Goal: Transaction & Acquisition: Purchase product/service

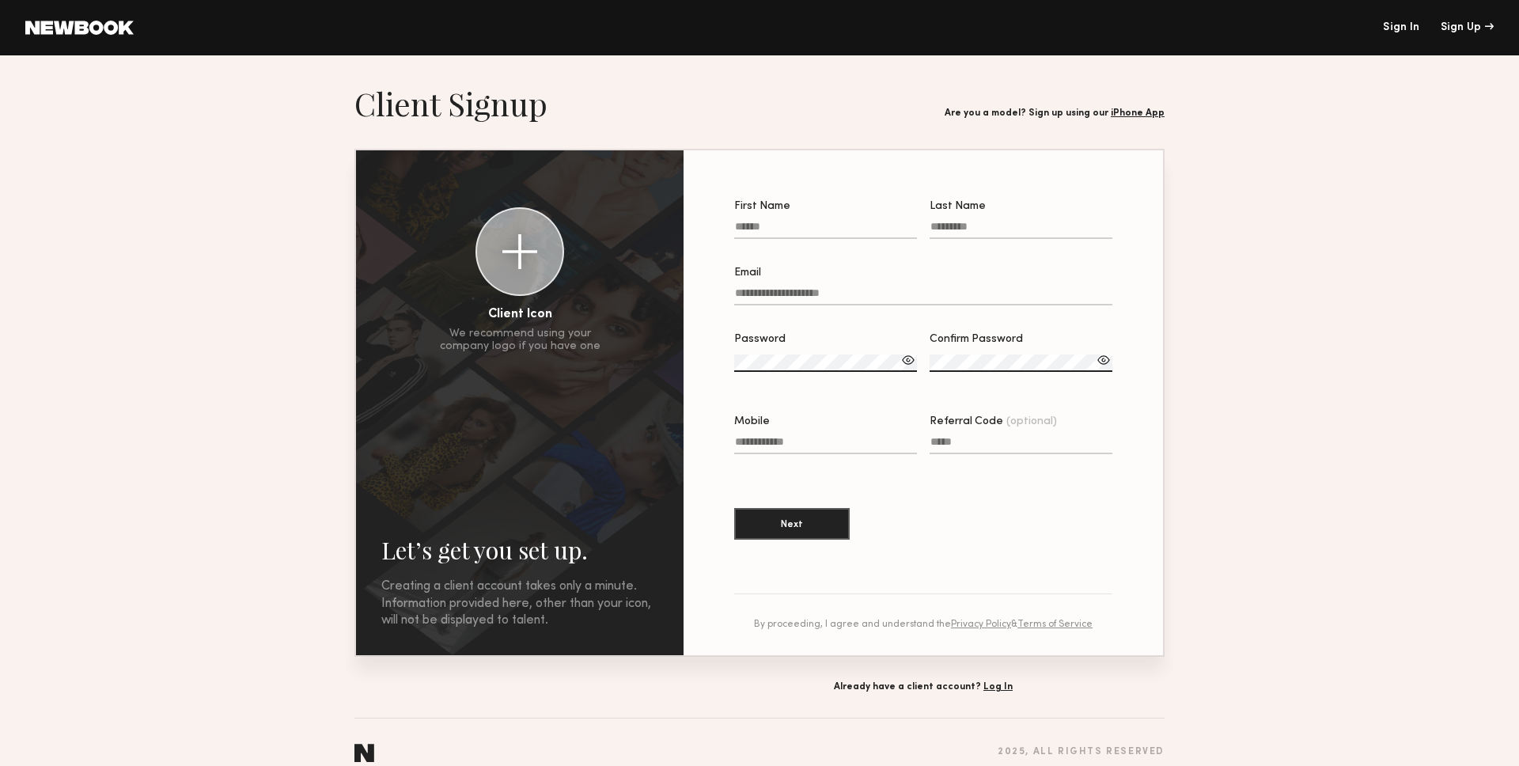
click at [986, 677] on section "Let’s get you set up. Sign Up Below. Creating a client account takes only a min…" at bounding box center [759, 388] width 810 height 608
click at [994, 682] on link "Log In" at bounding box center [997, 686] width 29 height 9
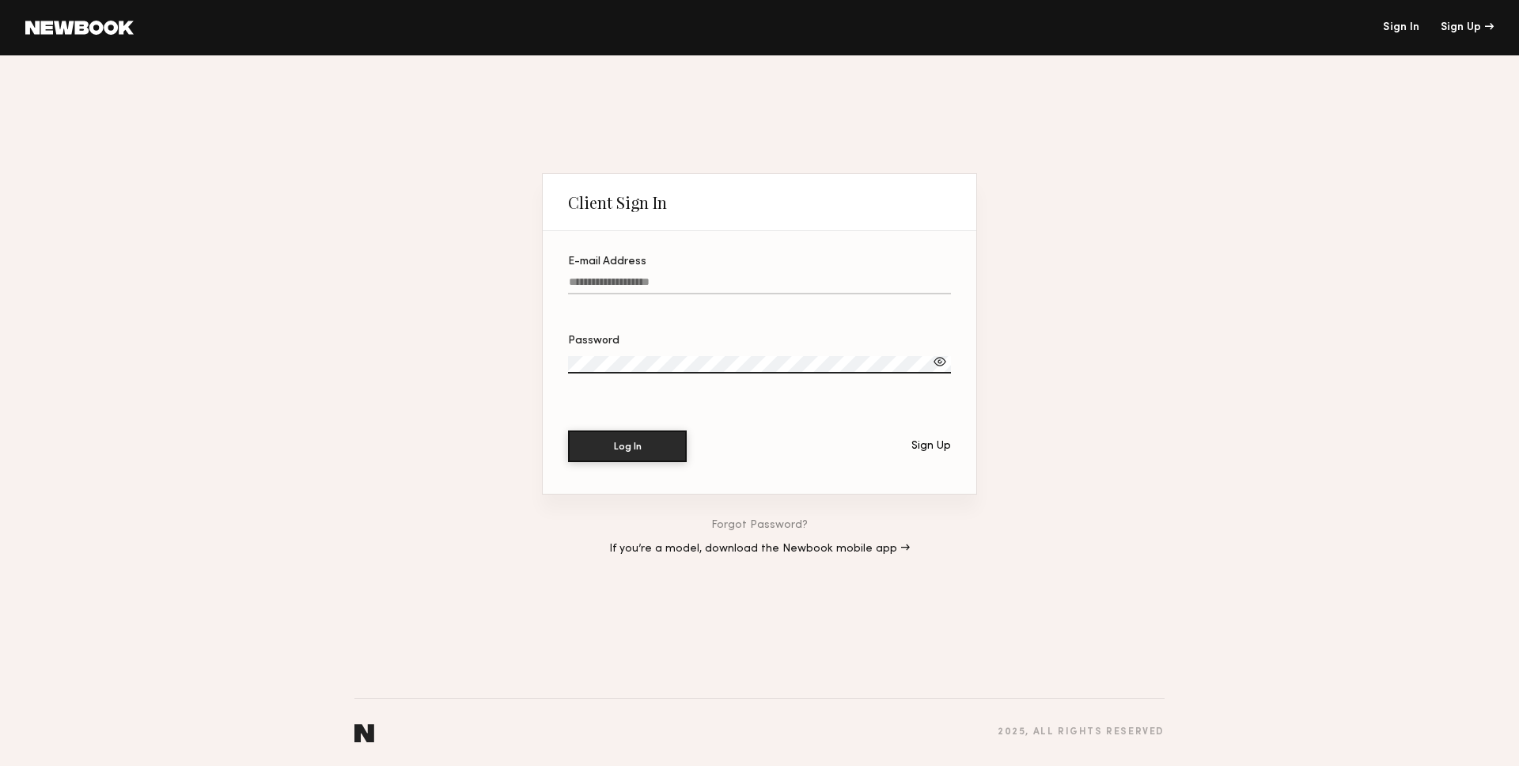
click at [634, 282] on input "E-mail Address" at bounding box center [759, 285] width 383 height 18
paste input "**********"
type input "**********"
click at [663, 353] on label "Password" at bounding box center [759, 362] width 383 height 54
click at [643, 437] on button "Log In" at bounding box center [627, 446] width 119 height 32
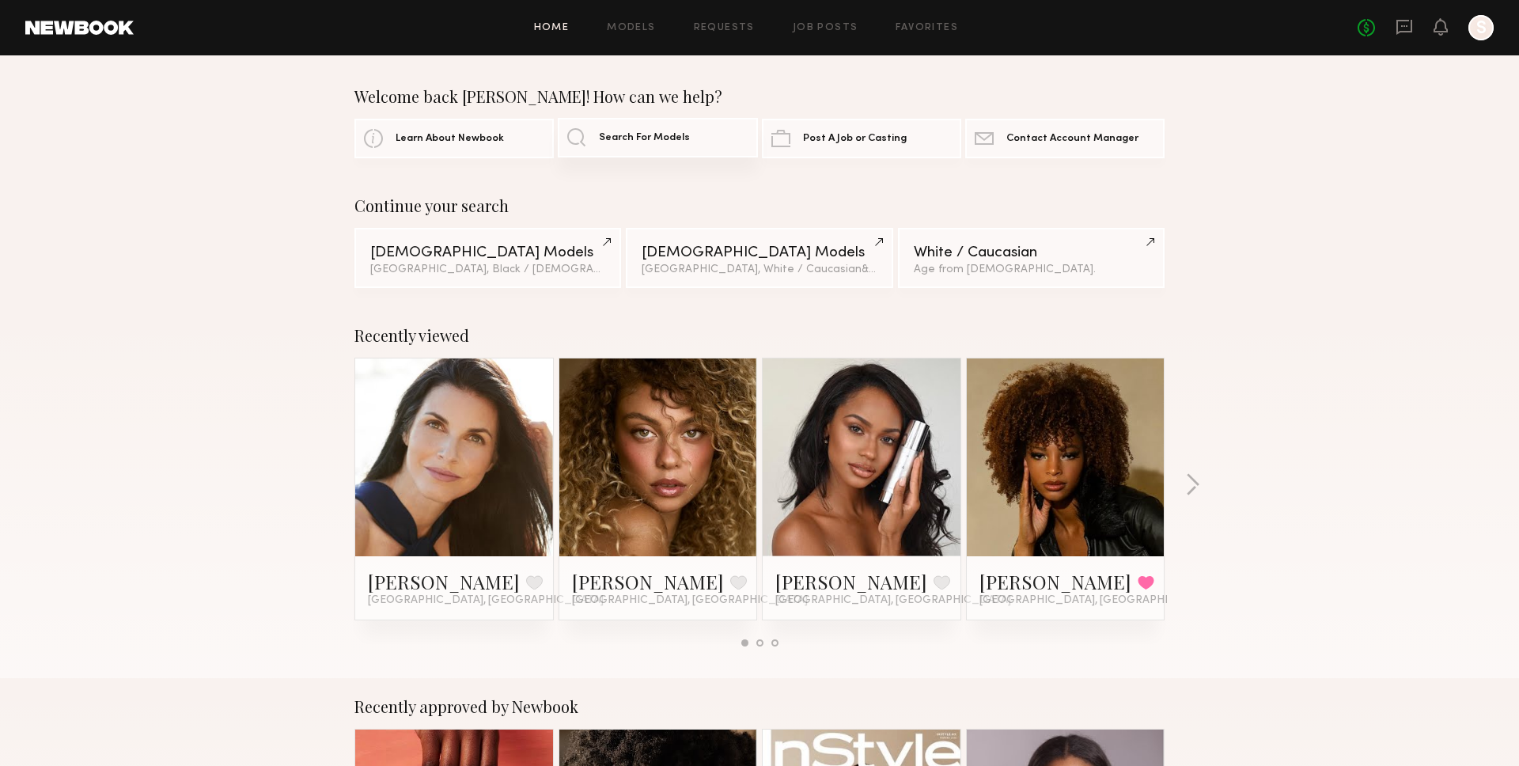
click at [567, 137] on link "Search For Models" at bounding box center [657, 138] width 199 height 40
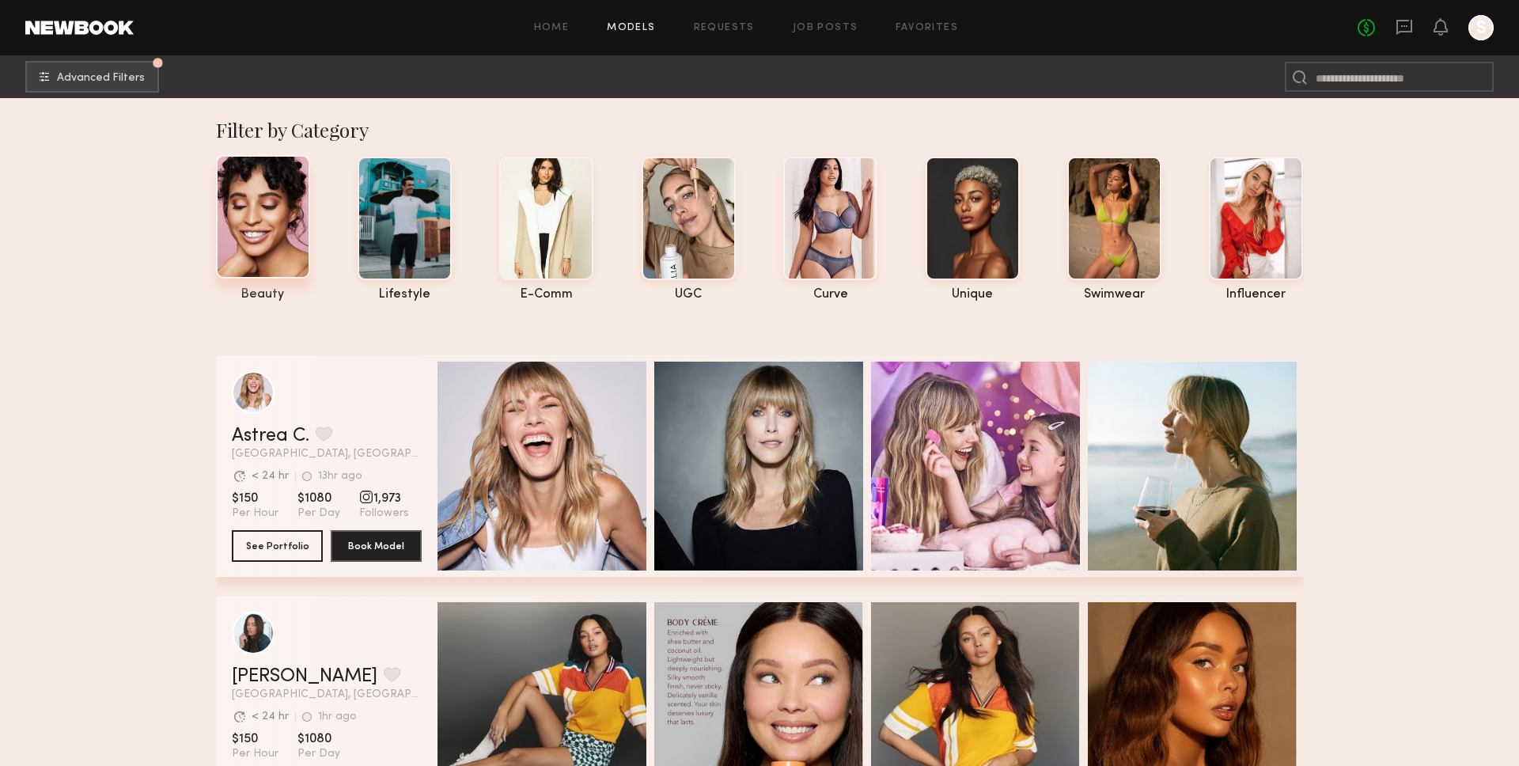
click at [305, 237] on div at bounding box center [263, 216] width 94 height 123
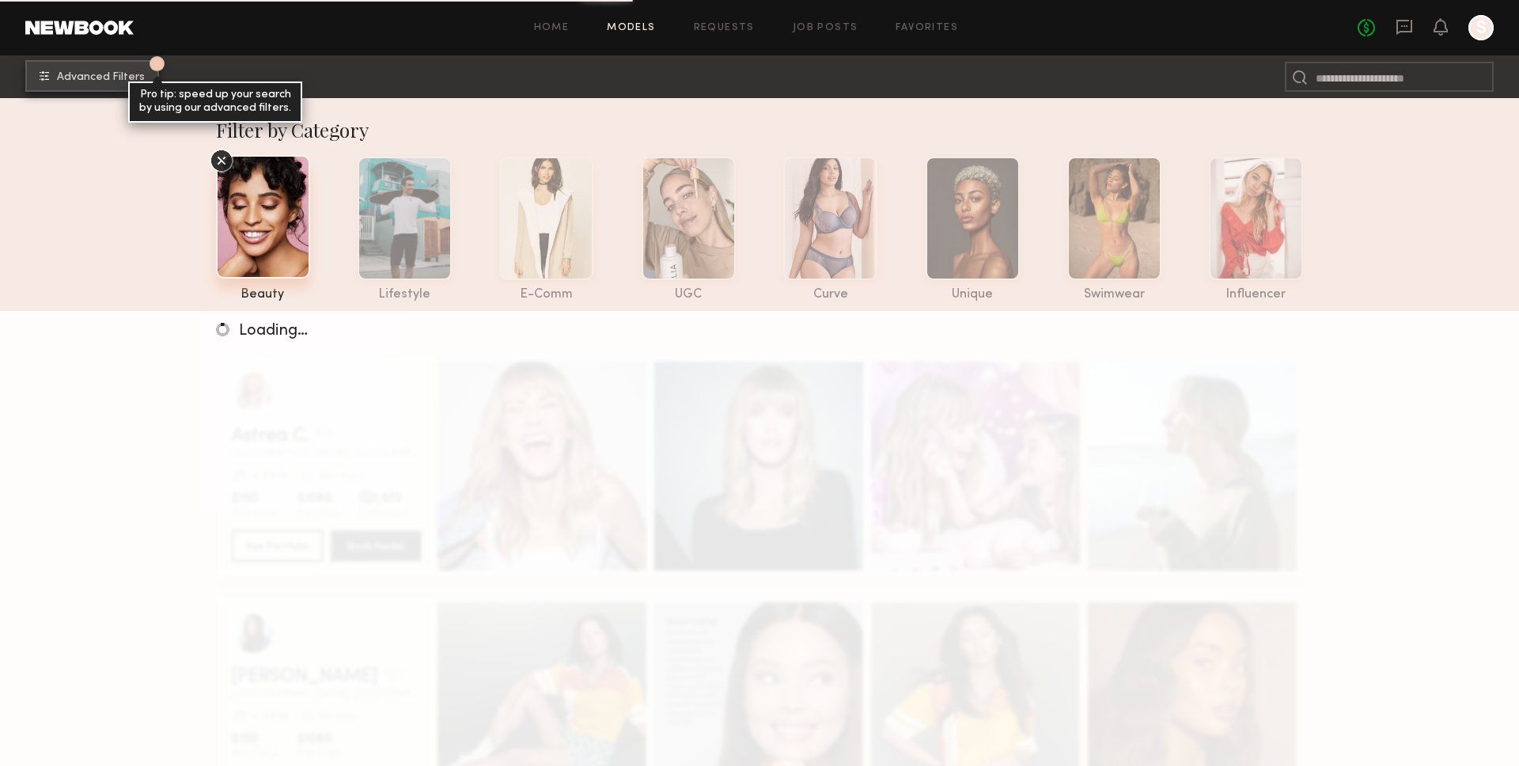
click at [97, 68] on button "1 Advanced Filters Pro tip: speed up your search by using our advanced filters." at bounding box center [92, 76] width 134 height 32
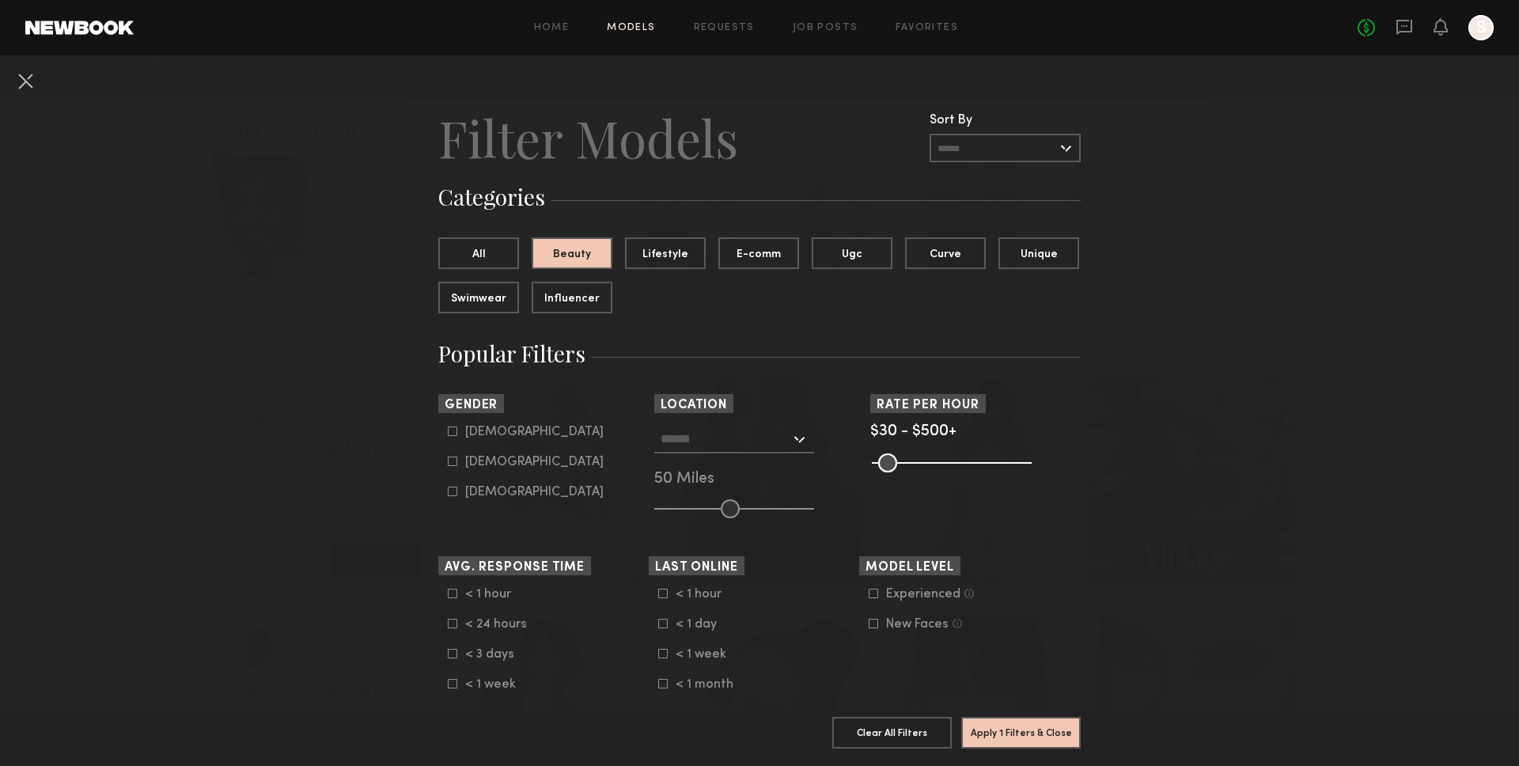
click at [482, 466] on div "Female" at bounding box center [534, 461] width 138 height 9
type input "**"
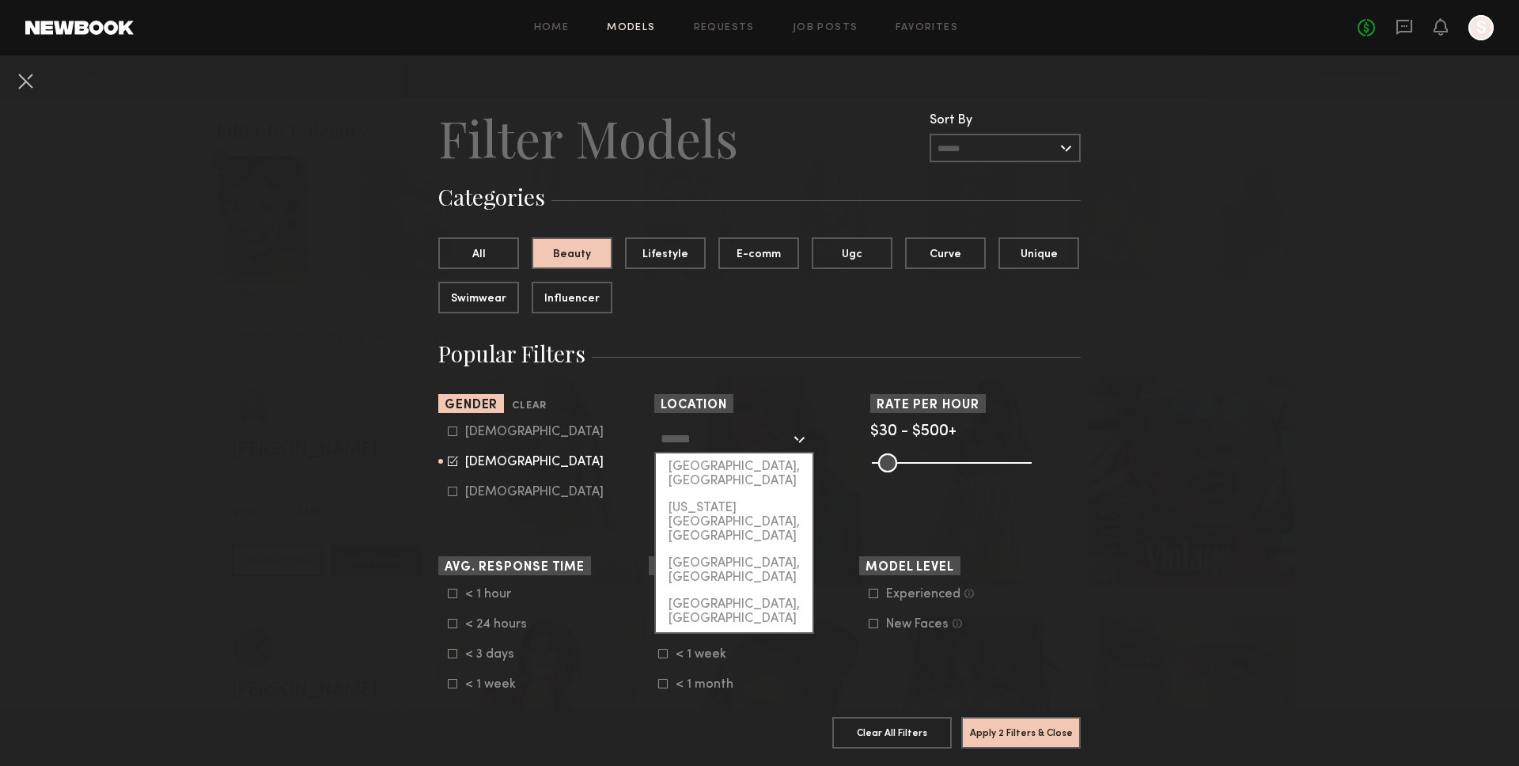
click at [681, 431] on input "text" at bounding box center [726, 438] width 130 height 27
click at [718, 467] on div "[GEOGRAPHIC_DATA], [GEOGRAPHIC_DATA]" at bounding box center [734, 473] width 157 height 41
type input "**********"
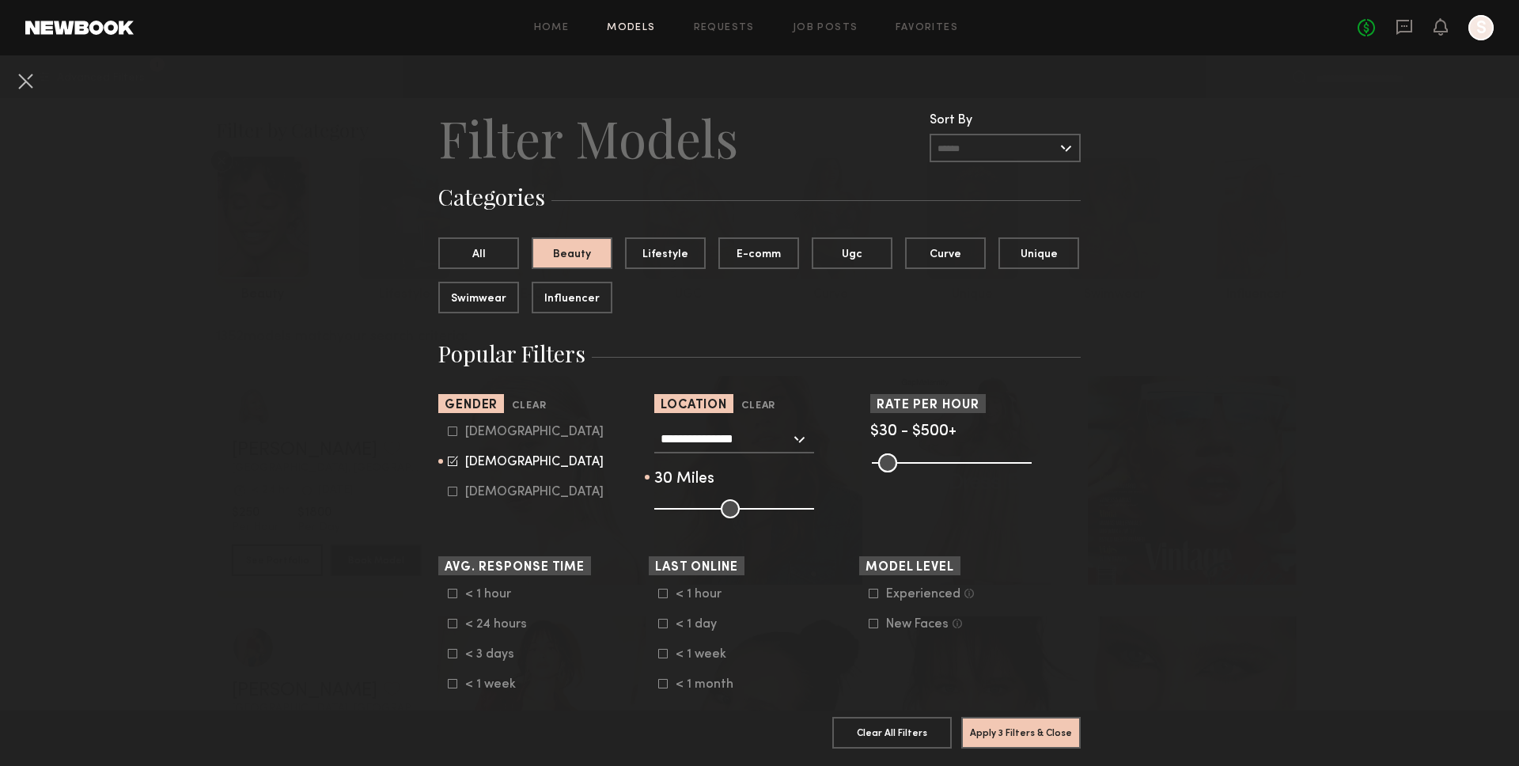
drag, startPoint x: 725, startPoint y: 502, endPoint x: 704, endPoint y: 502, distance: 21.4
type input "**"
click at [704, 502] on input "range" at bounding box center [734, 508] width 160 height 19
click at [1011, 464] on common-range-minmax at bounding box center [950, 461] width 160 height 19
drag, startPoint x: 1014, startPoint y: 464, endPoint x: 1082, endPoint y: 464, distance: 68.0
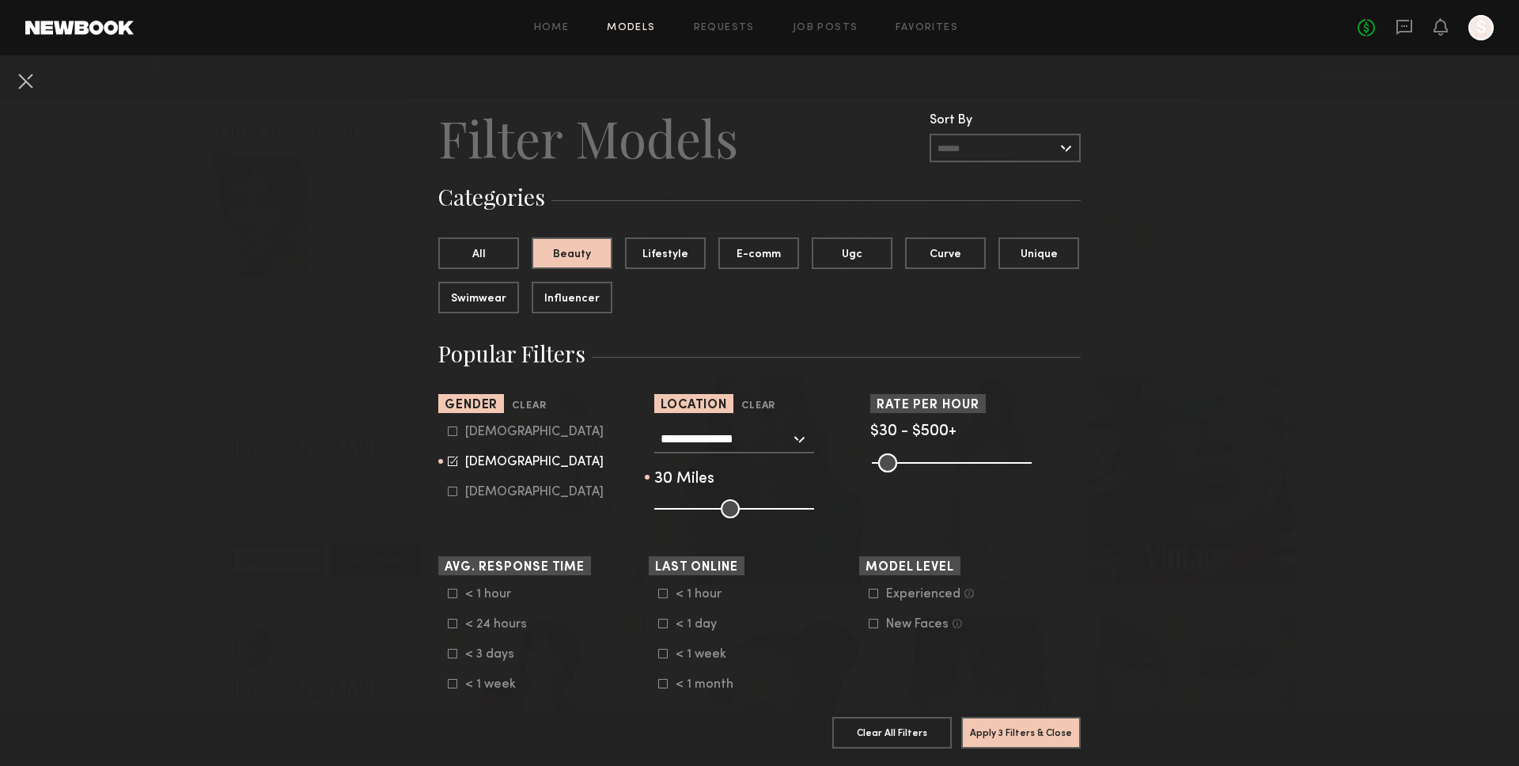
click at [1032, 464] on input "range" at bounding box center [952, 462] width 160 height 19
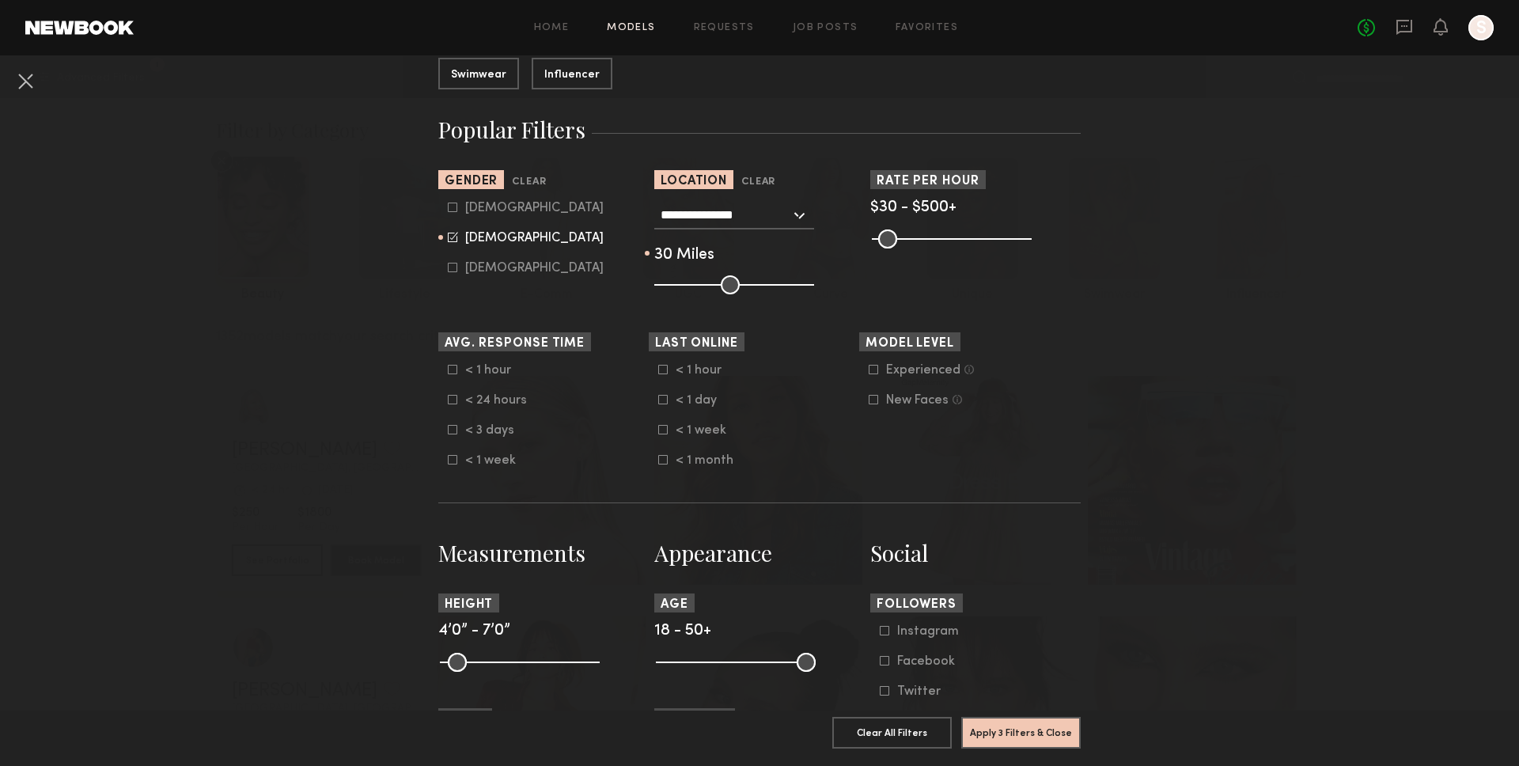
scroll to position [219, 0]
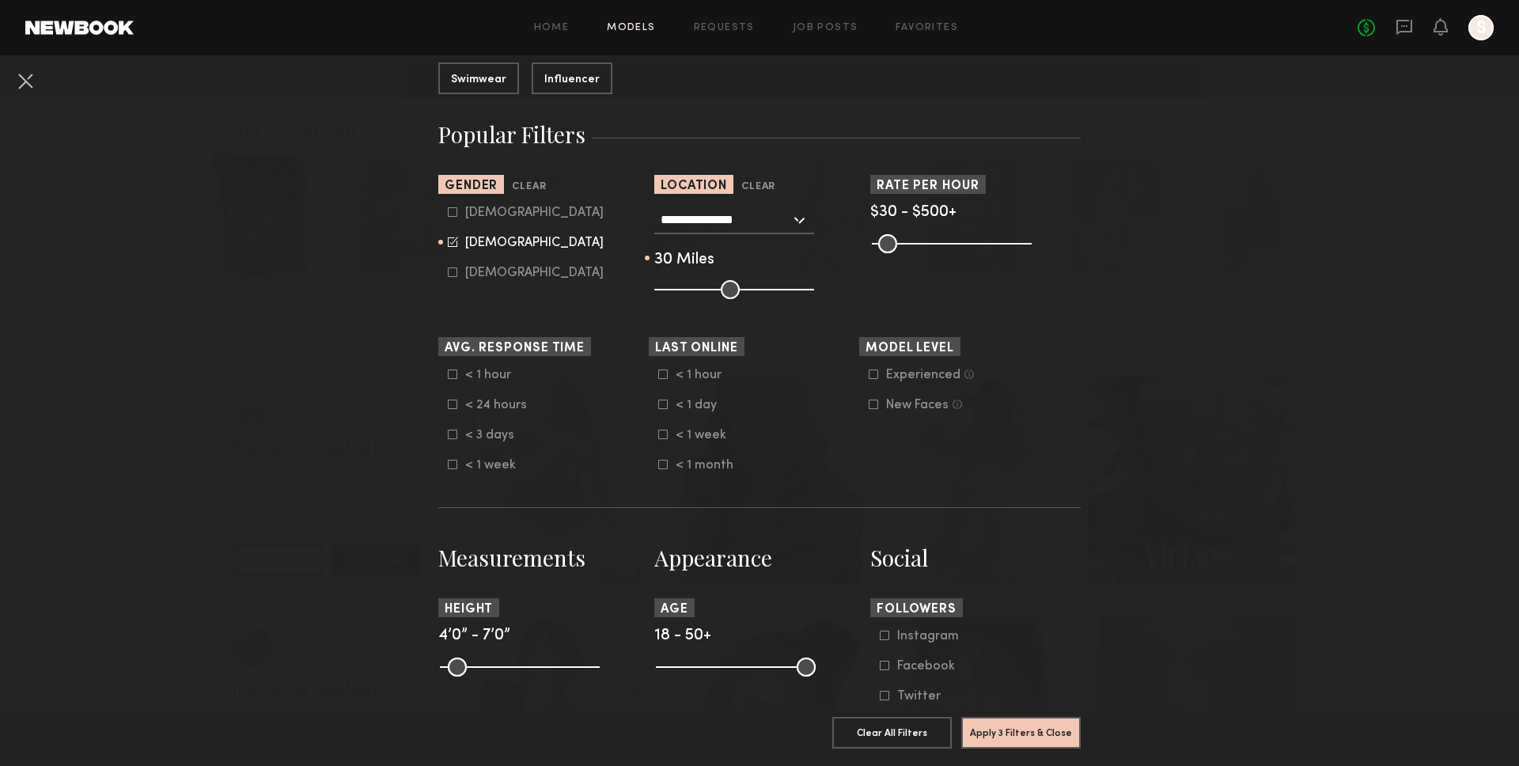
click at [1267, 280] on nb-browse-filters "**********" at bounding box center [759, 703] width 1519 height 1735
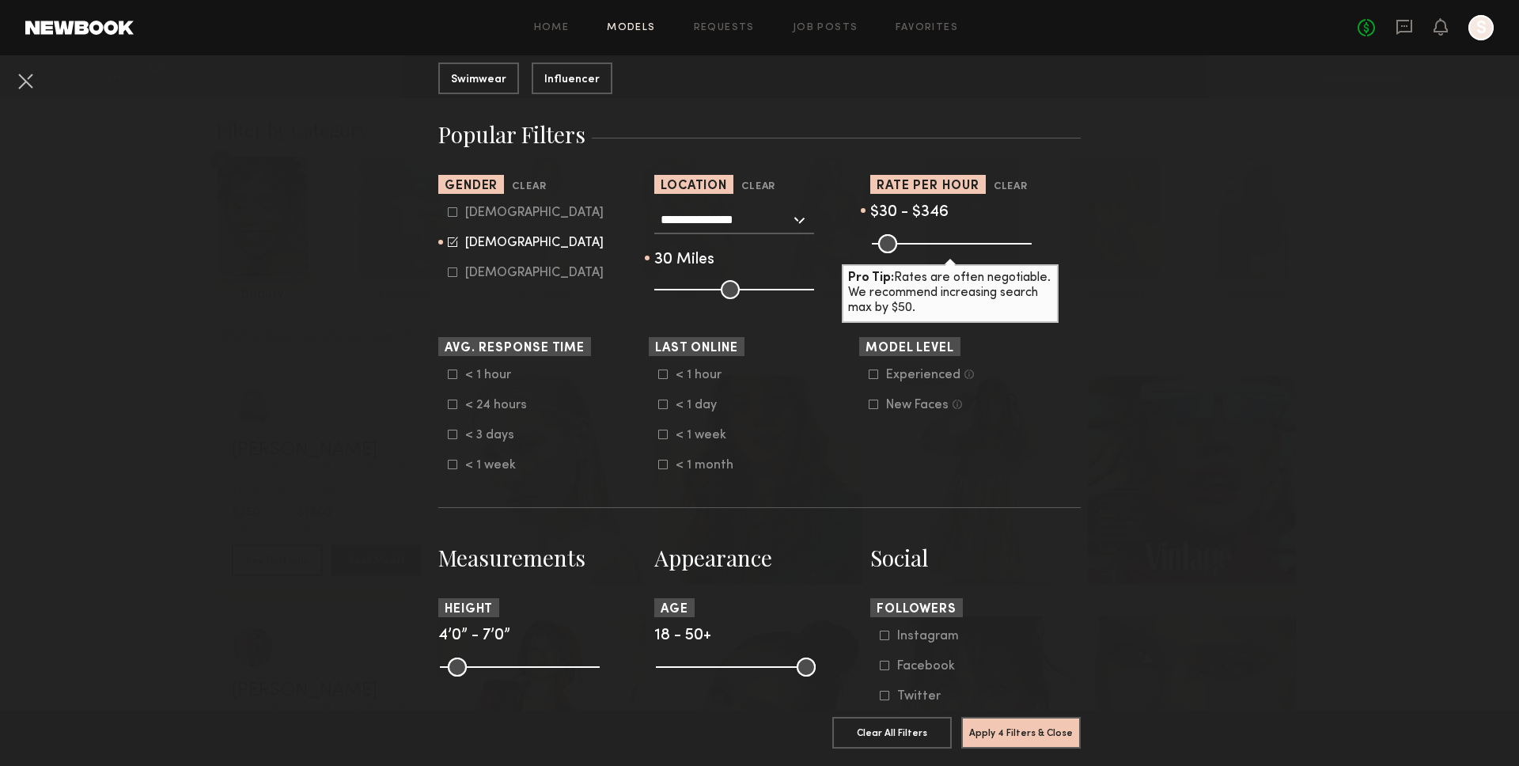
drag, startPoint x: 1025, startPoint y: 246, endPoint x: 975, endPoint y: 255, distance: 50.6
click at [975, 253] on input "range" at bounding box center [952, 243] width 160 height 19
click at [1157, 274] on nb-browse-filters "**********" at bounding box center [759, 703] width 1519 height 1735
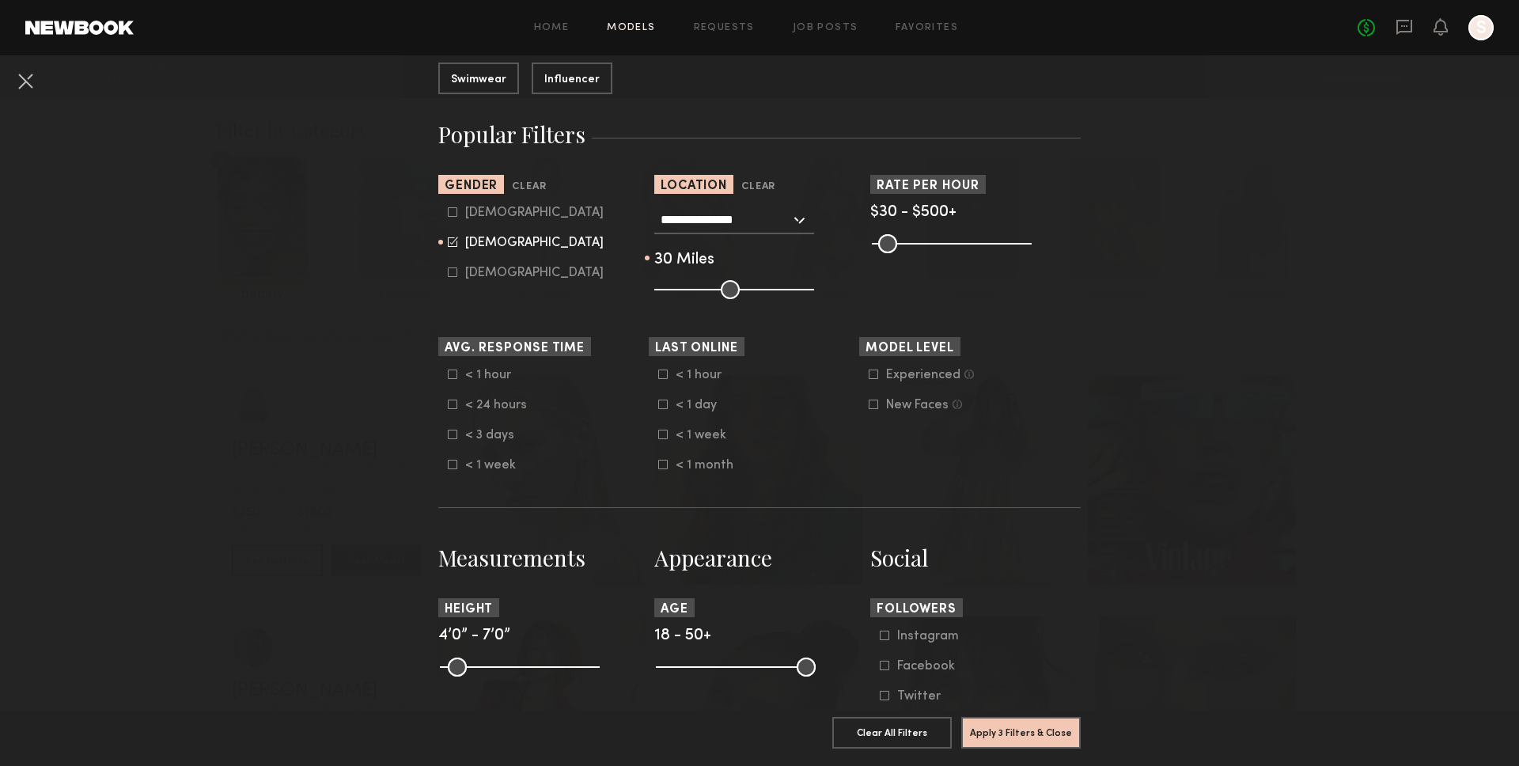
drag, startPoint x: 983, startPoint y: 242, endPoint x: 1038, endPoint y: 241, distance: 54.6
click at [1032, 241] on input "range" at bounding box center [952, 243] width 160 height 19
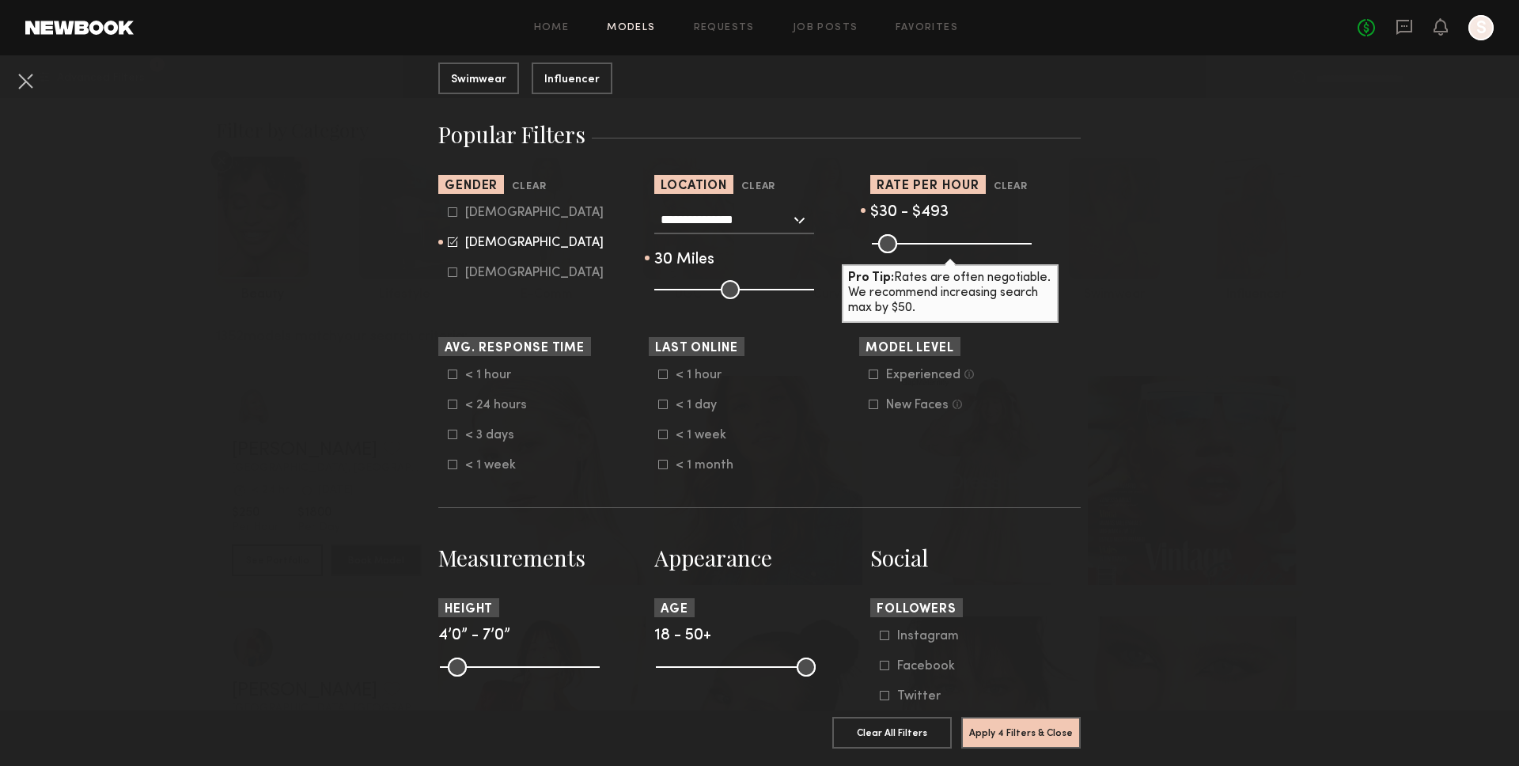
click at [1020, 244] on input "range" at bounding box center [952, 243] width 160 height 19
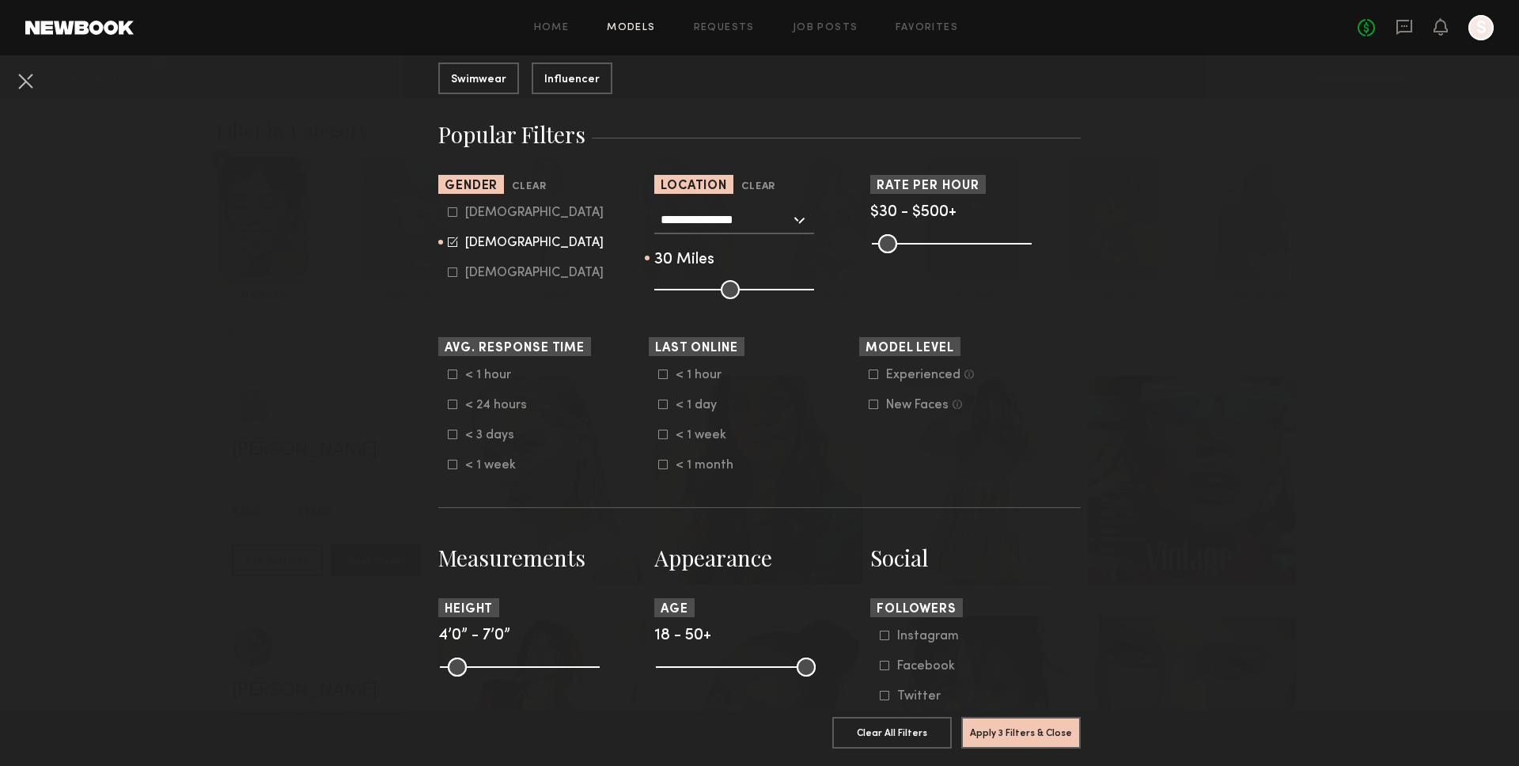
type input "***"
click at [1025, 244] on input "range" at bounding box center [952, 243] width 160 height 19
click at [1062, 244] on div "Pro Tip: Rates are often negotiable. We recommend increasing search max by $50." at bounding box center [975, 242] width 210 height 19
click at [1015, 242] on input "range" at bounding box center [952, 243] width 160 height 19
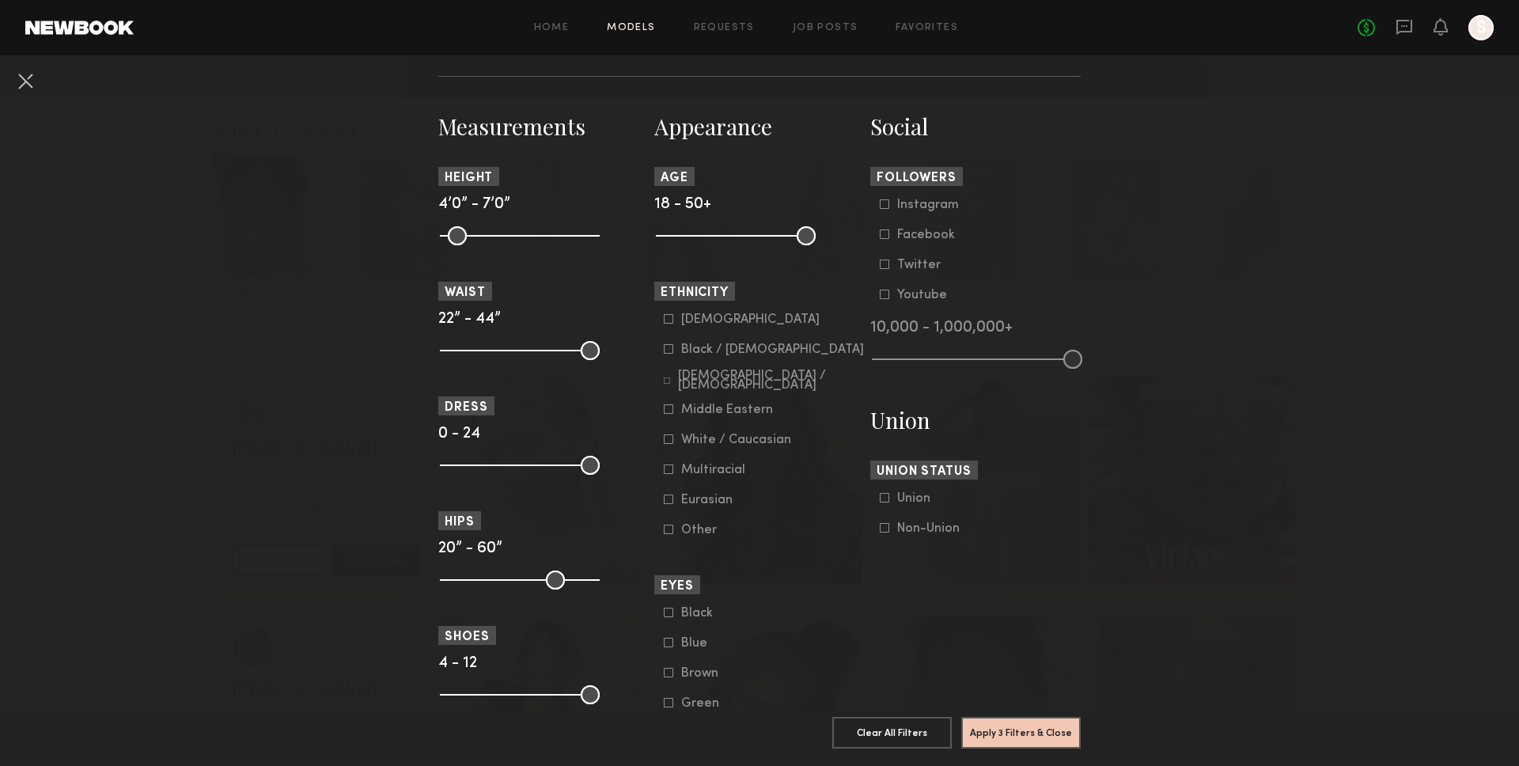
scroll to position [715, 0]
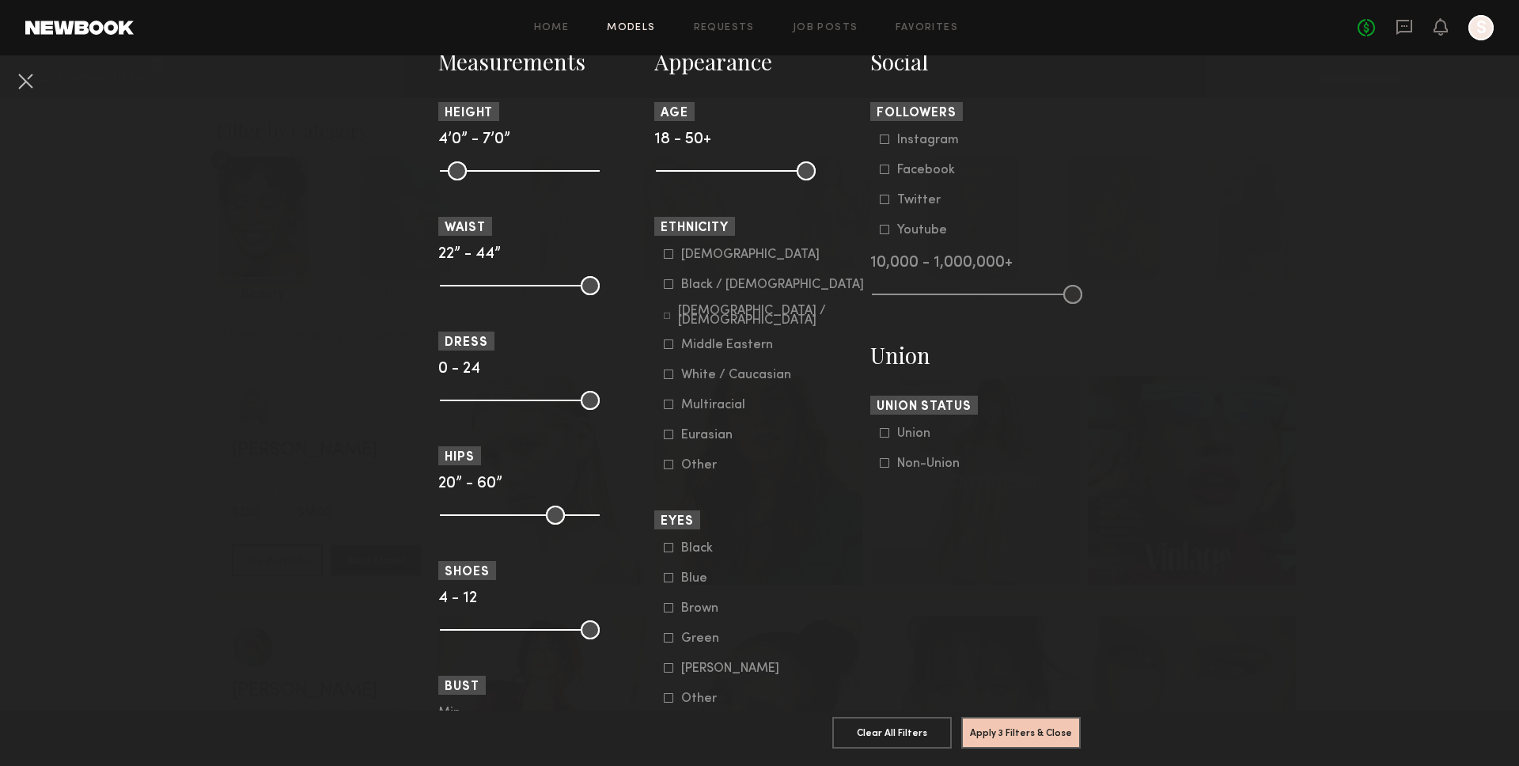
click at [679, 376] on label "White / Caucasian" at bounding box center [727, 373] width 127 height 9
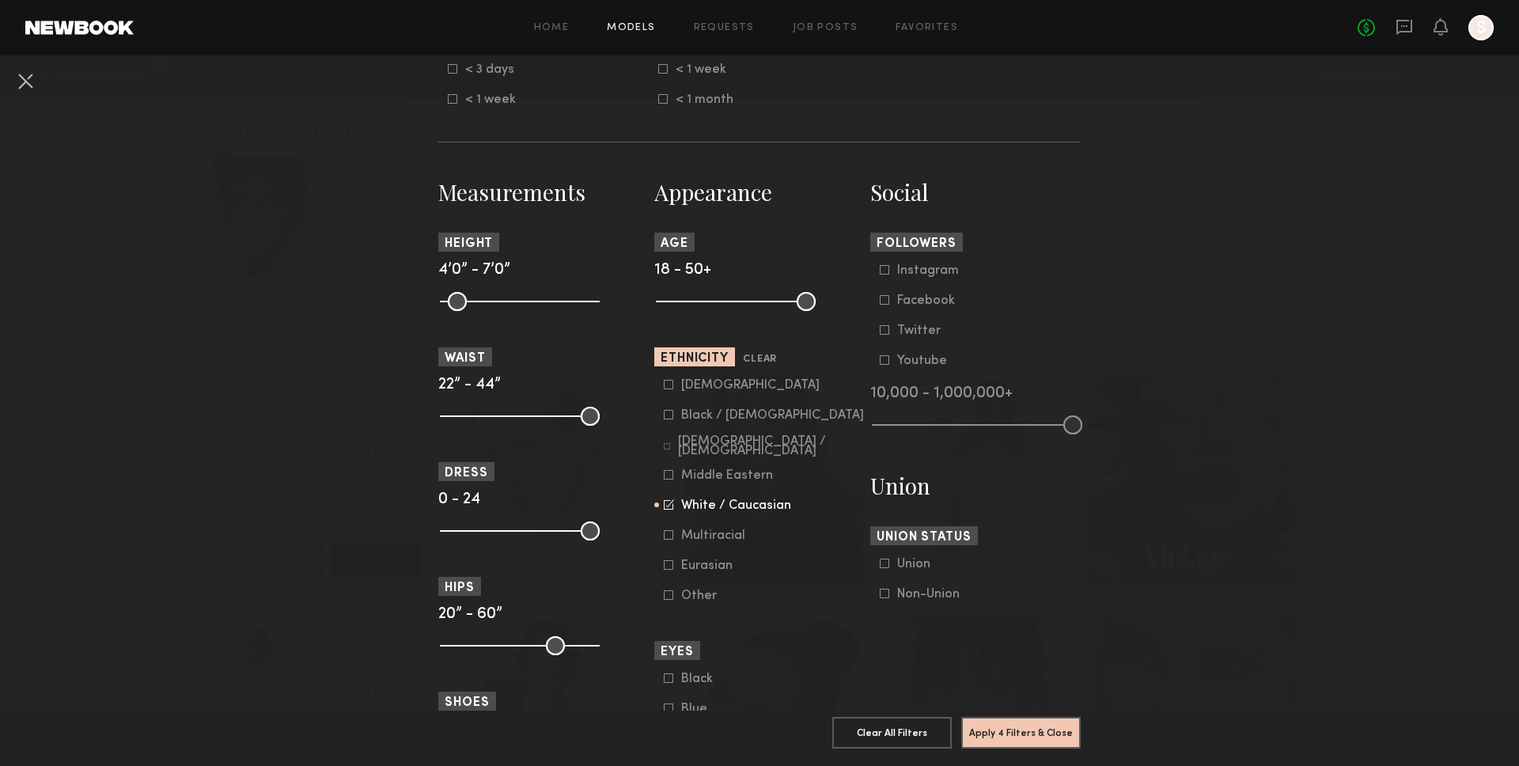
scroll to position [577, 0]
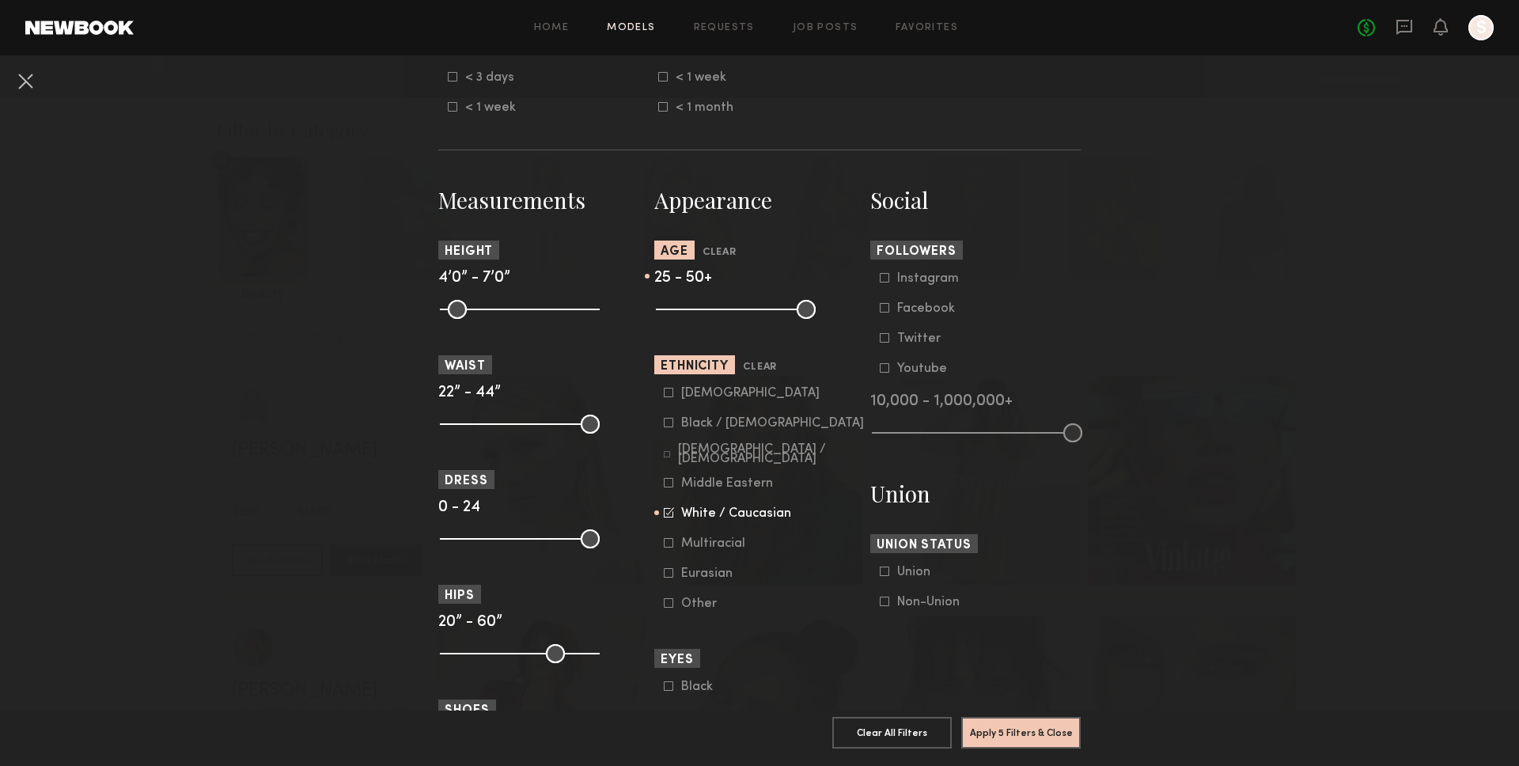
drag, startPoint x: 668, startPoint y: 305, endPoint x: 696, endPoint y: 305, distance: 28.5
type input "**"
click at [696, 305] on input "range" at bounding box center [736, 309] width 160 height 19
drag, startPoint x: 798, startPoint y: 311, endPoint x: 739, endPoint y: 321, distance: 60.2
type input "**"
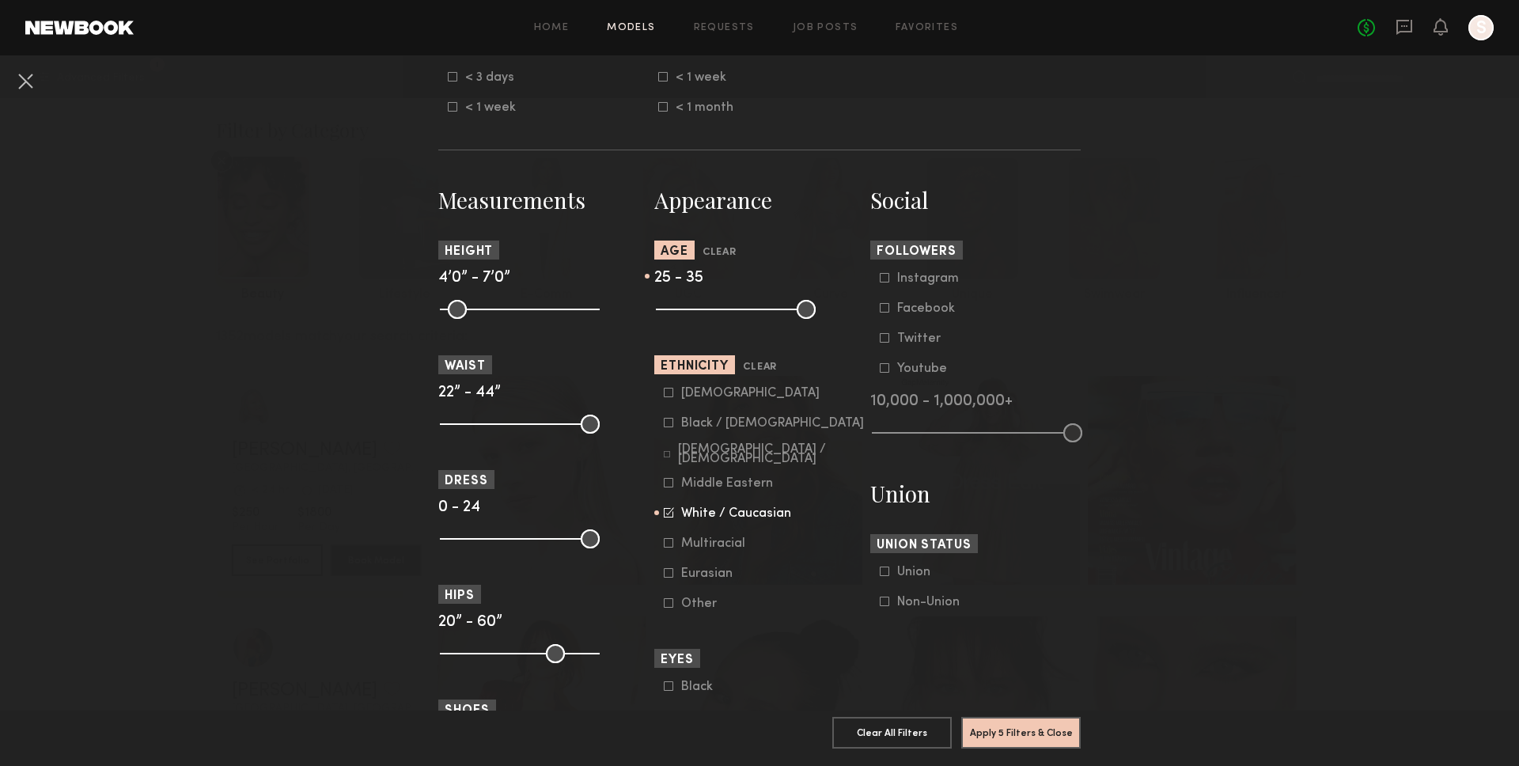
click at [739, 319] on input "range" at bounding box center [736, 309] width 160 height 19
click at [1008, 733] on button "Apply 5 Filters & Close" at bounding box center [1020, 732] width 119 height 32
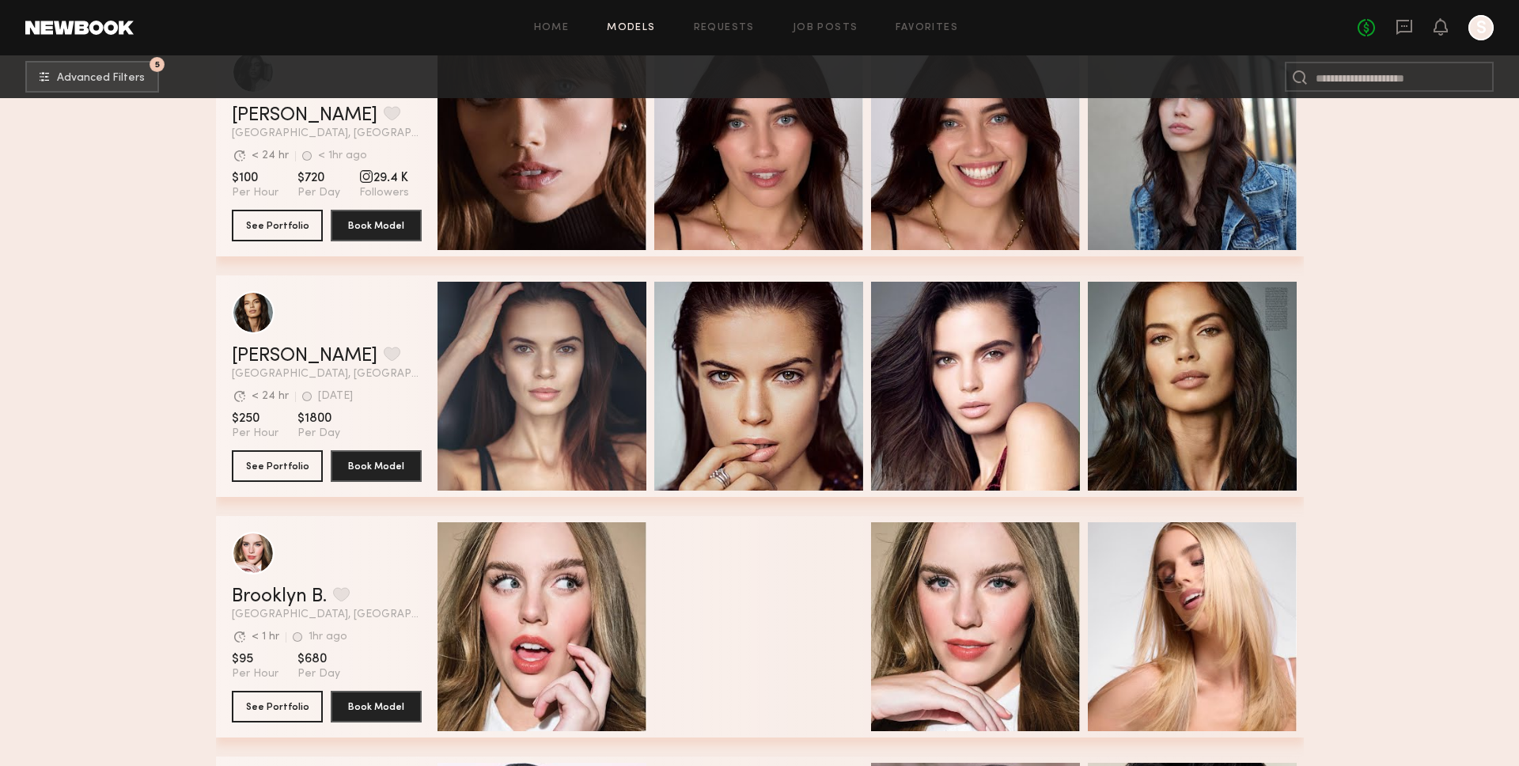
scroll to position [393, 0]
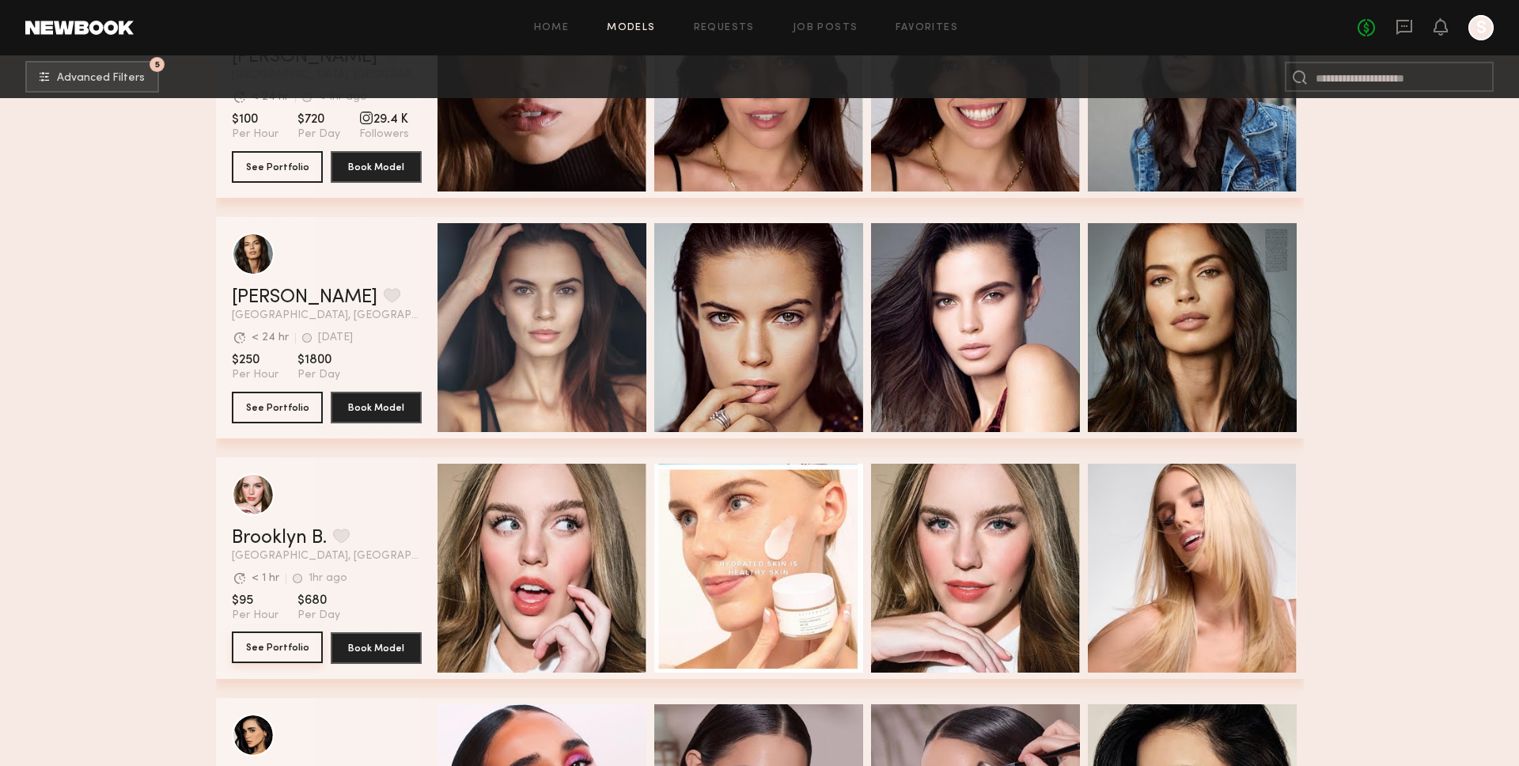
click at [286, 642] on button "See Portfolio" at bounding box center [277, 647] width 91 height 32
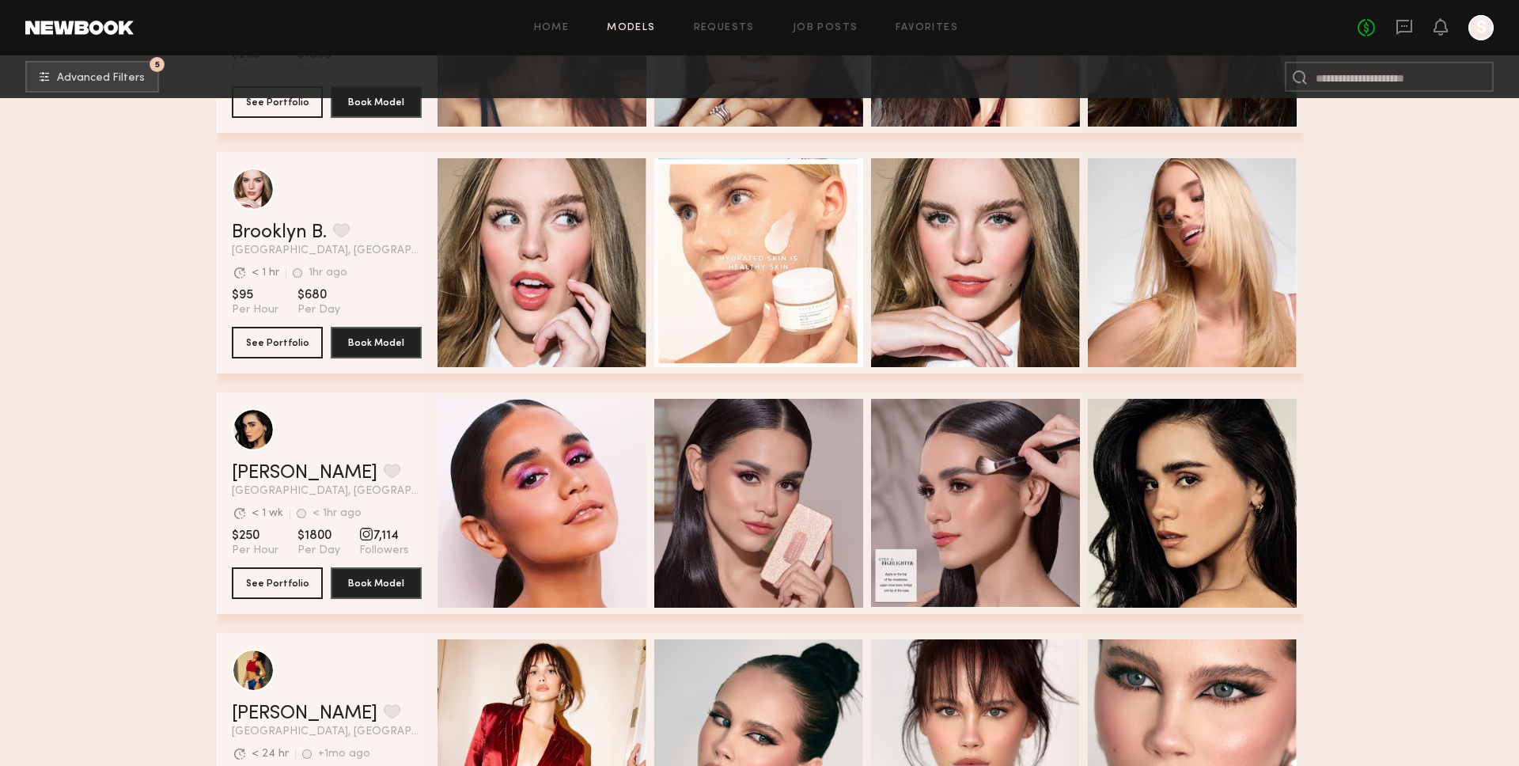
scroll to position [694, 0]
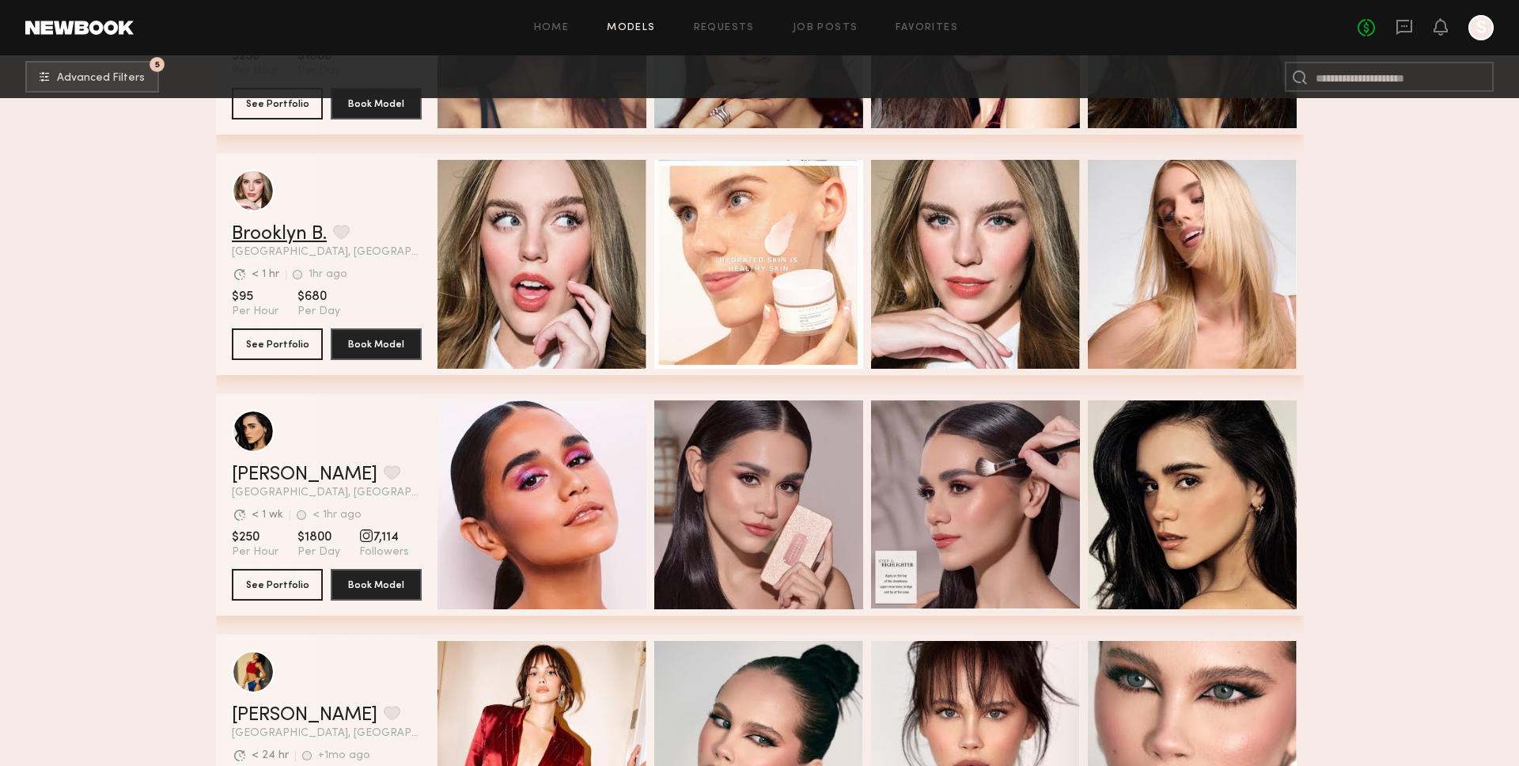
scroll to position [695, 0]
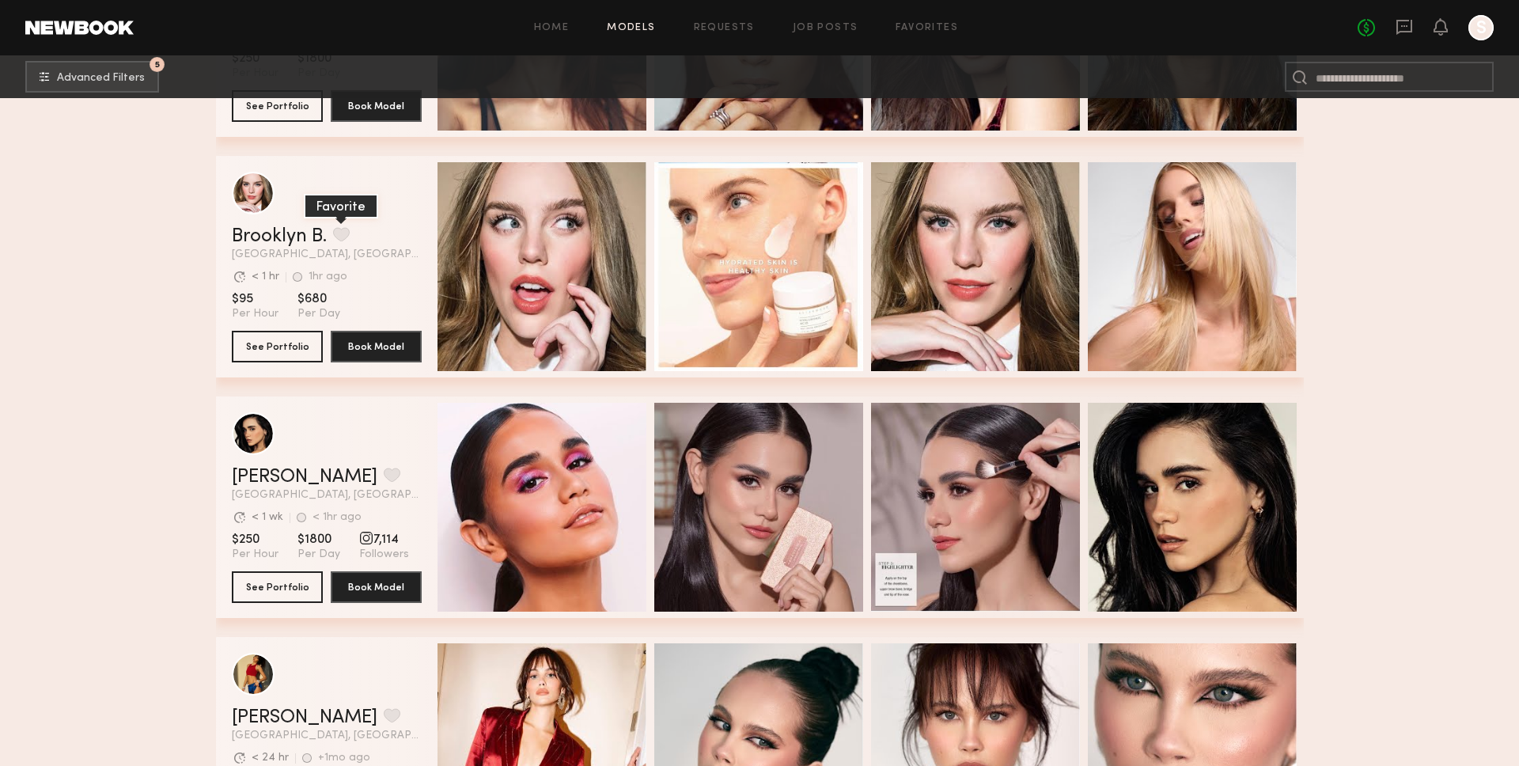
click at [346, 241] on button "grid" at bounding box center [341, 234] width 17 height 14
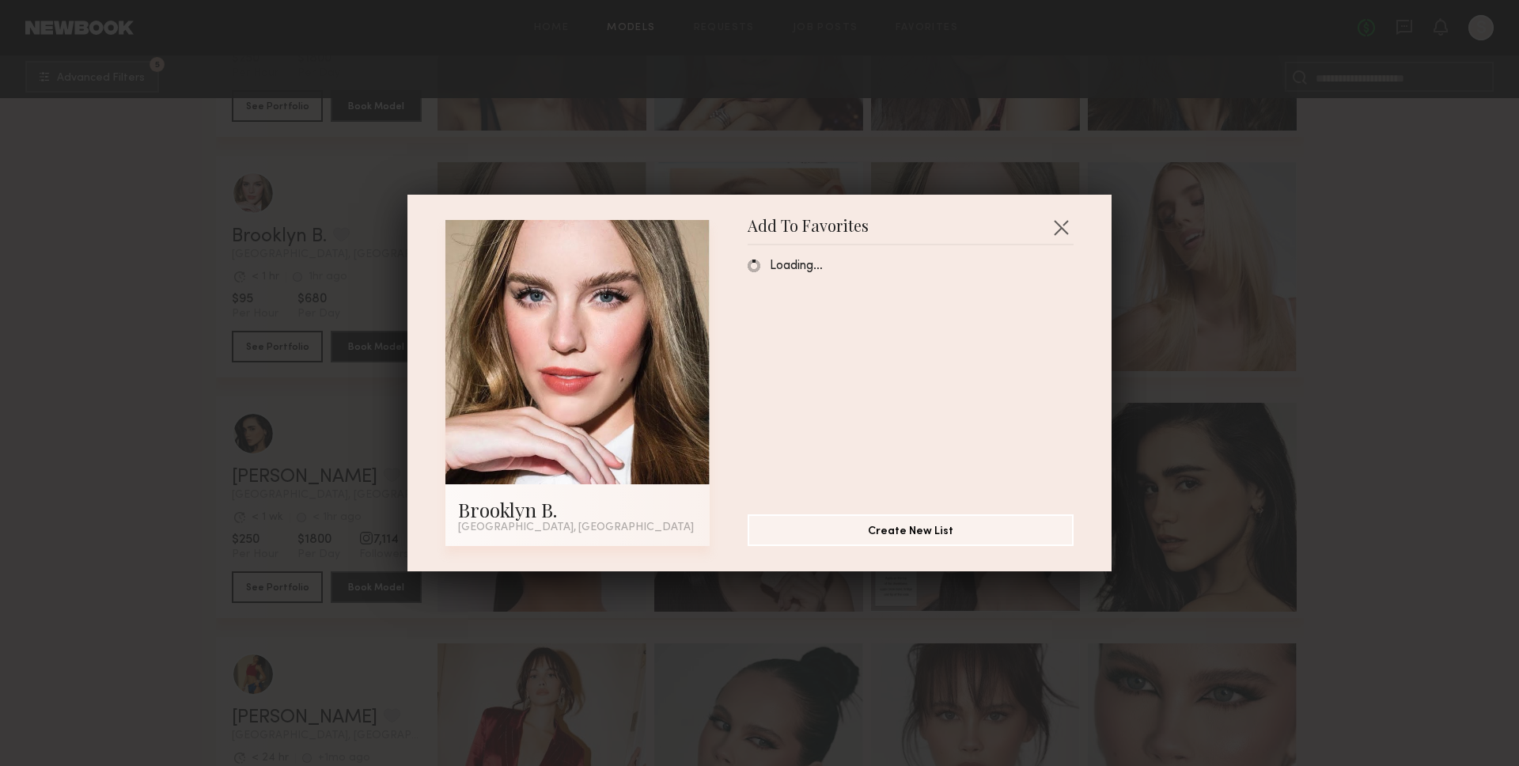
click at [275, 261] on div "Add To Favorites Brooklyn B. Los Angeles, CA Add To Favorites Loading… Create N…" at bounding box center [759, 383] width 1519 height 766
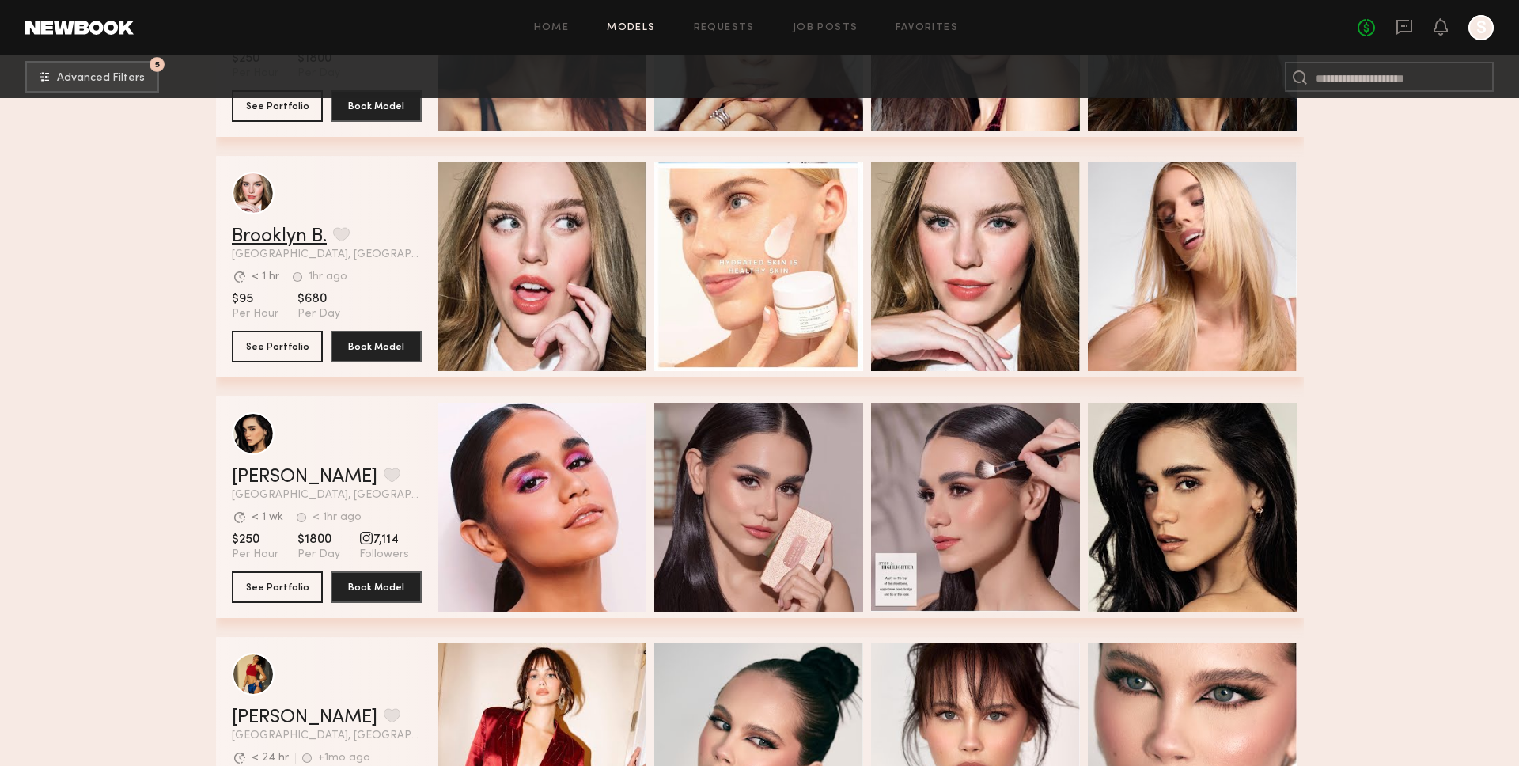
drag, startPoint x: 296, startPoint y: 247, endPoint x: 286, endPoint y: 234, distance: 15.8
click at [296, 247] on div "Brooklyn B. Favorite Los Angeles, CA Avg. request response time < 1 hr 1hr ago …" at bounding box center [327, 243] width 190 height 33
click at [286, 233] on link "Brooklyn B." at bounding box center [279, 236] width 95 height 19
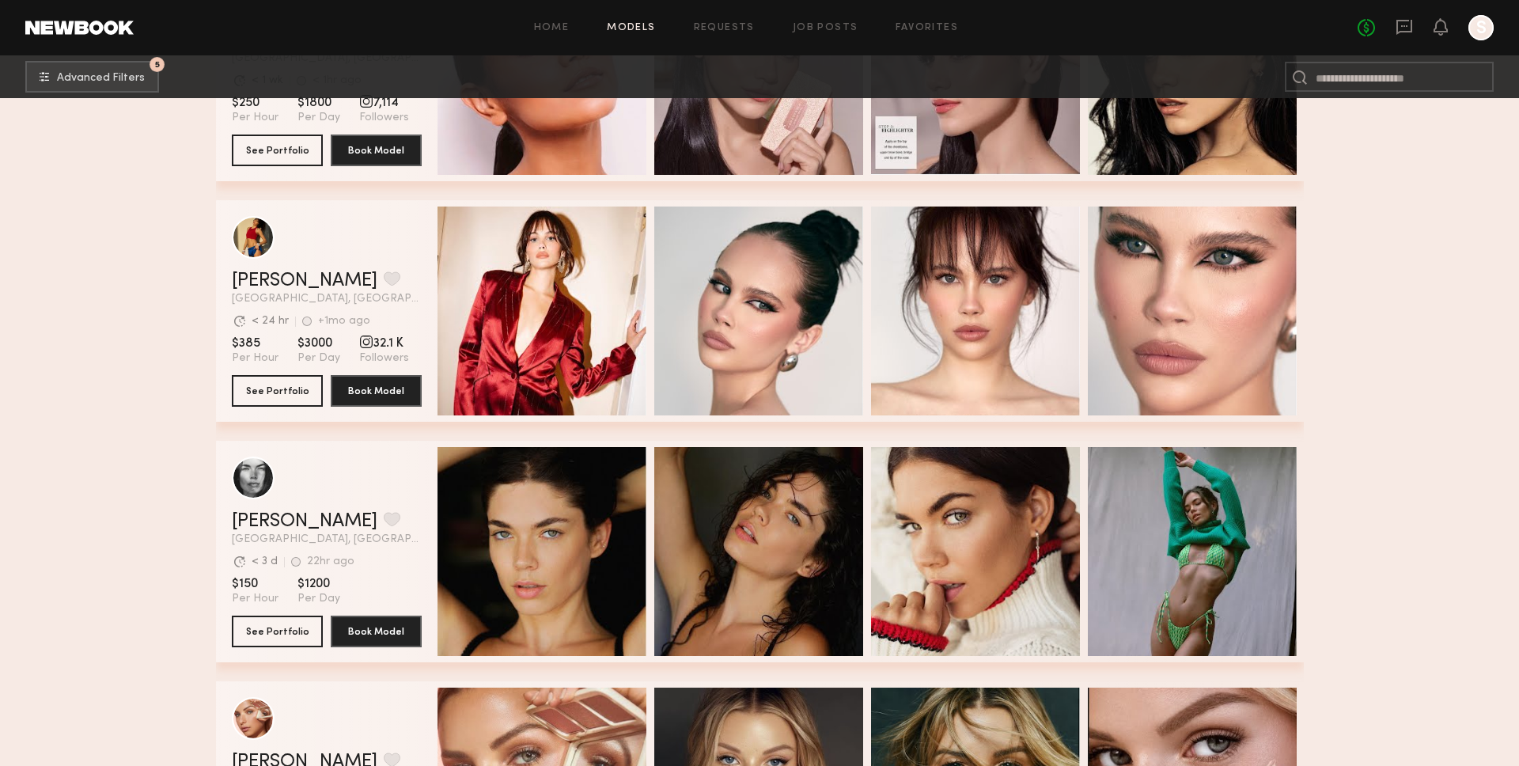
scroll to position [0, 6]
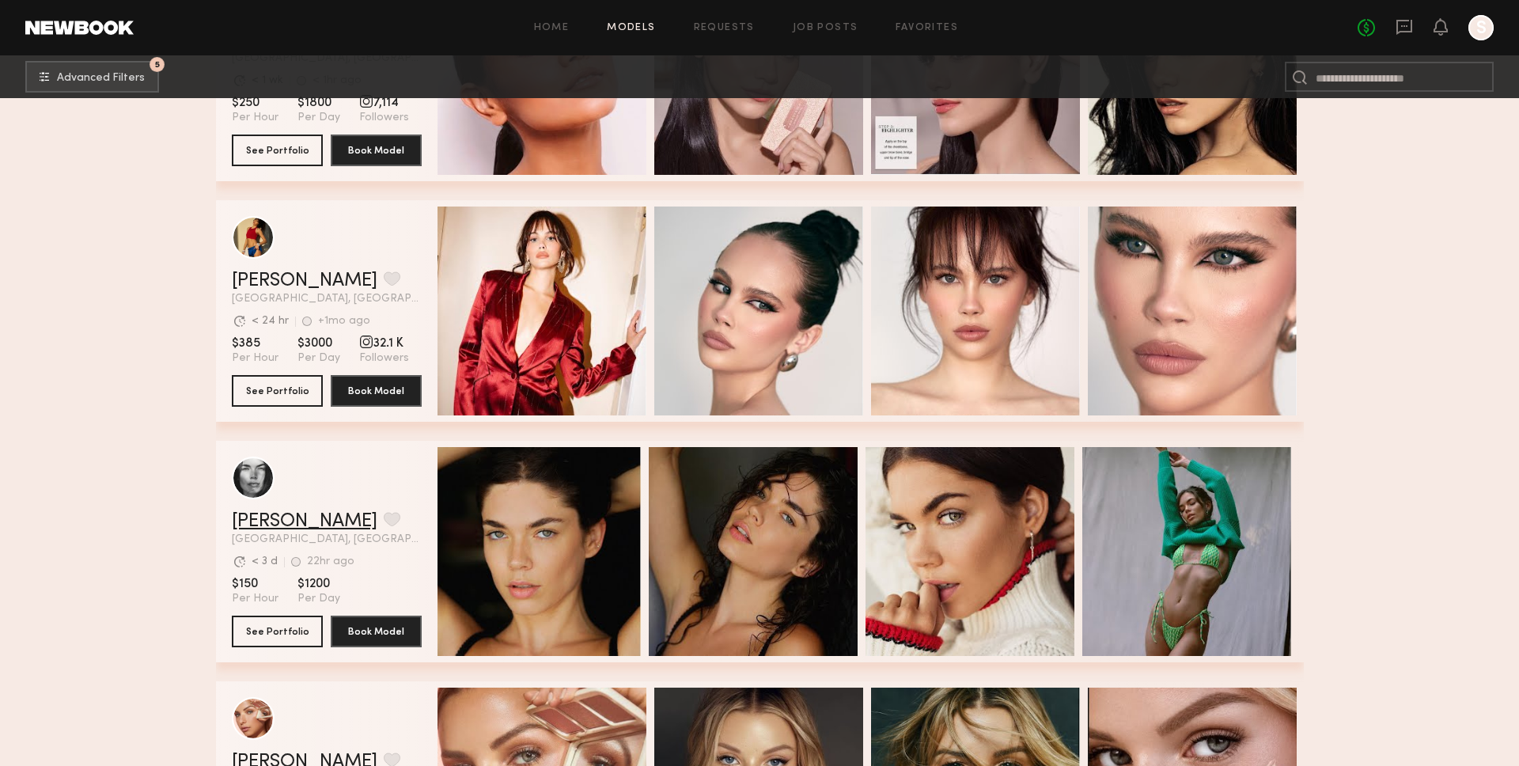
click at [286, 517] on link "Aarika W." at bounding box center [305, 521] width 146 height 19
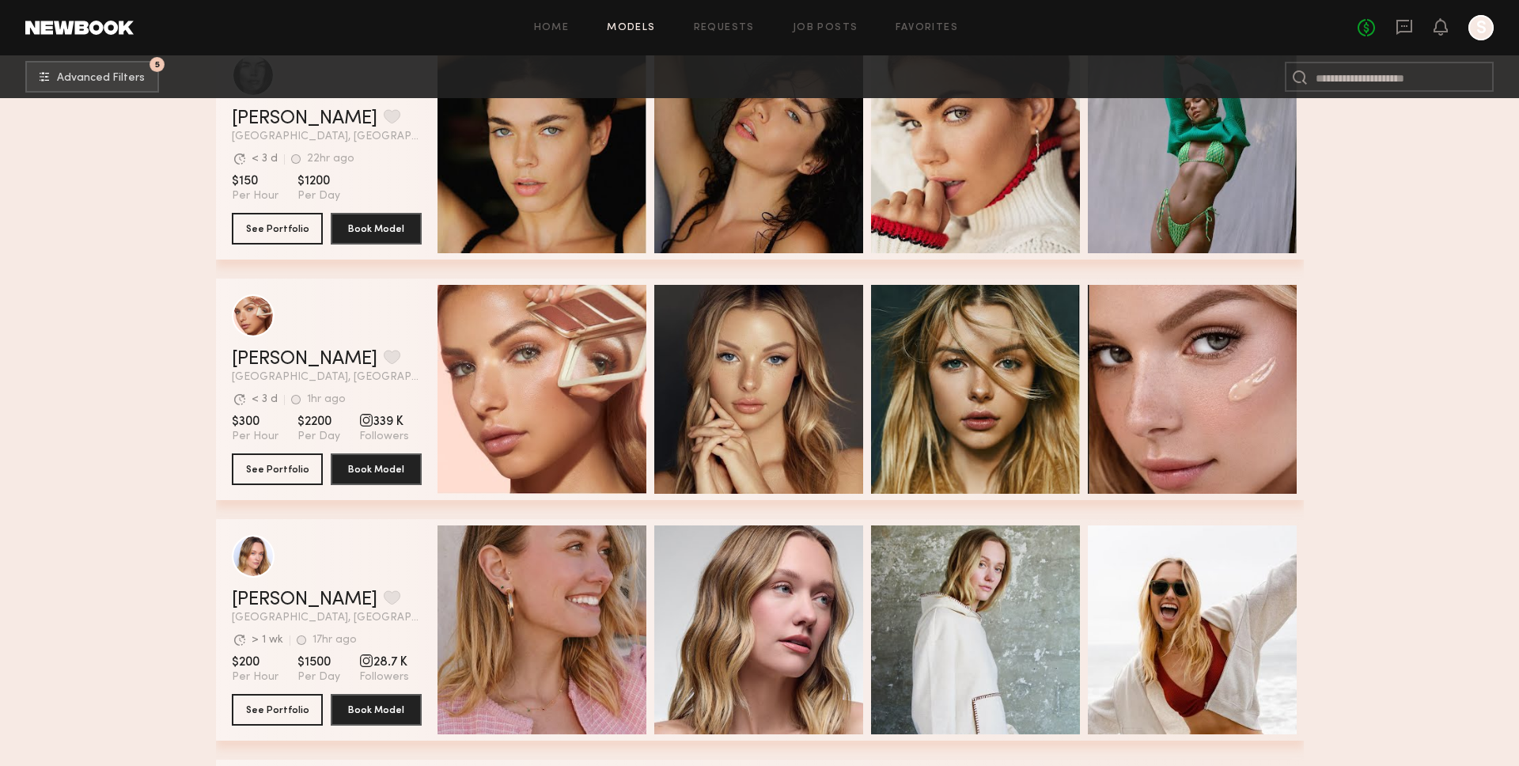
scroll to position [1581, 0]
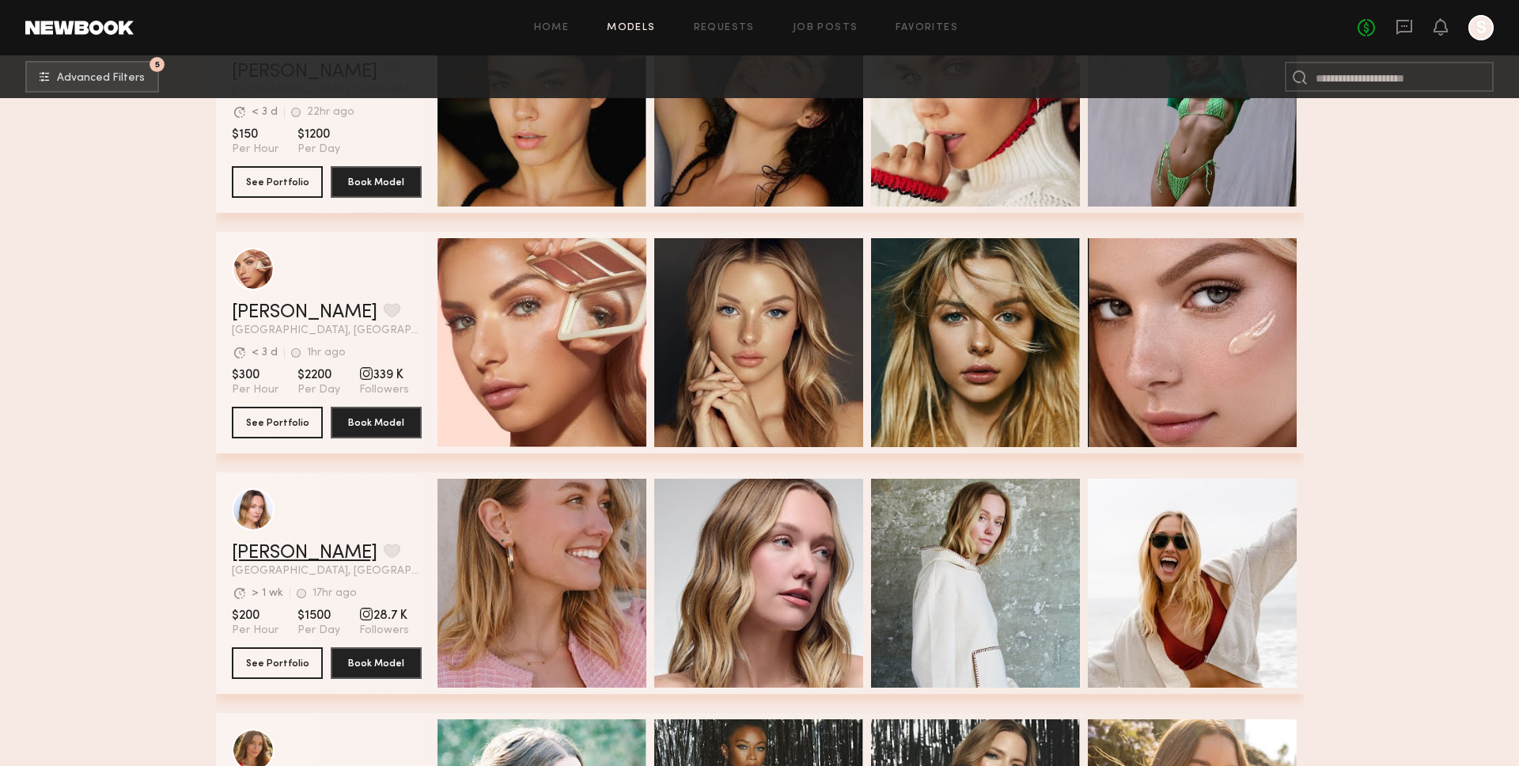
click at [287, 545] on link "Andrea B." at bounding box center [305, 552] width 146 height 19
click at [376, 623] on span "Followers" at bounding box center [384, 630] width 50 height 14
click at [359, 608] on div "grid" at bounding box center [366, 614] width 14 height 14
click at [374, 615] on span "28.7 K" at bounding box center [384, 616] width 50 height 16
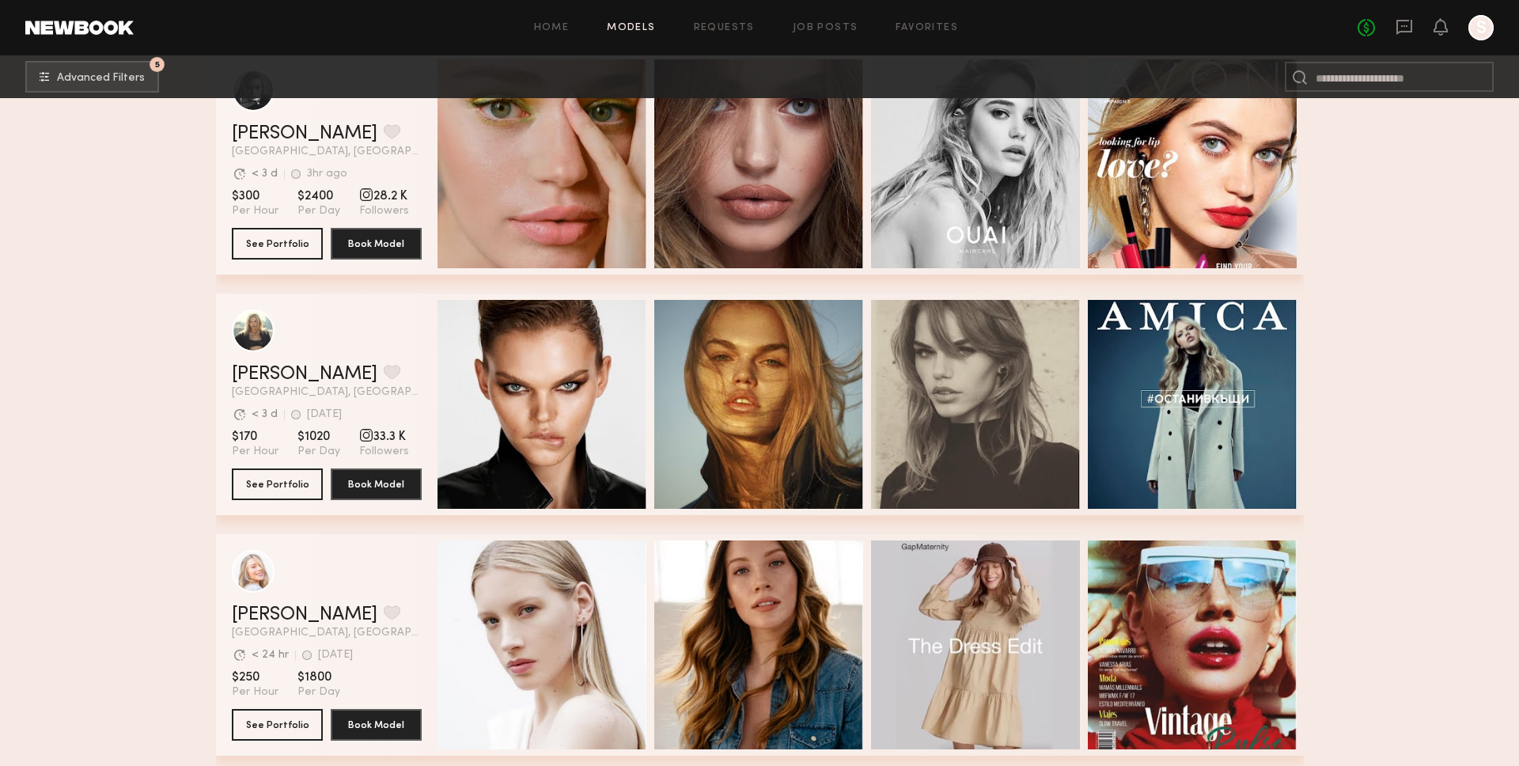
scroll to position [2498, 0]
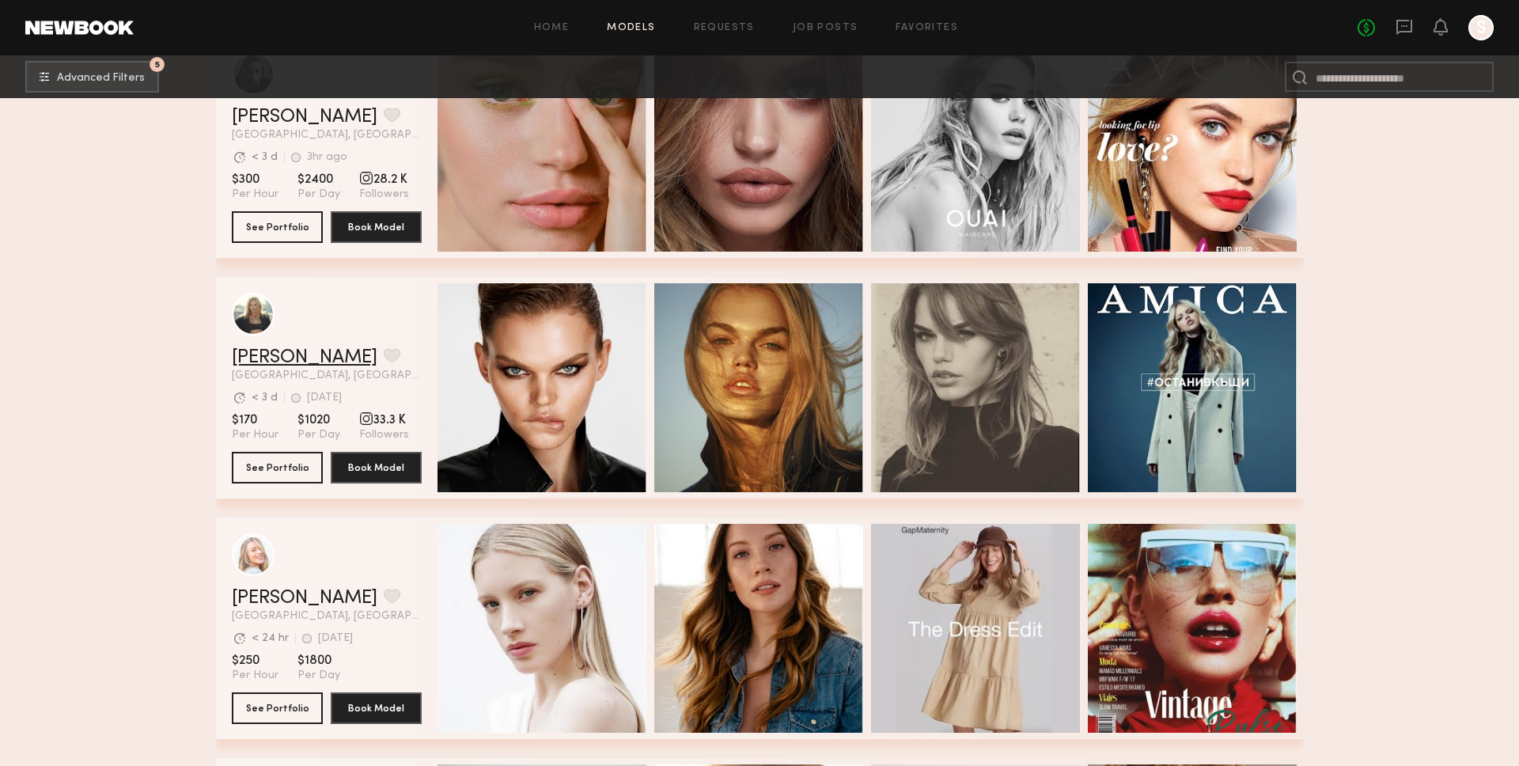
click at [288, 354] on link "Daphne L." at bounding box center [305, 357] width 146 height 19
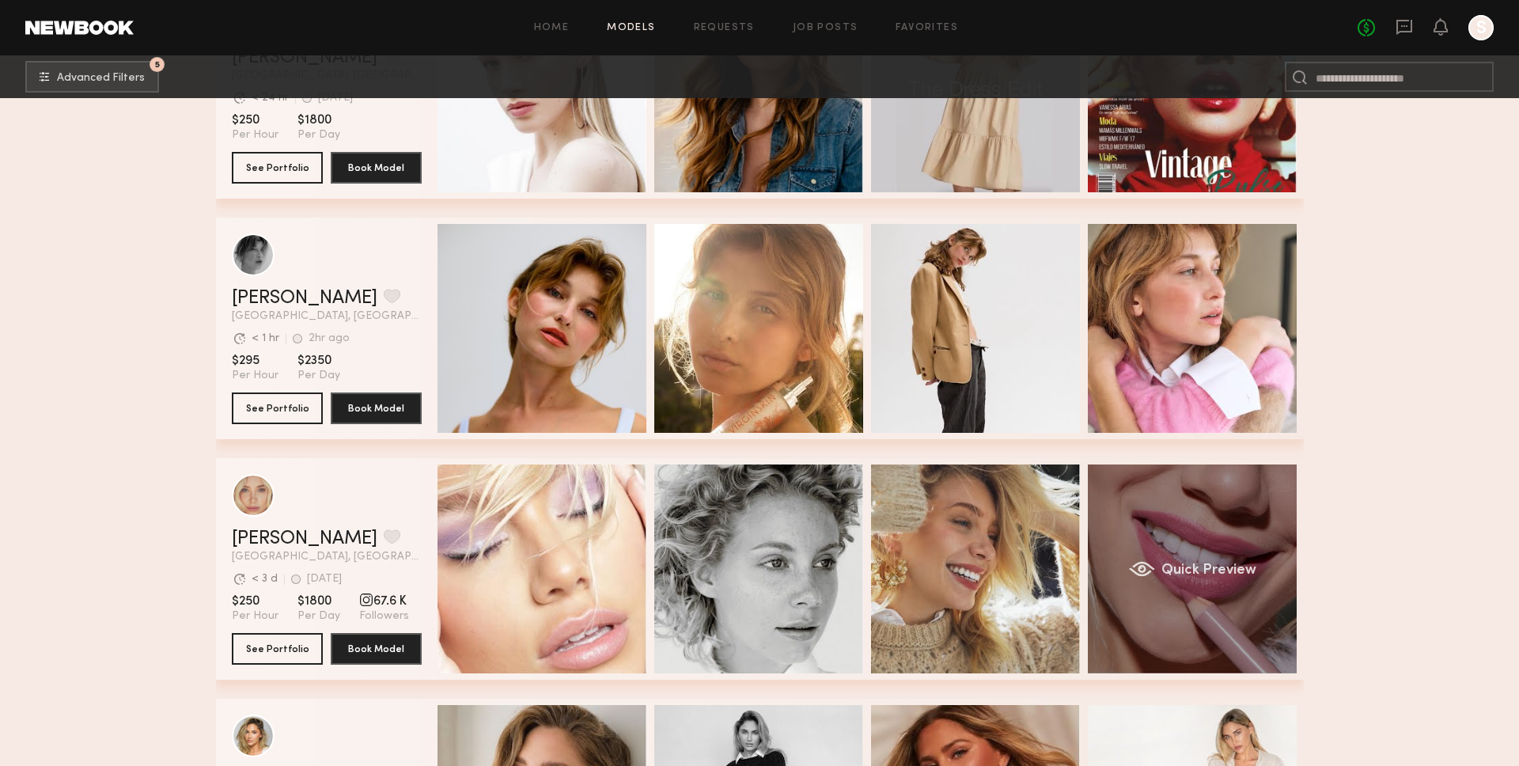
scroll to position [3043, 0]
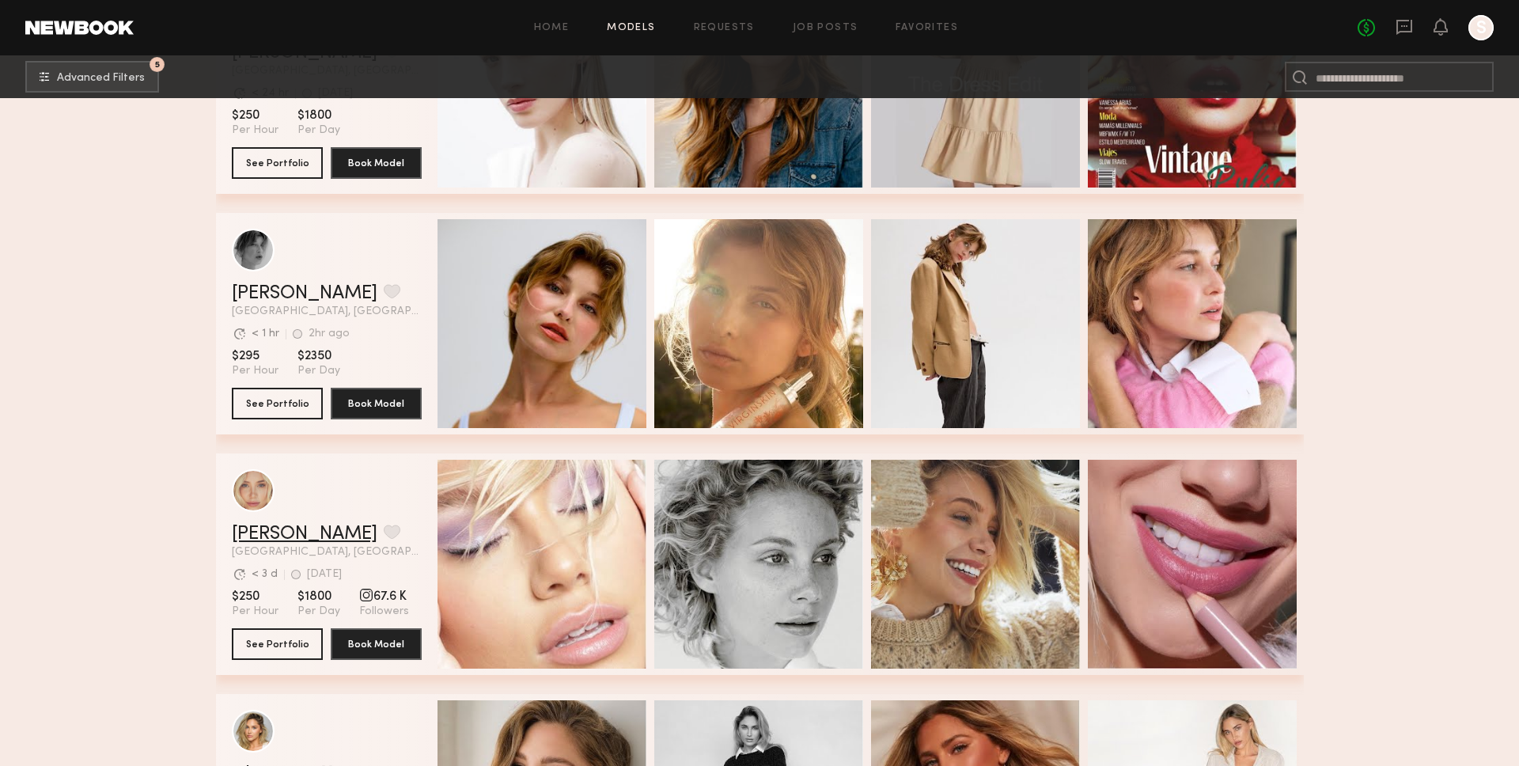
click at [271, 543] on link "[PERSON_NAME]" at bounding box center [305, 534] width 146 height 19
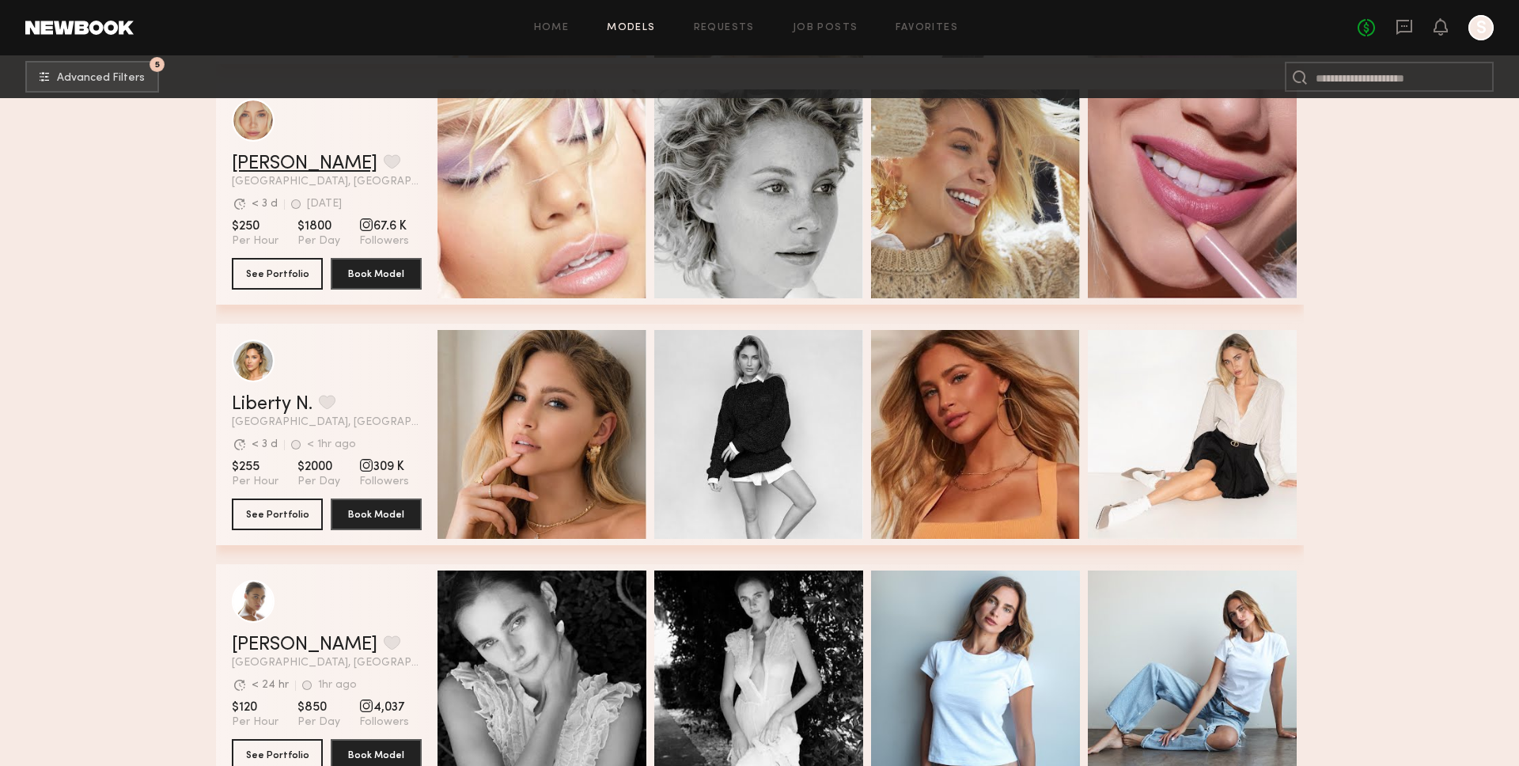
scroll to position [3414, 0]
click at [256, 402] on link "Liberty N." at bounding box center [272, 403] width 81 height 19
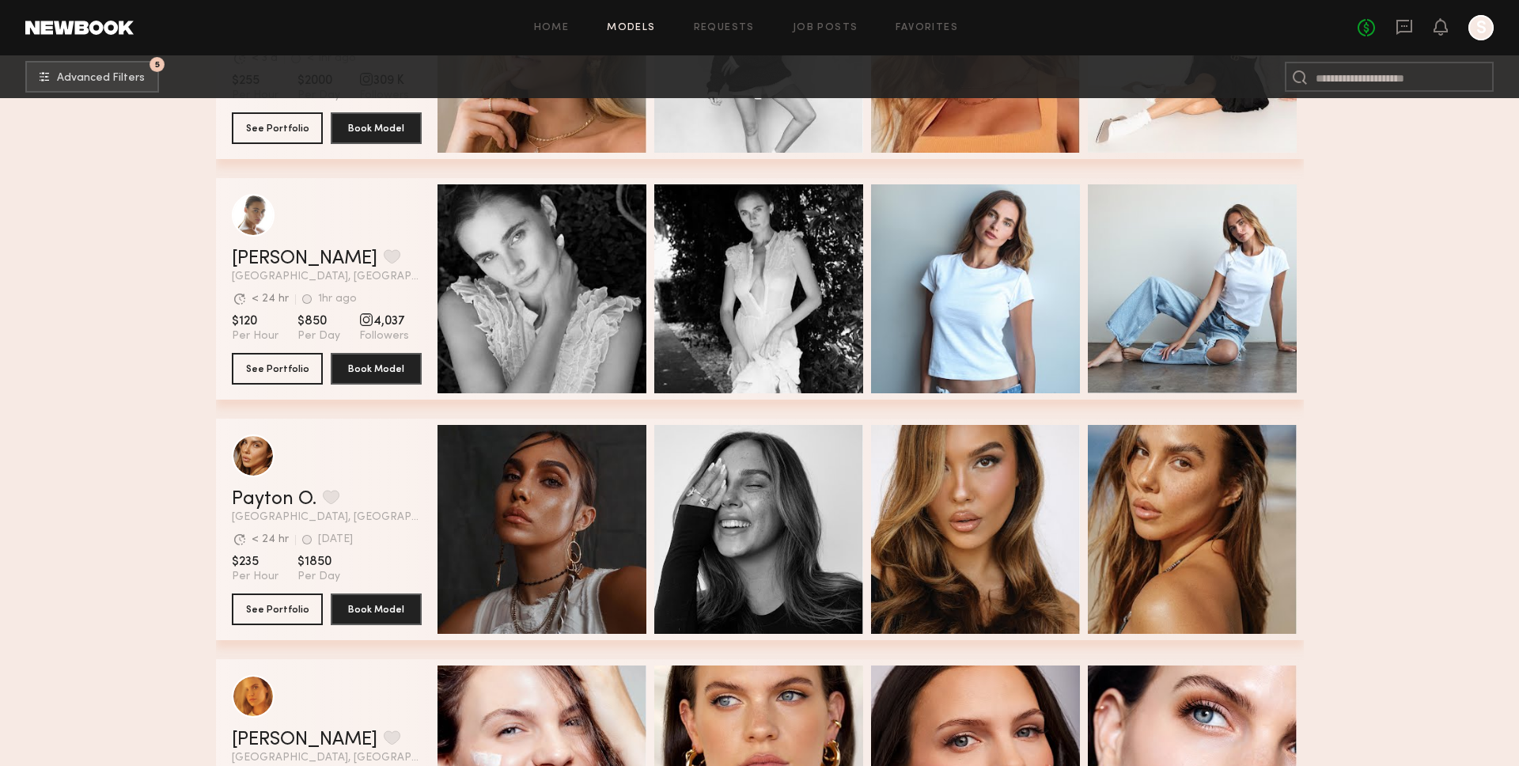
scroll to position [3800, 0]
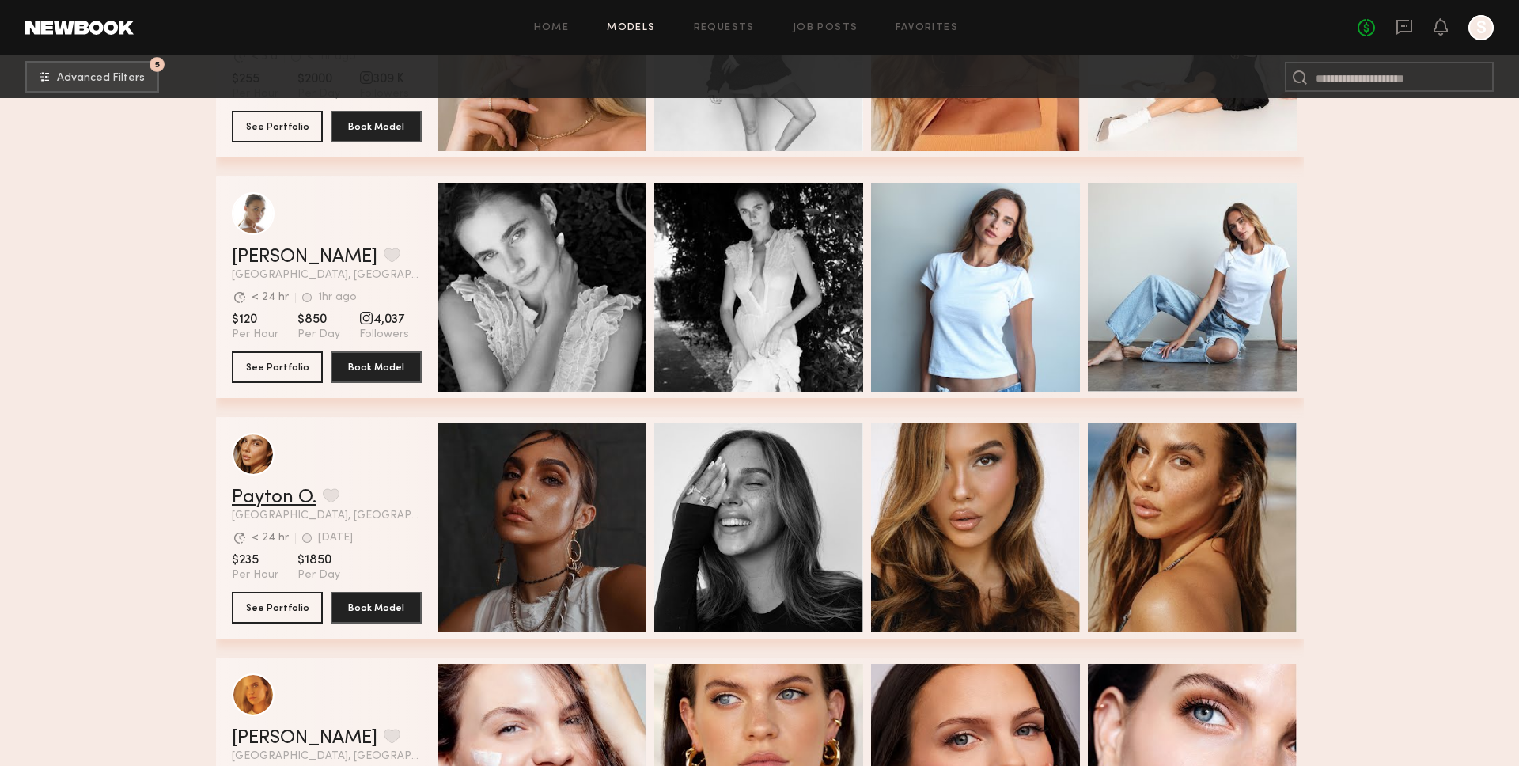
click at [272, 491] on link "Payton O." at bounding box center [274, 497] width 85 height 19
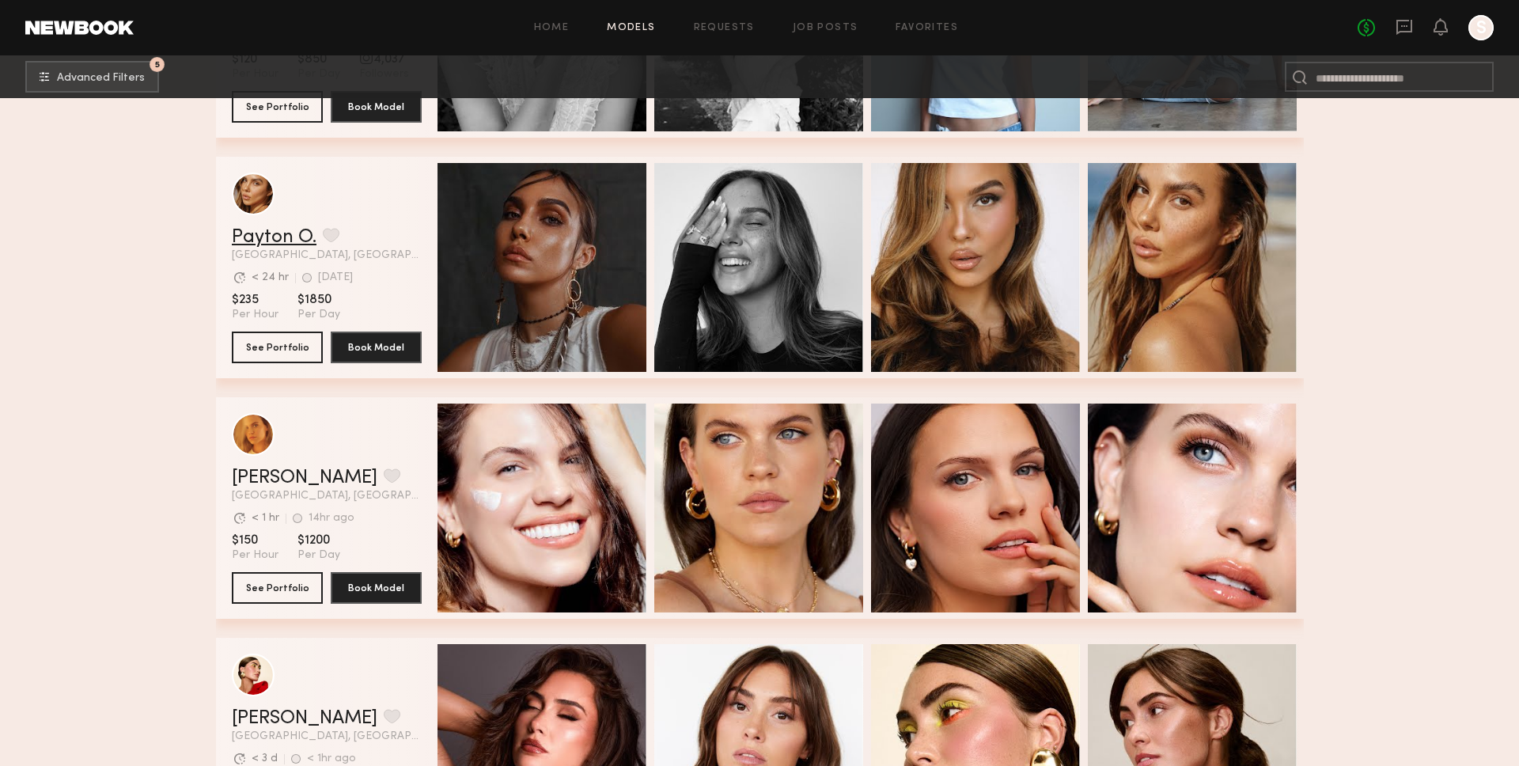
scroll to position [4072, 0]
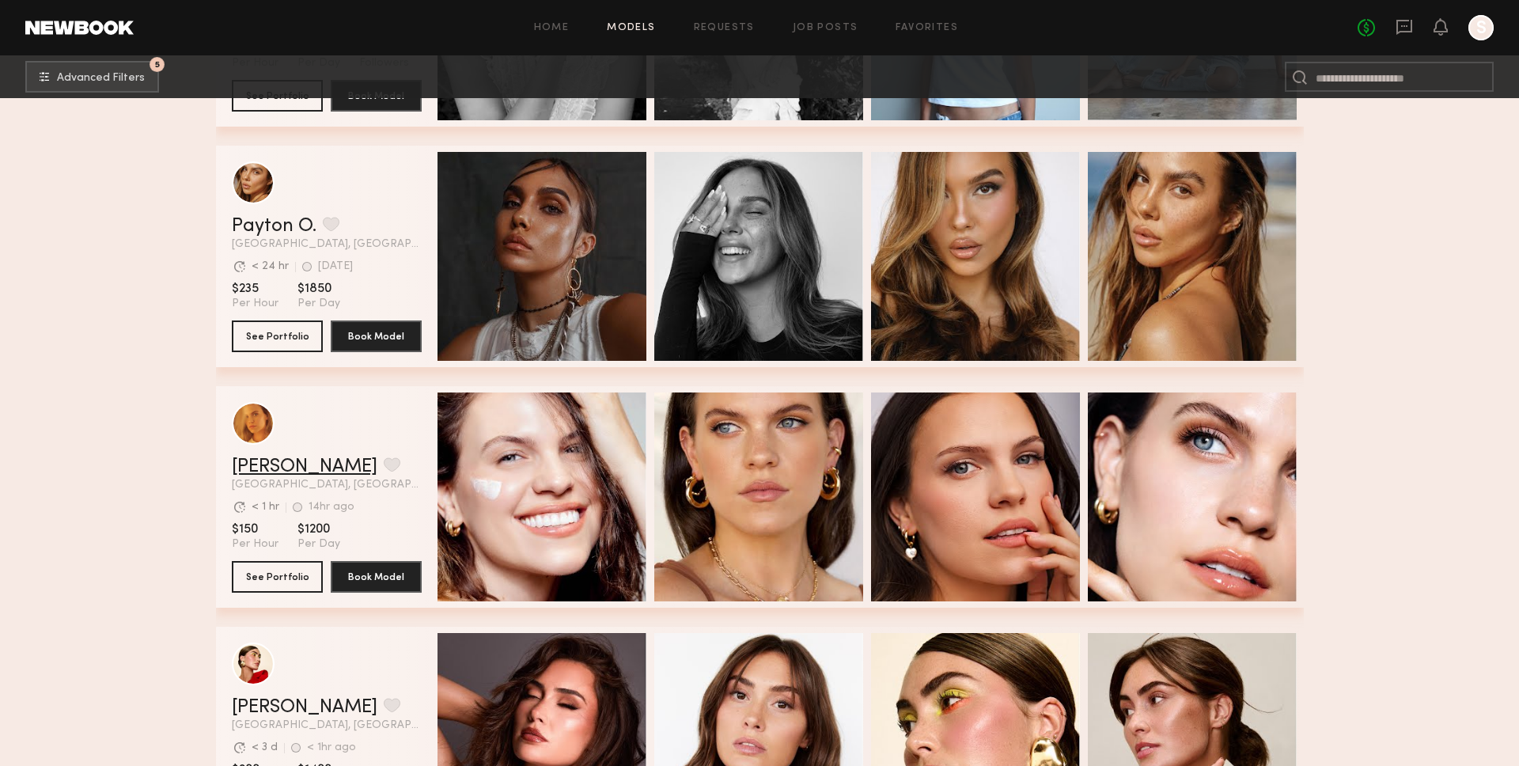
click at [238, 464] on link "Kat S." at bounding box center [305, 466] width 146 height 19
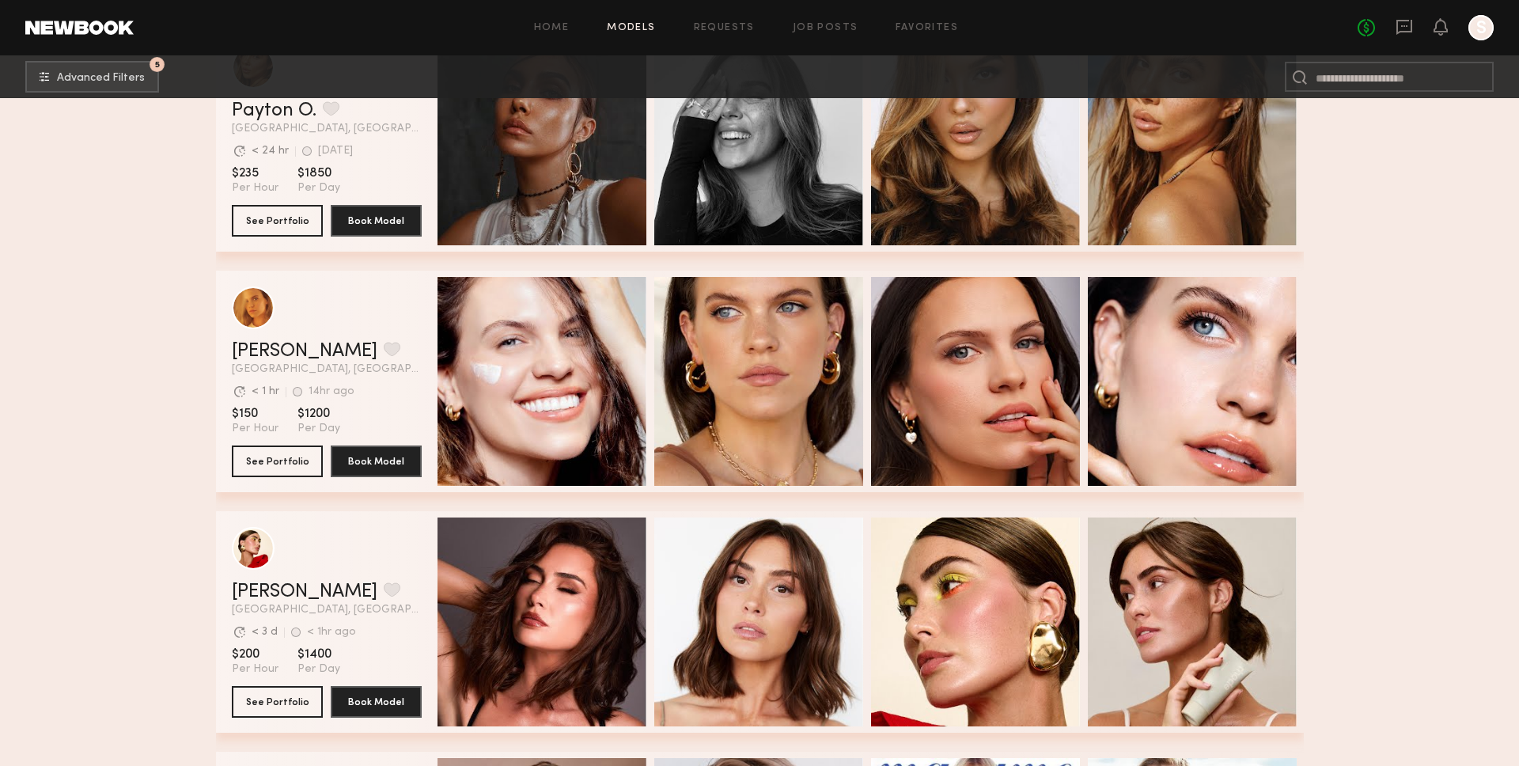
scroll to position [4190, 0]
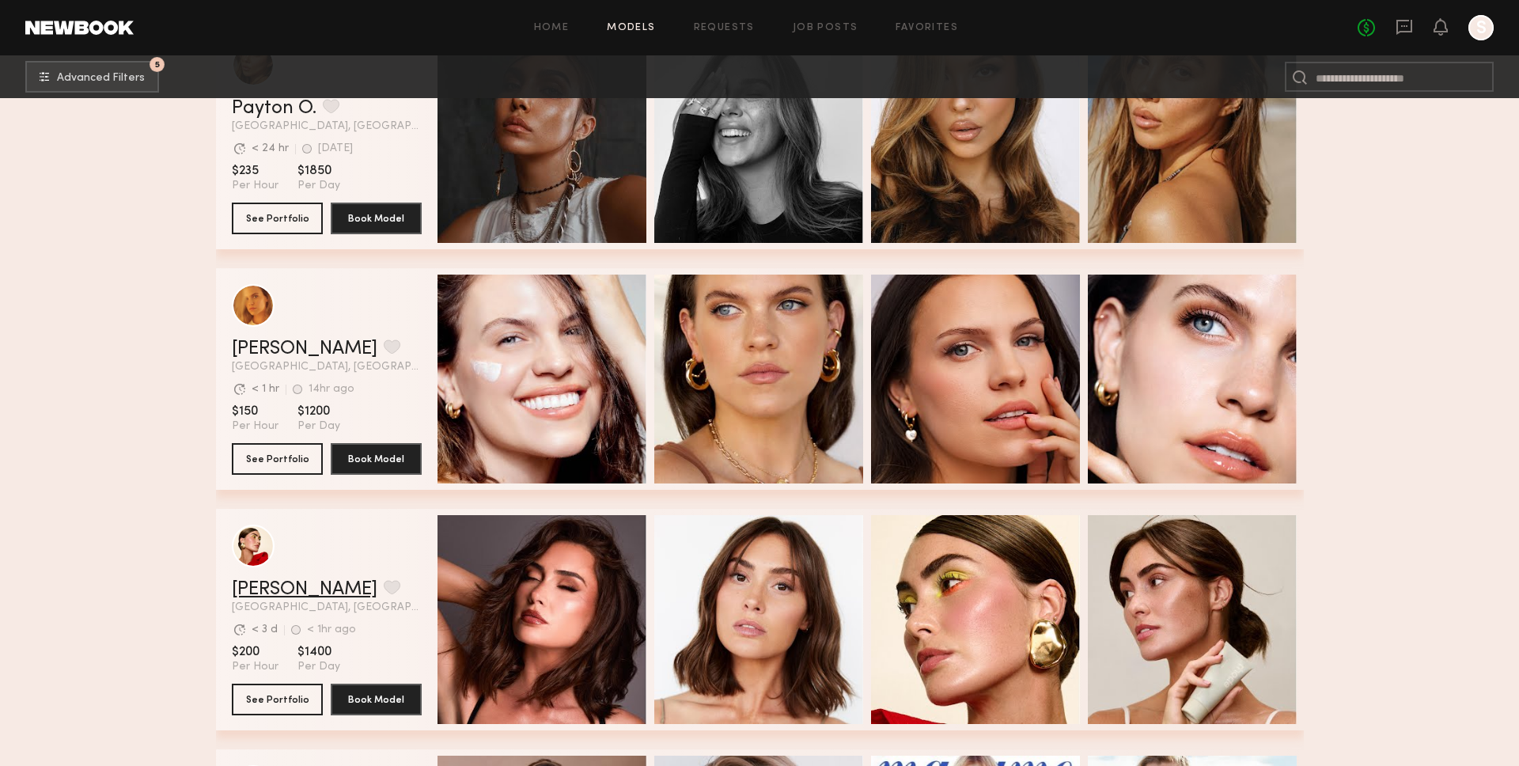
click at [292, 582] on link "Louise M." at bounding box center [305, 589] width 146 height 19
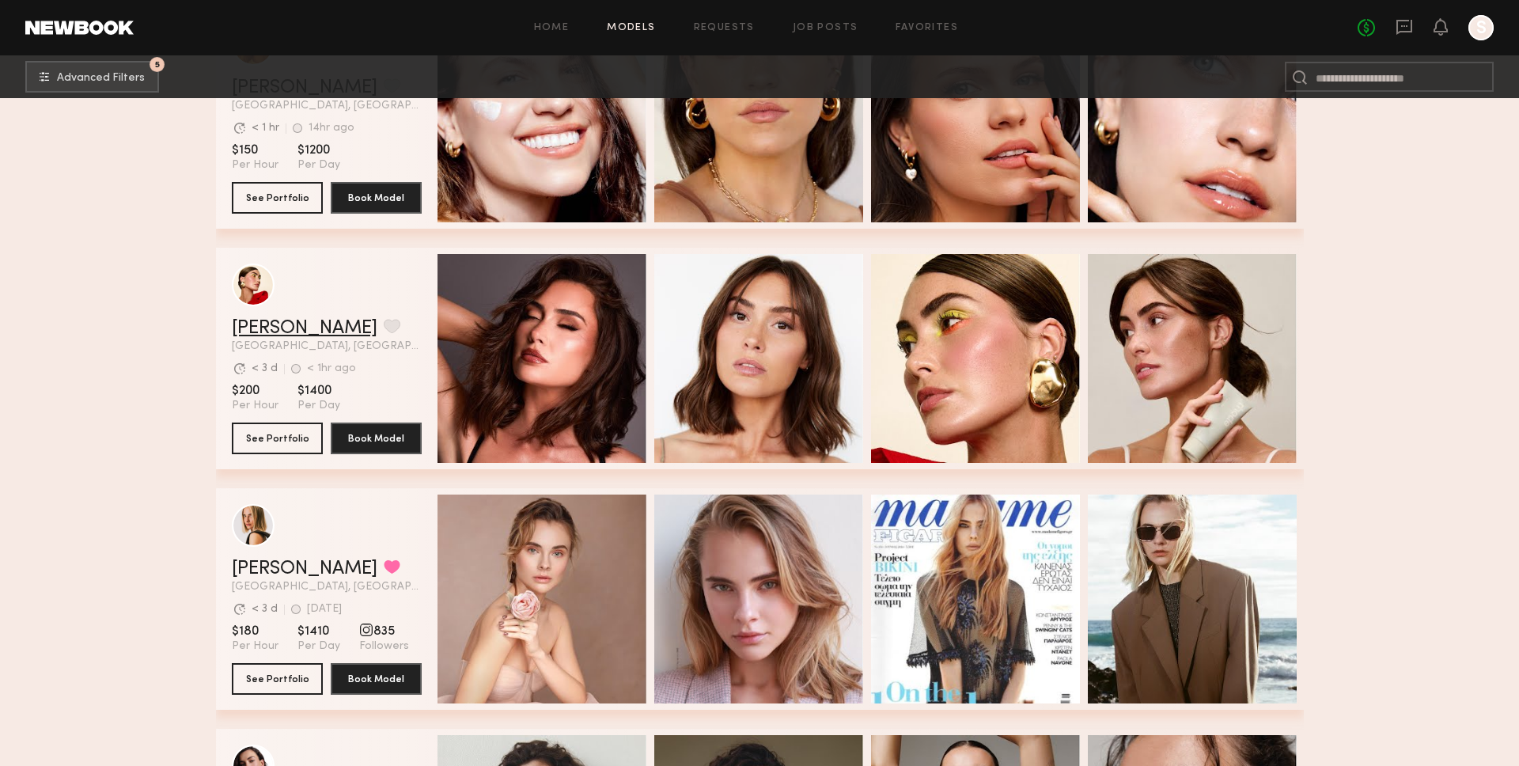
scroll to position [4459, 0]
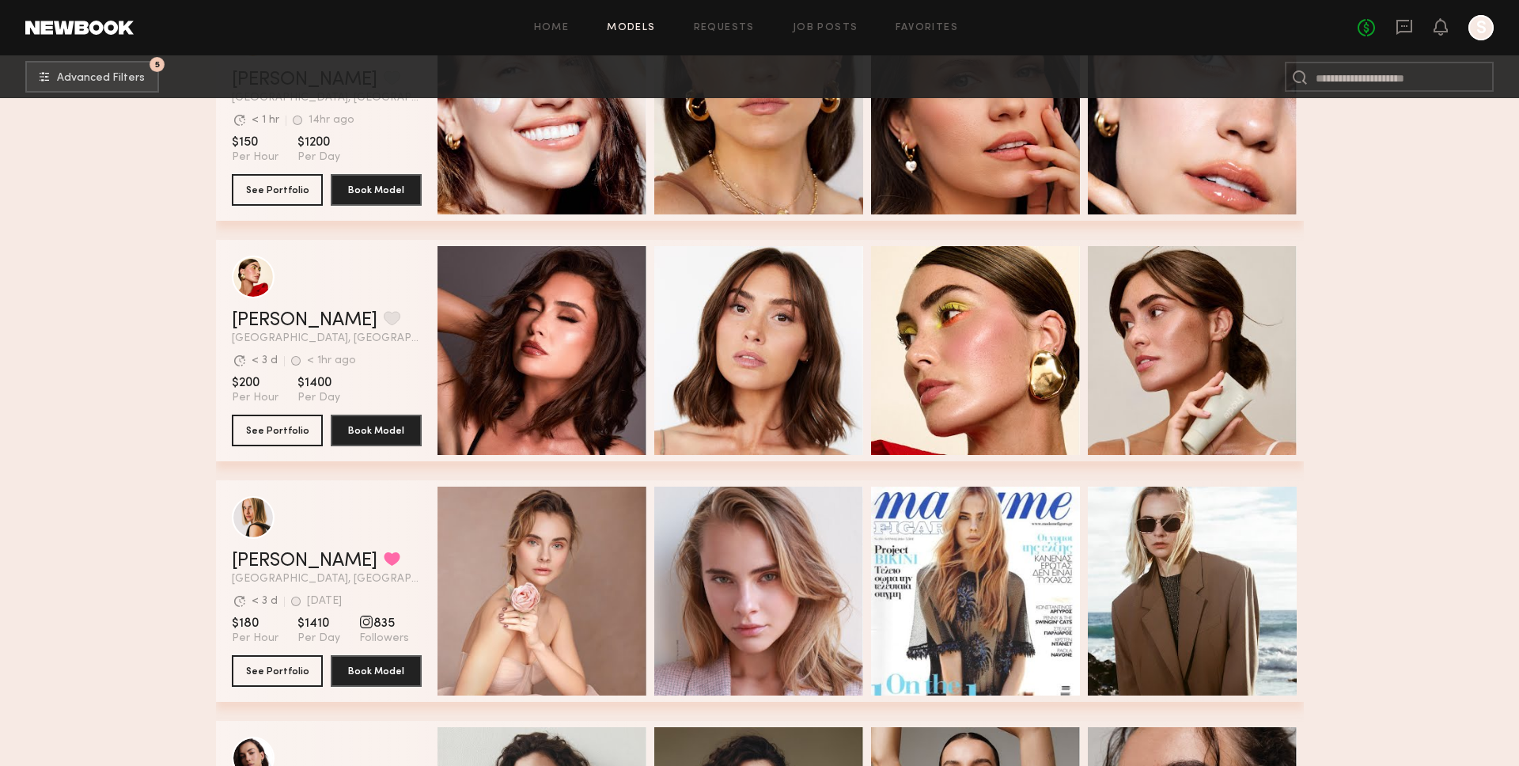
click at [233, 542] on header "Lidia V. Favorited Los Angeles, CA Avg. request response time < 3 d 1d ago Last…" at bounding box center [327, 540] width 190 height 89
click at [244, 543] on header "Lidia V. Favorited Los Angeles, CA Avg. request response time < 3 d 1d ago Last…" at bounding box center [327, 540] width 190 height 89
click at [256, 560] on link "Lidia V." at bounding box center [305, 560] width 146 height 19
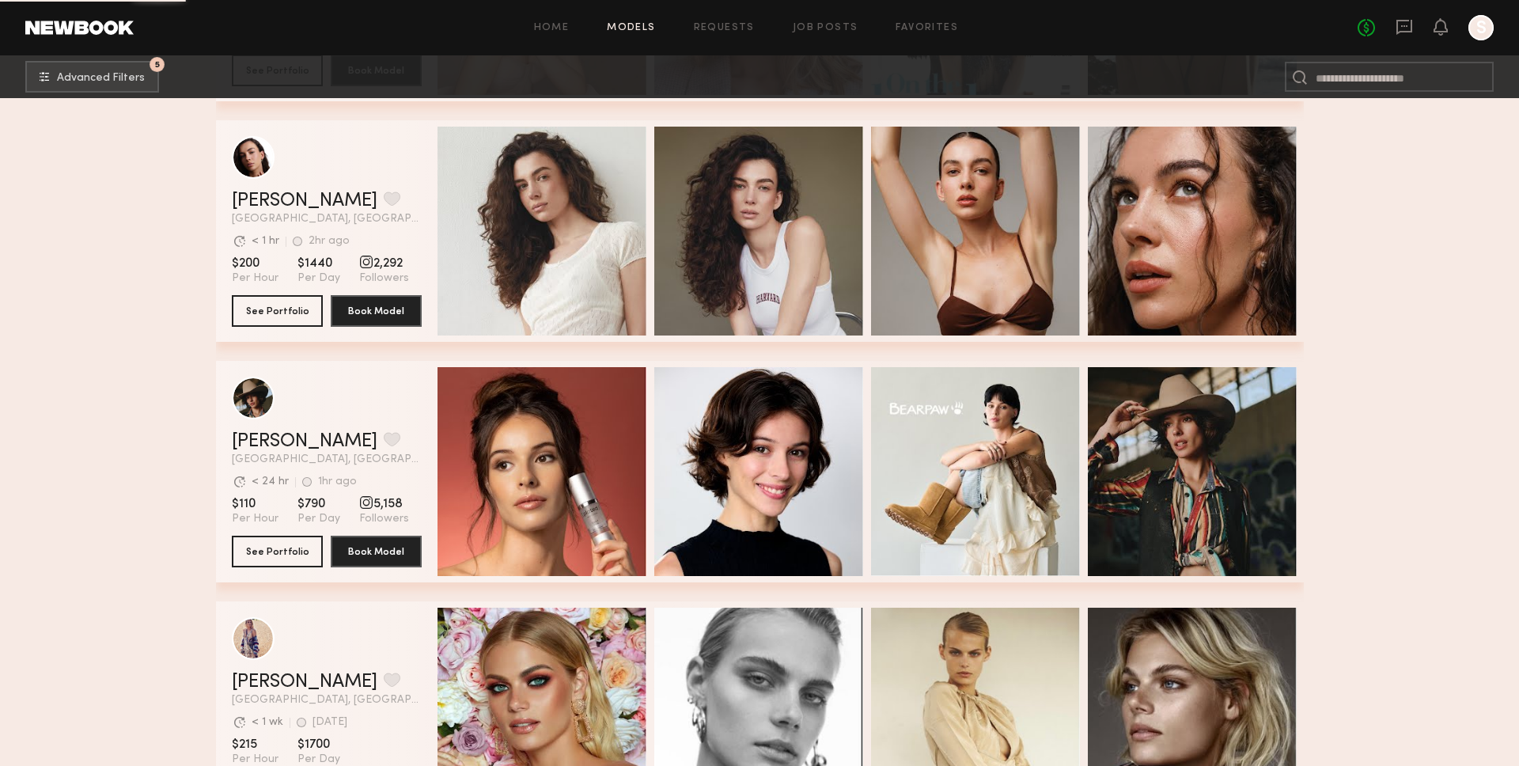
scroll to position [5039, 0]
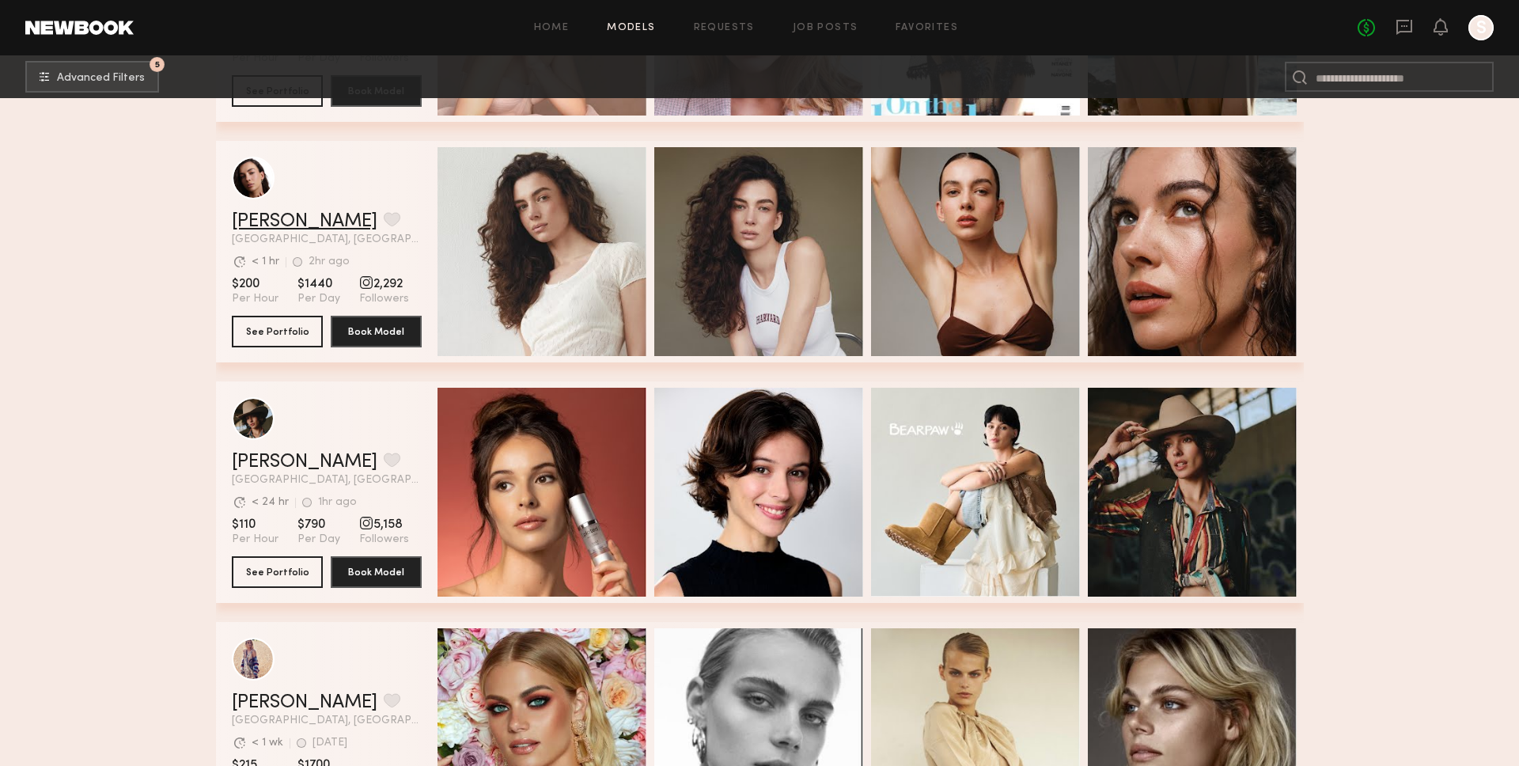
click at [300, 220] on link "Uliana V." at bounding box center [305, 221] width 146 height 19
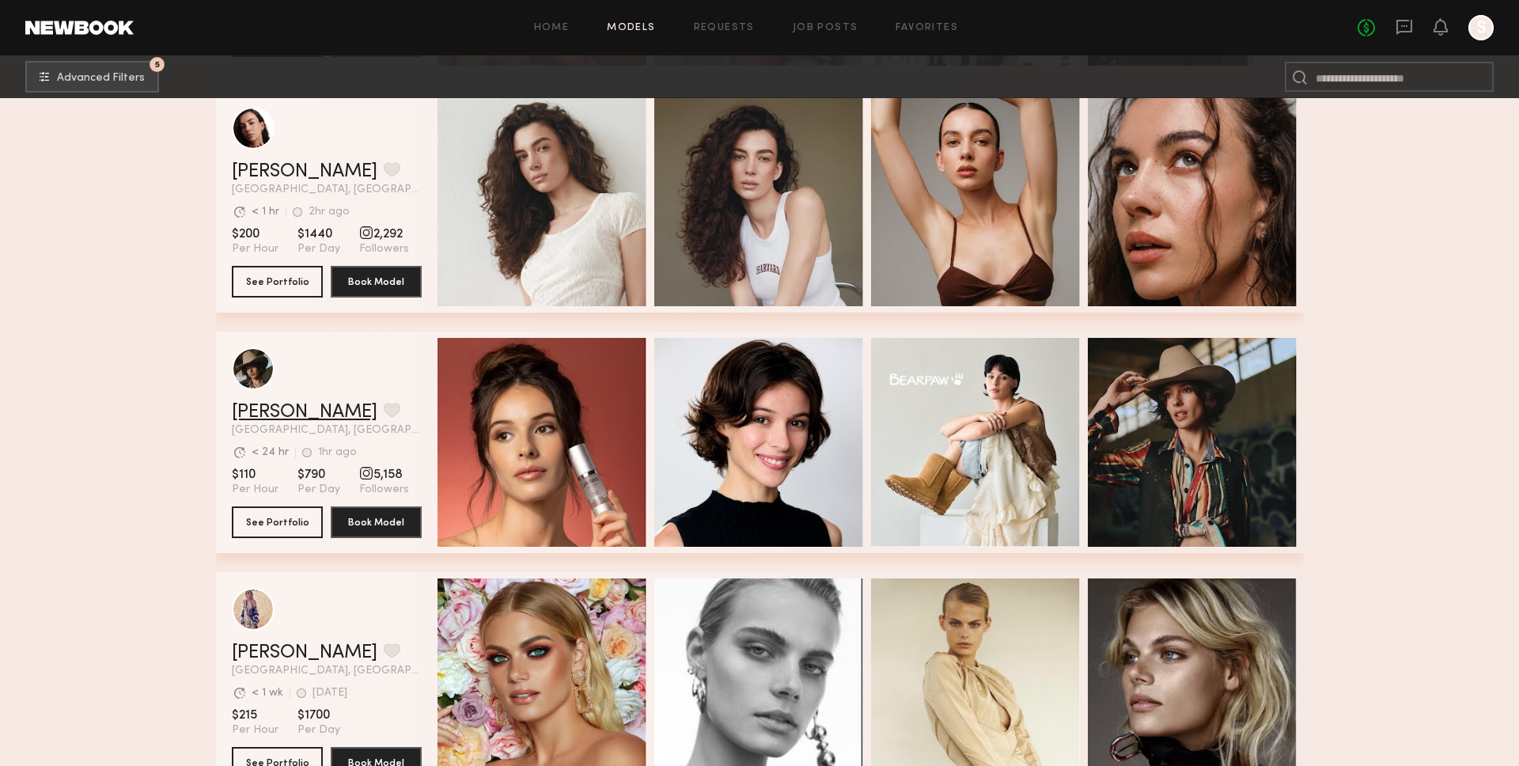
click at [280, 407] on link "McKenna M." at bounding box center [305, 412] width 146 height 19
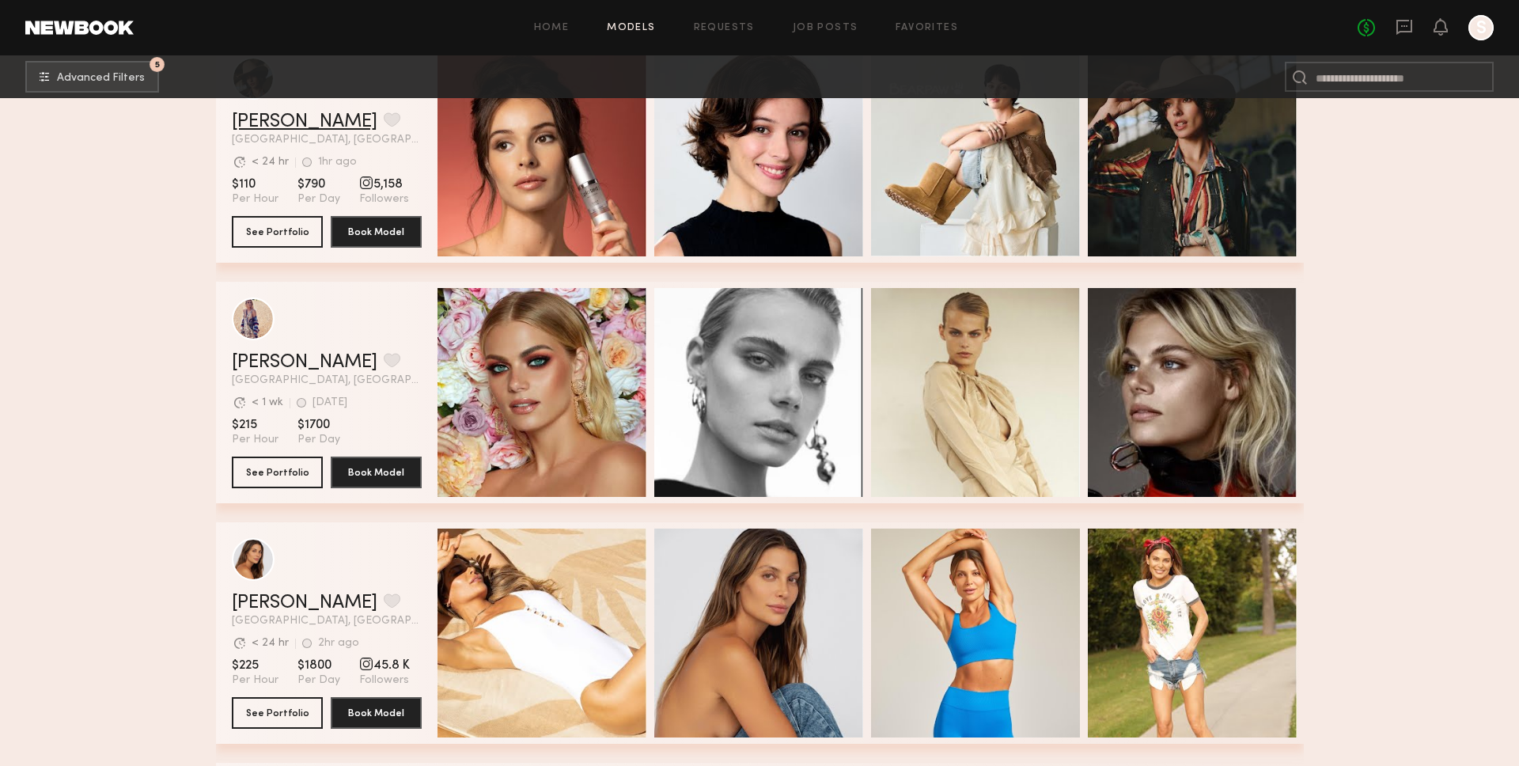
scroll to position [5388, 0]
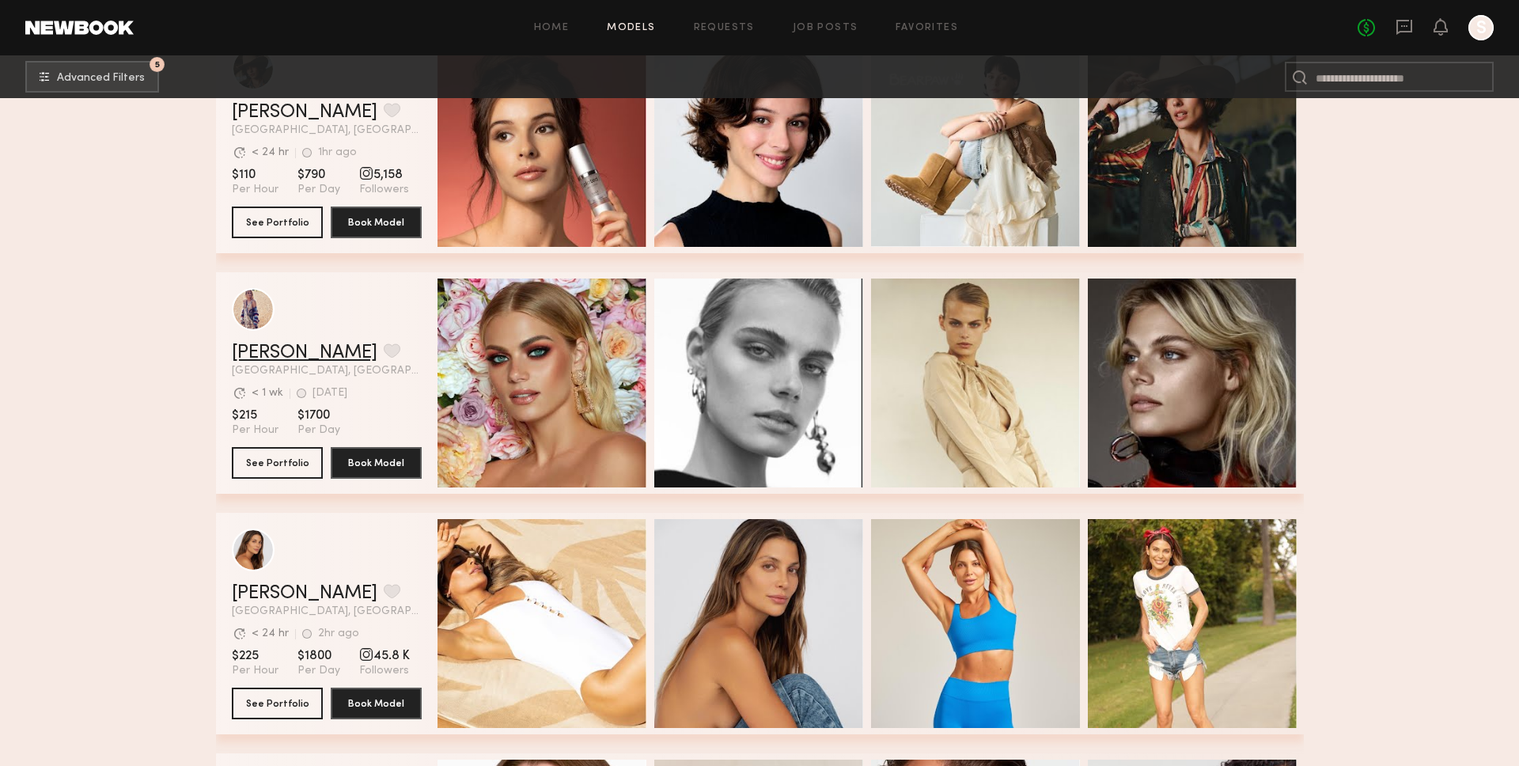
click at [283, 349] on link "Kristin K." at bounding box center [305, 352] width 146 height 19
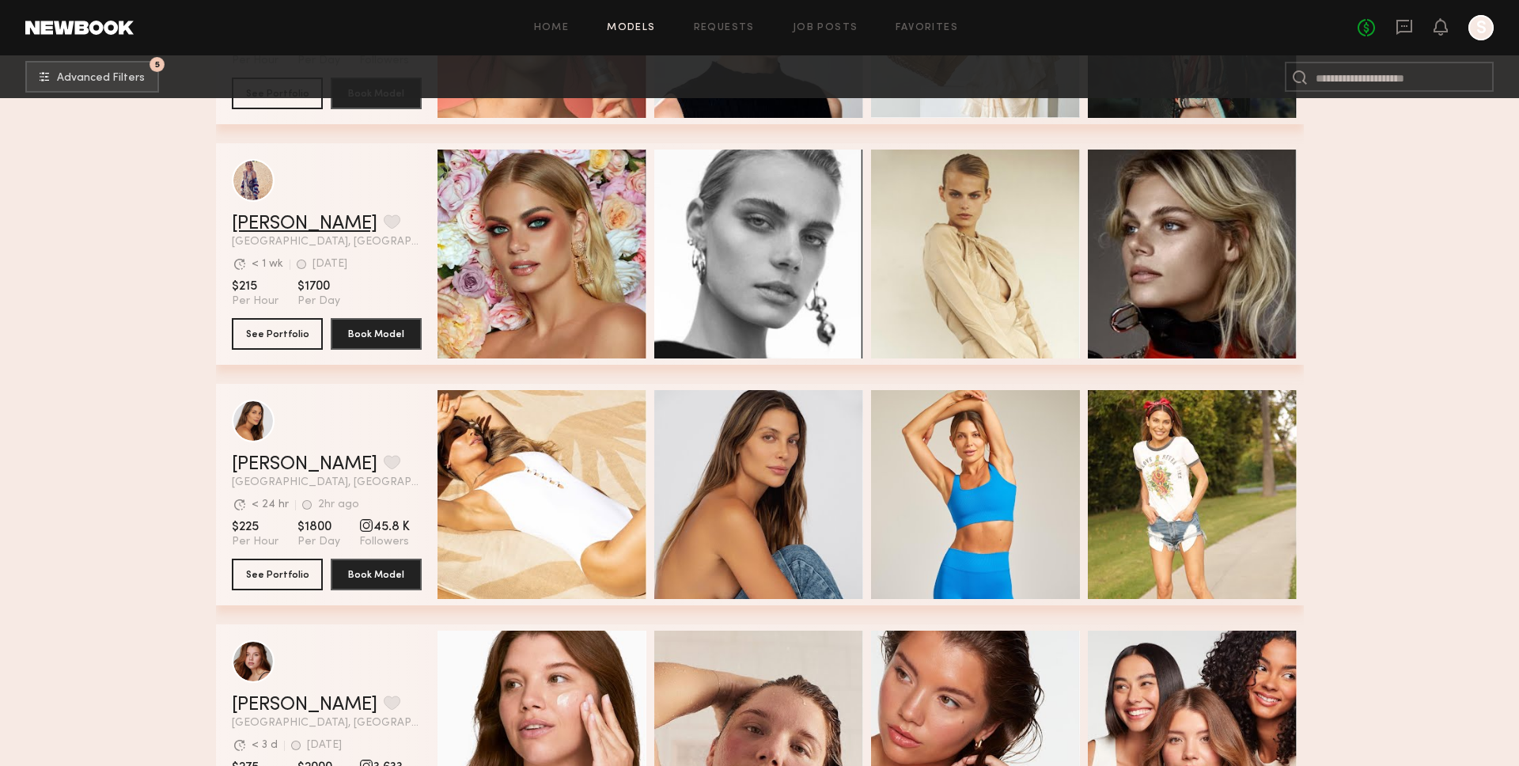
scroll to position [5519, 0]
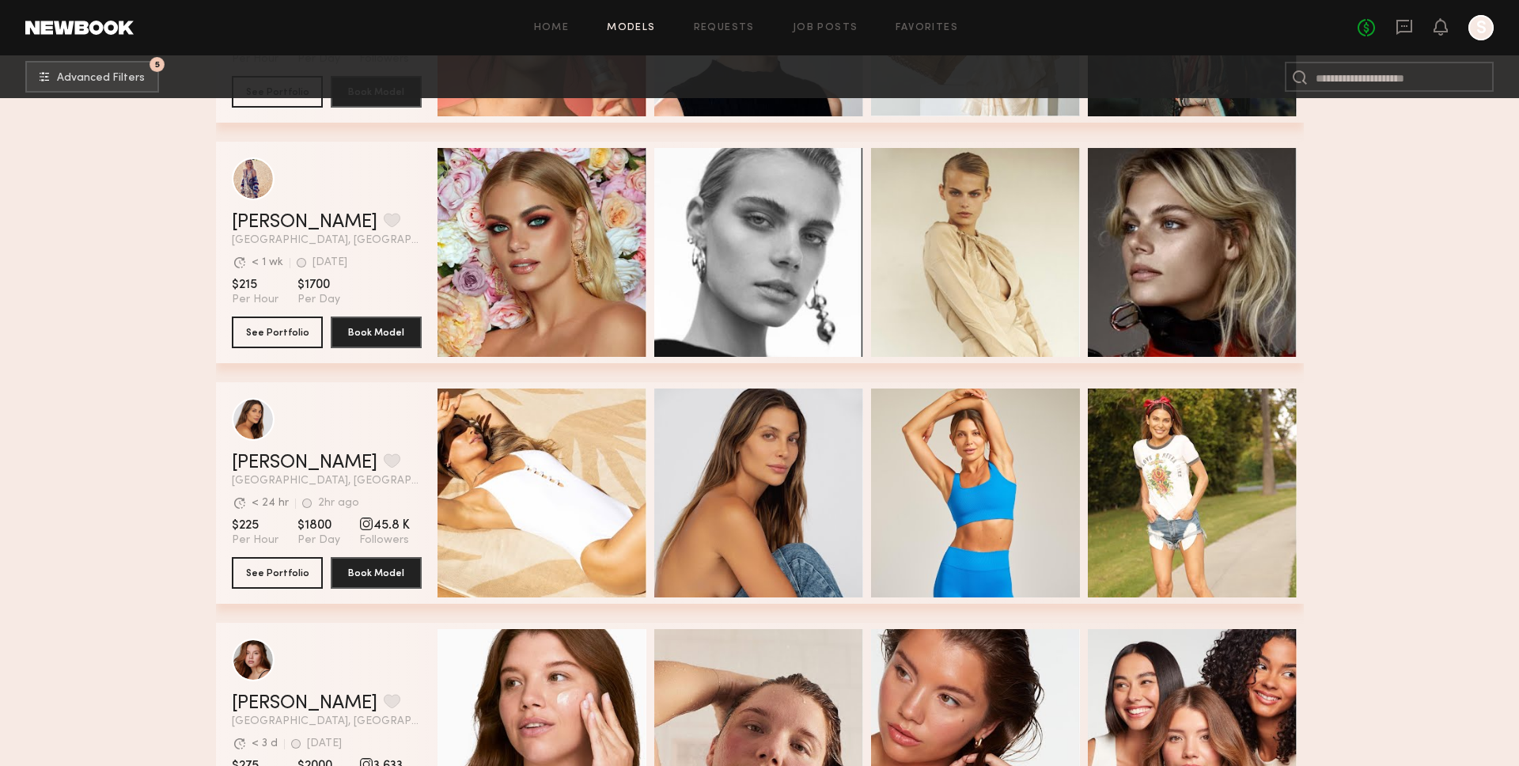
click at [299, 463] on div "Carly S. Favorite" at bounding box center [327, 462] width 190 height 19
click at [275, 462] on link "Carly S." at bounding box center [305, 462] width 146 height 19
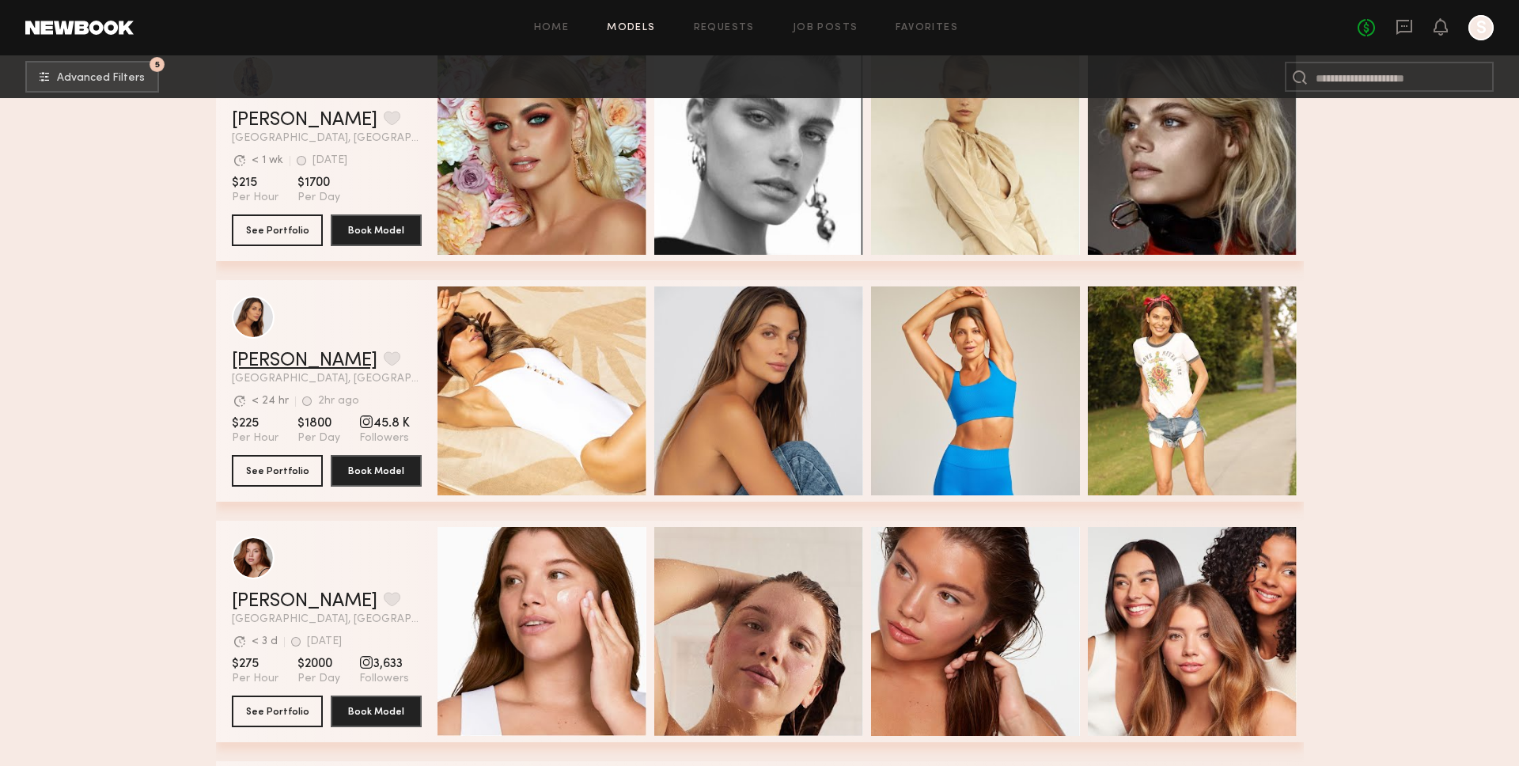
scroll to position [5667, 0]
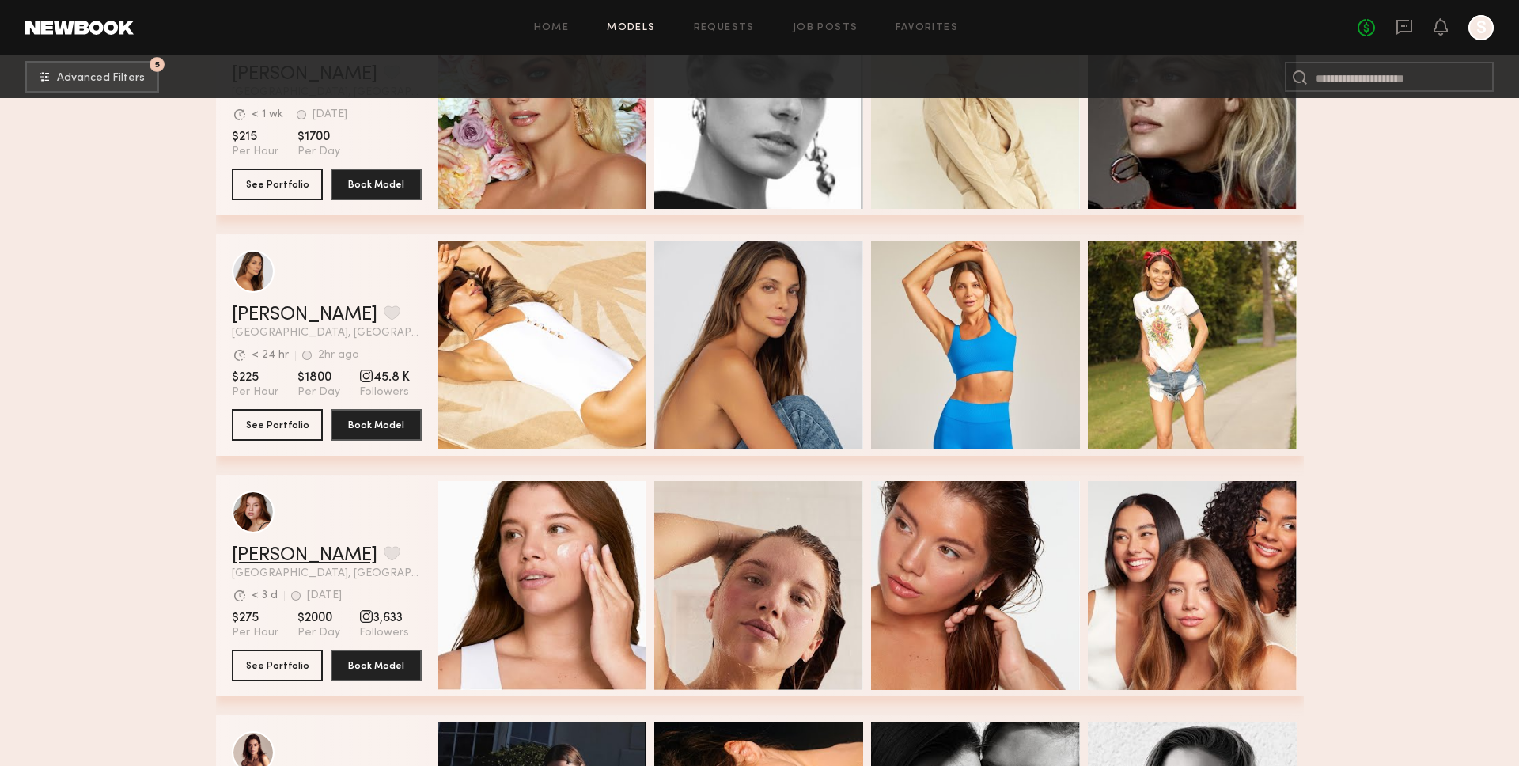
click at [290, 550] on link "Eleena M." at bounding box center [305, 555] width 146 height 19
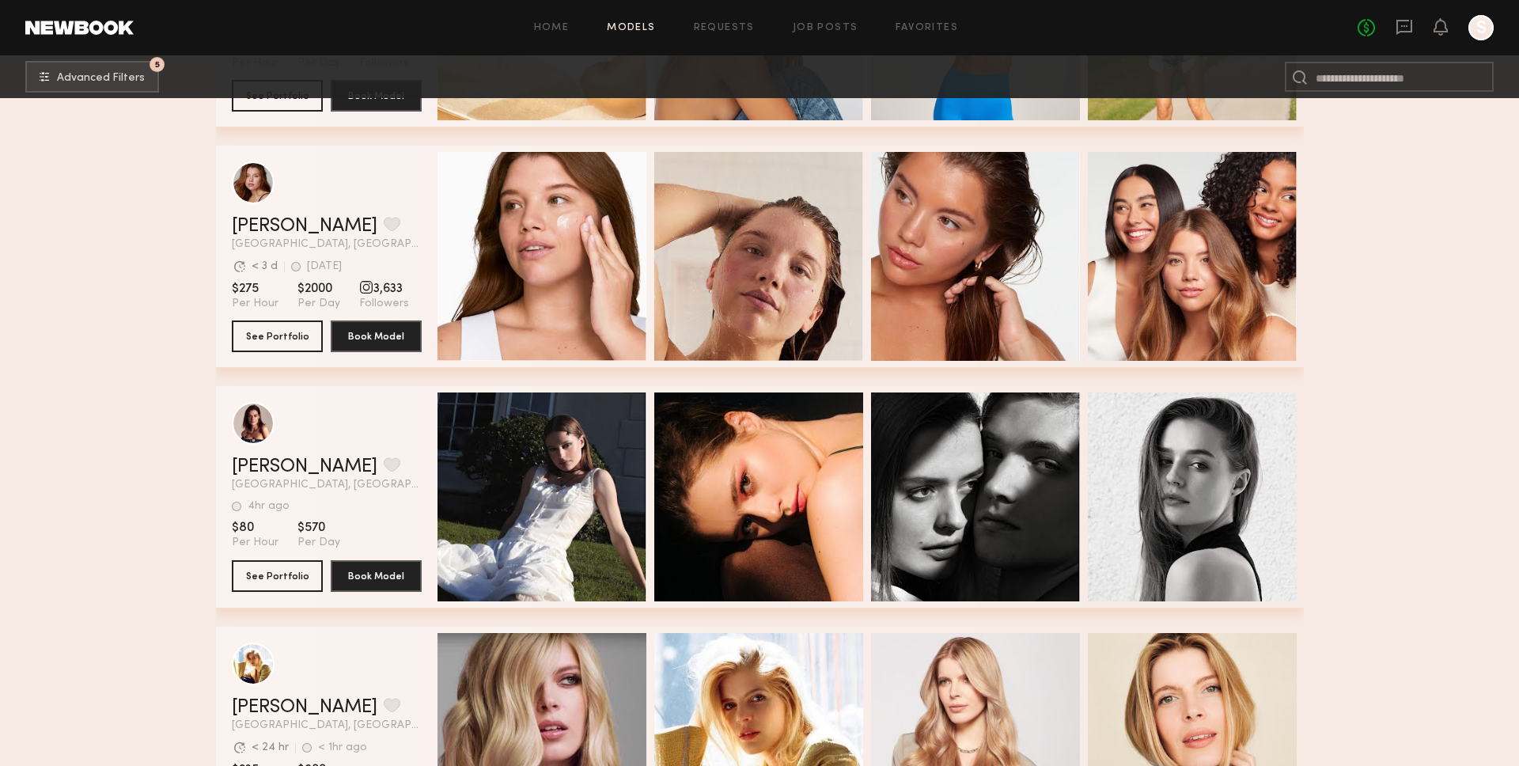
scroll to position [6001, 0]
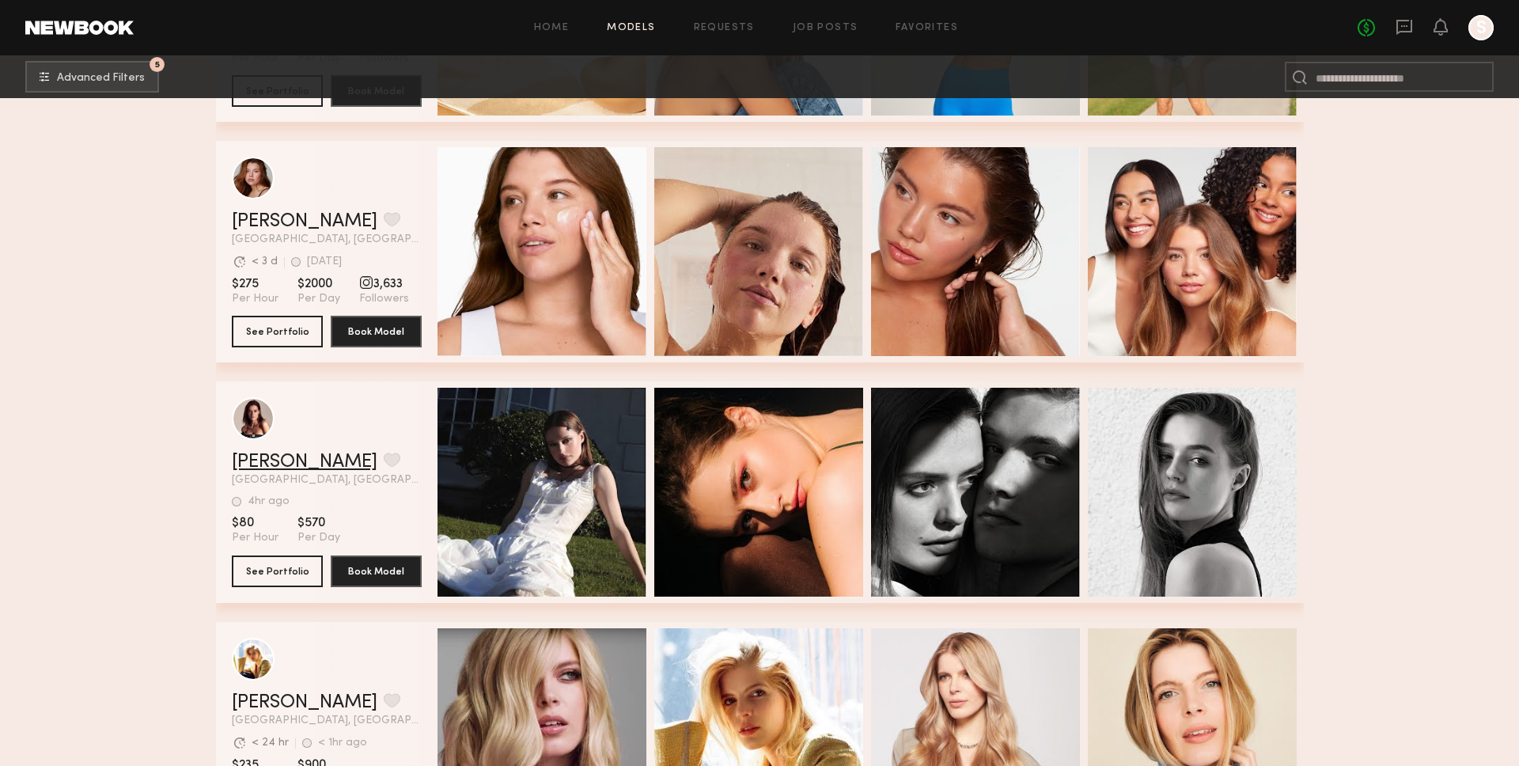
click at [249, 468] on link "Sofi S." at bounding box center [305, 462] width 146 height 19
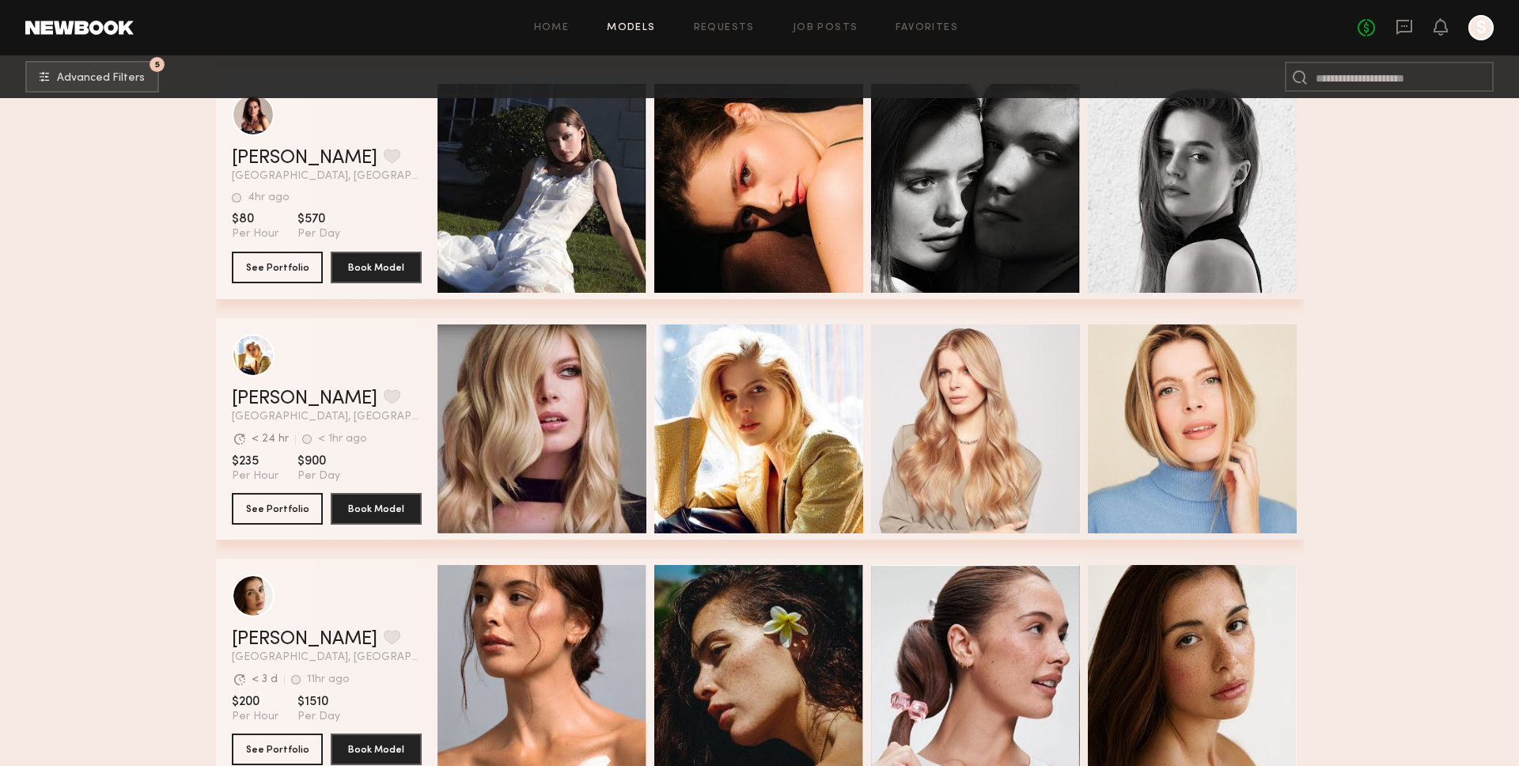
scroll to position [6372, 0]
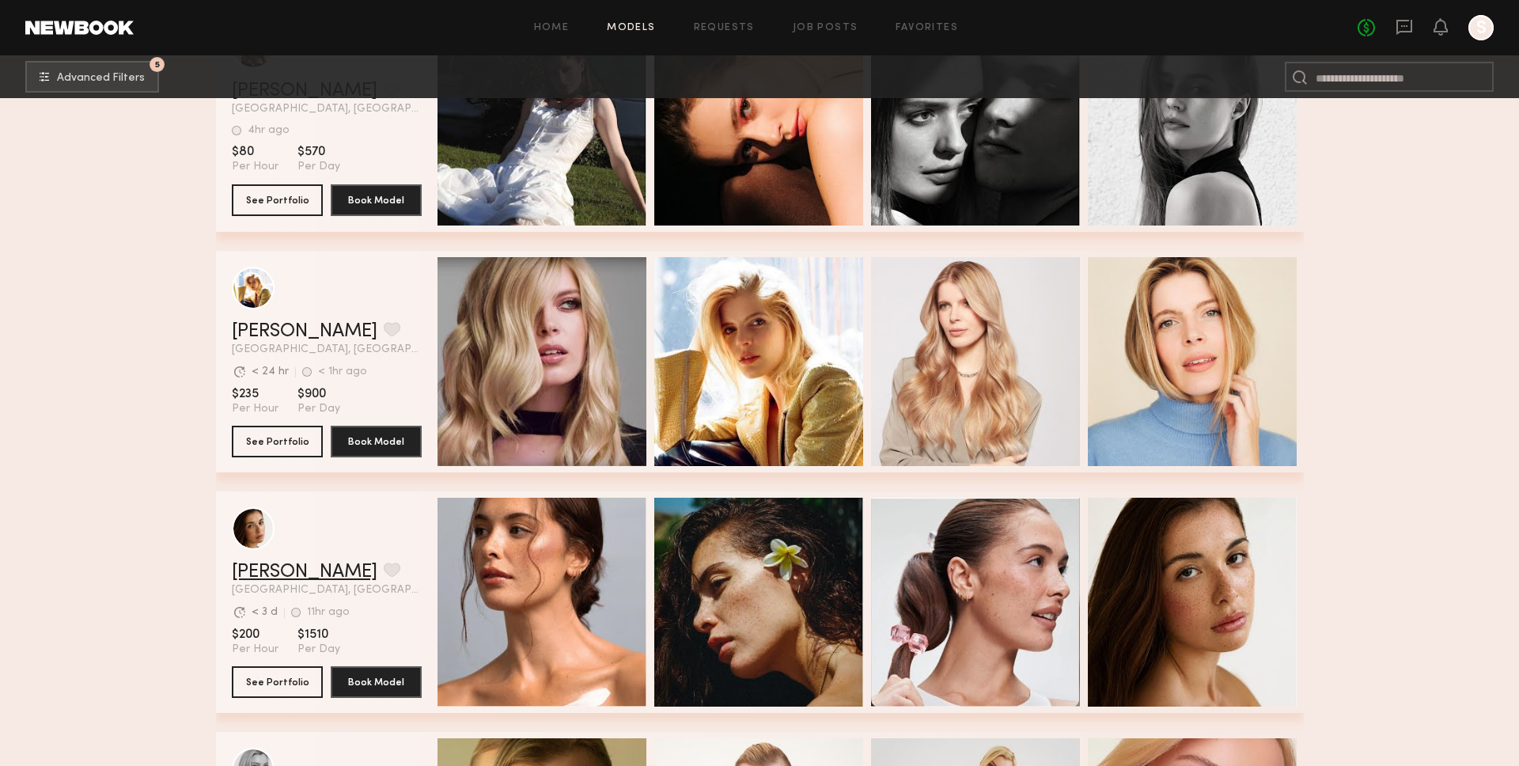
click at [318, 576] on link "Jasmine G." at bounding box center [305, 571] width 146 height 19
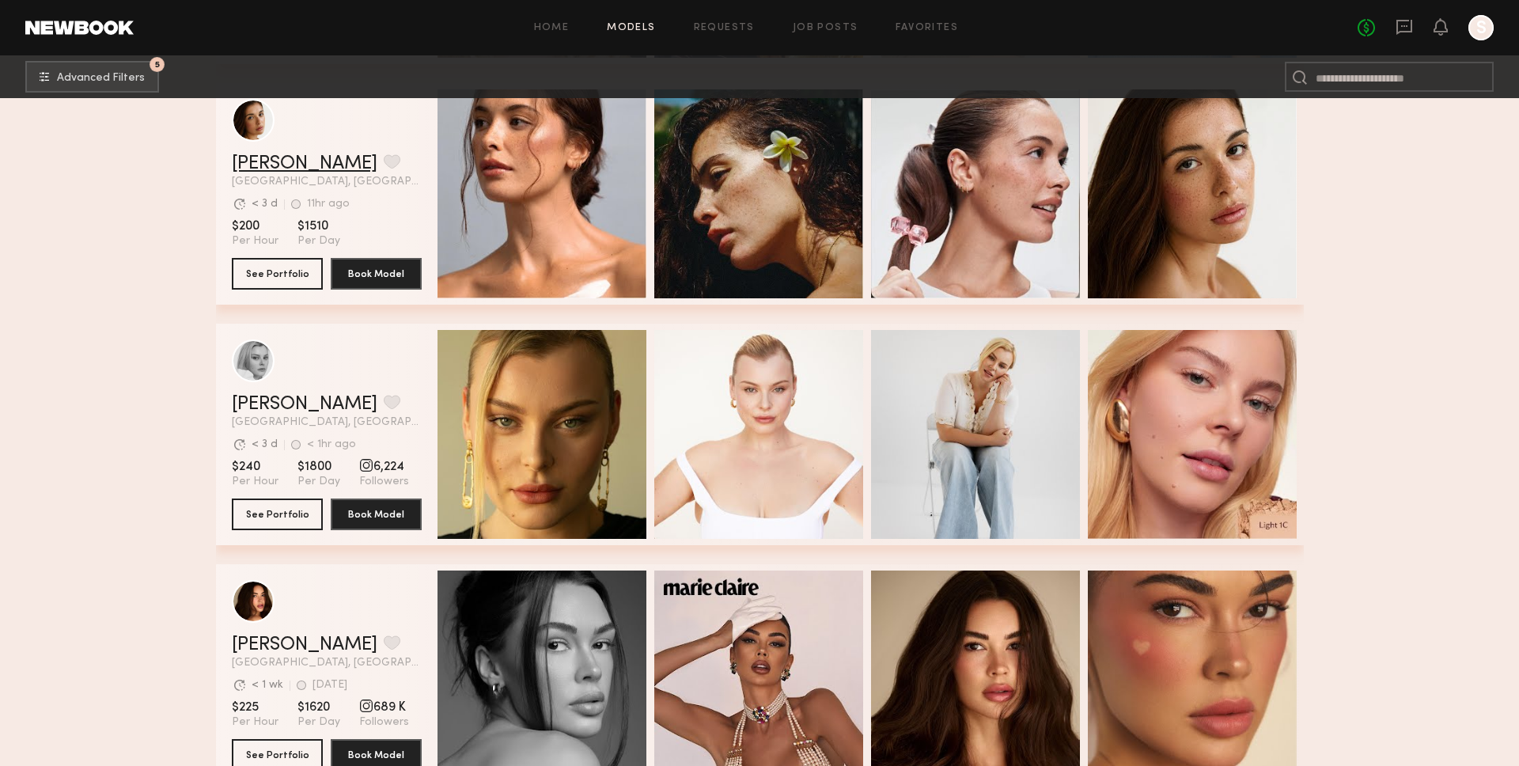
scroll to position [6794, 0]
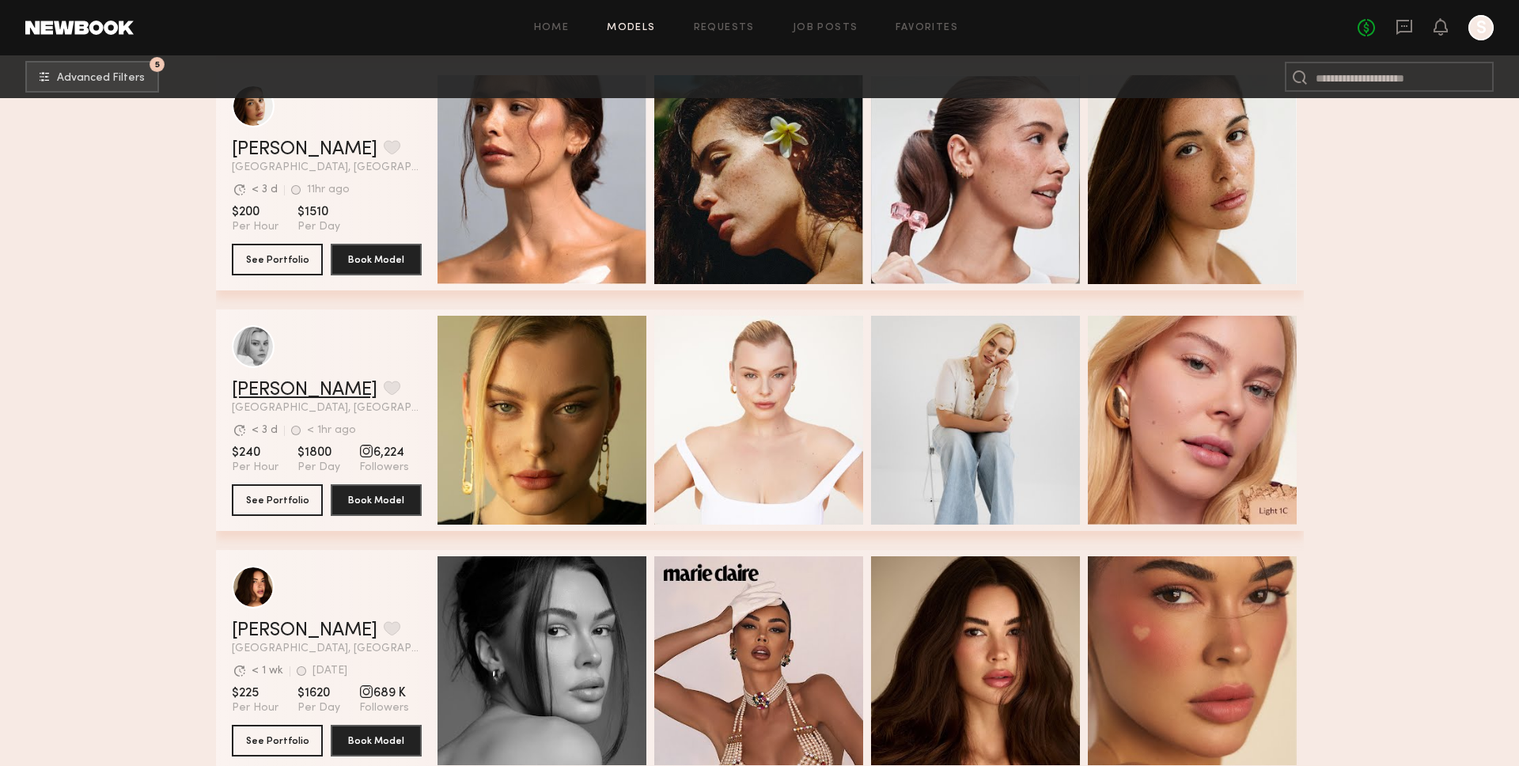
click at [317, 382] on link "MACKENZIE E." at bounding box center [305, 390] width 146 height 19
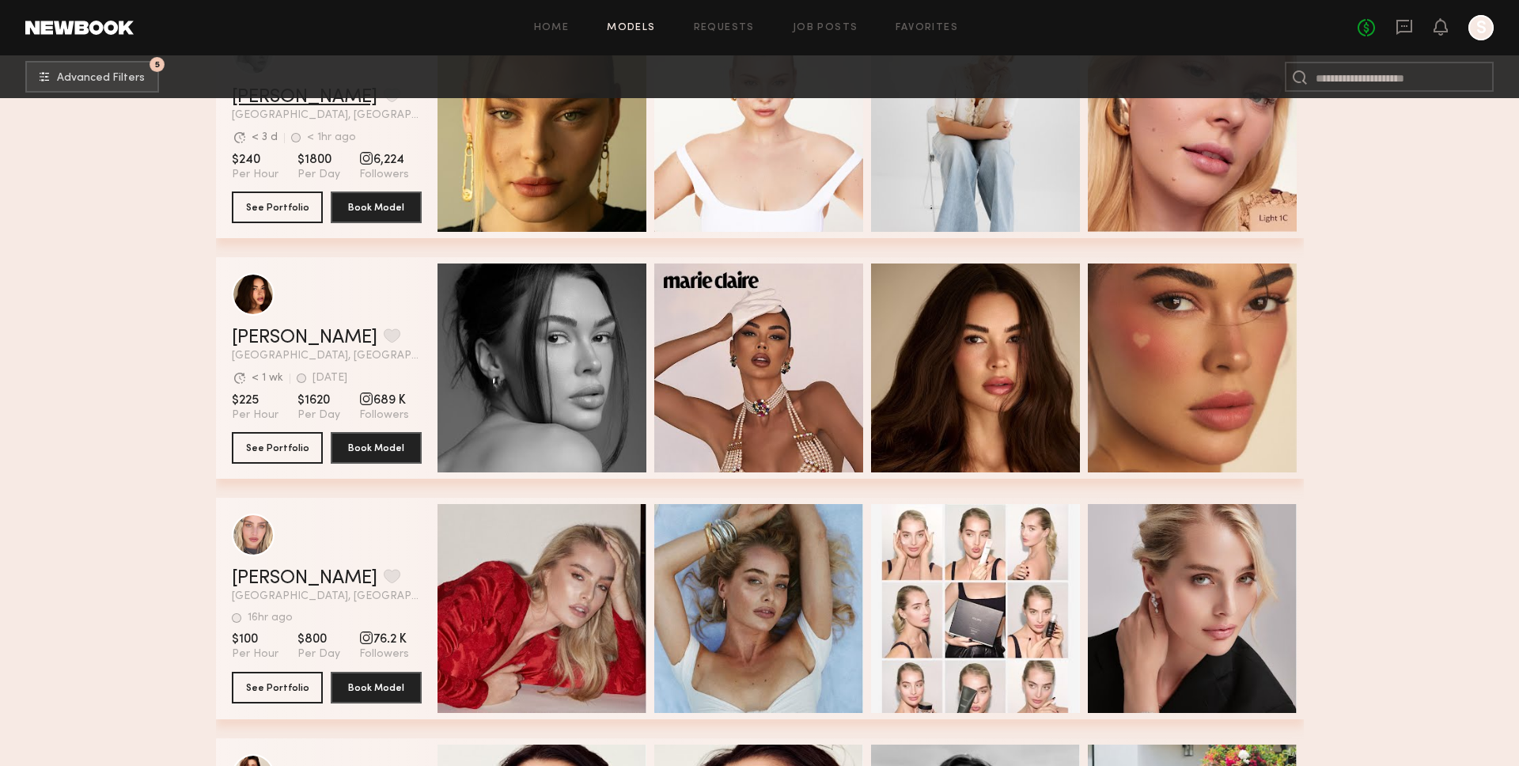
scroll to position [7096, 0]
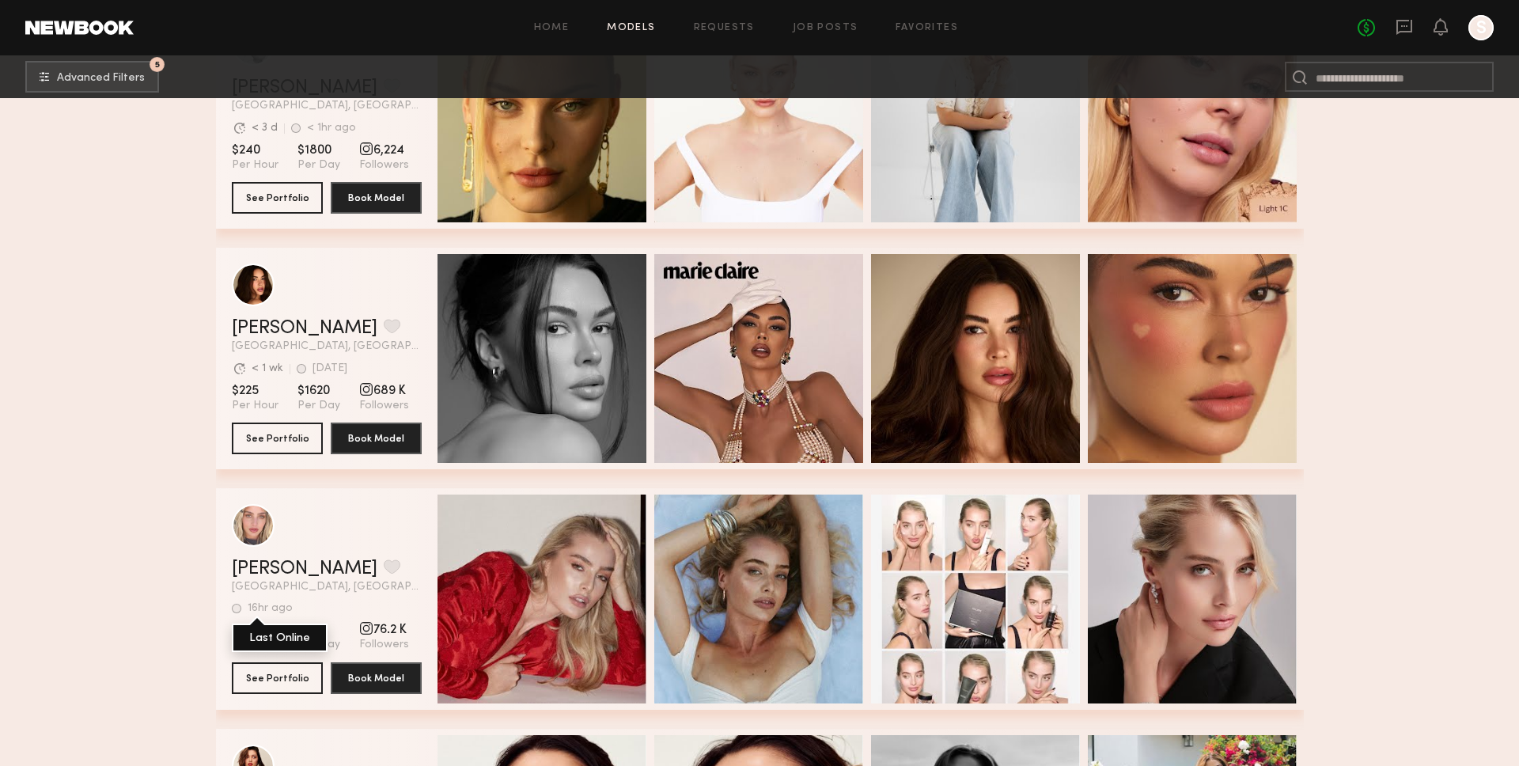
click at [281, 604] on div "16hr ago" at bounding box center [270, 608] width 45 height 11
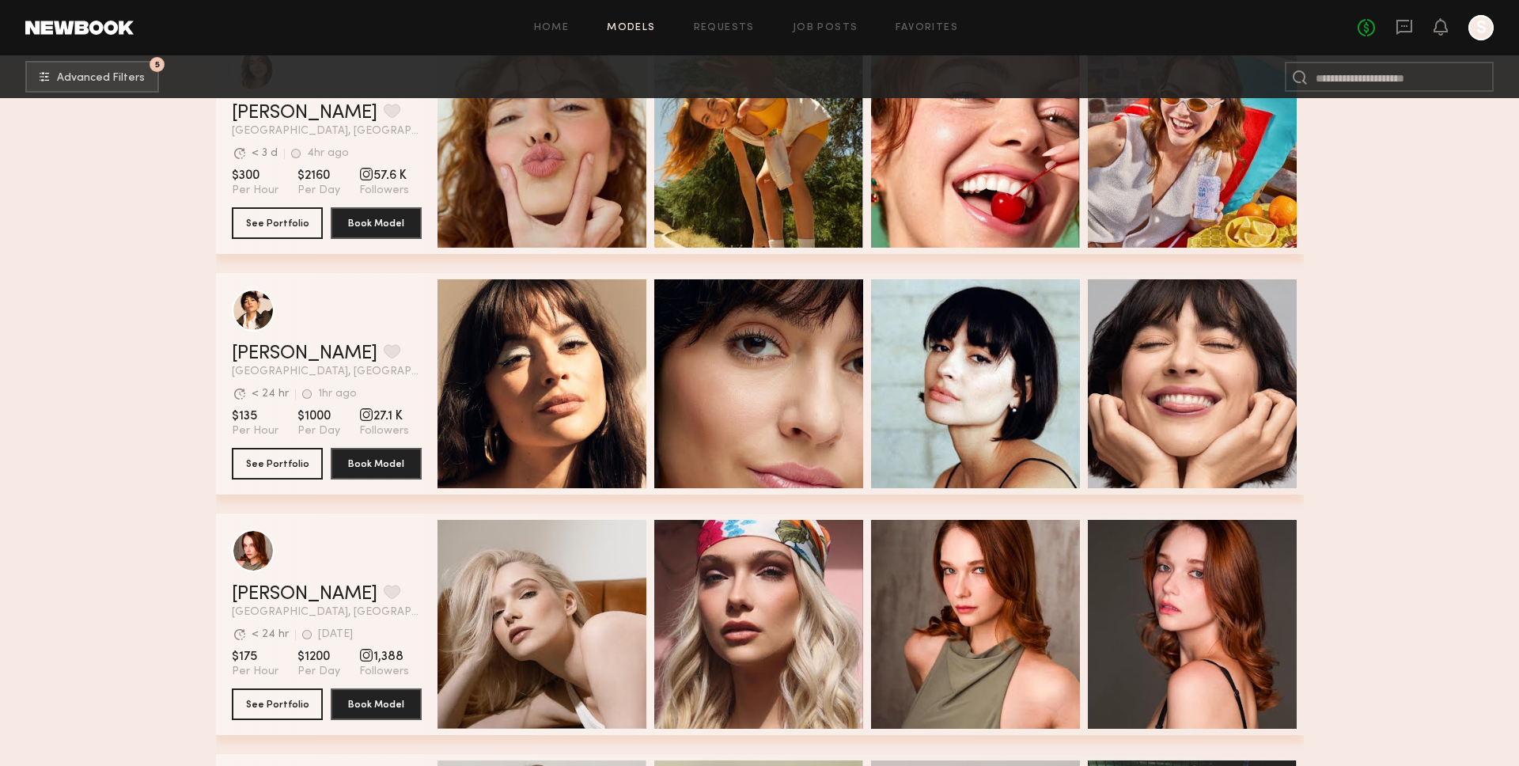
scroll to position [8779, 0]
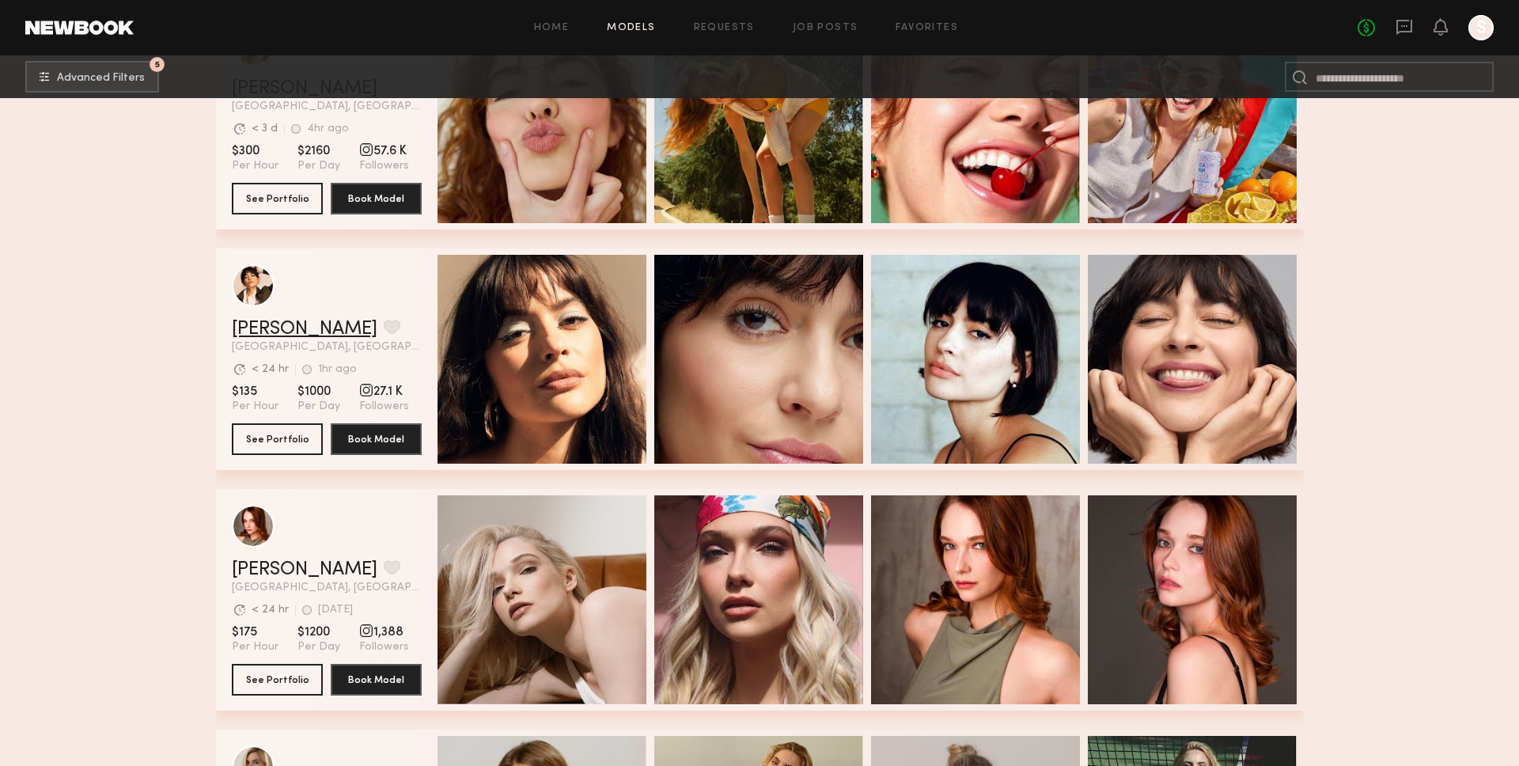
click at [272, 326] on link "Gabriela B." at bounding box center [305, 329] width 146 height 19
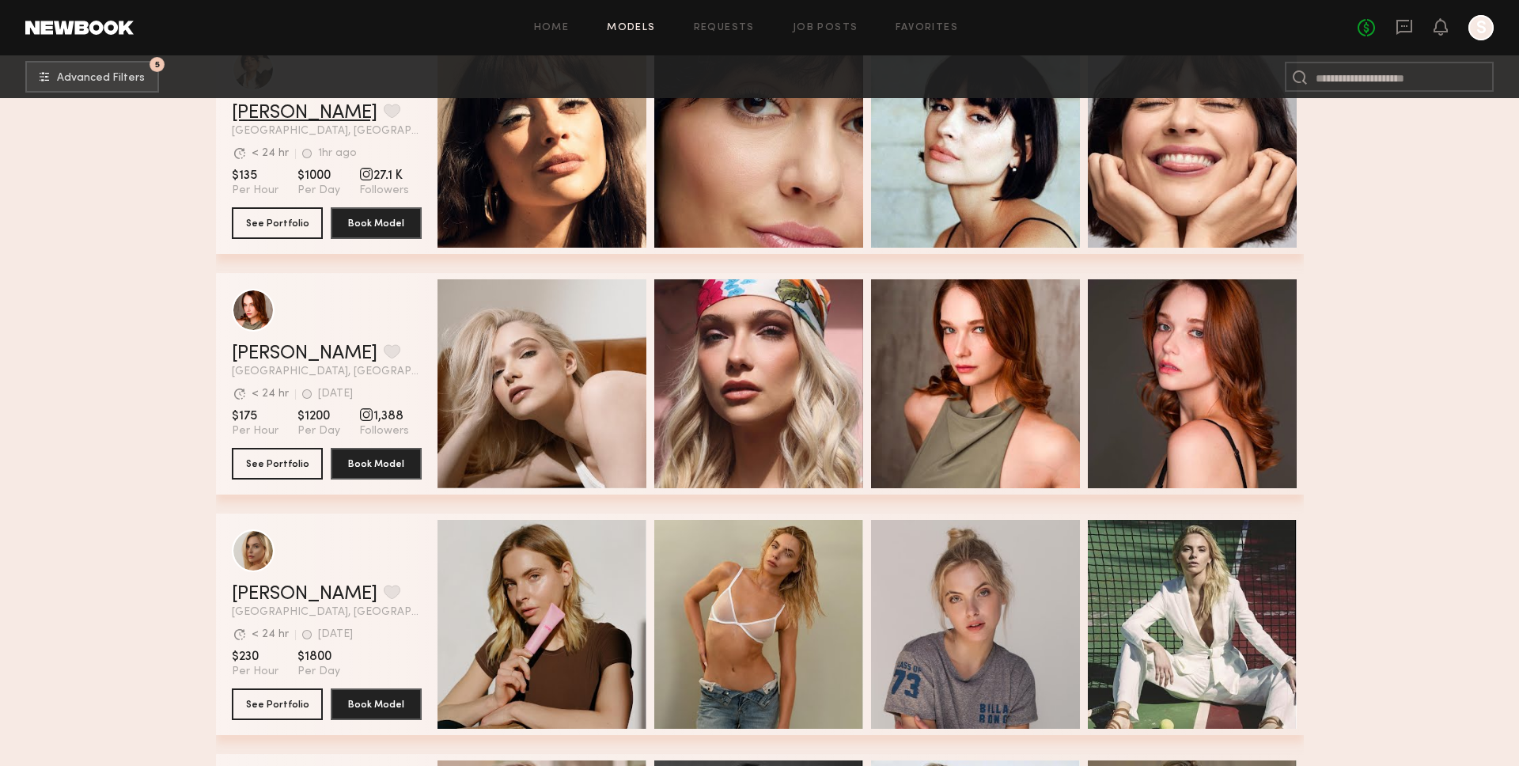
scroll to position [9029, 0]
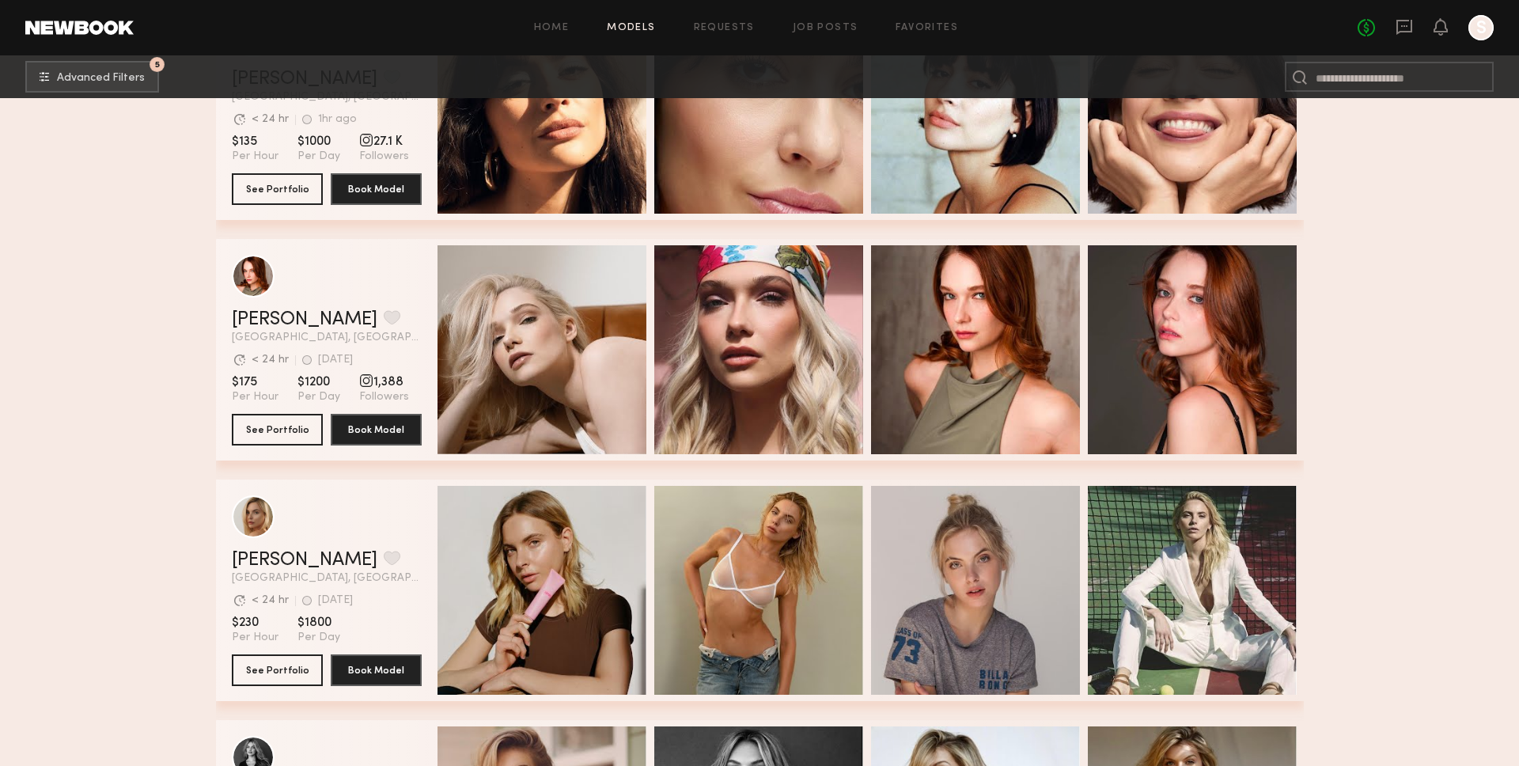
click at [282, 335] on span "[GEOGRAPHIC_DATA], [GEOGRAPHIC_DATA]" at bounding box center [327, 337] width 190 height 11
click at [258, 322] on link "Katie F." at bounding box center [305, 319] width 146 height 19
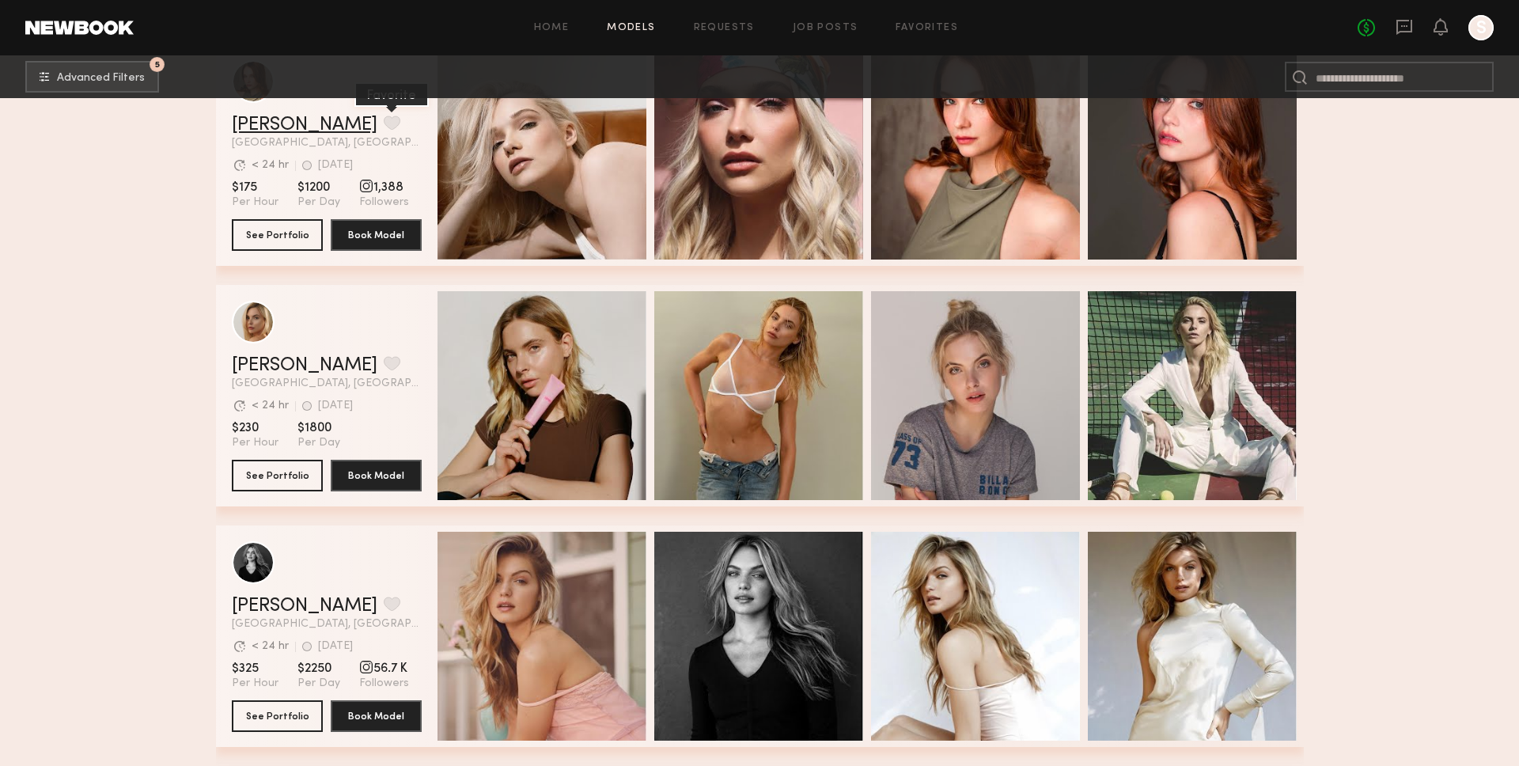
scroll to position [9278, 0]
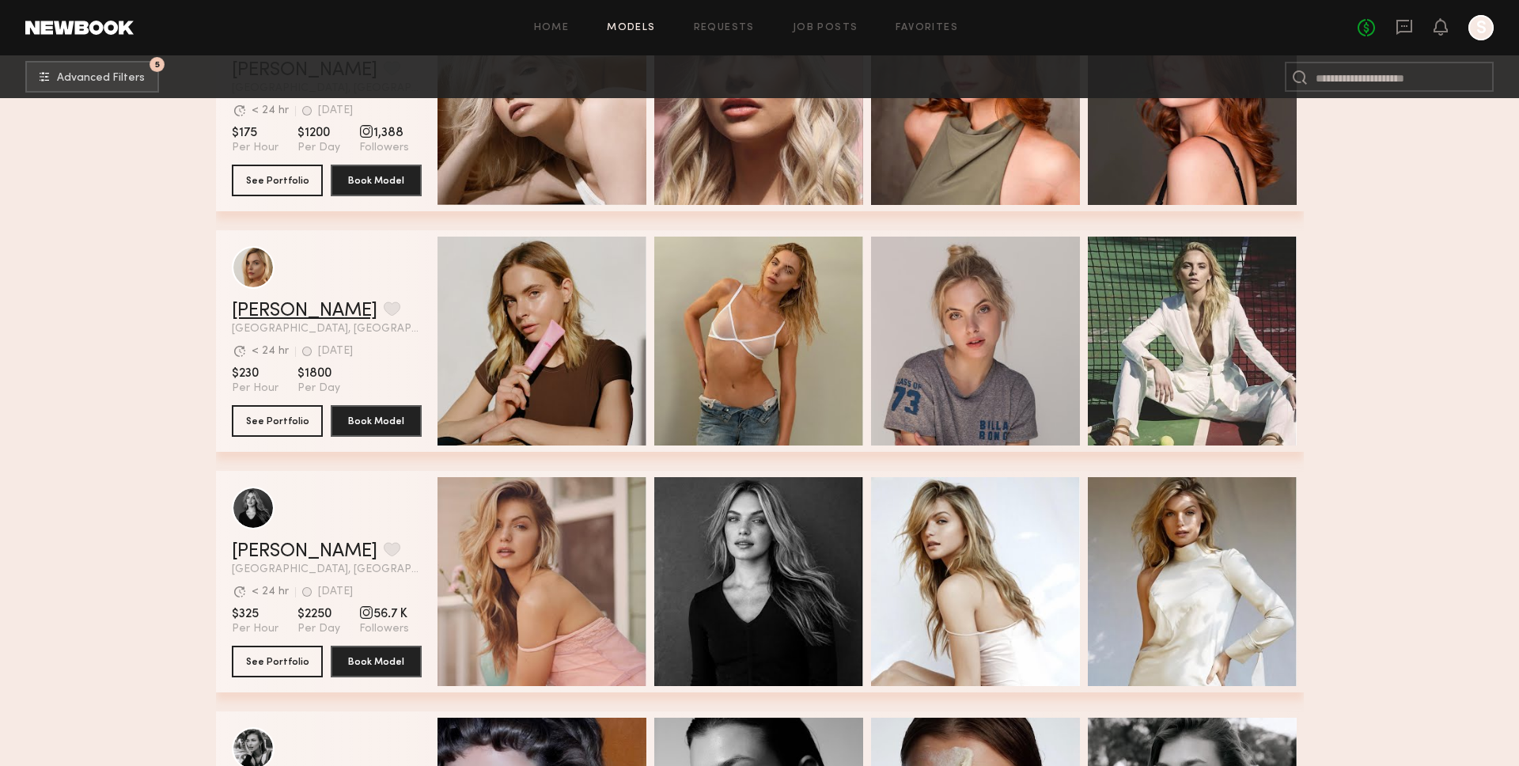
click at [309, 312] on link "Katherine N." at bounding box center [305, 310] width 146 height 19
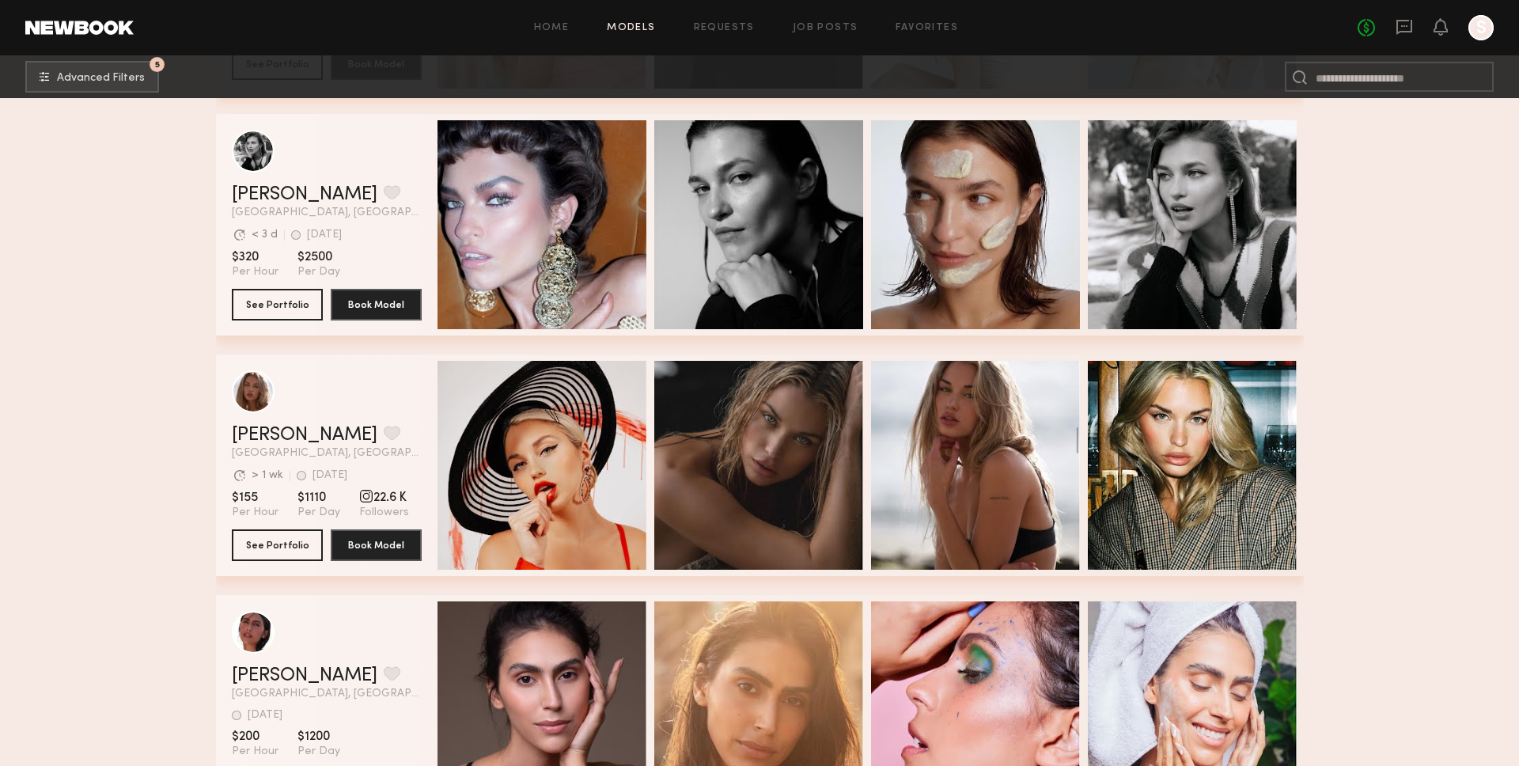
scroll to position [9876, 0]
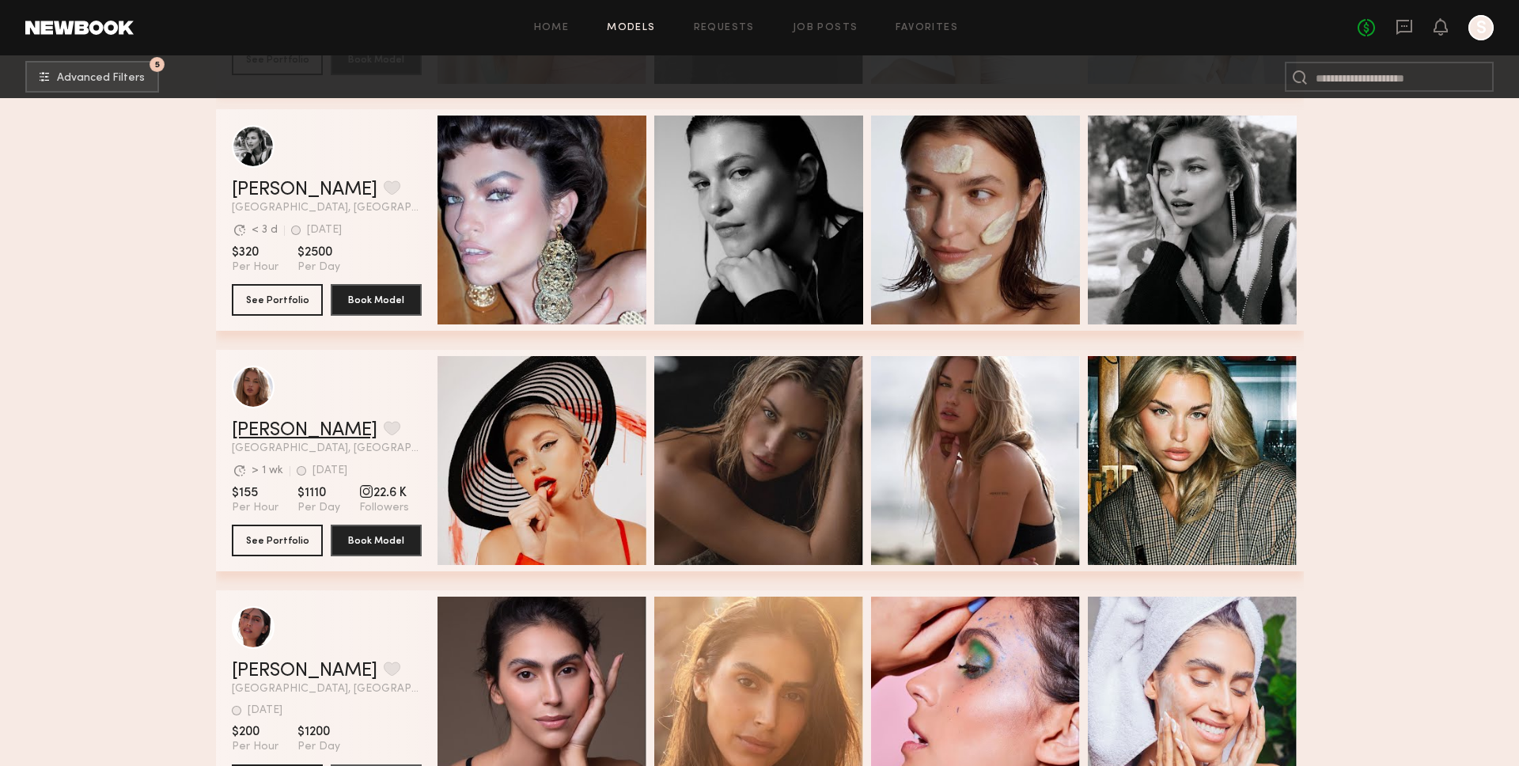
click at [262, 423] on link "Emma V." at bounding box center [305, 430] width 146 height 19
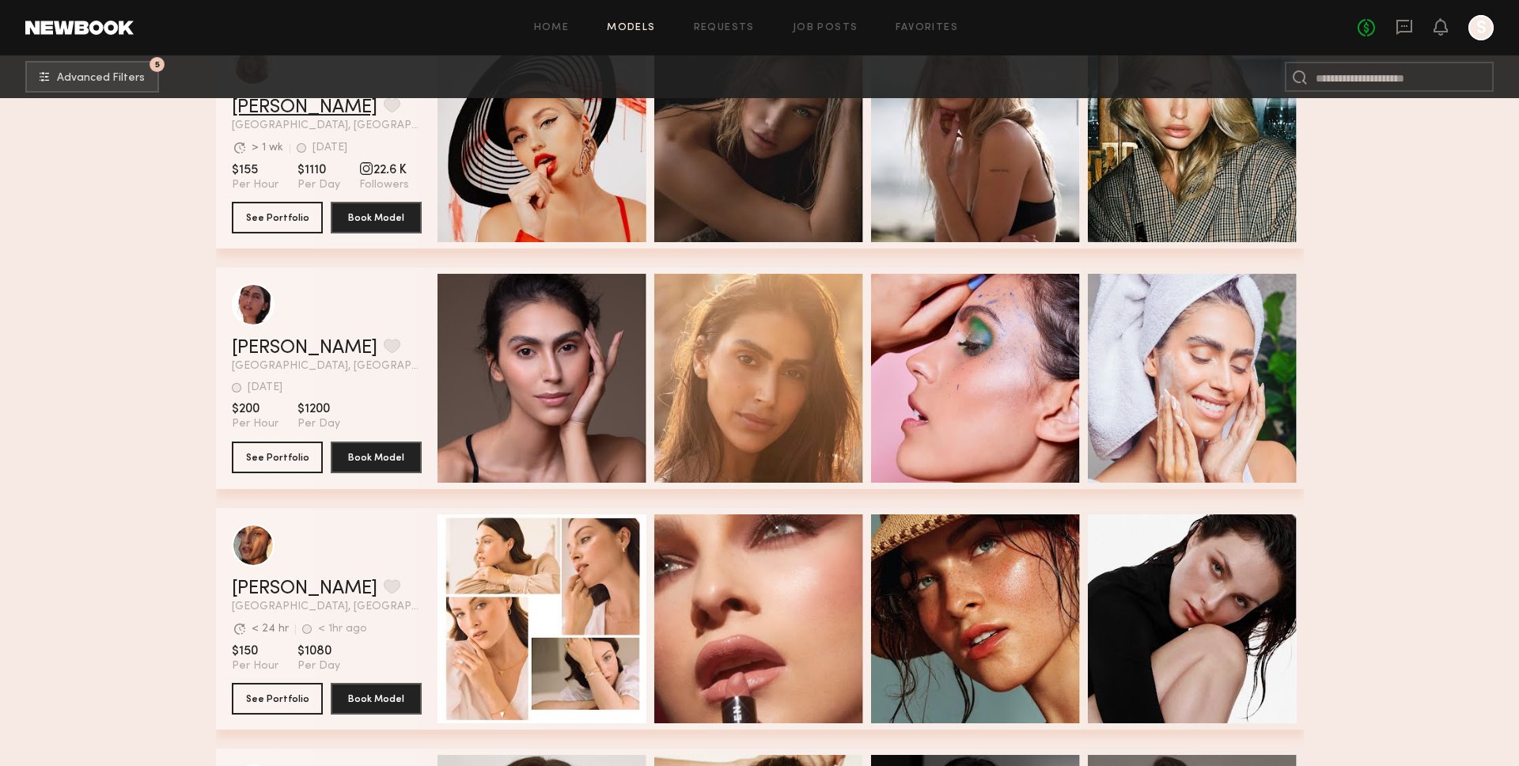
scroll to position [10311, 0]
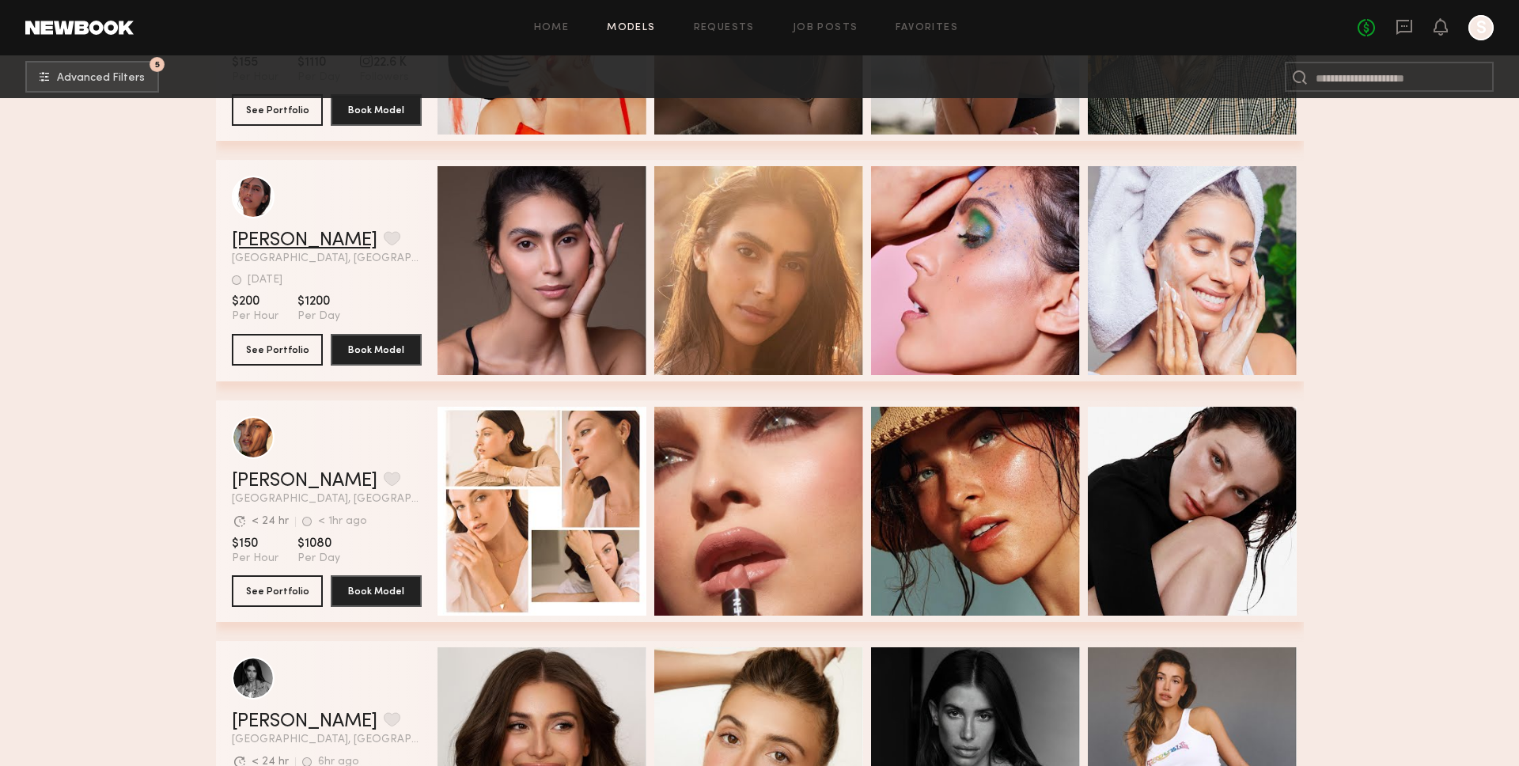
click at [275, 244] on link "Tamiris W." at bounding box center [305, 240] width 146 height 19
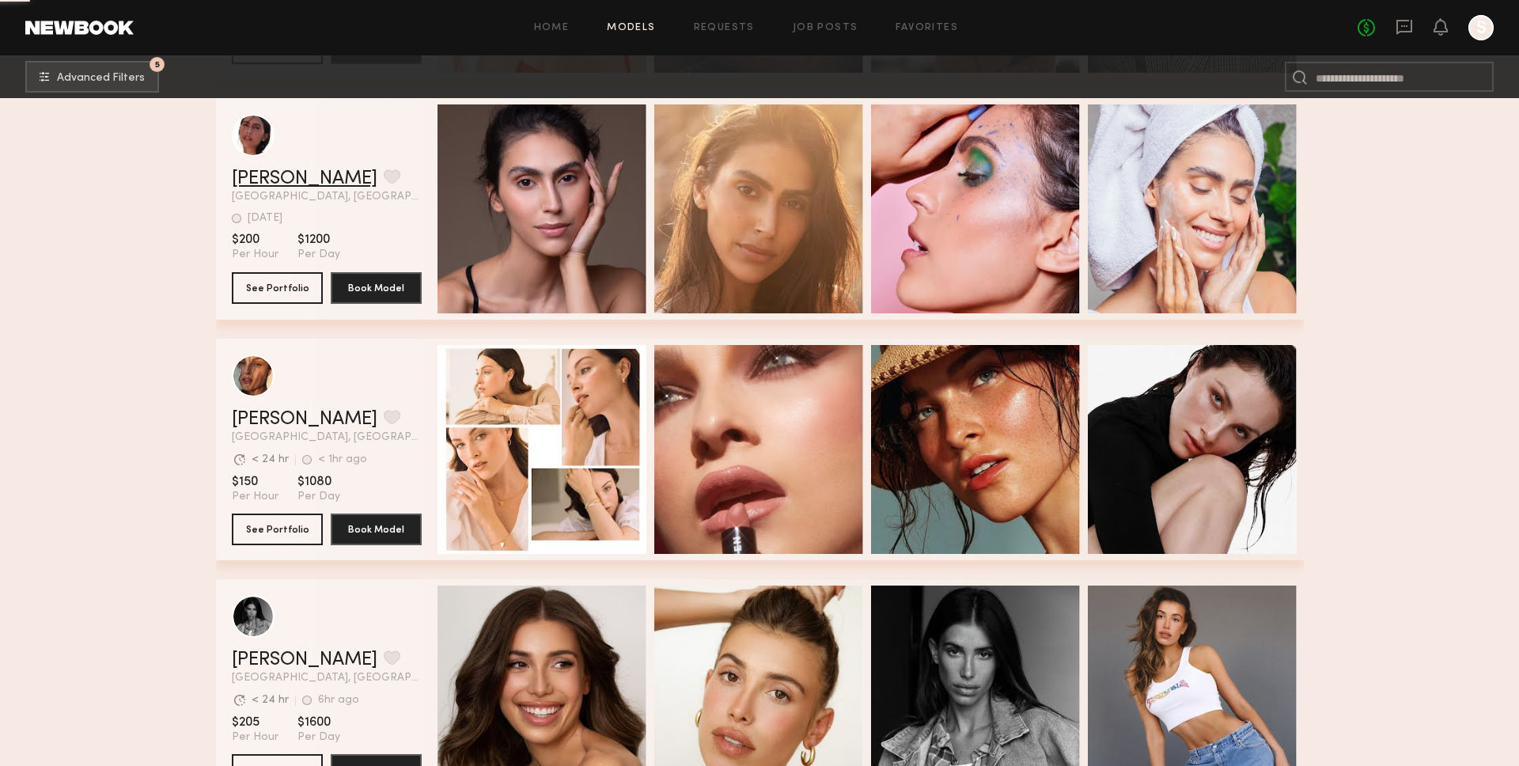
scroll to position [10374, 0]
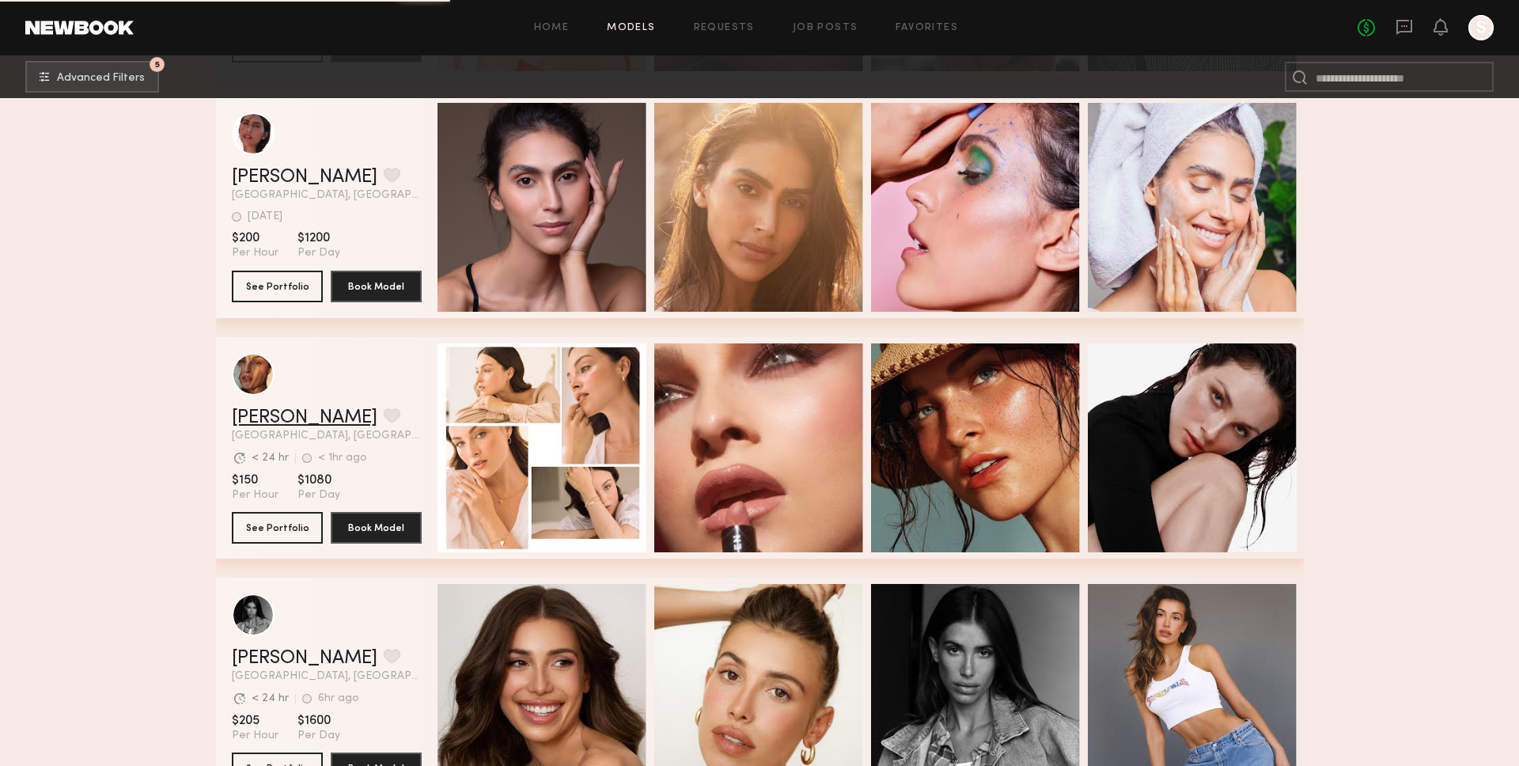
click at [260, 419] on link "Nicole C." at bounding box center [305, 417] width 146 height 19
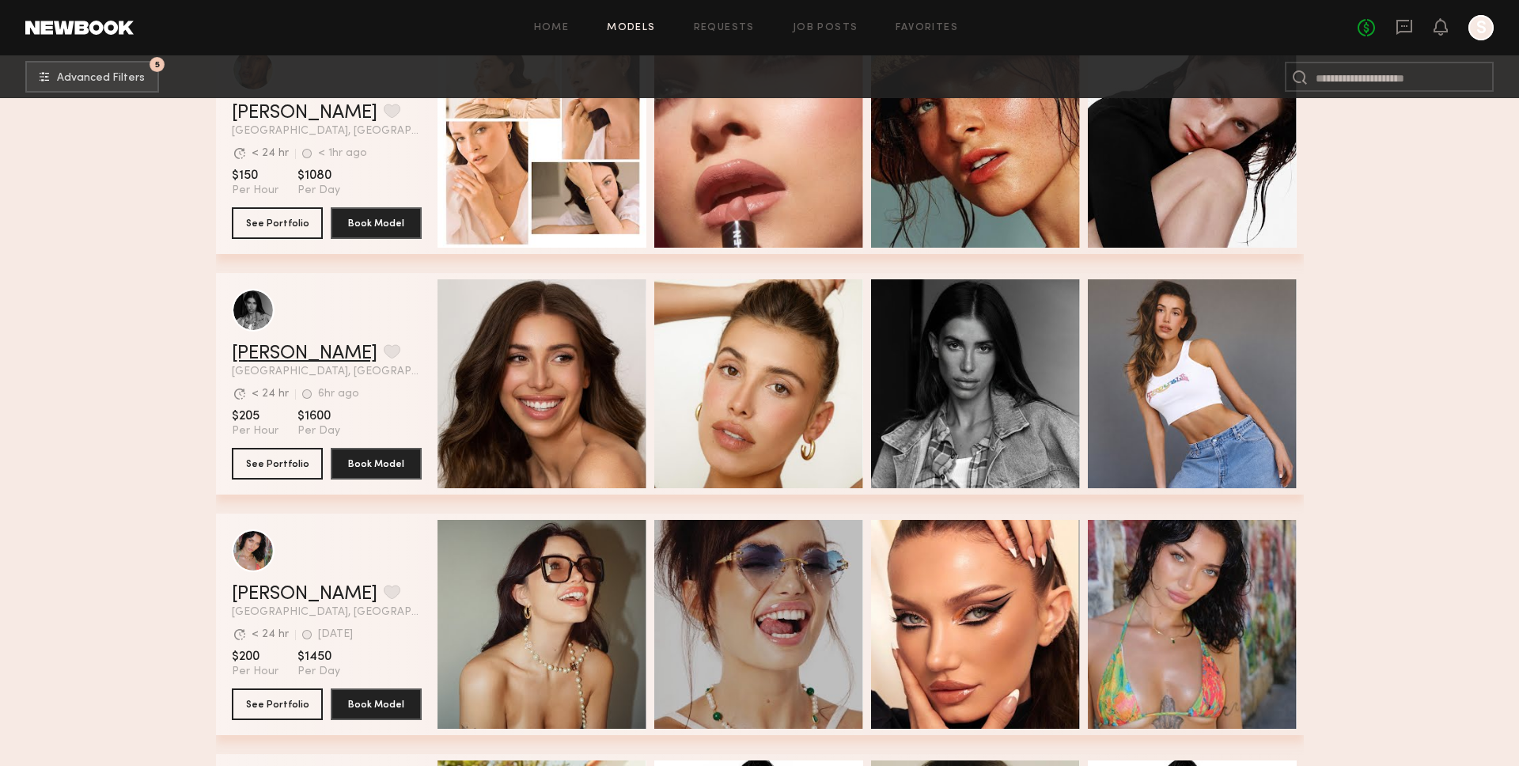
click at [291, 346] on link "McKenzie M." at bounding box center [305, 353] width 146 height 19
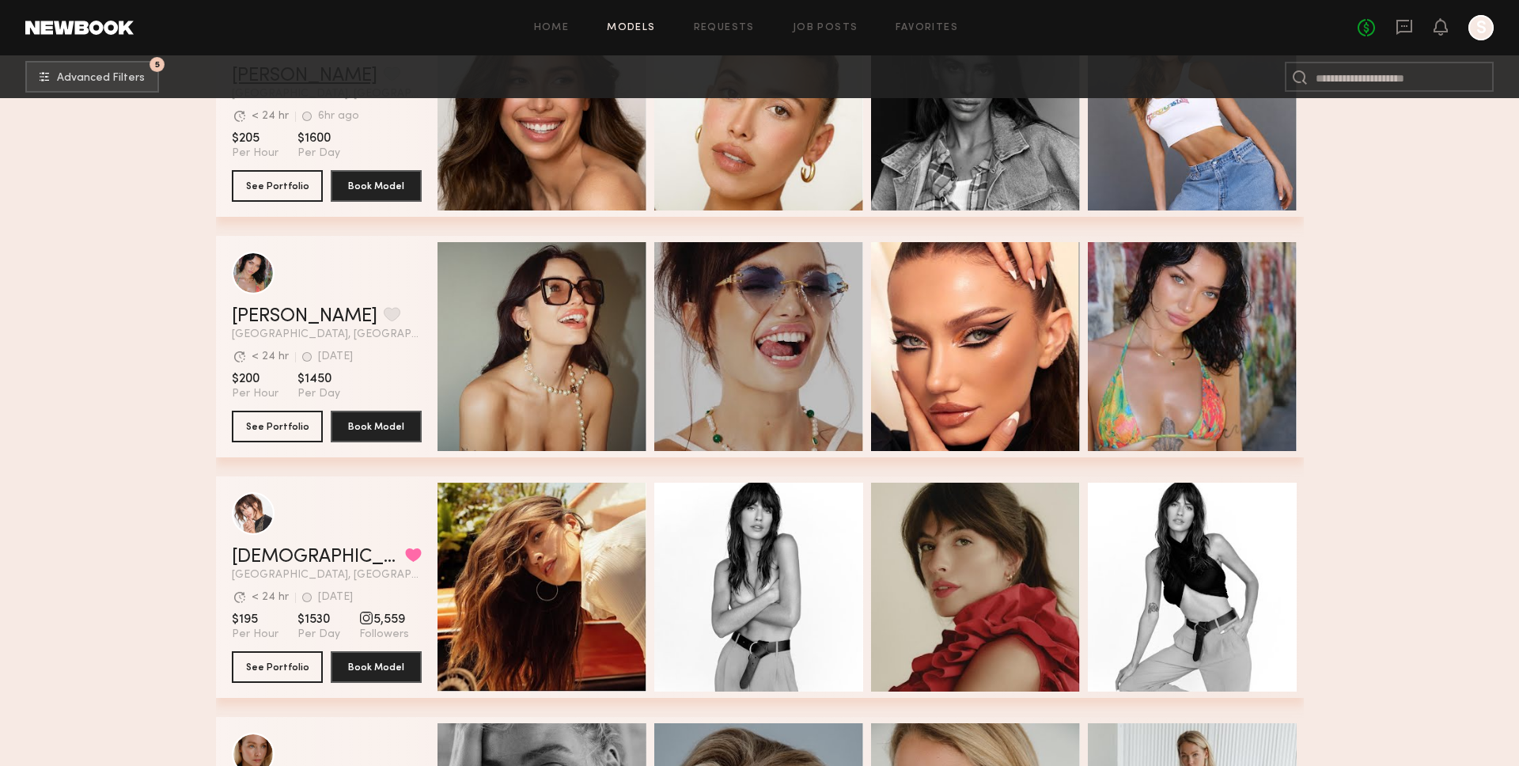
scroll to position [10957, 0]
click at [298, 312] on link "Cristina L." at bounding box center [305, 315] width 146 height 19
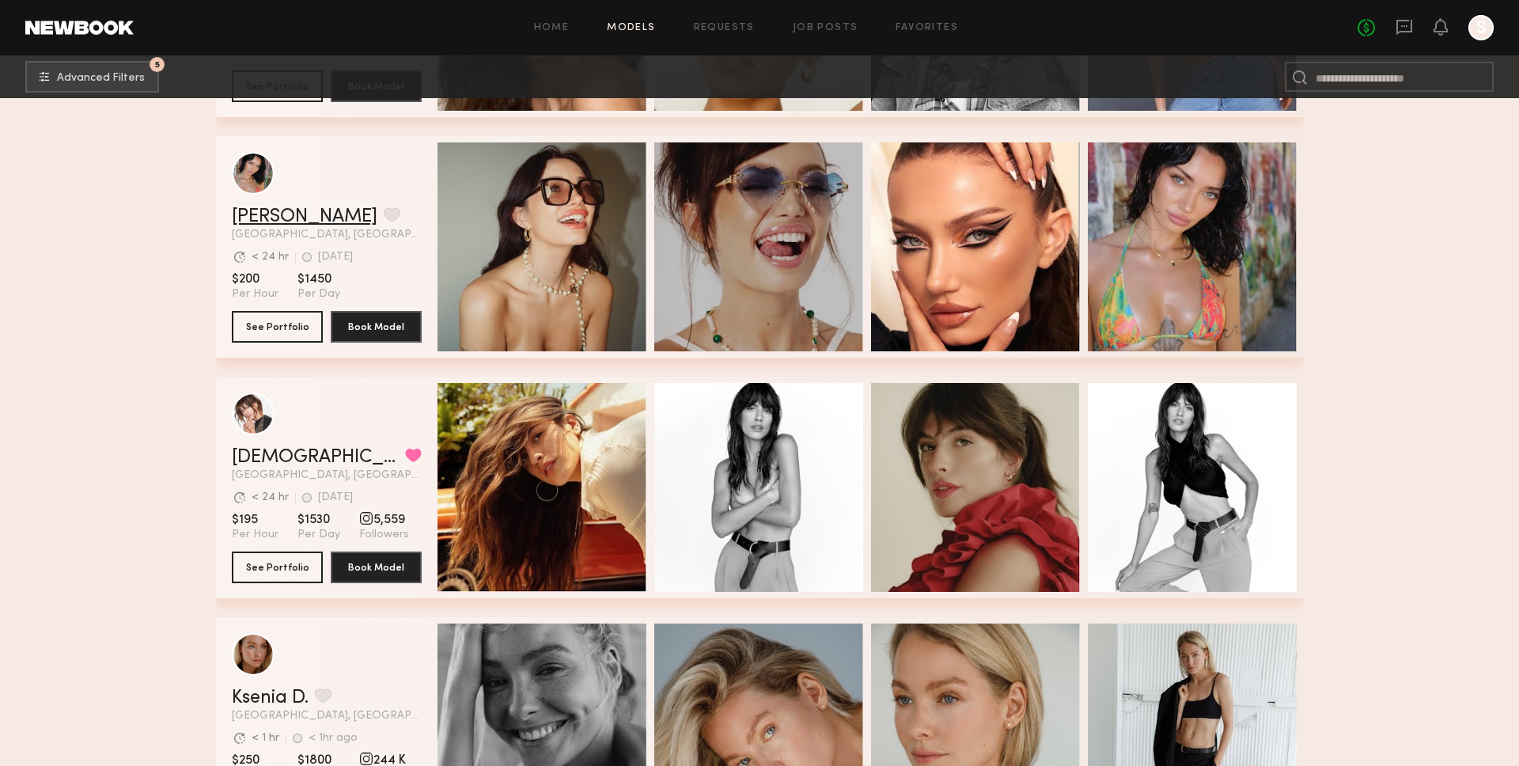
scroll to position [11083, 0]
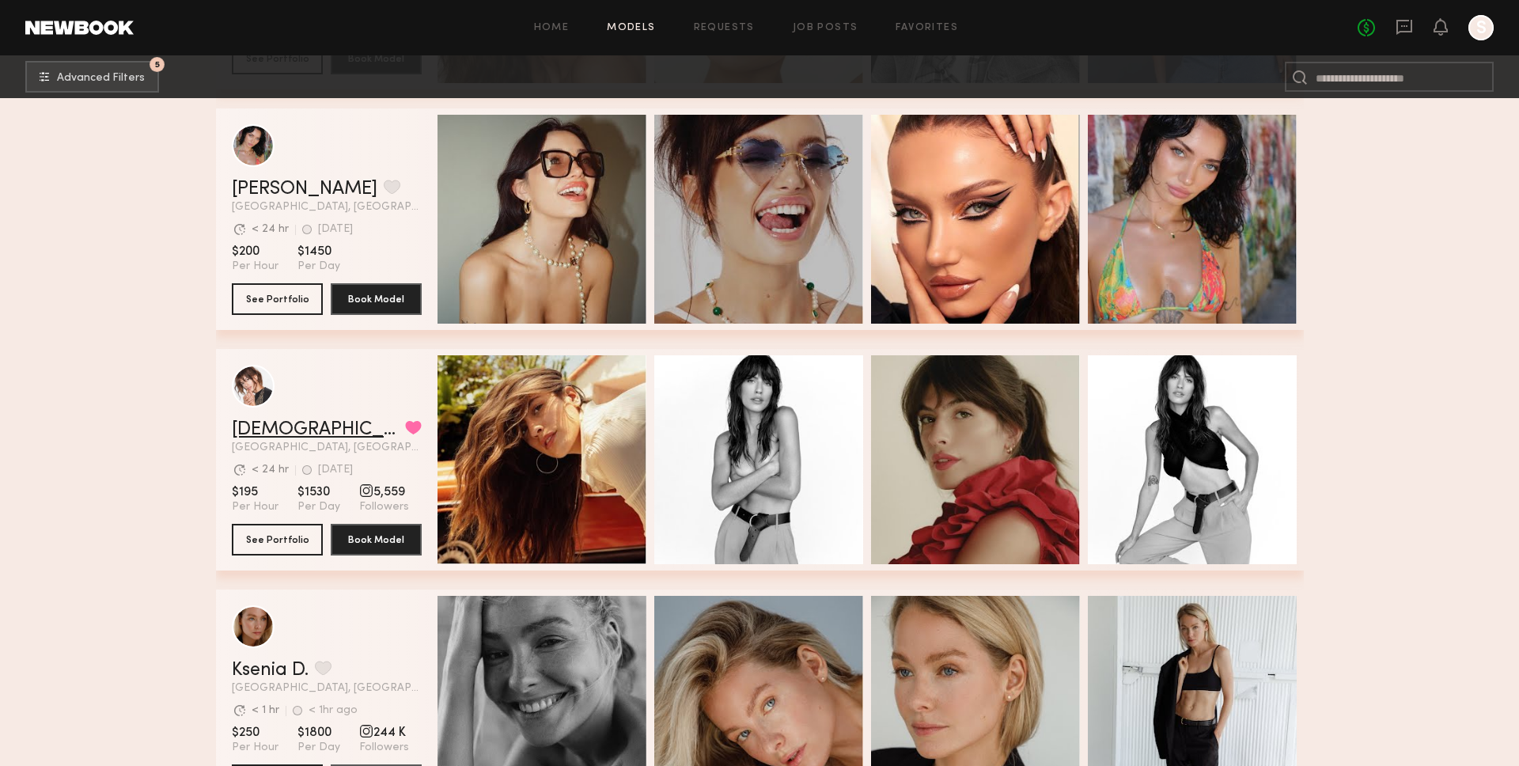
click at [292, 430] on link "Kristen J." at bounding box center [315, 429] width 167 height 19
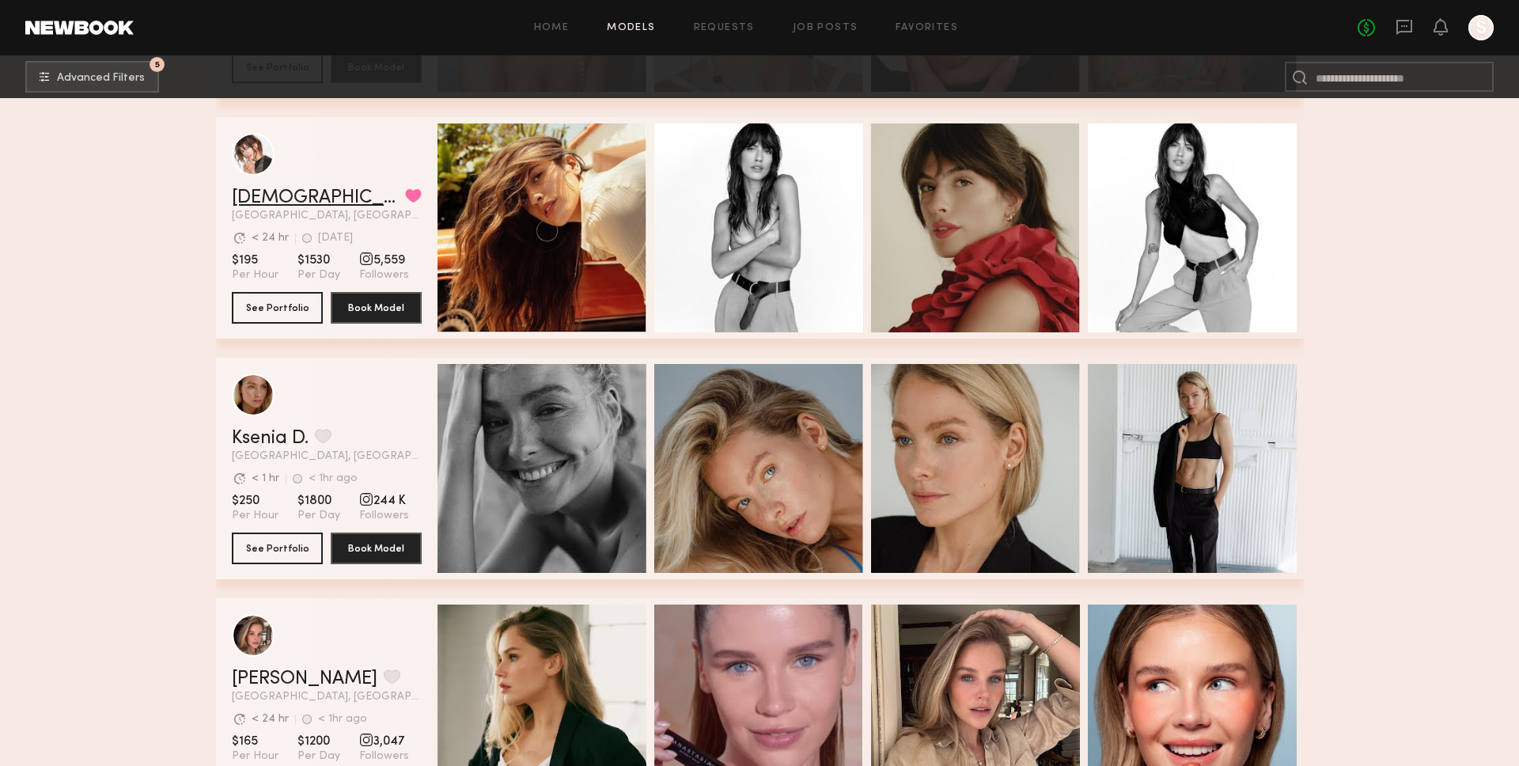
scroll to position [11321, 0]
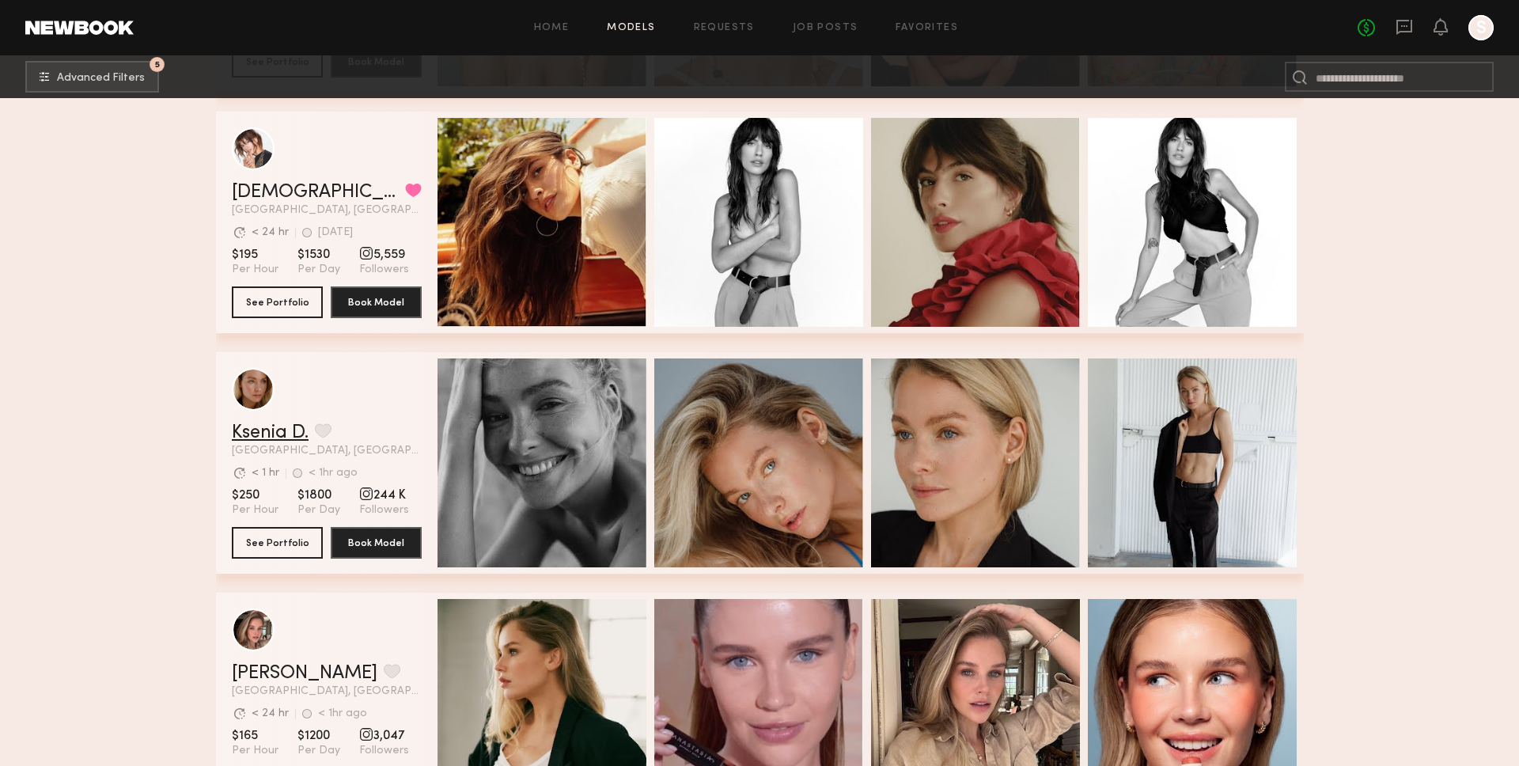
click at [256, 427] on link "Ksenia D." at bounding box center [270, 432] width 77 height 19
click at [285, 423] on link "Ksenia D." at bounding box center [270, 432] width 77 height 19
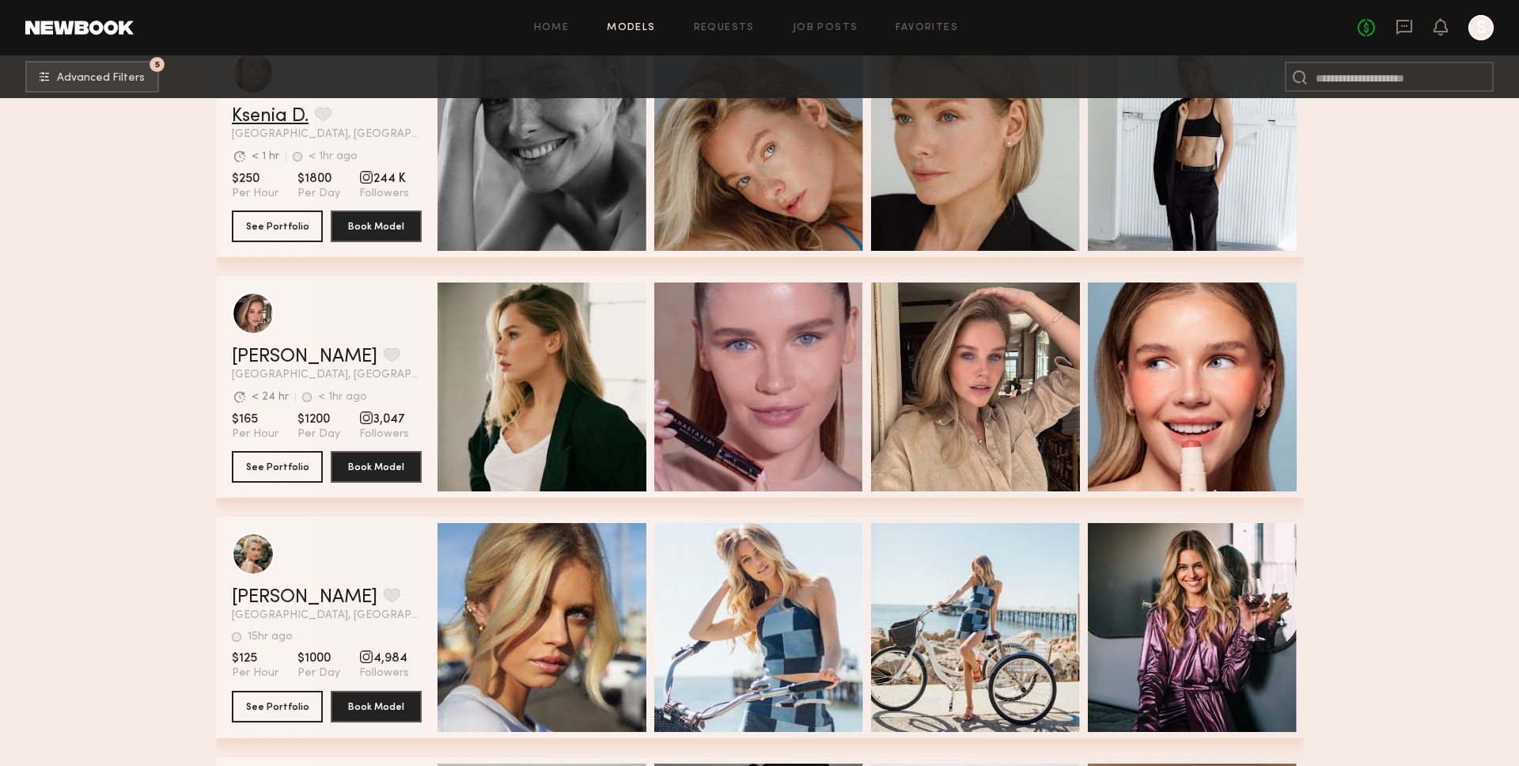
scroll to position [11649, 0]
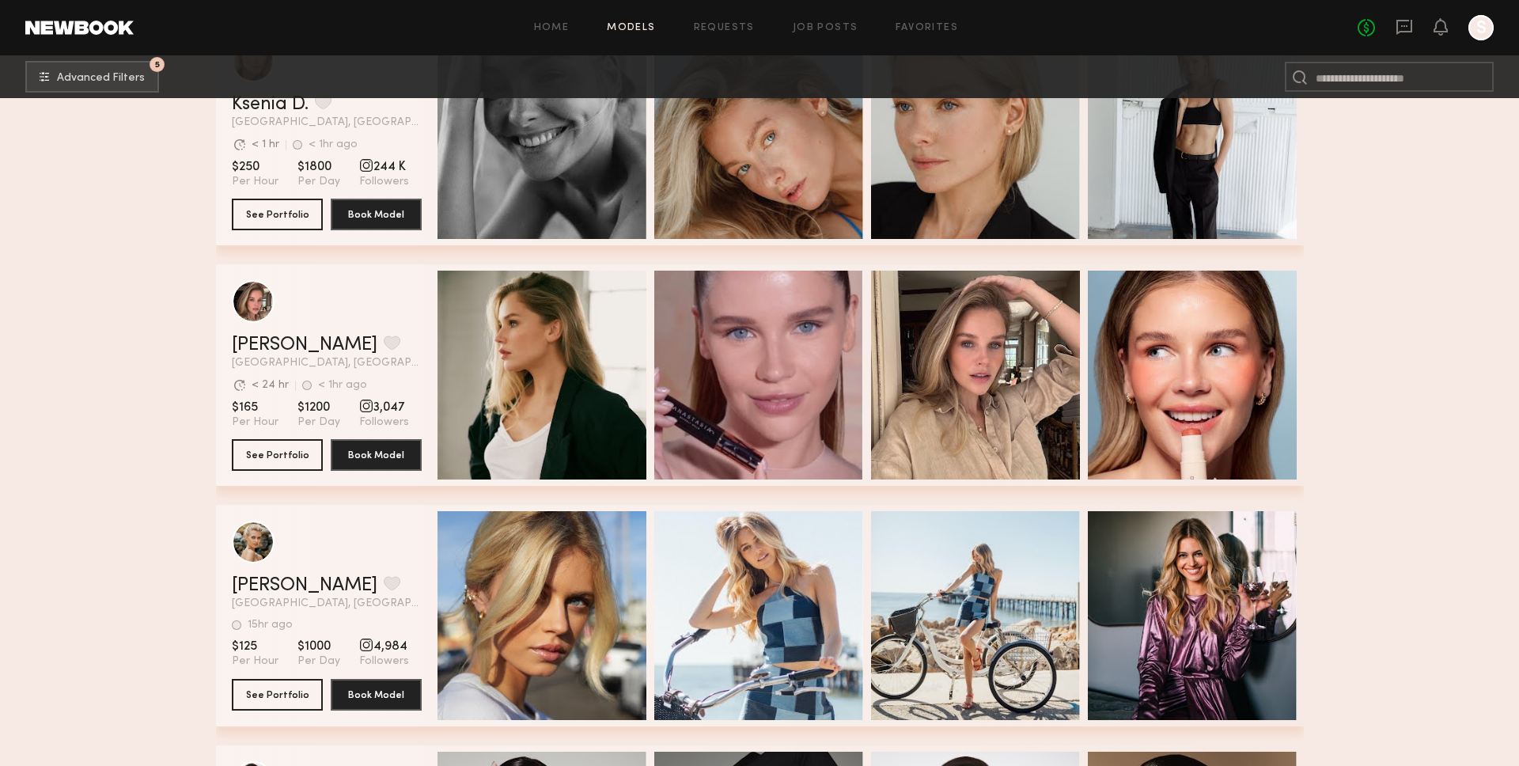
click at [259, 355] on div "Masha B. Favorite Los Angeles, CA Avg. request response time < 24 hr < 1hr ago …" at bounding box center [327, 351] width 190 height 33
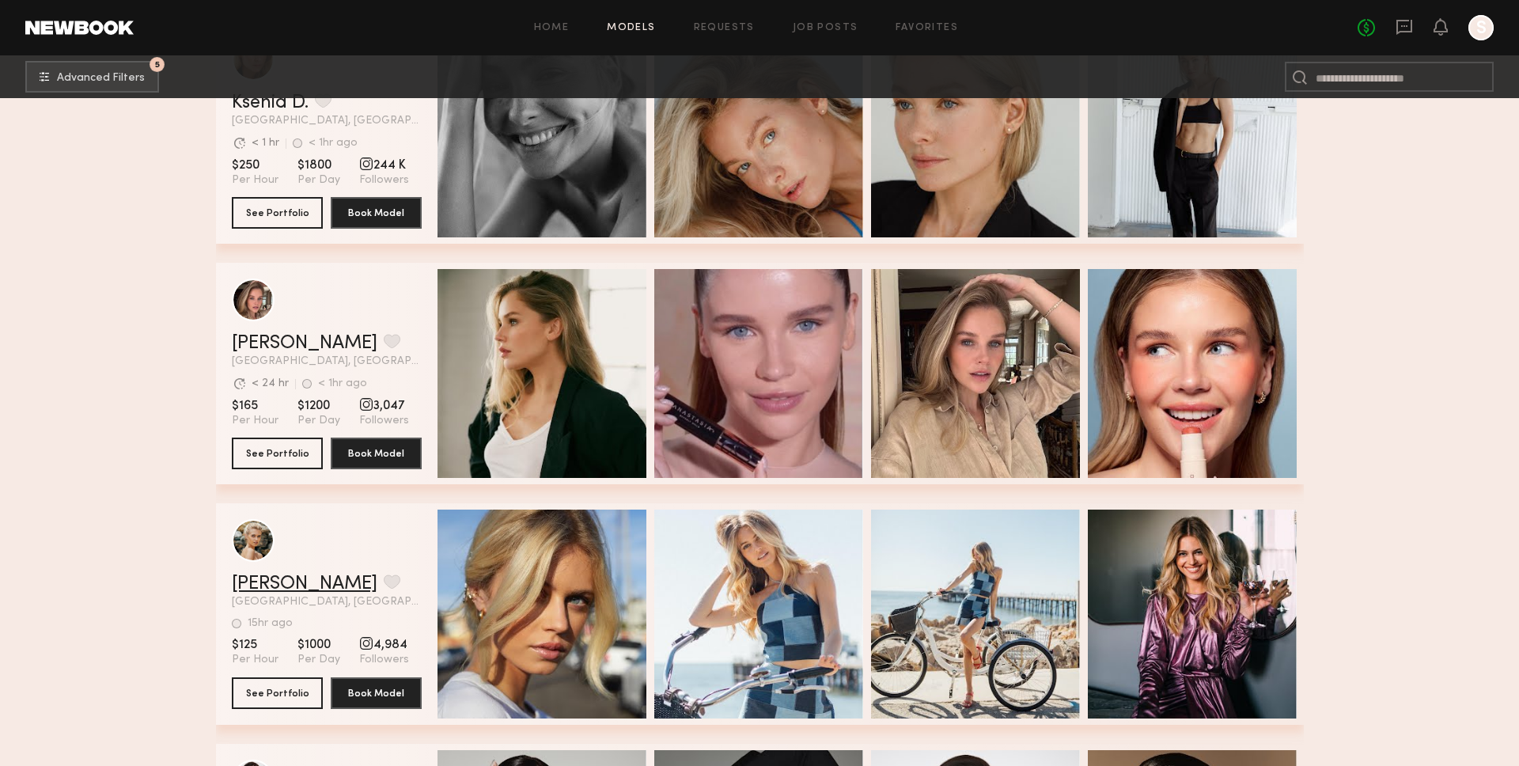
click at [286, 581] on link "Mallory A." at bounding box center [305, 583] width 146 height 19
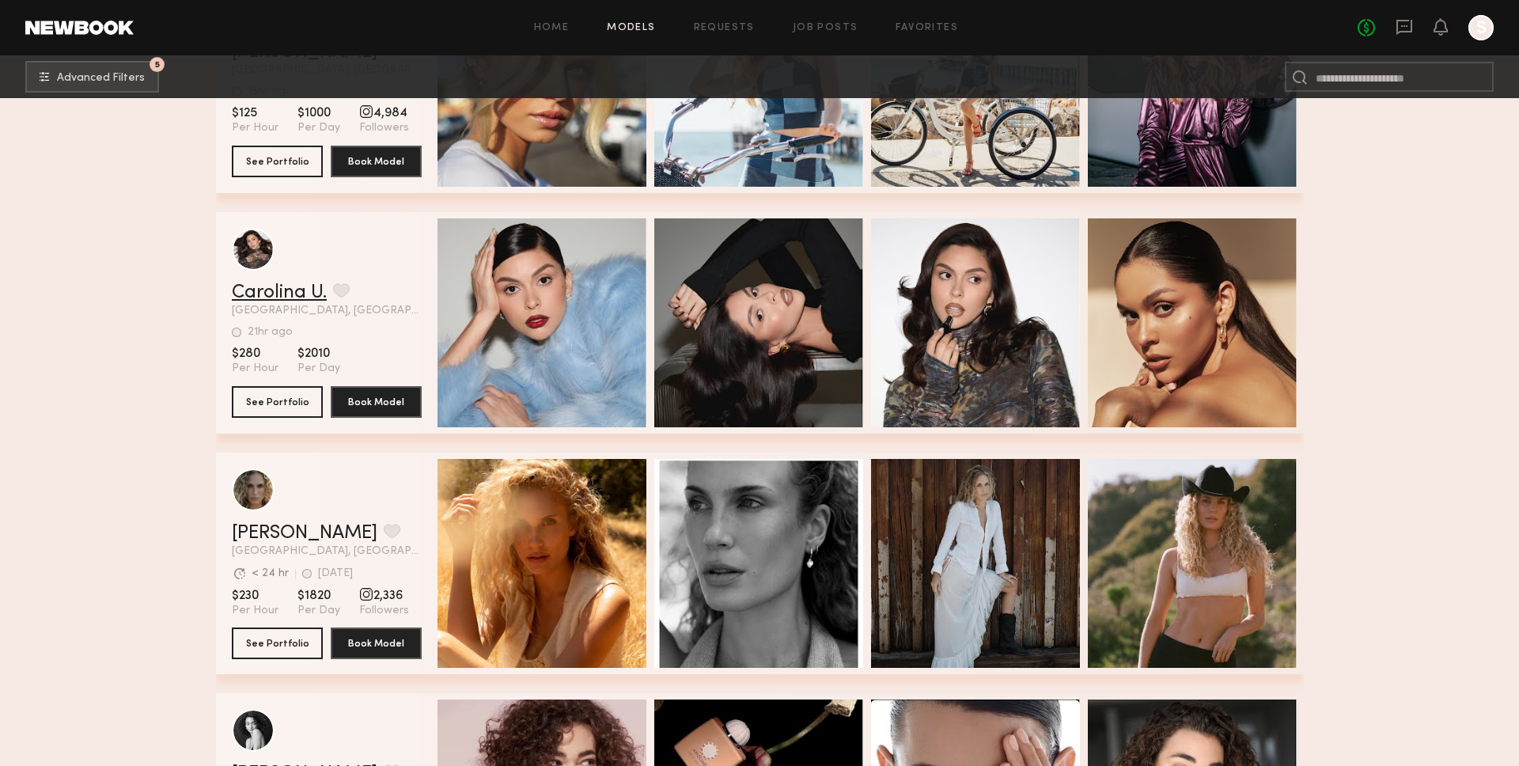
scroll to position [12190, 0]
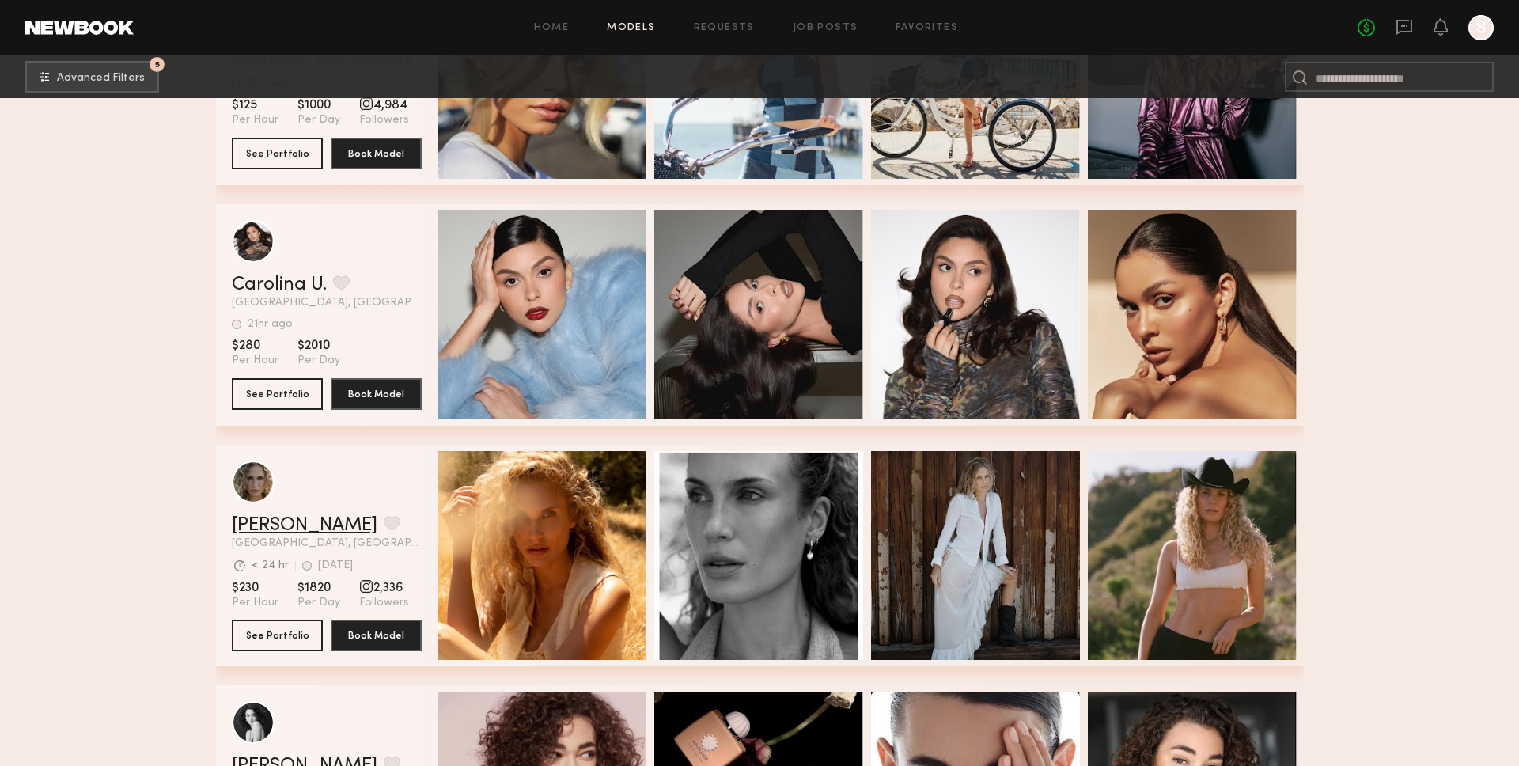
click at [275, 520] on link "Bailey K." at bounding box center [305, 525] width 146 height 19
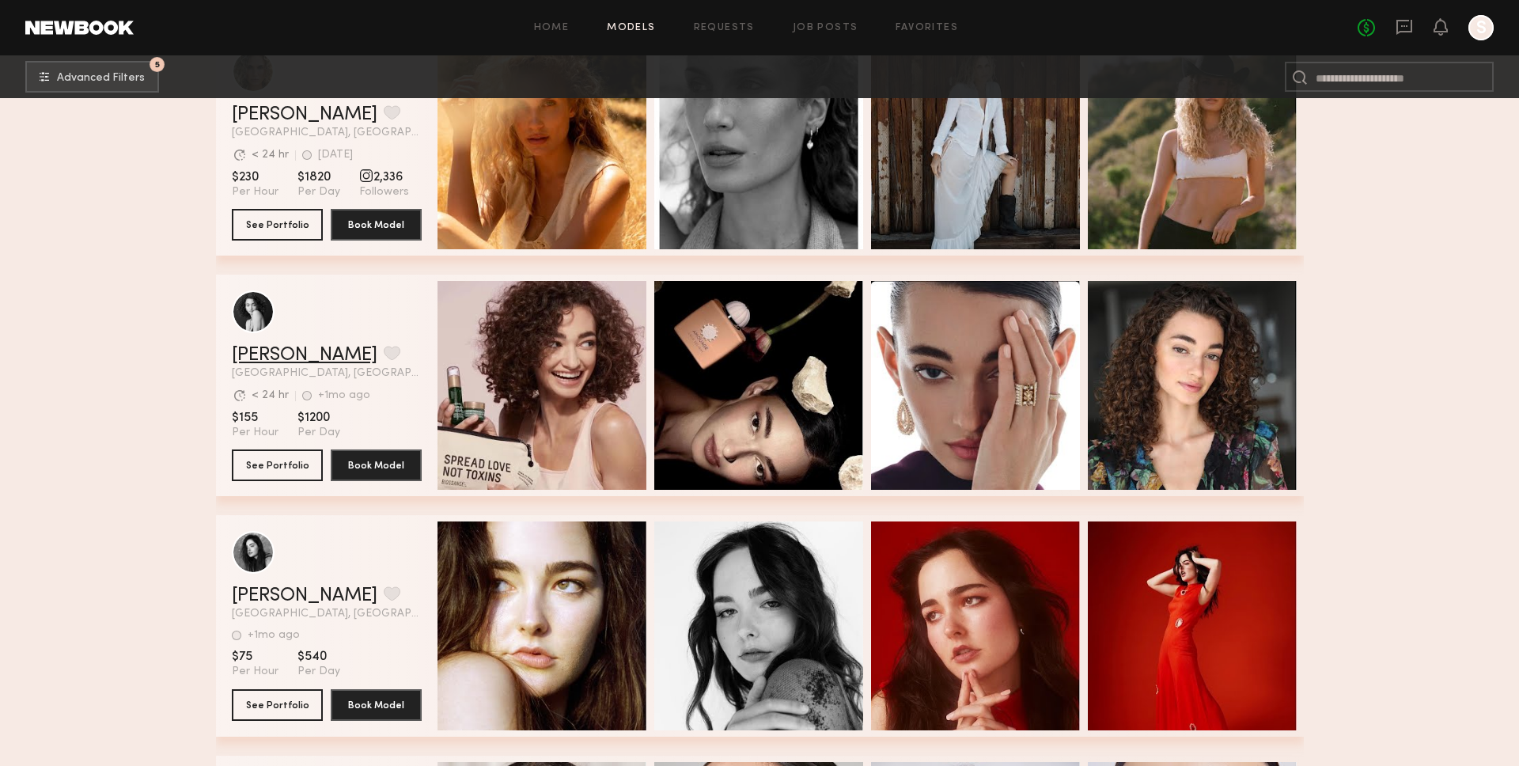
click at [238, 359] on link "Paige F." at bounding box center [305, 355] width 146 height 19
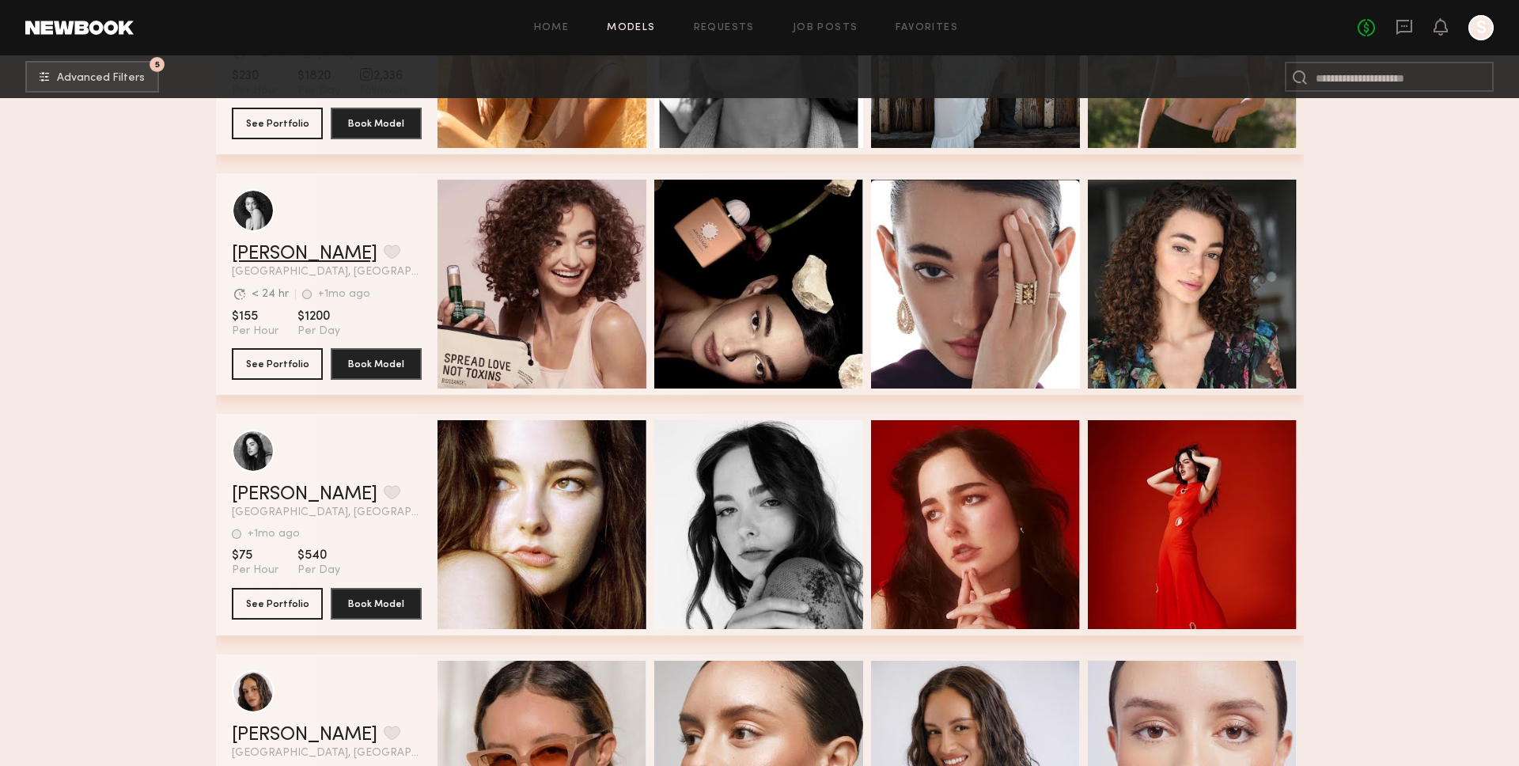
scroll to position [12706, 0]
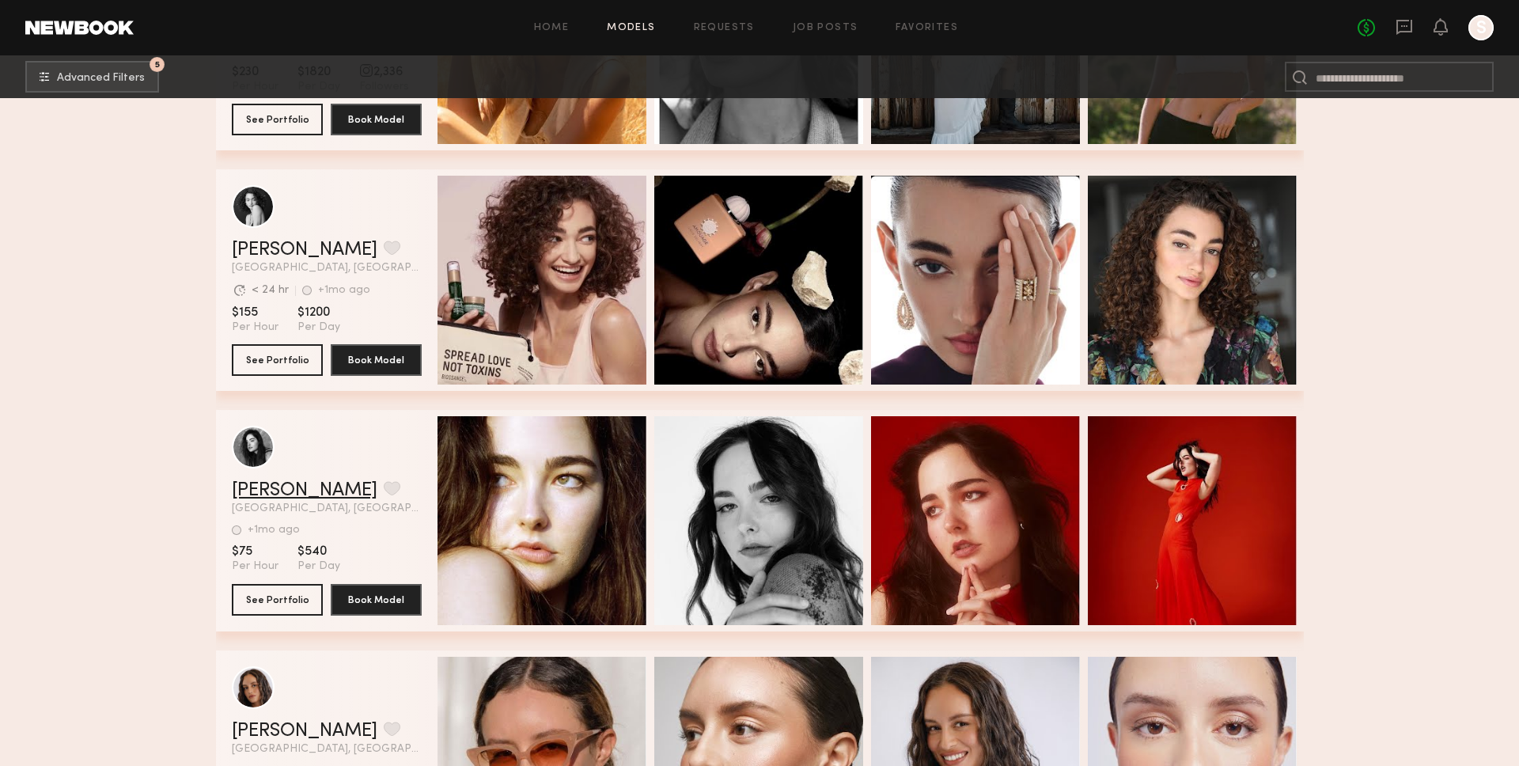
click at [297, 481] on link "Jessica T." at bounding box center [305, 490] width 146 height 19
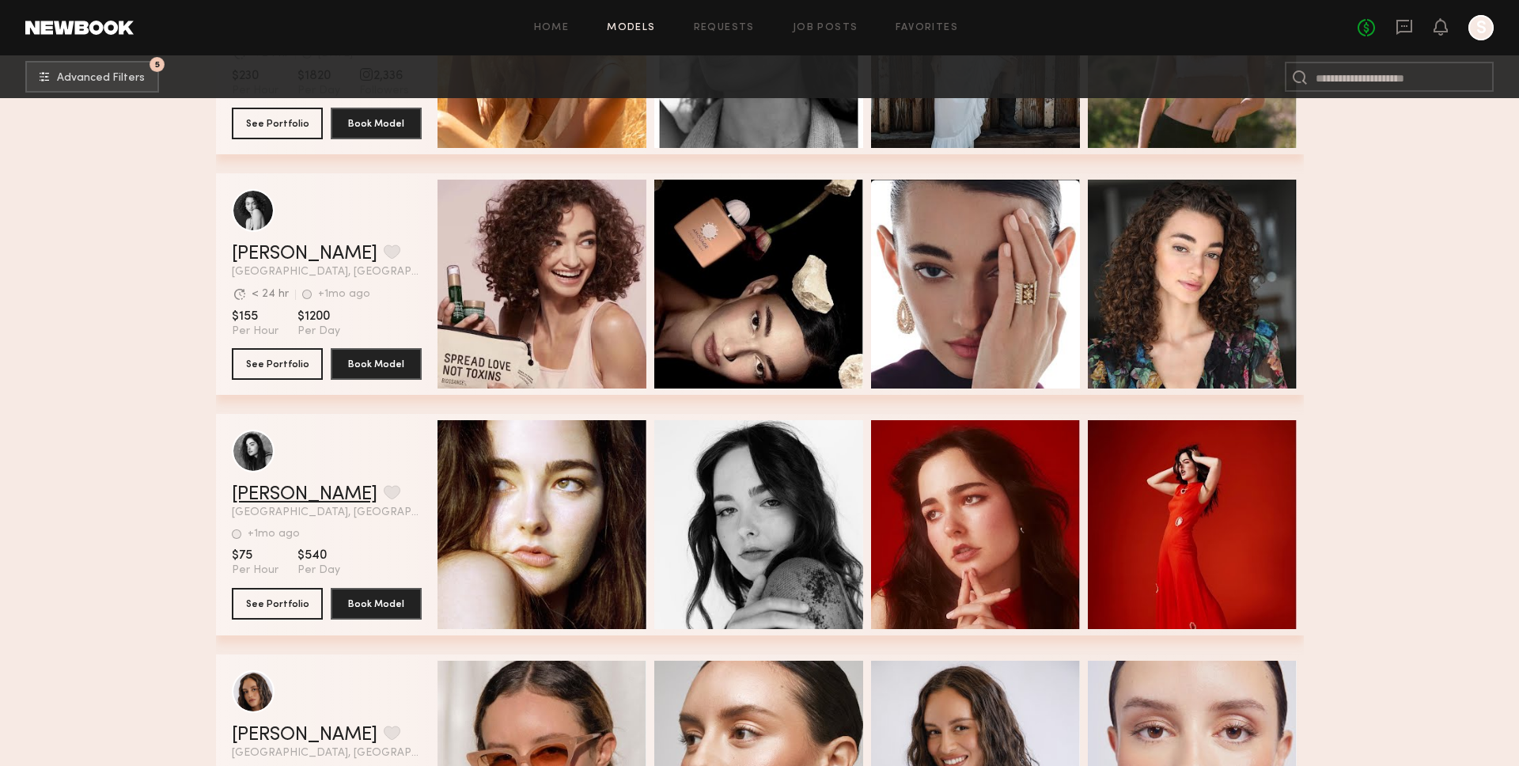
scroll to position [12913, 0]
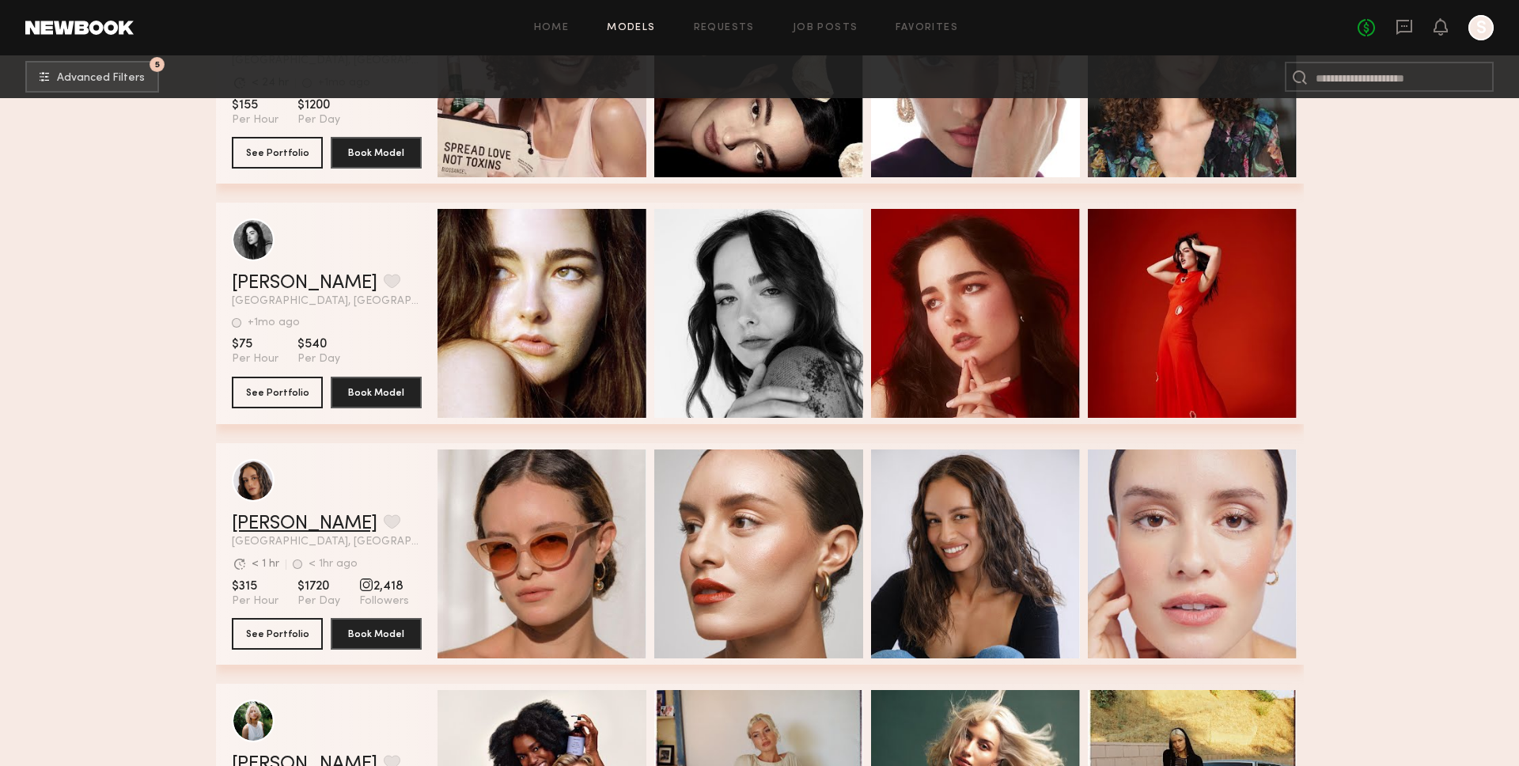
click at [285, 522] on link "Jamie V." at bounding box center [305, 523] width 146 height 19
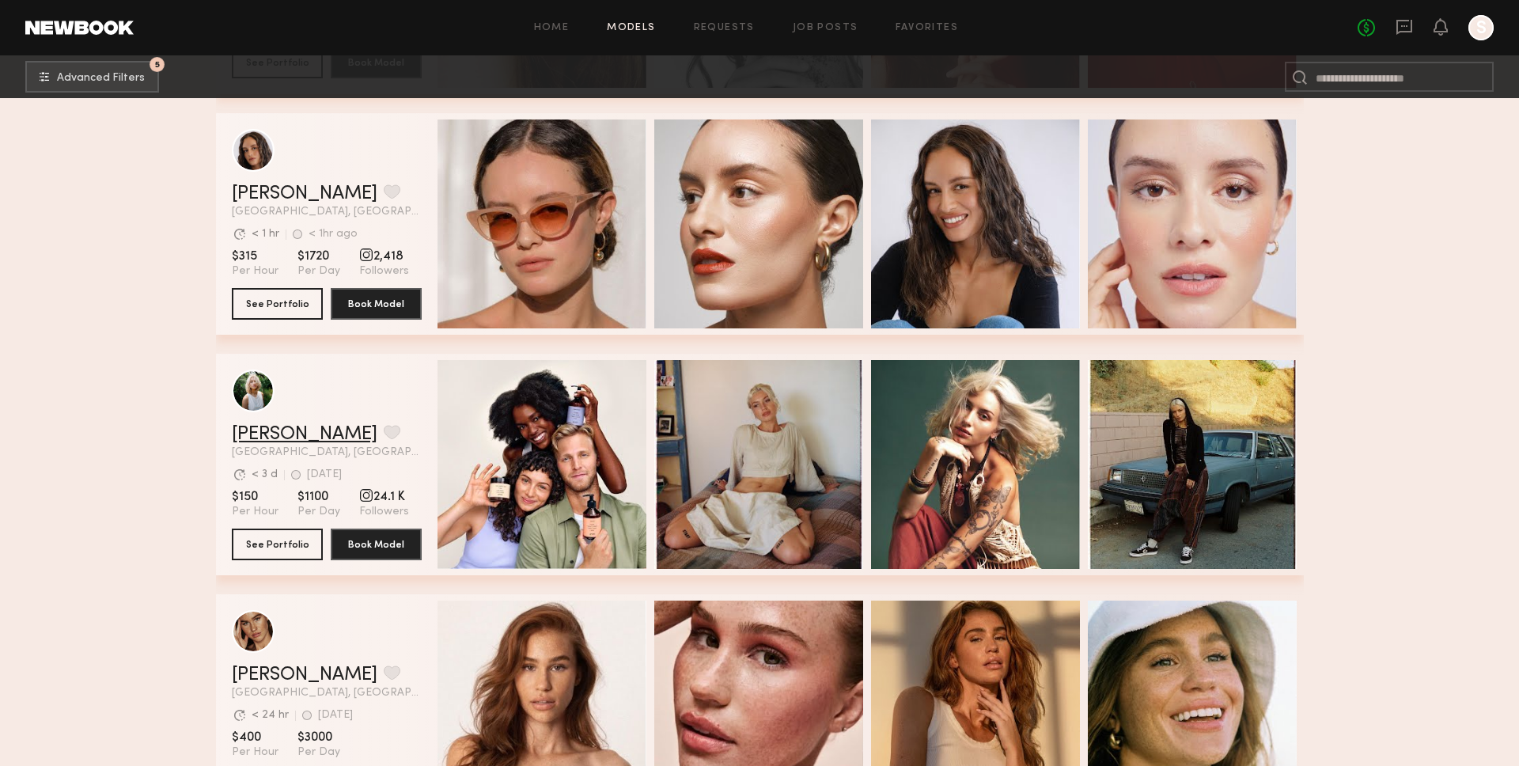
click at [267, 434] on link "Foster M." at bounding box center [305, 434] width 146 height 19
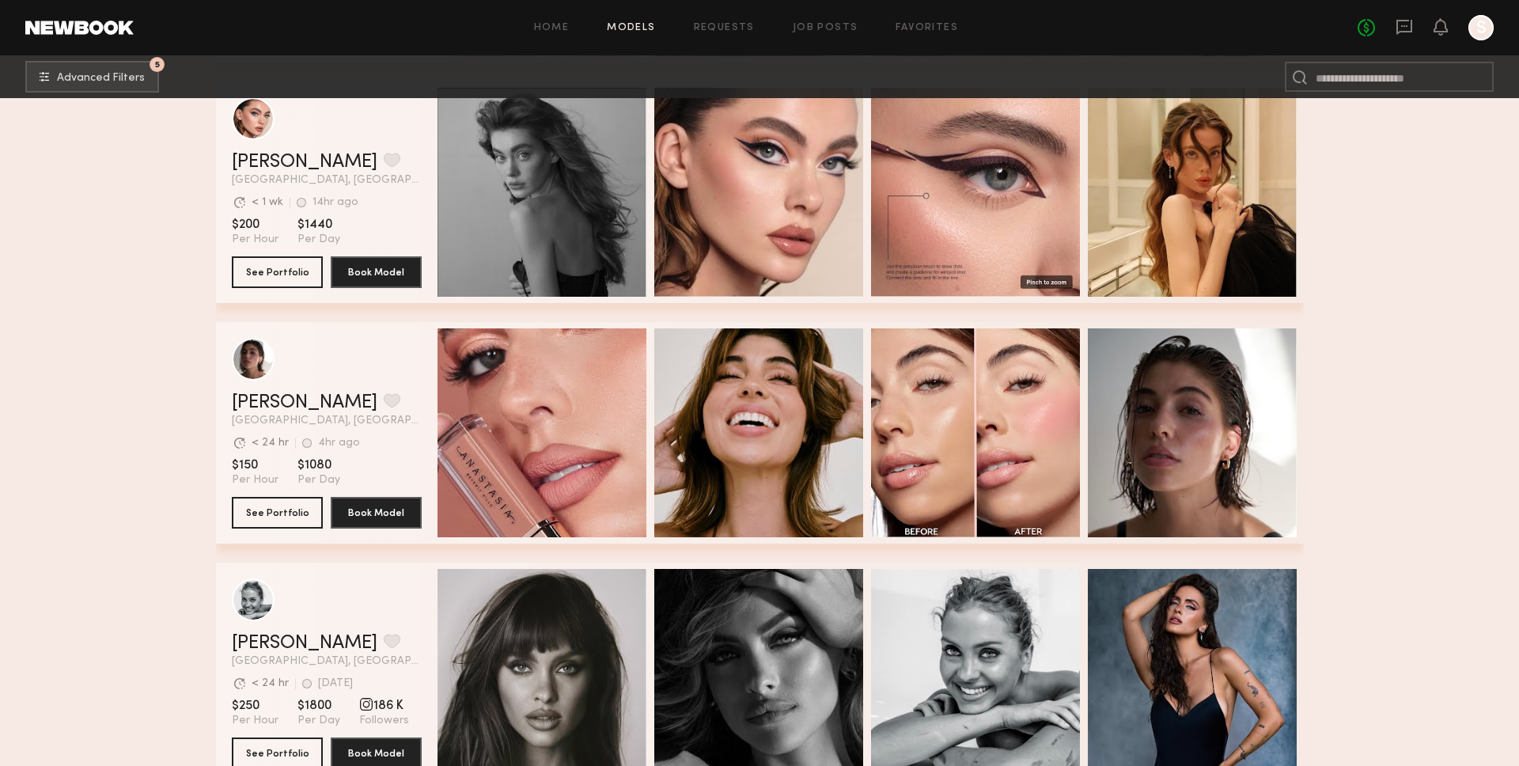
scroll to position [14051, 0]
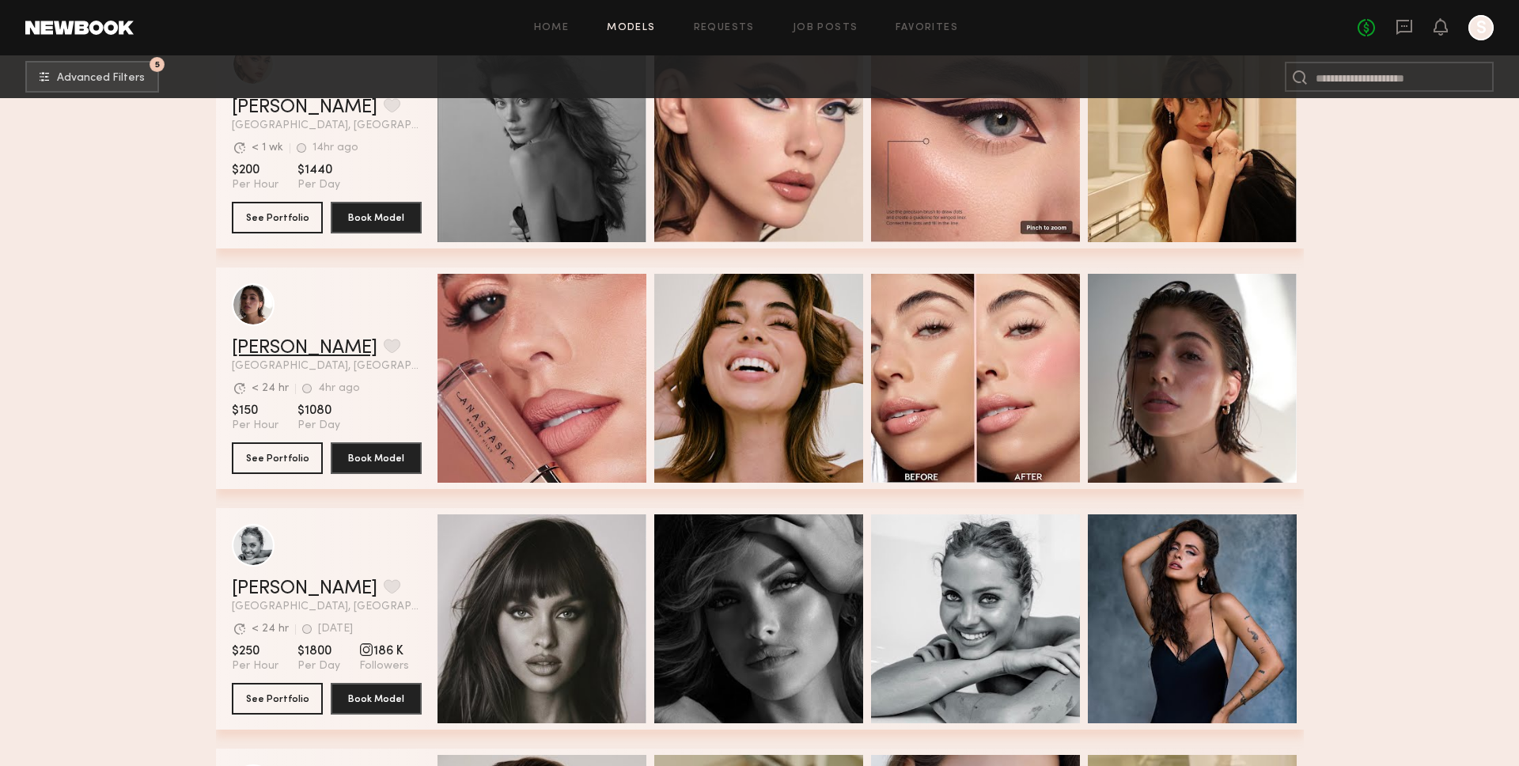
click at [282, 354] on link "Kelsey H." at bounding box center [305, 348] width 146 height 19
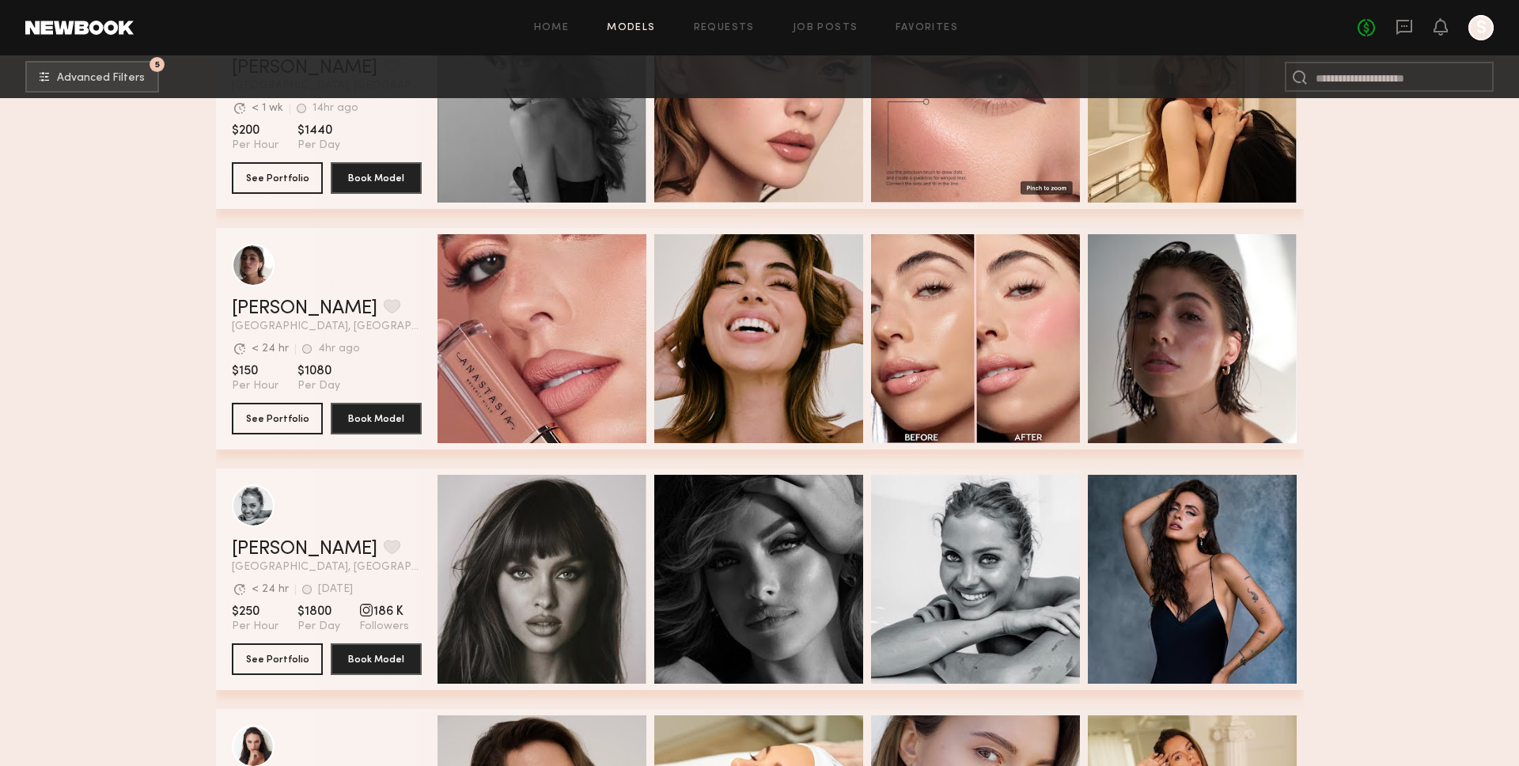
click at [326, 544] on link "[PERSON_NAME]" at bounding box center [305, 549] width 146 height 19
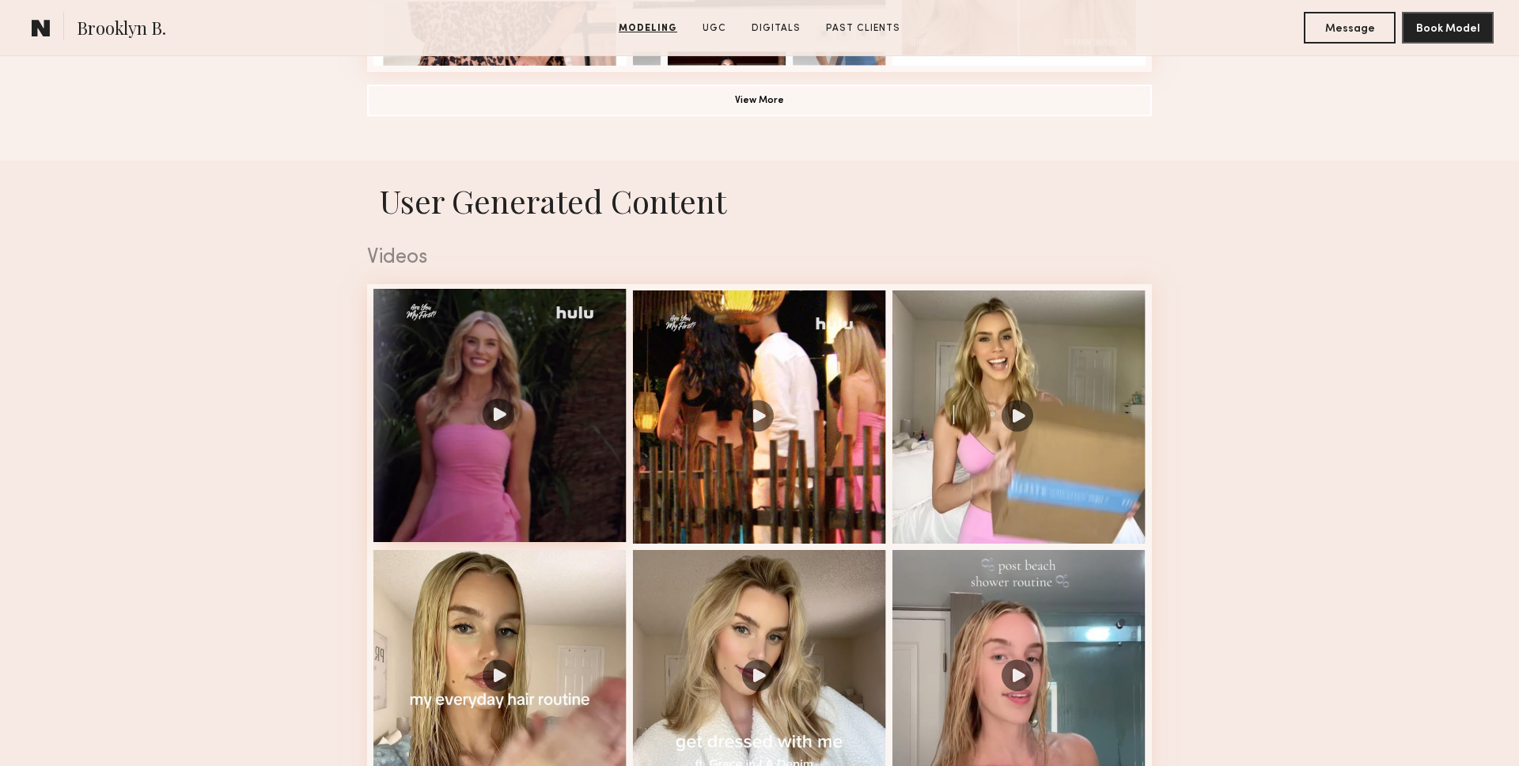
scroll to position [1473, 0]
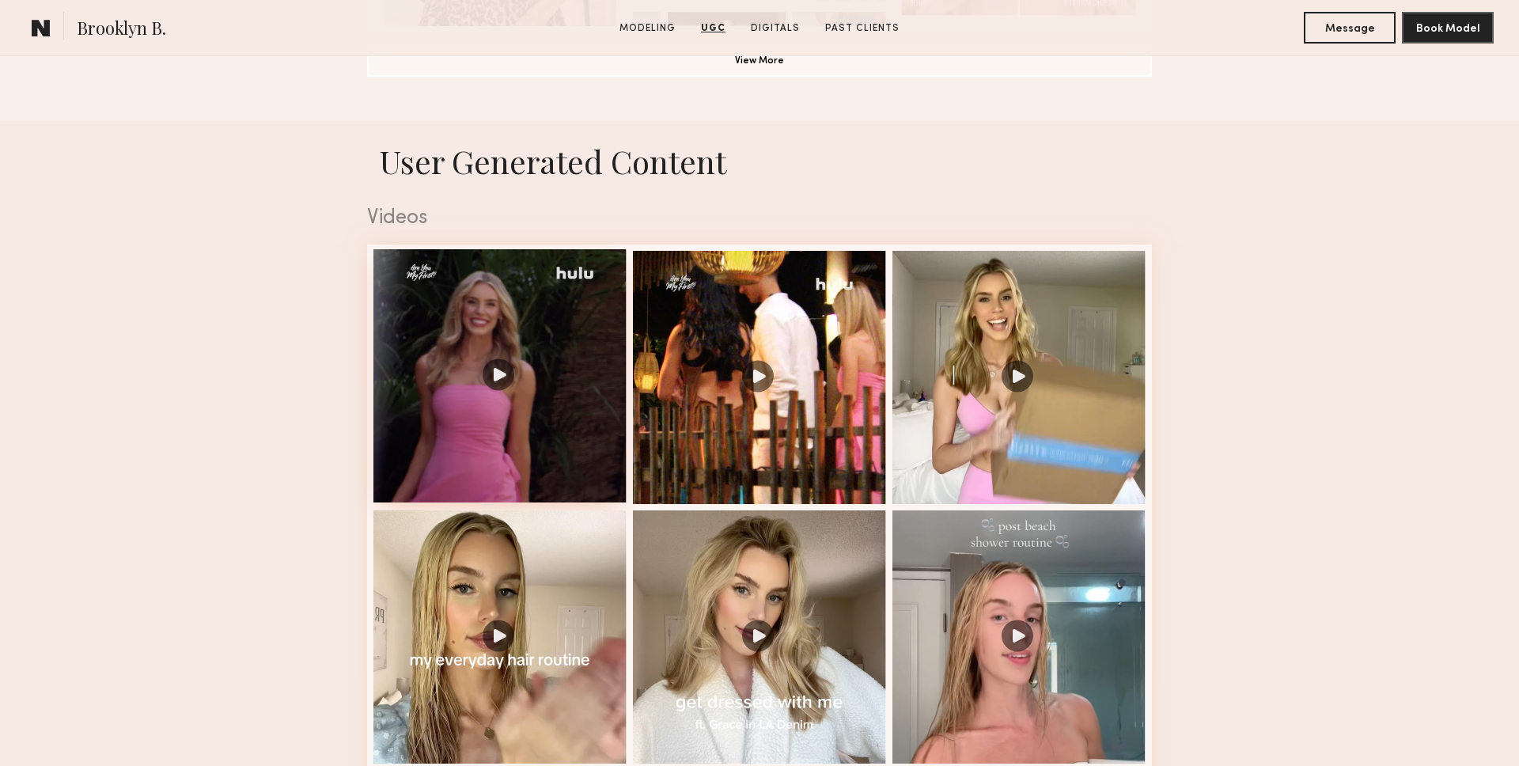
click at [490, 411] on div at bounding box center [499, 375] width 253 height 253
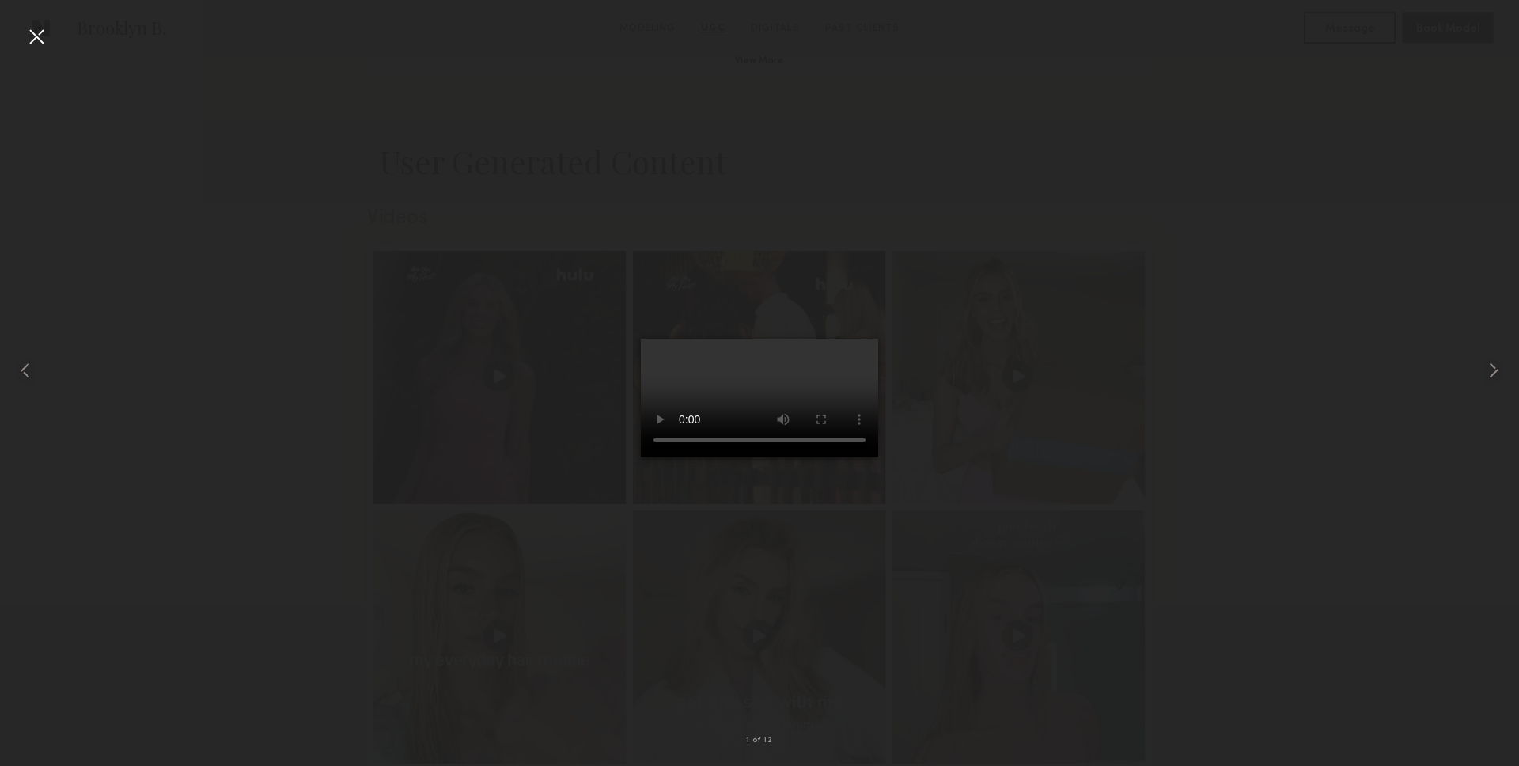
click at [373, 391] on div at bounding box center [759, 370] width 1519 height 690
click at [288, 305] on div at bounding box center [759, 370] width 1519 height 690
click at [33, 47] on div at bounding box center [36, 36] width 25 height 25
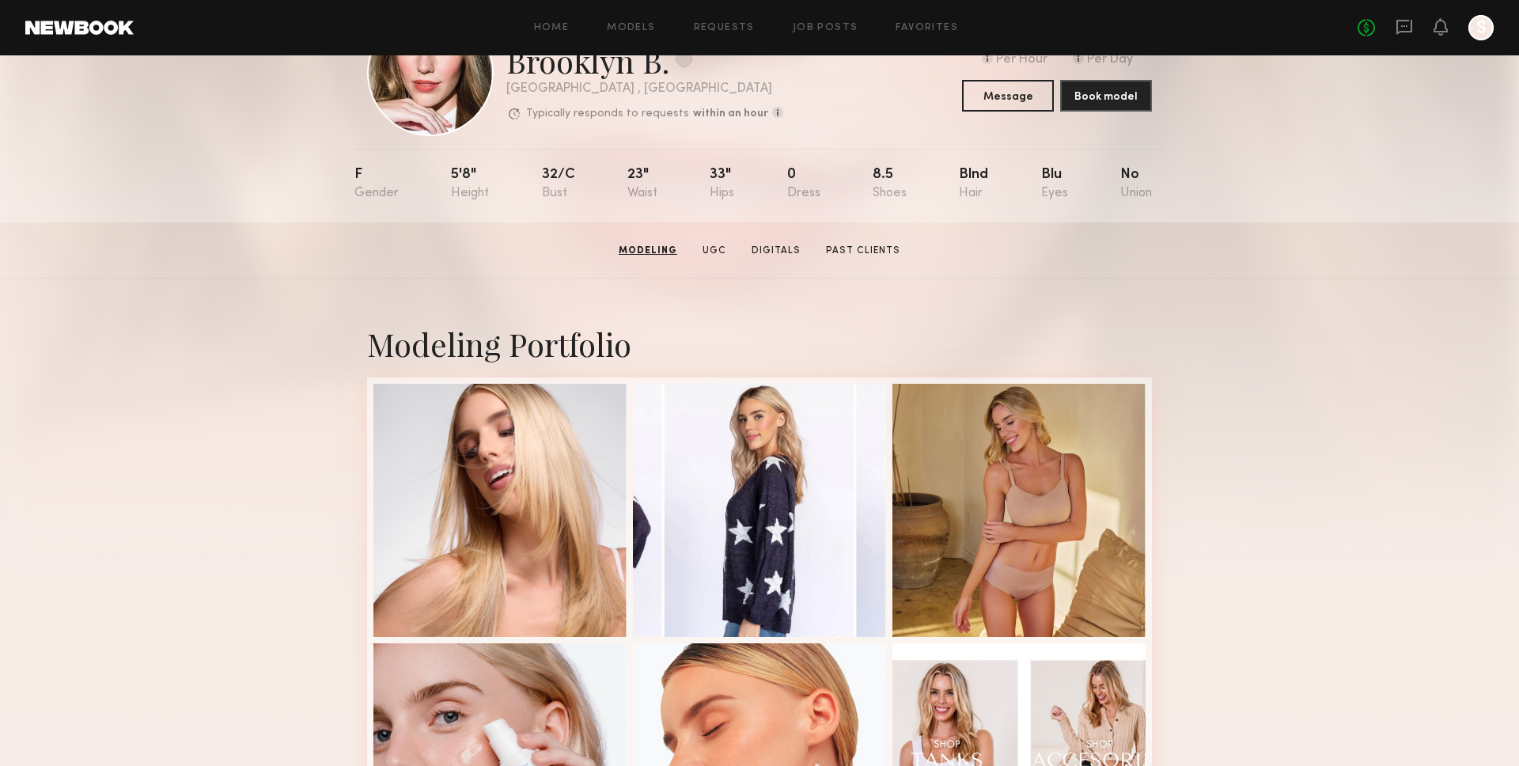
scroll to position [0, 0]
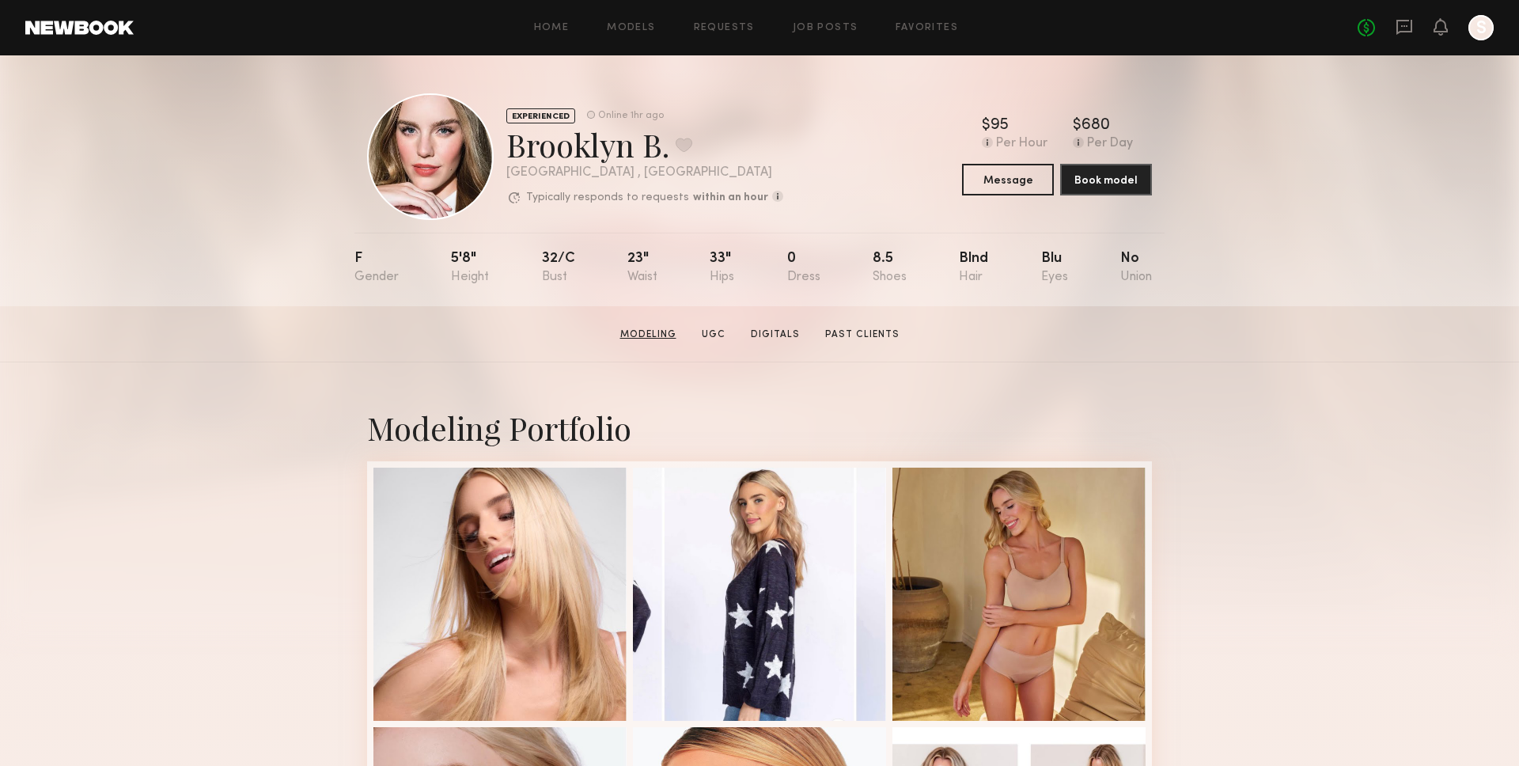
click at [668, 340] on link "Modeling" at bounding box center [648, 335] width 69 height 14
click at [557, 155] on div "Brooklyn B. Favorite" at bounding box center [644, 144] width 277 height 42
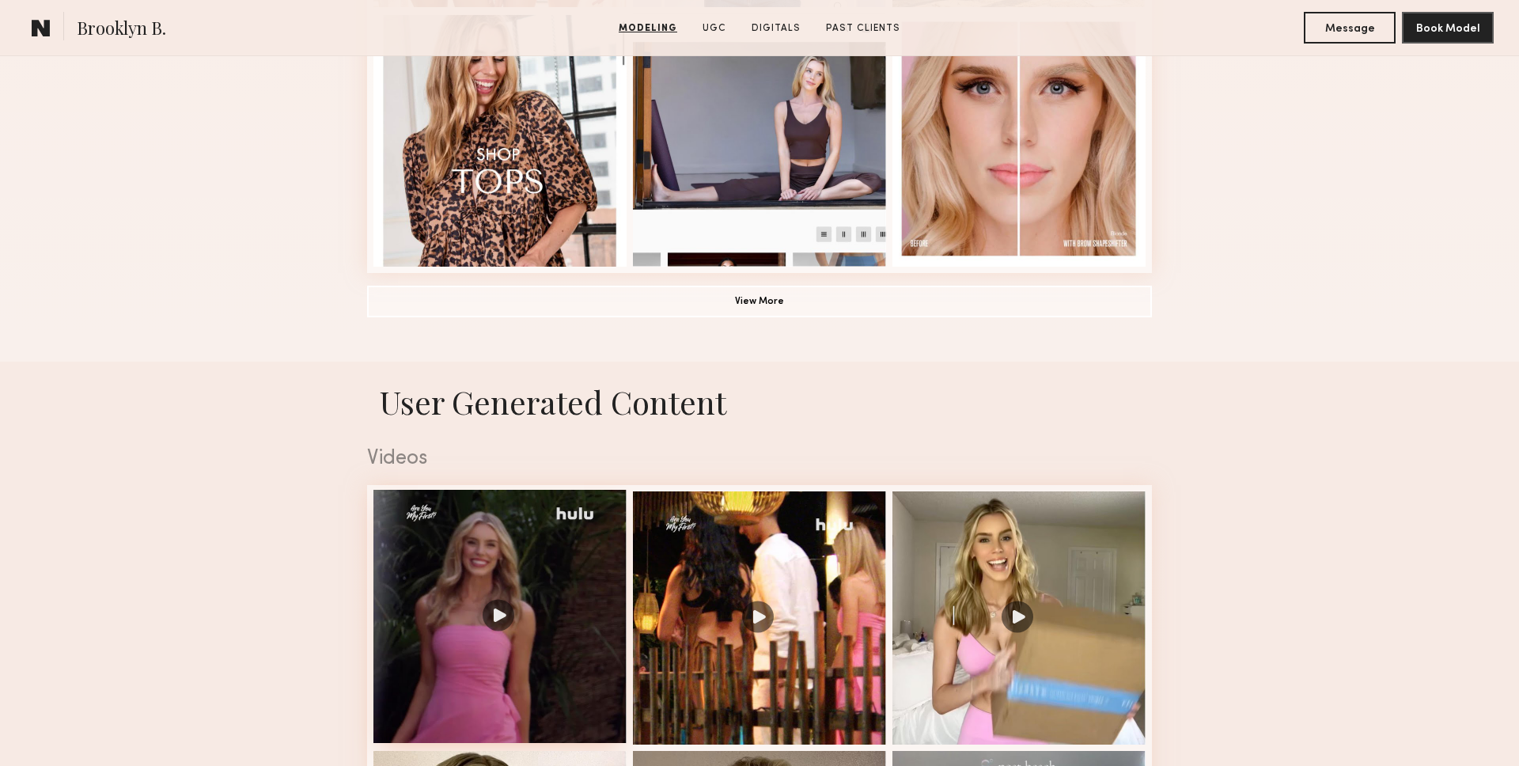
click at [479, 523] on div at bounding box center [499, 616] width 253 height 253
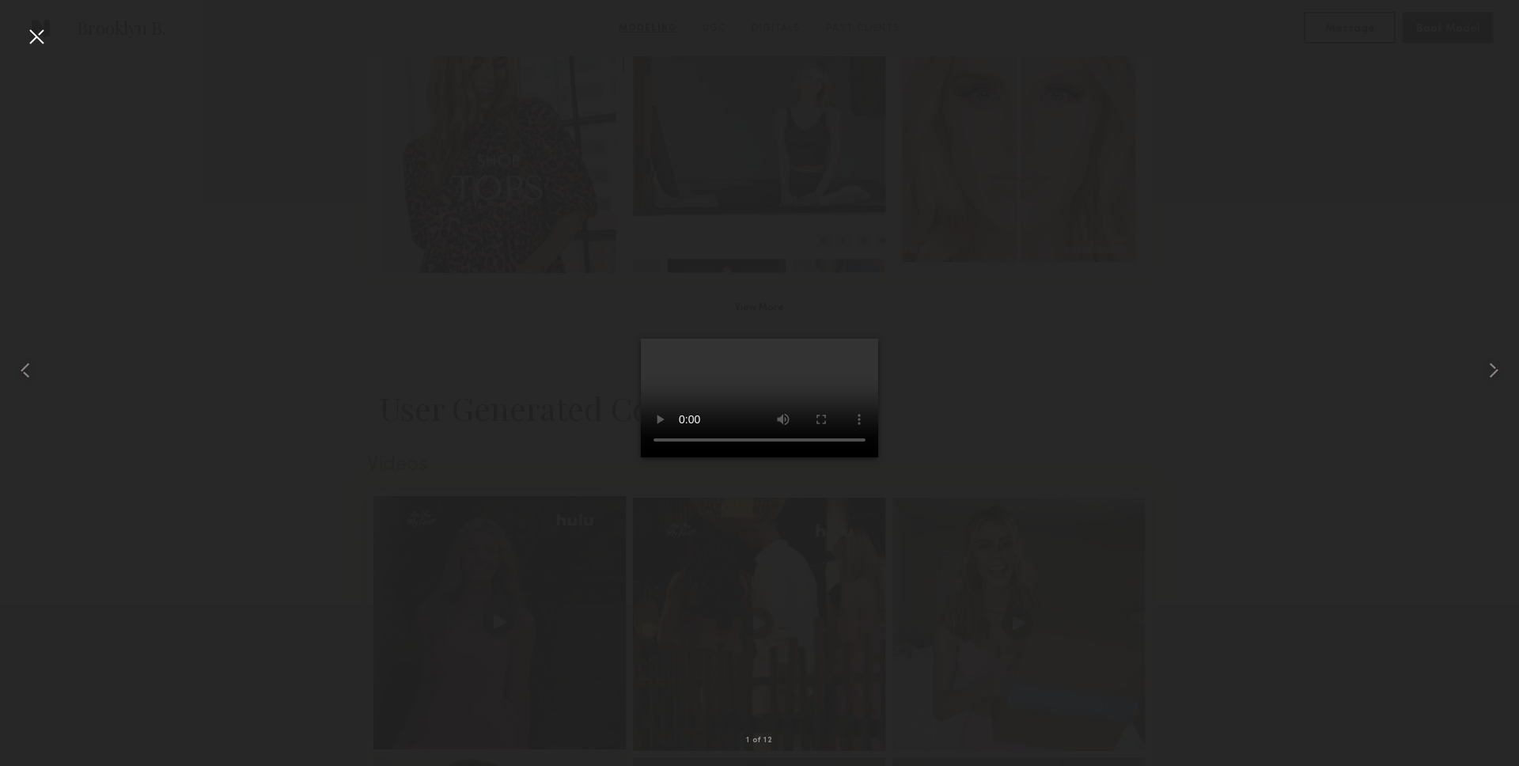
scroll to position [1225, 0]
click at [154, 182] on div at bounding box center [759, 370] width 1519 height 690
click at [28, 44] on div at bounding box center [36, 36] width 25 height 25
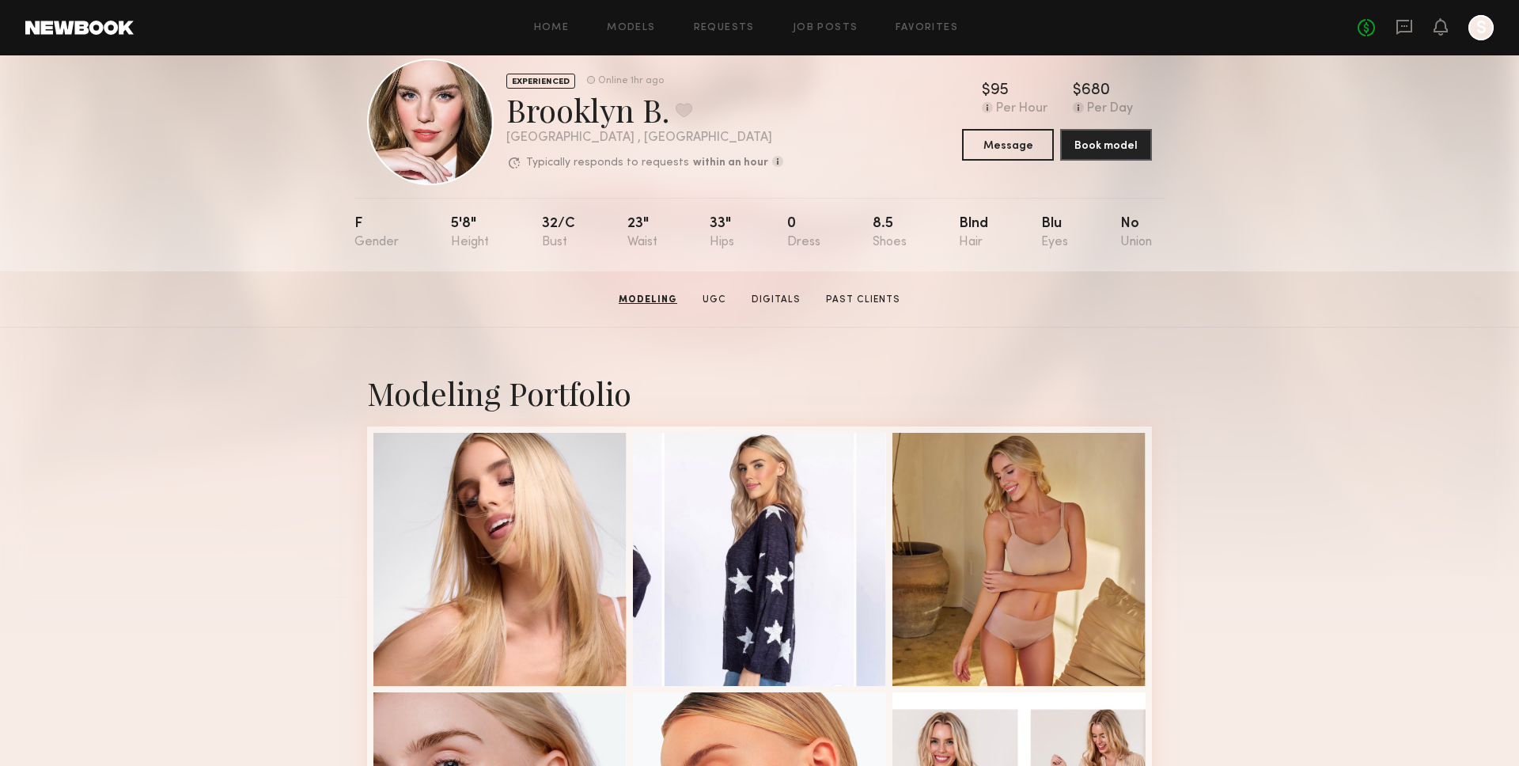
scroll to position [0, 0]
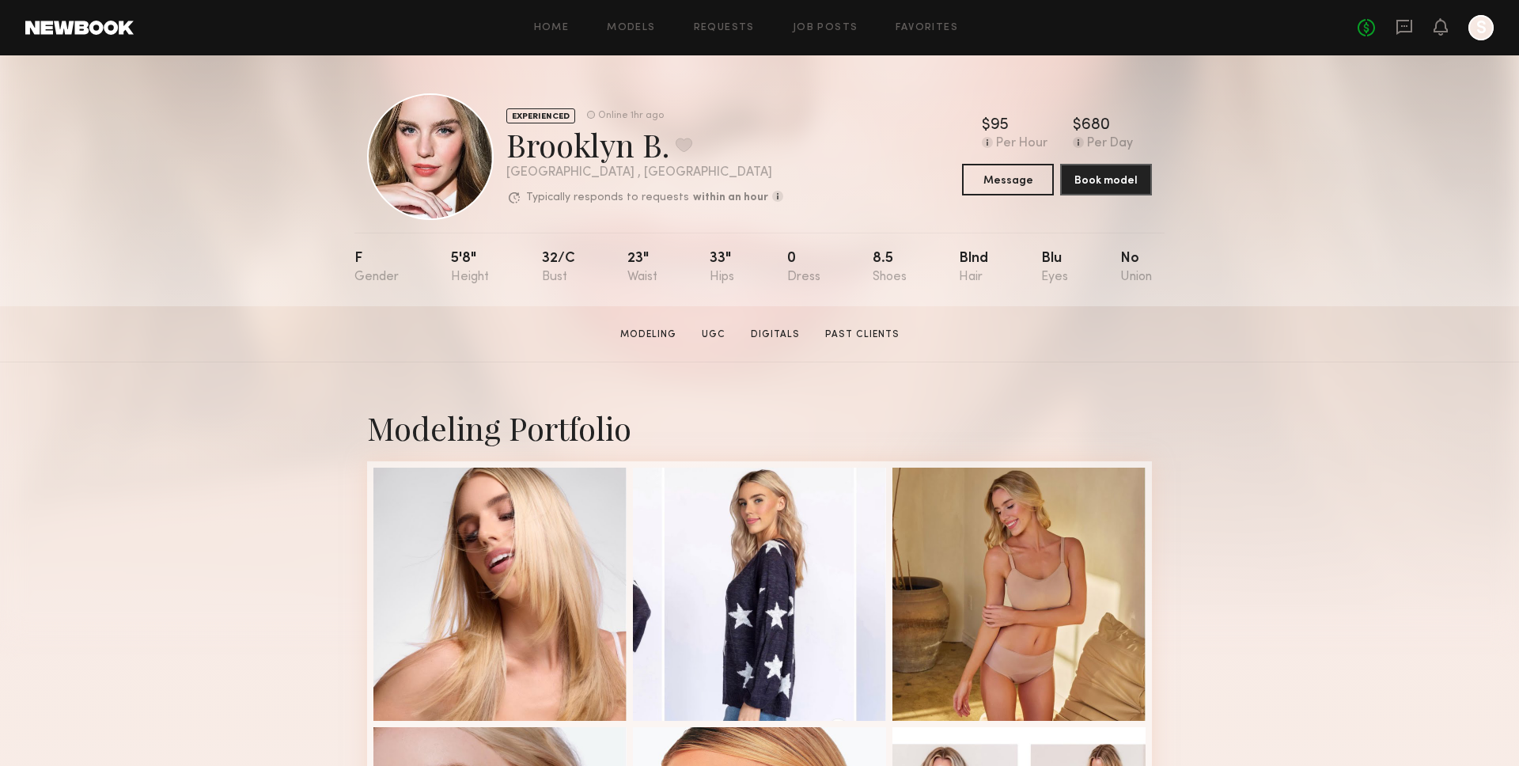
click at [540, 149] on div "Brooklyn B. Favorite" at bounding box center [644, 144] width 277 height 42
copy div "Brooklyn B. Favorite"
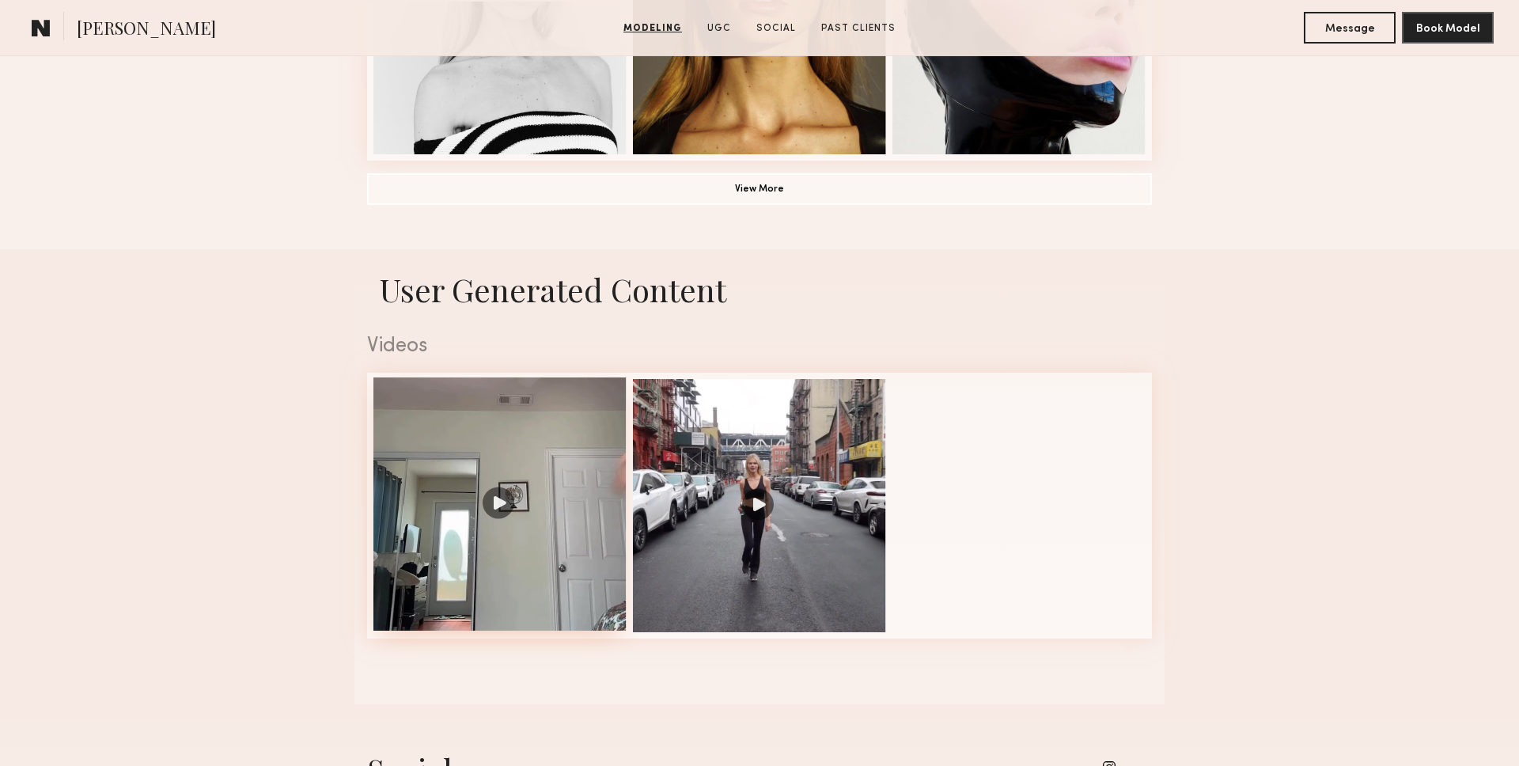
scroll to position [1347, 0]
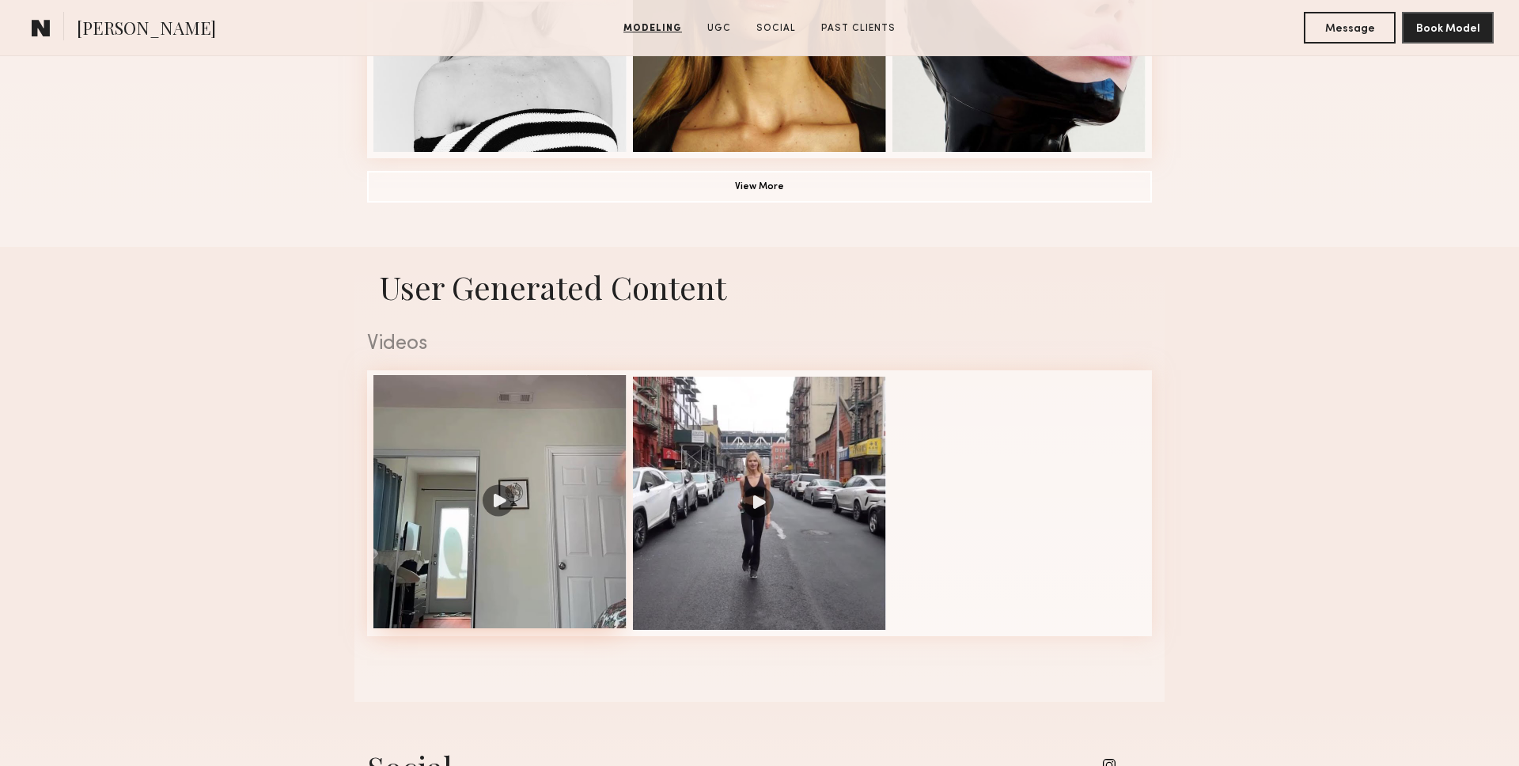
click at [517, 495] on div at bounding box center [499, 501] width 253 height 253
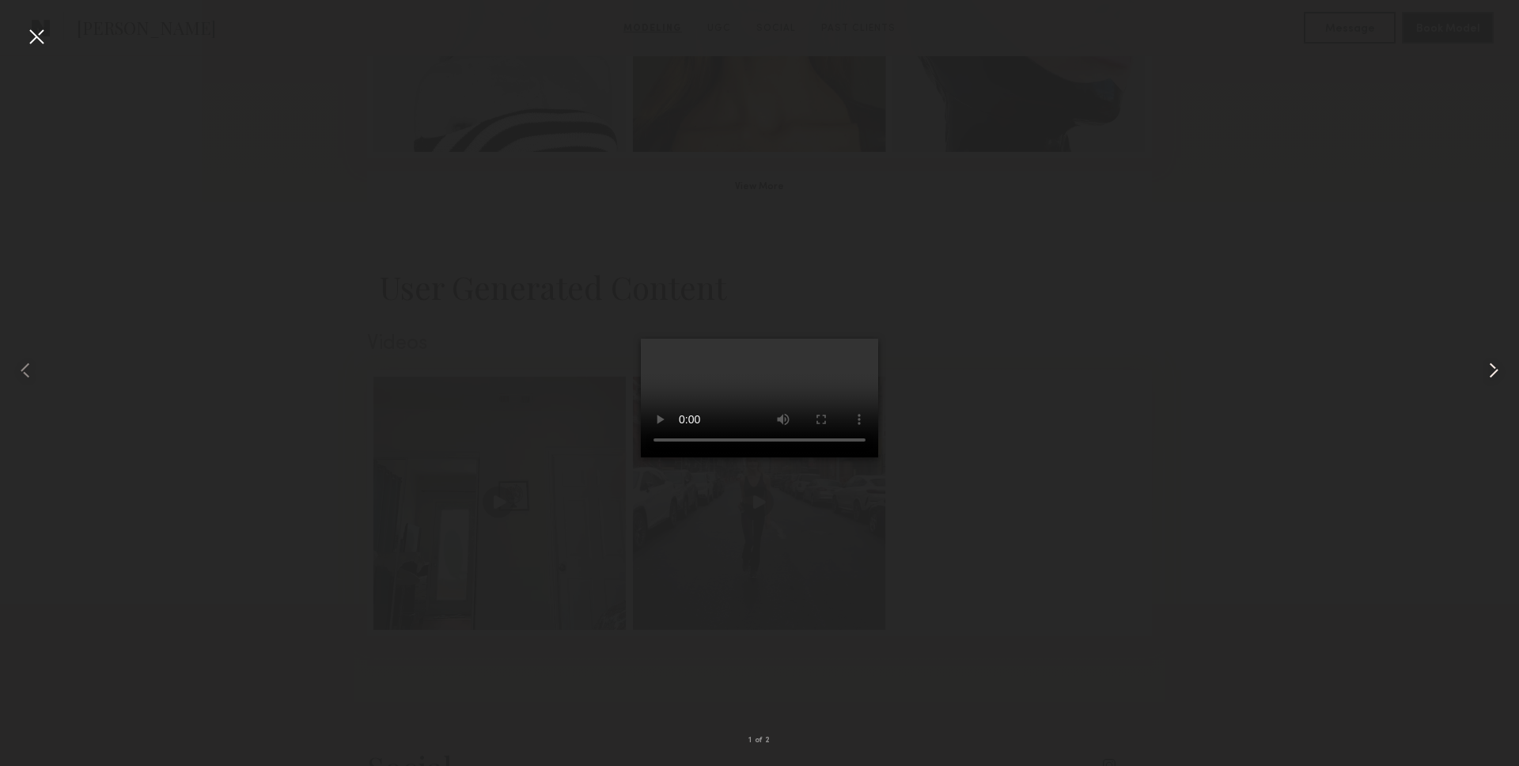
click at [1484, 388] on div at bounding box center [1488, 370] width 61 height 690
click at [1104, 392] on div at bounding box center [759, 370] width 1519 height 690
click at [1021, 402] on div at bounding box center [759, 370] width 1519 height 690
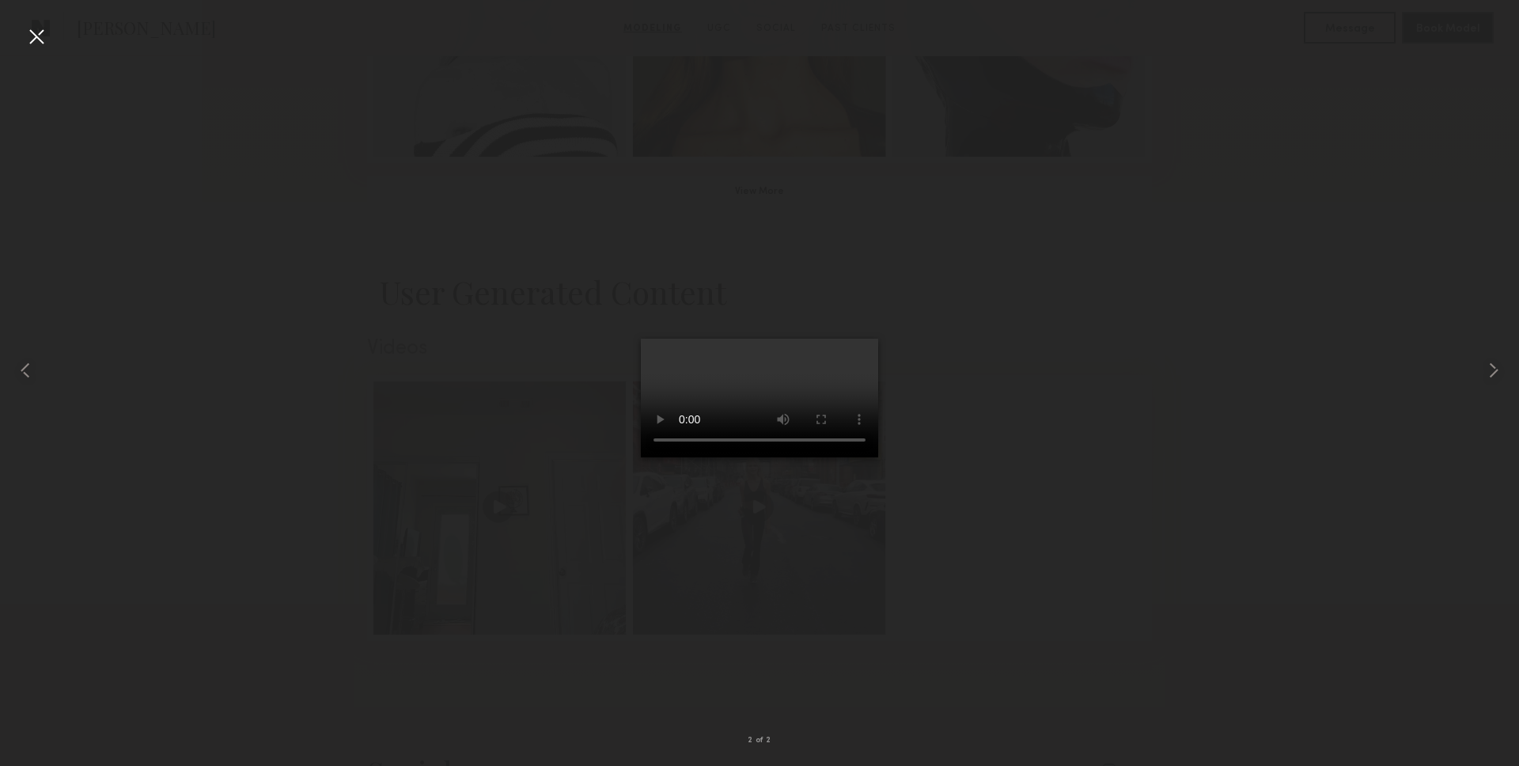
click at [44, 31] on div at bounding box center [36, 36] width 25 height 25
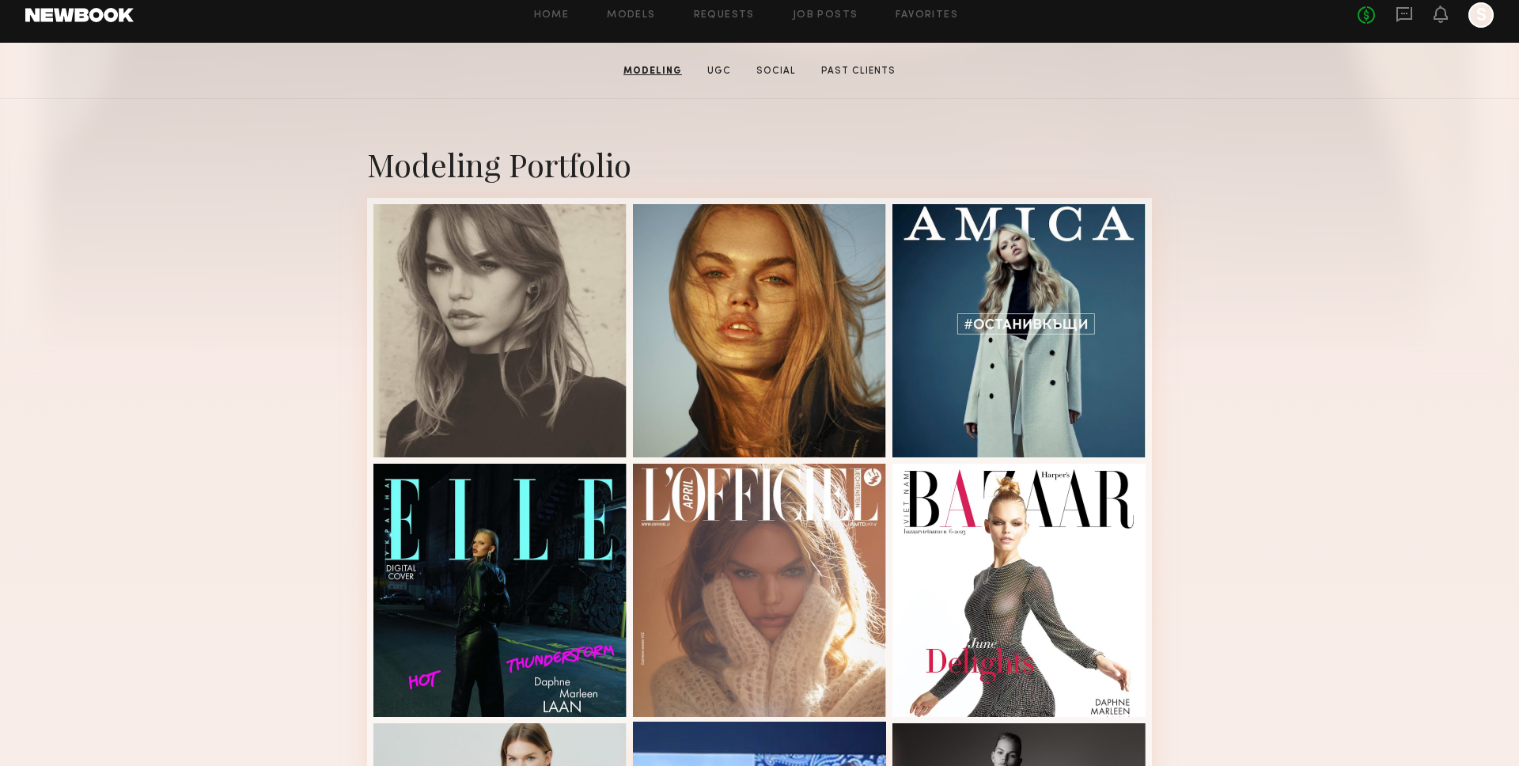
scroll to position [0, 0]
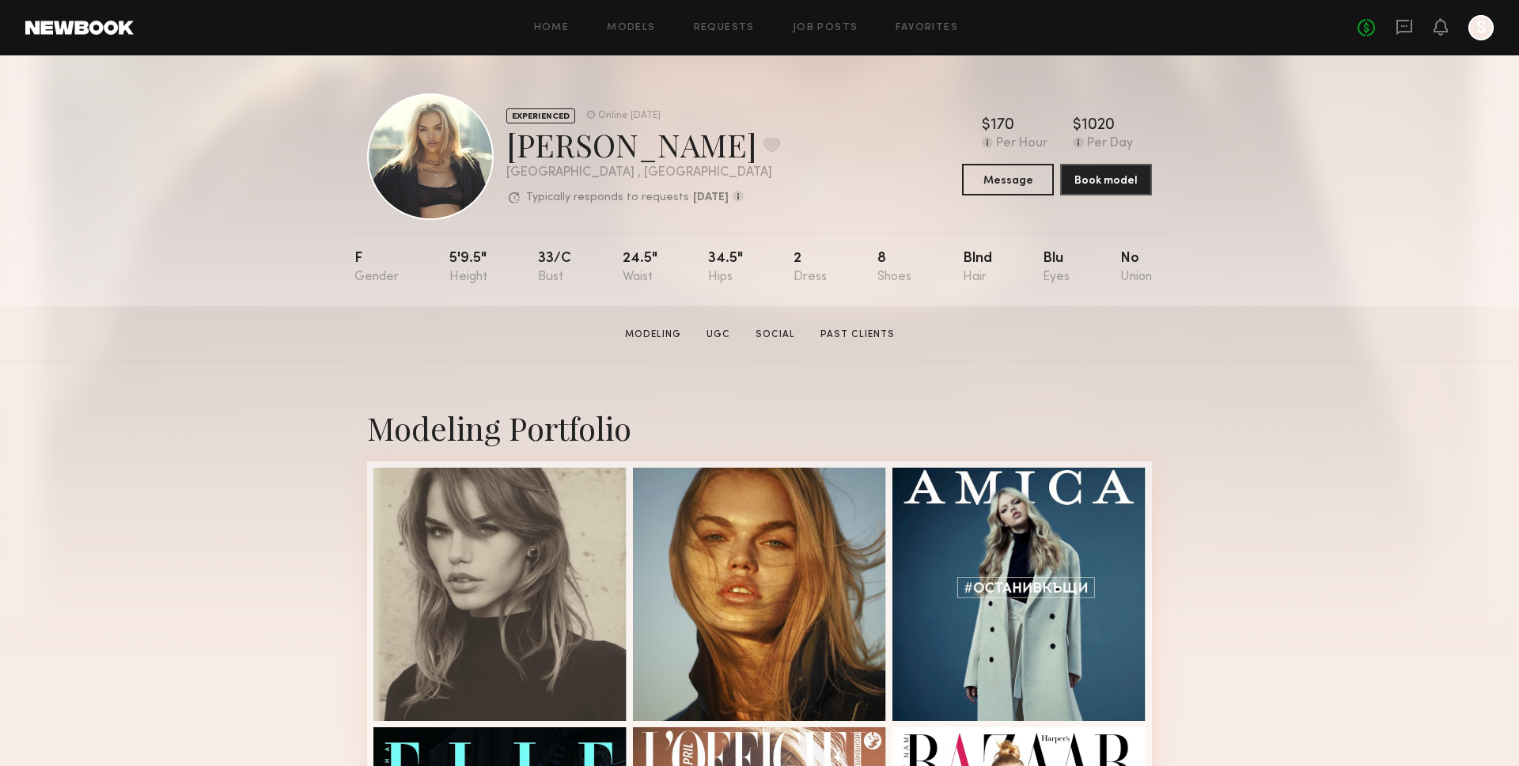
click at [1323, 318] on section "Daphne L. Modeling UGC Social Past Clients Message Book Model" at bounding box center [759, 334] width 1519 height 56
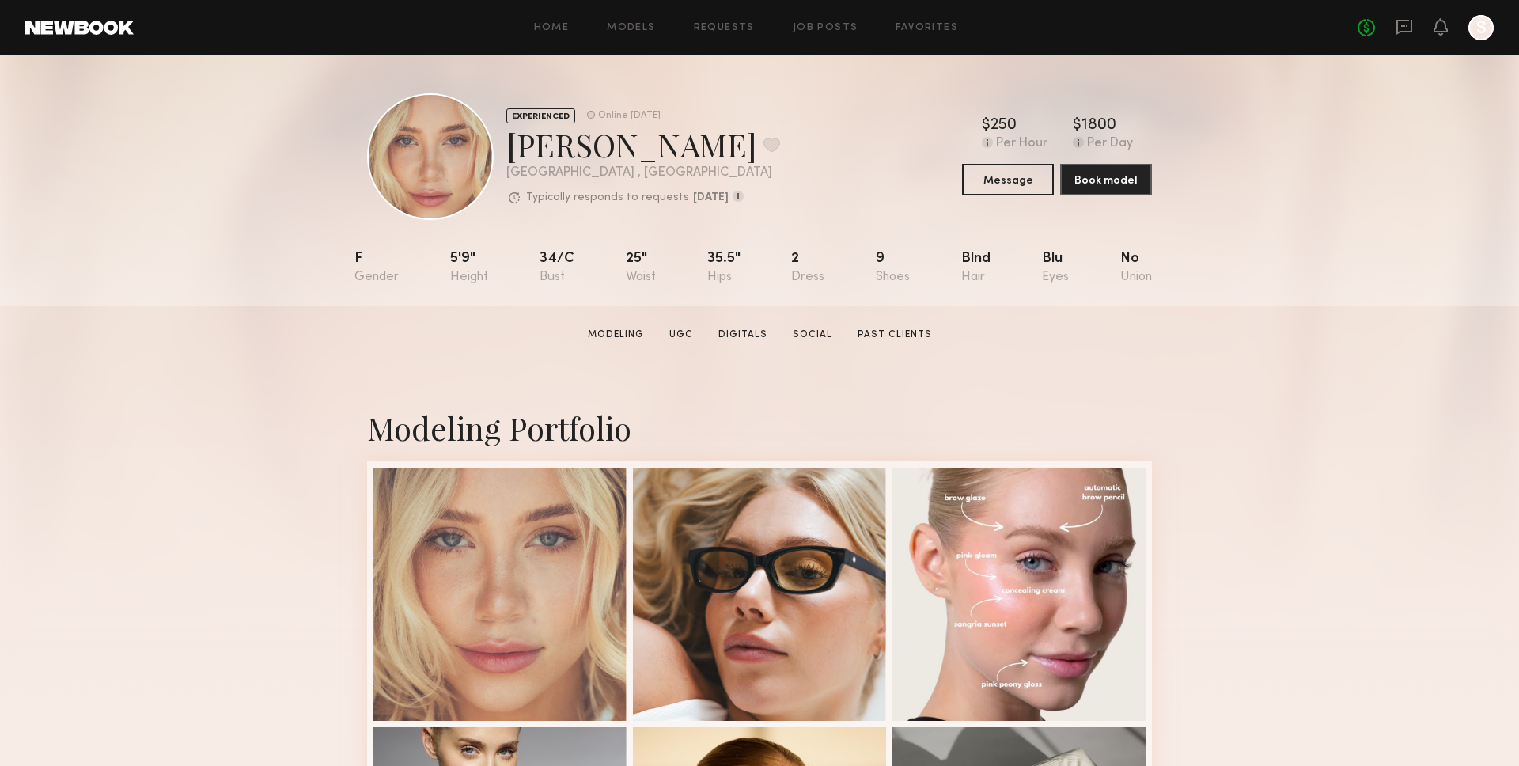
click at [176, 233] on div "EXPERIENCED Online [DATE] [PERSON_NAME] Favorite [GEOGRAPHIC_DATA] , [GEOGRAPHI…" at bounding box center [759, 180] width 1519 height 251
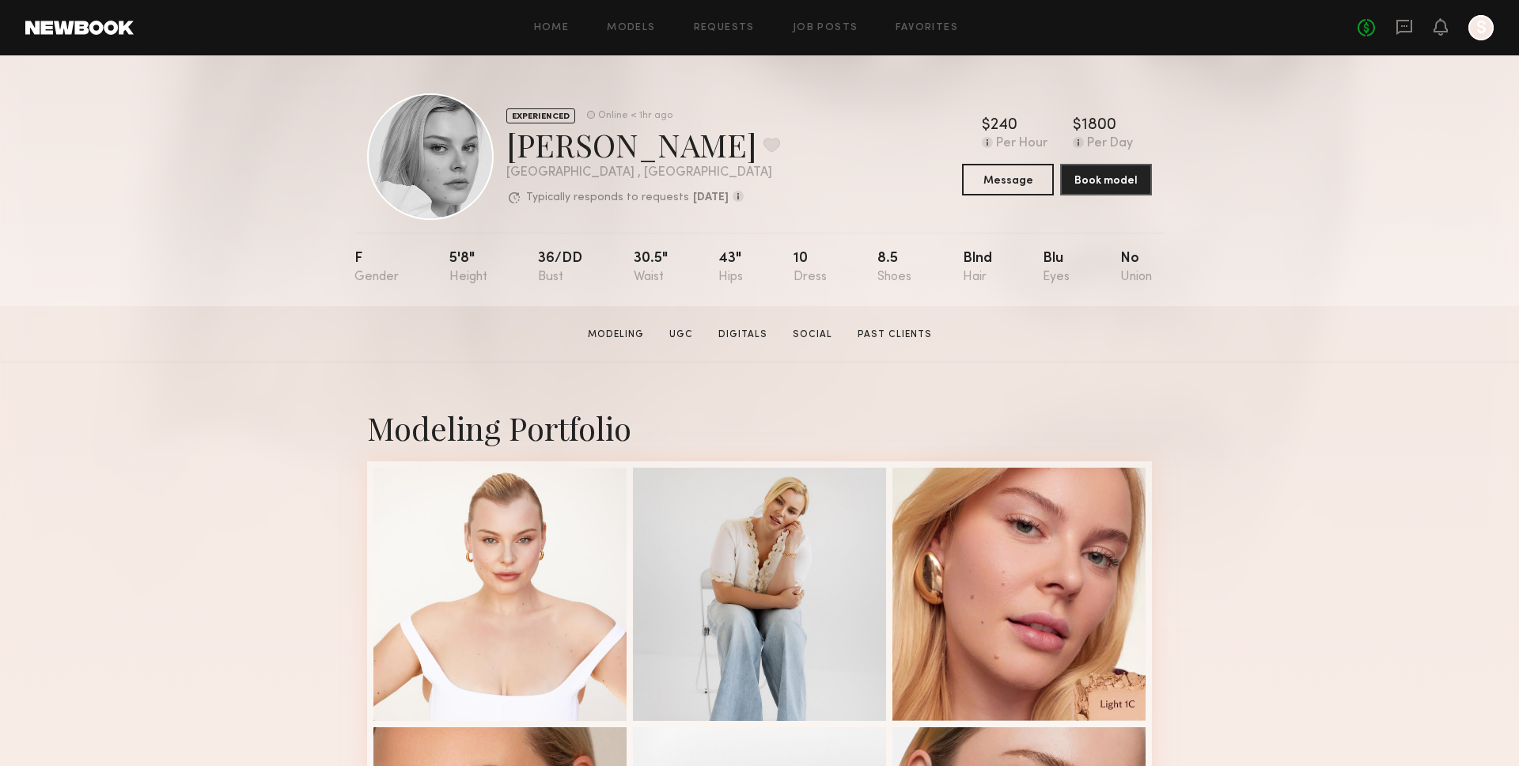
click at [111, 194] on div "EXPERIENCED Online < 1hr ago MACKENZIE E. Favorite Los Angeles , CA Typically r…" at bounding box center [759, 180] width 1519 height 251
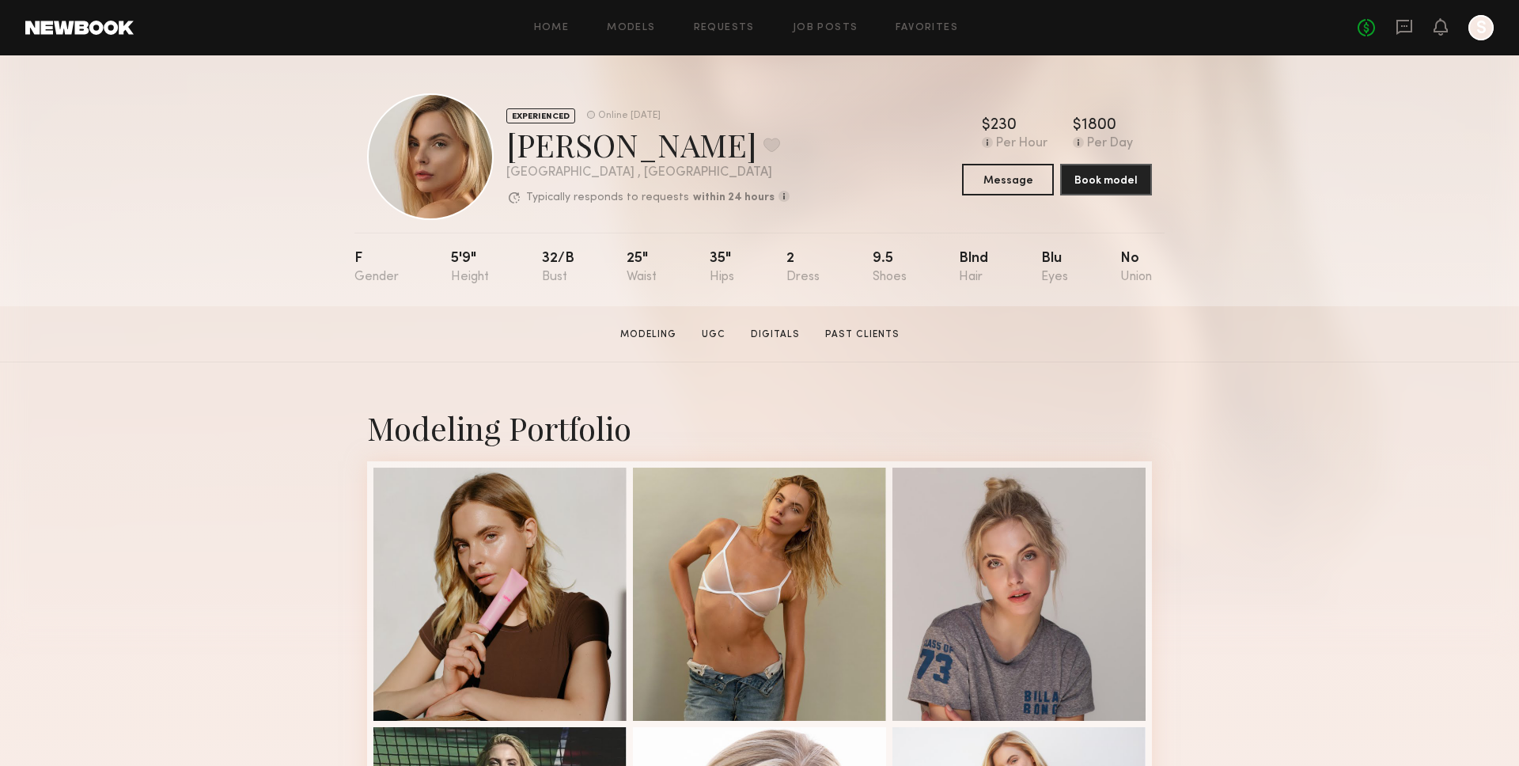
click at [209, 320] on section "Katherine N. Modeling UGC Digitals Past Clients Message Book Model" at bounding box center [759, 334] width 1519 height 56
click at [1076, 146] on common-icon at bounding box center [1078, 142] width 11 height 11
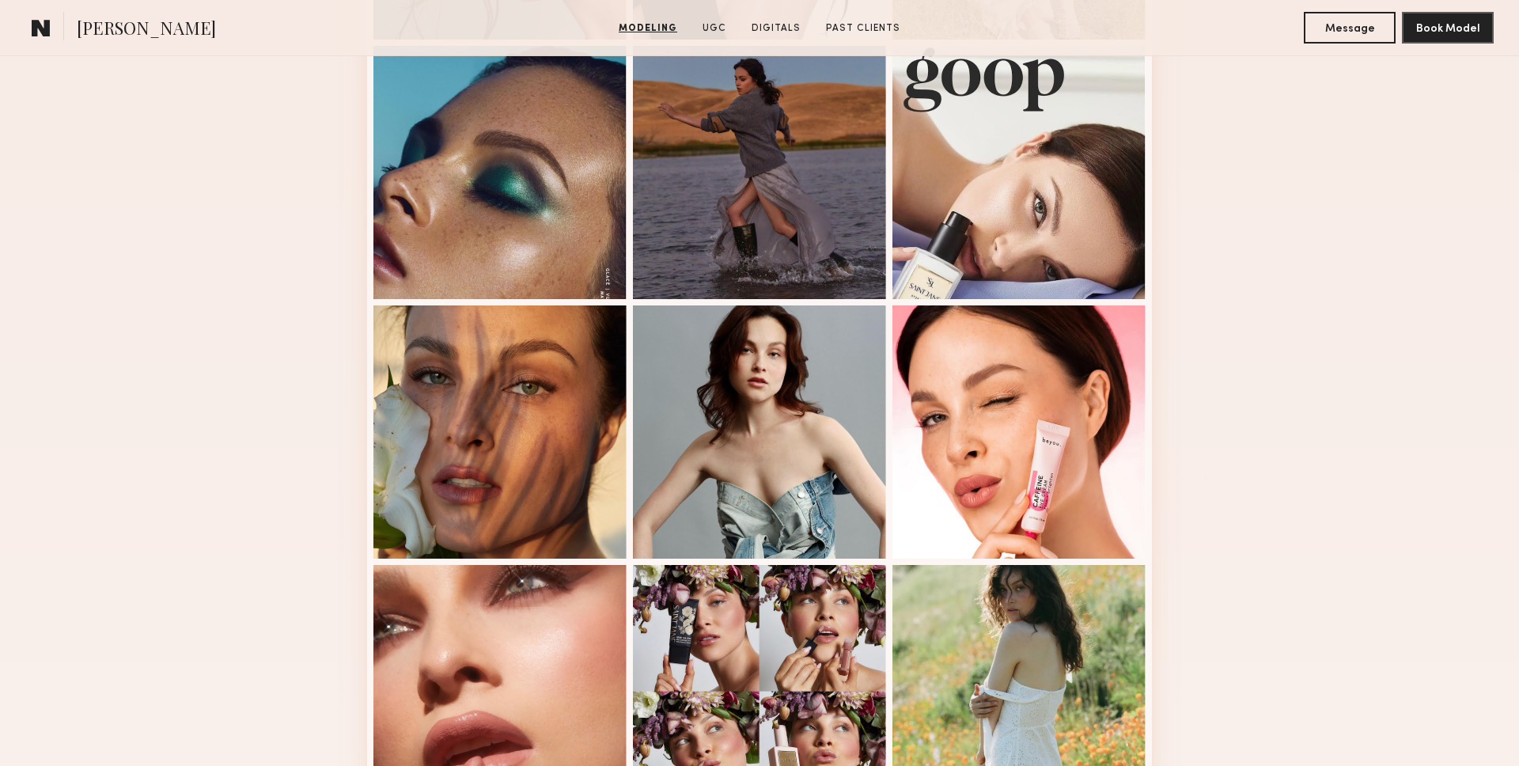
scroll to position [698, 0]
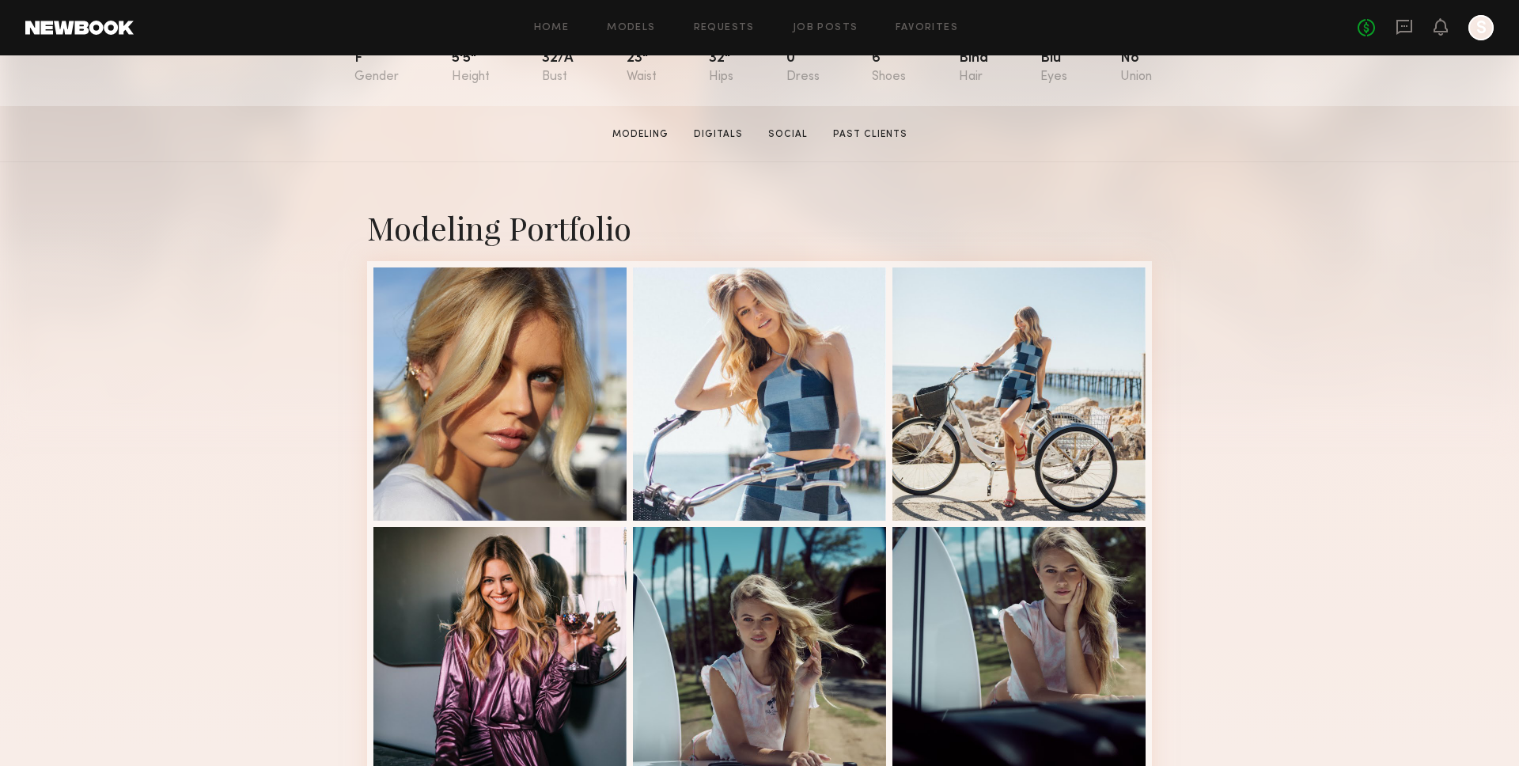
scroll to position [208, 0]
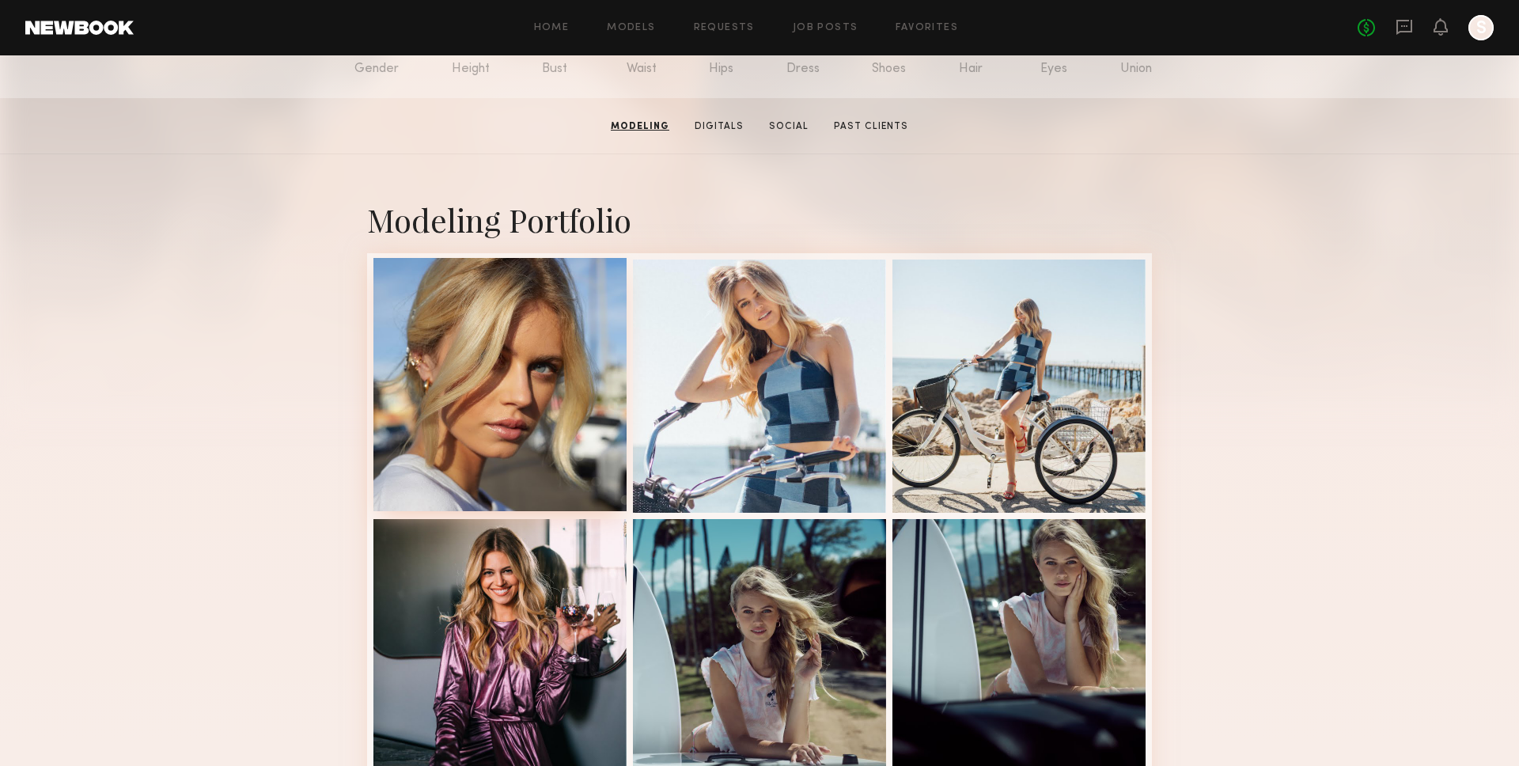
click at [525, 379] on div at bounding box center [499, 384] width 253 height 253
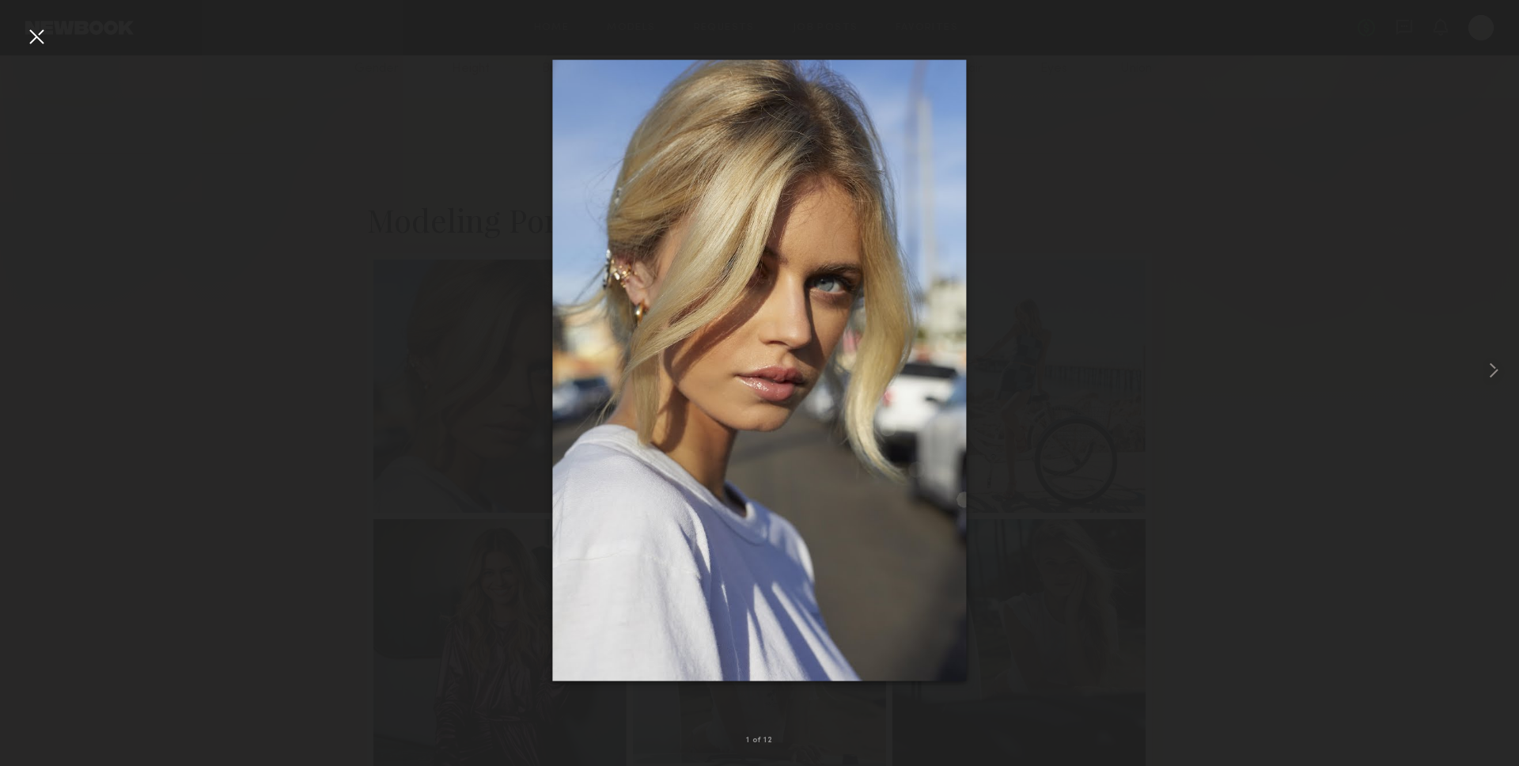
click at [14, 41] on div at bounding box center [759, 370] width 1519 height 690
click at [21, 41] on div at bounding box center [759, 370] width 1519 height 690
click at [32, 38] on div at bounding box center [36, 36] width 25 height 25
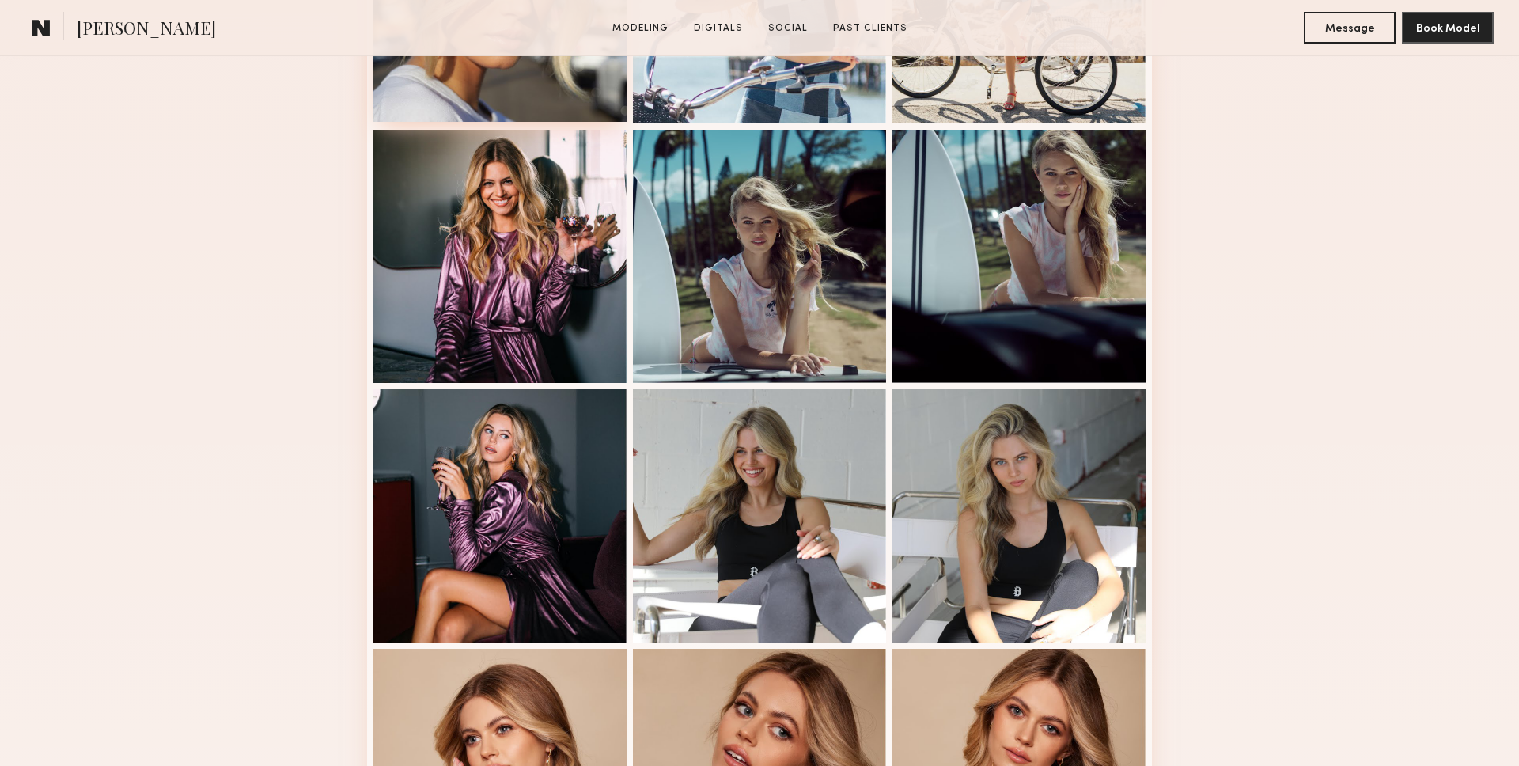
scroll to position [0, 0]
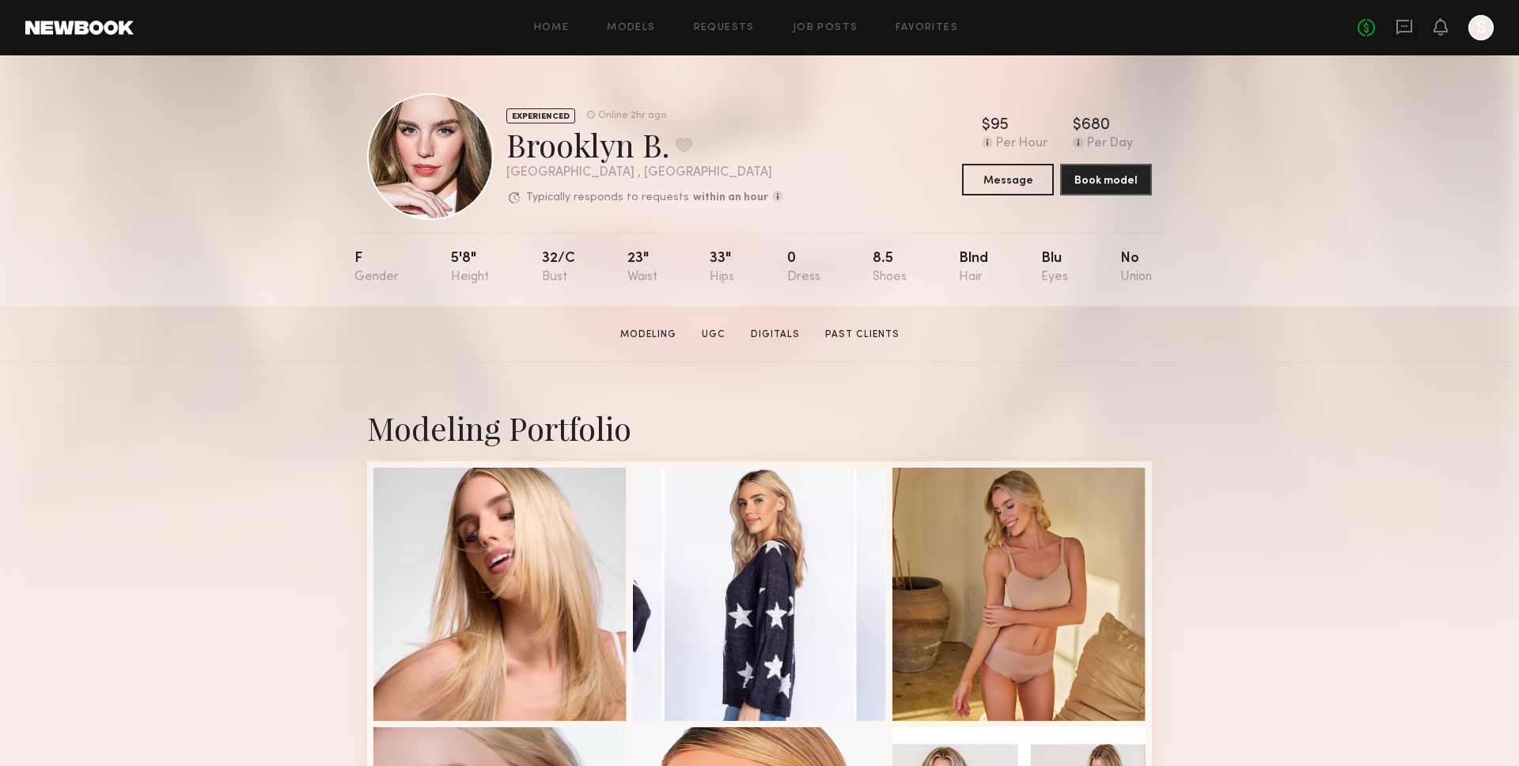
click at [604, 138] on div "Brooklyn B. Favorite" at bounding box center [644, 144] width 277 height 42
click at [777, 330] on link "Digitals" at bounding box center [775, 335] width 62 height 14
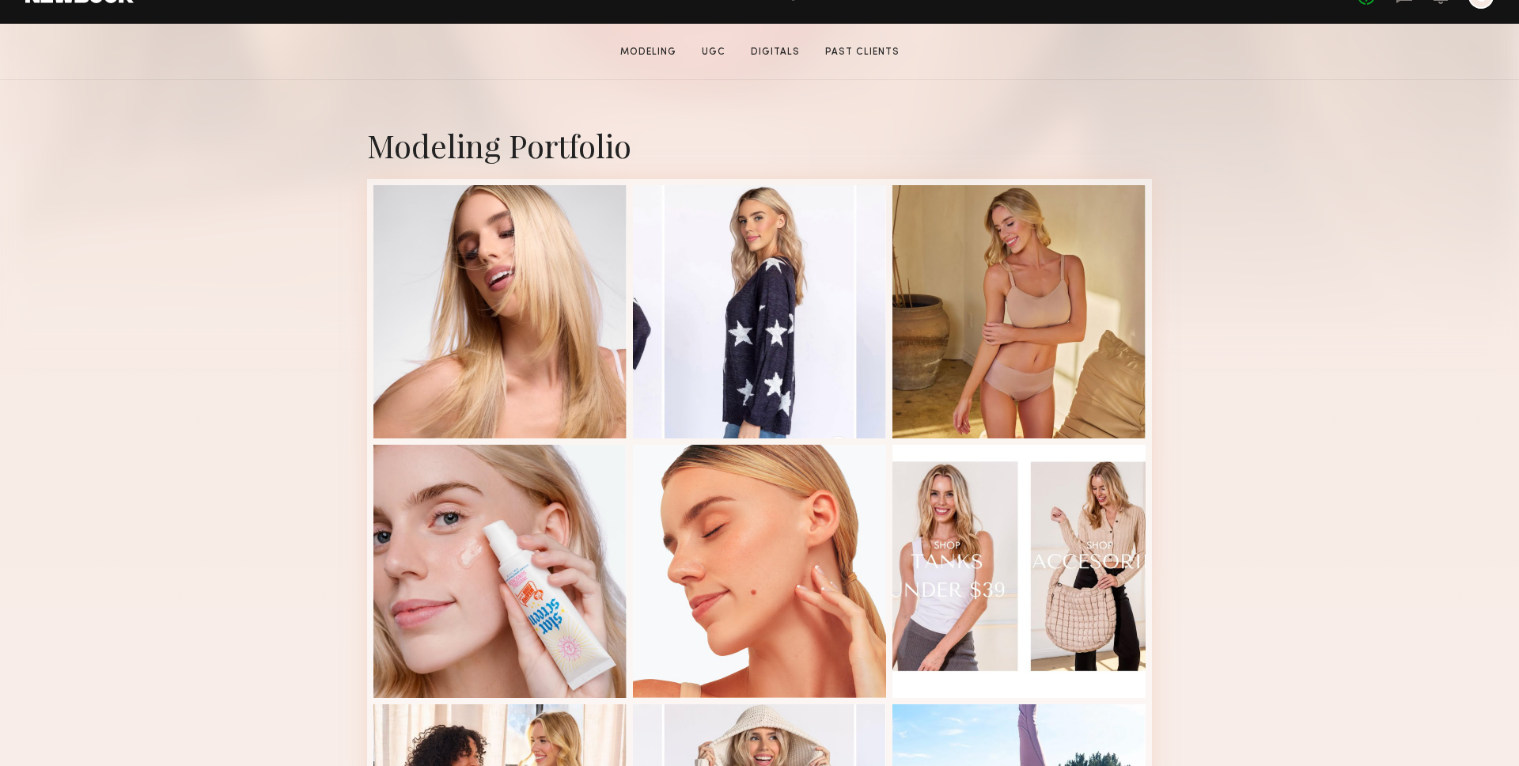
scroll to position [515, 0]
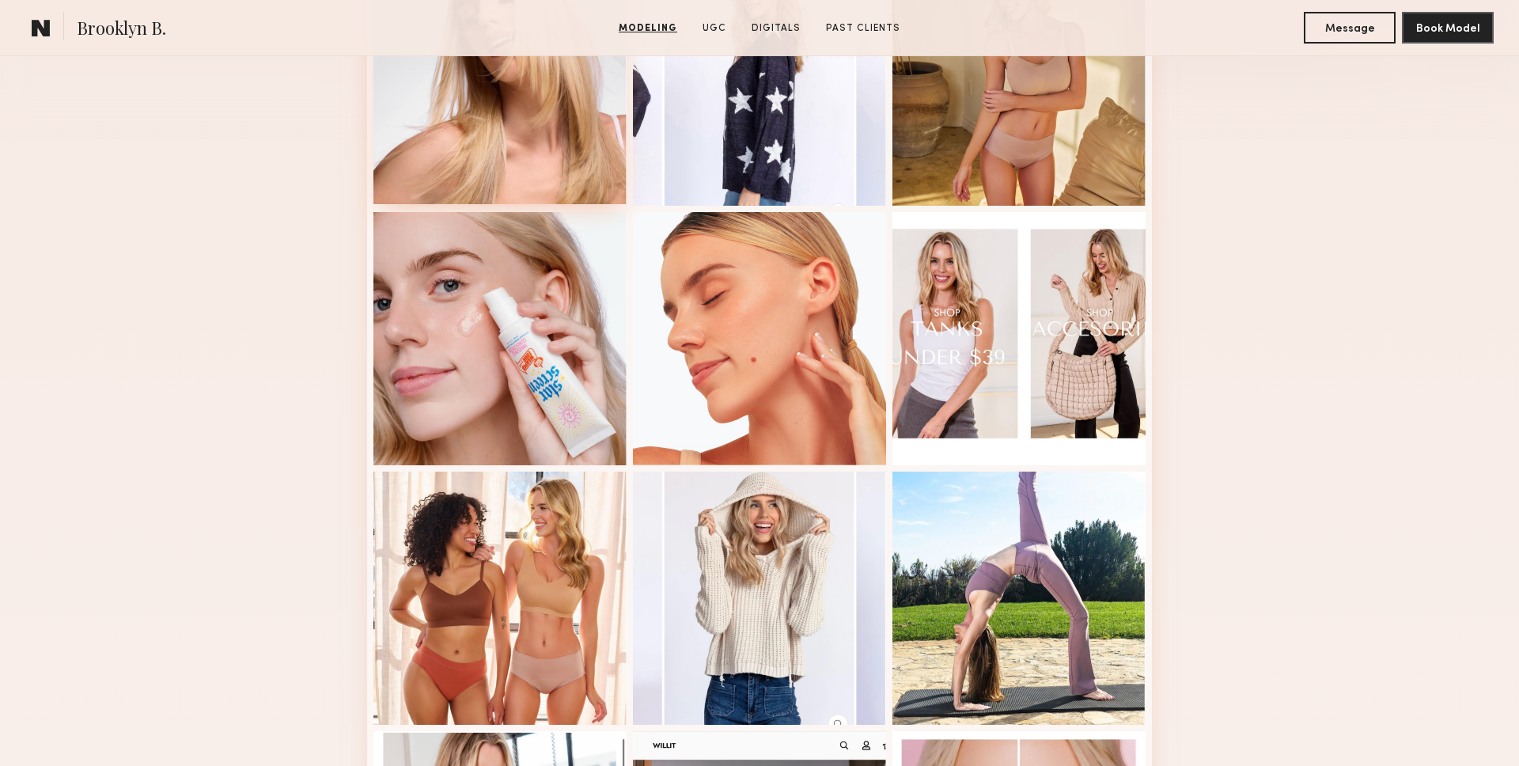
click at [533, 167] on div at bounding box center [499, 77] width 253 height 253
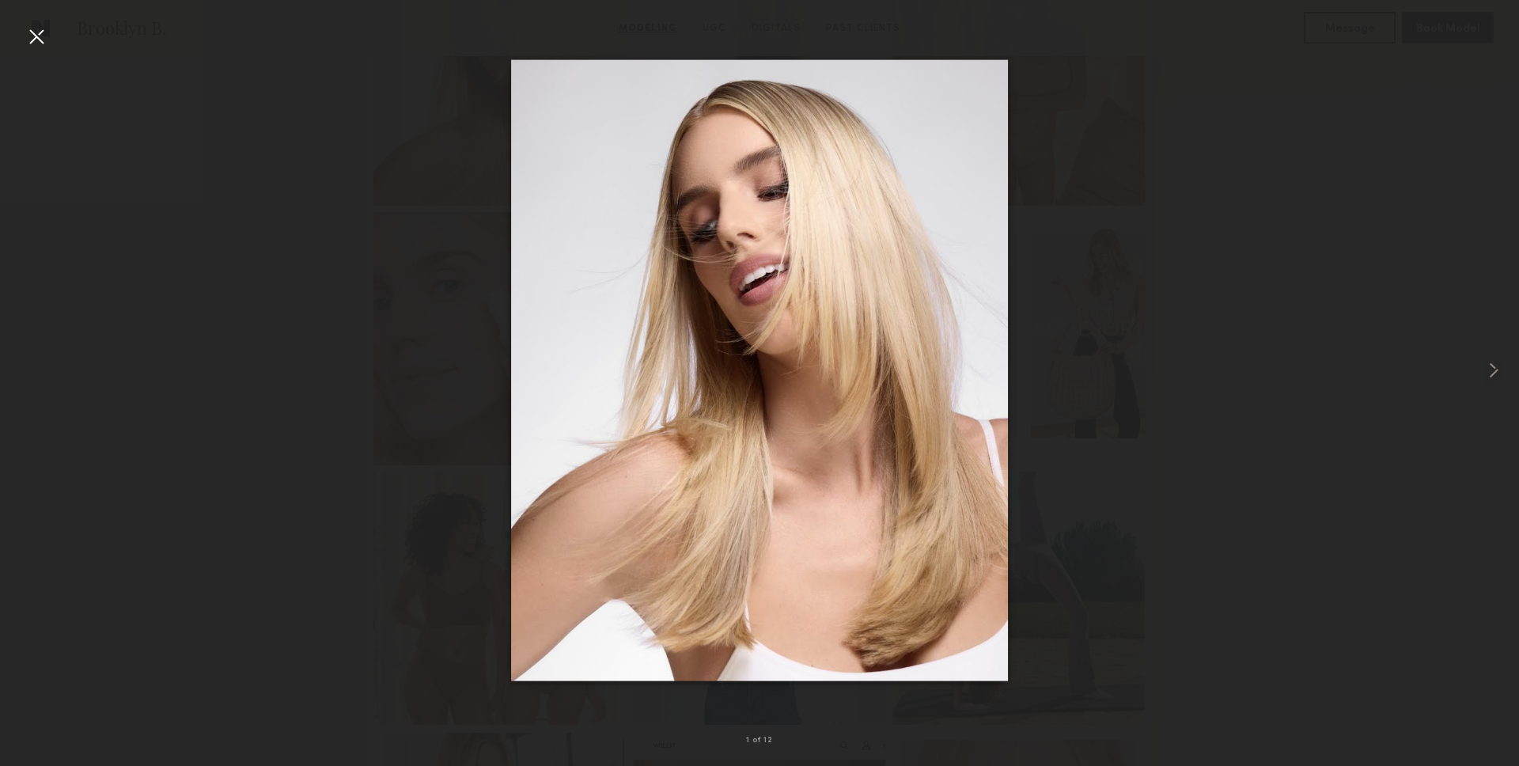
click at [43, 36] on div at bounding box center [36, 36] width 25 height 25
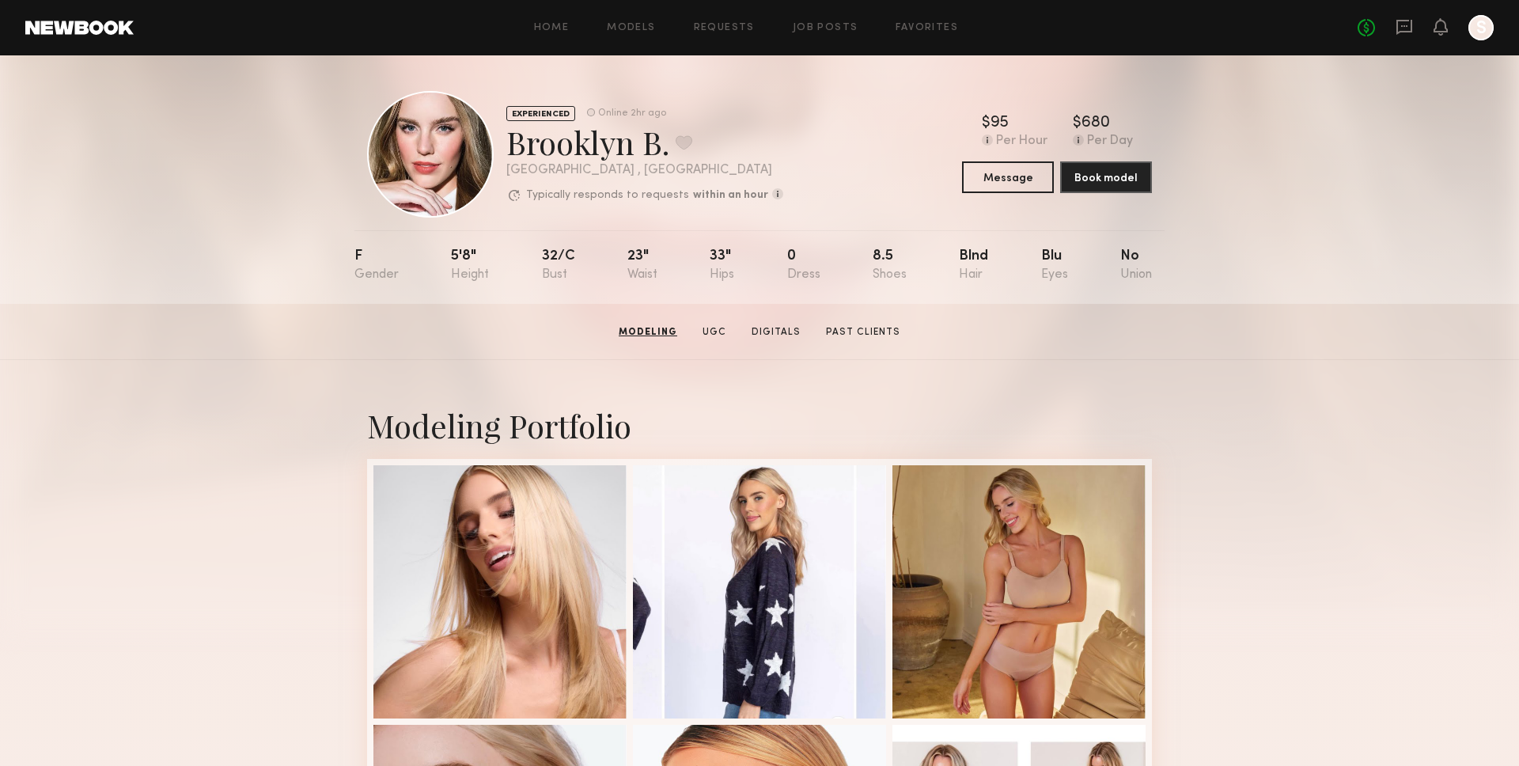
scroll to position [0, 0]
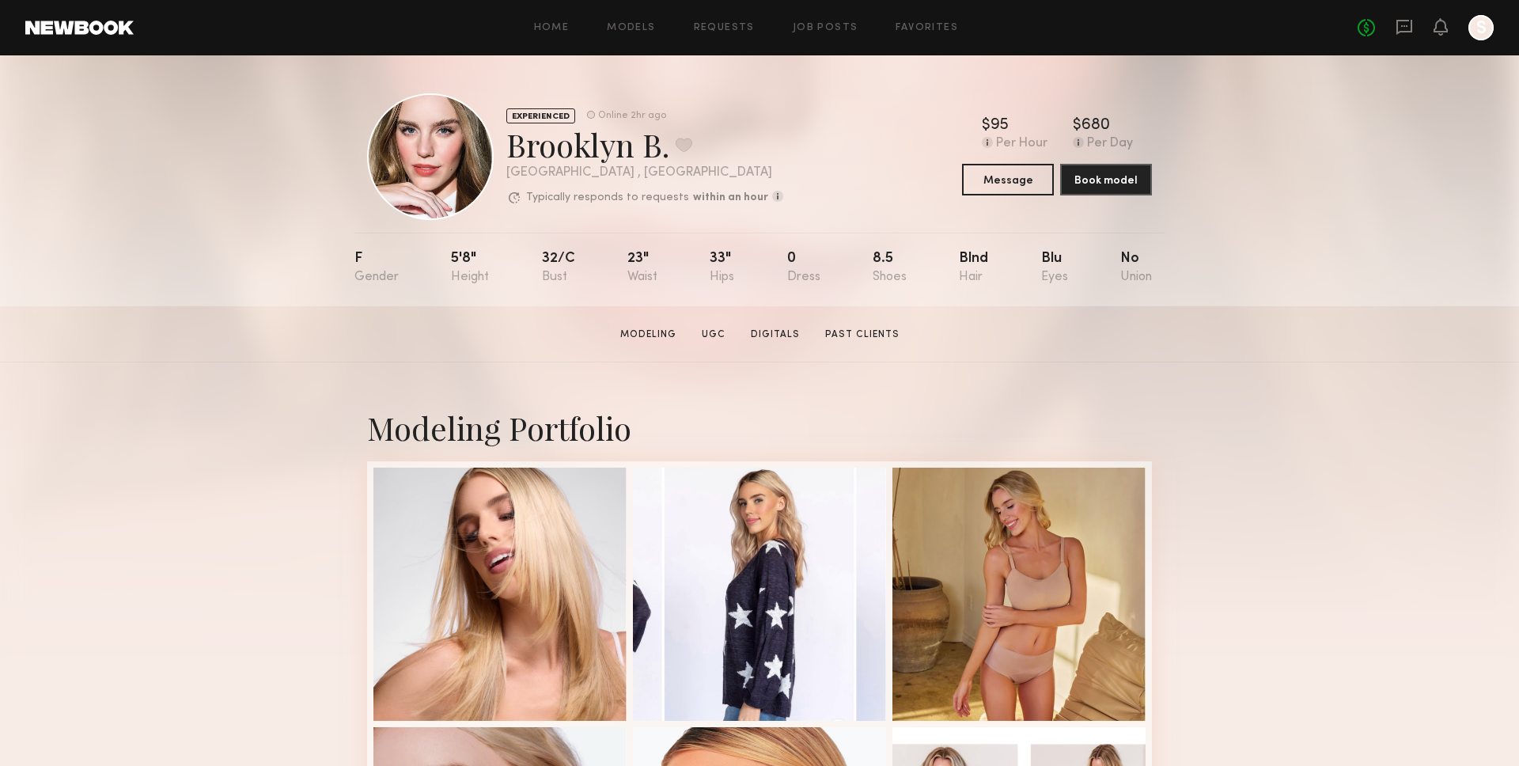
click at [844, 348] on section "Brooklyn B. Modeling UGC Digitals Past Clients Message Book Model" at bounding box center [759, 334] width 1519 height 56
click at [843, 339] on link "Past Clients" at bounding box center [862, 335] width 87 height 14
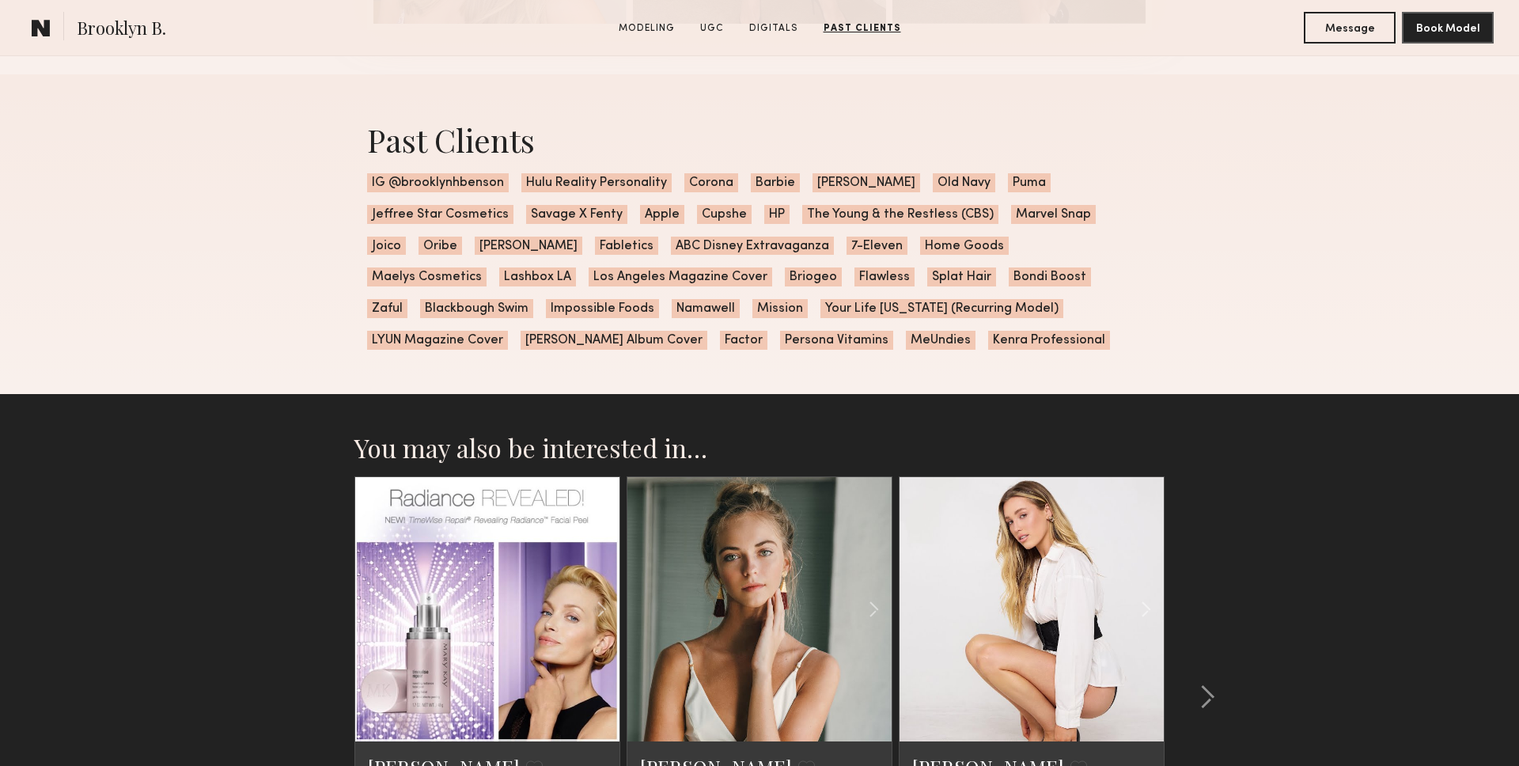
scroll to position [4520, 0]
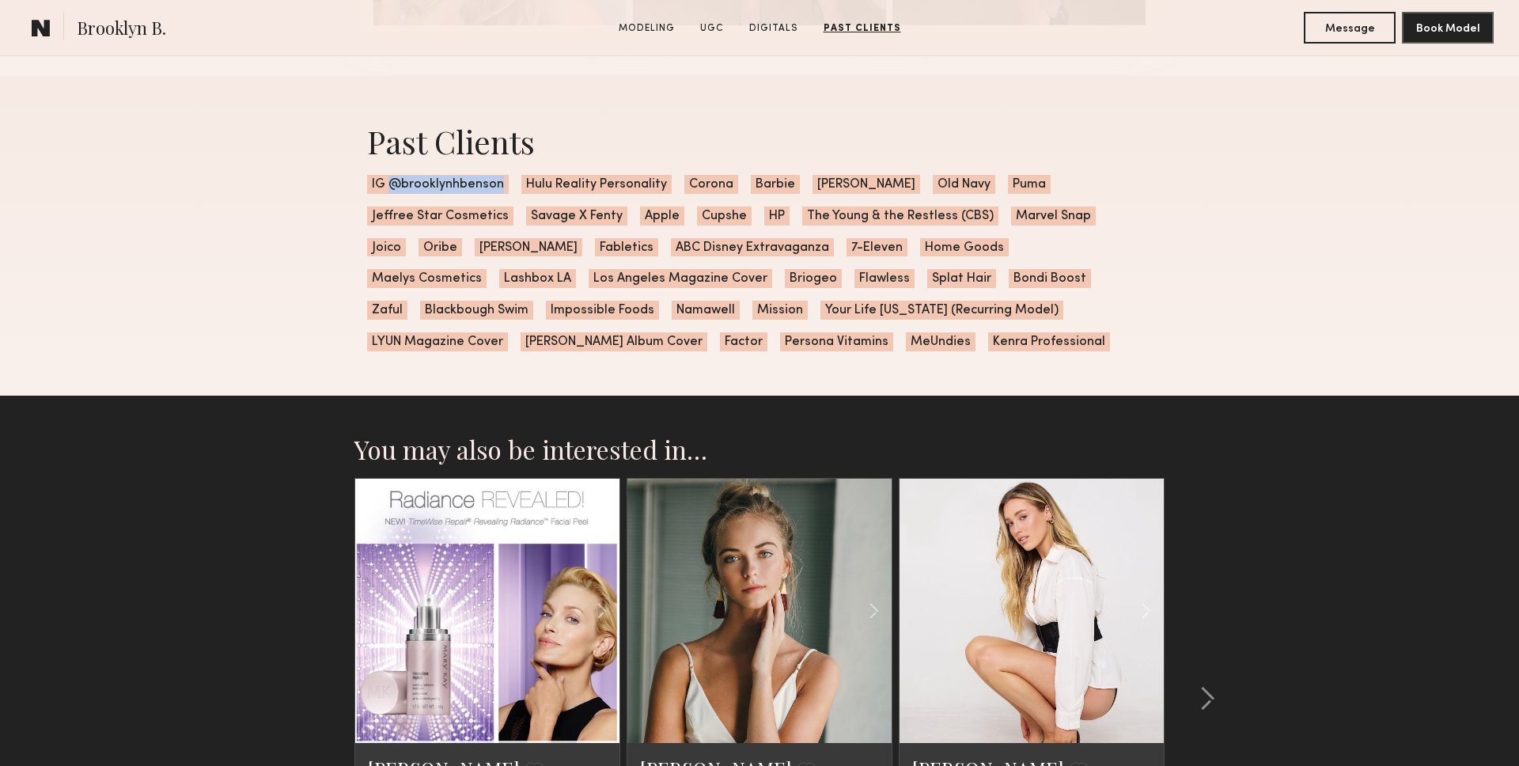
copy span "@brooklynhbenson"
drag, startPoint x: 497, startPoint y: 184, endPoint x: 388, endPoint y: 184, distance: 108.4
click at [388, 184] on span "IG @brooklynhbenson" at bounding box center [438, 184] width 142 height 19
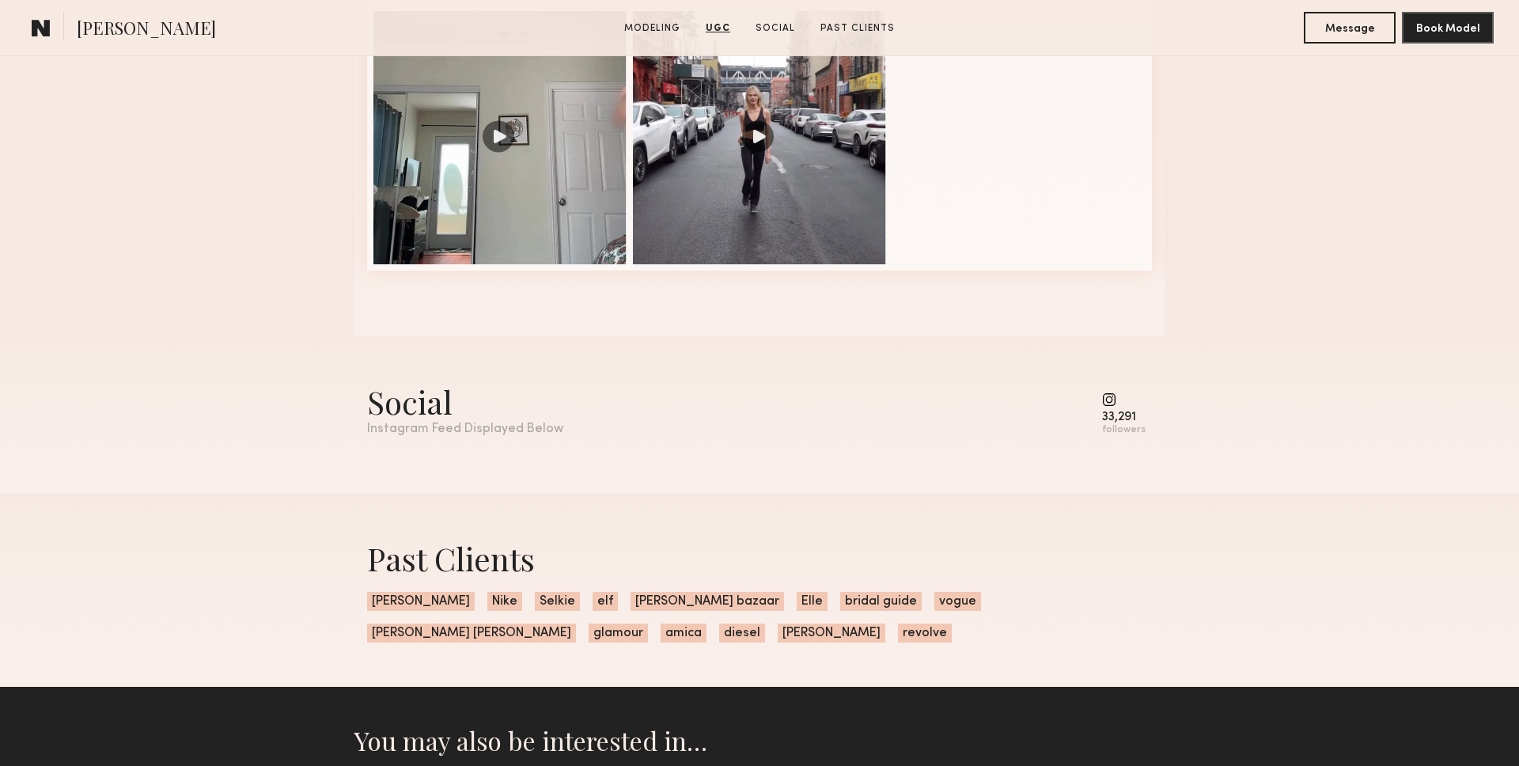
scroll to position [1710, 0]
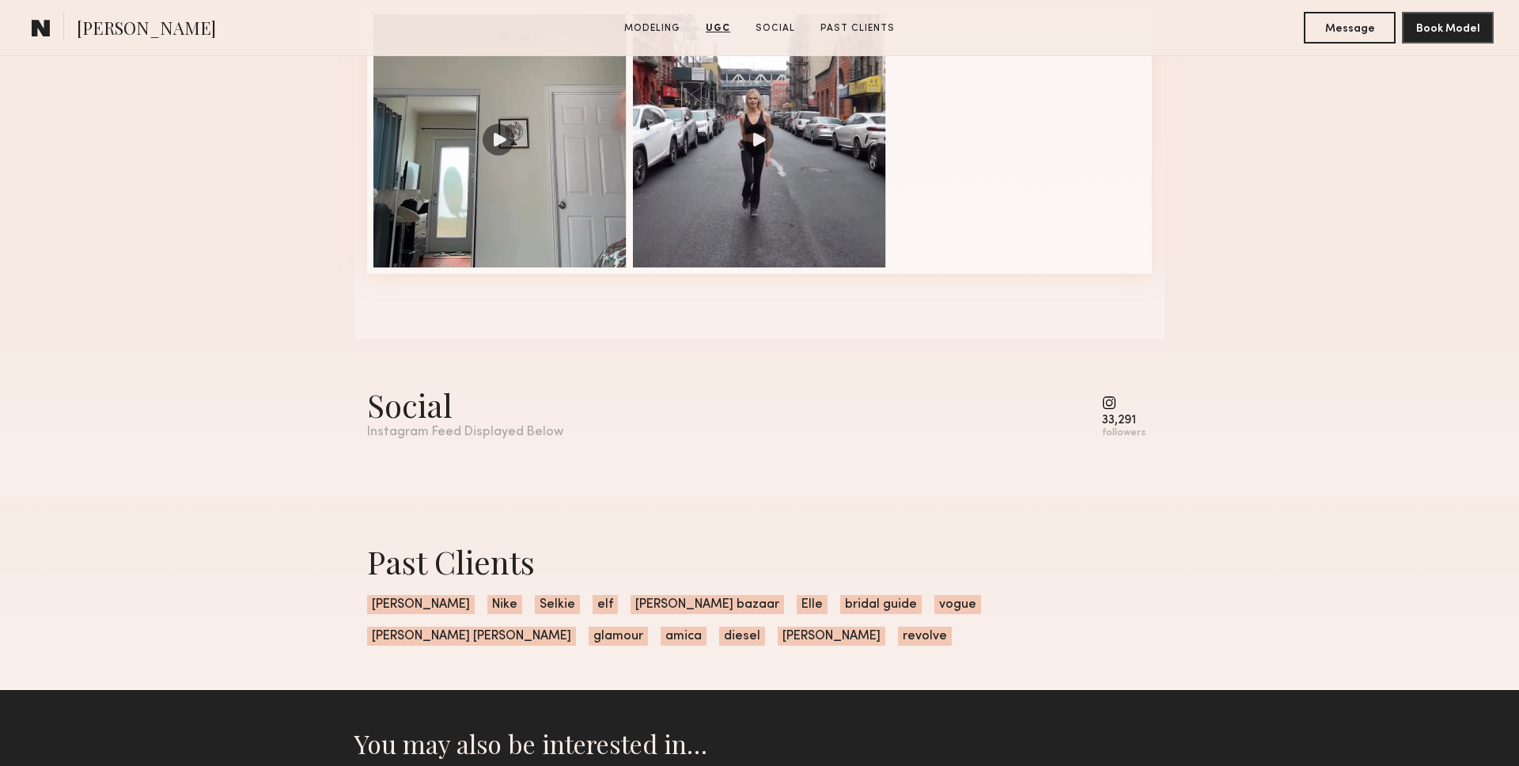
click at [464, 420] on div "Social" at bounding box center [465, 405] width 196 height 42
click at [437, 410] on div "Social" at bounding box center [465, 405] width 196 height 42
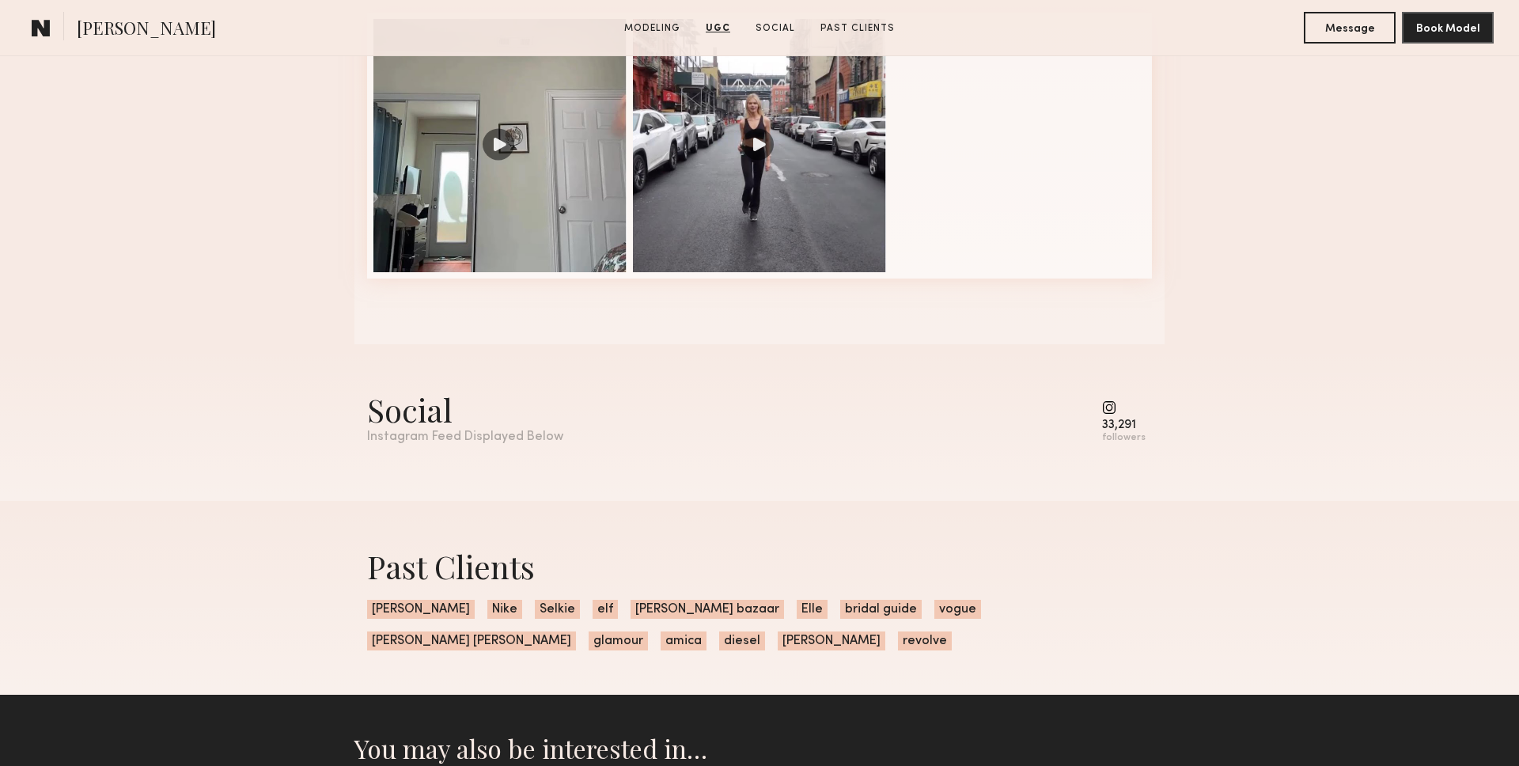
click at [1130, 432] on div "followers" at bounding box center [1124, 438] width 44 height 12
click at [1119, 416] on div "33,291 followers" at bounding box center [1124, 422] width 44 height 44
click at [1113, 407] on common-icon at bounding box center [1124, 407] width 44 height 14
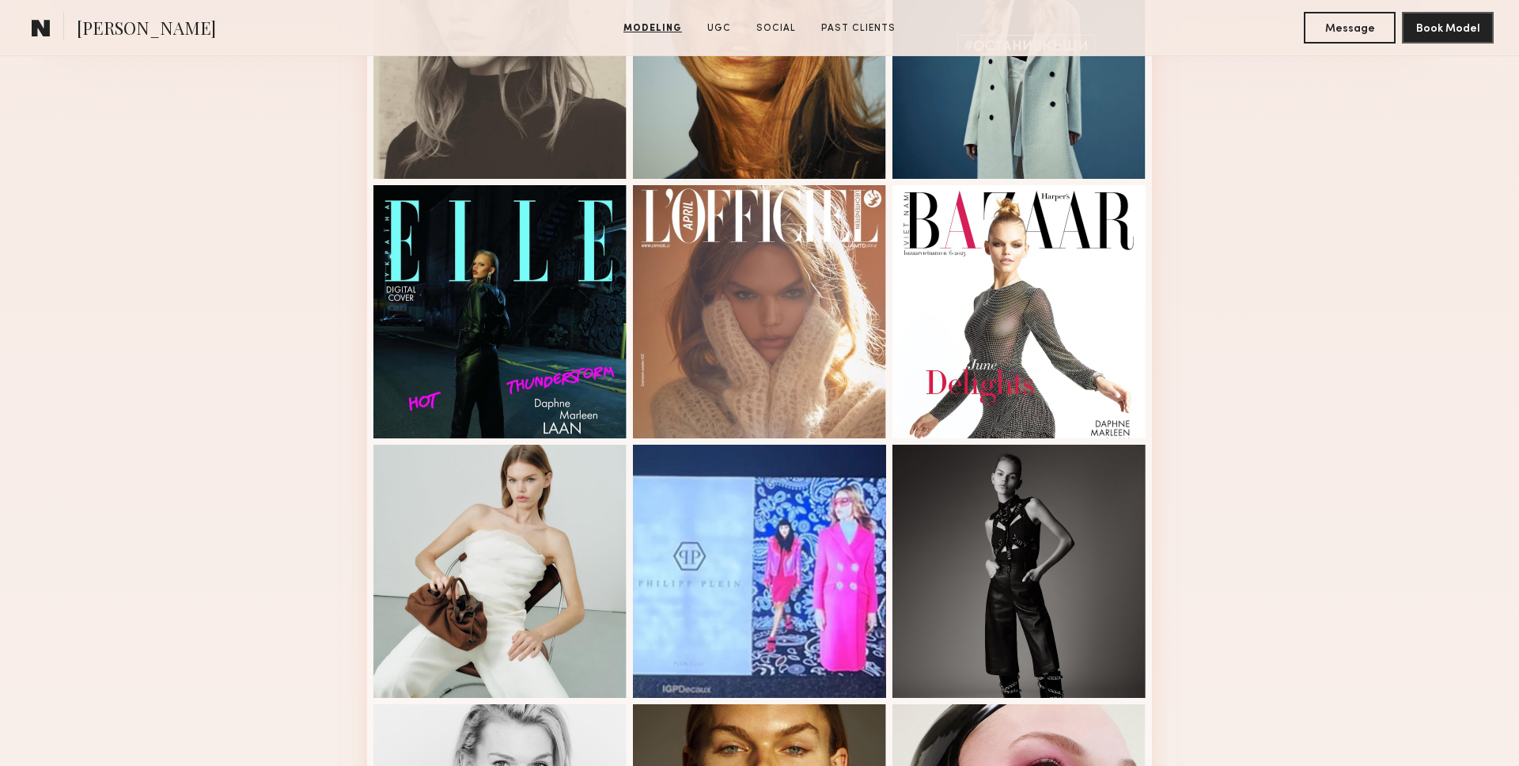
scroll to position [547, 0]
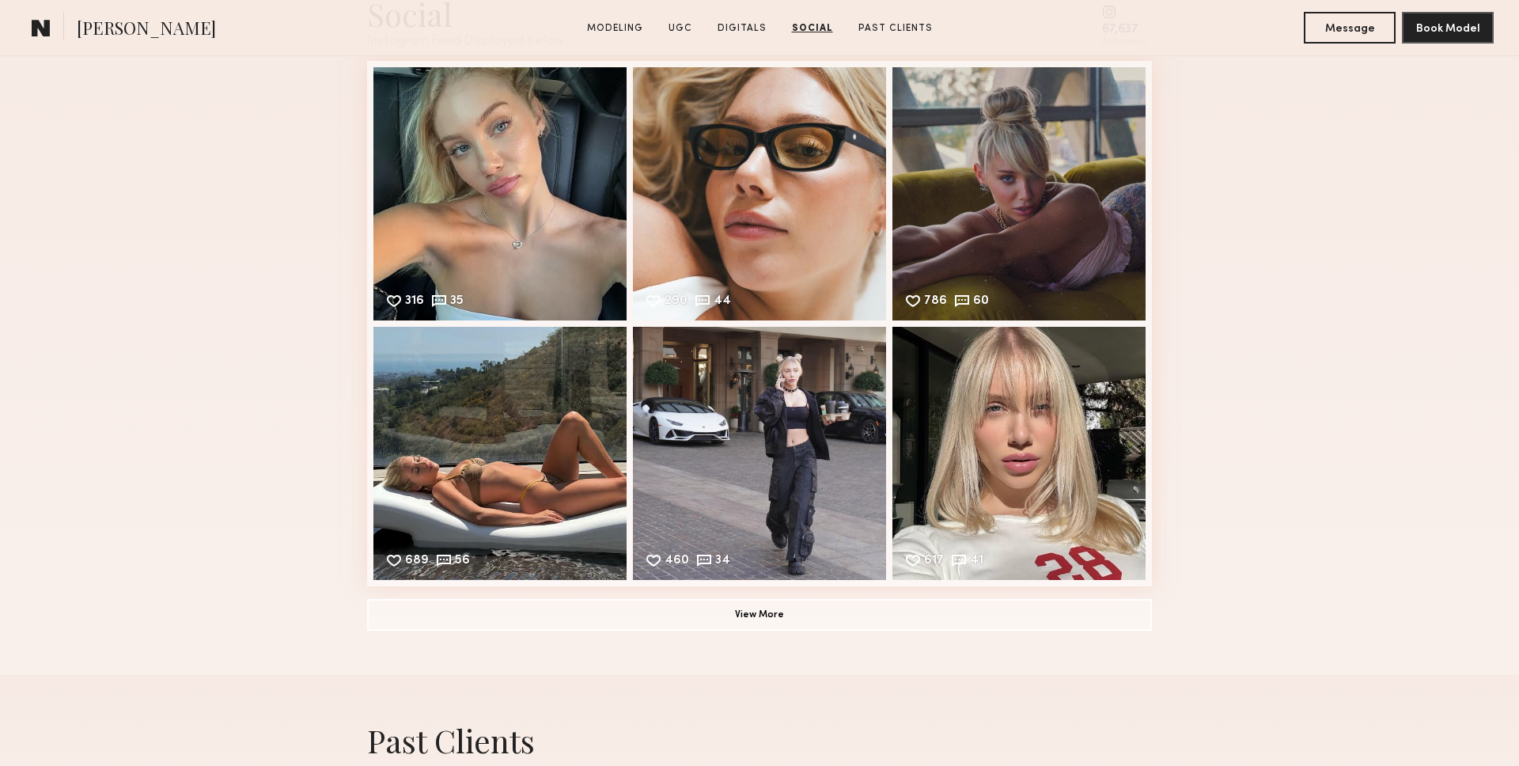
scroll to position [3548, 0]
click at [450, 107] on div "316 35 Likes & comments displayed to show model’s engagement" at bounding box center [499, 191] width 253 height 253
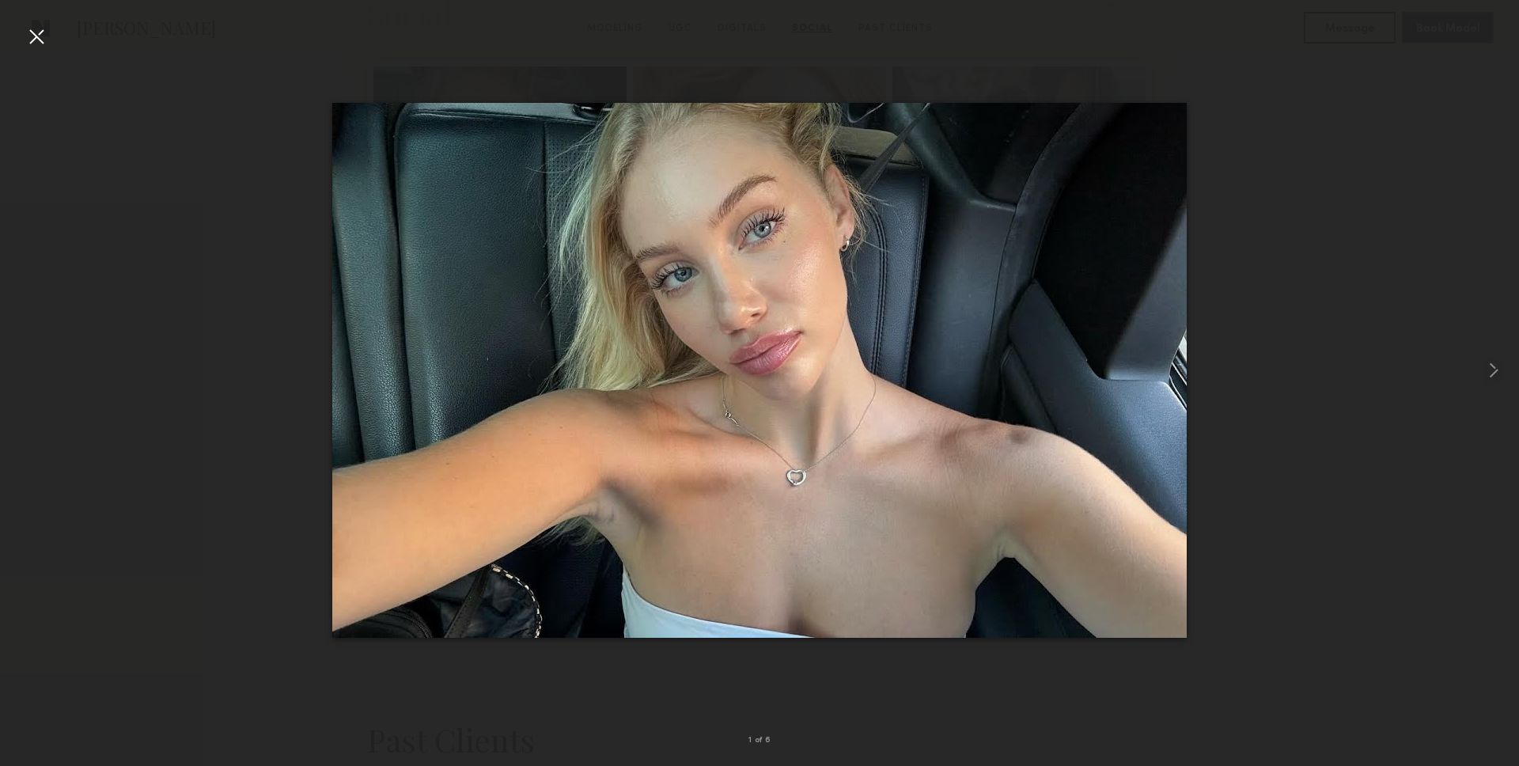
click at [33, 43] on div at bounding box center [36, 36] width 25 height 25
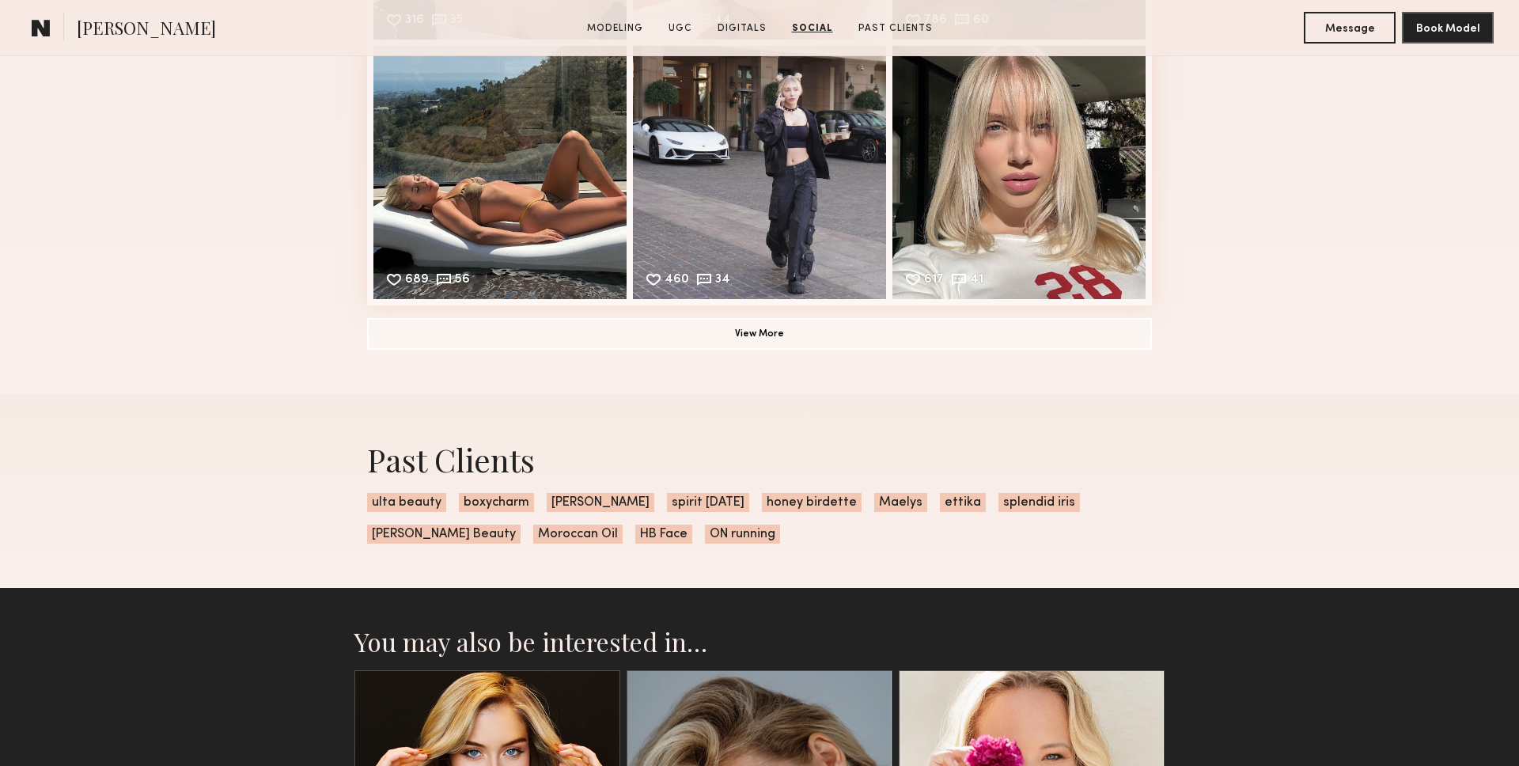
scroll to position [3928, 0]
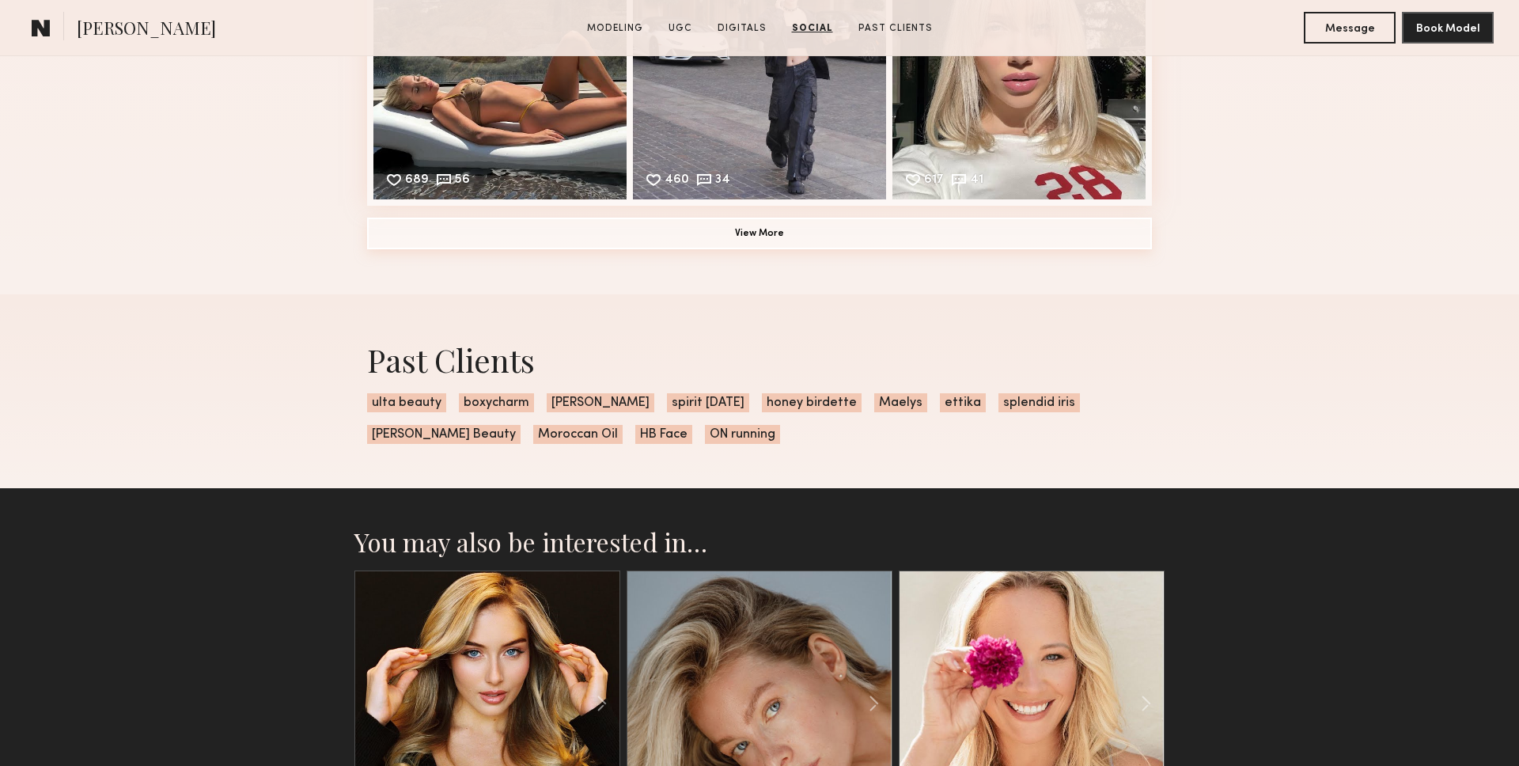
click at [642, 222] on button "View More" at bounding box center [759, 234] width 785 height 32
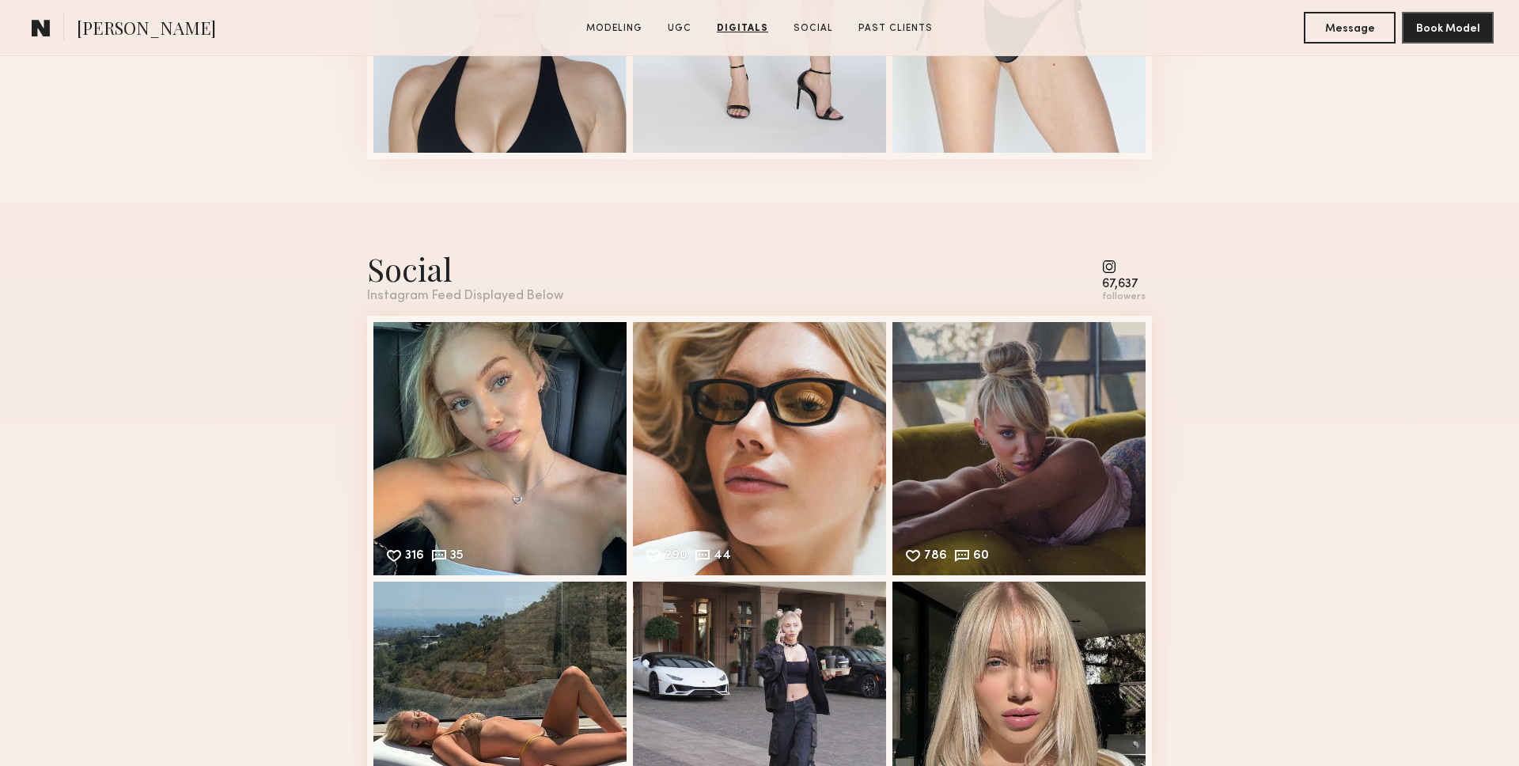
scroll to position [3420, 0]
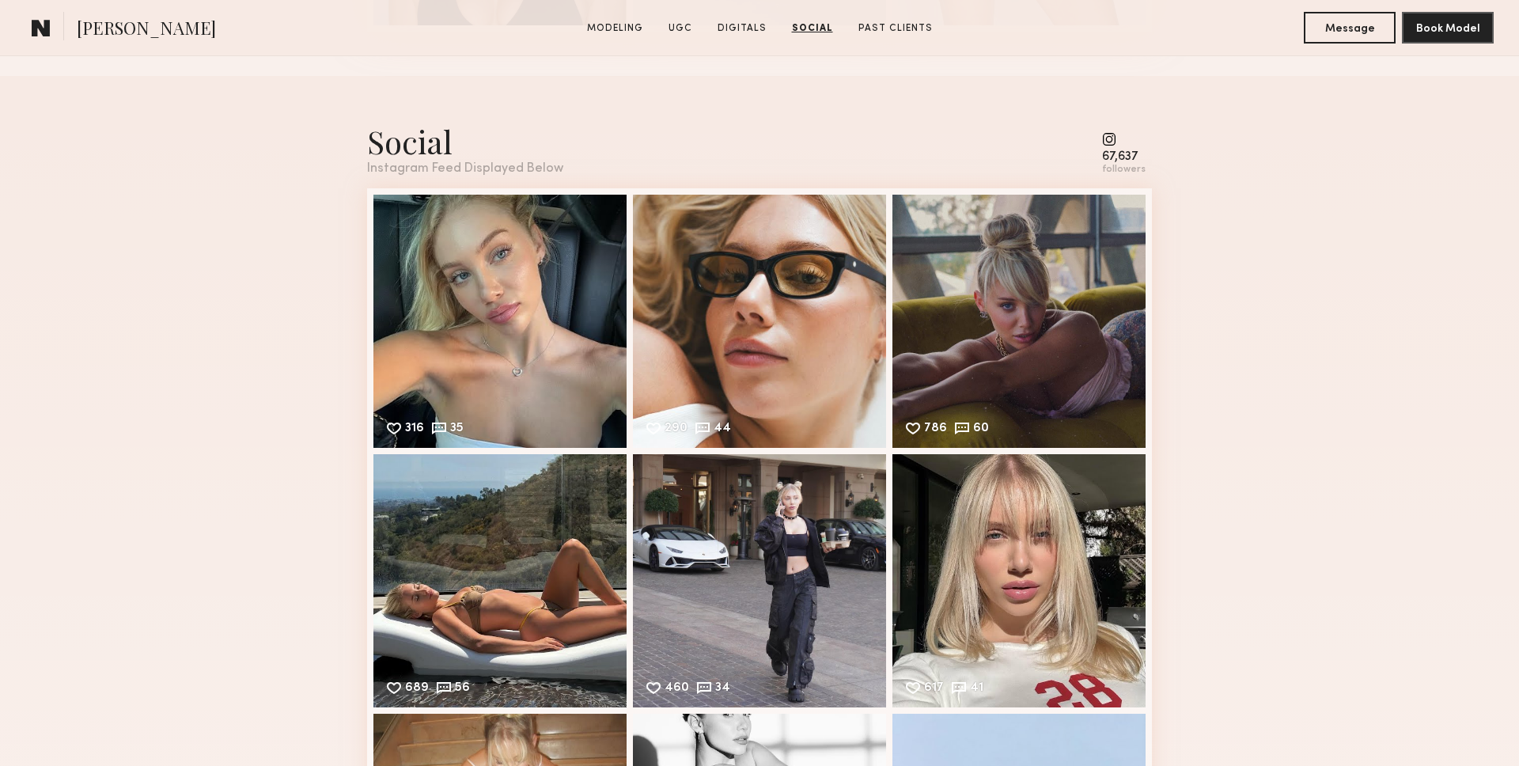
click at [1129, 144] on common-icon at bounding box center [1124, 139] width 44 height 14
click at [1099, 144] on div "Social Instagram Feed Displayed Below 67,637 followers" at bounding box center [759, 147] width 785 height 55
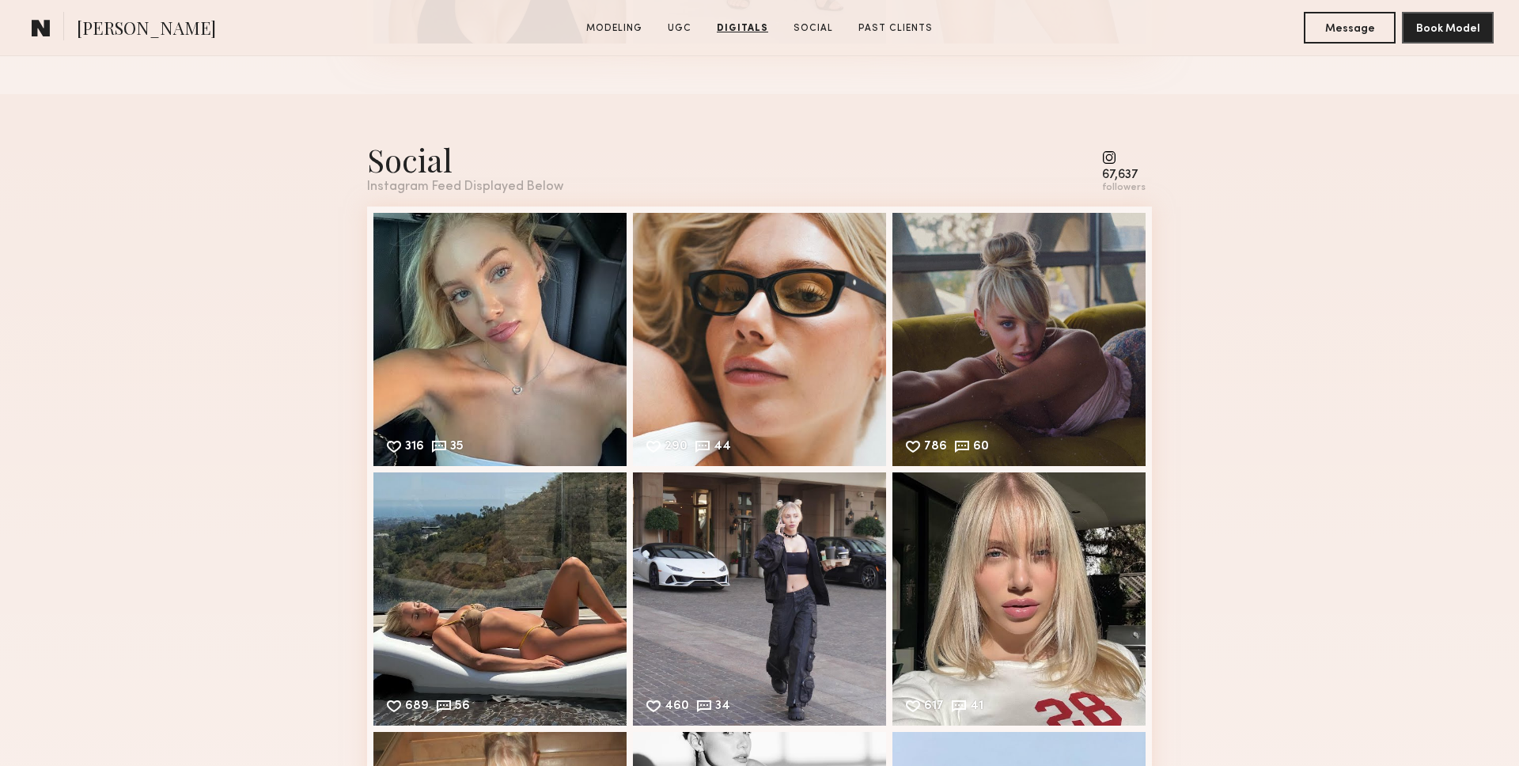
scroll to position [3493, 0]
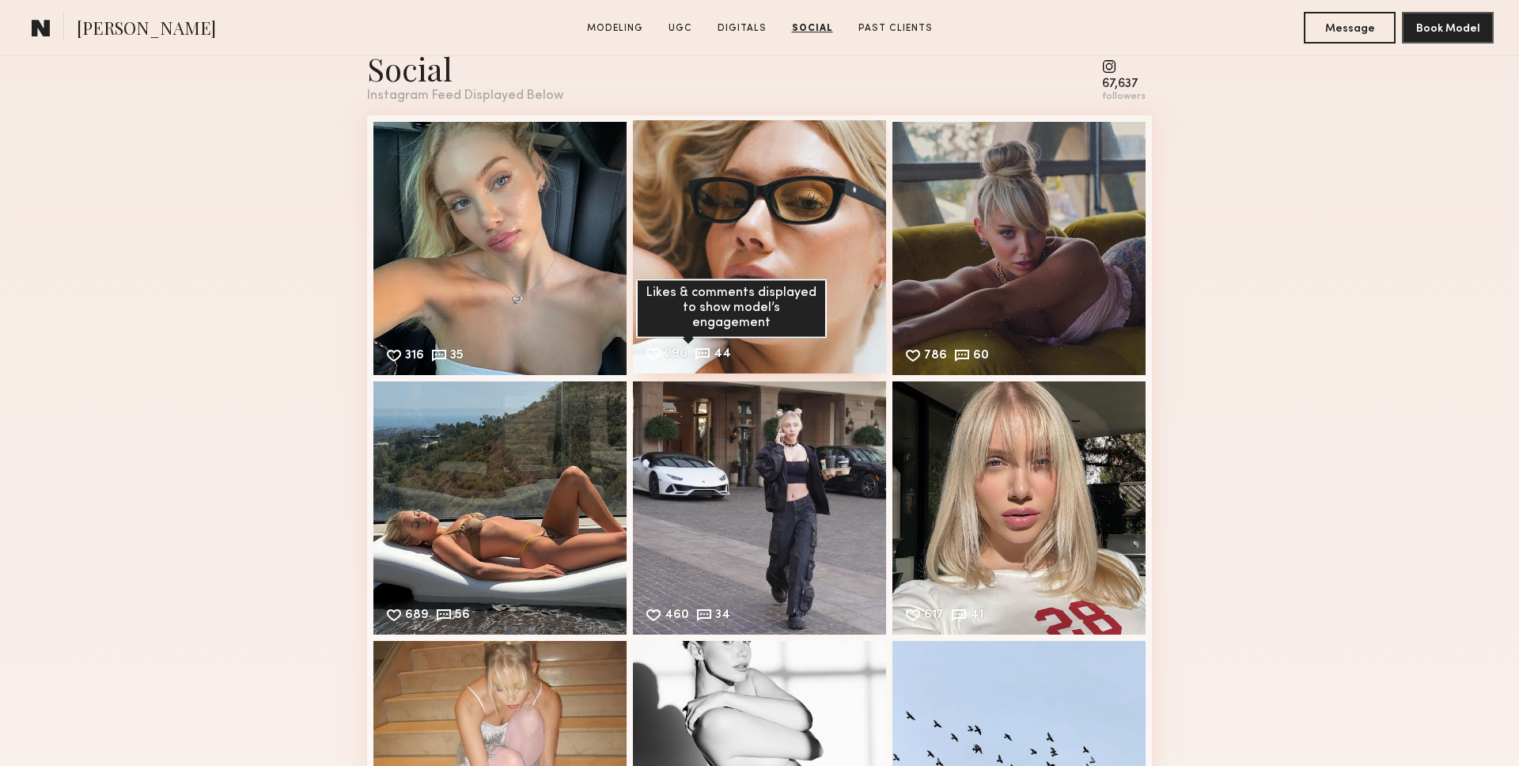
click at [694, 350] on common-icon at bounding box center [702, 353] width 17 height 17
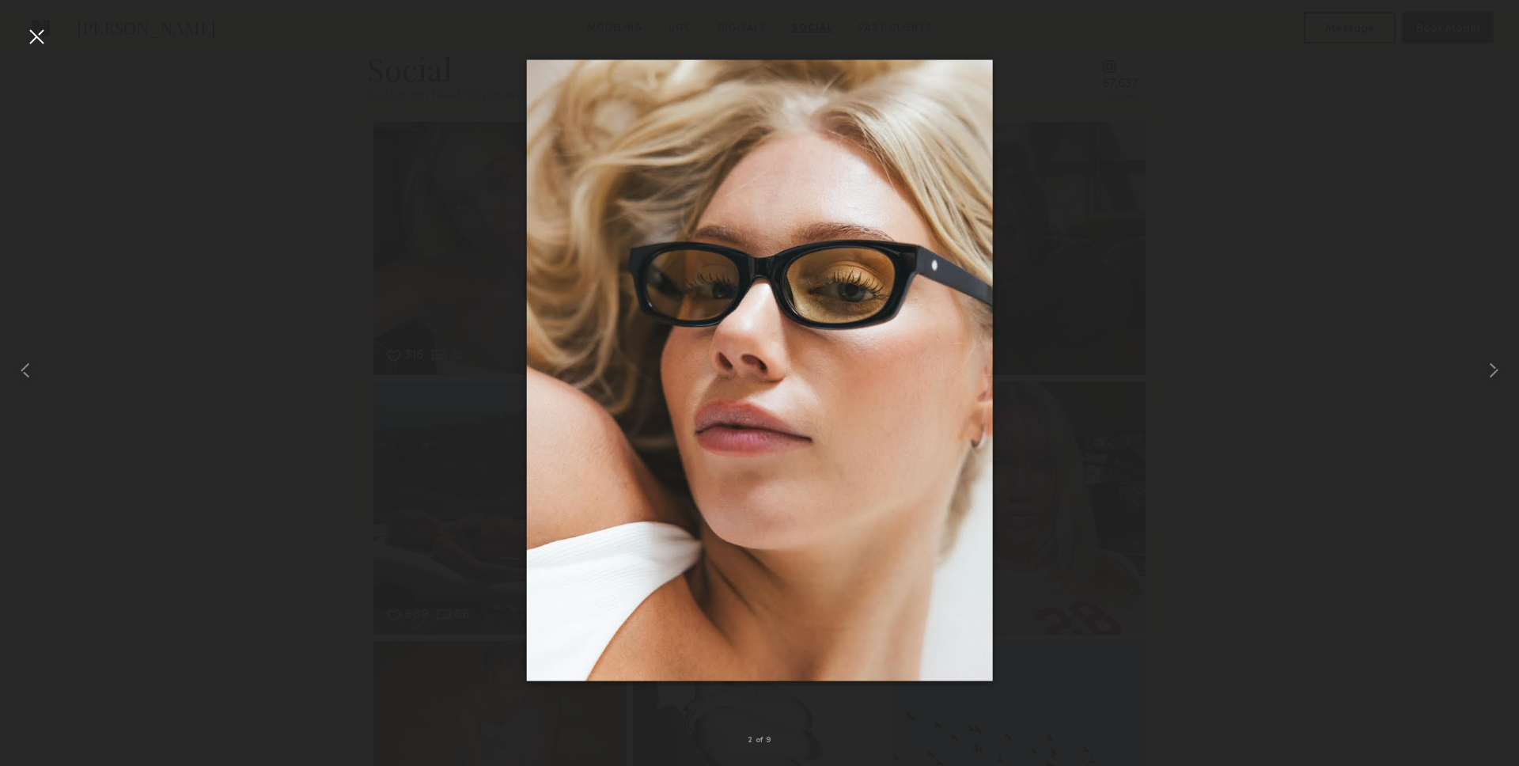
click at [356, 282] on div at bounding box center [759, 370] width 1519 height 690
click at [42, 36] on div at bounding box center [36, 36] width 25 height 25
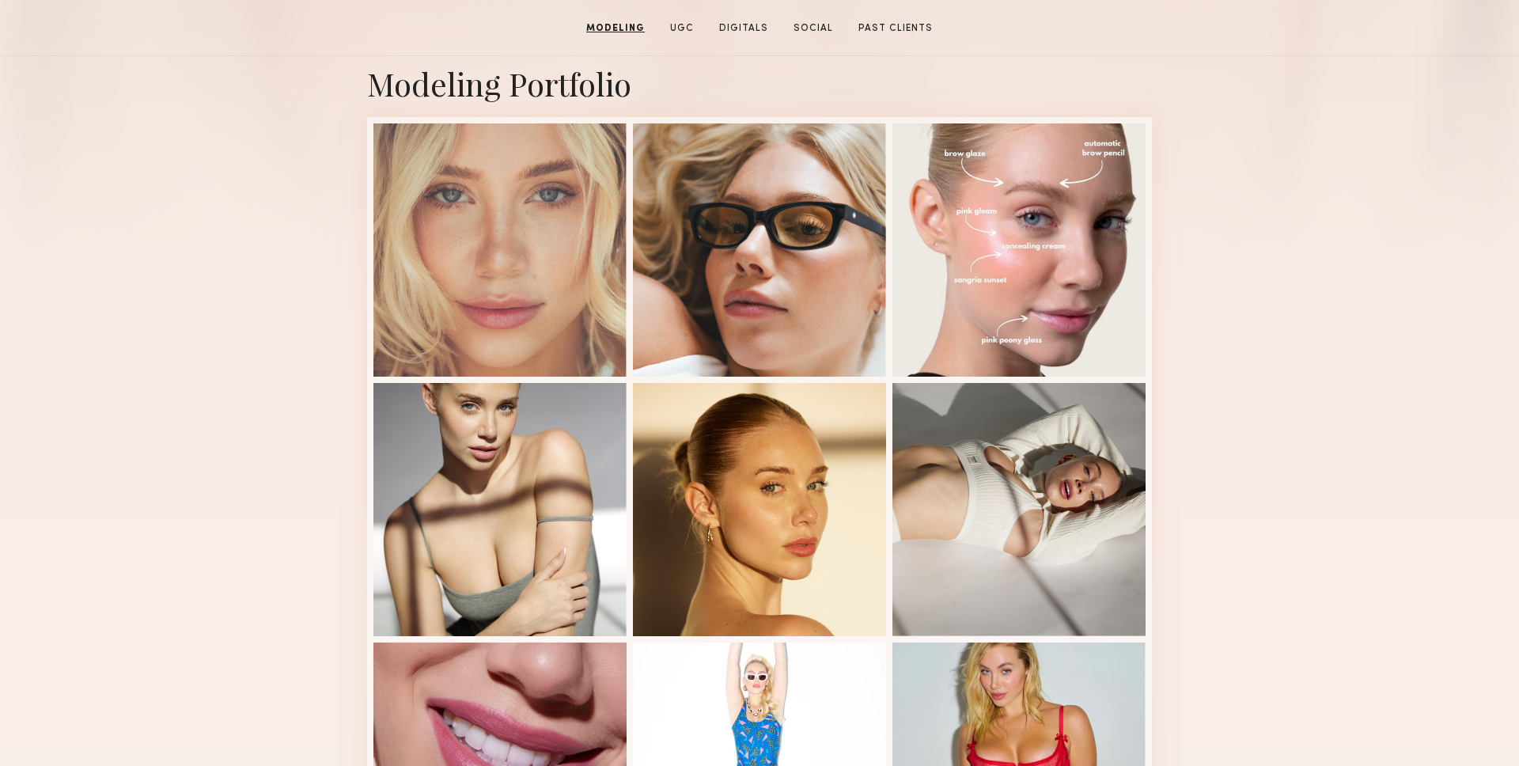
scroll to position [0, 0]
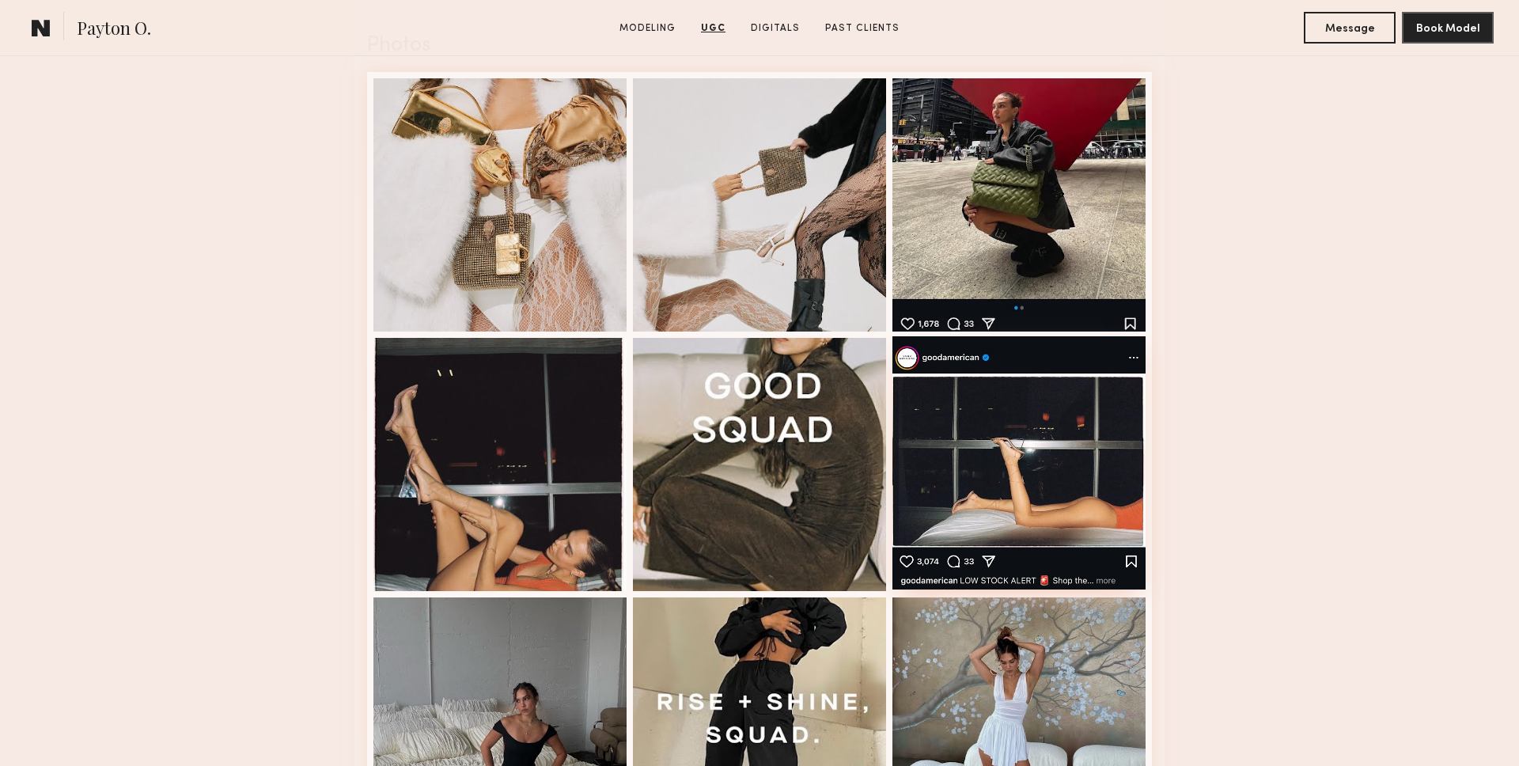
scroll to position [2525, 0]
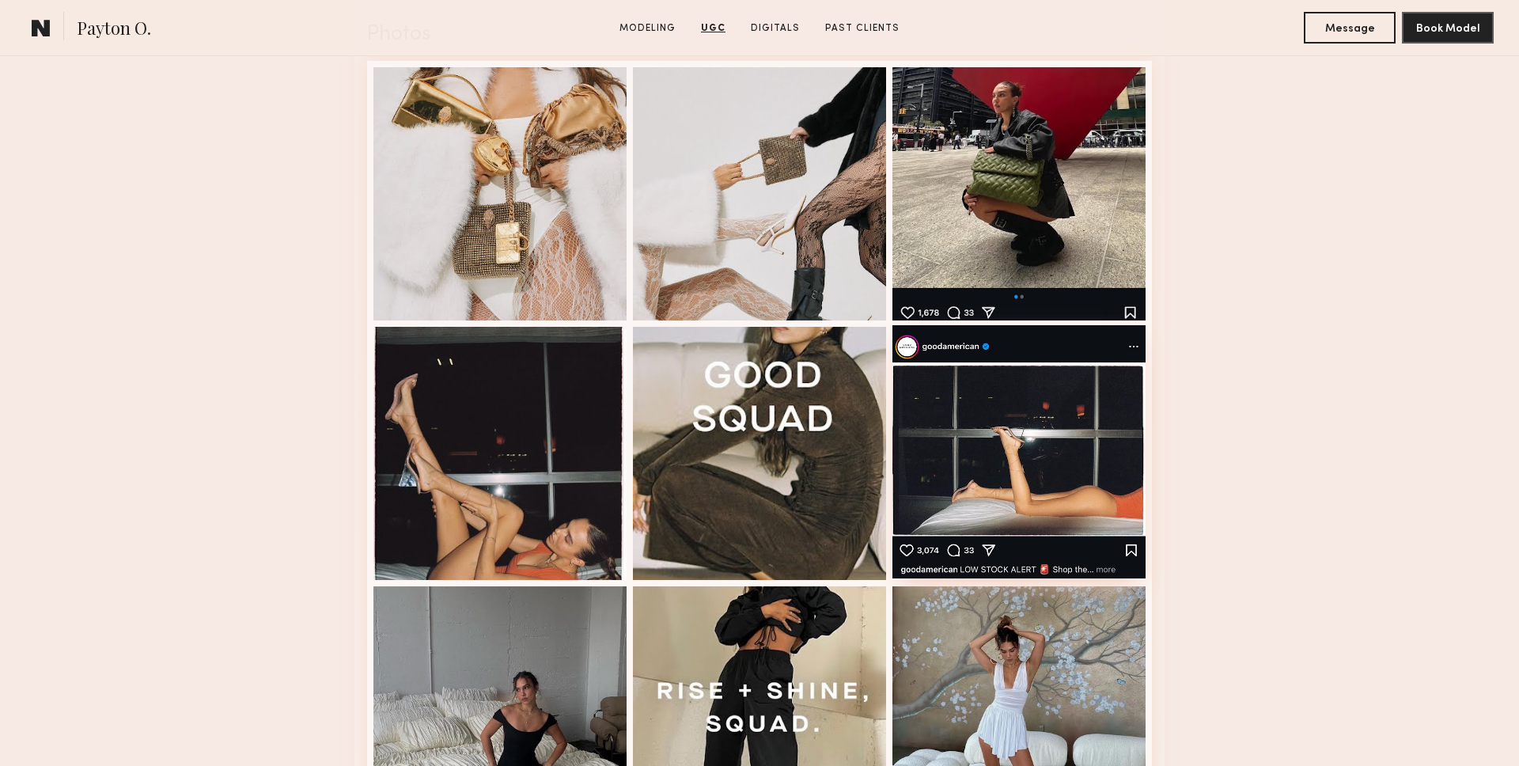
click at [962, 403] on div at bounding box center [1018, 451] width 253 height 253
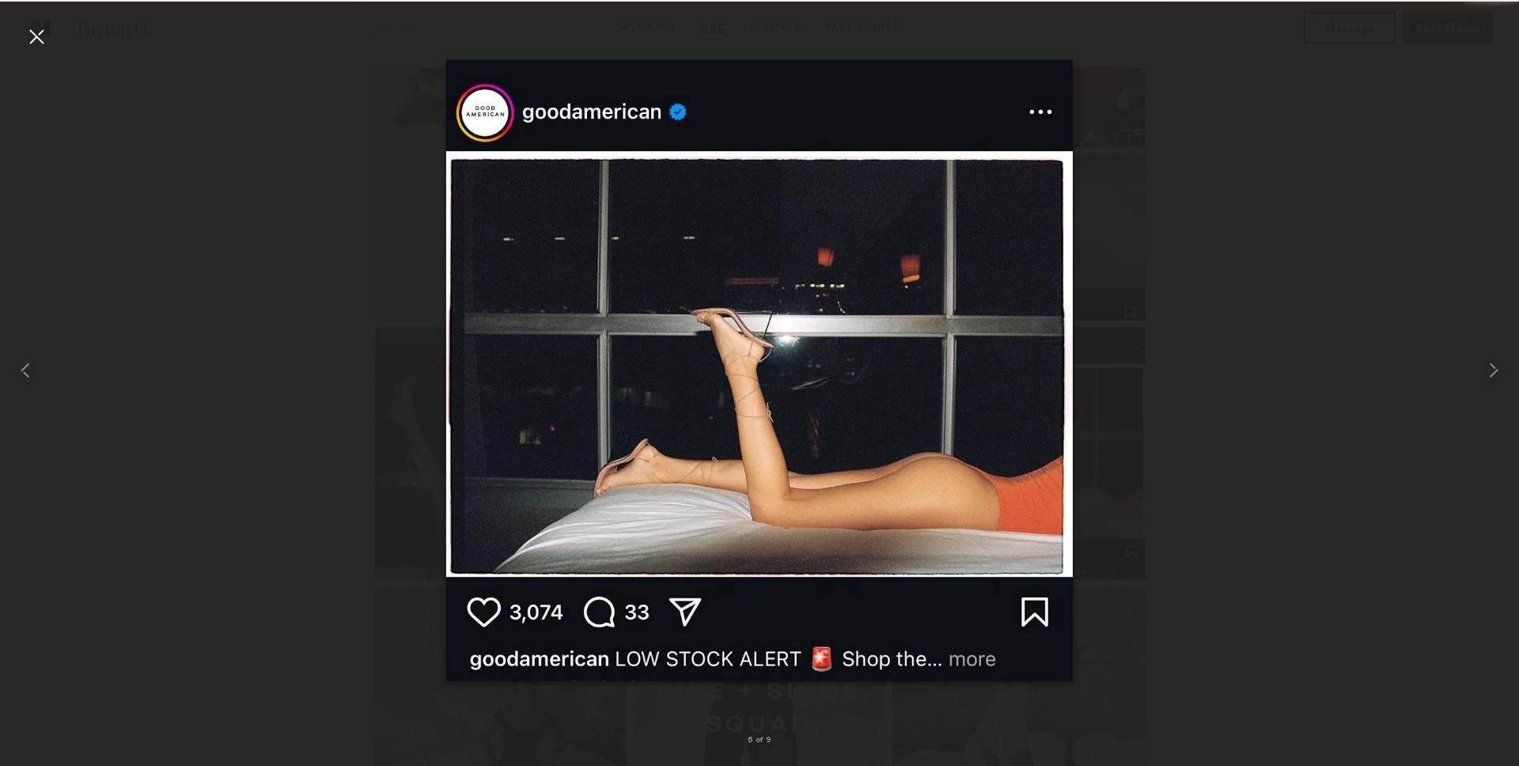
click at [159, 436] on div at bounding box center [759, 370] width 1519 height 690
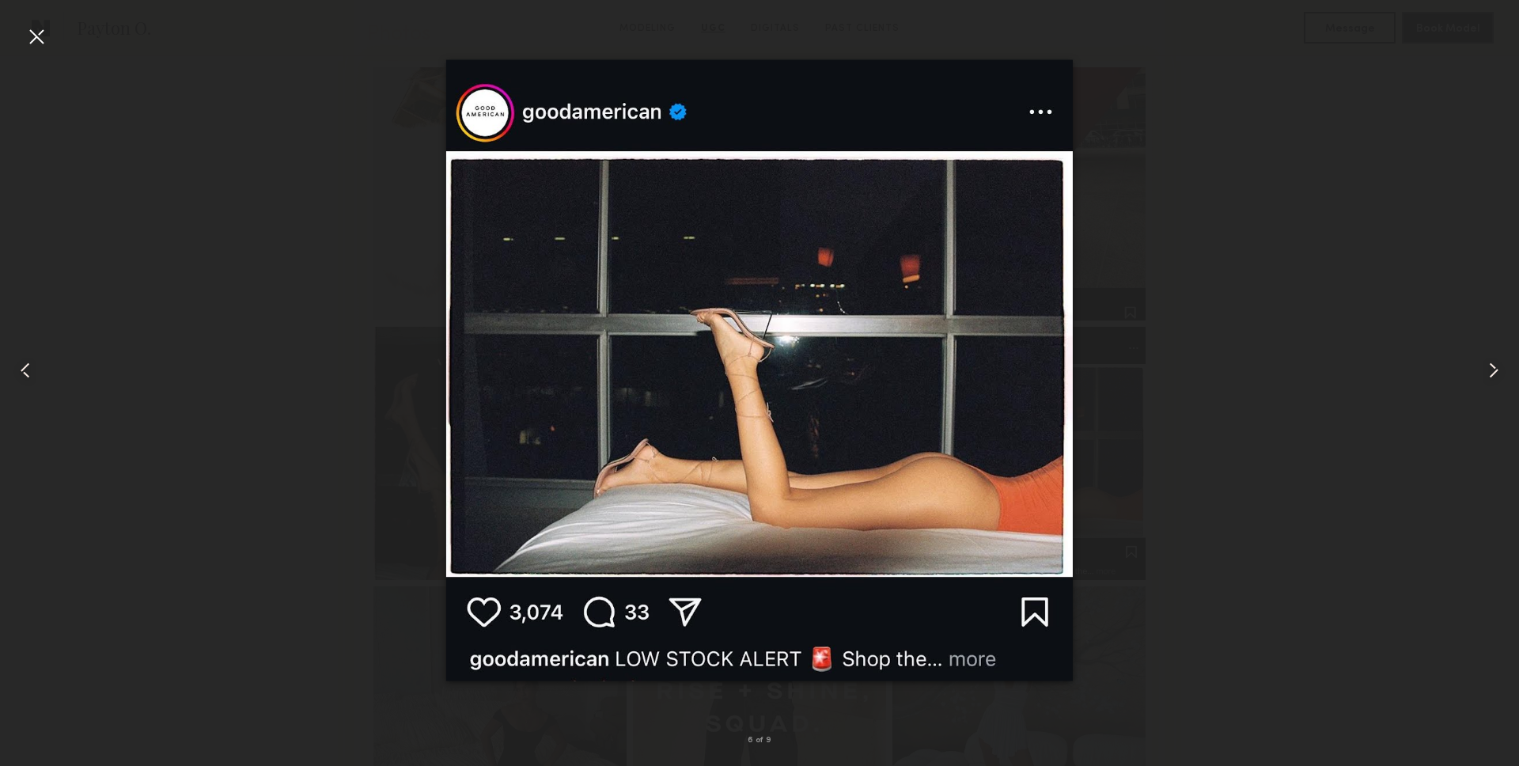
click at [44, 44] on div at bounding box center [36, 36] width 25 height 25
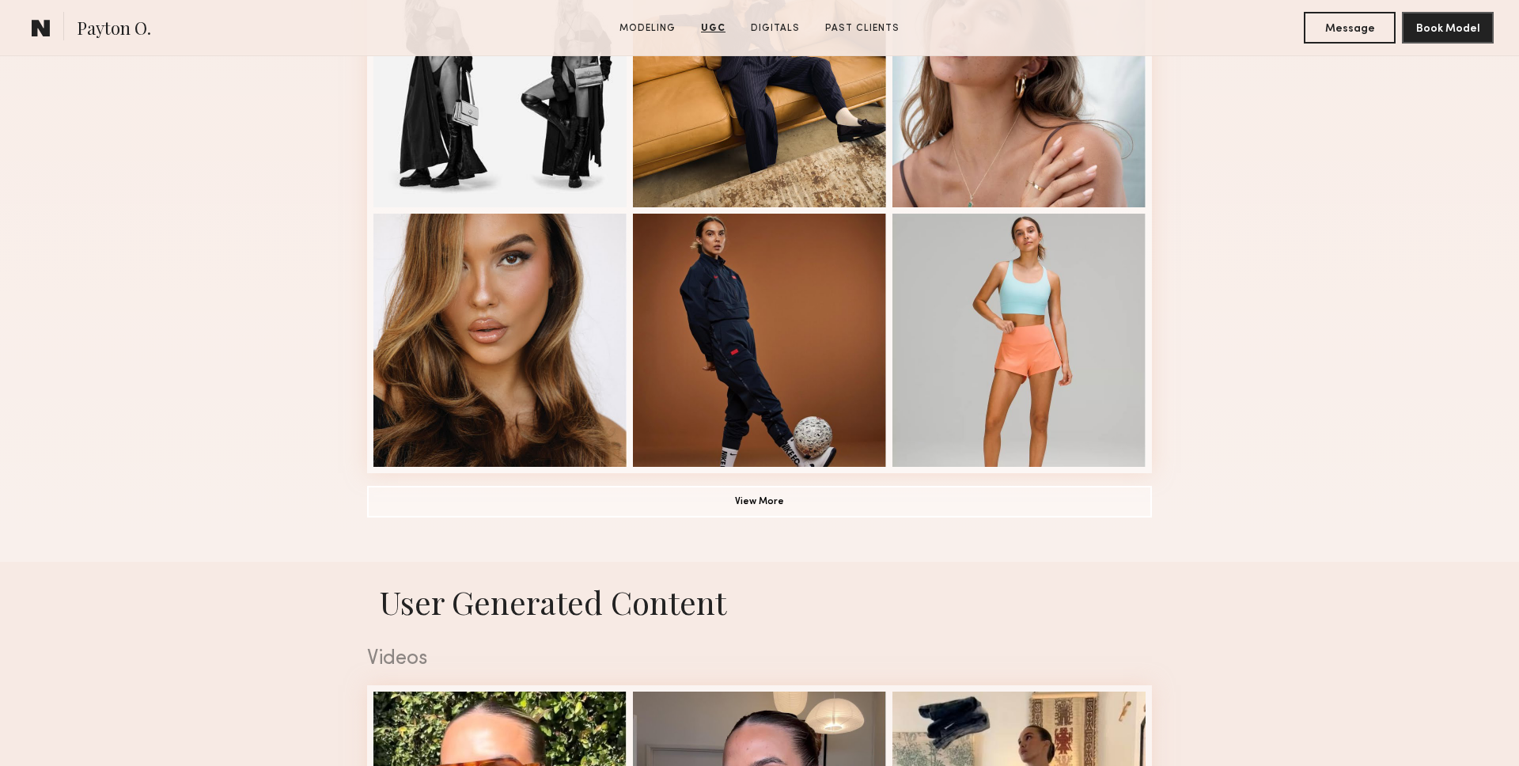
scroll to position [841, 0]
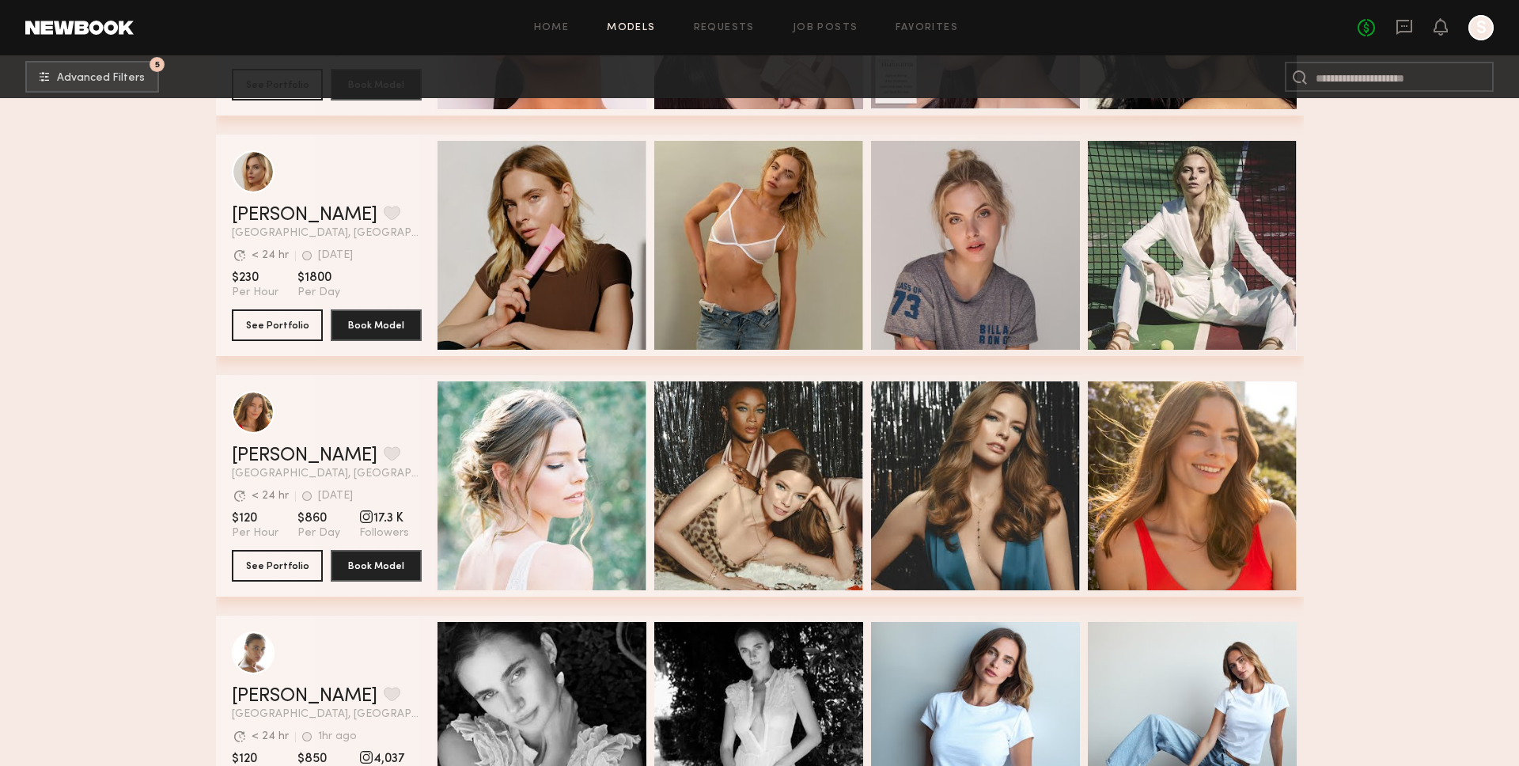
scroll to position [3285, 0]
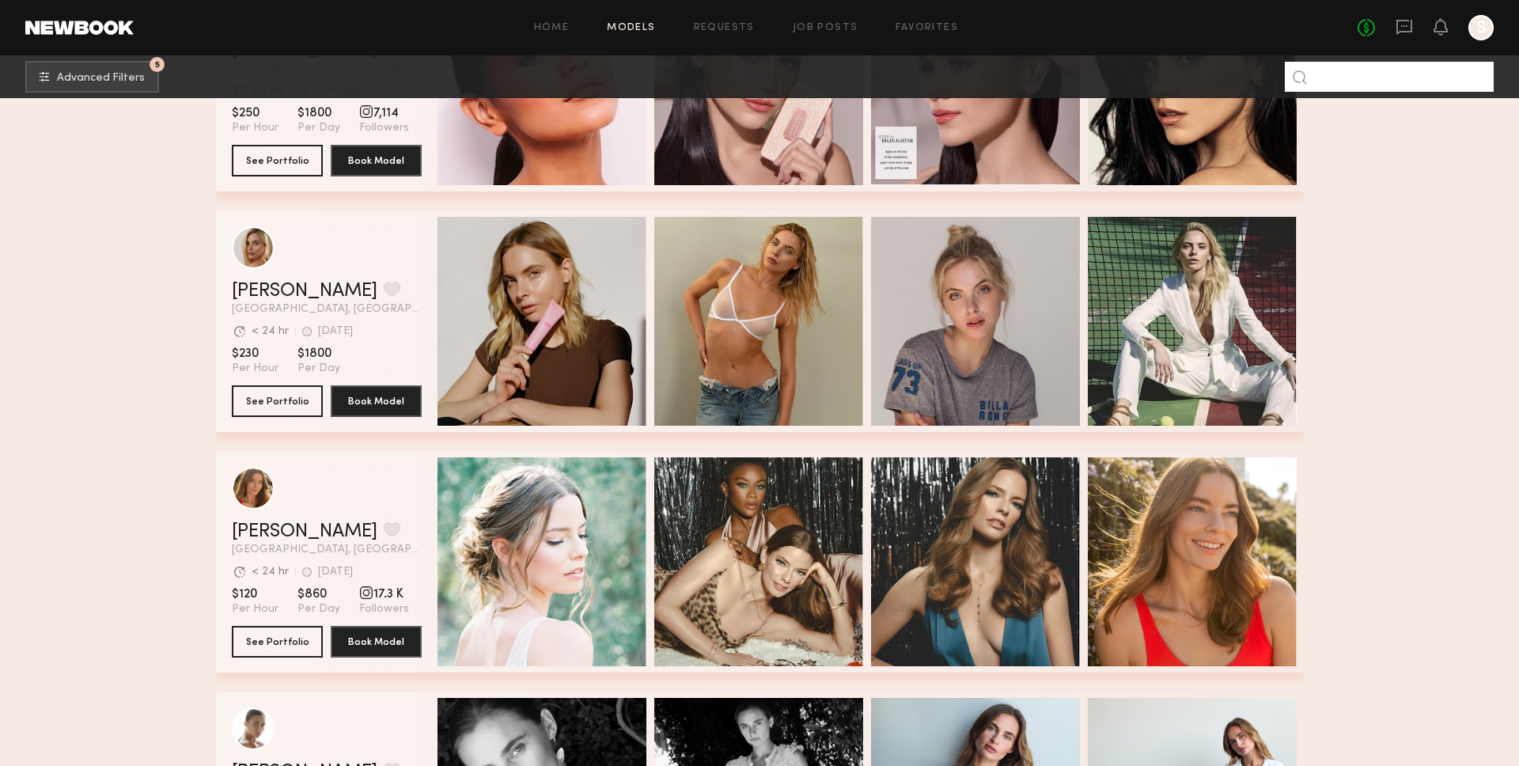
click at [1383, 84] on input at bounding box center [1389, 77] width 209 height 30
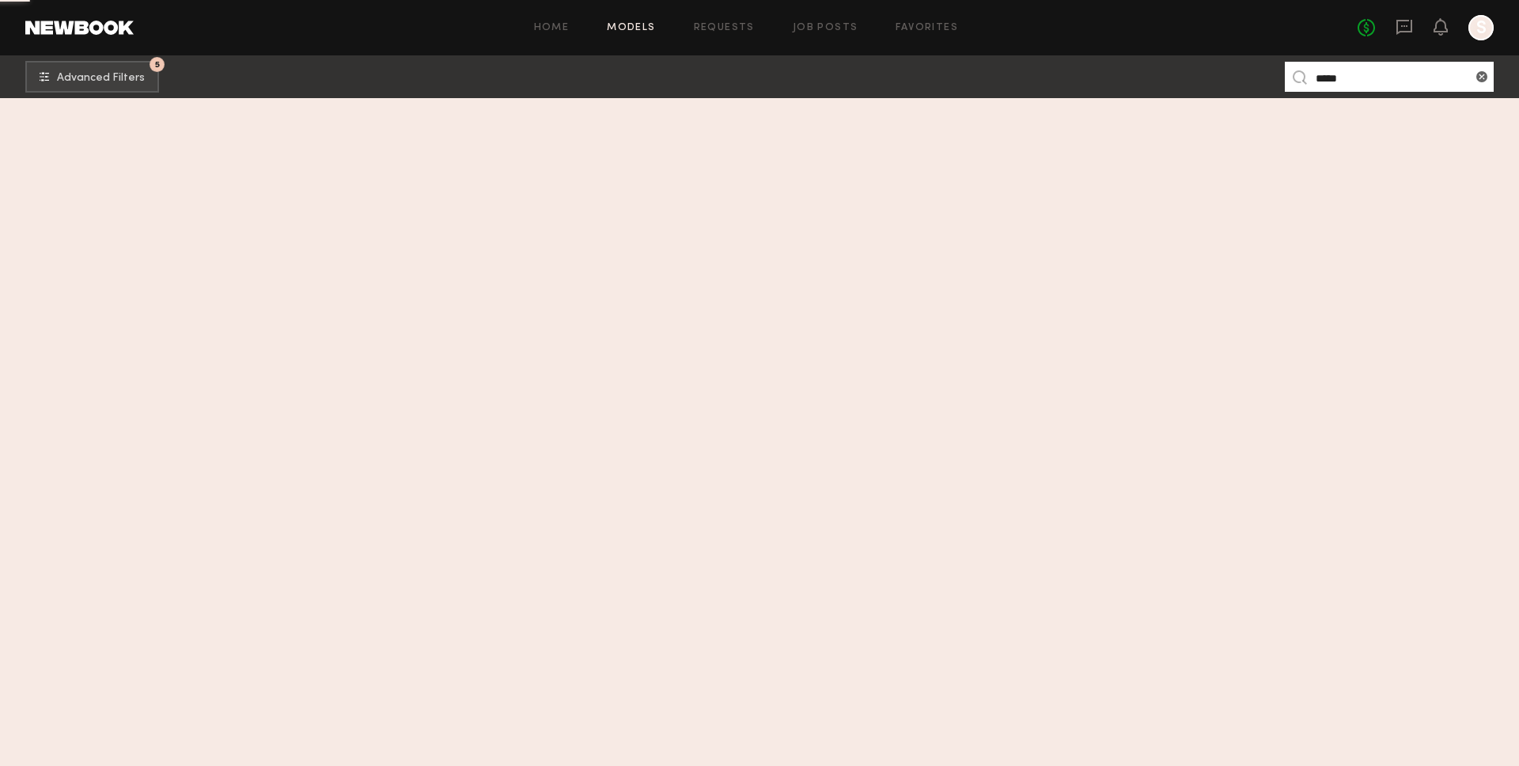
scroll to position [0, 0]
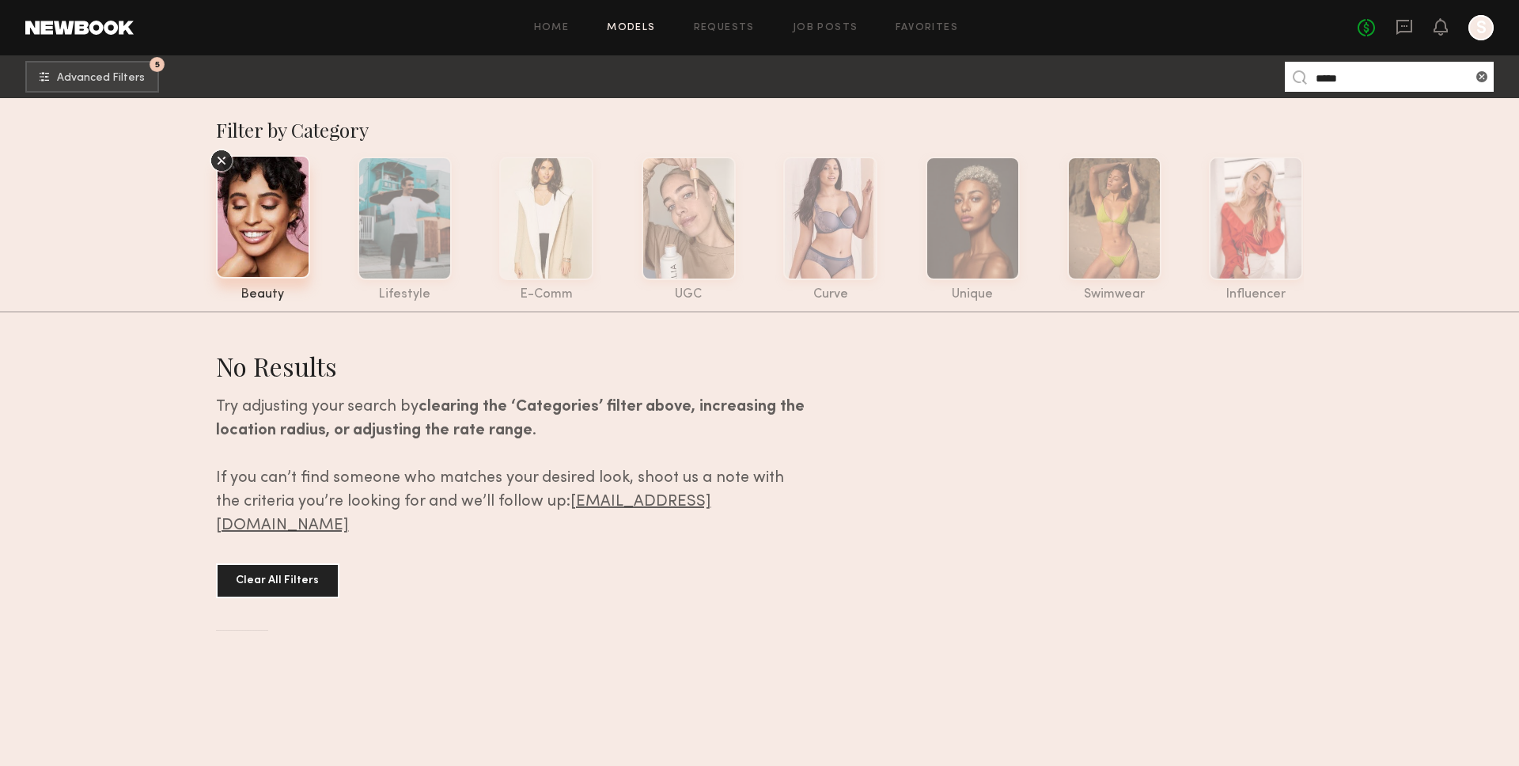
type input "*****"
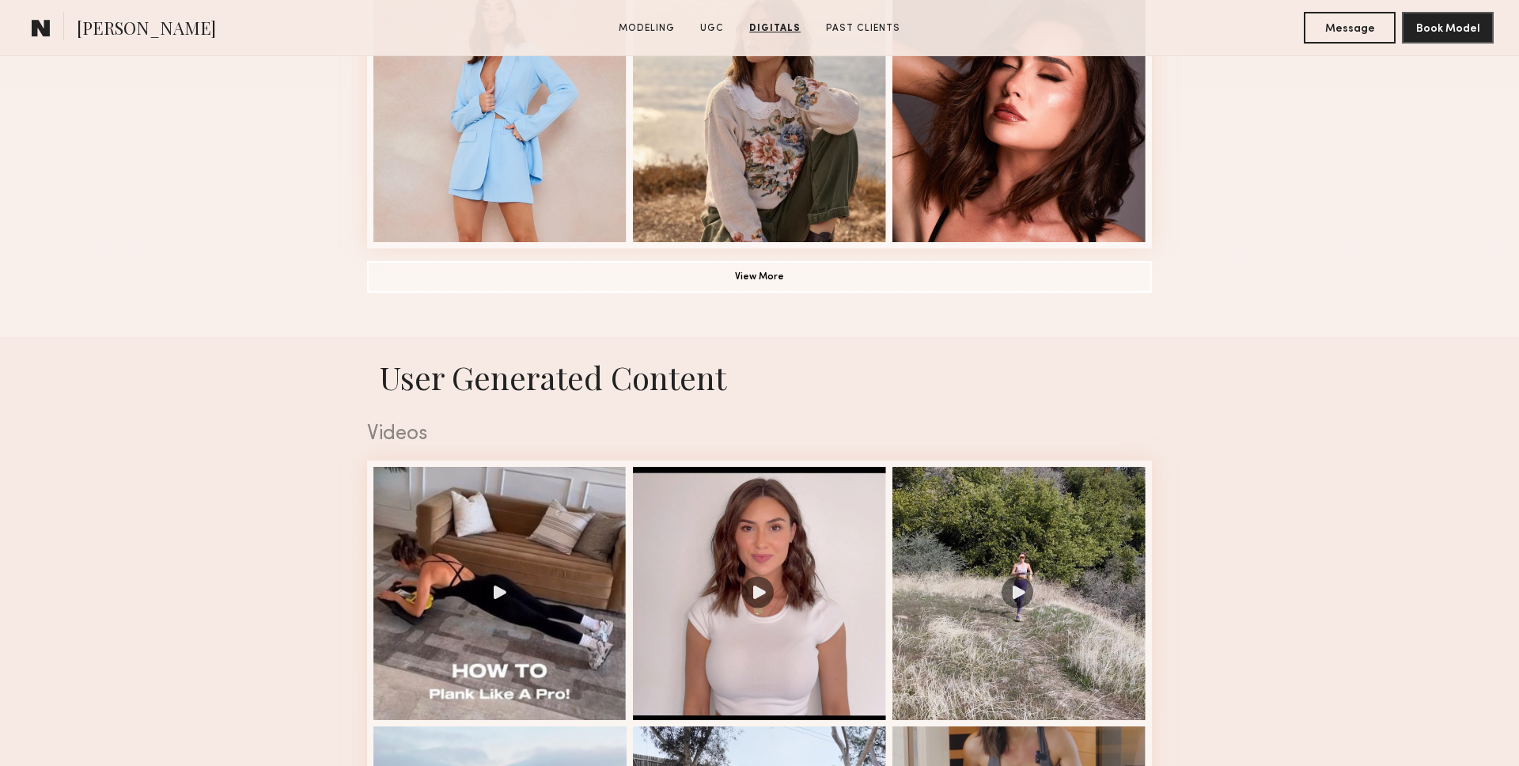
scroll to position [1262, 0]
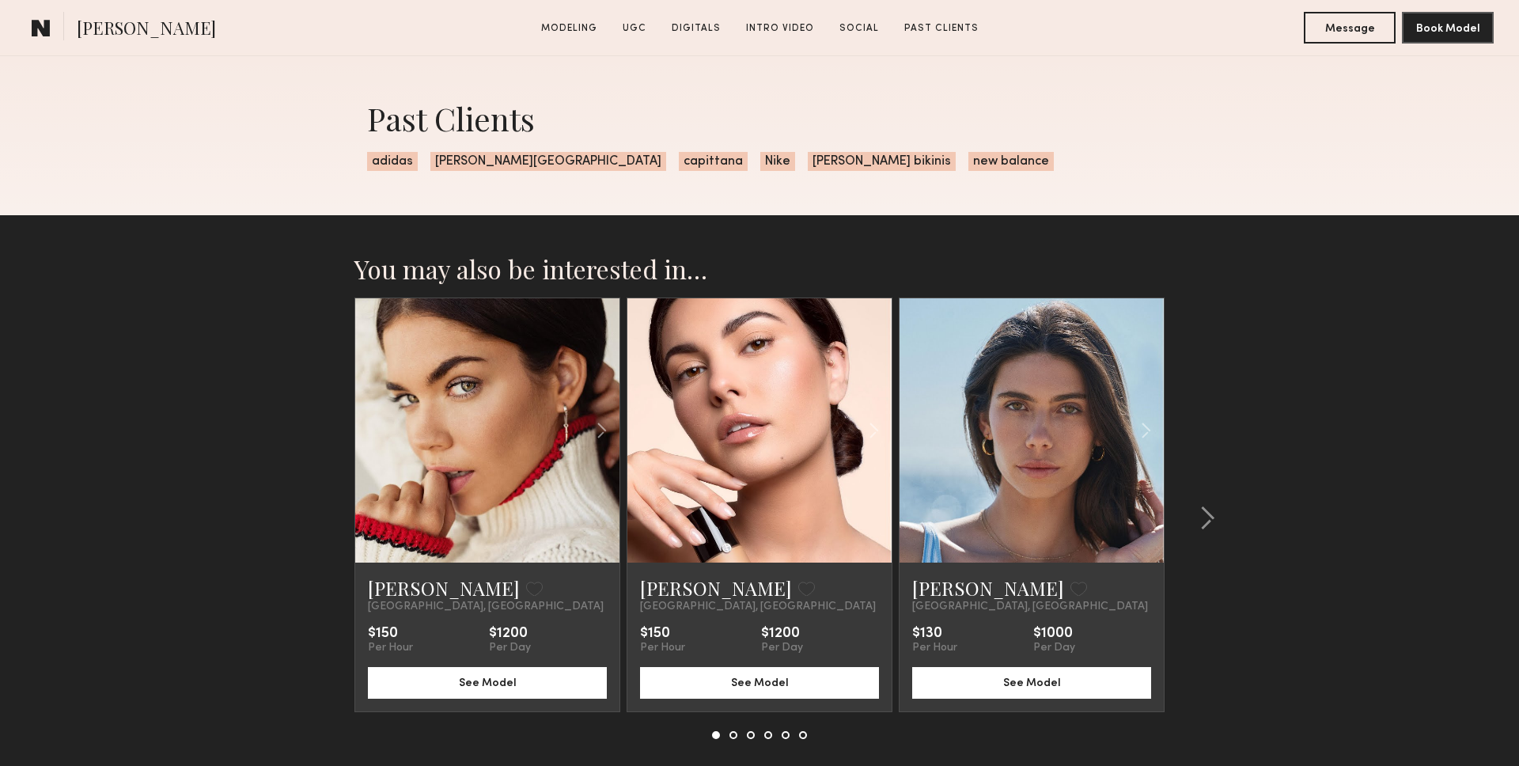
scroll to position [3657, 0]
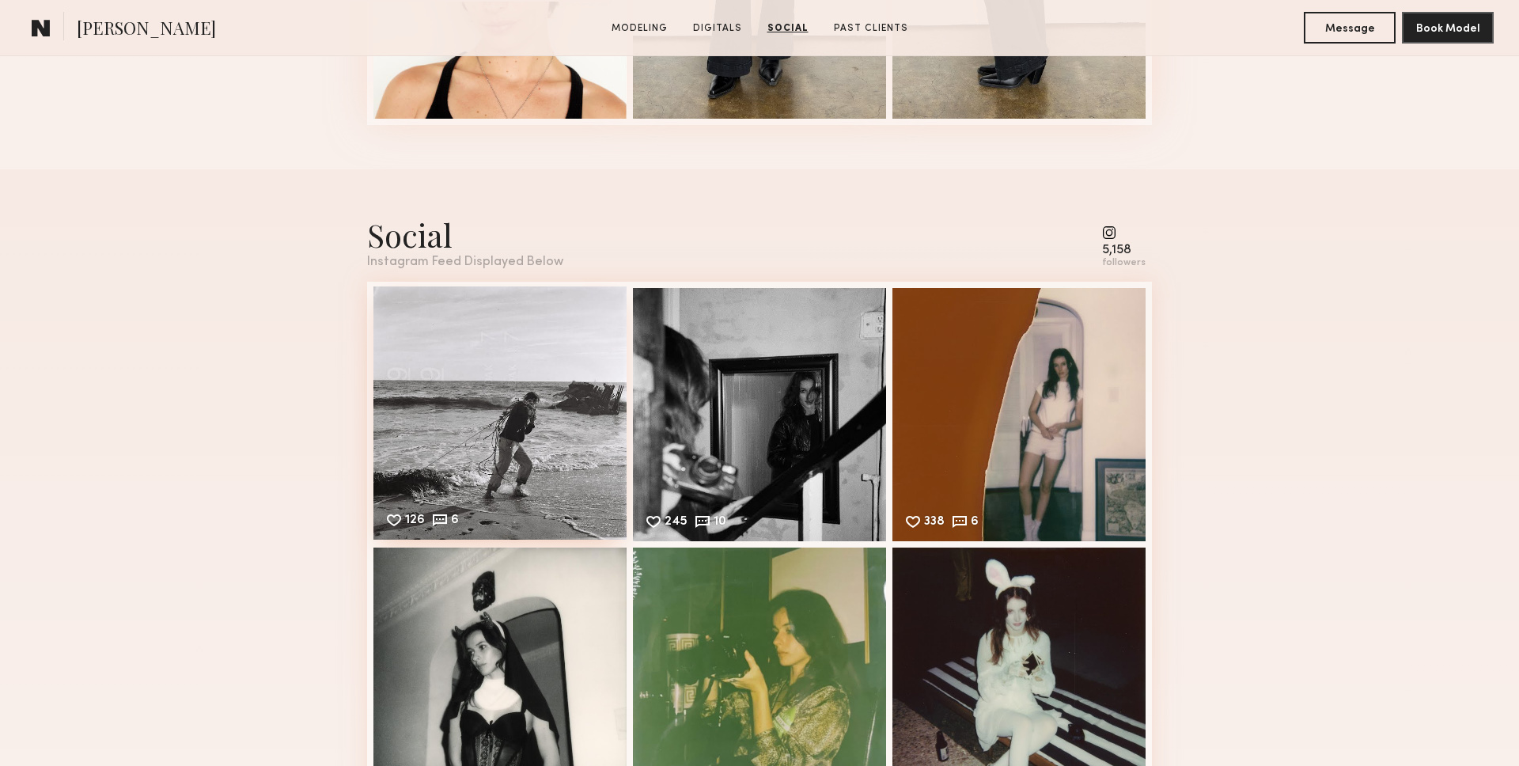
scroll to position [1769, 0]
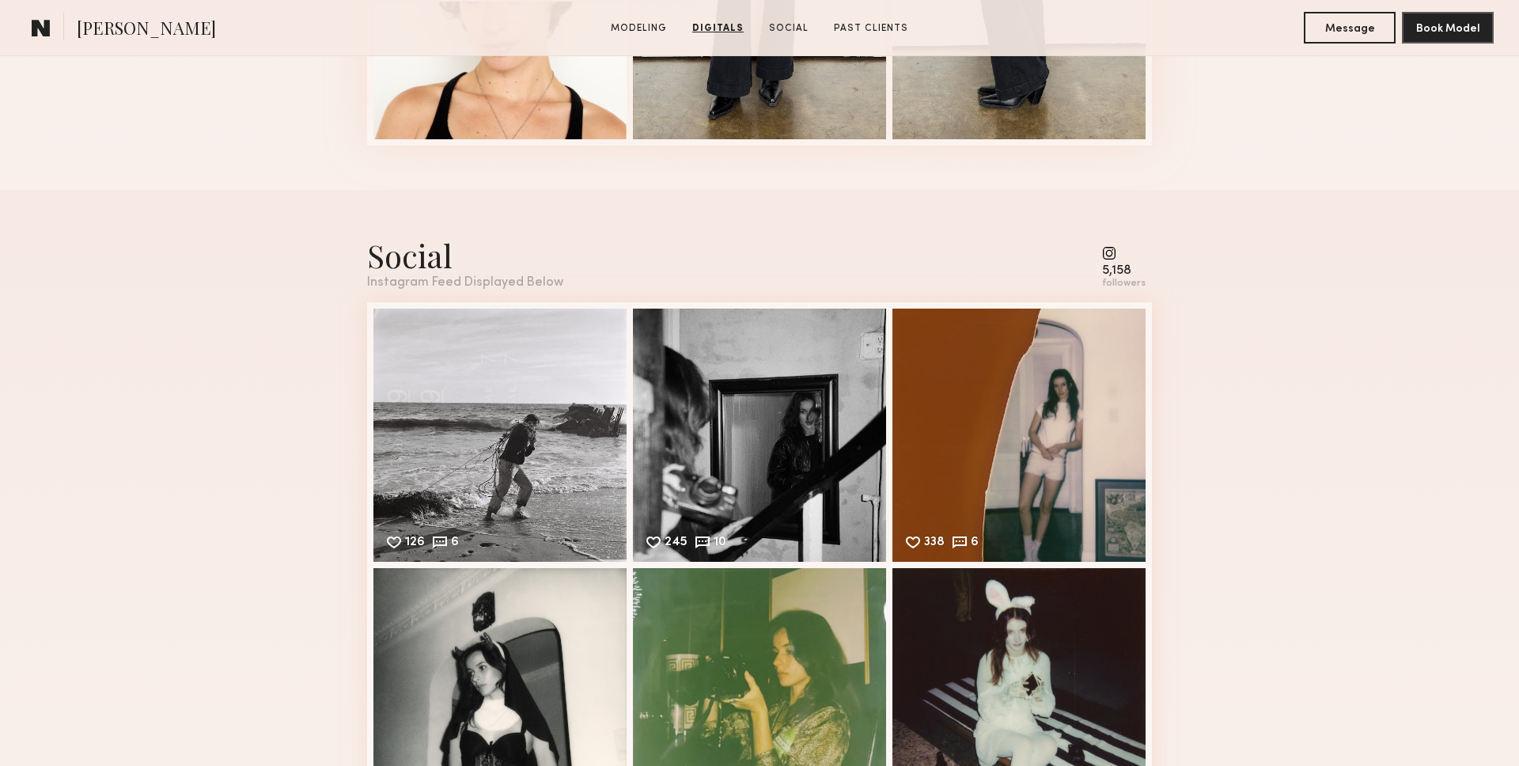
click at [1081, 278] on div "Social Instagram Feed Displayed Below 5,158 followers" at bounding box center [759, 261] width 785 height 55
click at [1112, 272] on div "5,158" at bounding box center [1124, 271] width 44 height 12
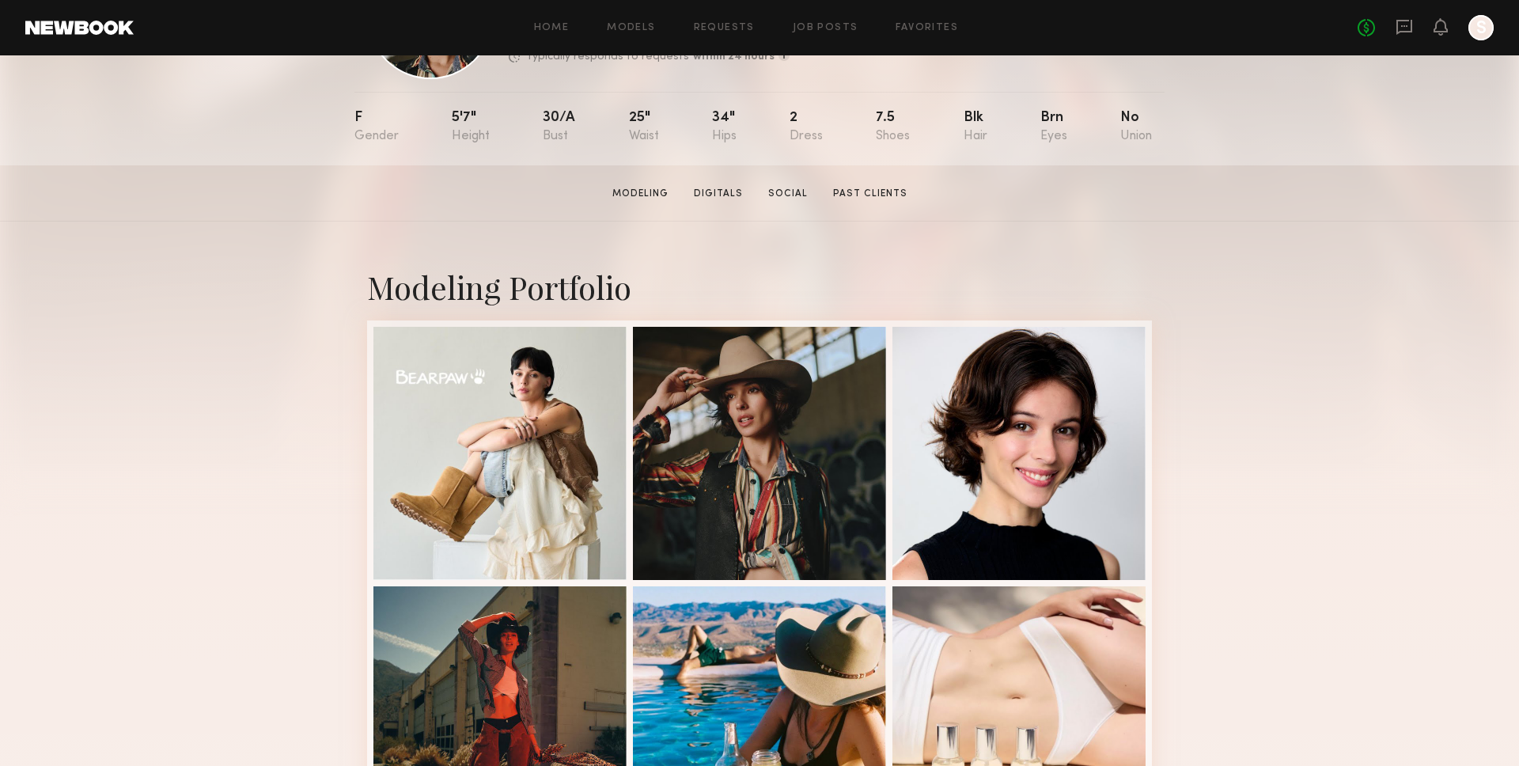
scroll to position [169, 0]
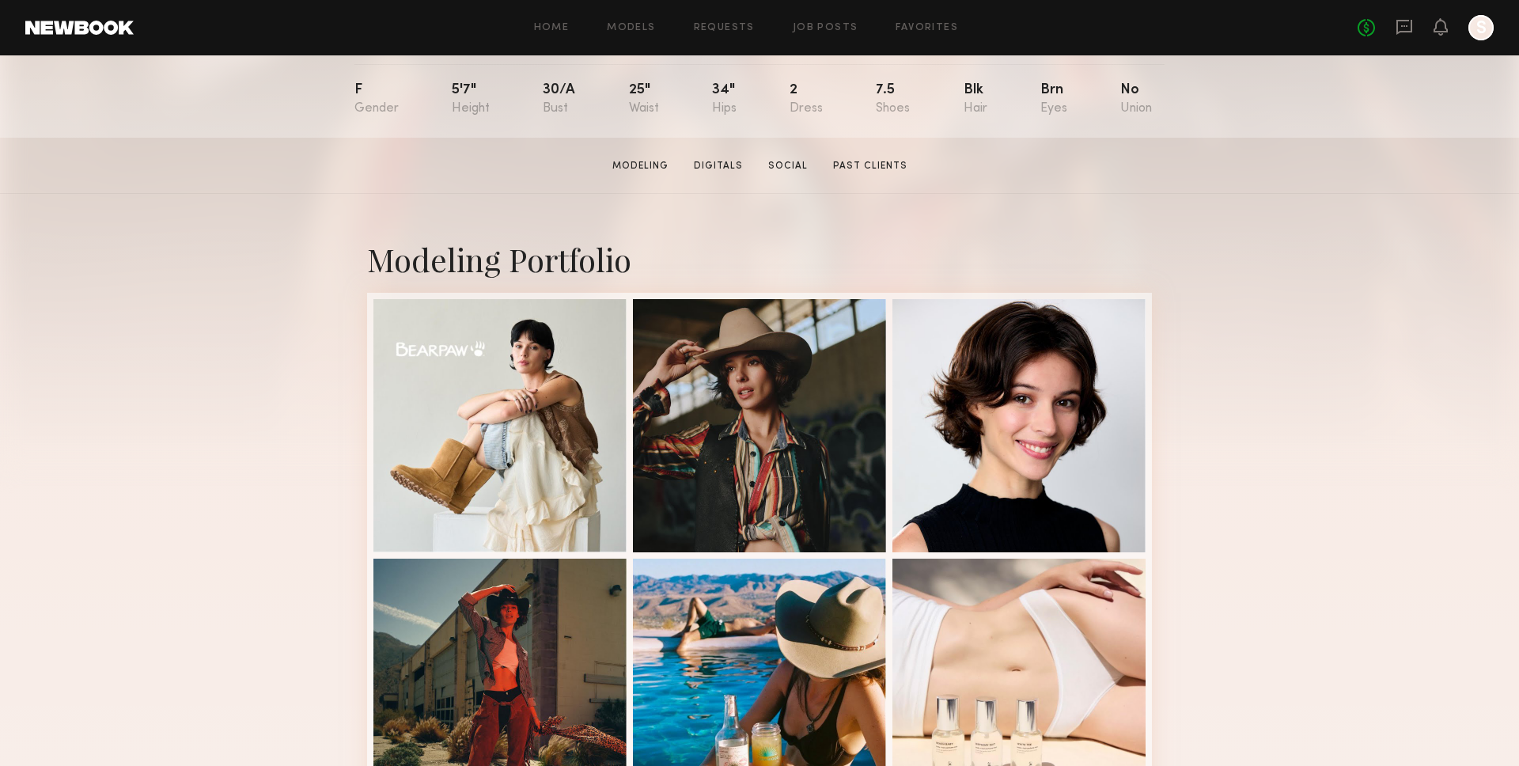
drag, startPoint x: 924, startPoint y: 432, endPoint x: 1513, endPoint y: 465, distance: 589.5
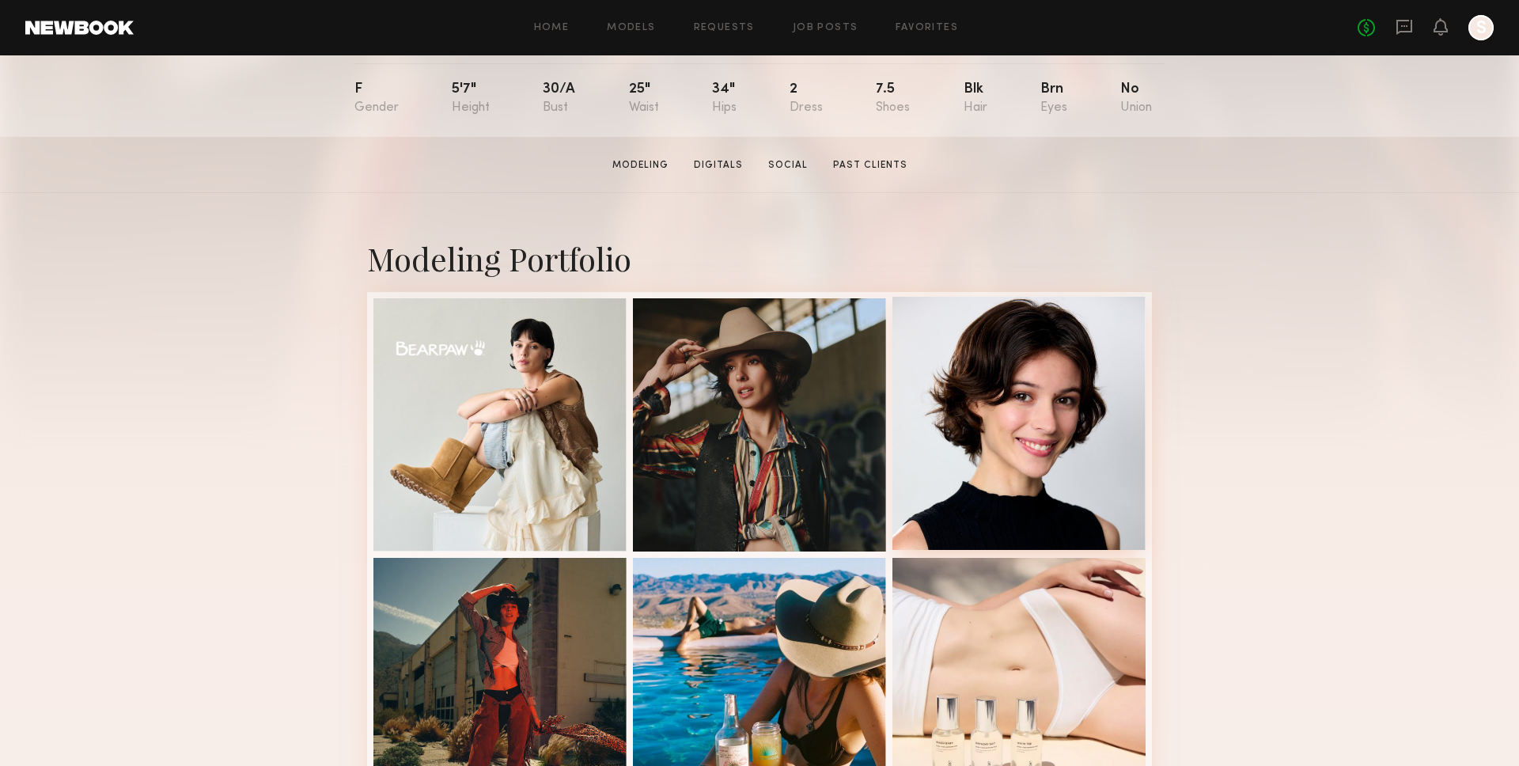
copy nb-model-profile-images-feed
click at [1009, 388] on div at bounding box center [1018, 422] width 253 height 253
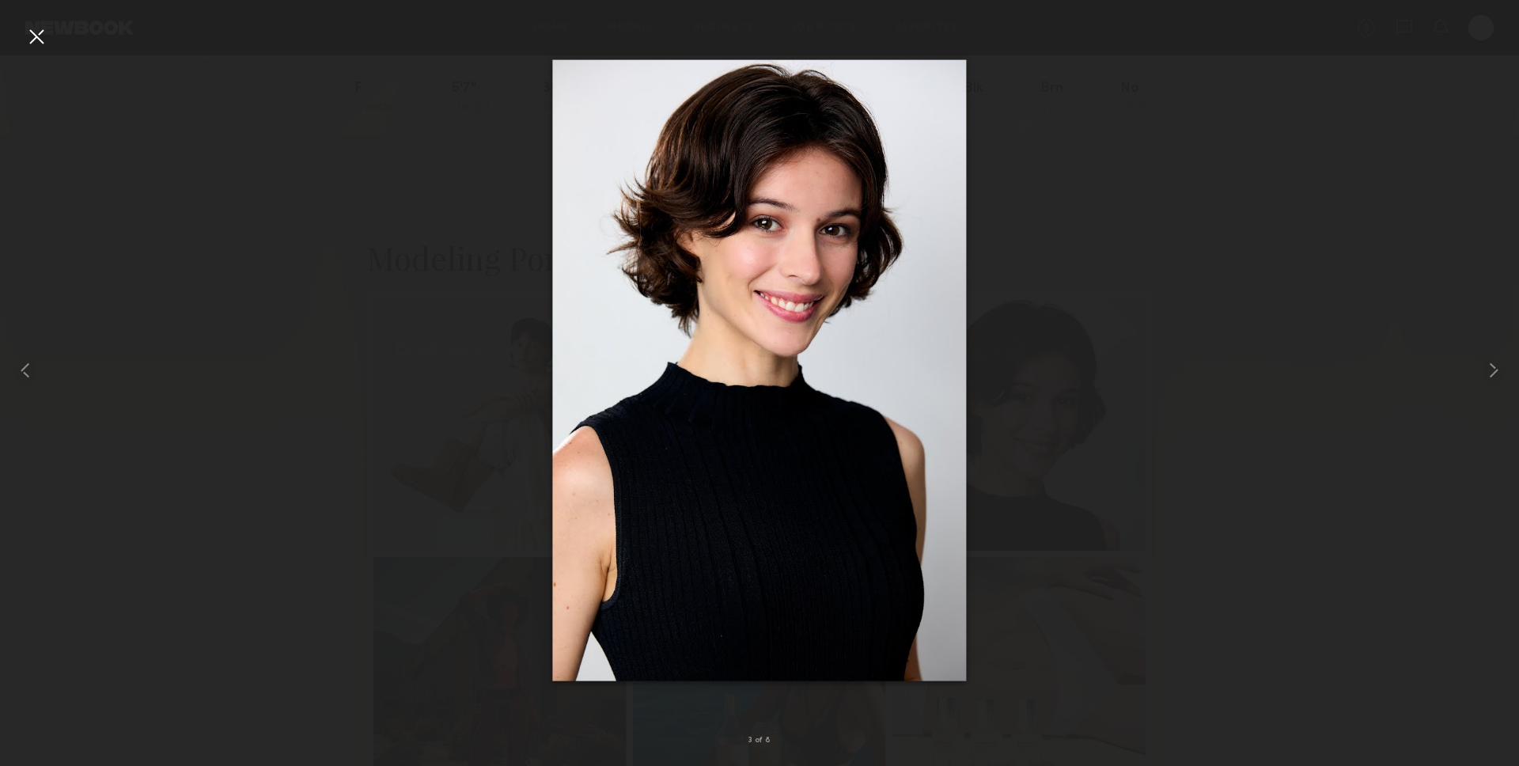
click at [701, 346] on img at bounding box center [759, 370] width 414 height 621
click at [40, 48] on div at bounding box center [36, 36] width 25 height 25
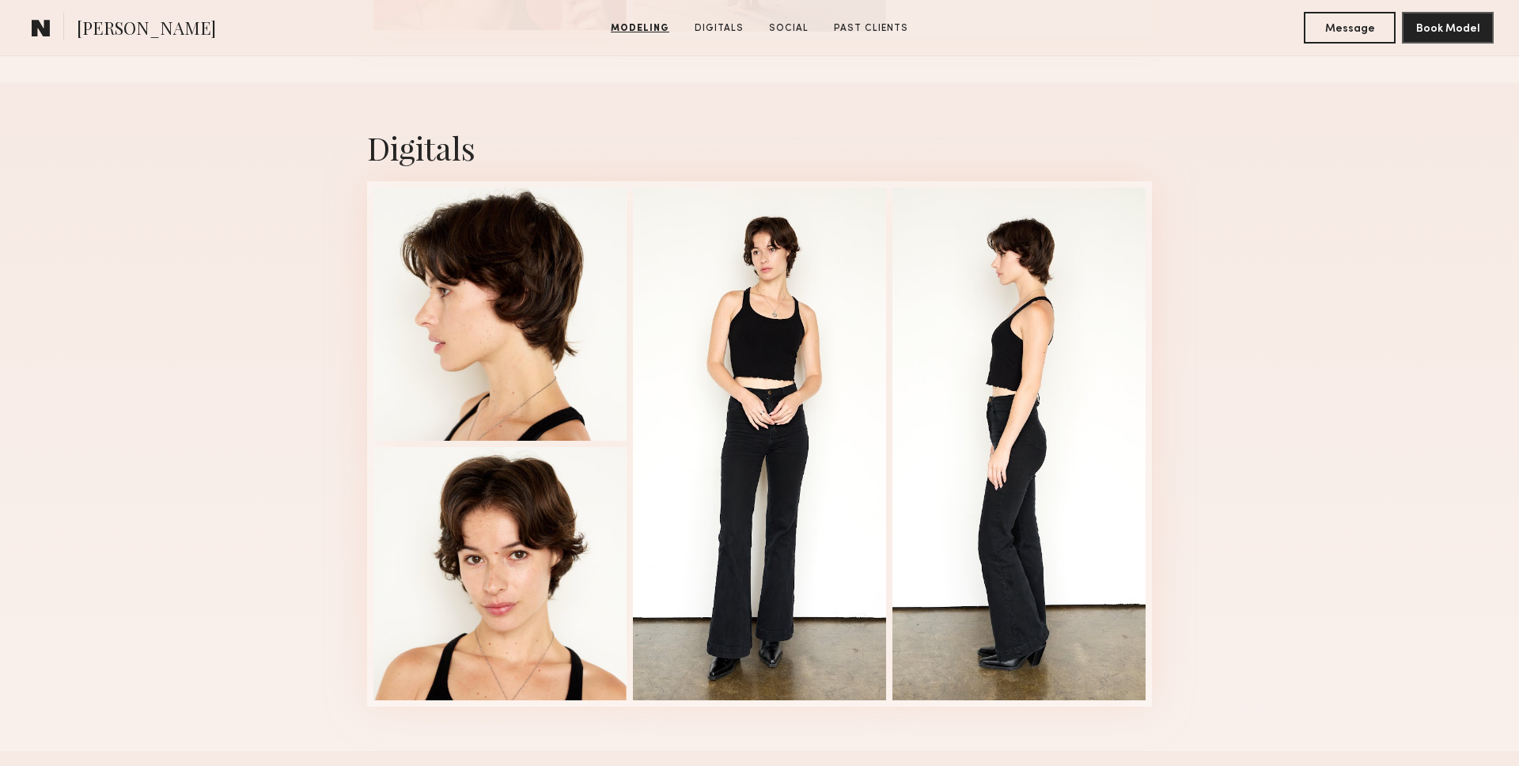
scroll to position [1213, 0]
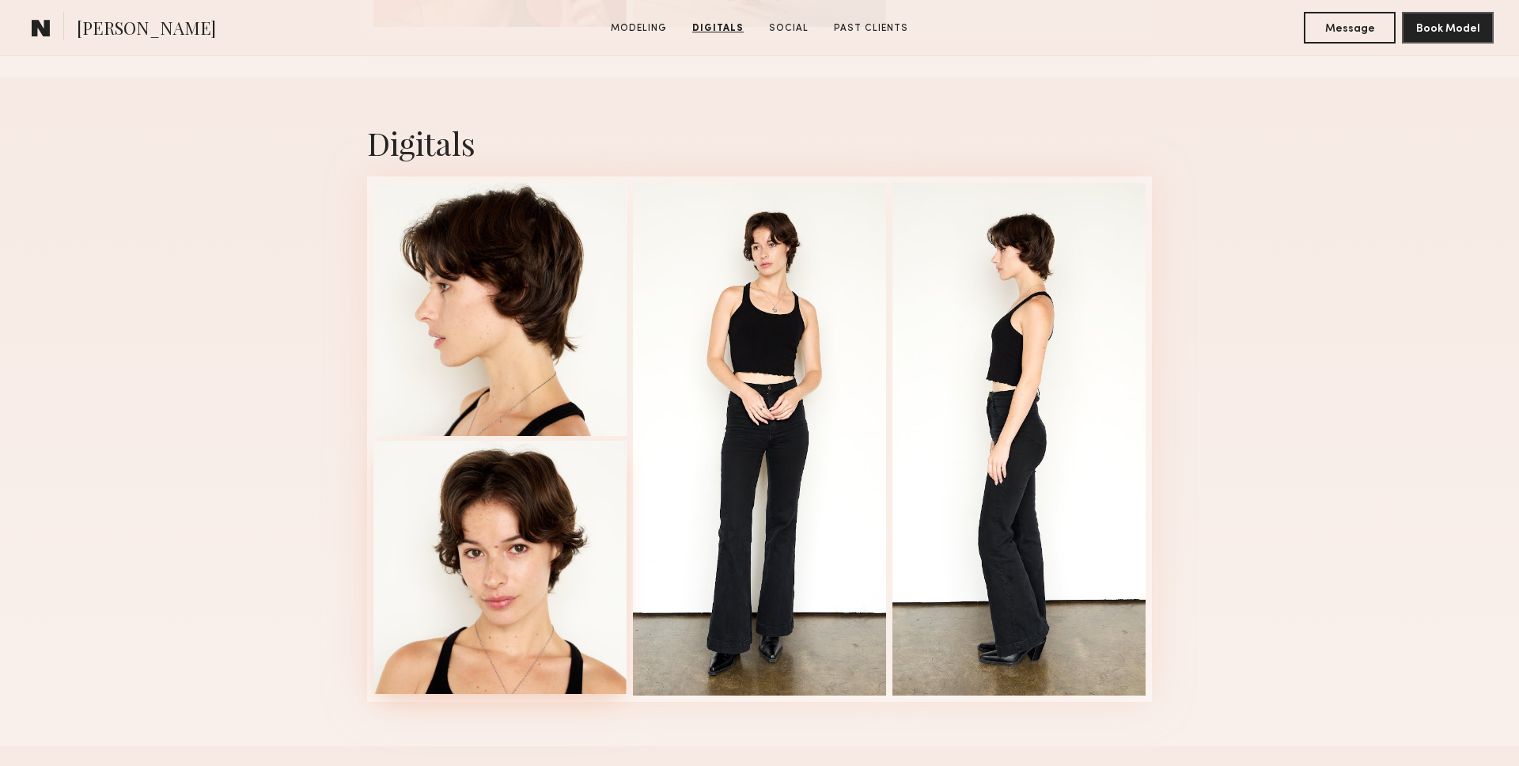
click at [540, 511] on div at bounding box center [499, 567] width 253 height 253
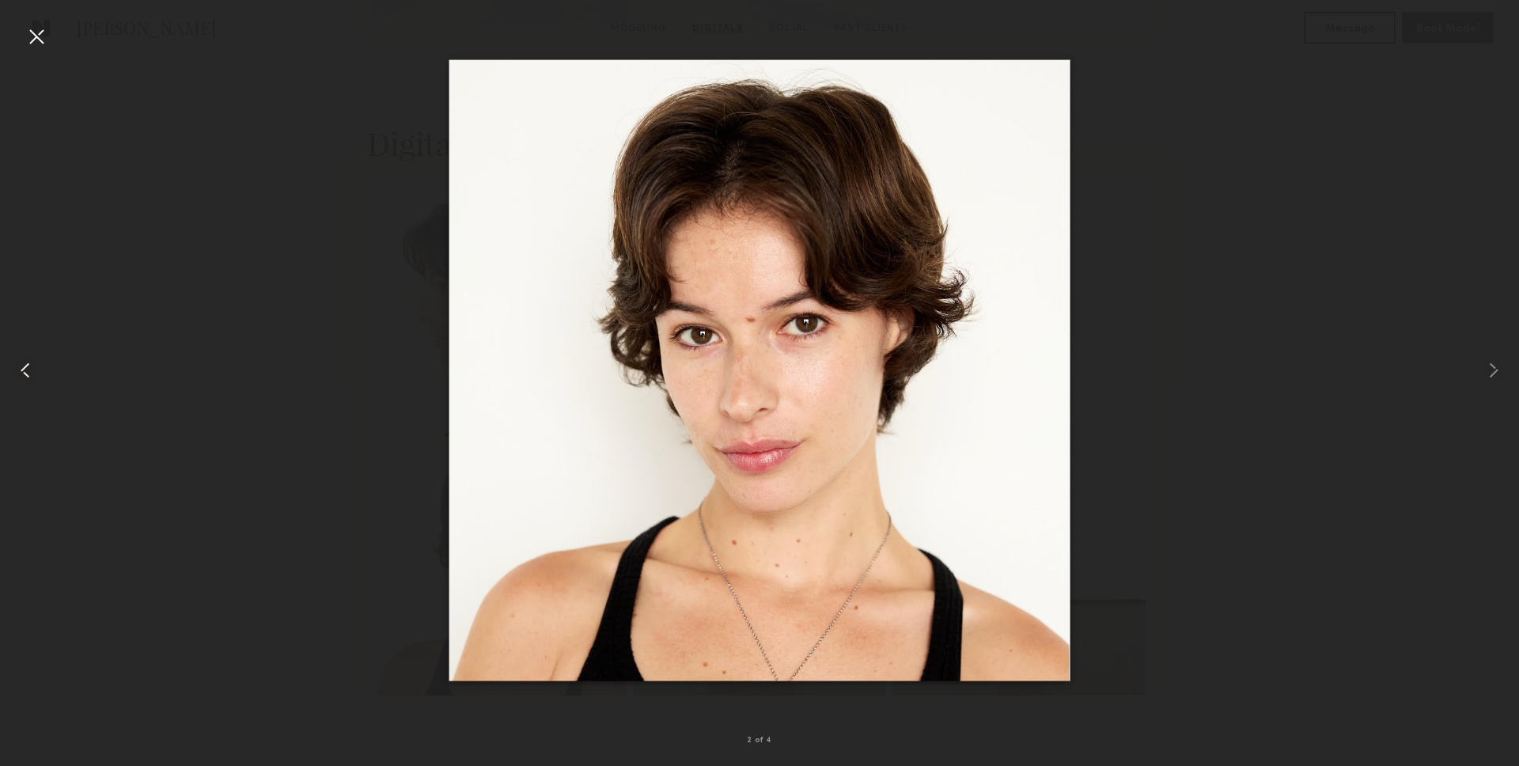
click at [51, 40] on div at bounding box center [30, 370] width 61 height 690
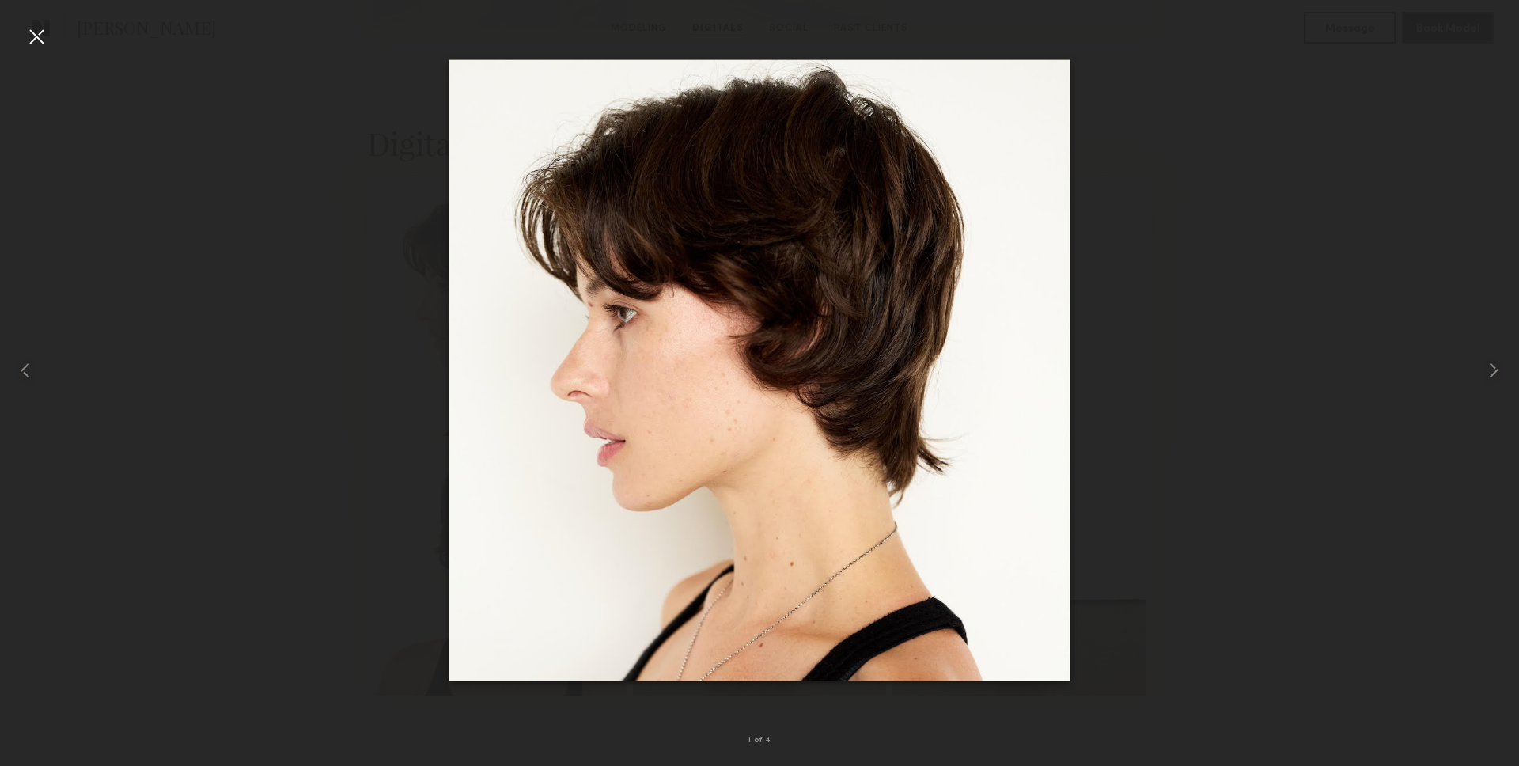
click at [44, 36] on div at bounding box center [36, 36] width 25 height 25
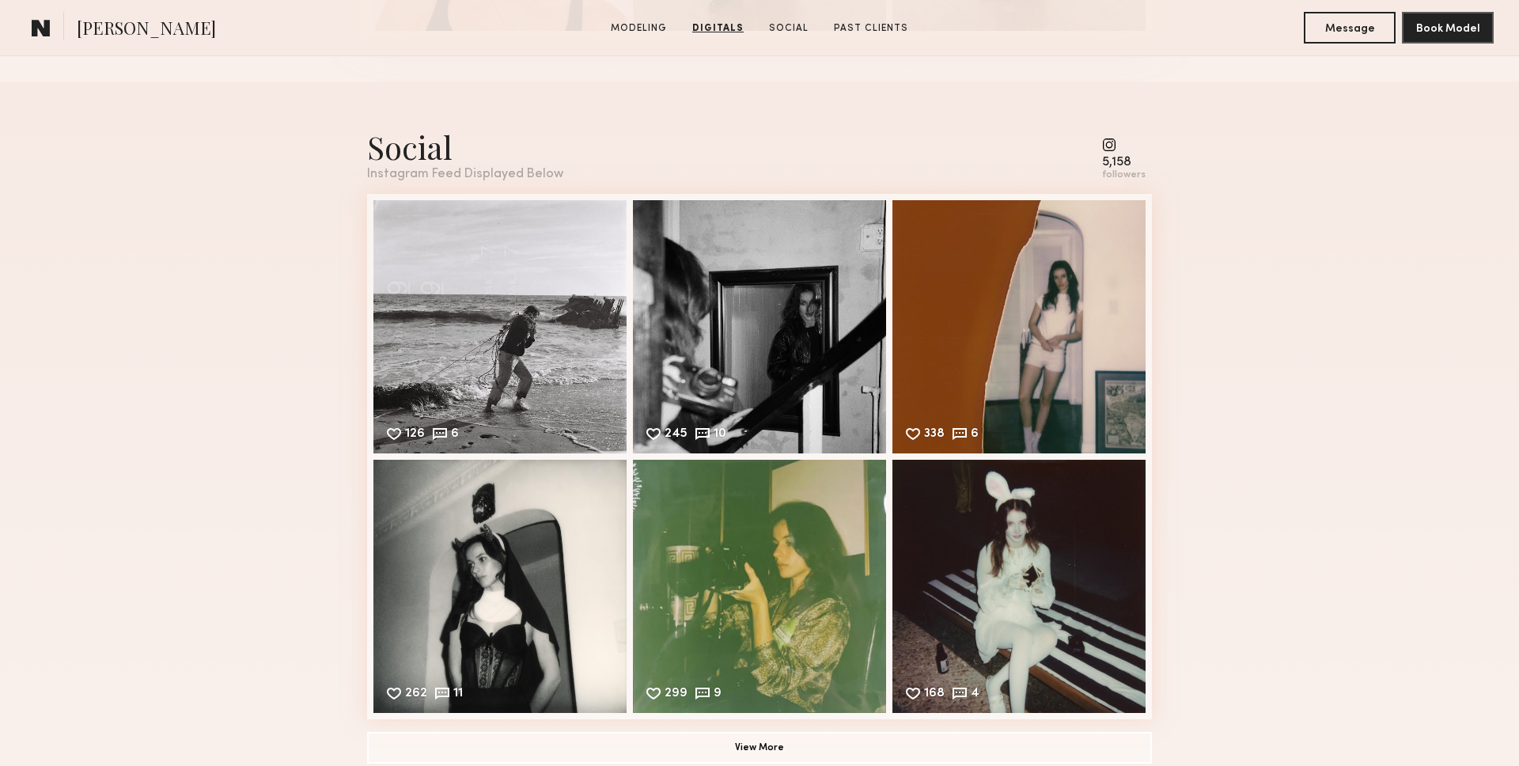
scroll to position [1921, 0]
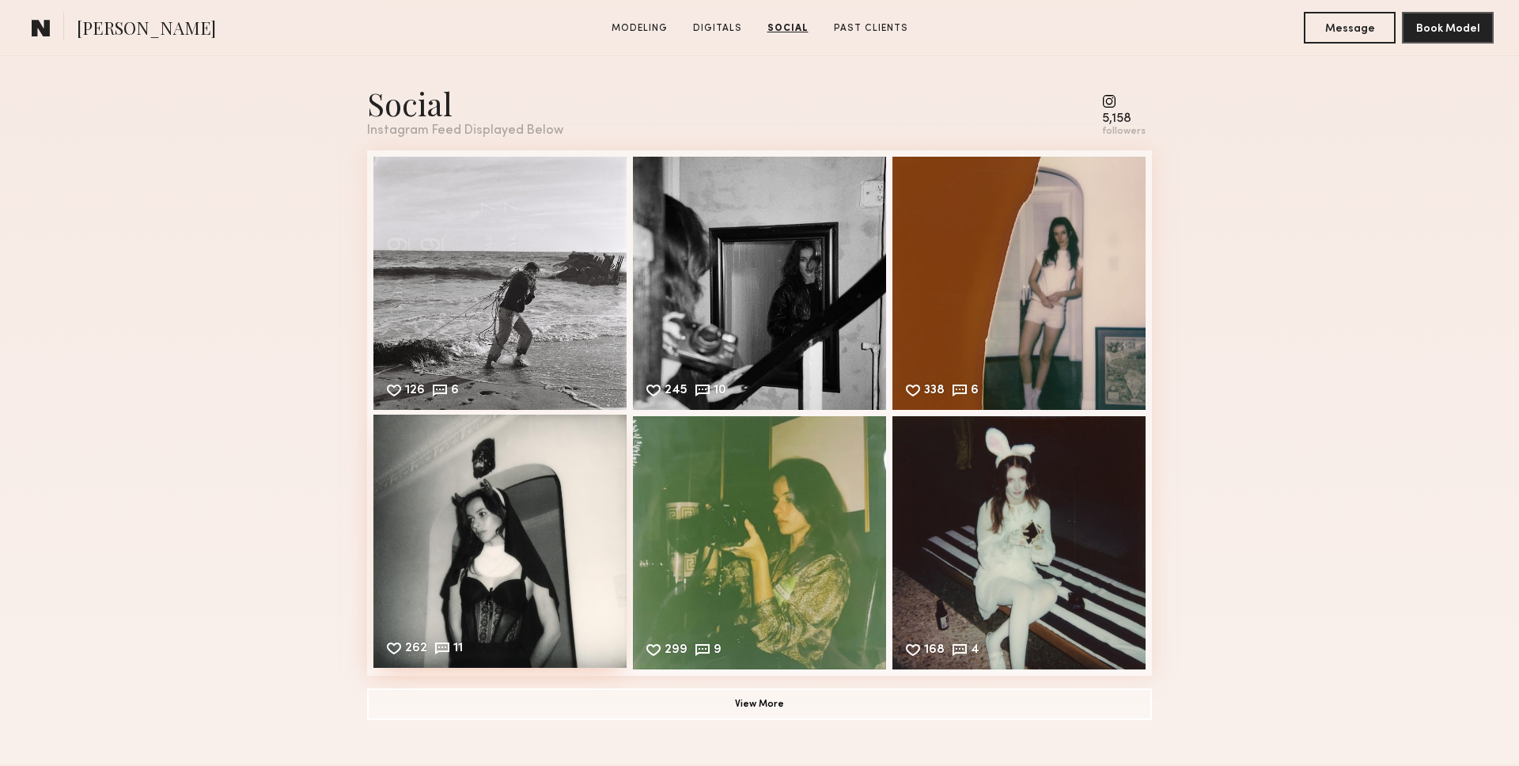
click at [581, 539] on div "262 11 Likes & comments displayed to show model’s engagement" at bounding box center [499, 541] width 253 height 253
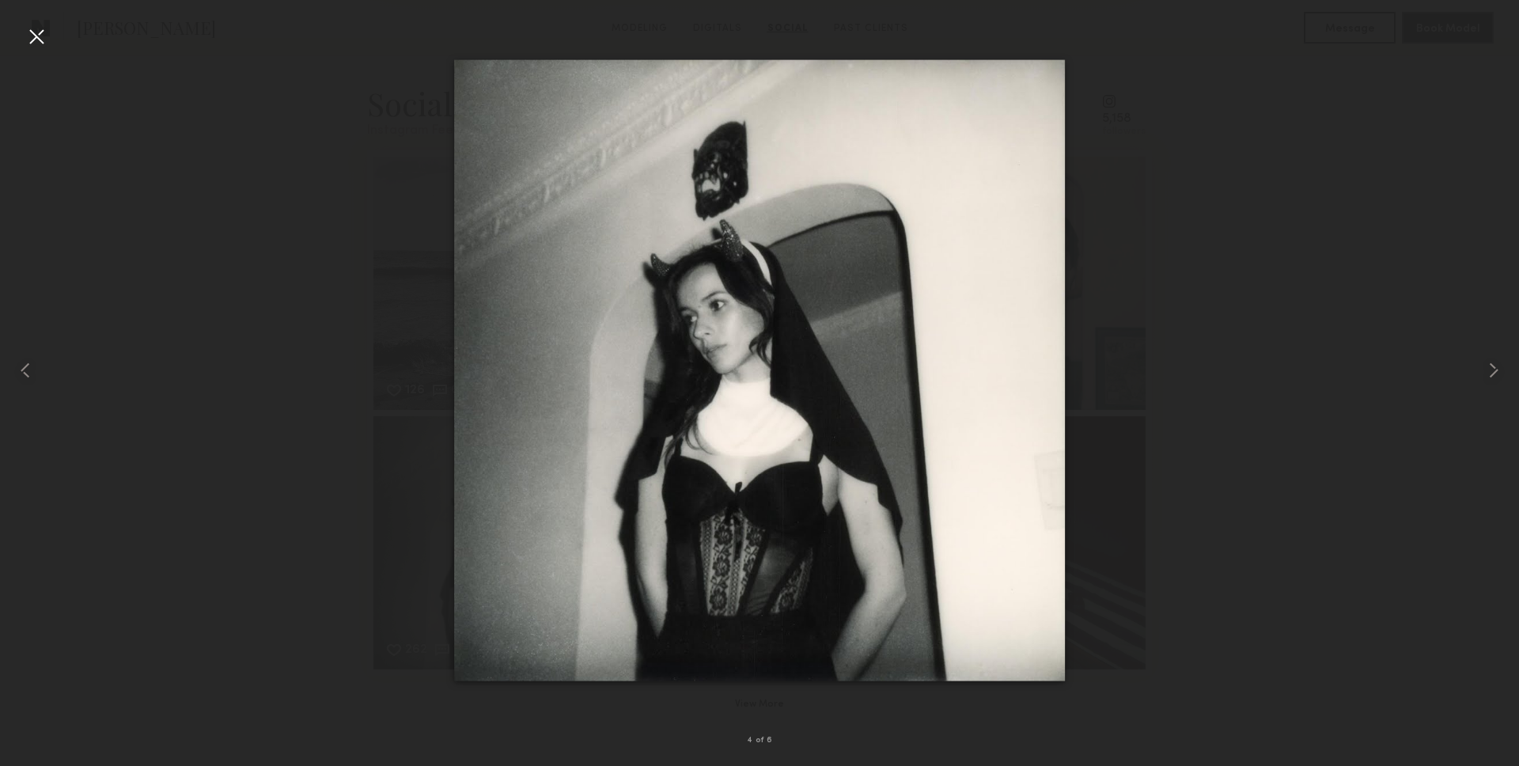
click at [26, 28] on div at bounding box center [36, 36] width 25 height 25
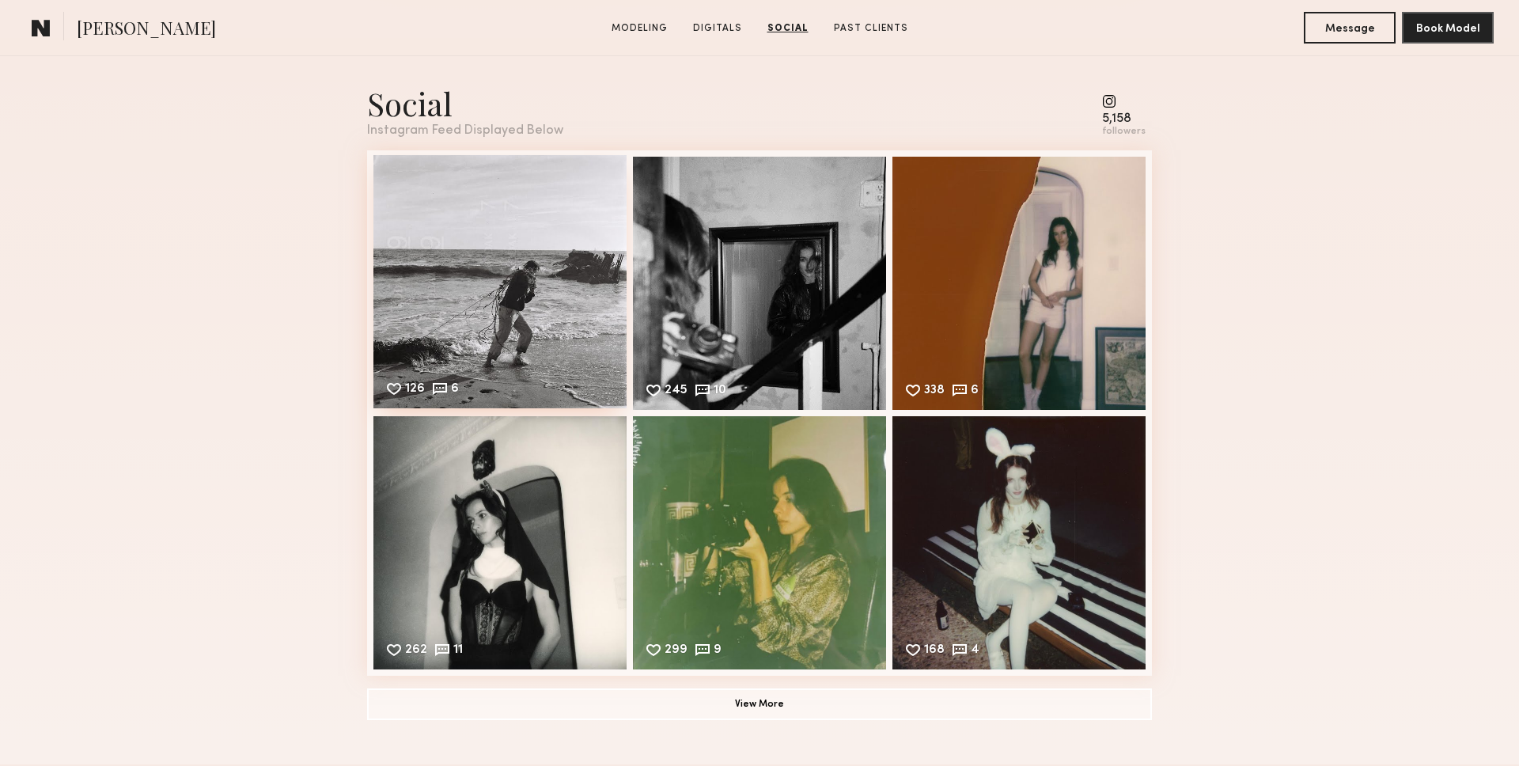
click at [572, 263] on div "126 6 Likes & comments displayed to show model’s engagement" at bounding box center [499, 281] width 253 height 253
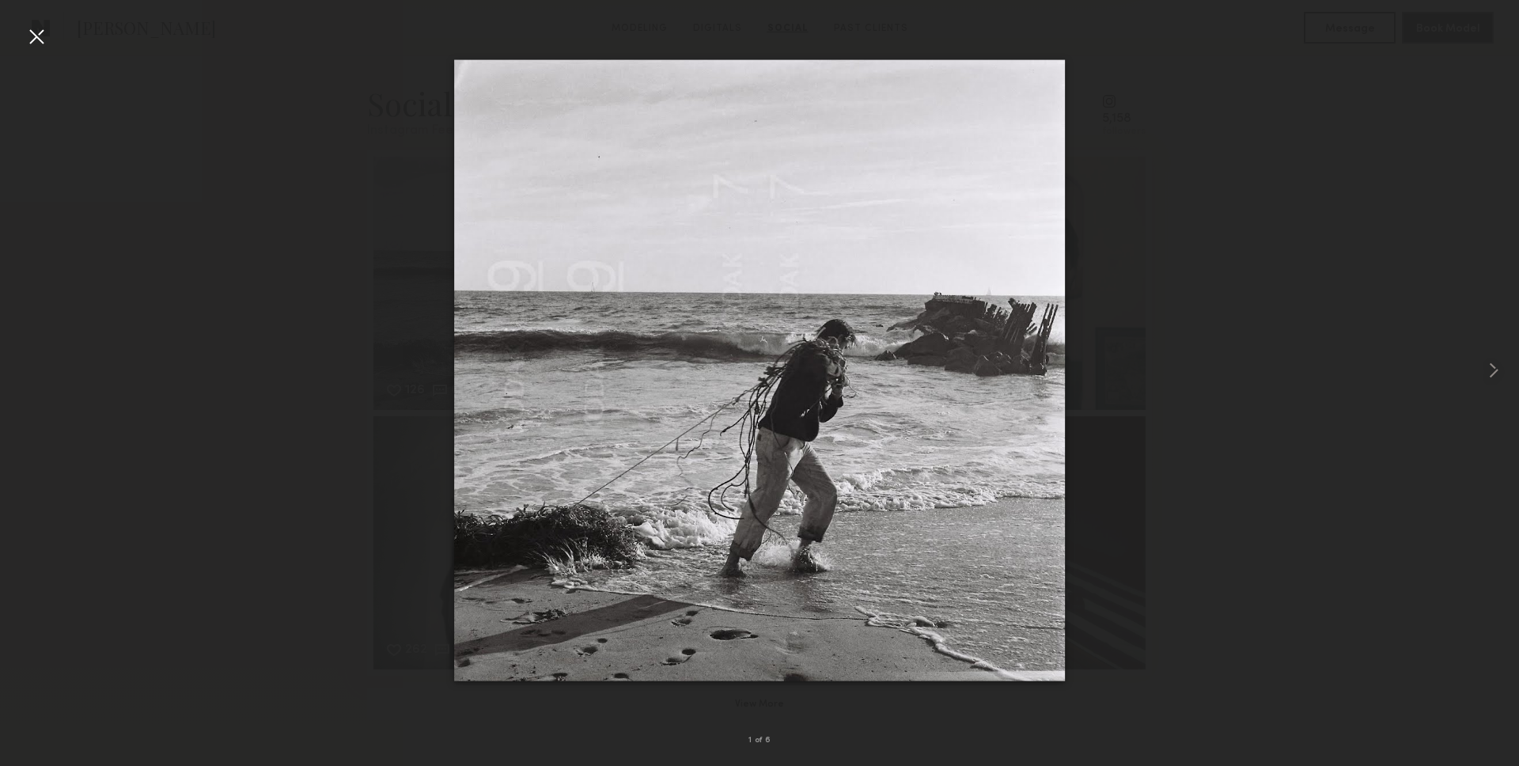
click at [31, 44] on div at bounding box center [36, 36] width 25 height 25
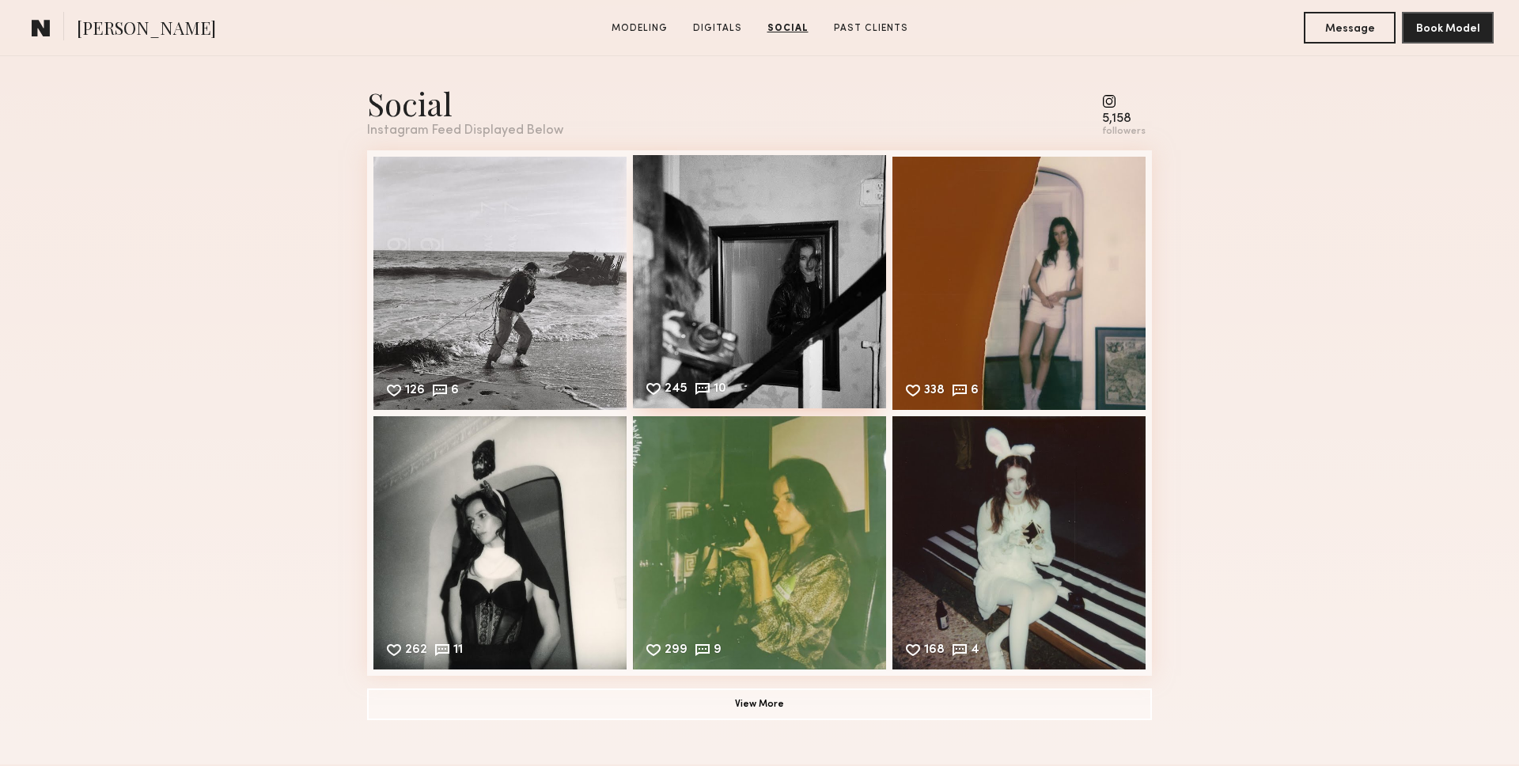
click at [733, 318] on div "245 10 Likes & comments displayed to show model’s engagement" at bounding box center [759, 281] width 253 height 253
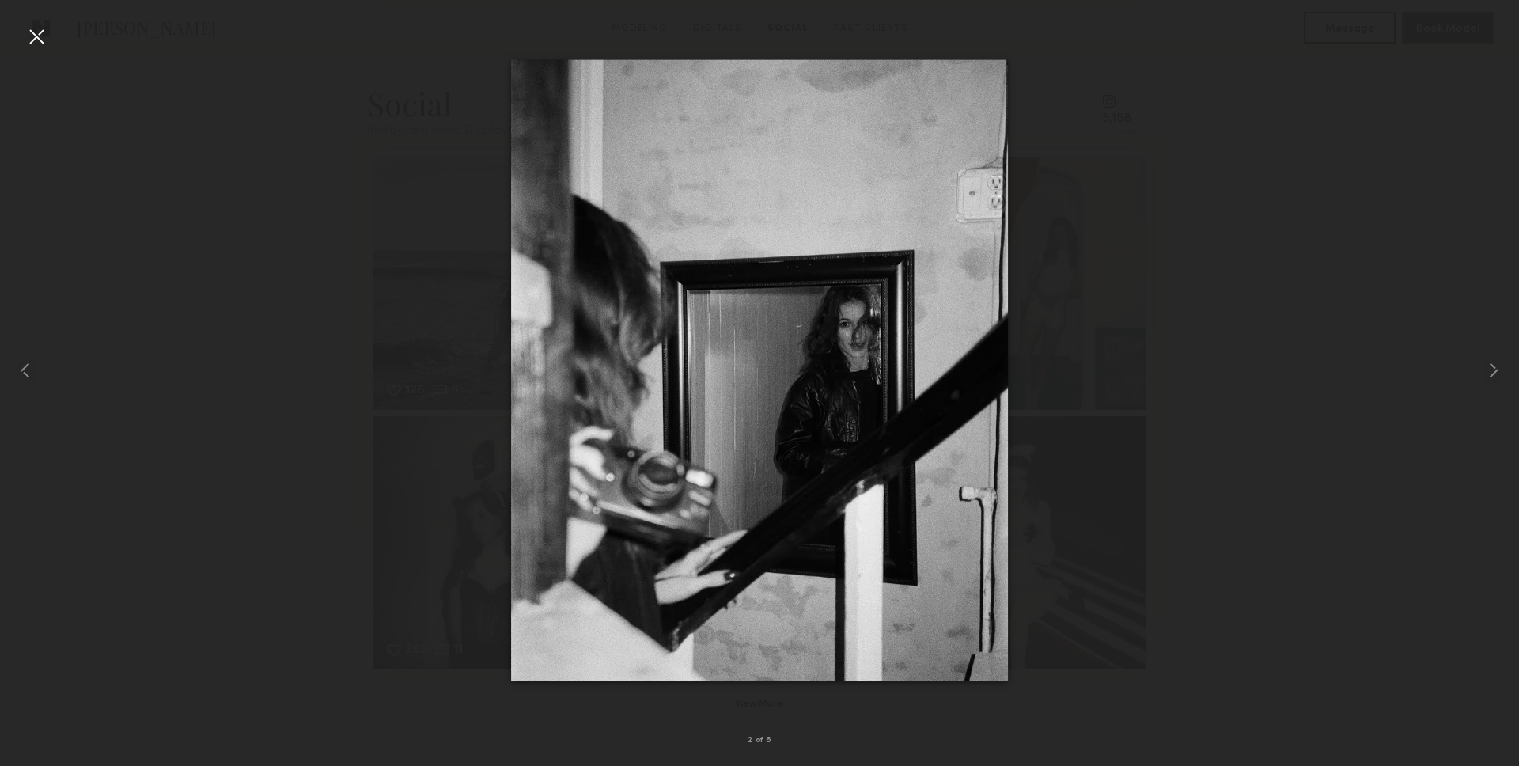
click at [41, 44] on div at bounding box center [36, 36] width 25 height 25
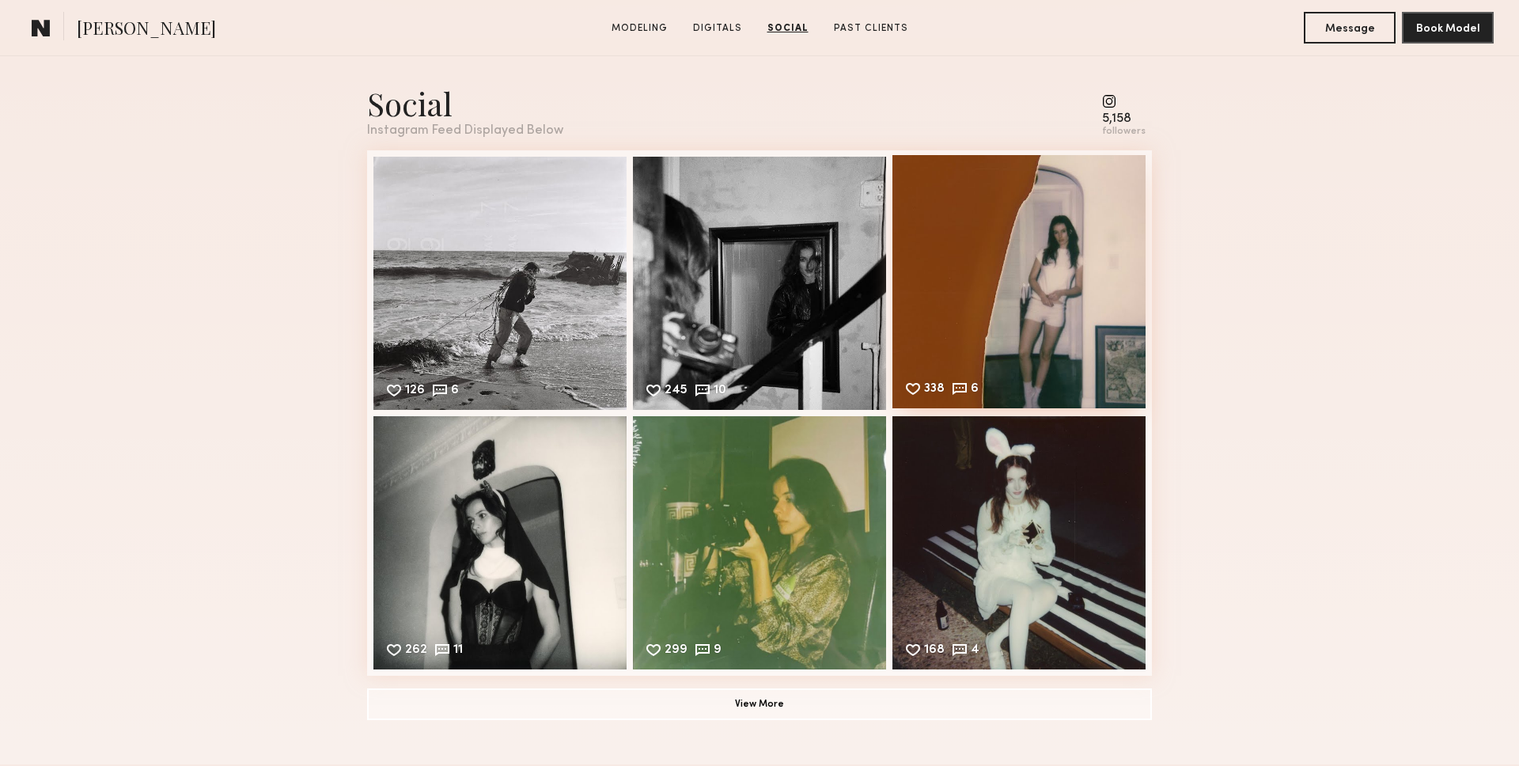
click at [1037, 304] on div "338 6 Likes & comments displayed to show model’s engagement" at bounding box center [1018, 281] width 253 height 253
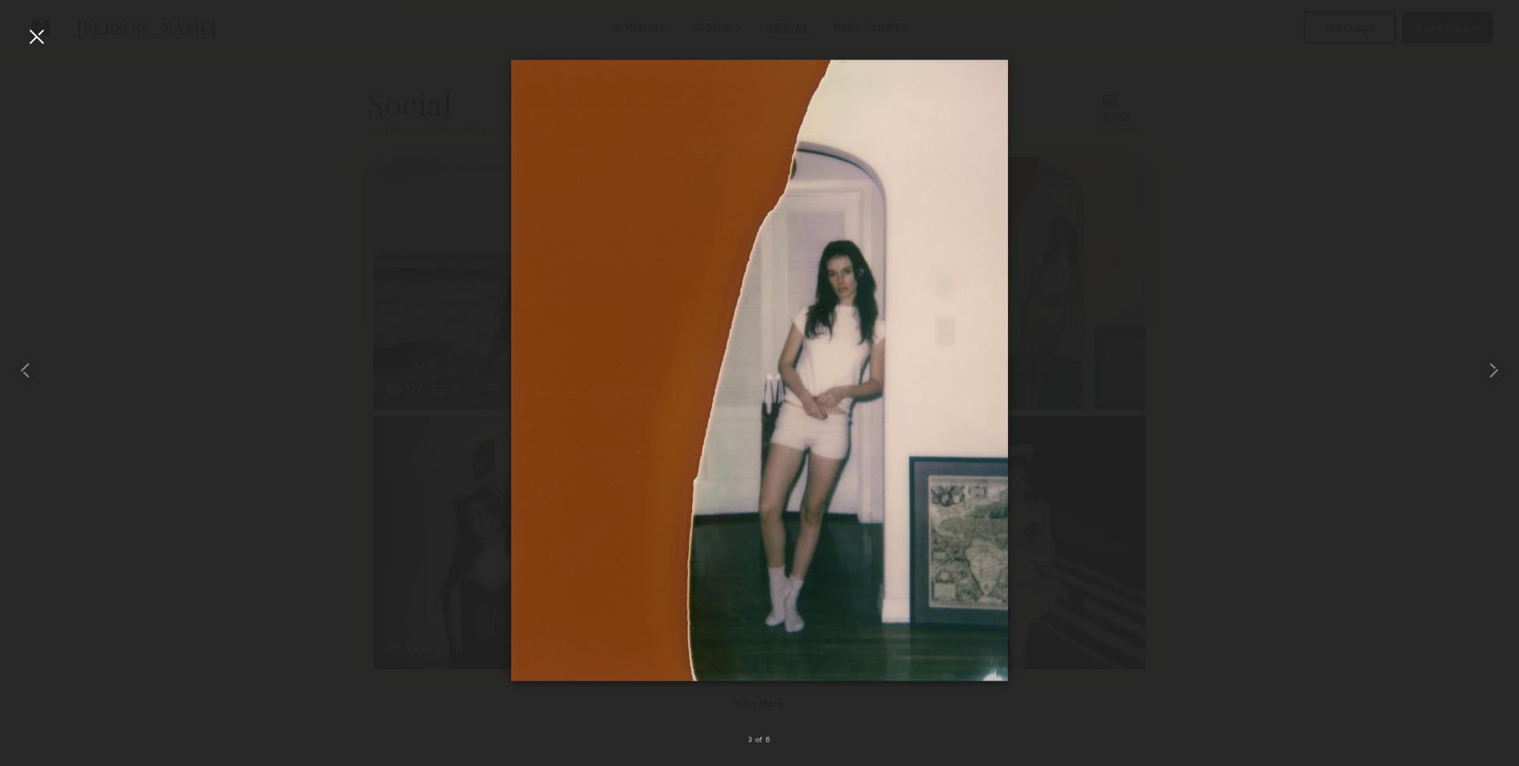
click at [34, 38] on div at bounding box center [36, 36] width 25 height 25
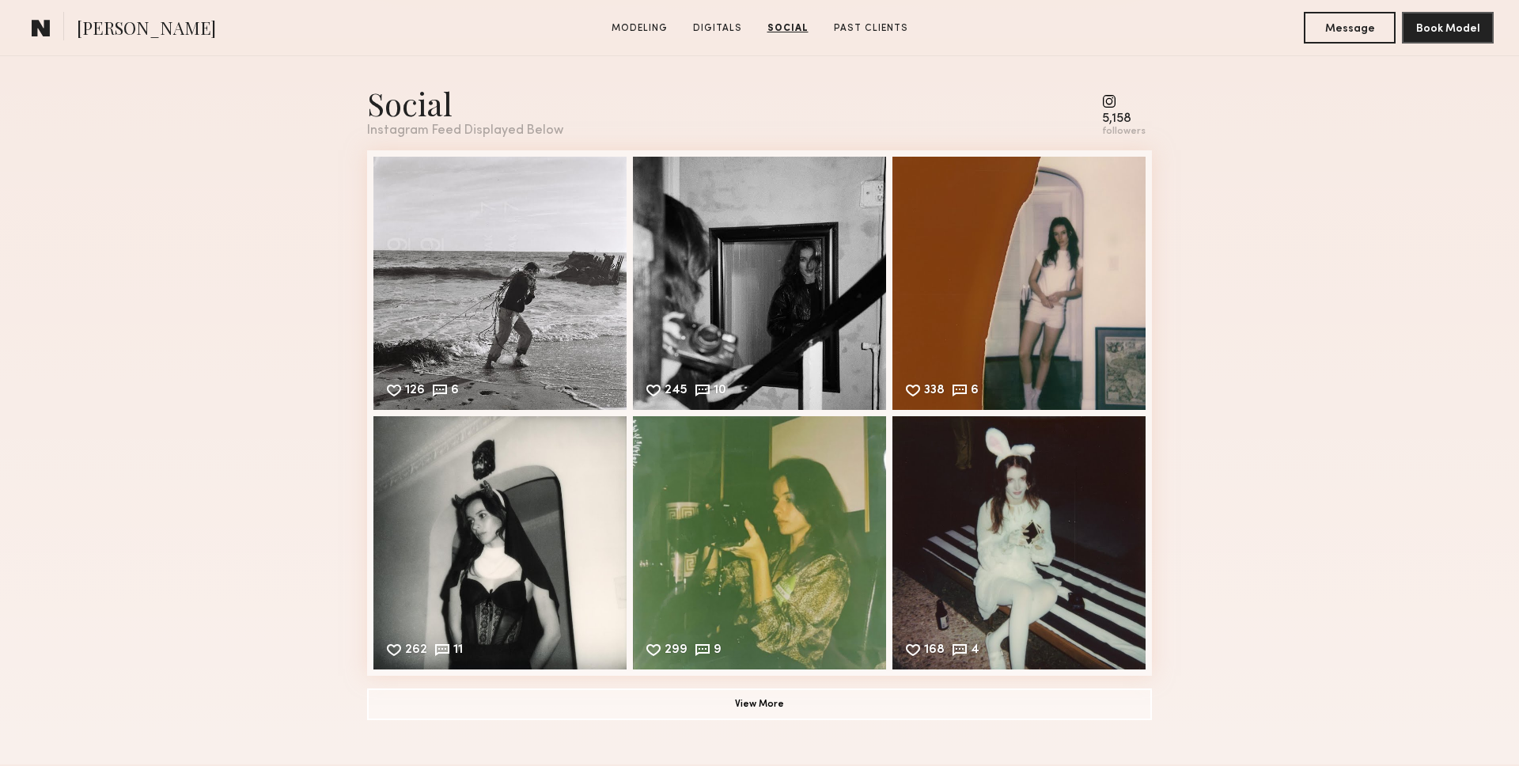
scroll to position [1924, 0]
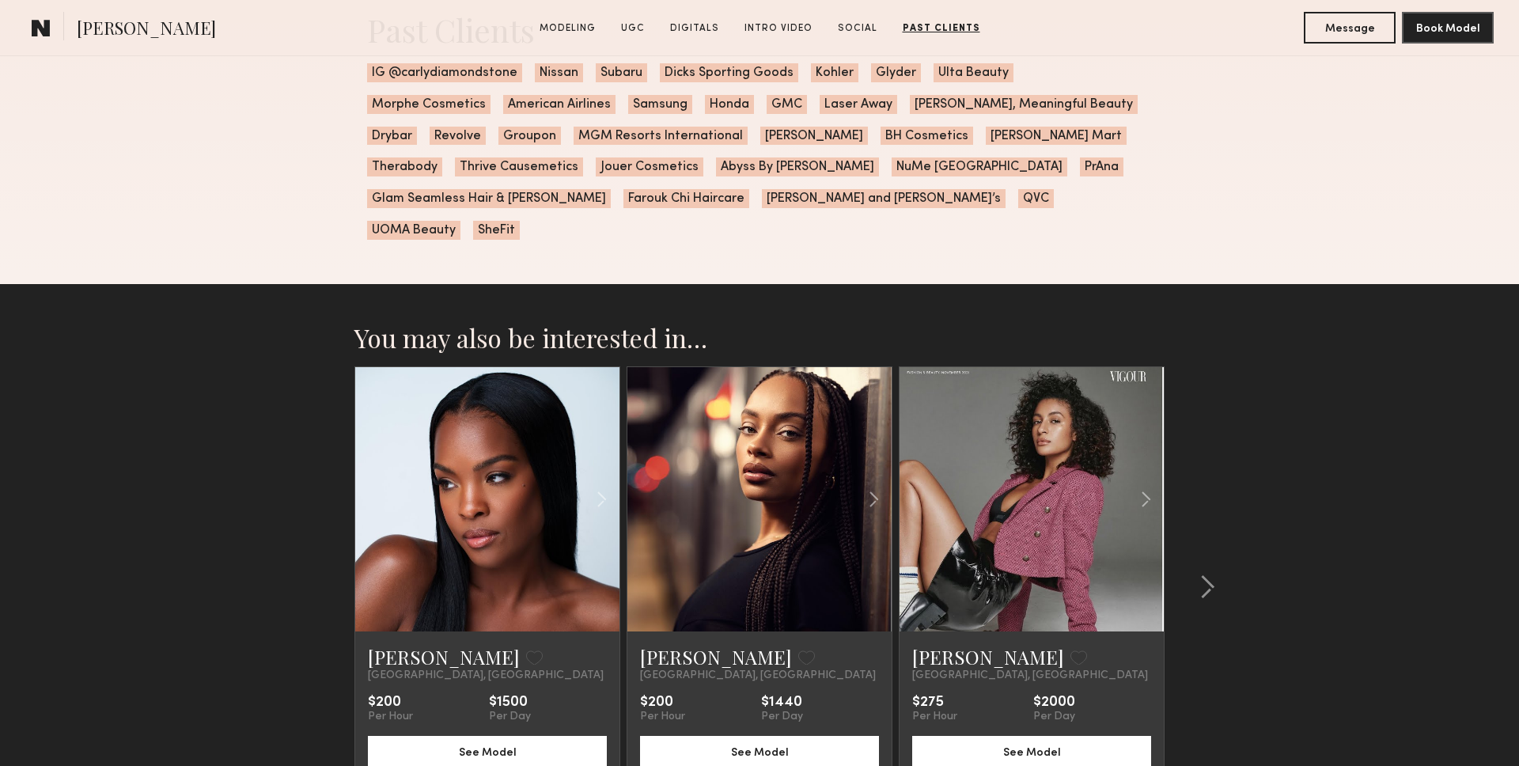
scroll to position [4513, 0]
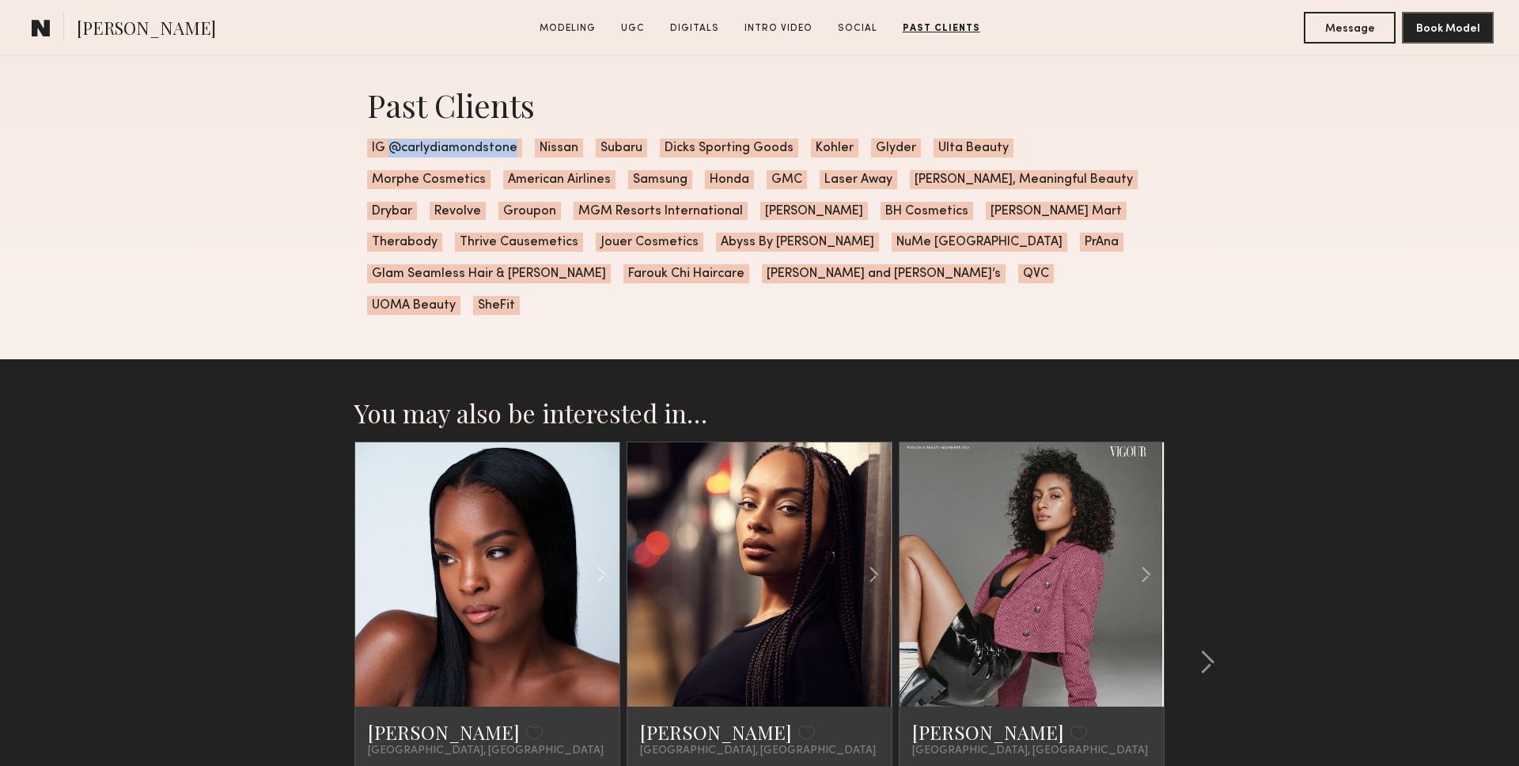
drag, startPoint x: 392, startPoint y: 150, endPoint x: 511, endPoint y: 149, distance: 119.5
click at [511, 149] on span "IG @carlydiamondstone" at bounding box center [444, 147] width 155 height 19
copy span "@carlydiamondstone"
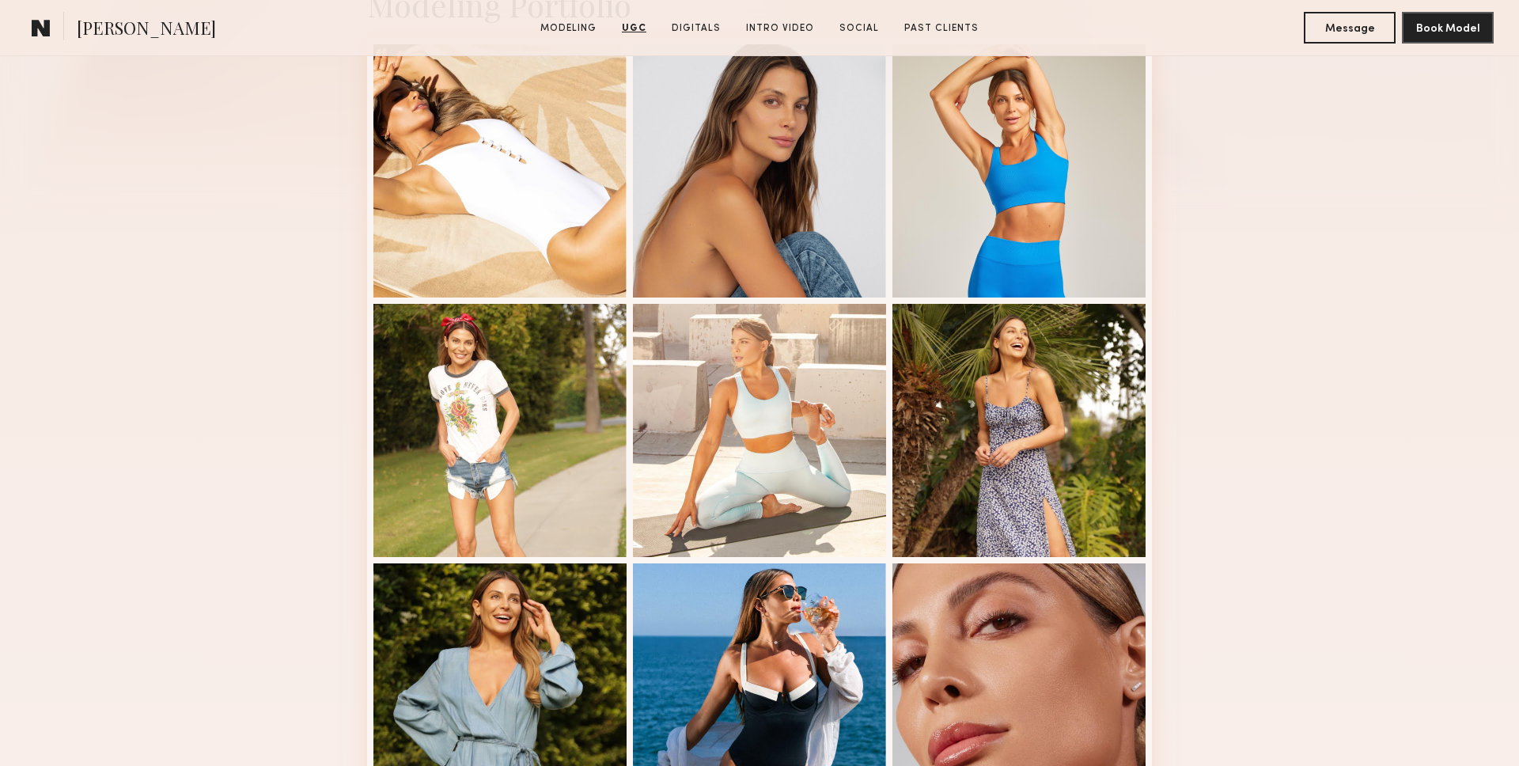
scroll to position [0, 0]
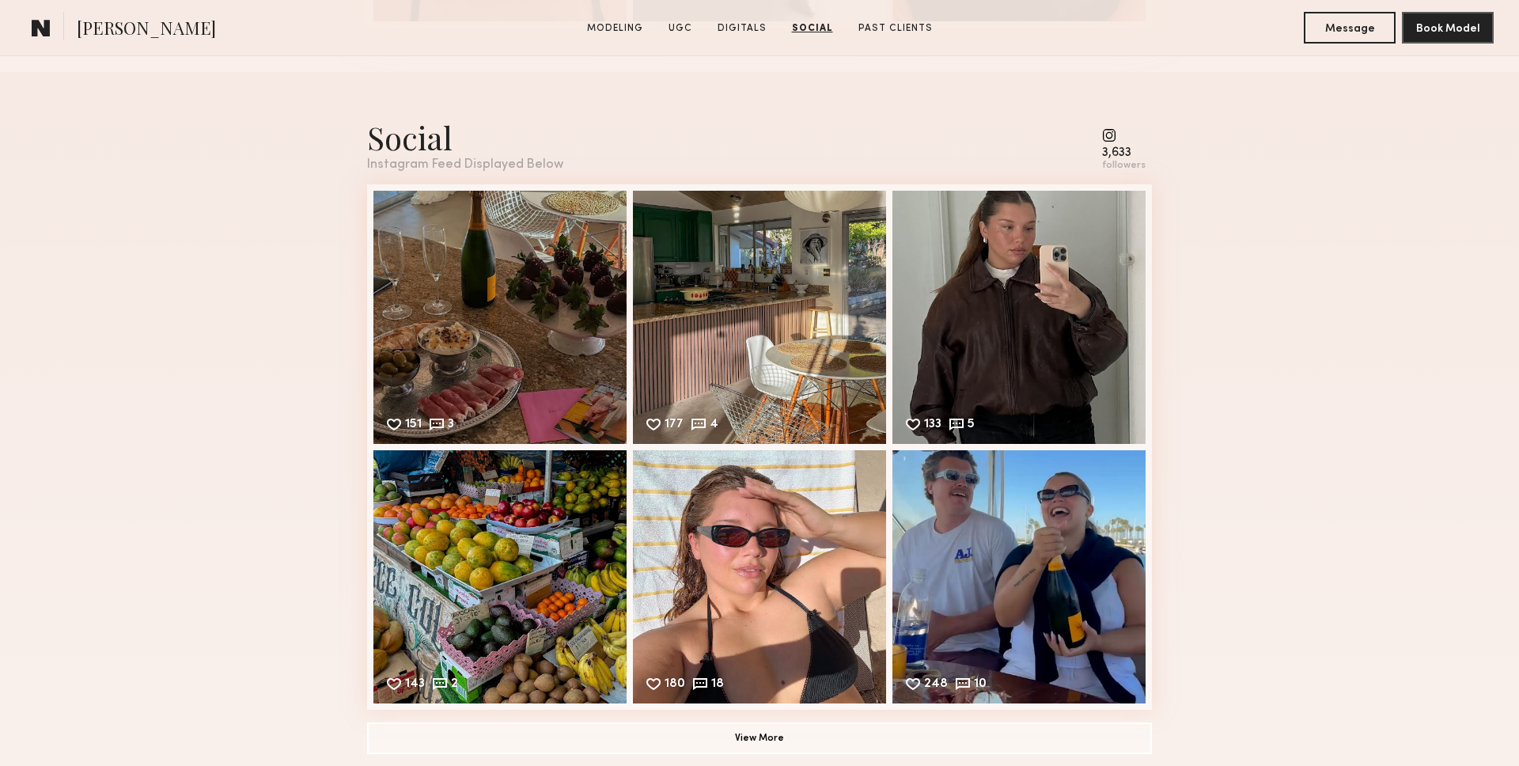
scroll to position [4190, 0]
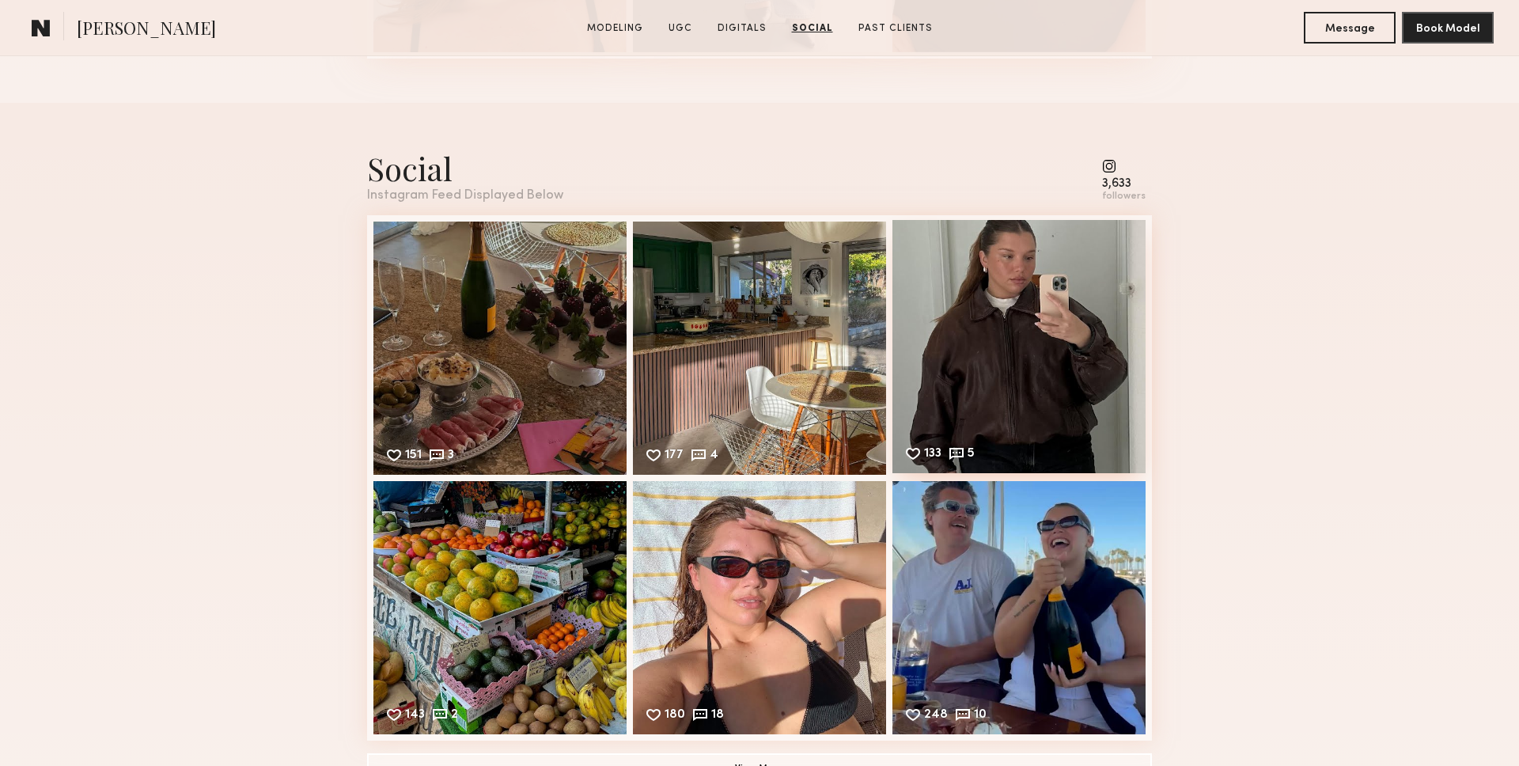
click at [930, 369] on div "133 5 Likes & comments displayed to show model’s engagement" at bounding box center [1018, 346] width 253 height 253
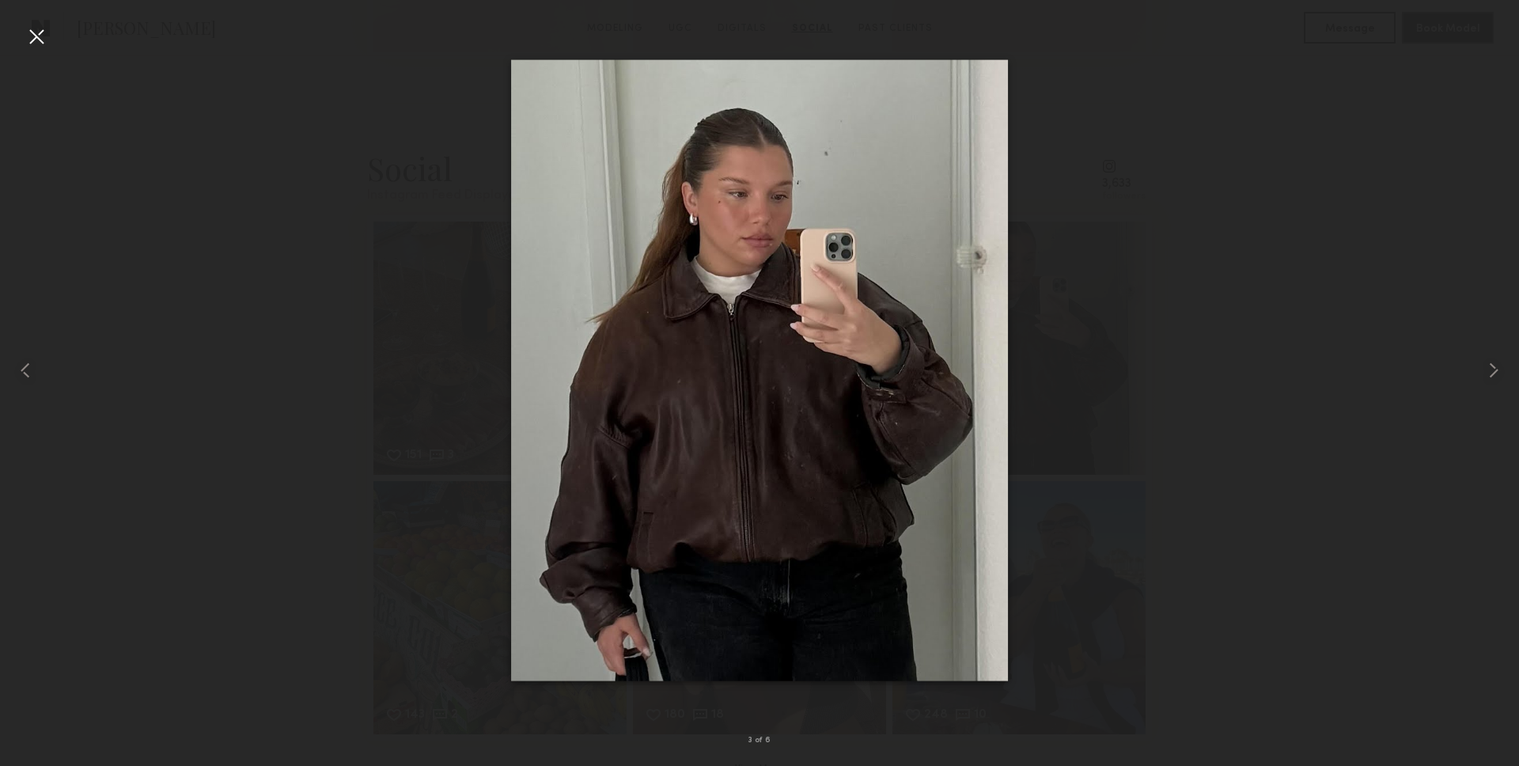
click at [390, 445] on div at bounding box center [759, 370] width 1519 height 690
click at [35, 34] on div at bounding box center [36, 36] width 25 height 25
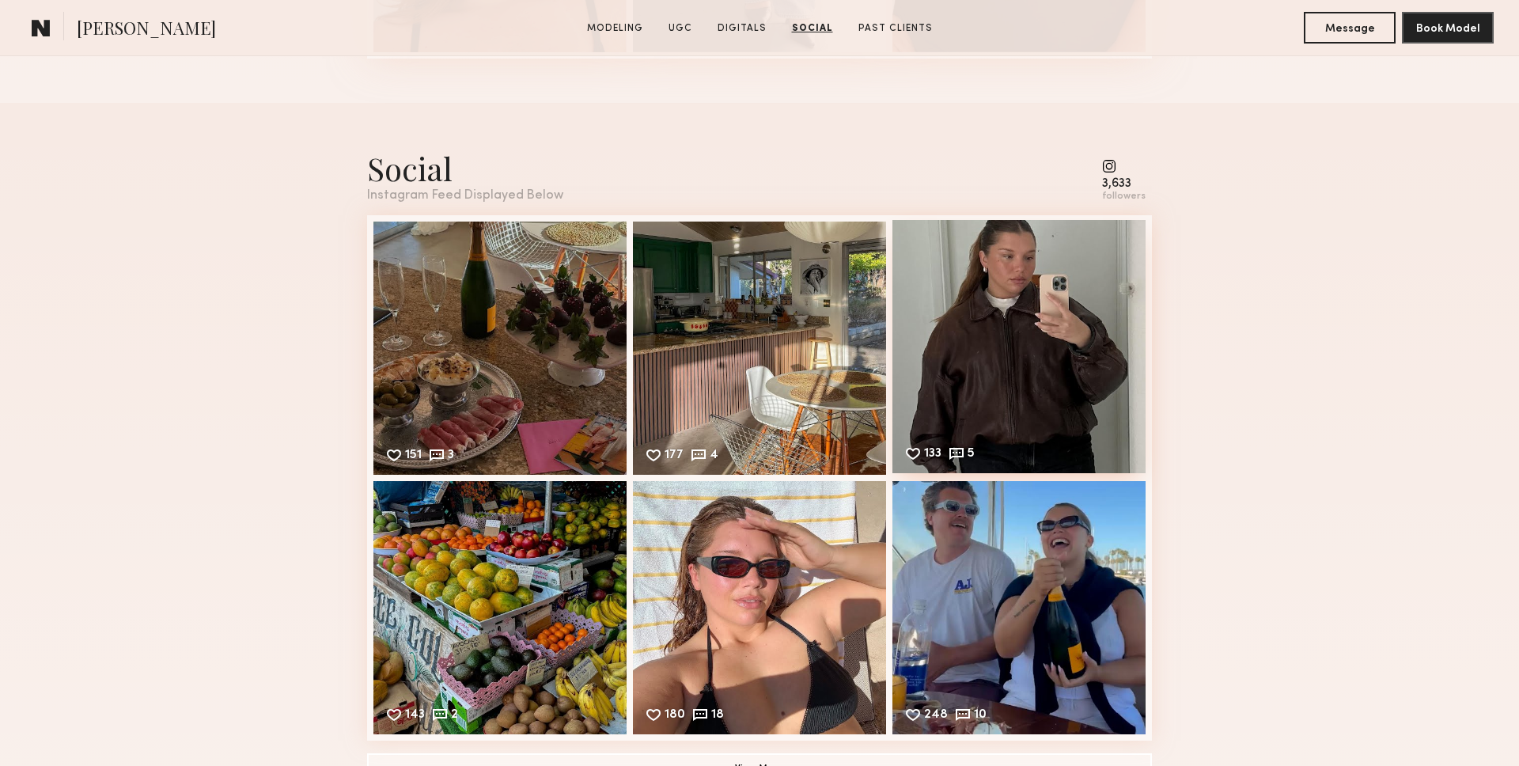
click at [983, 286] on div "133 5 Likes & comments displayed to show model’s engagement" at bounding box center [1018, 346] width 253 height 253
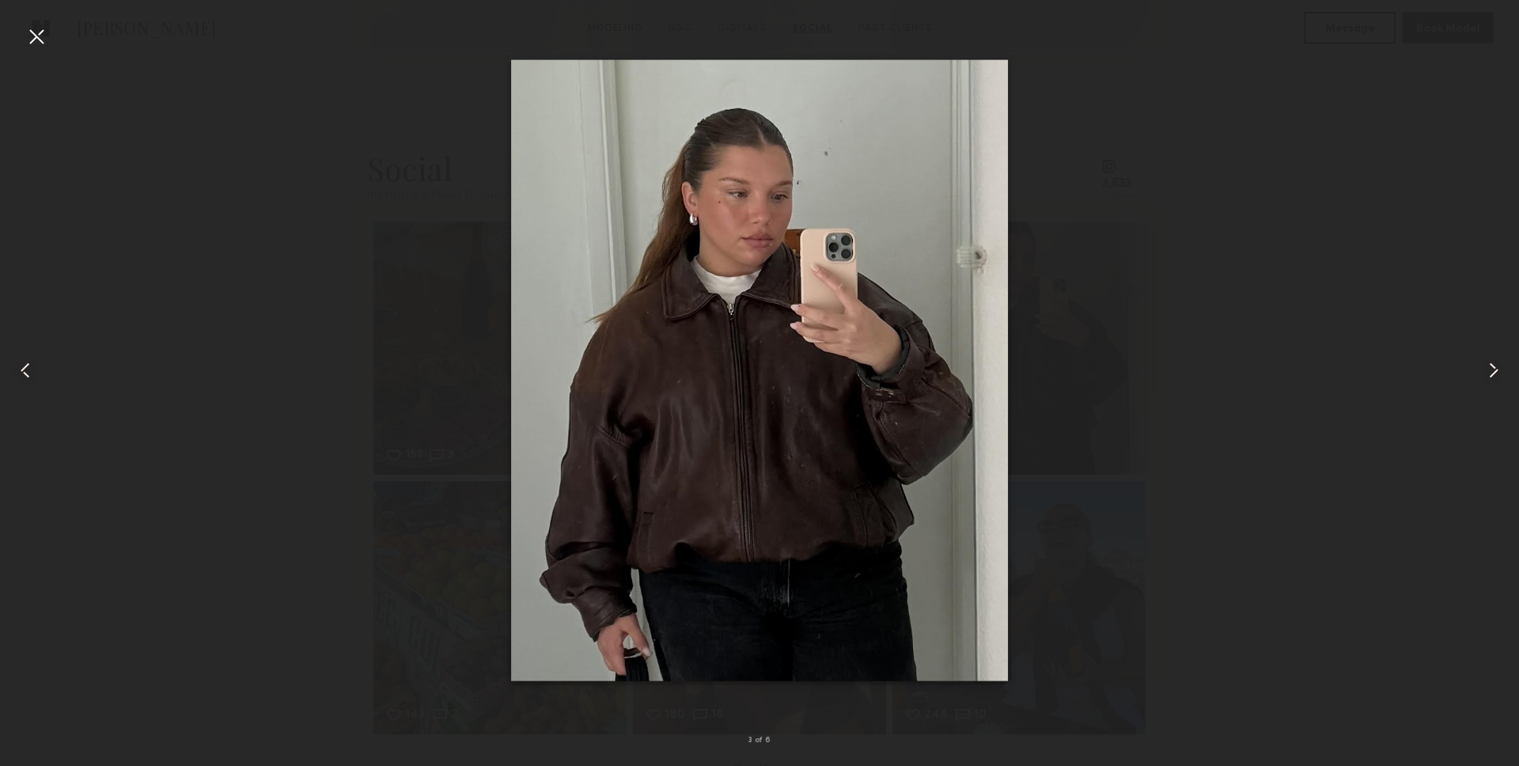
click at [291, 229] on div at bounding box center [759, 370] width 1519 height 690
click at [36, 37] on div at bounding box center [36, 36] width 25 height 25
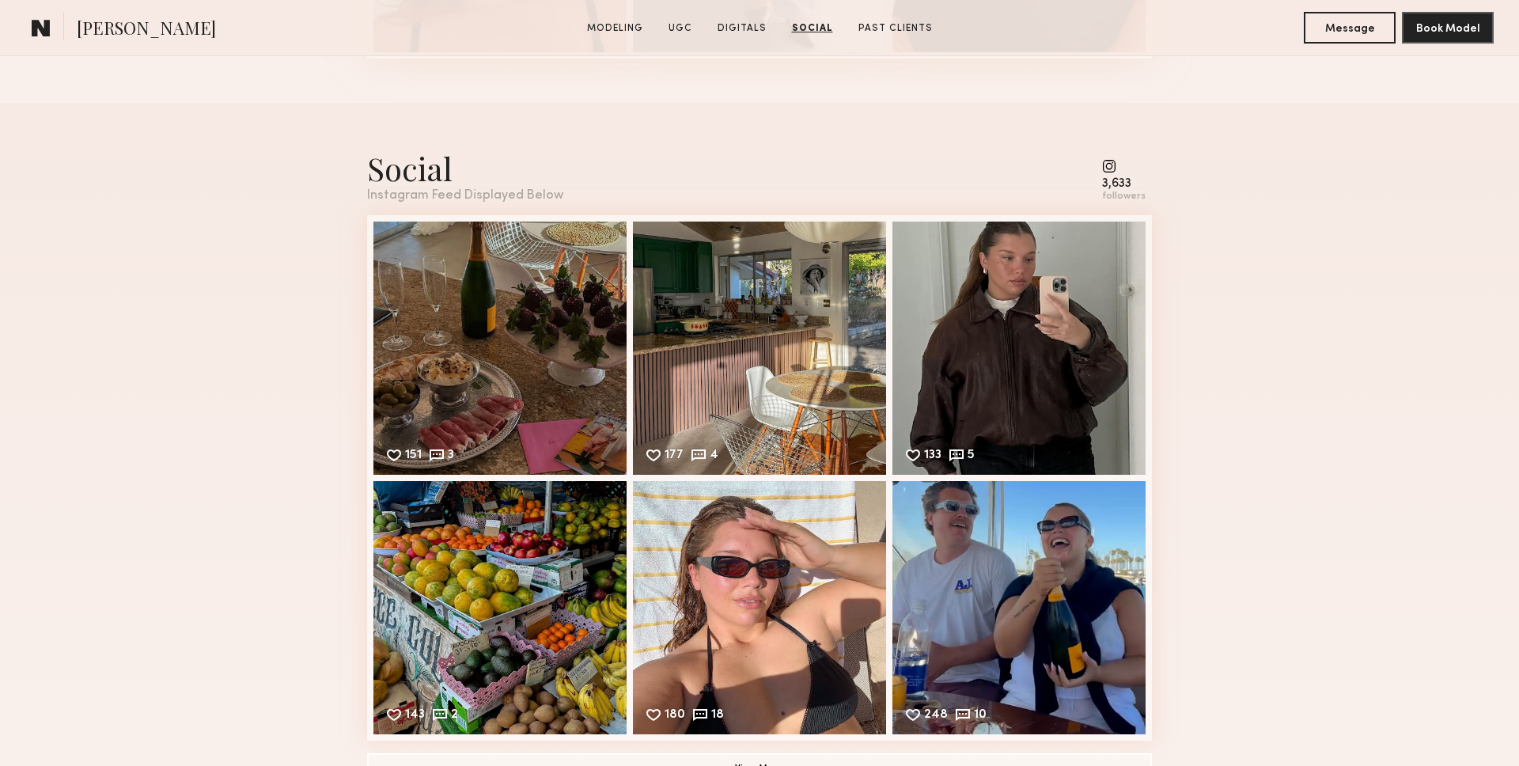
click at [409, 191] on div "Instagram Feed Displayed Below" at bounding box center [465, 195] width 196 height 13
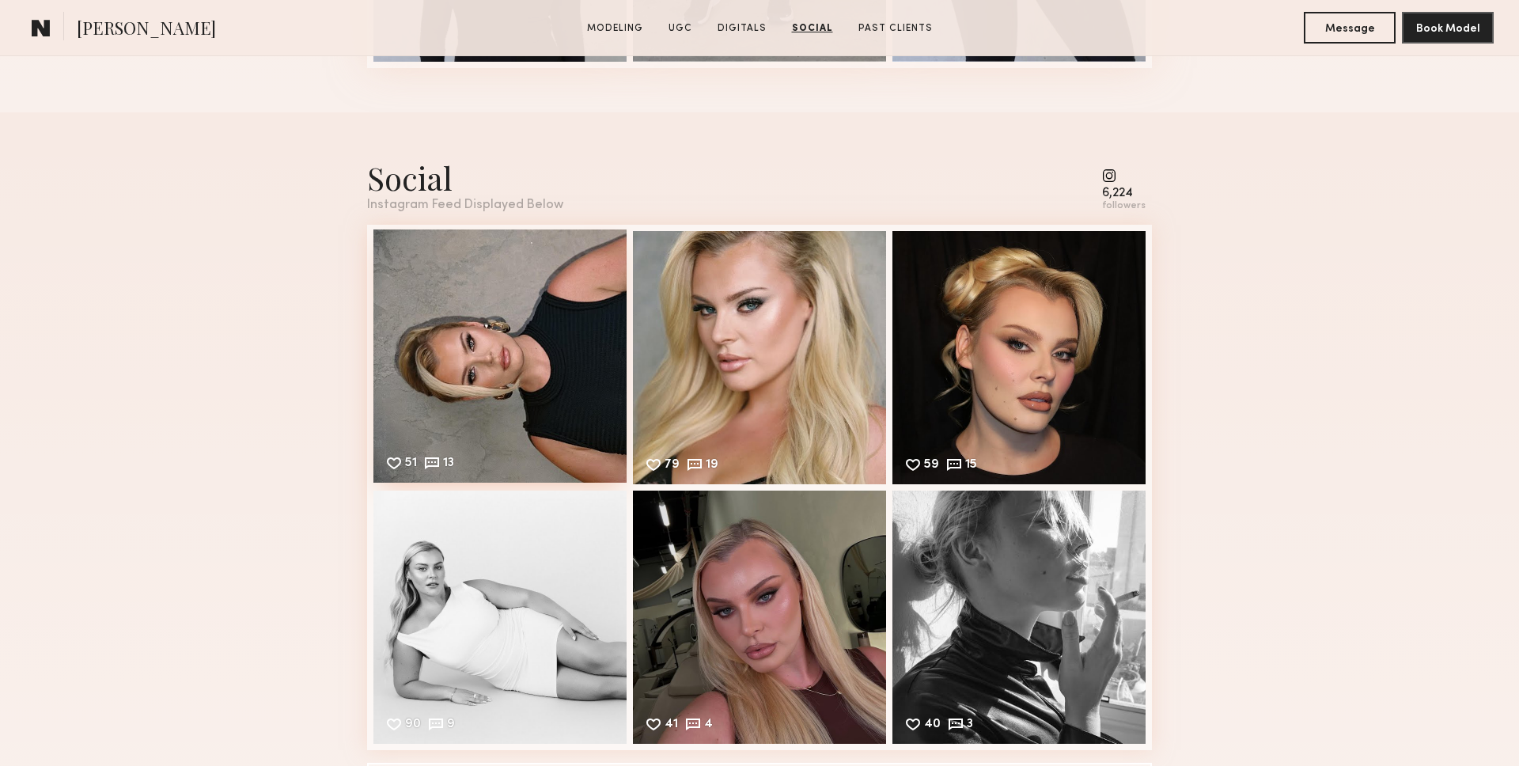
scroll to position [2866, 0]
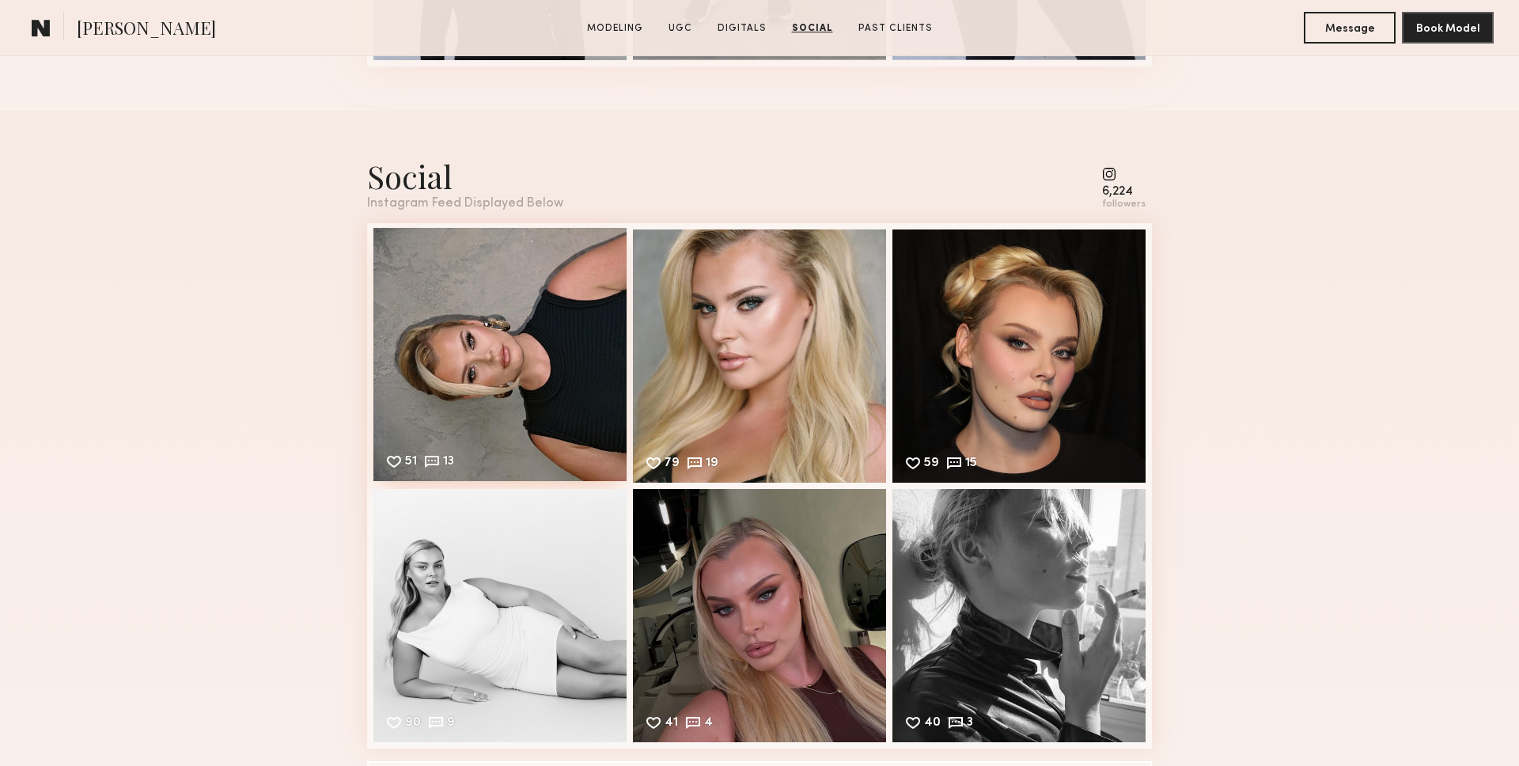
click at [473, 386] on div "51 13 Likes & comments displayed to show model’s engagement" at bounding box center [499, 354] width 253 height 253
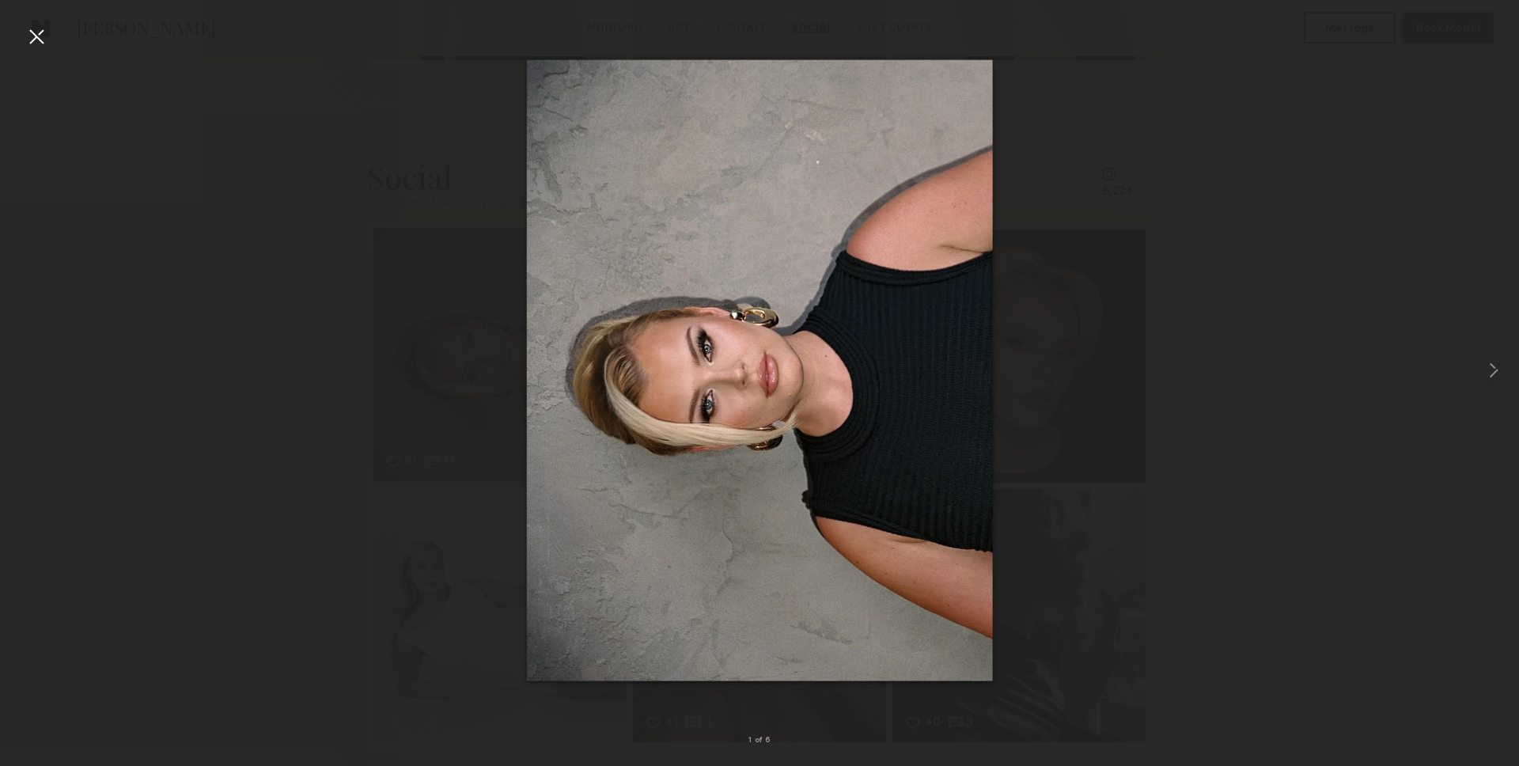
scroll to position [2867, 0]
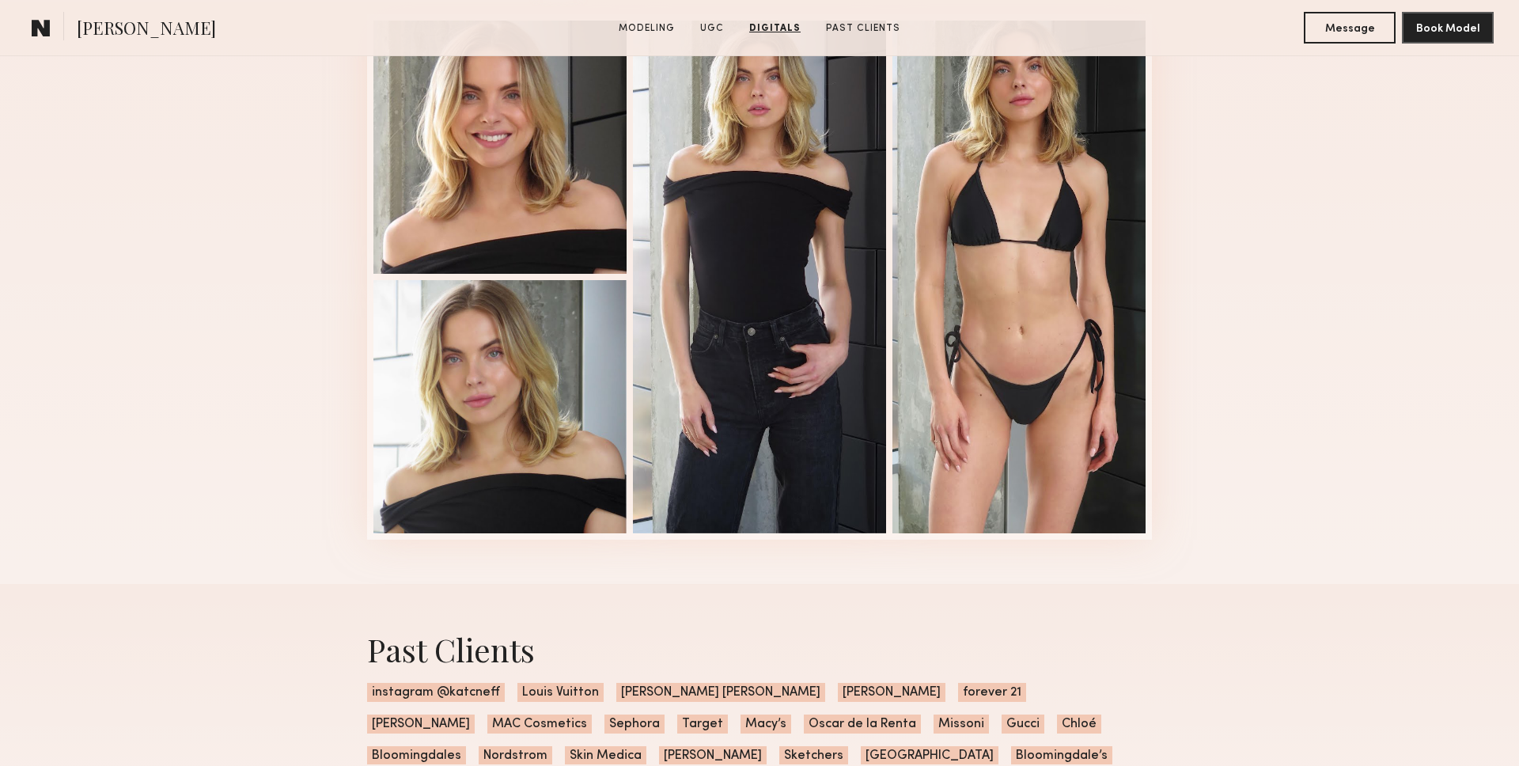
scroll to position [2767, 0]
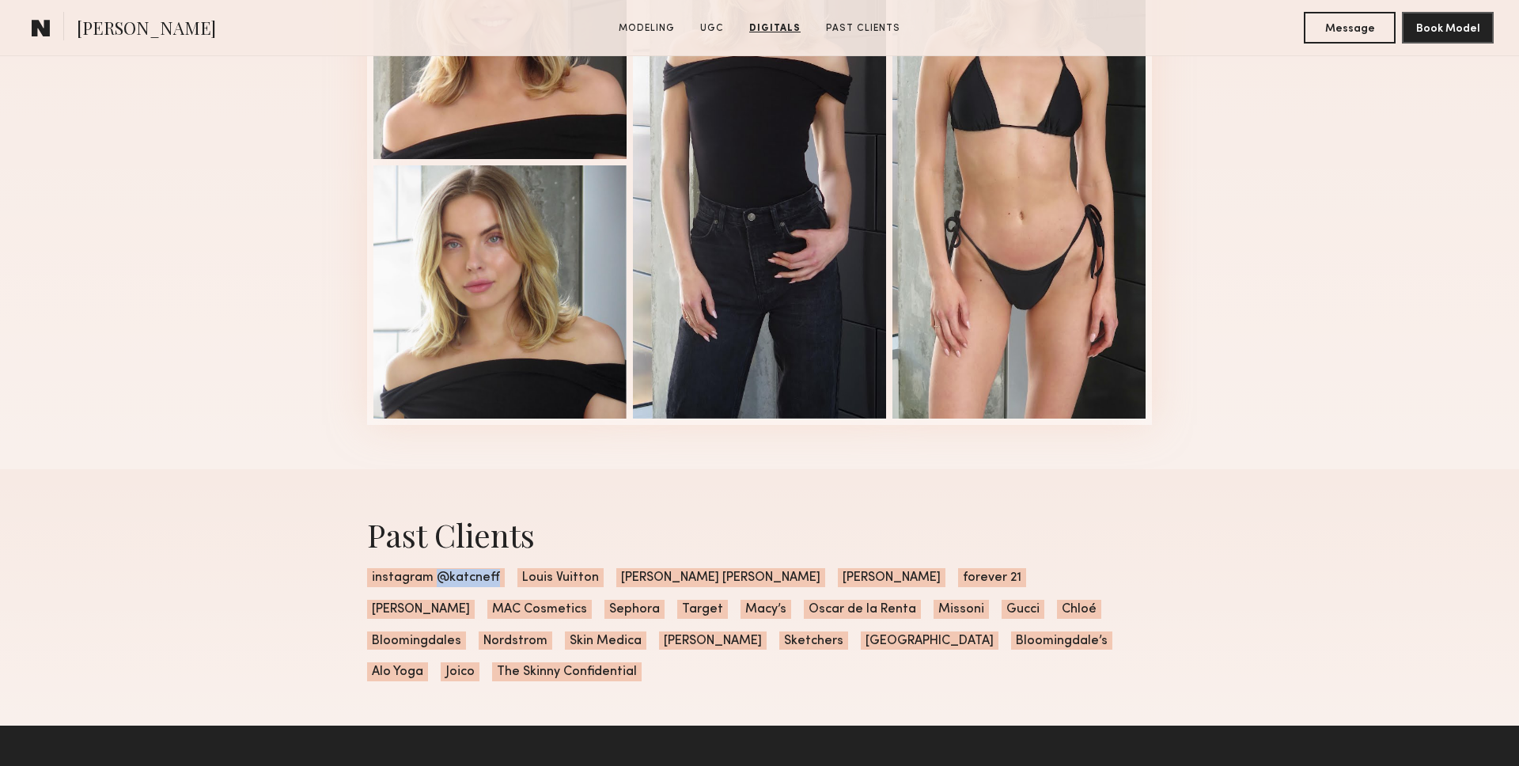
drag, startPoint x: 492, startPoint y: 577, endPoint x: 437, endPoint y: 579, distance: 55.4
click at [437, 579] on span "instagram @katcneff" at bounding box center [436, 577] width 138 height 19
copy span "@katcneff"
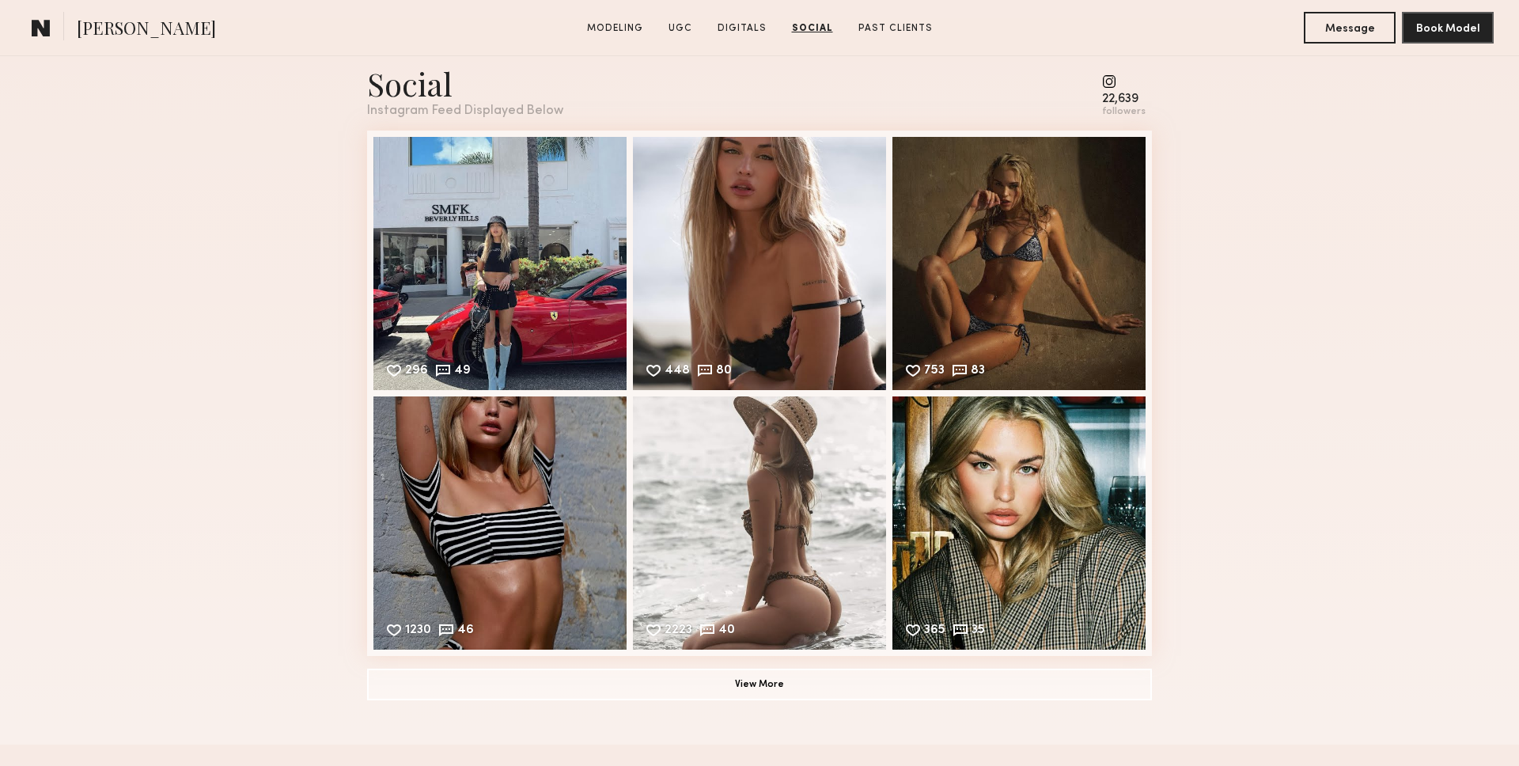
scroll to position [3473, 0]
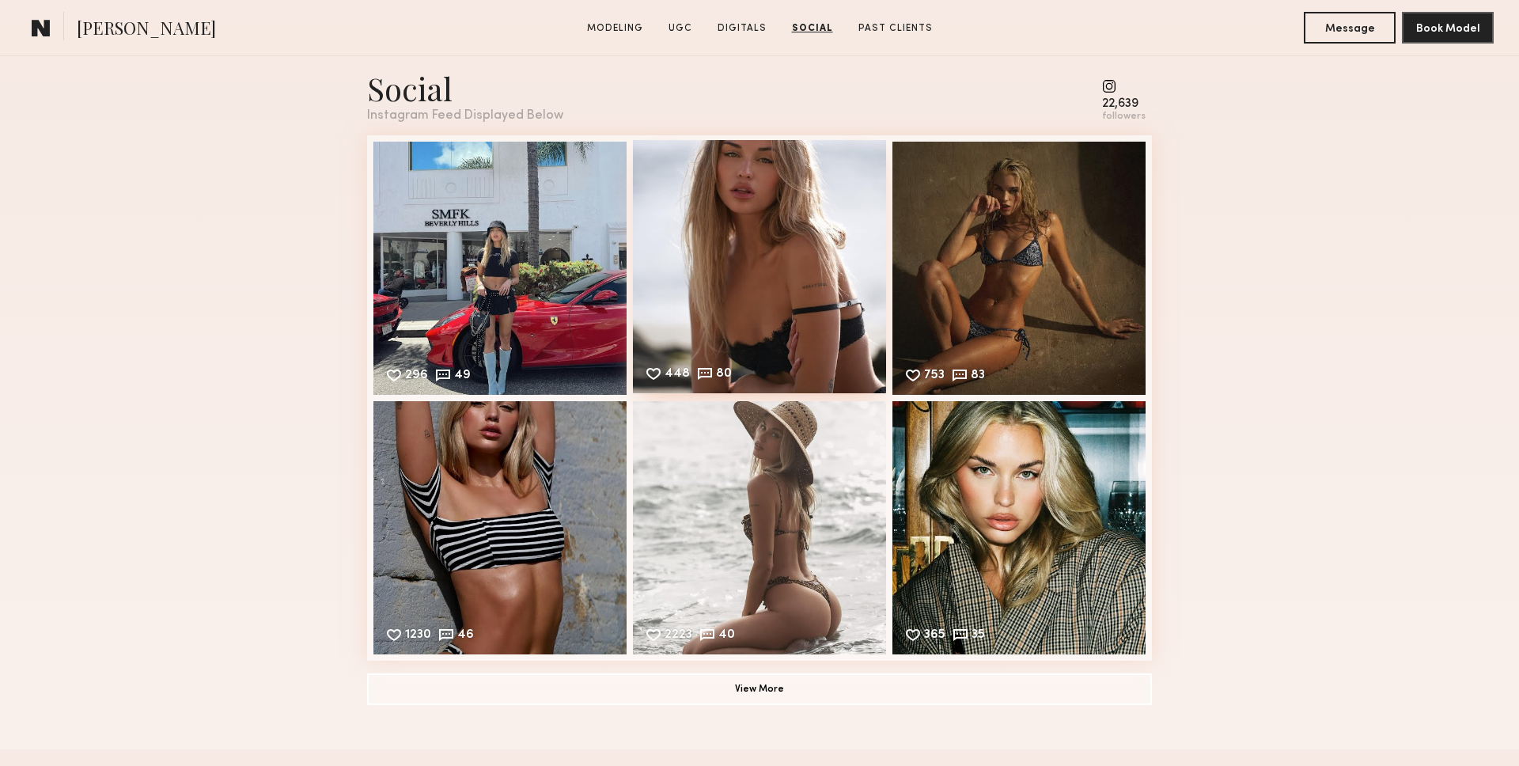
click at [856, 261] on div "448 80 Likes & comments displayed to show model’s engagement" at bounding box center [759, 266] width 253 height 253
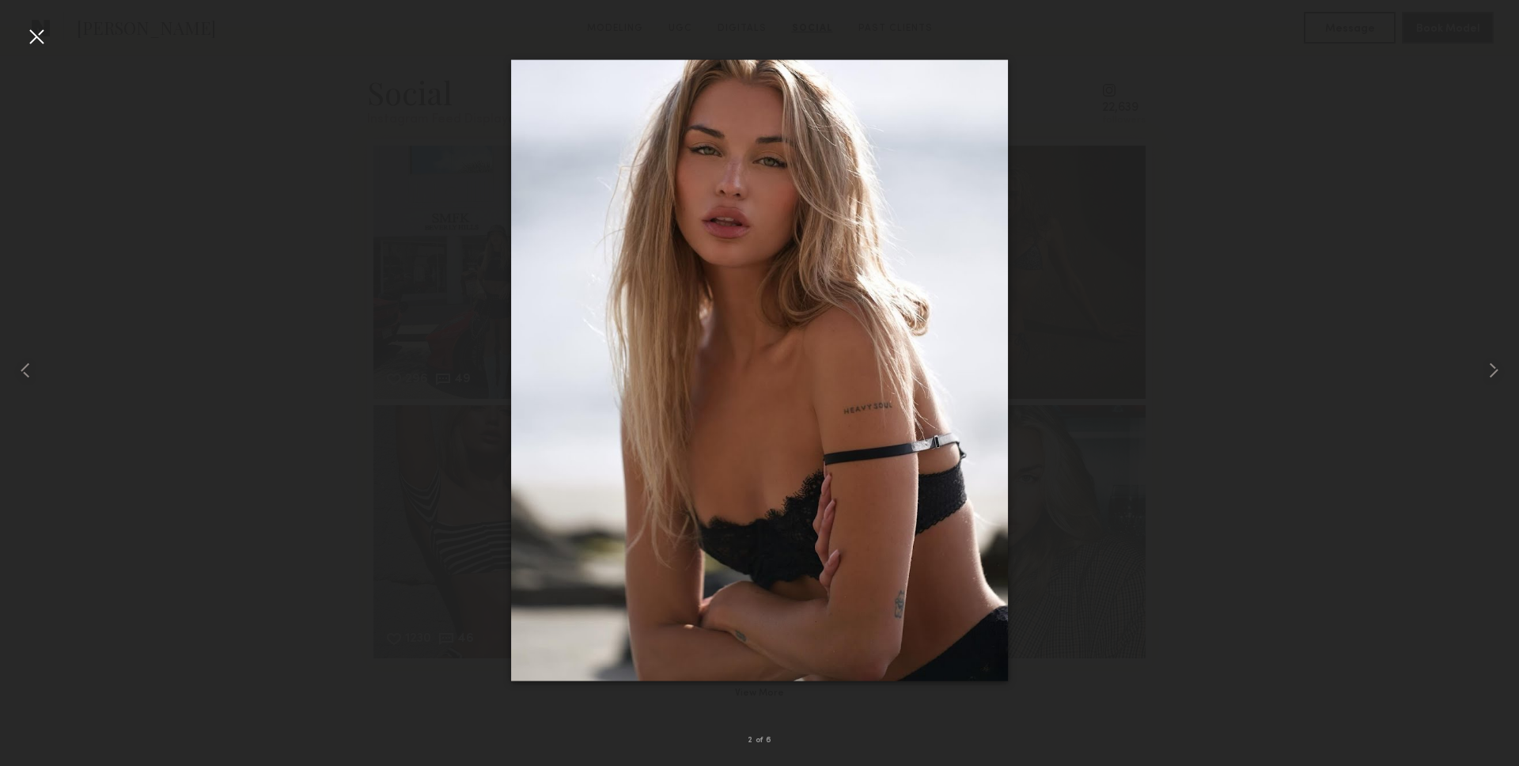
click at [757, 269] on img at bounding box center [759, 370] width 497 height 621
click at [55, 41] on div at bounding box center [30, 370] width 61 height 690
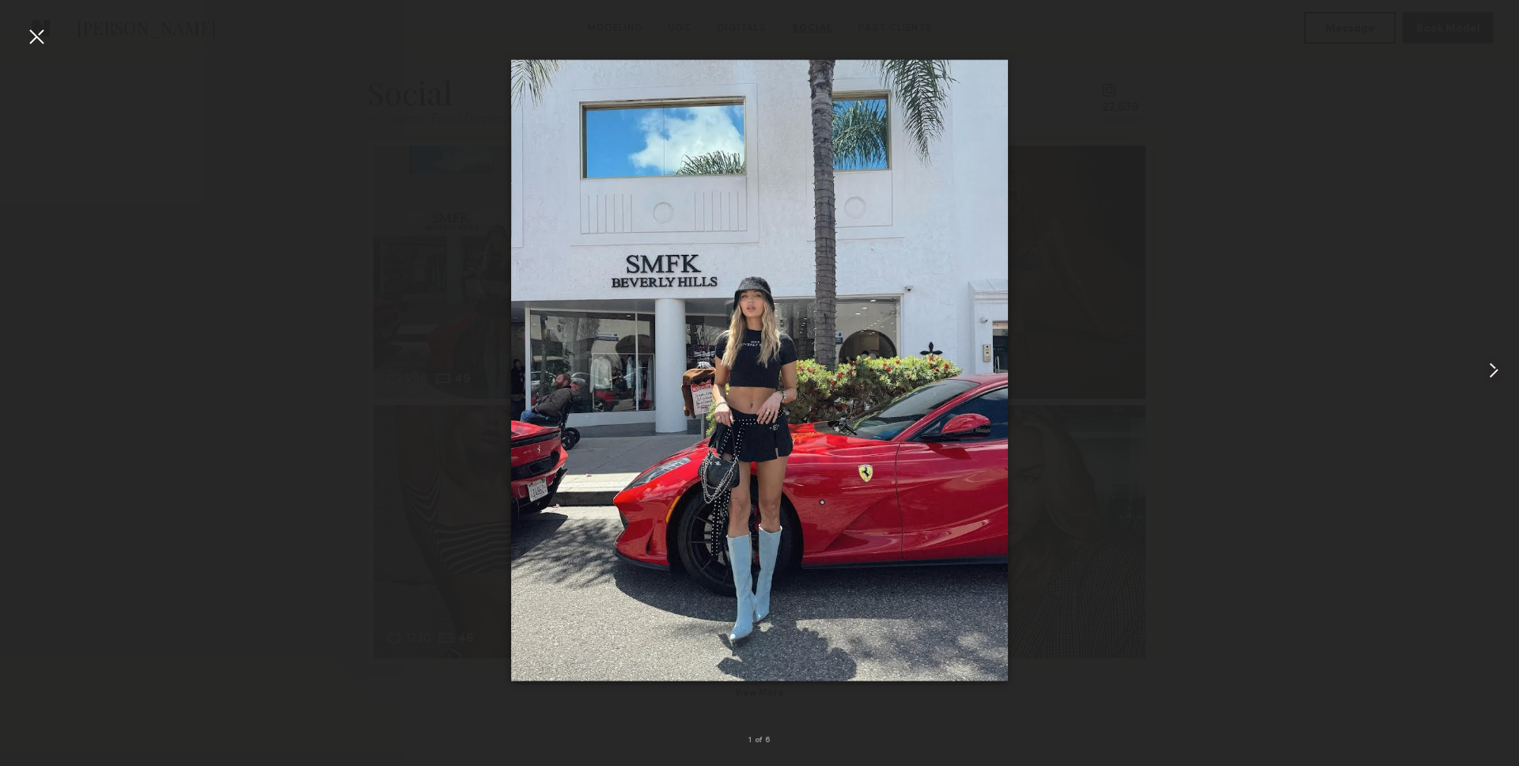
click at [55, 40] on div at bounding box center [759, 370] width 1519 height 690
click at [27, 33] on div at bounding box center [36, 36] width 25 height 25
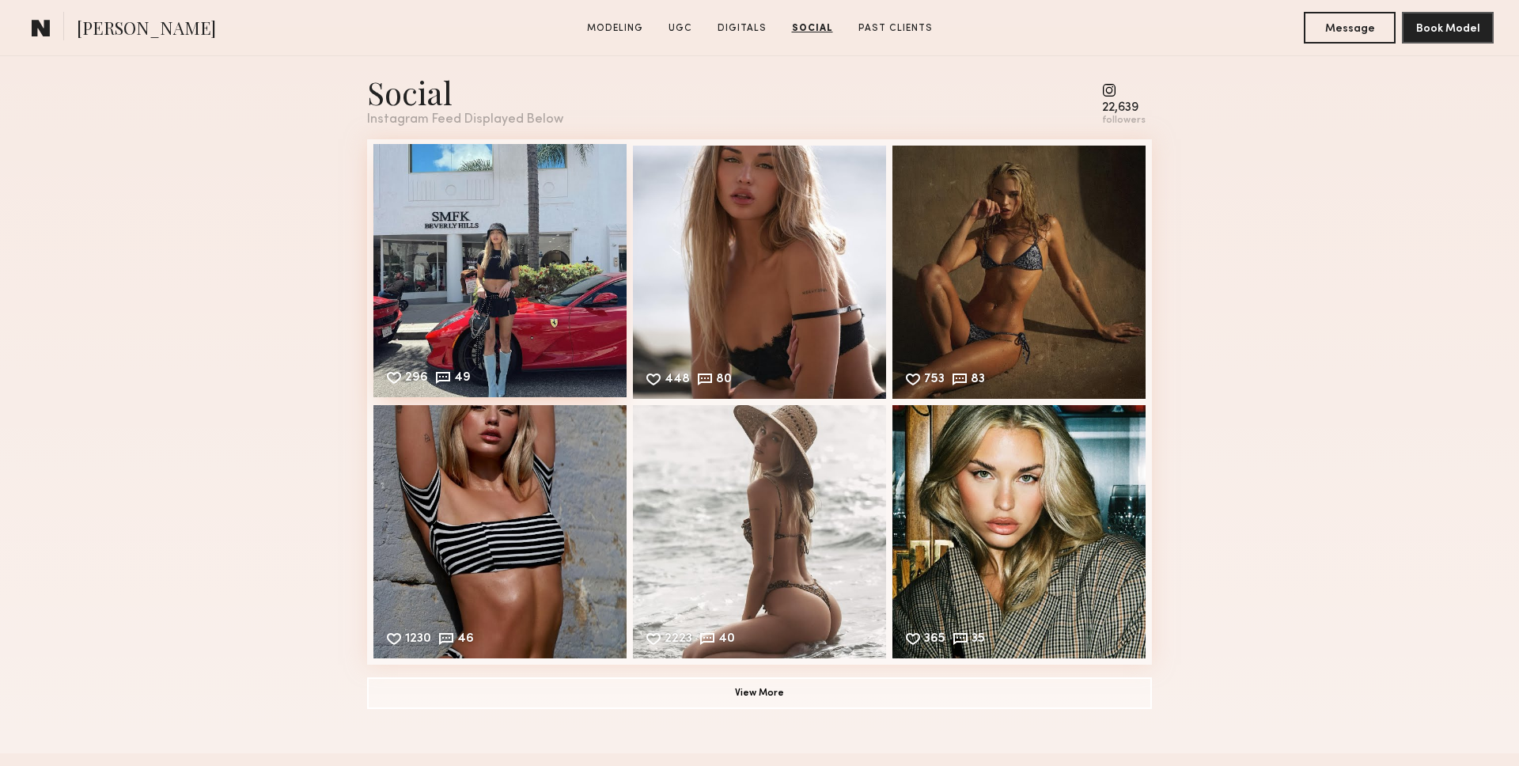
click at [540, 246] on div "296 49 Likes & comments displayed to show model’s engagement" at bounding box center [499, 270] width 253 height 253
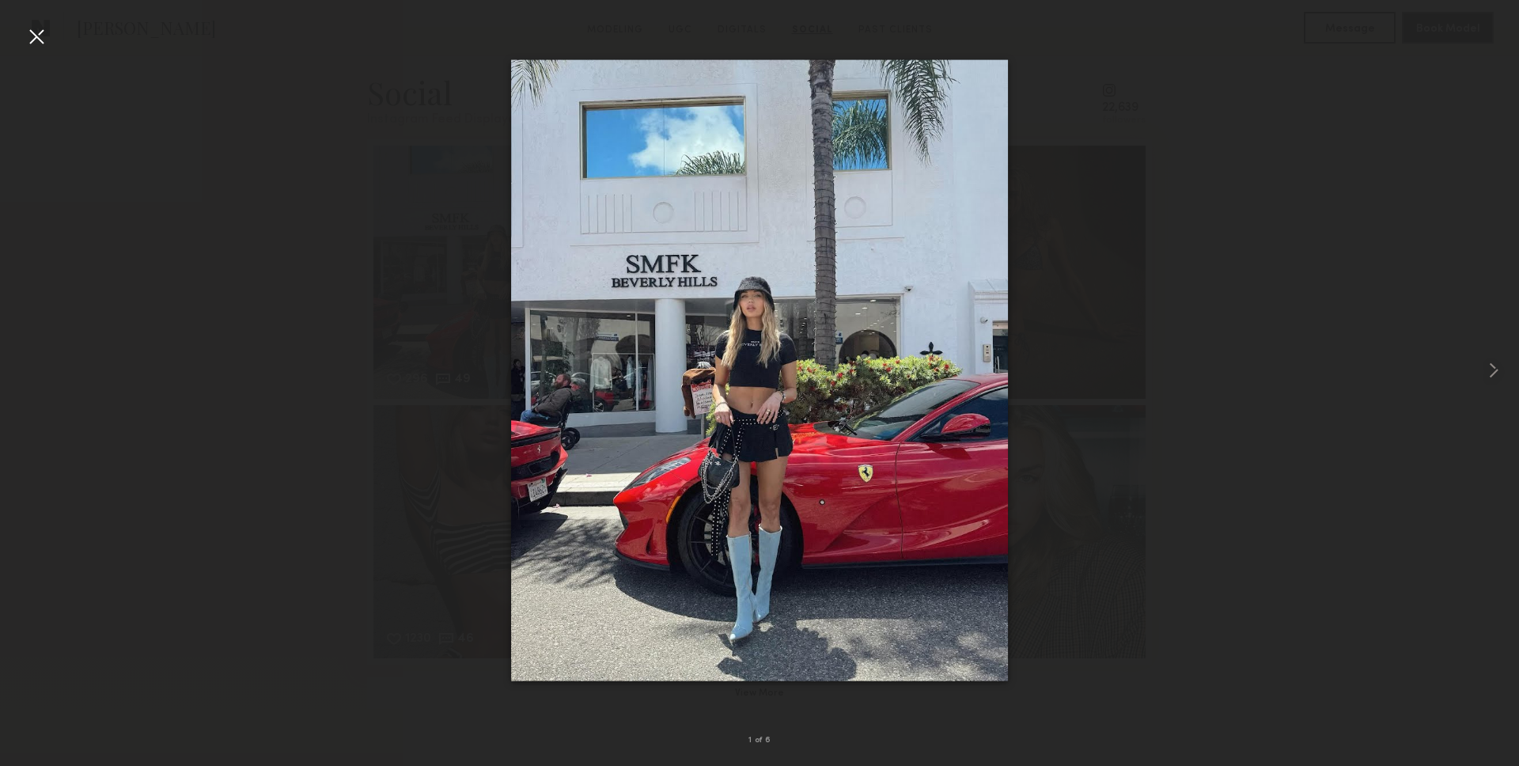
click at [287, 139] on div at bounding box center [759, 370] width 1519 height 690
click at [1268, 229] on div at bounding box center [759, 370] width 1519 height 690
click at [1407, 326] on div at bounding box center [759, 370] width 1519 height 690
click at [1475, 363] on div at bounding box center [1488, 370] width 61 height 690
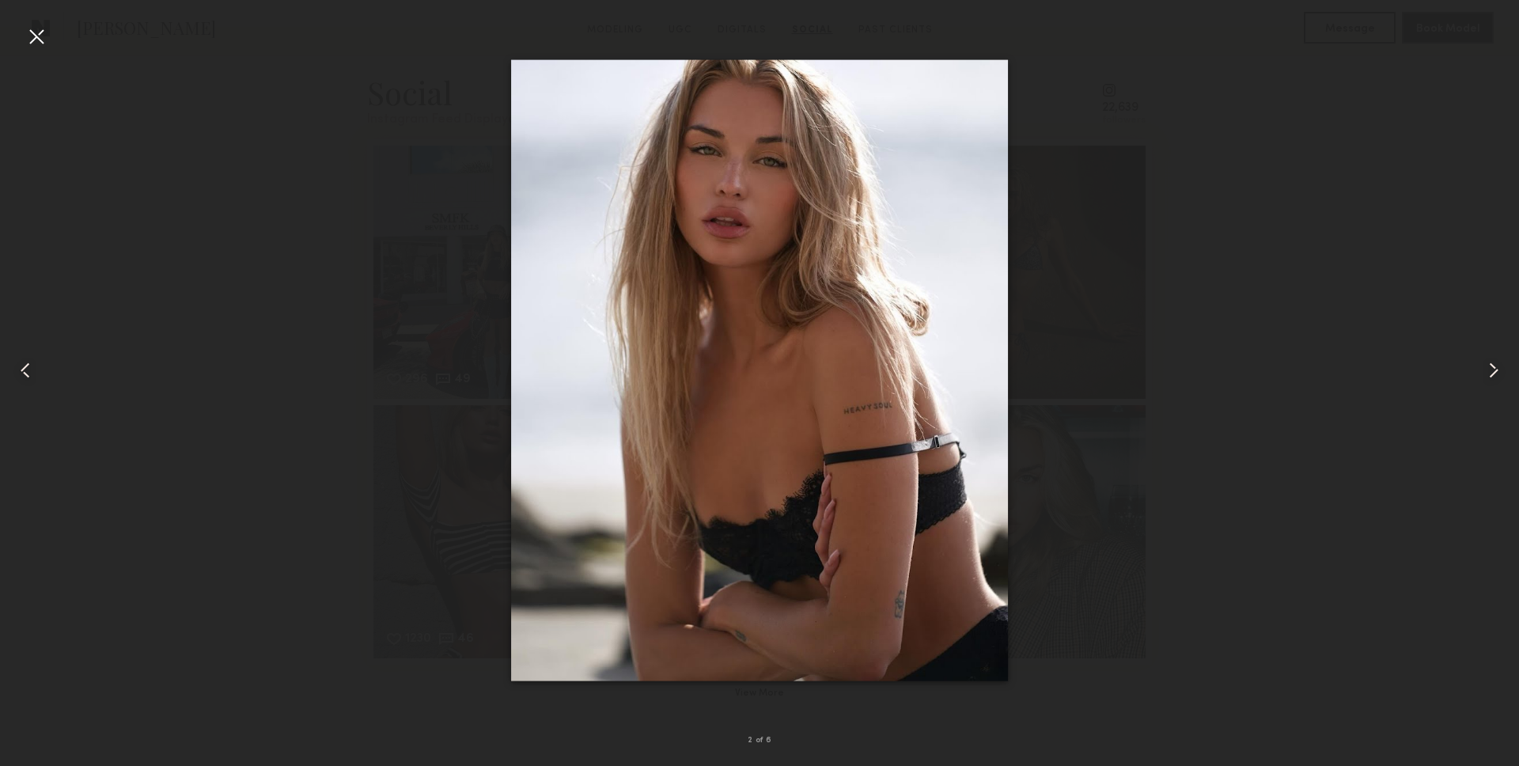
click at [1482, 358] on common-icon at bounding box center [1493, 370] width 25 height 25
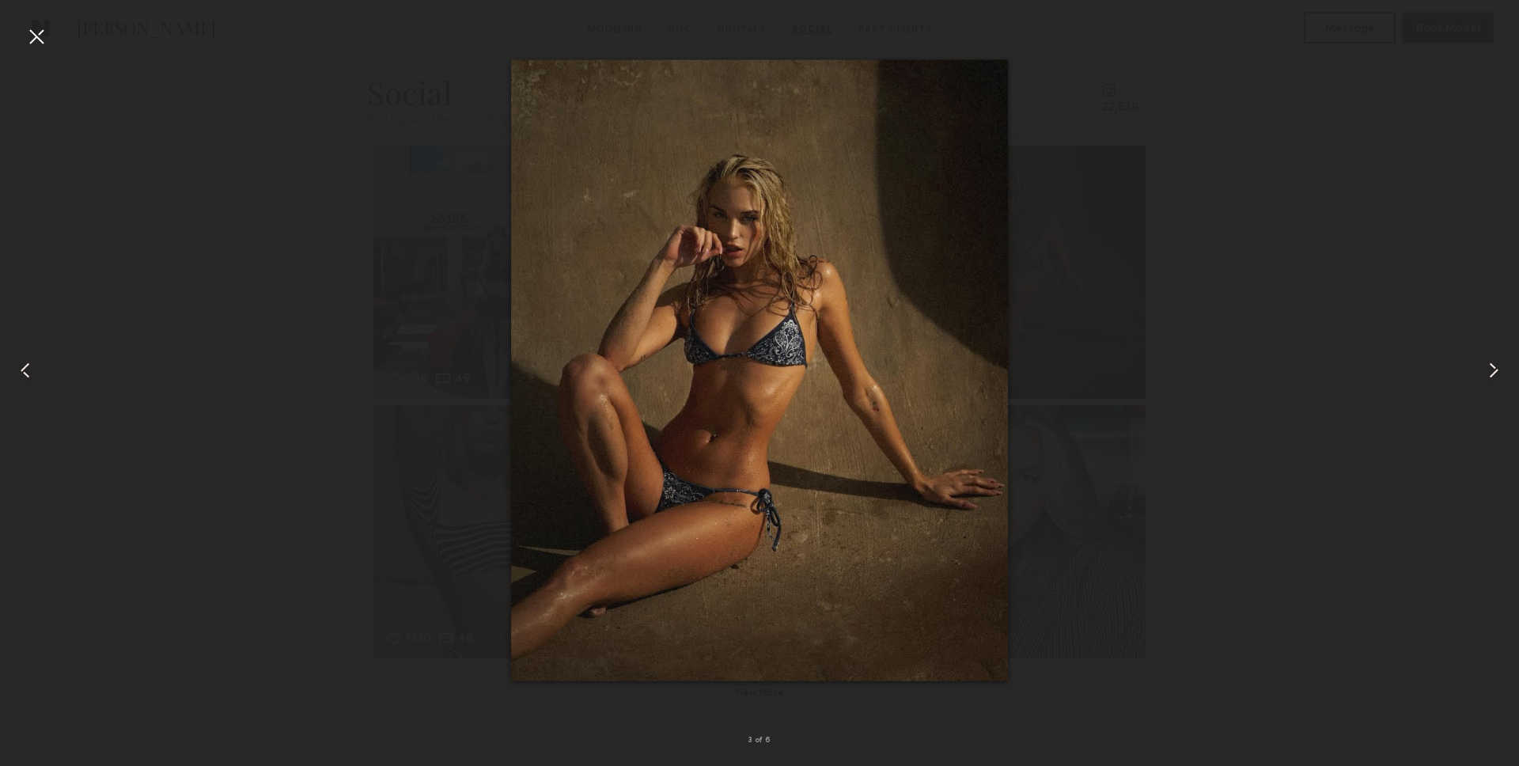
click at [341, 92] on div at bounding box center [759, 370] width 1519 height 690
click at [46, 37] on div at bounding box center [36, 36] width 25 height 25
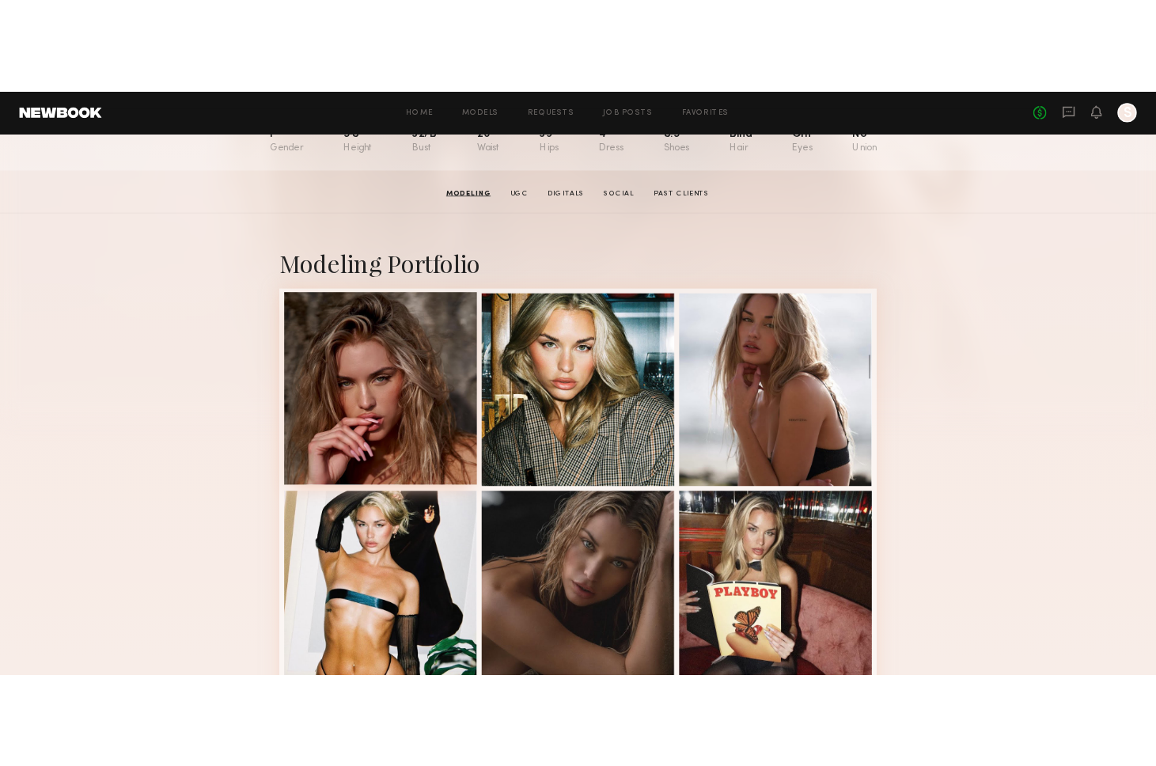
scroll to position [169, 0]
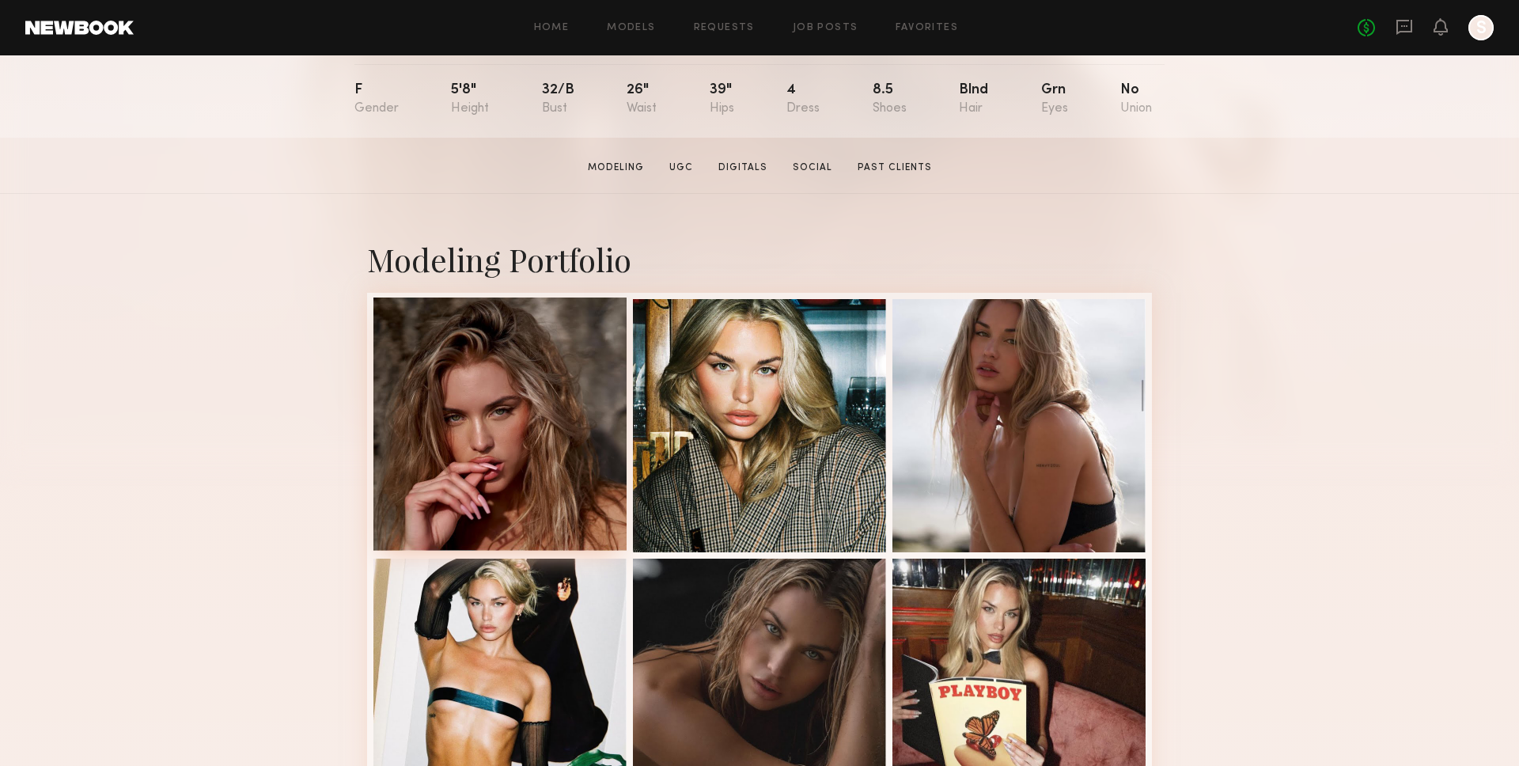
click at [591, 331] on div at bounding box center [499, 423] width 253 height 253
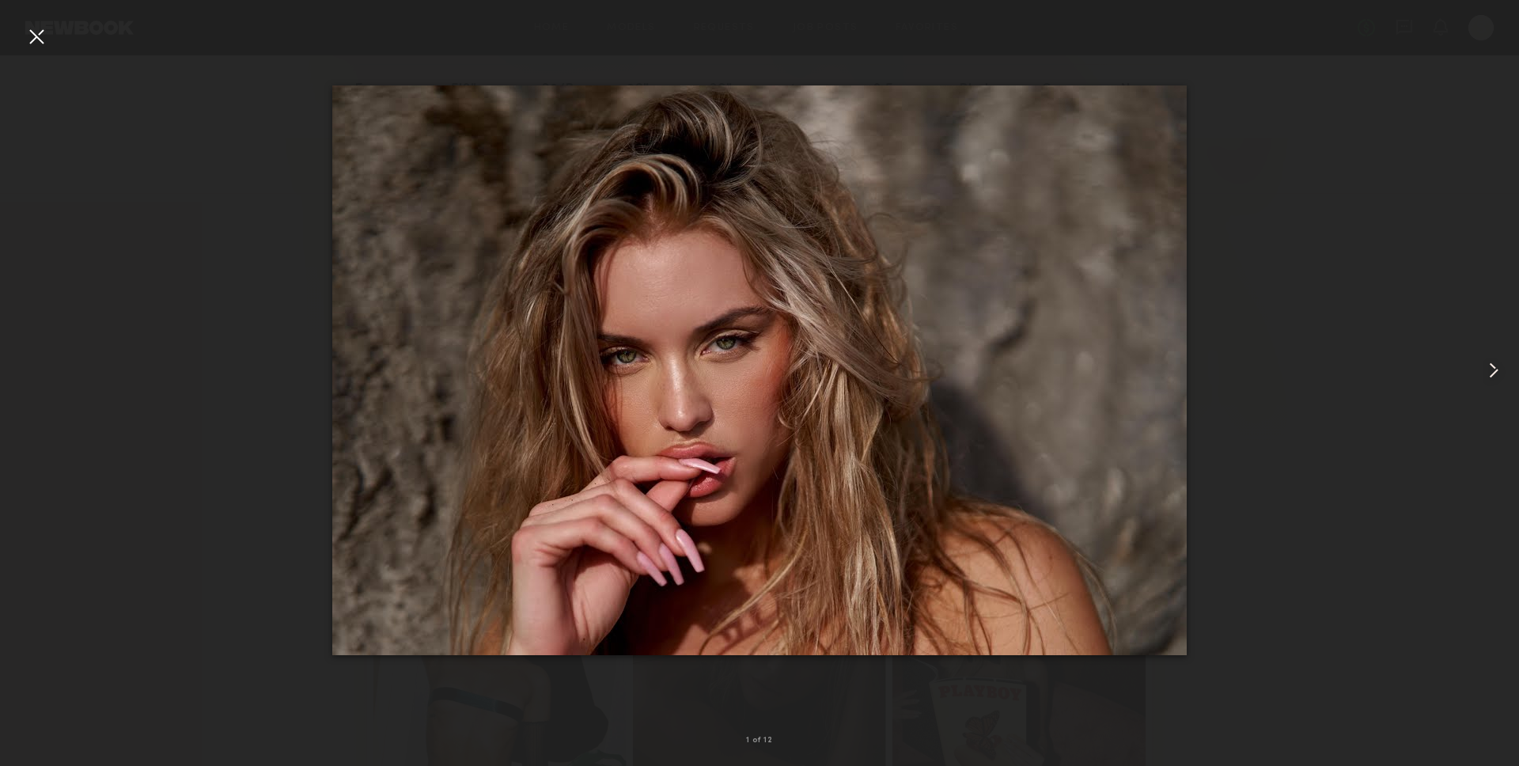
click at [1497, 361] on common-icon at bounding box center [1493, 370] width 25 height 25
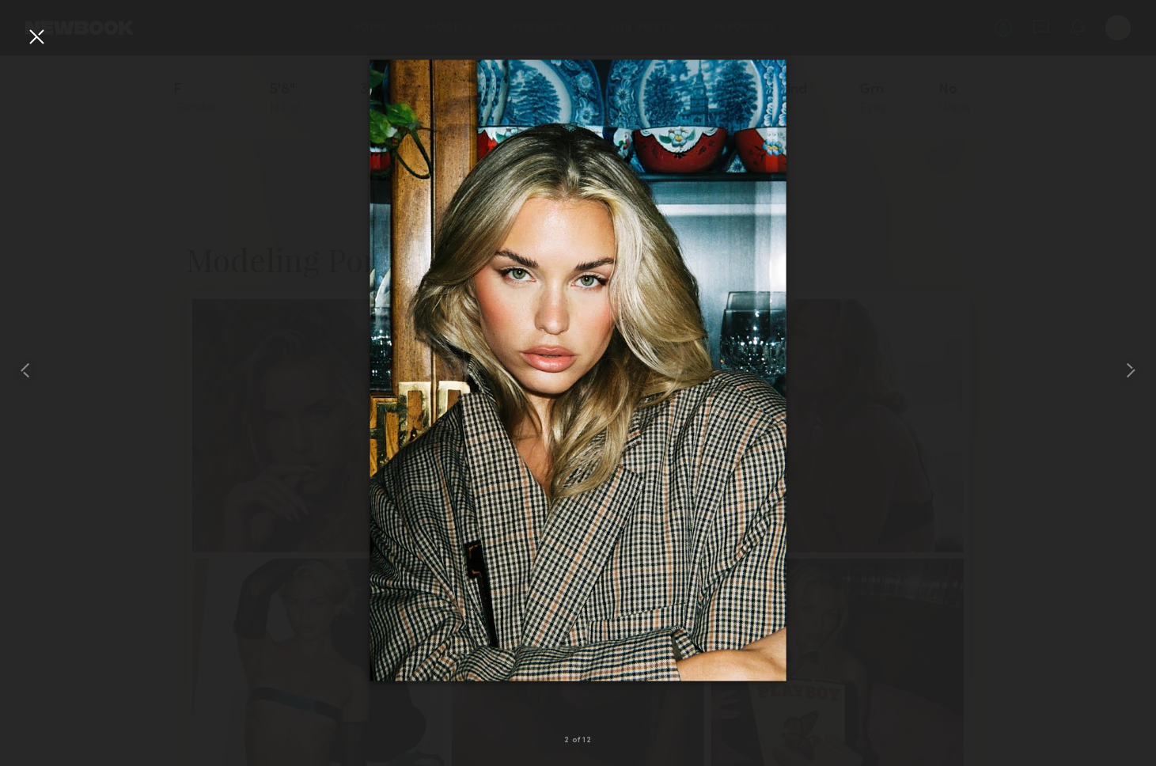
click at [45, 28] on div at bounding box center [36, 36] width 25 height 25
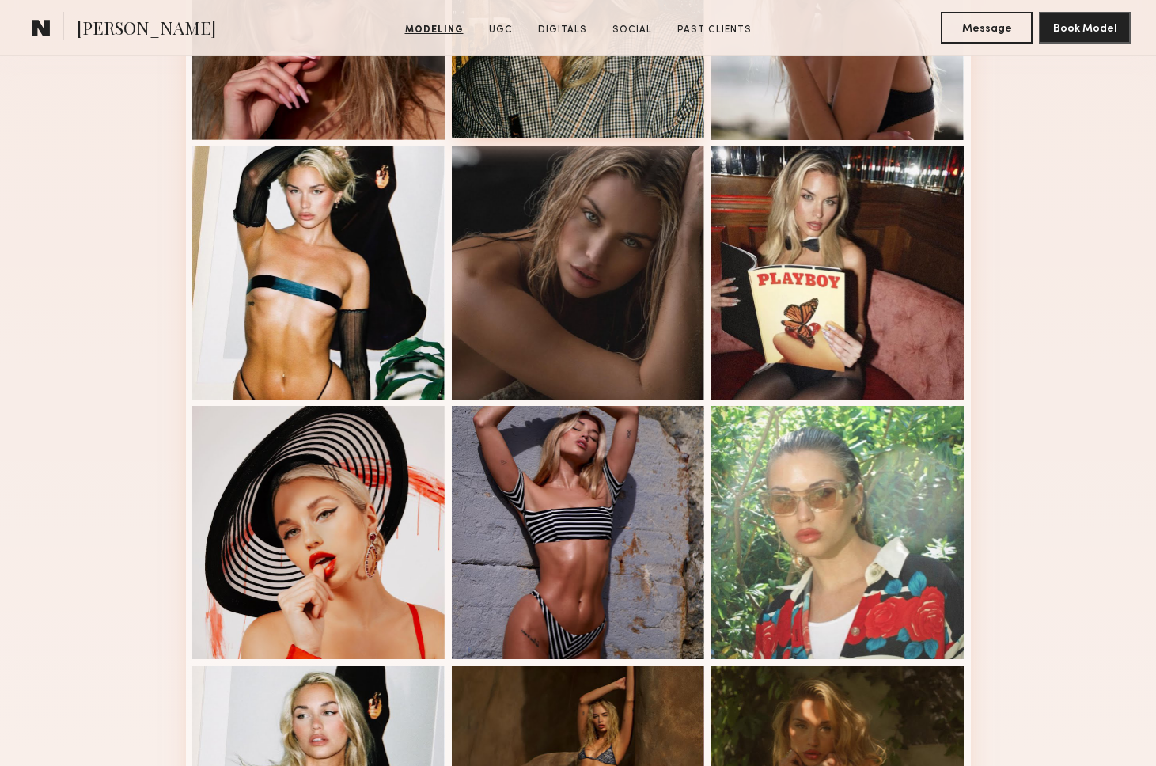
scroll to position [0, 0]
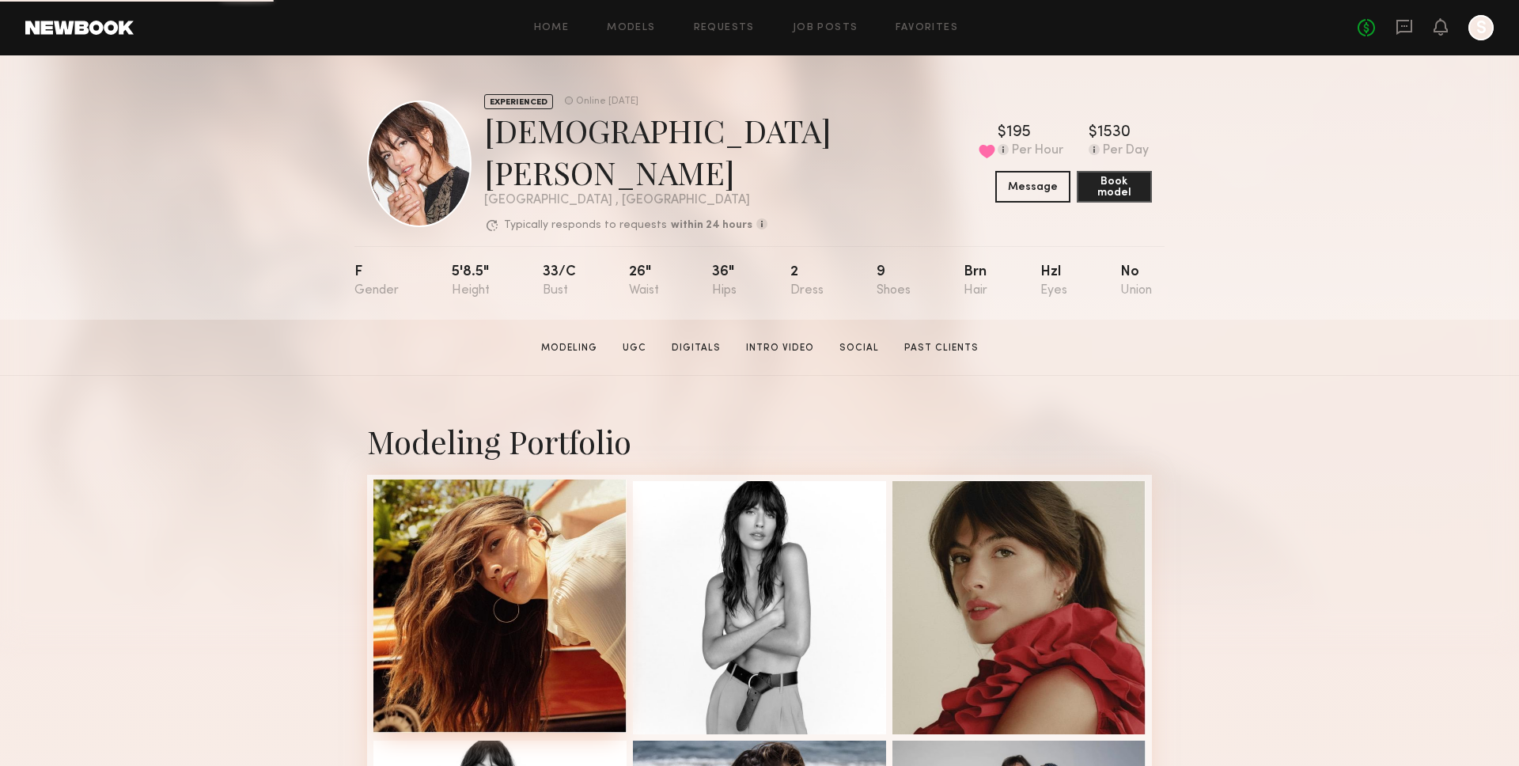
click at [543, 522] on div at bounding box center [499, 605] width 253 height 253
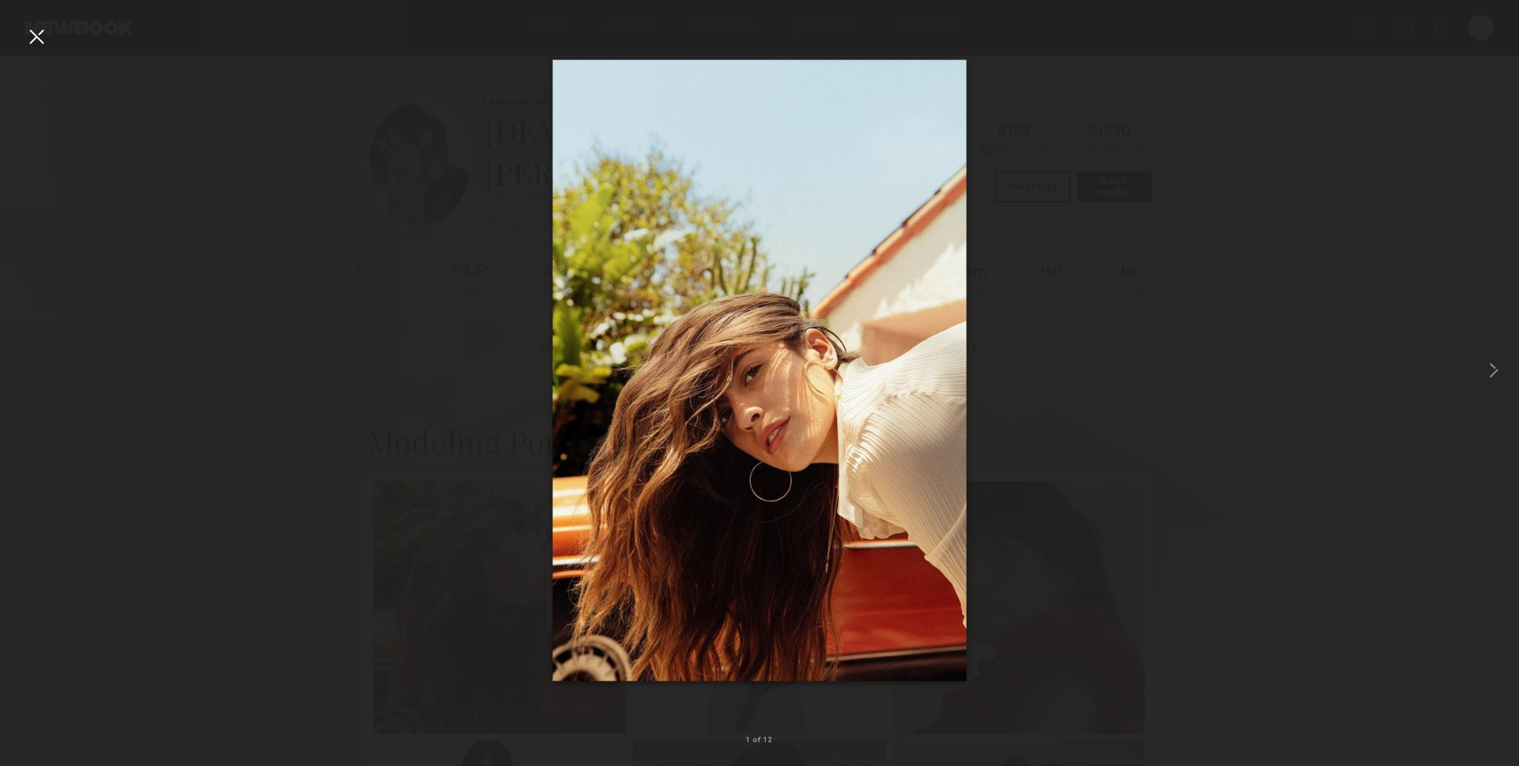
click at [1290, 110] on div at bounding box center [759, 370] width 1519 height 690
drag, startPoint x: 44, startPoint y: 50, endPoint x: 31, endPoint y: 37, distance: 18.5
click at [43, 48] on div "1 of 12" at bounding box center [759, 383] width 1519 height 766
click at [31, 37] on div at bounding box center [36, 36] width 25 height 25
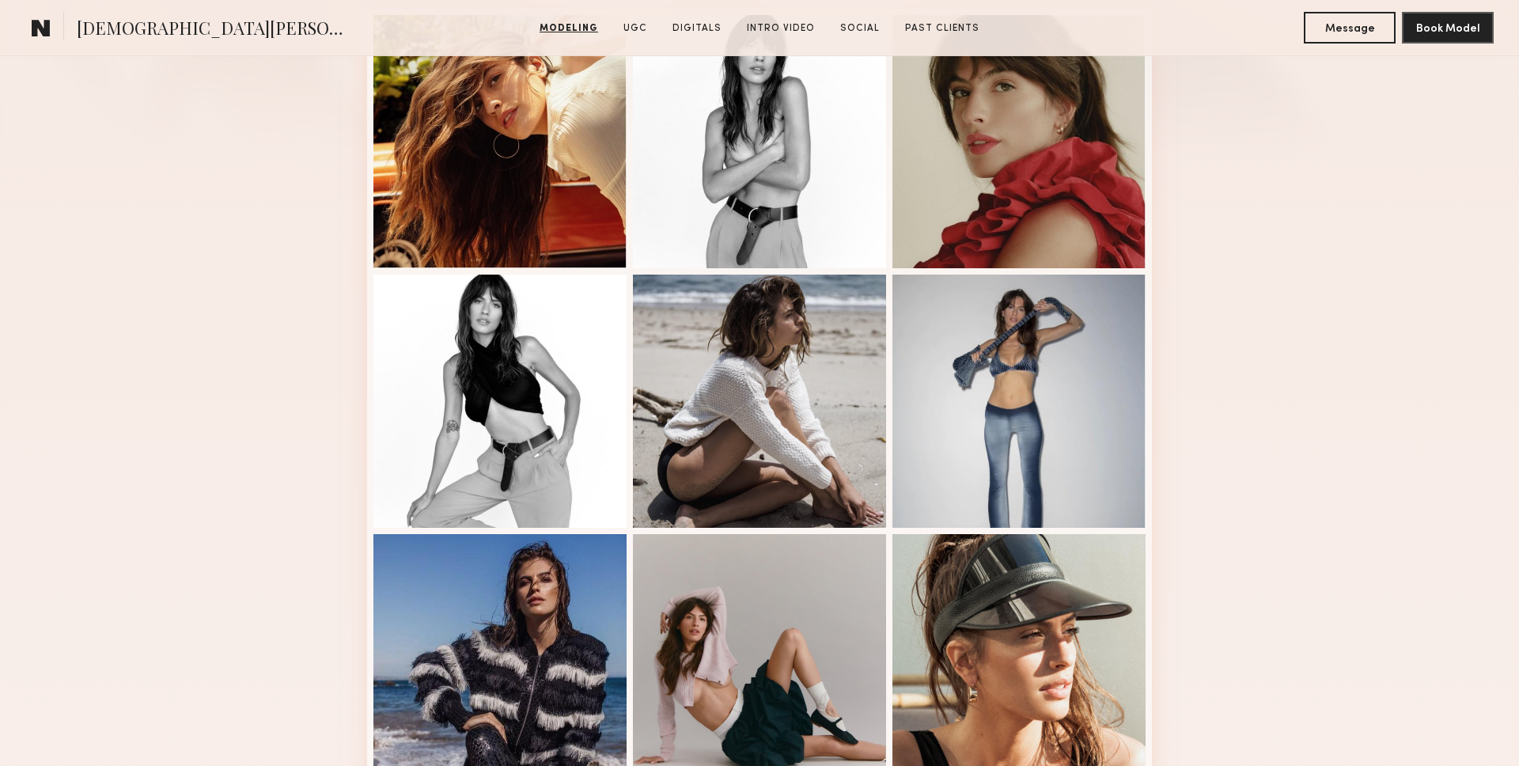
scroll to position [303, 0]
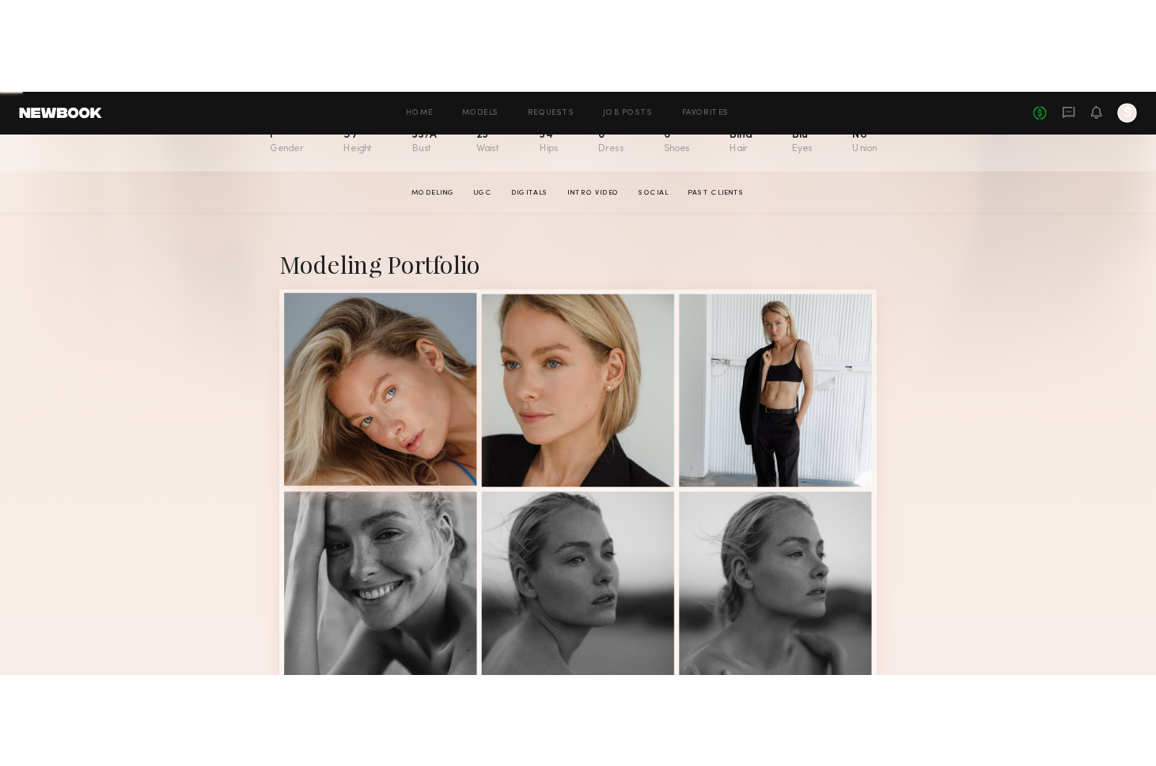
scroll to position [202, 0]
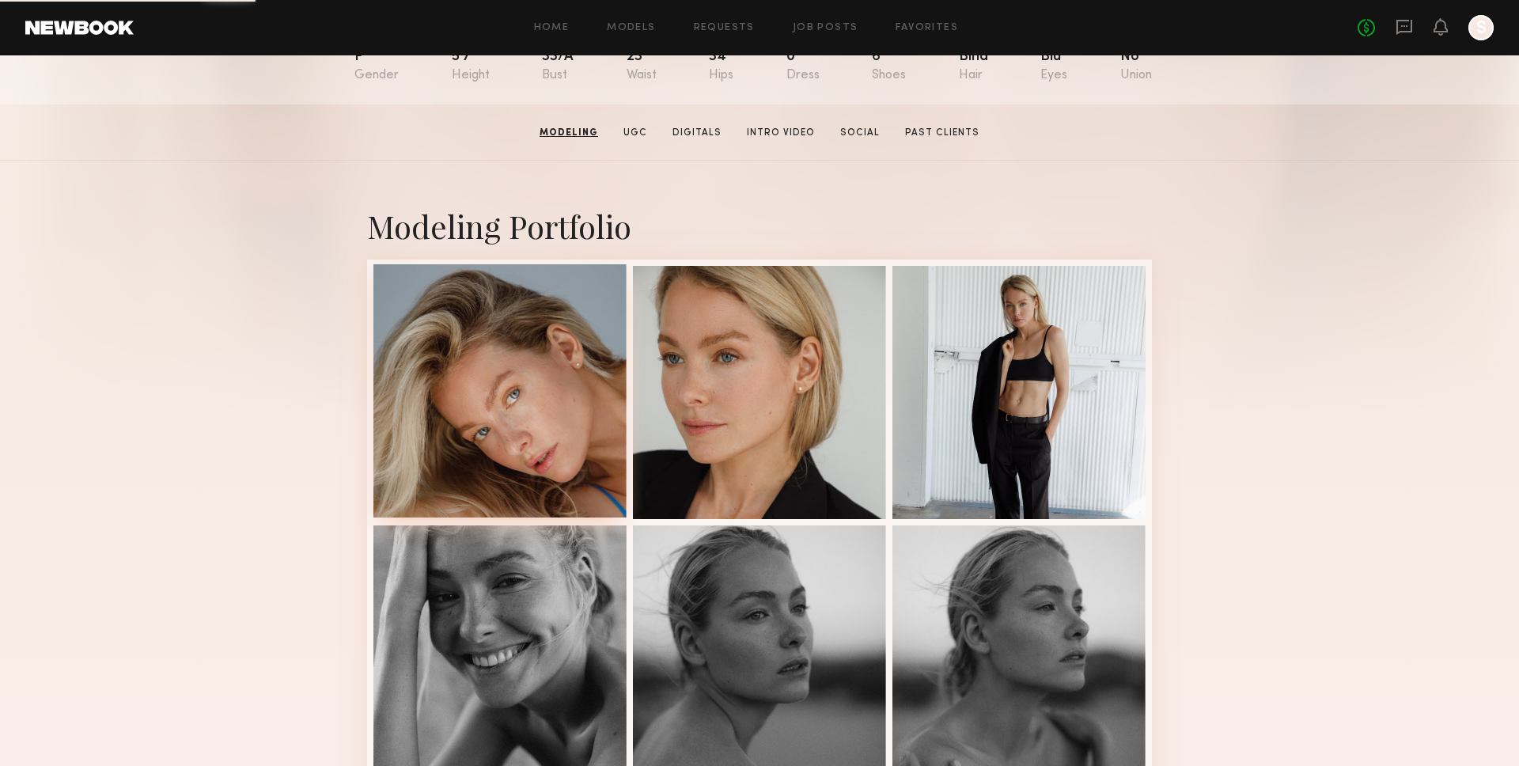
click at [555, 406] on div at bounding box center [499, 390] width 253 height 253
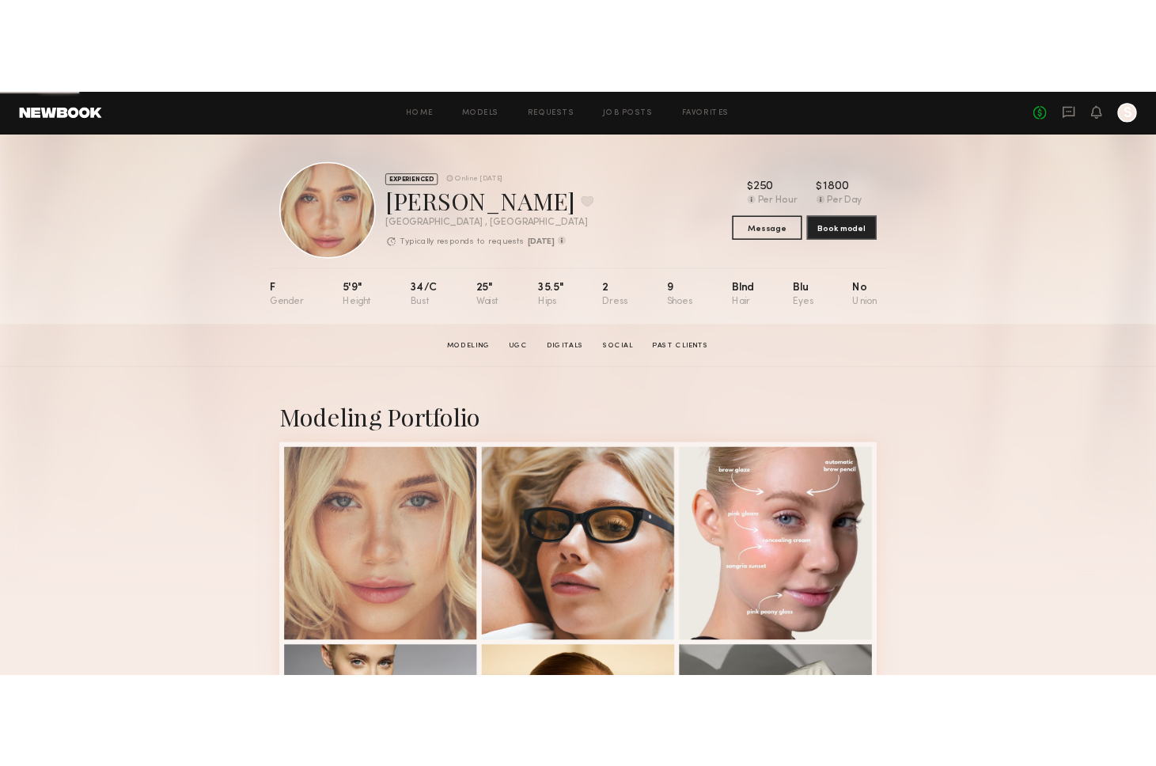
scroll to position [180, 0]
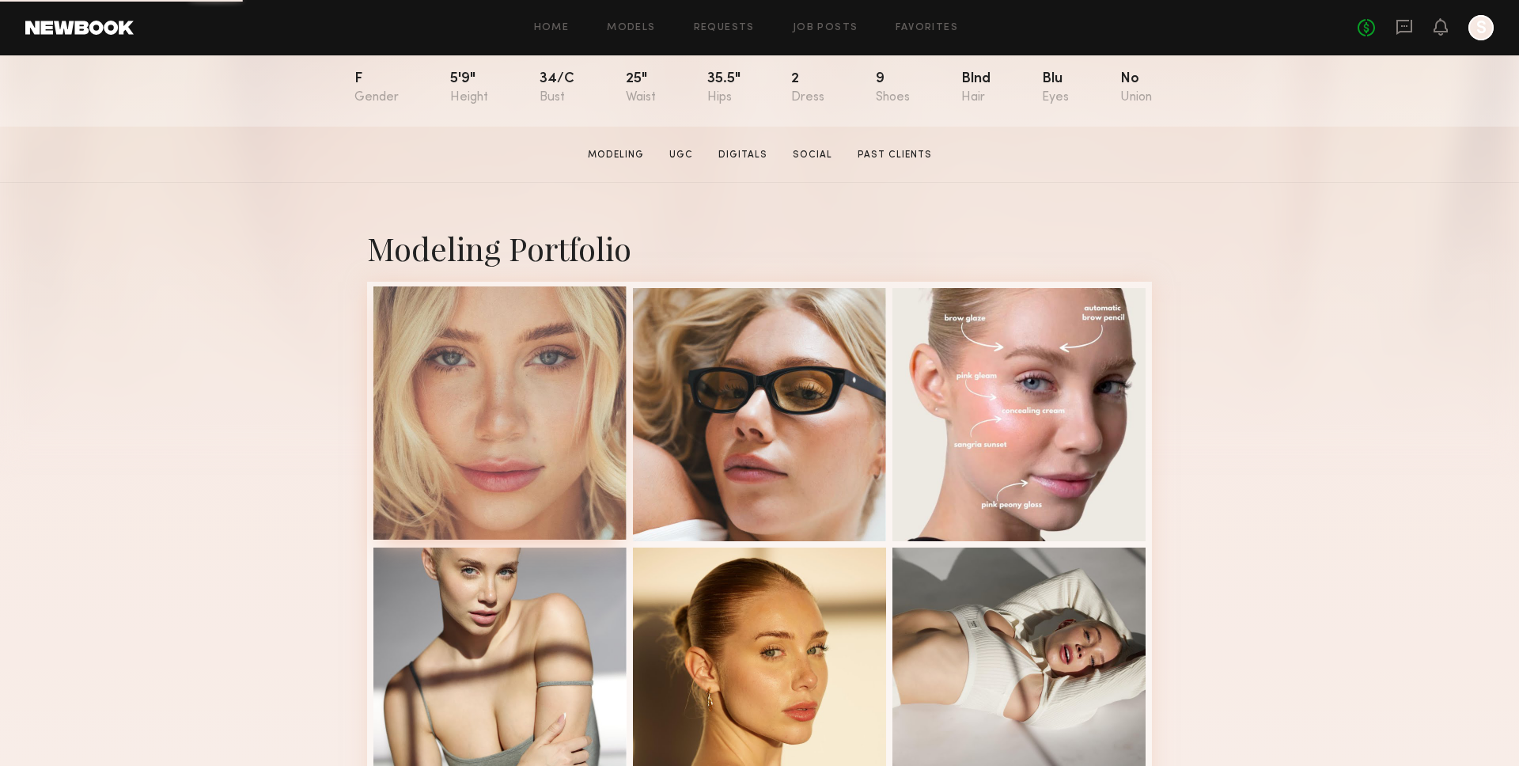
click at [470, 406] on div at bounding box center [499, 412] width 253 height 253
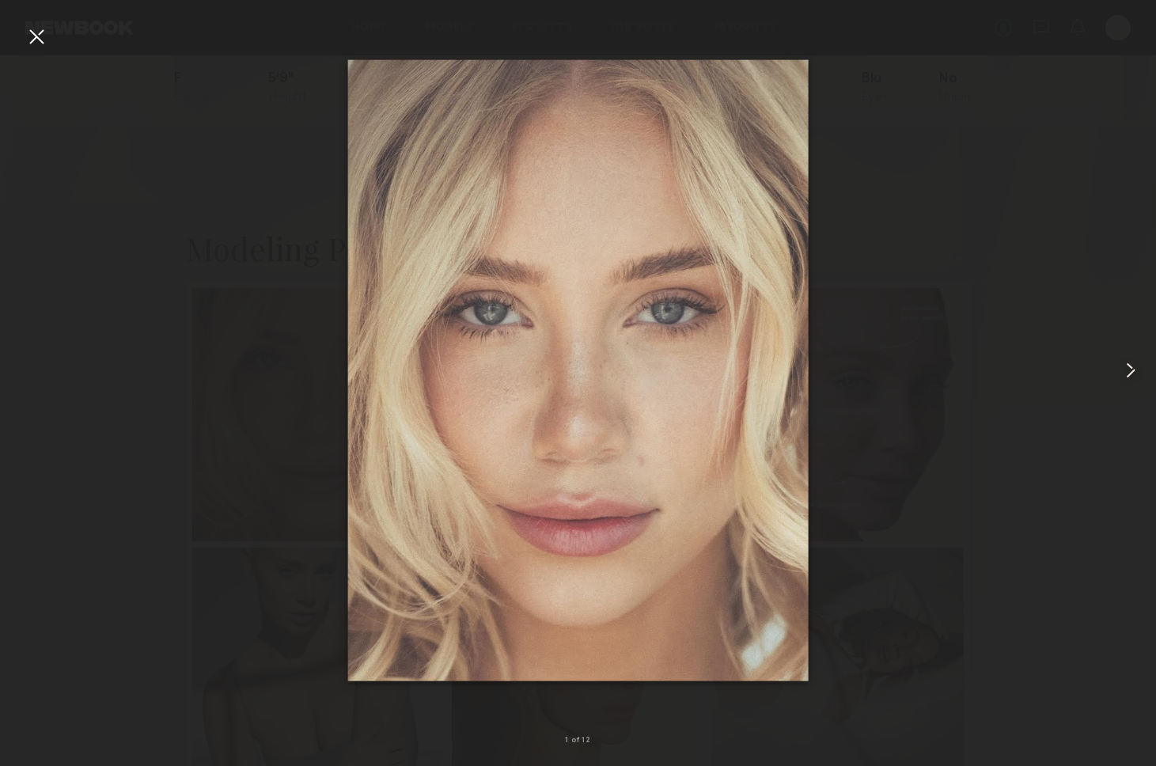
click at [1133, 371] on common-icon at bounding box center [1130, 370] width 25 height 25
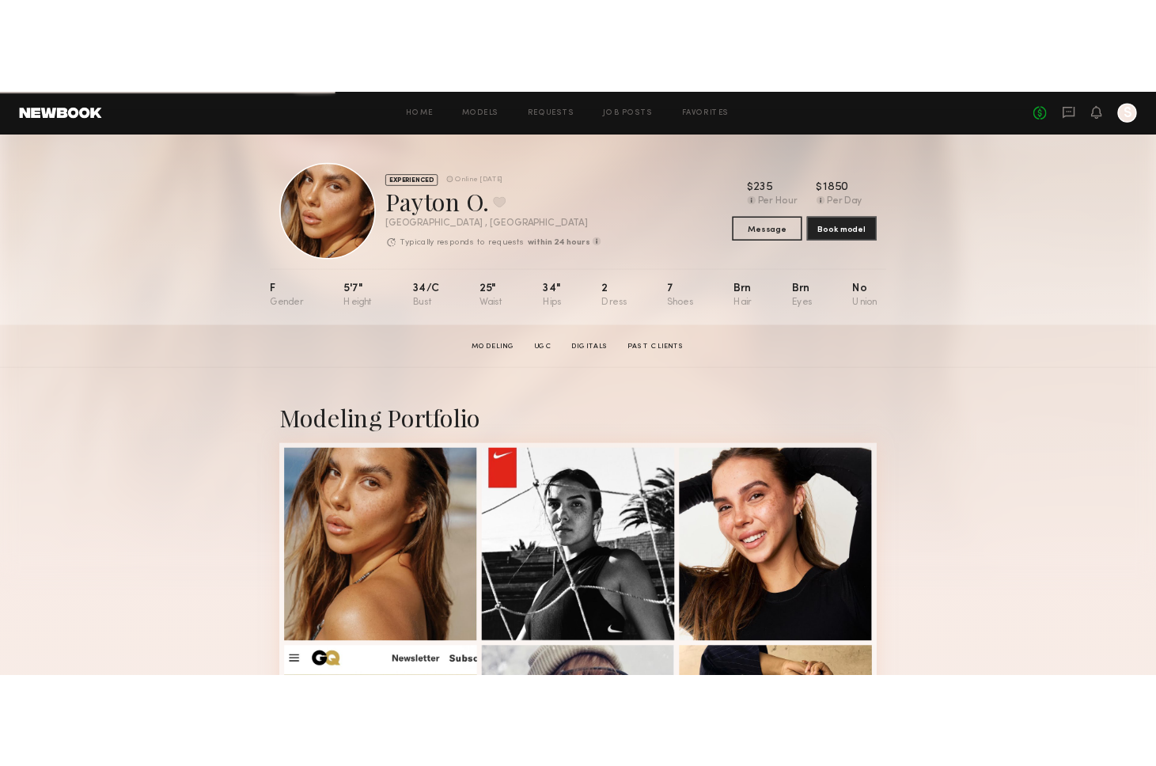
scroll to position [45, 0]
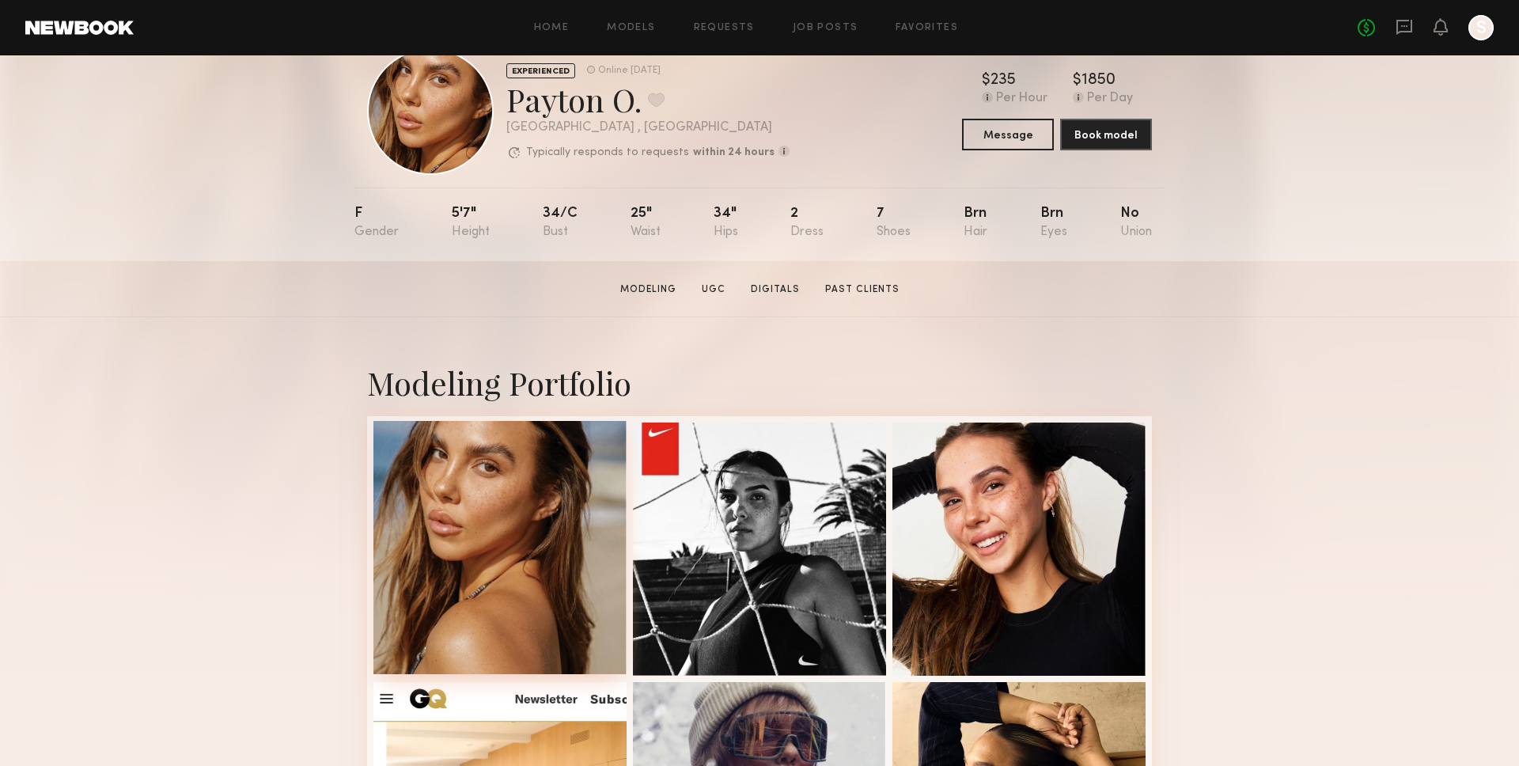
click at [390, 517] on div at bounding box center [499, 547] width 253 height 253
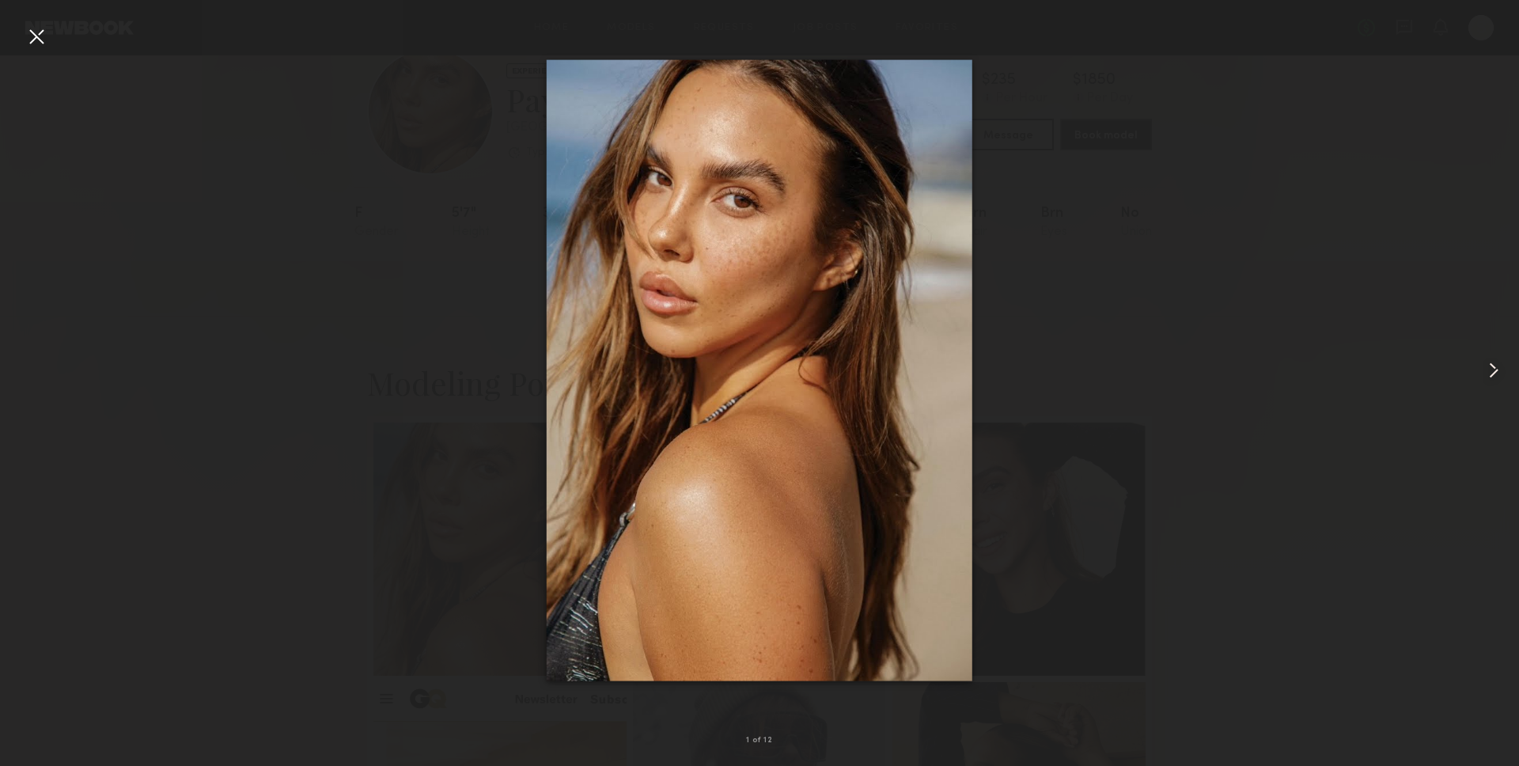
click at [1479, 355] on div at bounding box center [1488, 370] width 61 height 690
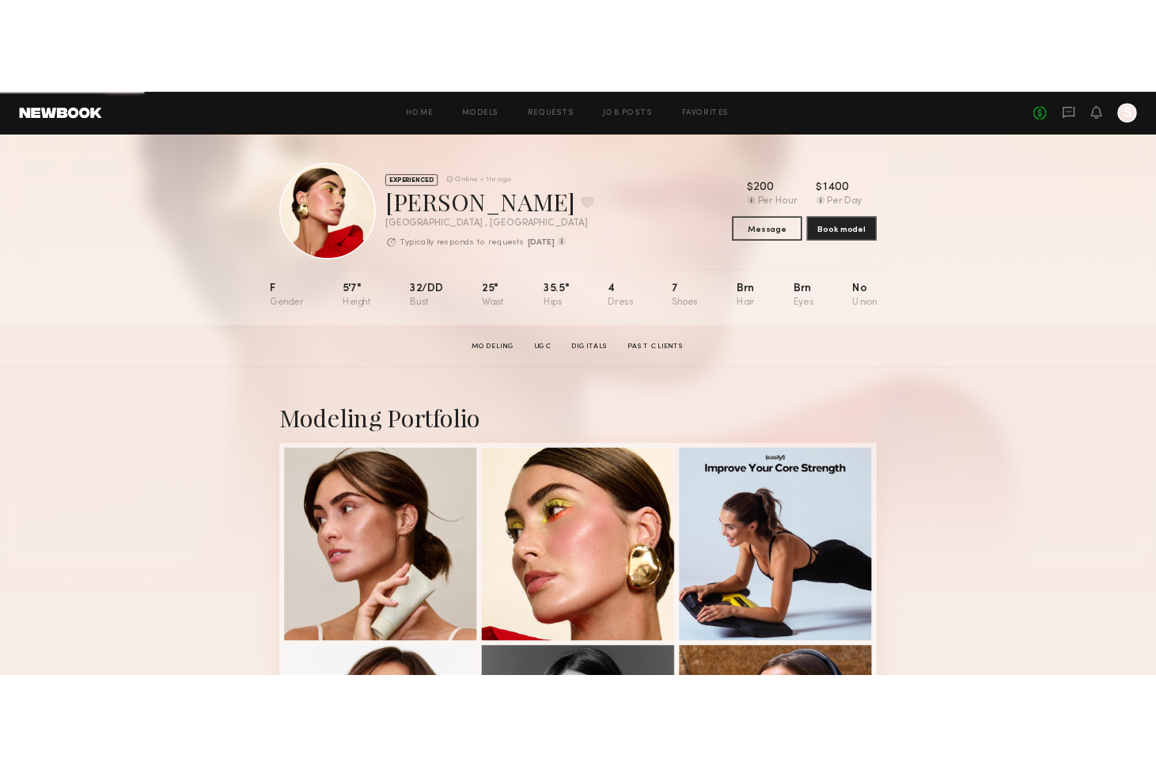
scroll to position [245, 0]
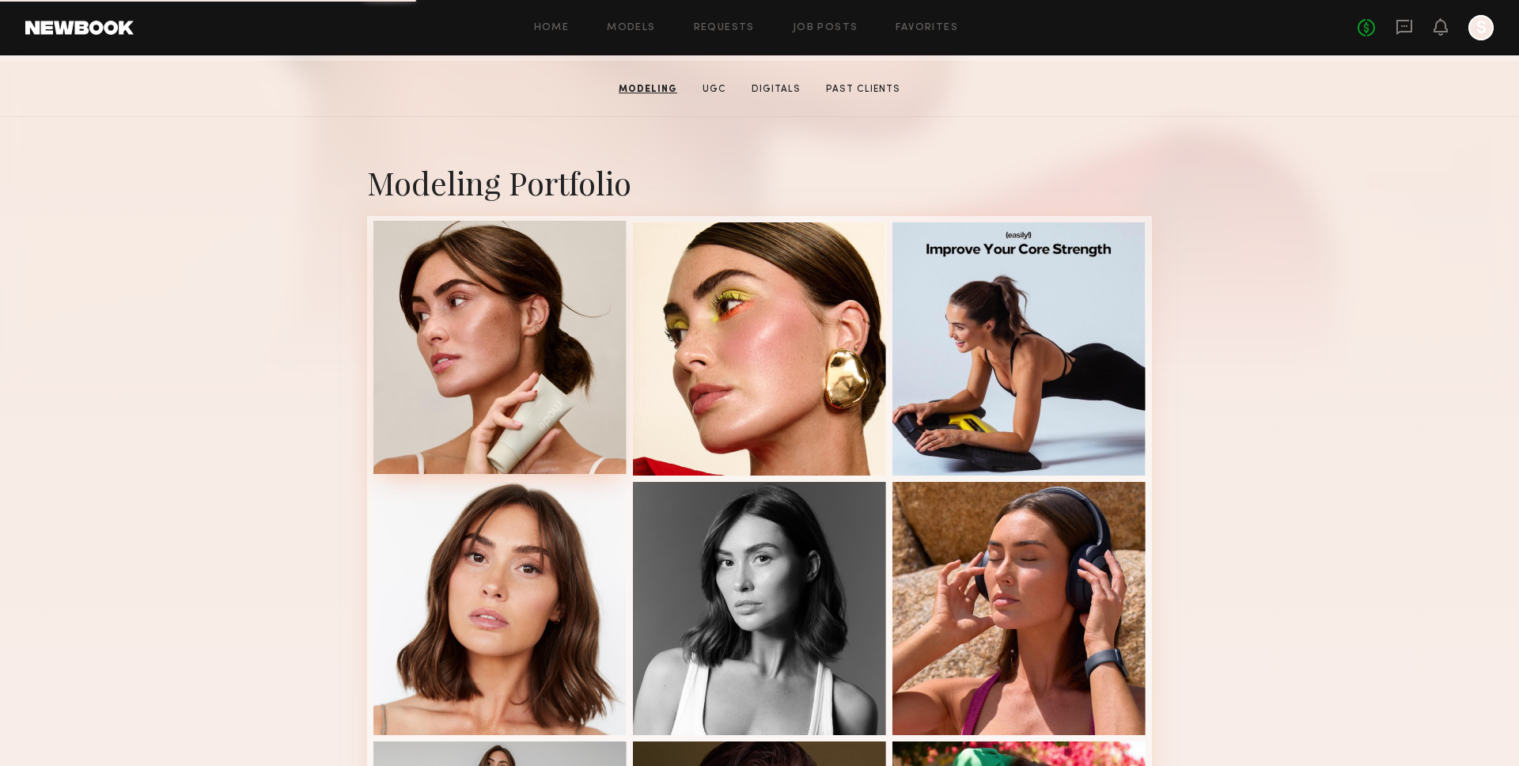
click at [518, 347] on div at bounding box center [499, 347] width 253 height 253
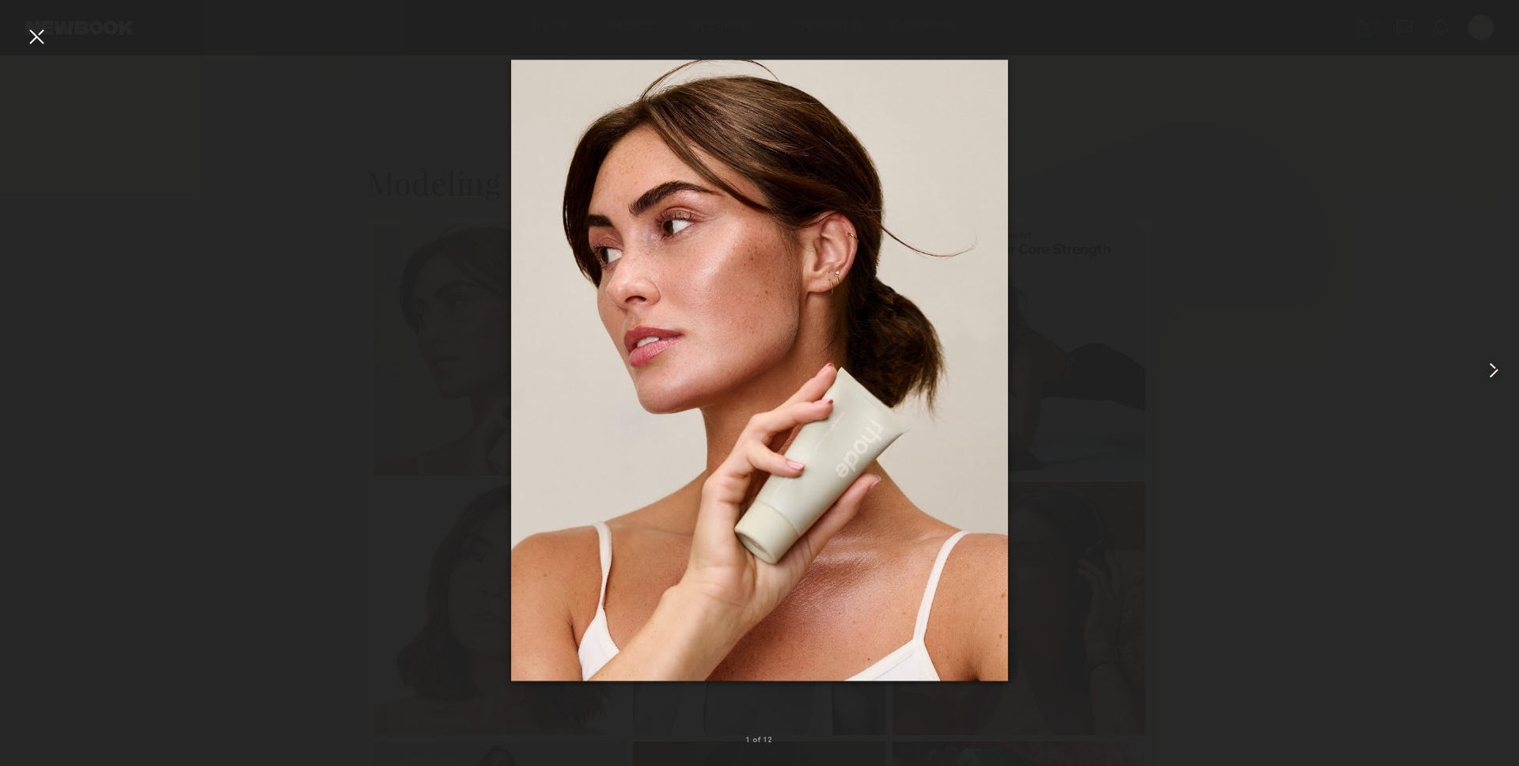
click at [1484, 381] on common-icon at bounding box center [1493, 370] width 25 height 25
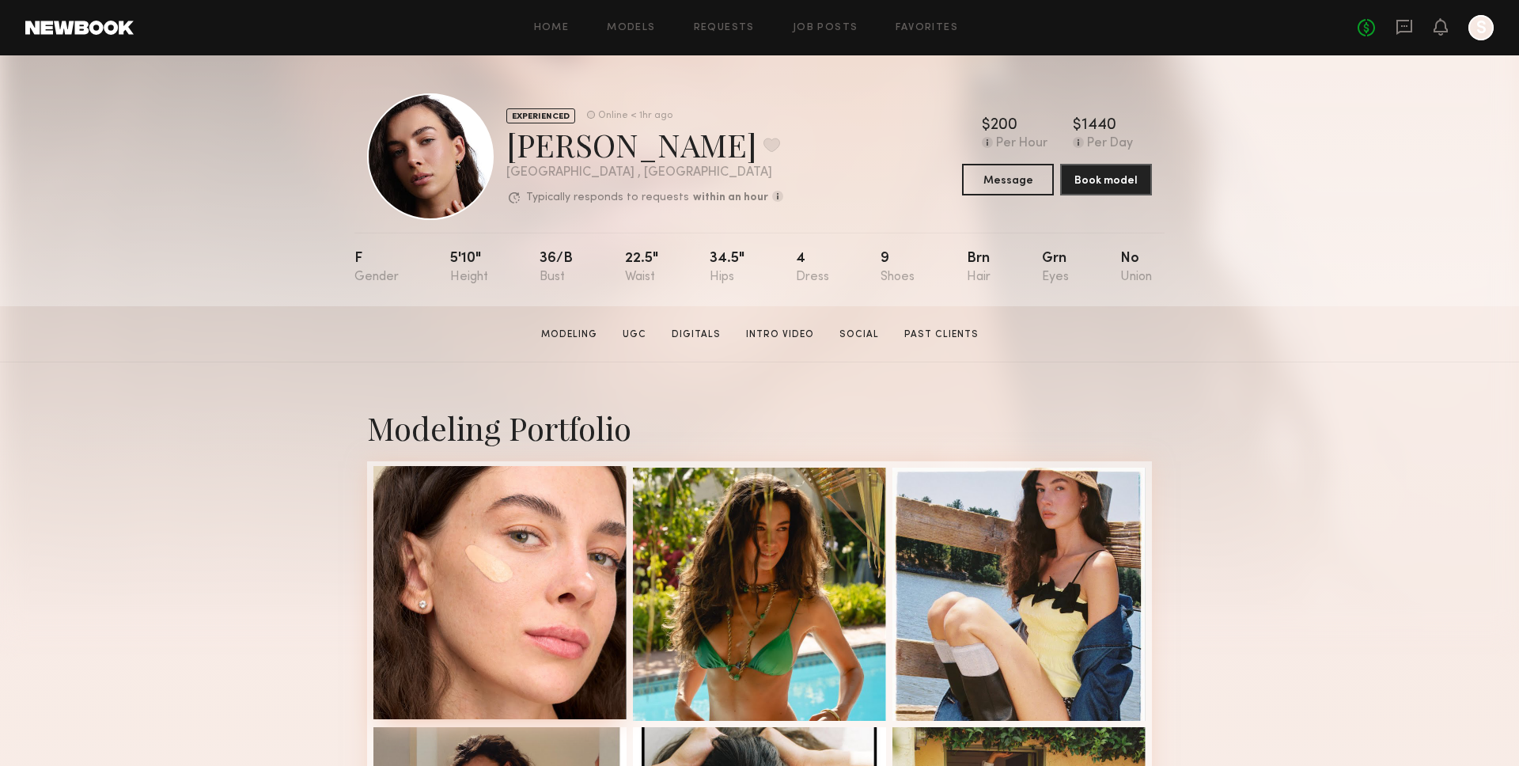
click at [530, 553] on div at bounding box center [499, 592] width 253 height 253
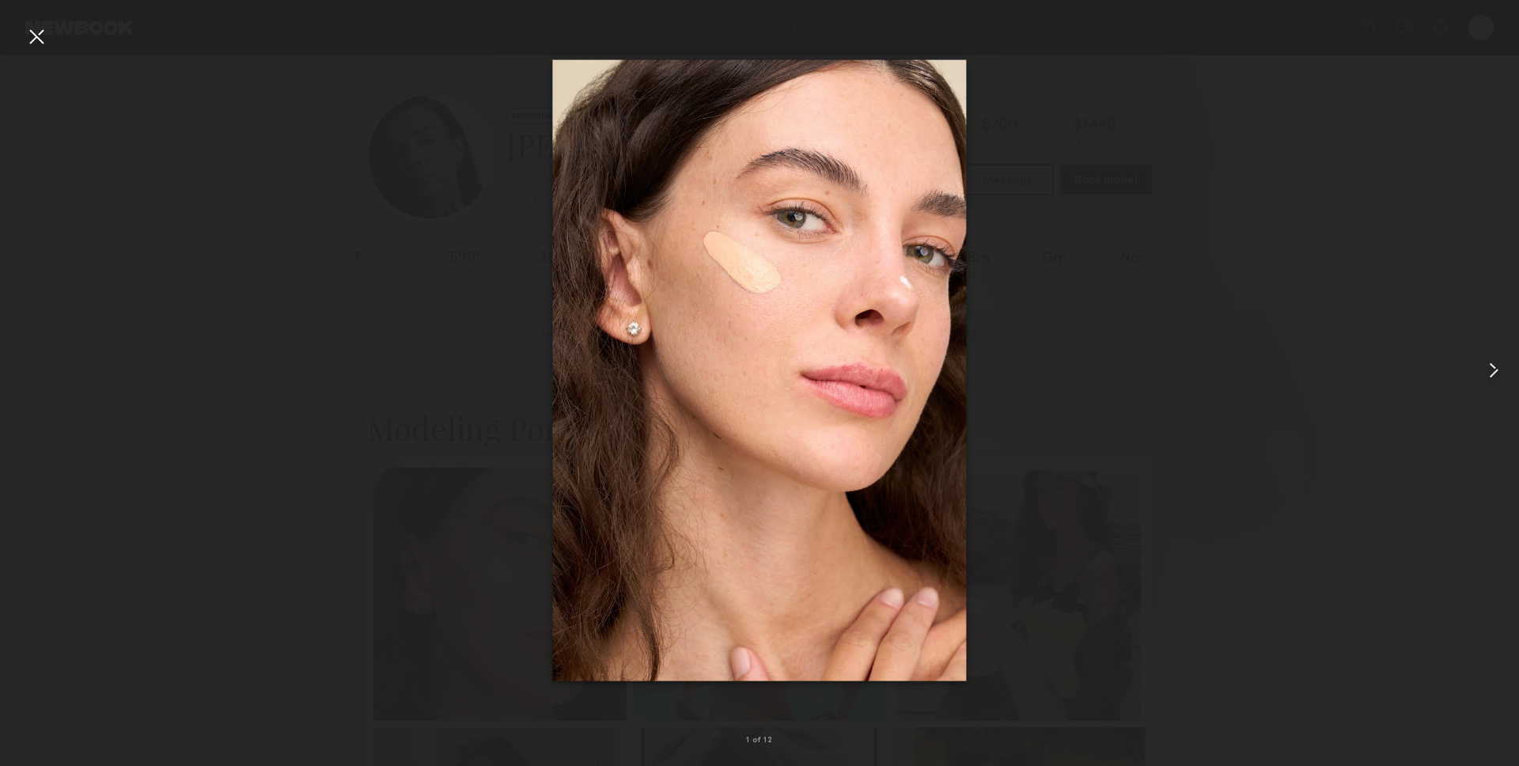
click at [1500, 362] on common-icon at bounding box center [1493, 370] width 25 height 25
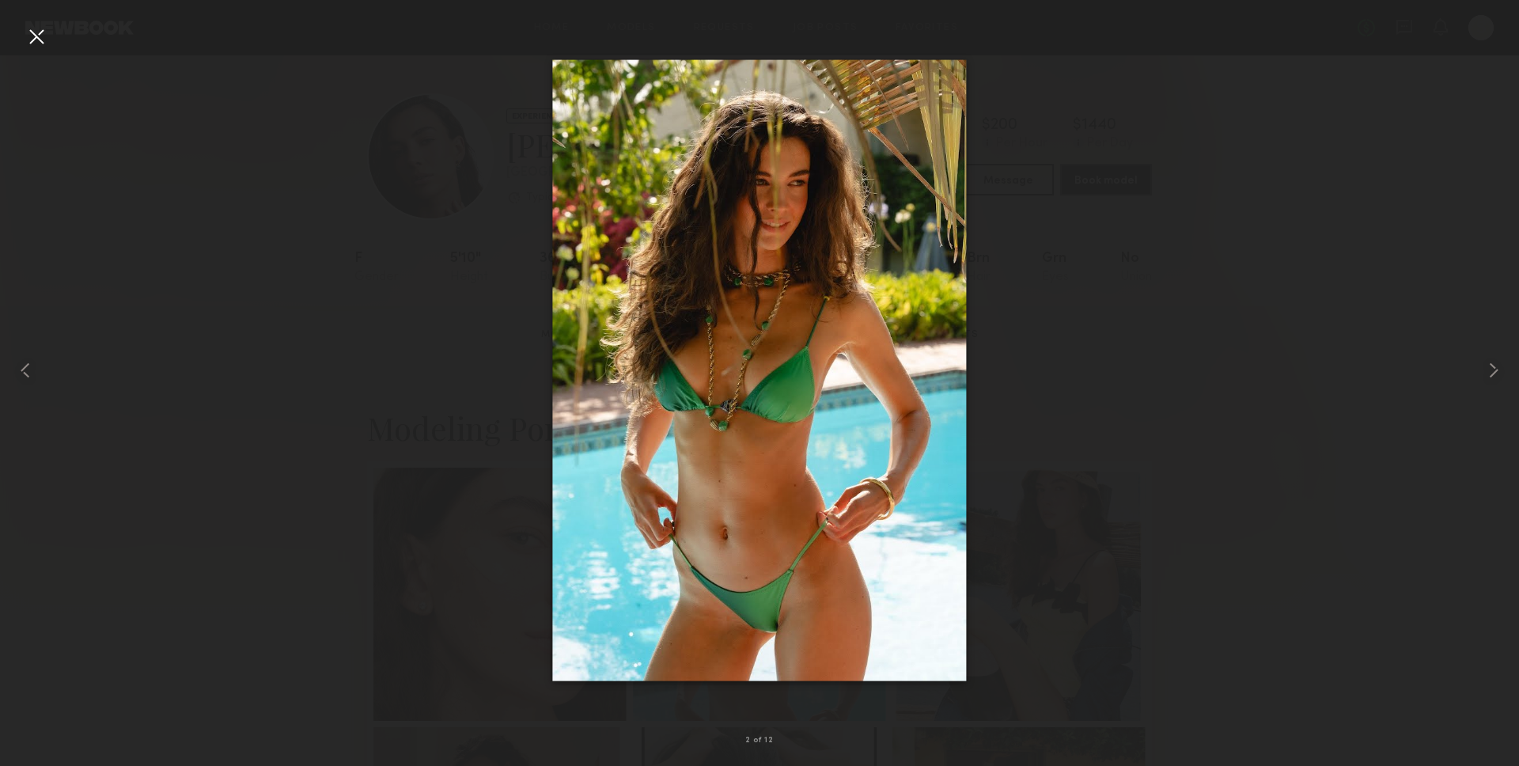
click at [1366, 68] on div at bounding box center [759, 370] width 1519 height 690
drag, startPoint x: 45, startPoint y: 44, endPoint x: 61, endPoint y: 55, distance: 19.3
click at [45, 44] on div at bounding box center [36, 36] width 25 height 25
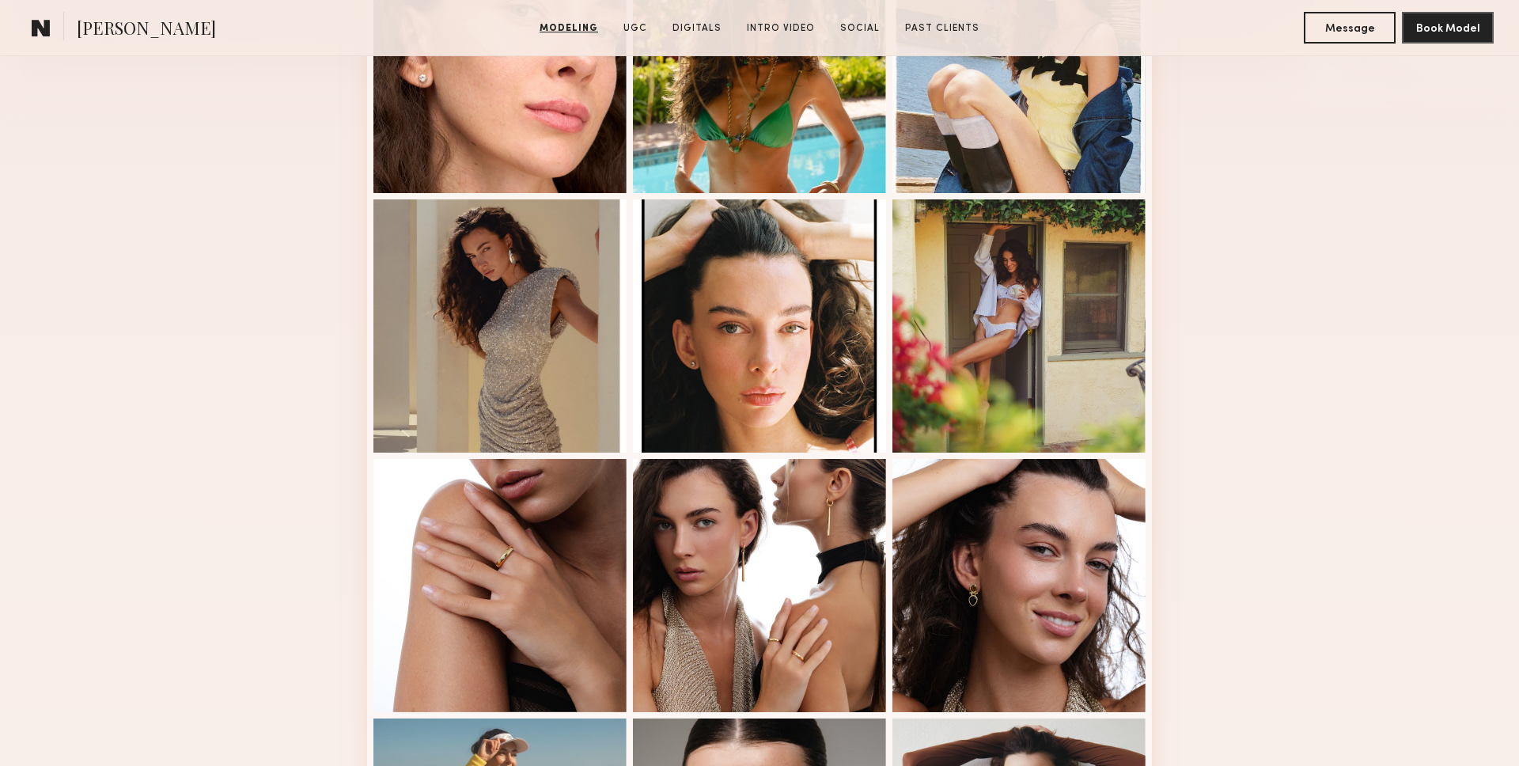
scroll to position [524, 0]
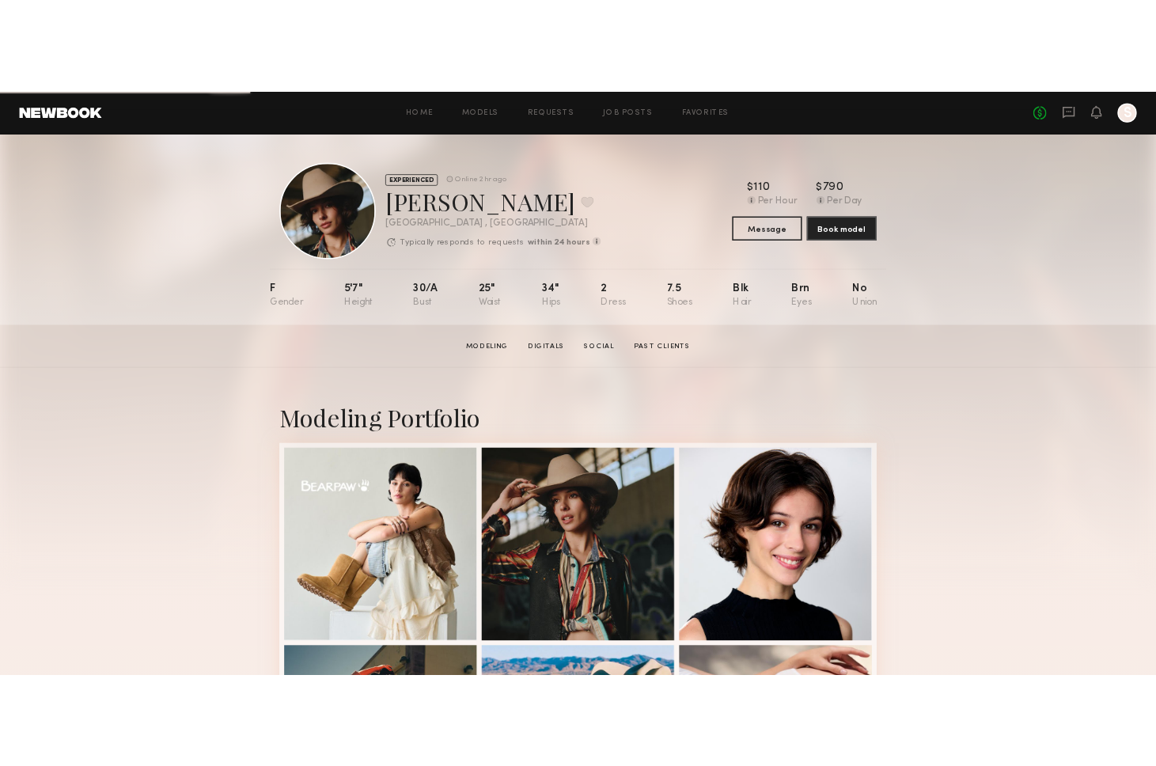
scroll to position [99, 0]
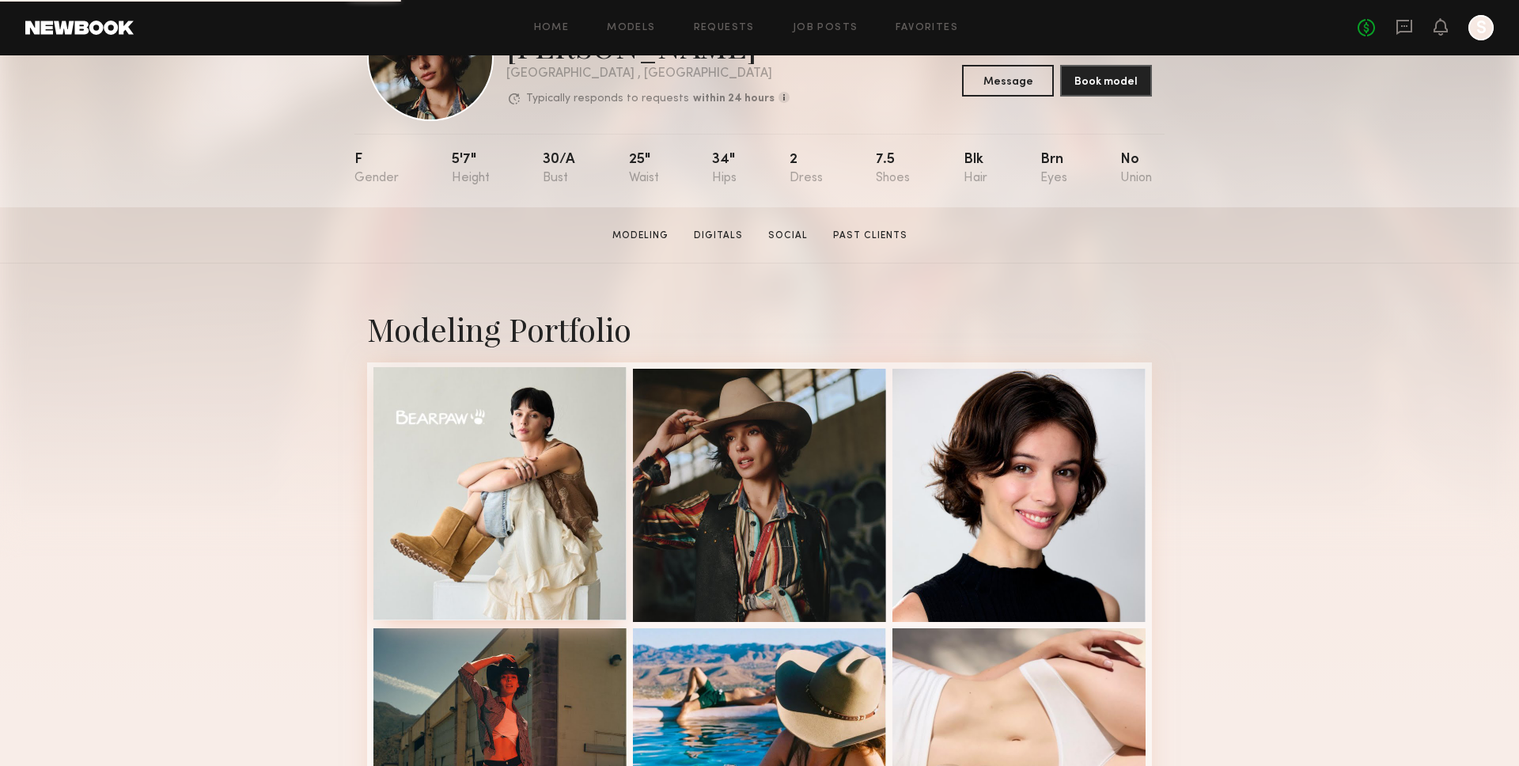
click at [499, 444] on div at bounding box center [499, 493] width 253 height 253
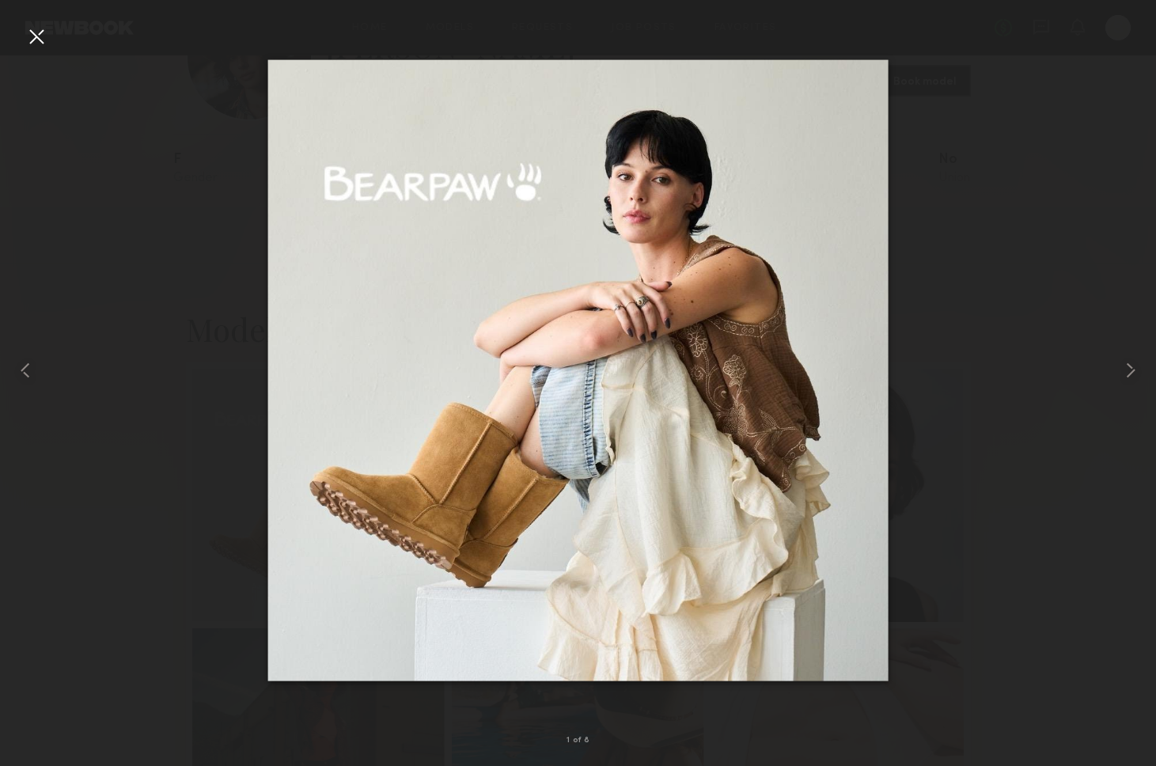
click at [34, 41] on div at bounding box center [36, 36] width 25 height 25
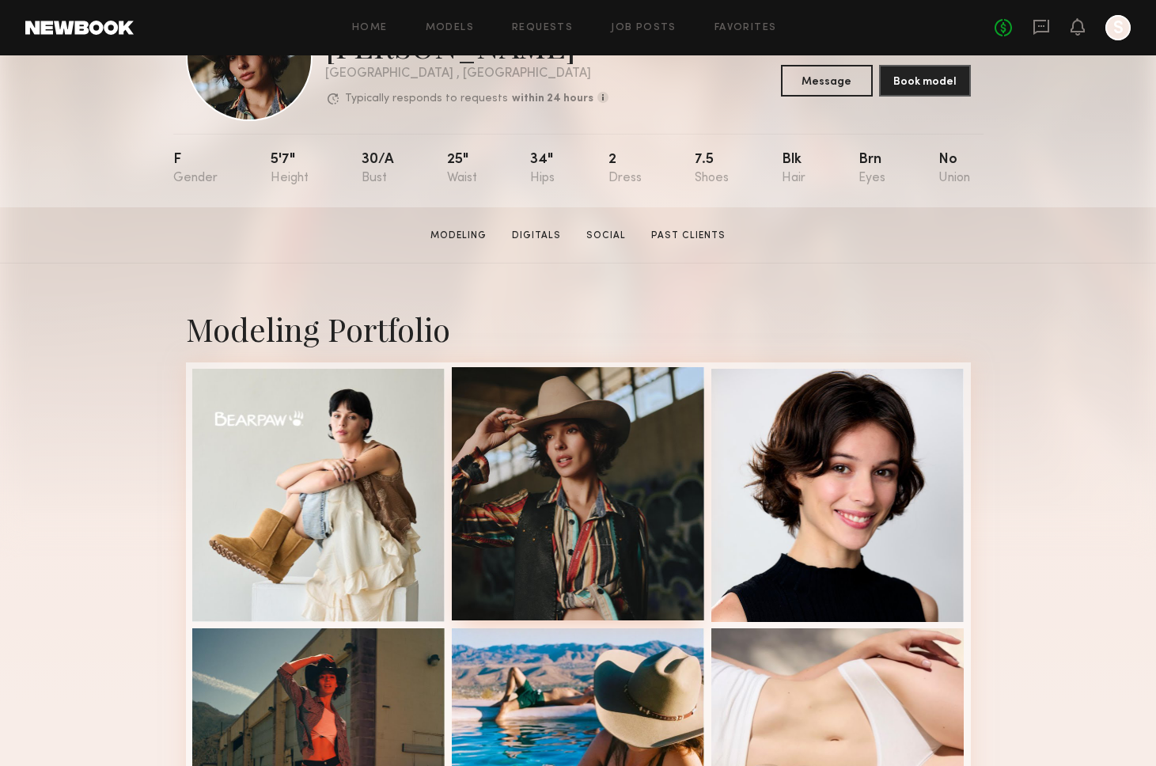
click at [572, 425] on div at bounding box center [578, 493] width 253 height 253
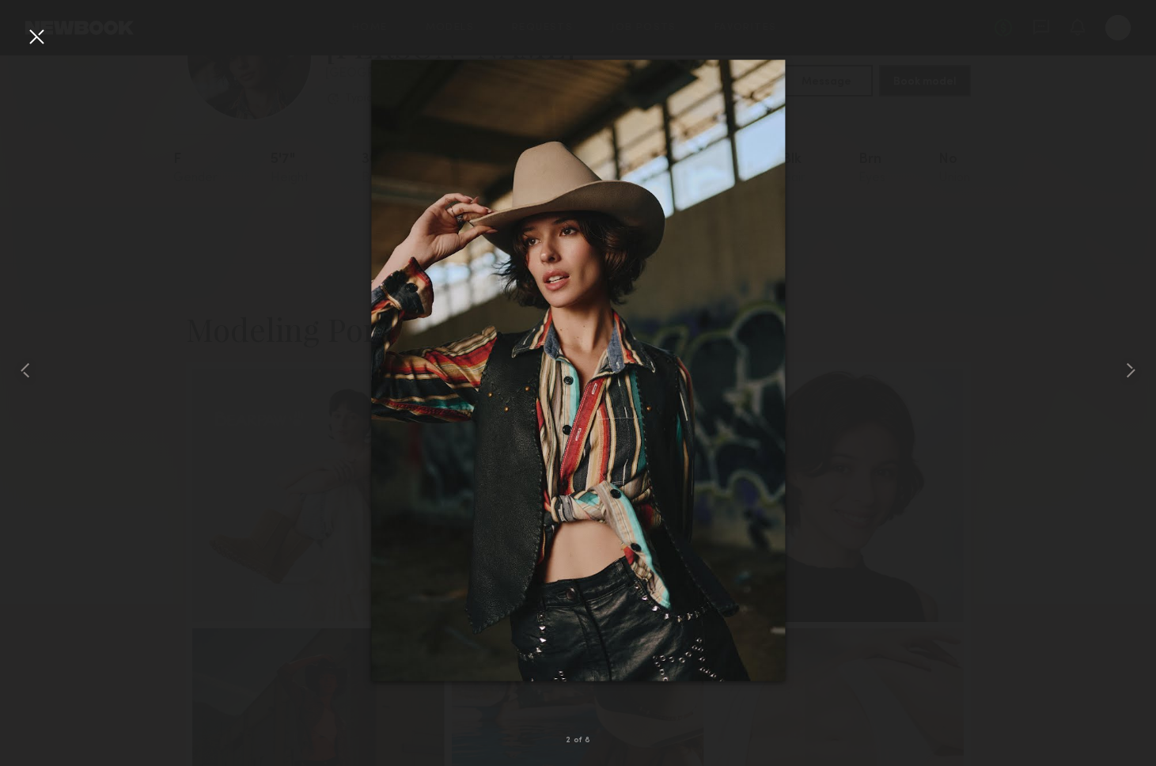
scroll to position [100, 0]
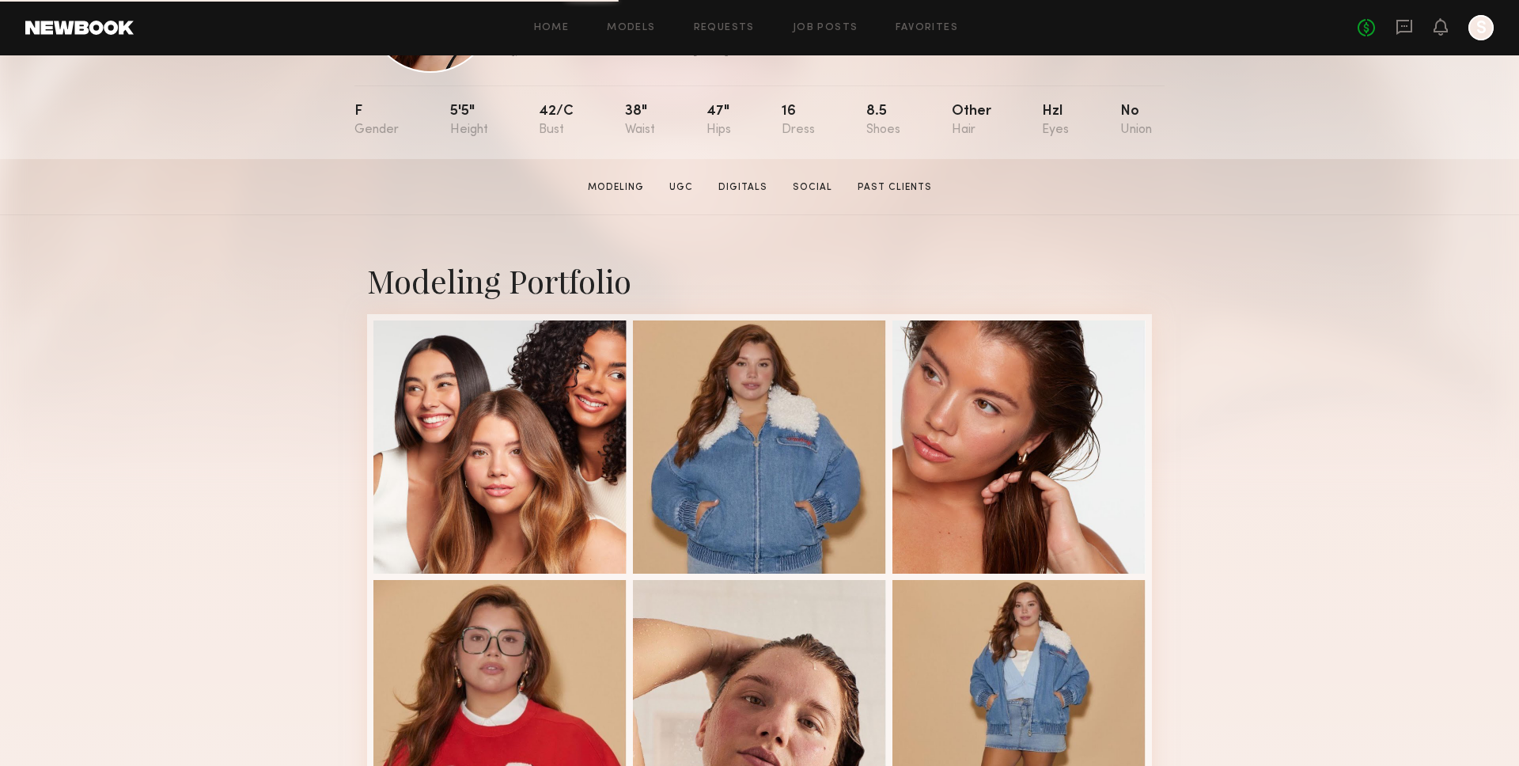
scroll to position [165, 0]
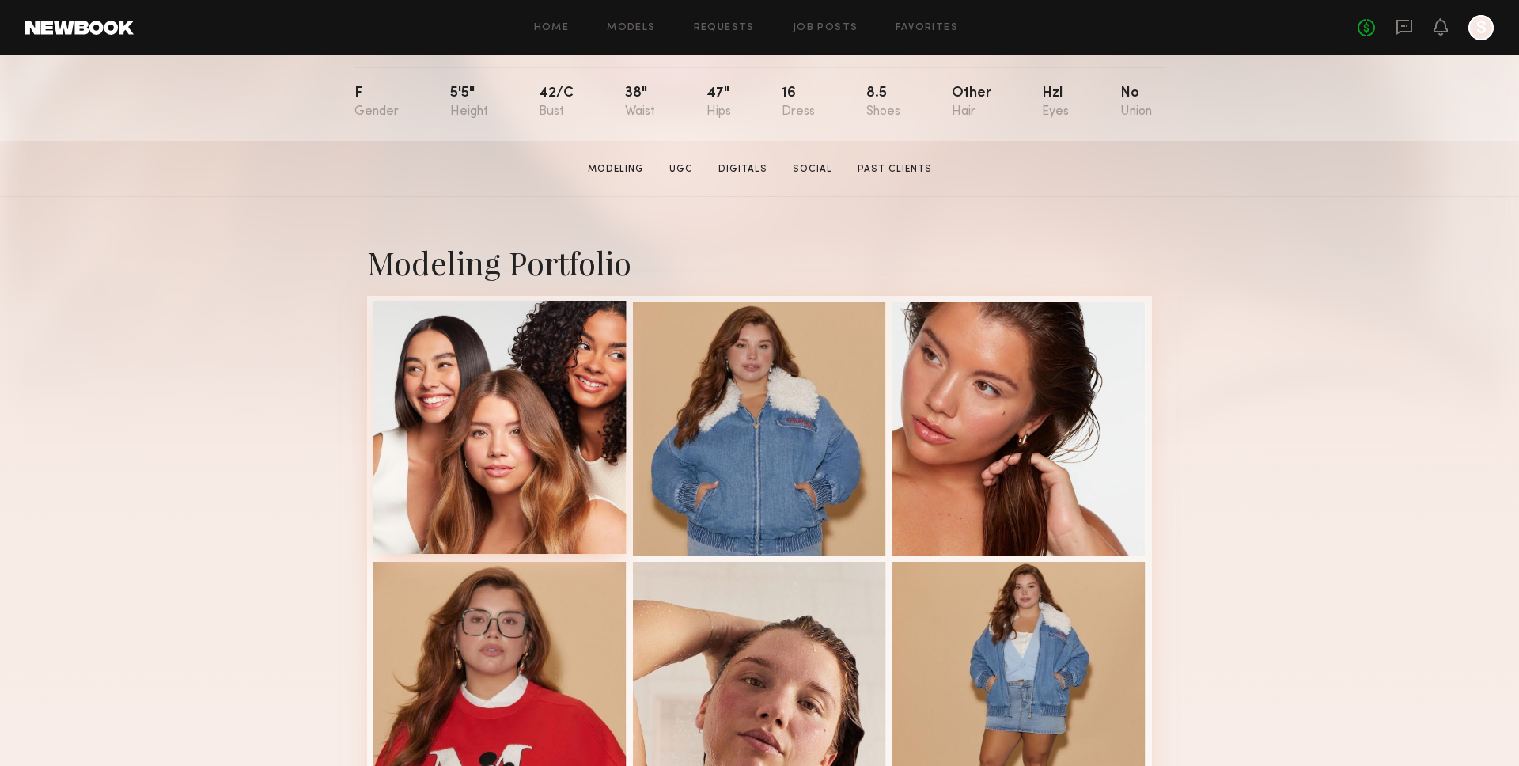
click at [593, 395] on div at bounding box center [499, 427] width 253 height 253
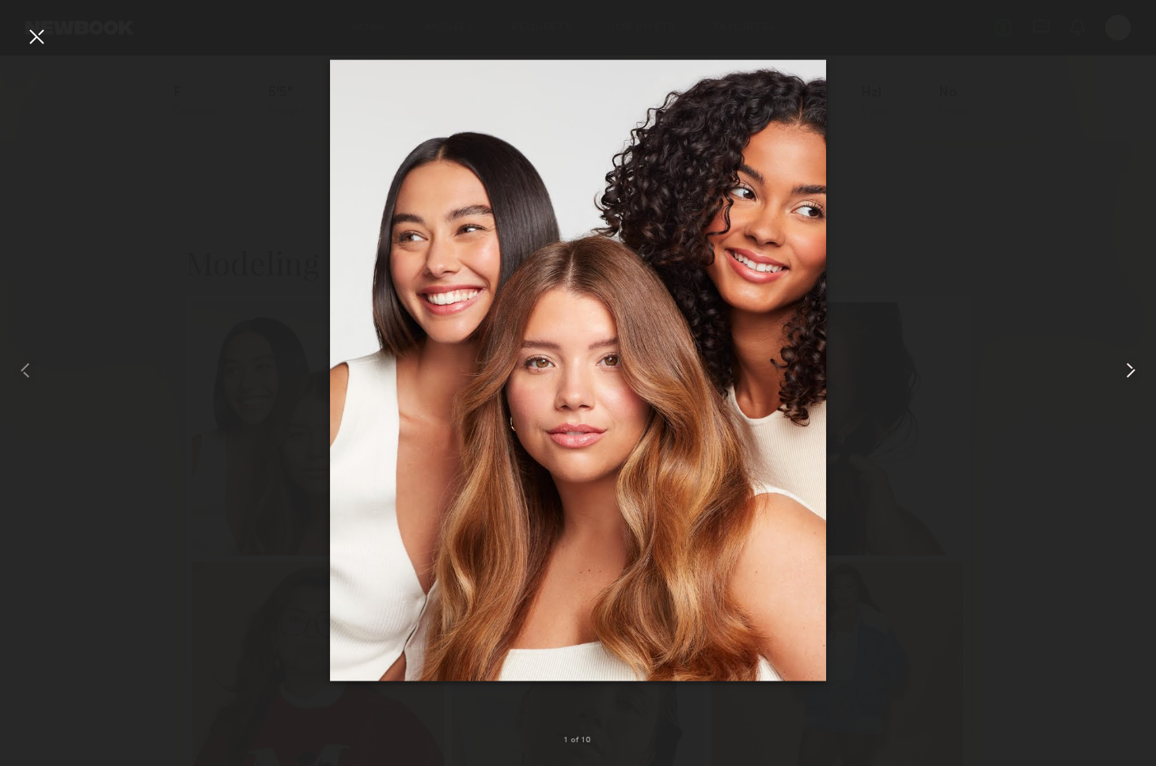
click at [1125, 364] on common-icon at bounding box center [1130, 370] width 25 height 25
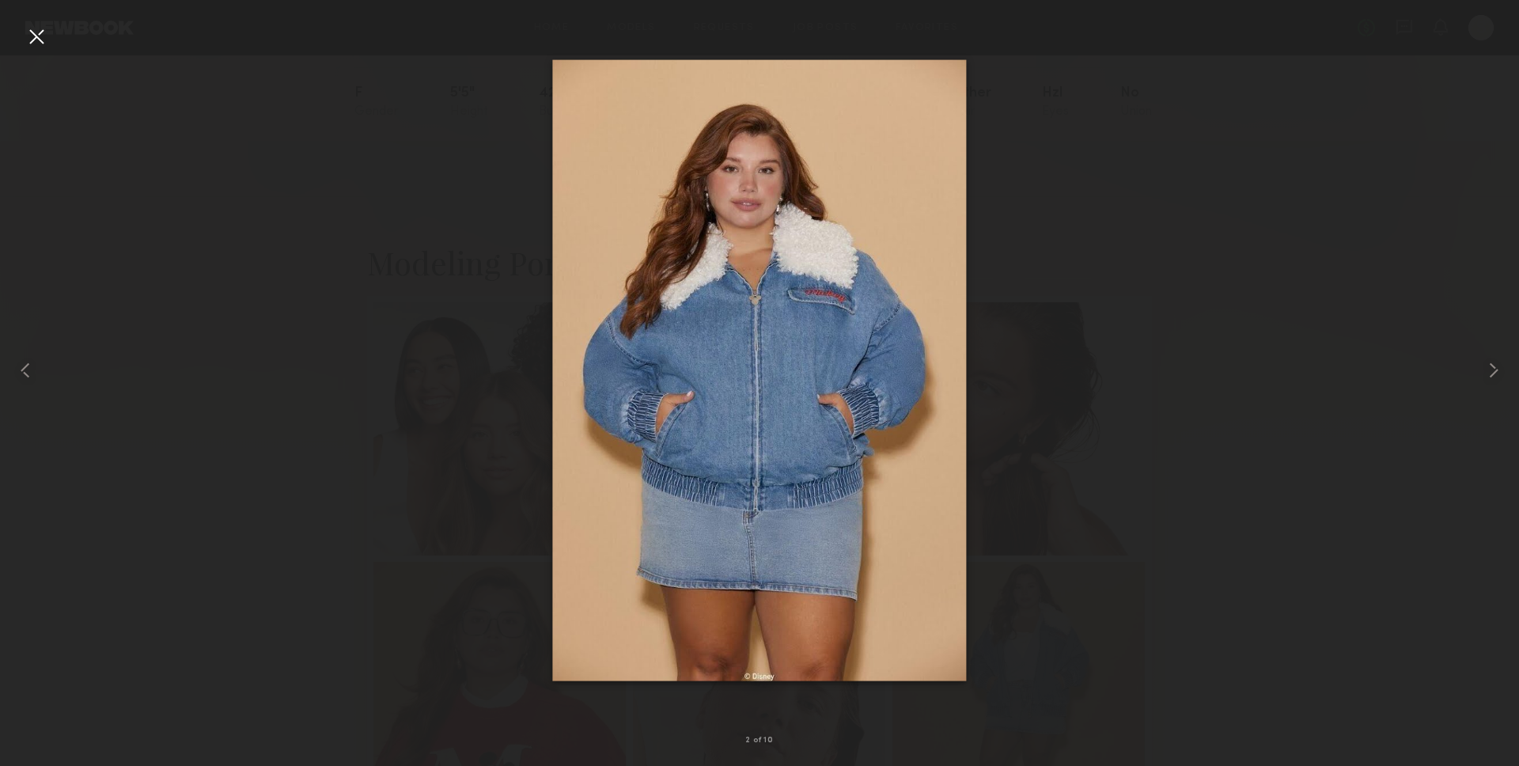
click at [765, 175] on img at bounding box center [759, 370] width 414 height 621
drag, startPoint x: 28, startPoint y: 35, endPoint x: 39, endPoint y: 36, distance: 11.2
click at [28, 35] on div at bounding box center [36, 36] width 25 height 25
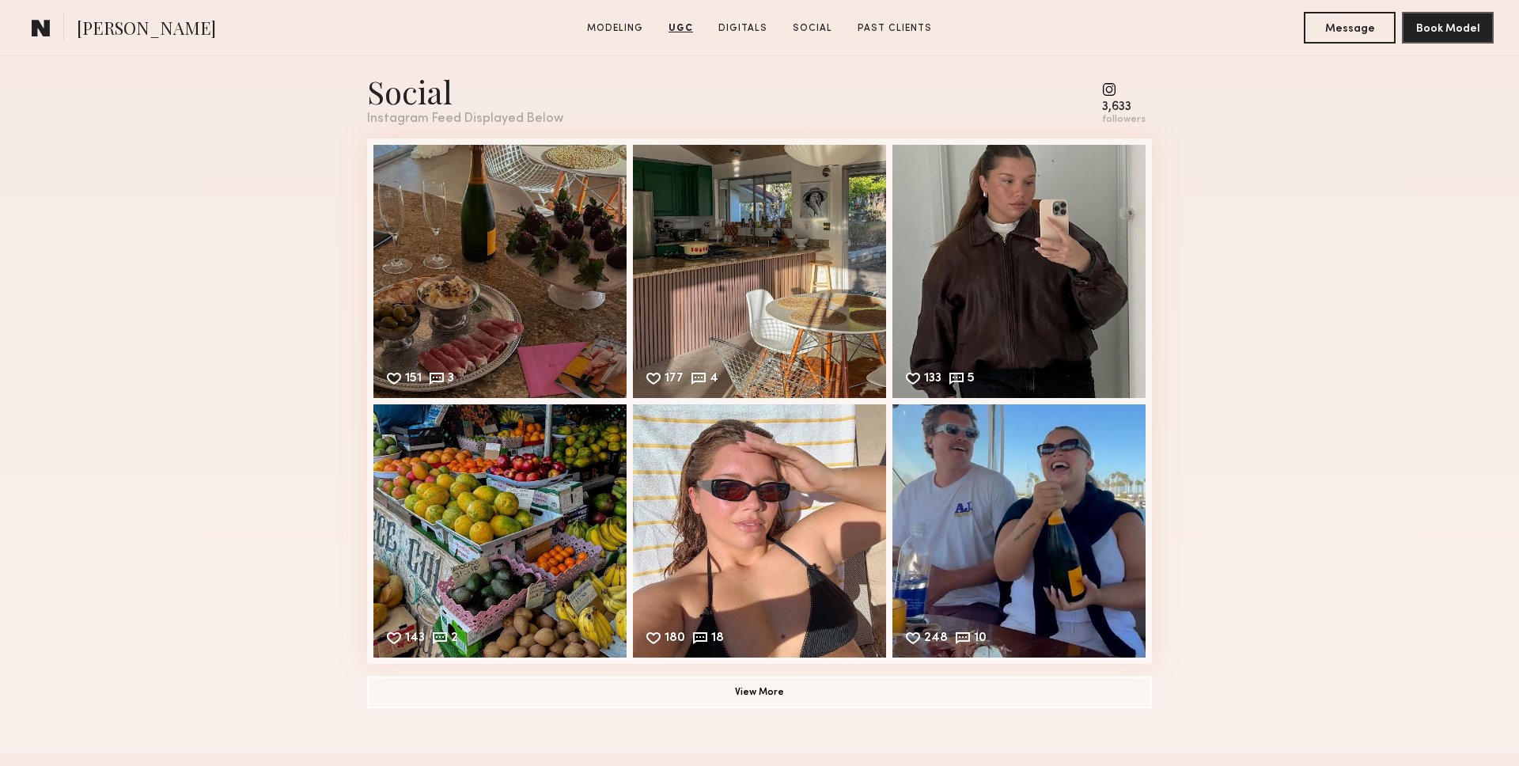
scroll to position [4338, 0]
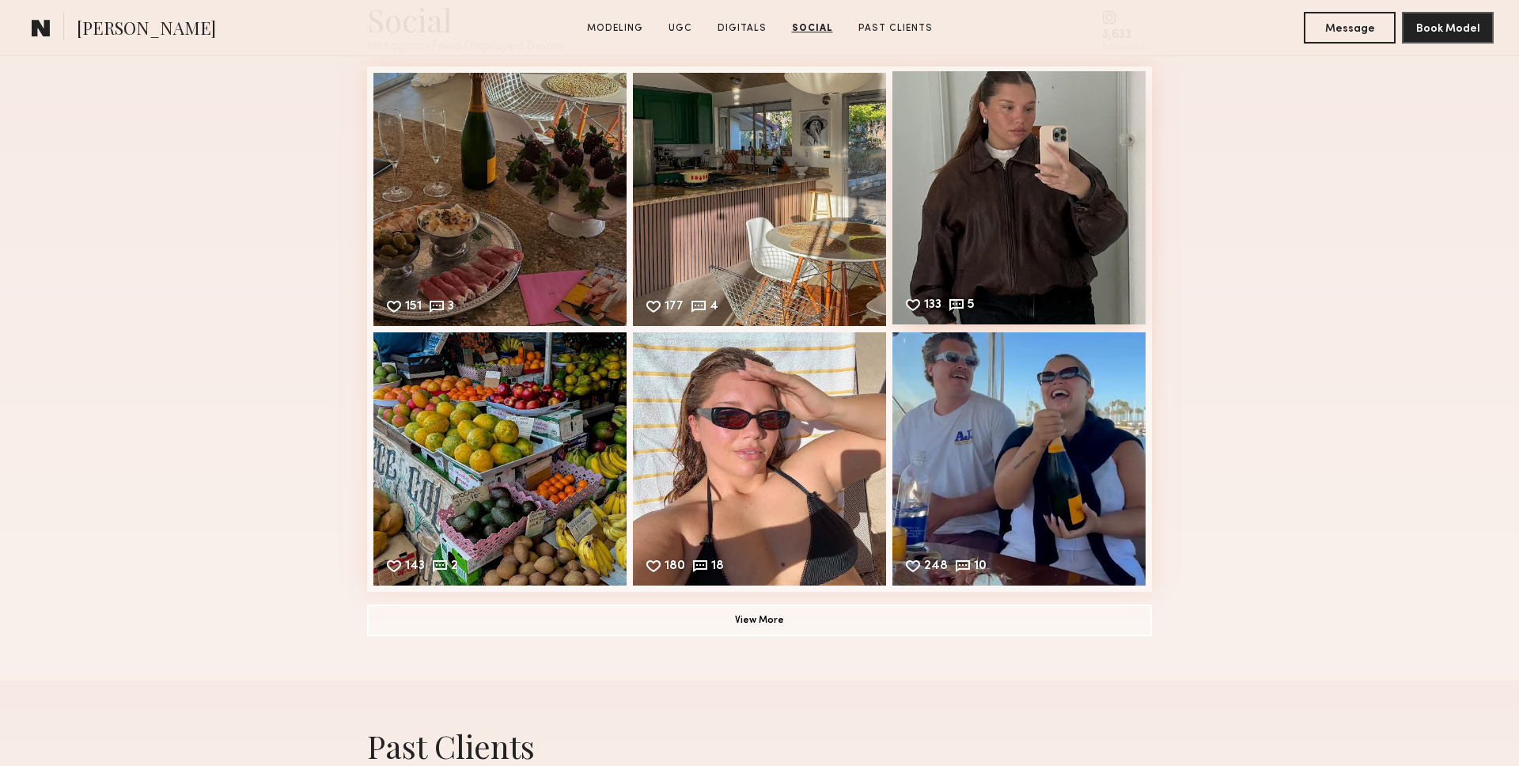
click at [941, 176] on div "133 5 Likes & comments displayed to show model’s engagement" at bounding box center [1018, 197] width 253 height 253
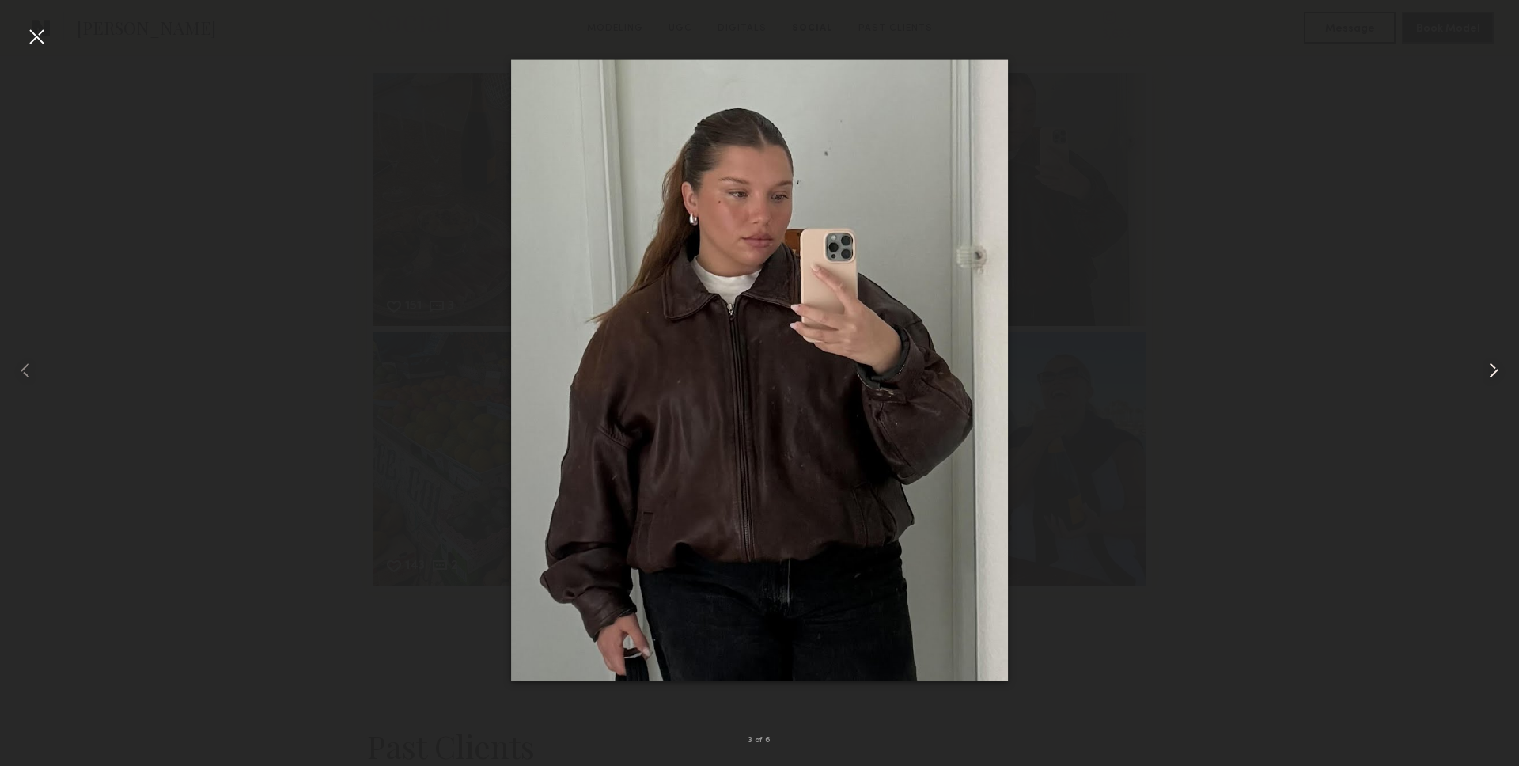
click at [1483, 360] on common-icon at bounding box center [1493, 370] width 25 height 25
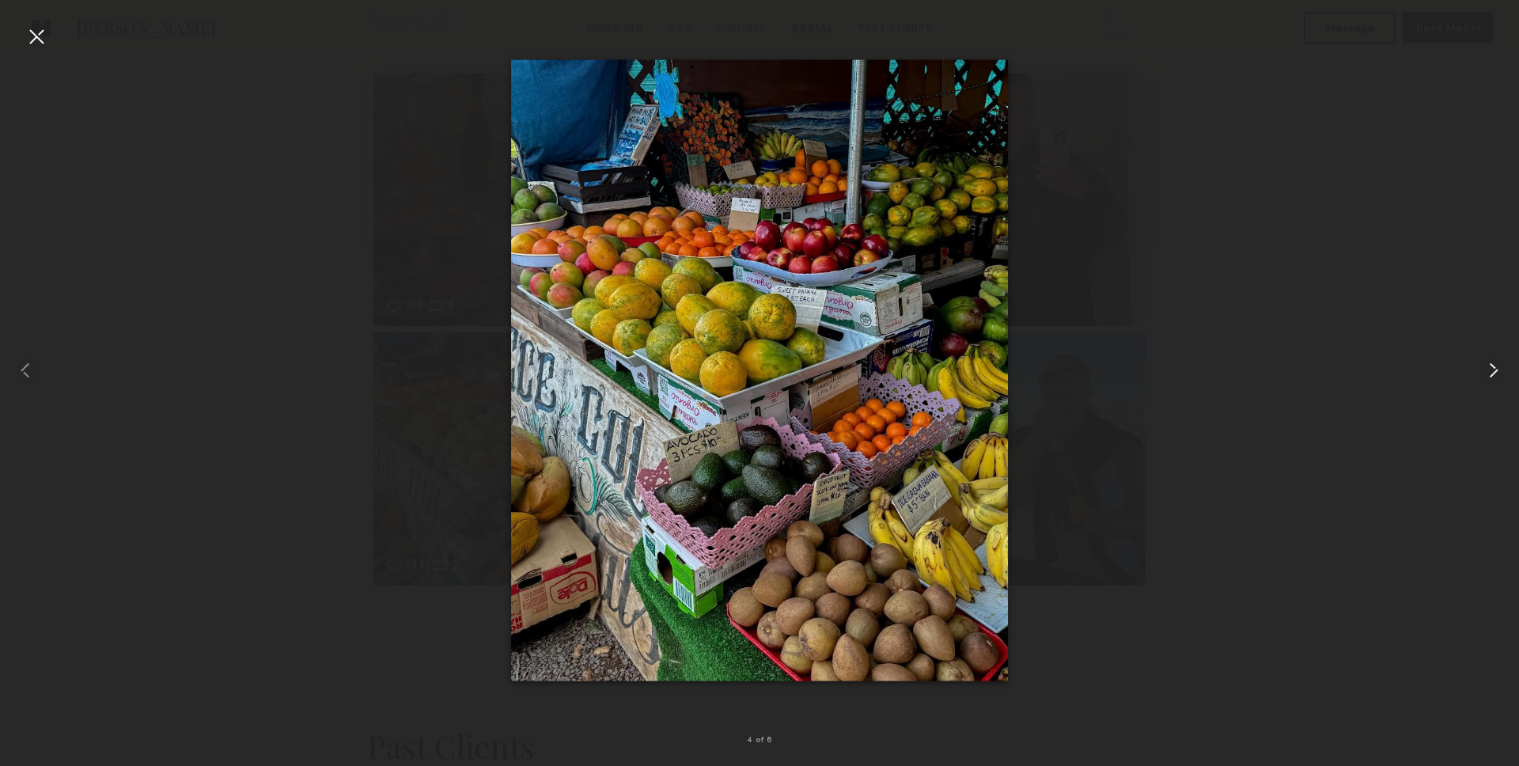
click at [1483, 360] on common-icon at bounding box center [1493, 370] width 25 height 25
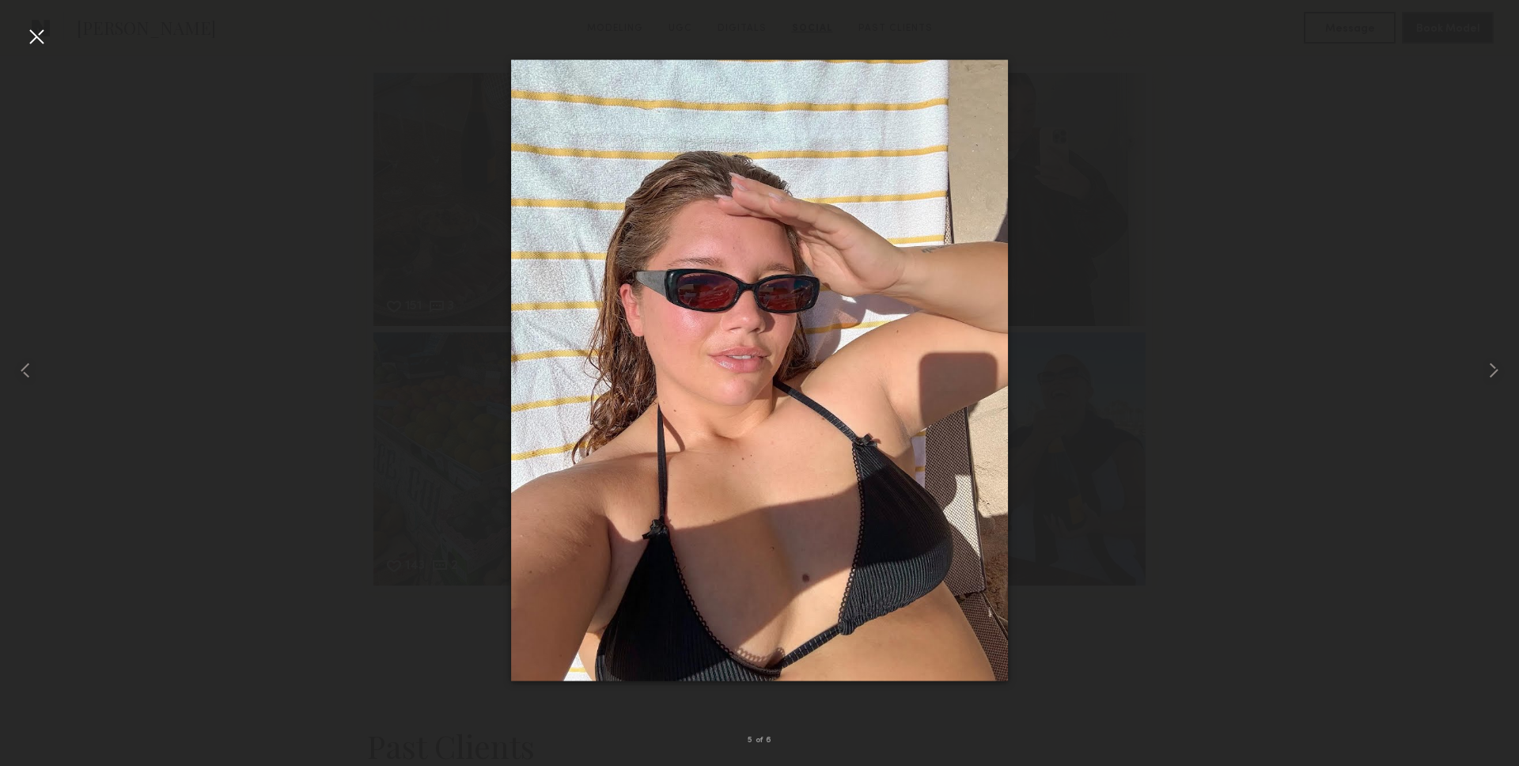
click at [218, 62] on div at bounding box center [759, 370] width 1519 height 690
click at [44, 47] on div at bounding box center [36, 36] width 25 height 25
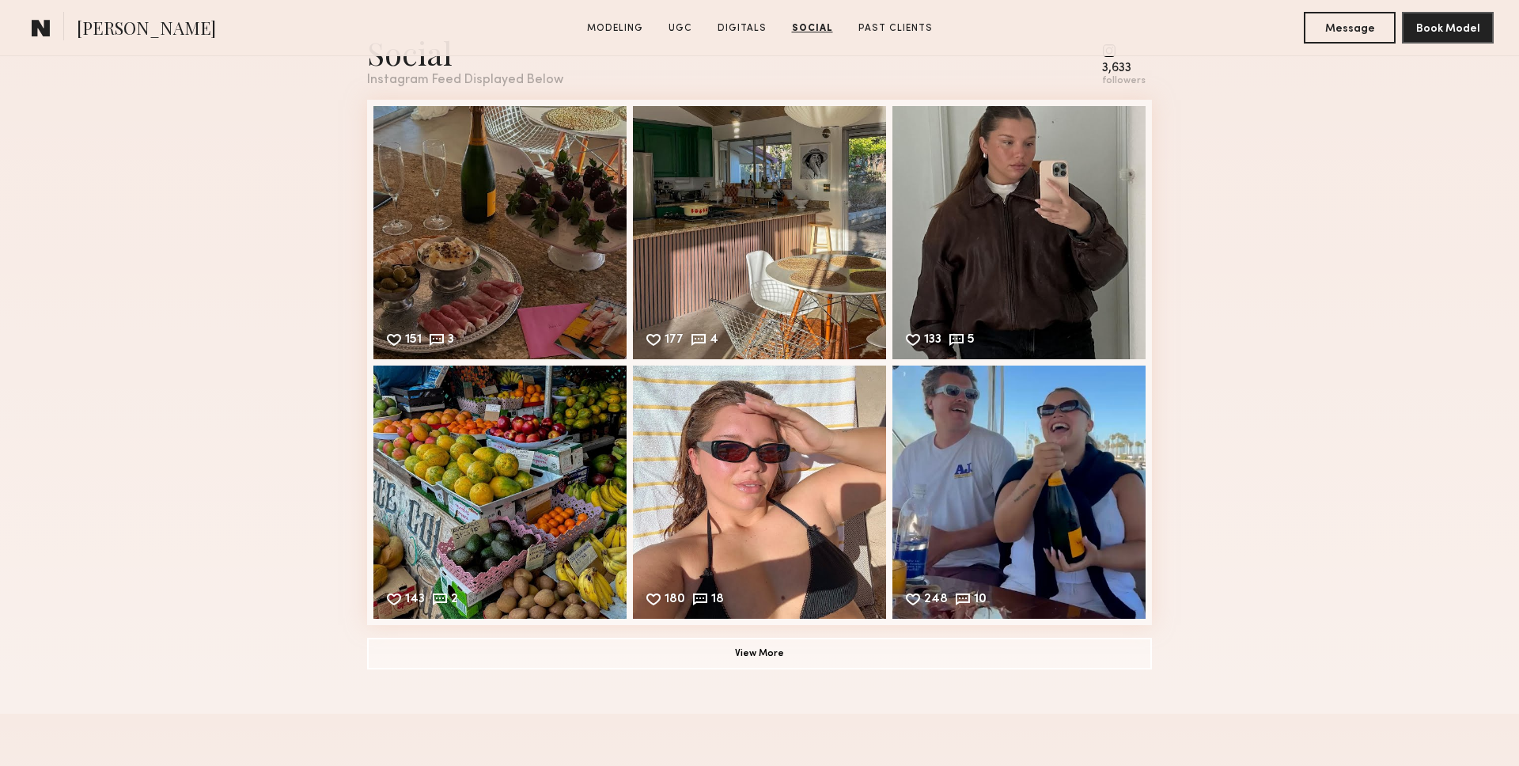
scroll to position [4207, 0]
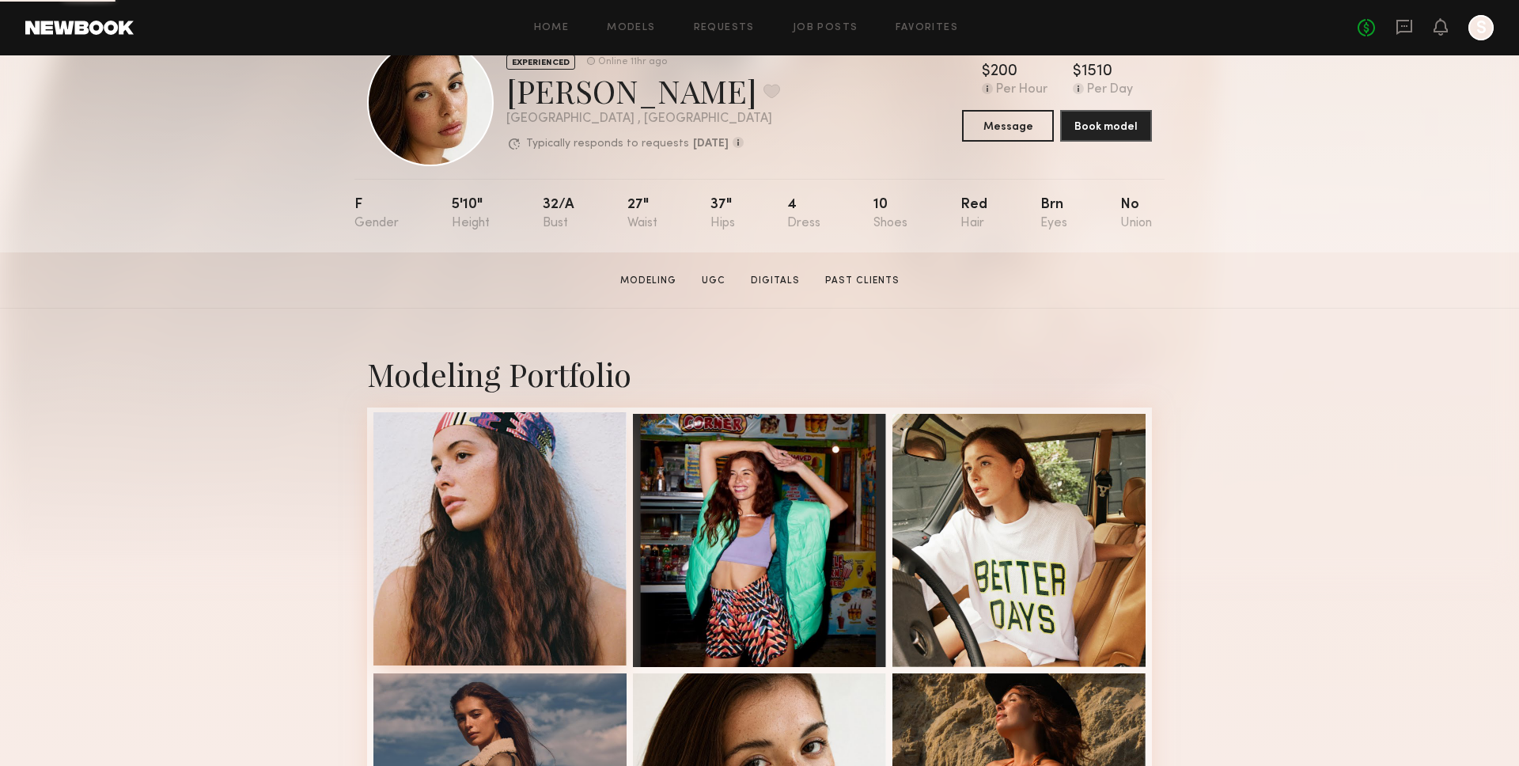
scroll to position [54, 0]
click at [533, 539] on div at bounding box center [499, 538] width 253 height 253
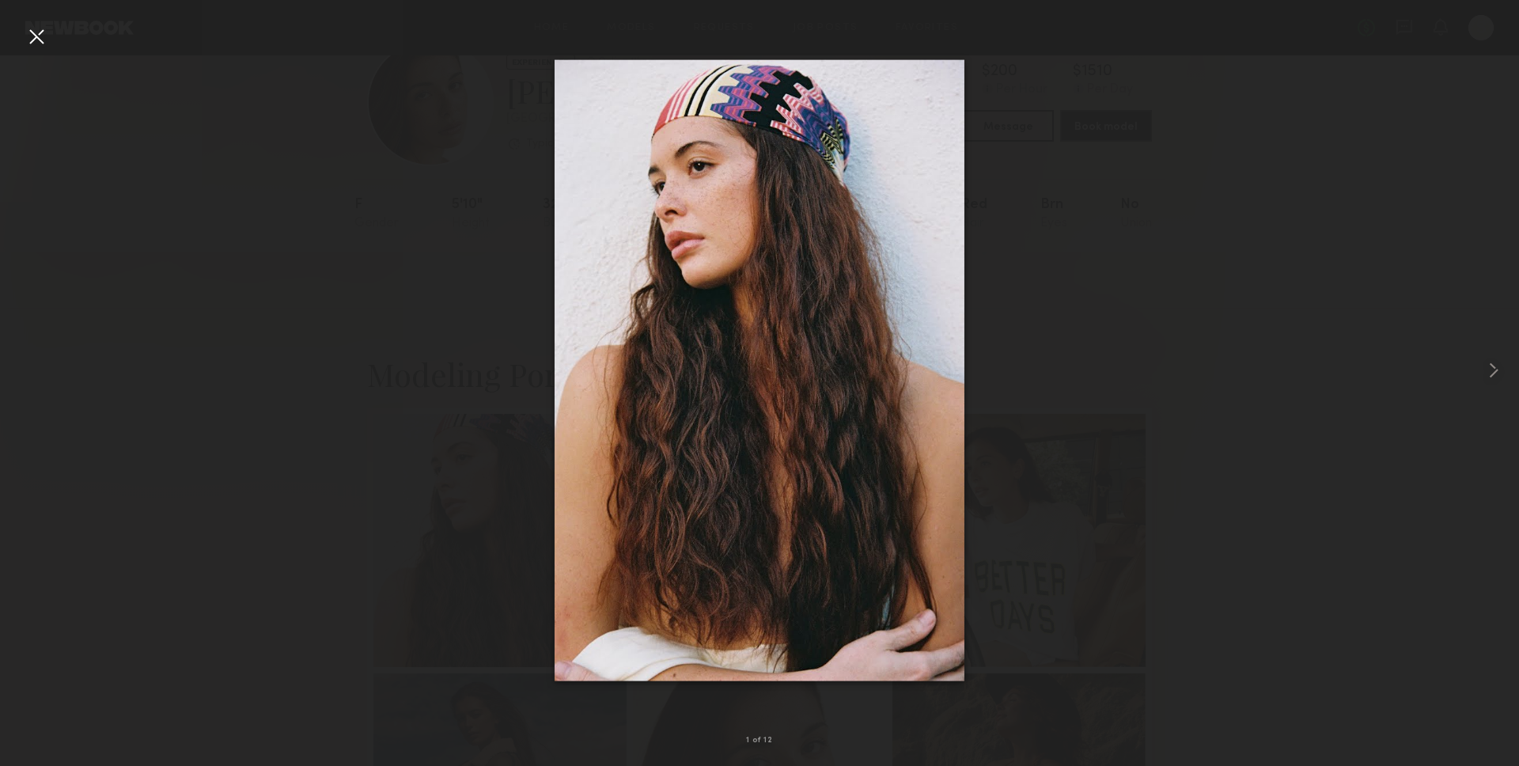
click at [50, 44] on div at bounding box center [759, 370] width 1519 height 690
click at [37, 40] on div at bounding box center [36, 36] width 25 height 25
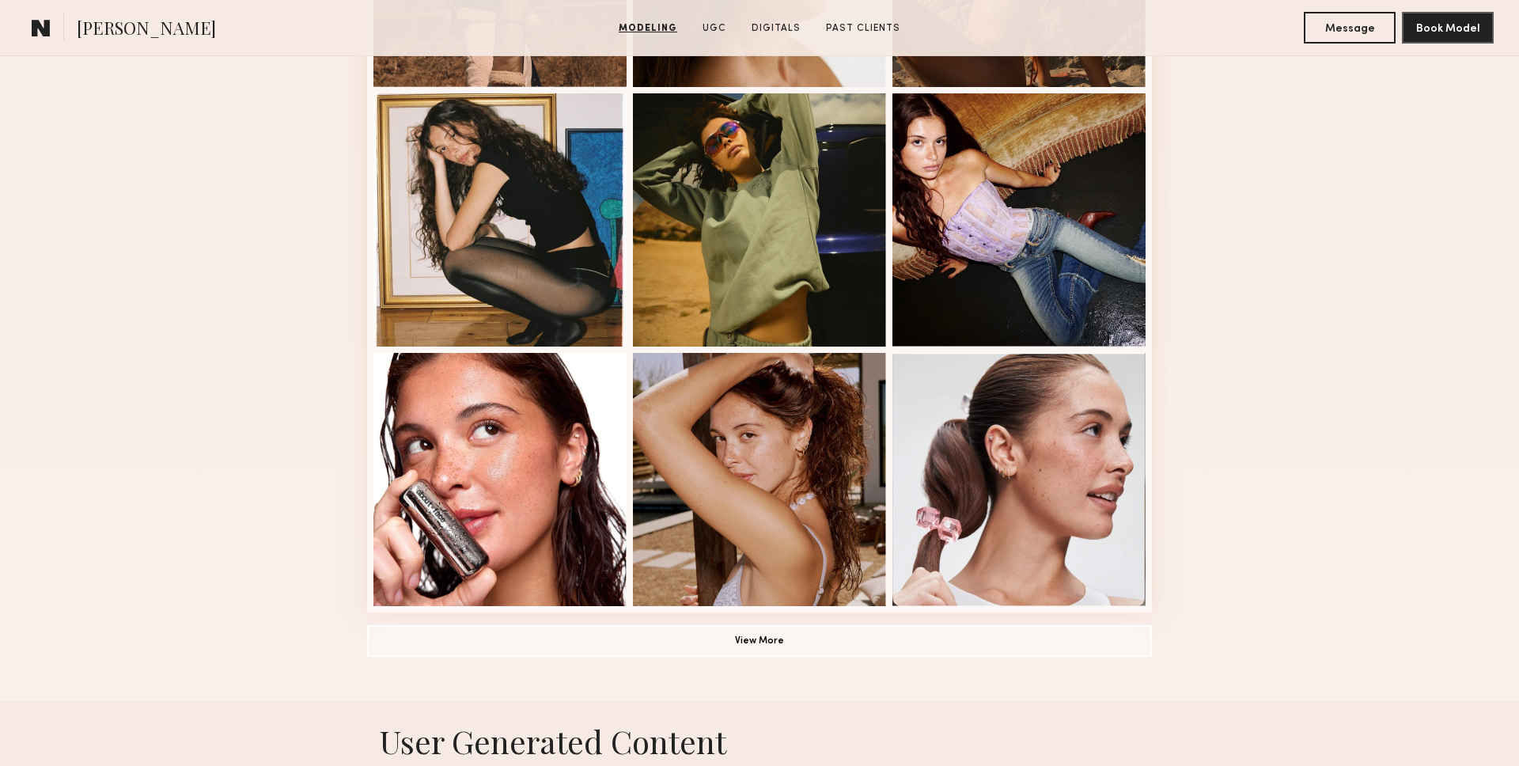
scroll to position [888, 0]
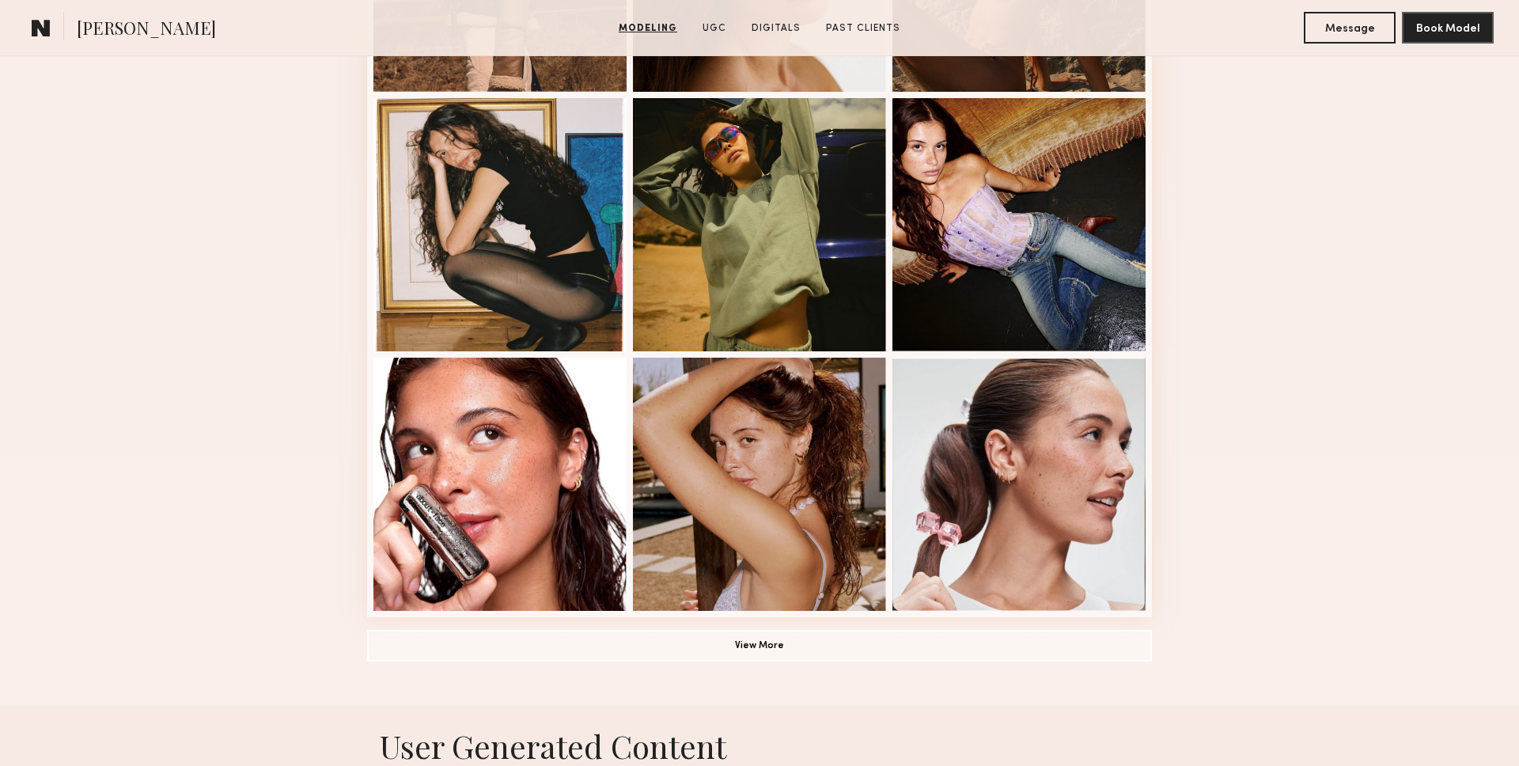
click at [510, 423] on div at bounding box center [499, 484] width 253 height 253
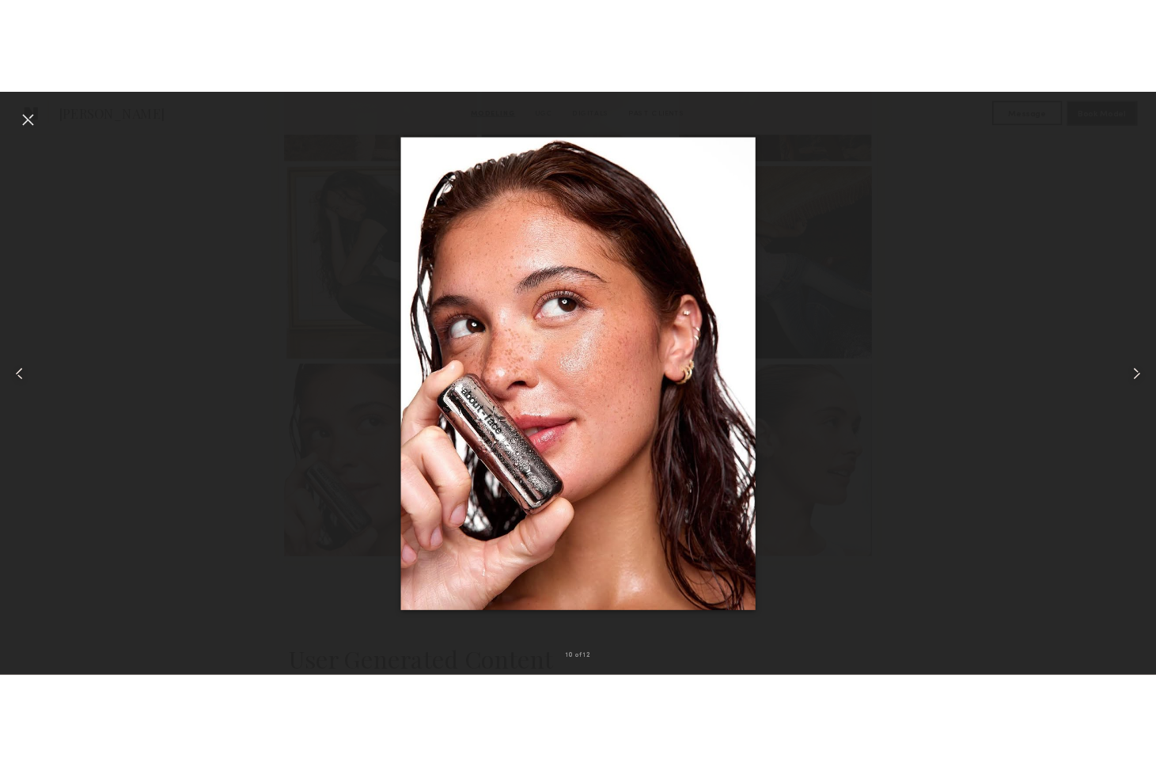
scroll to position [894, 0]
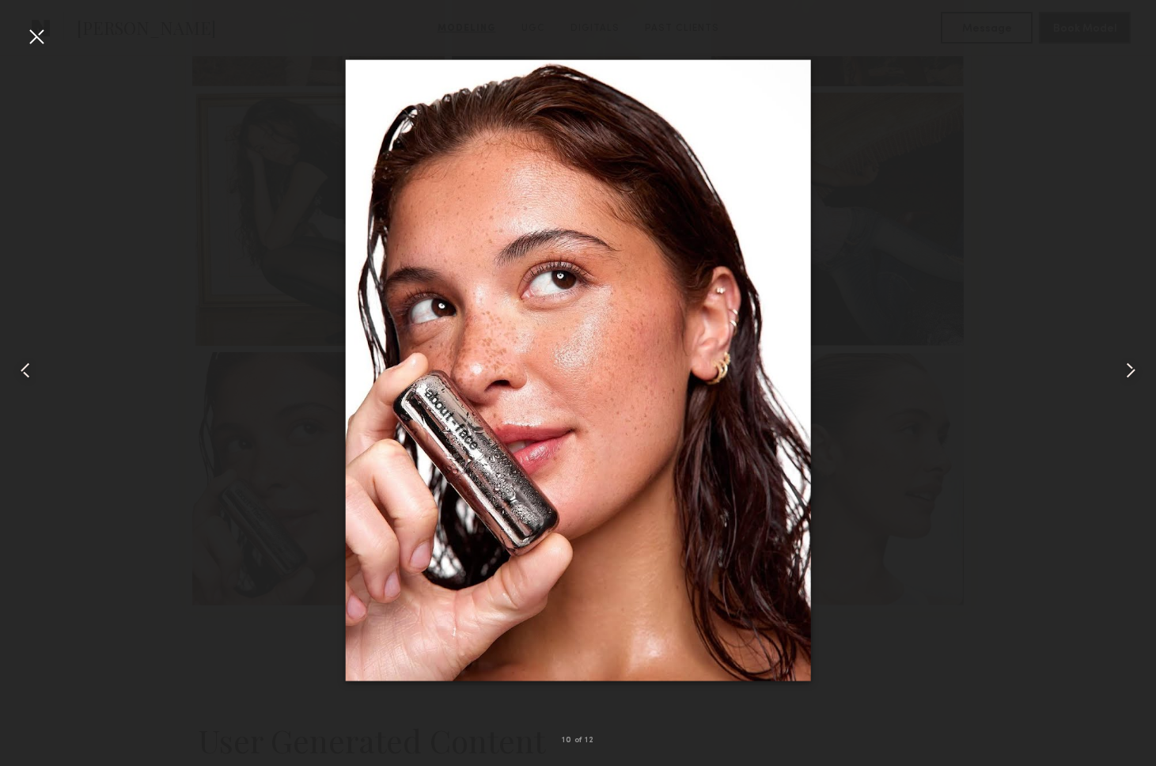
click at [1130, 382] on common-icon at bounding box center [1130, 370] width 25 height 25
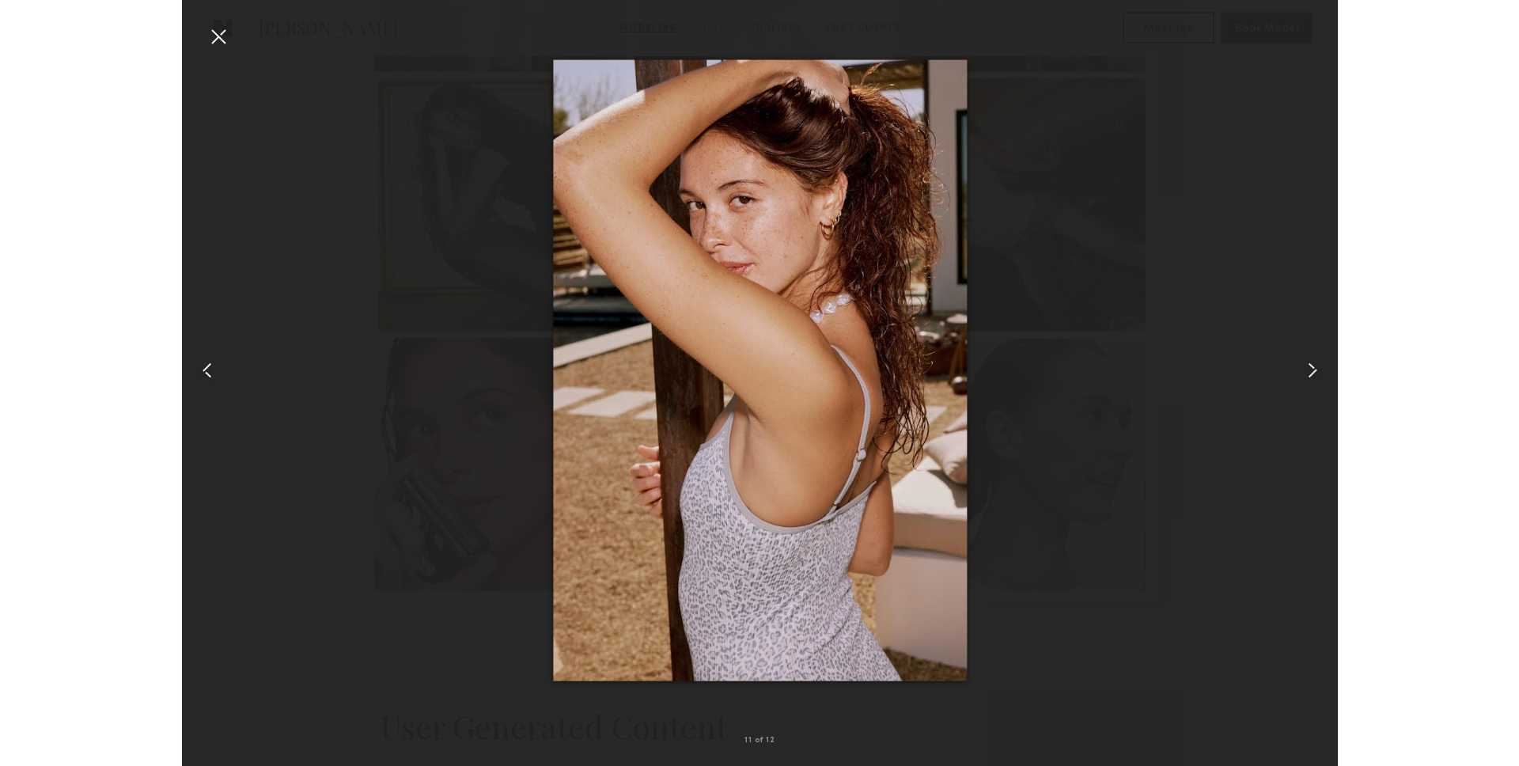
scroll to position [907, 0]
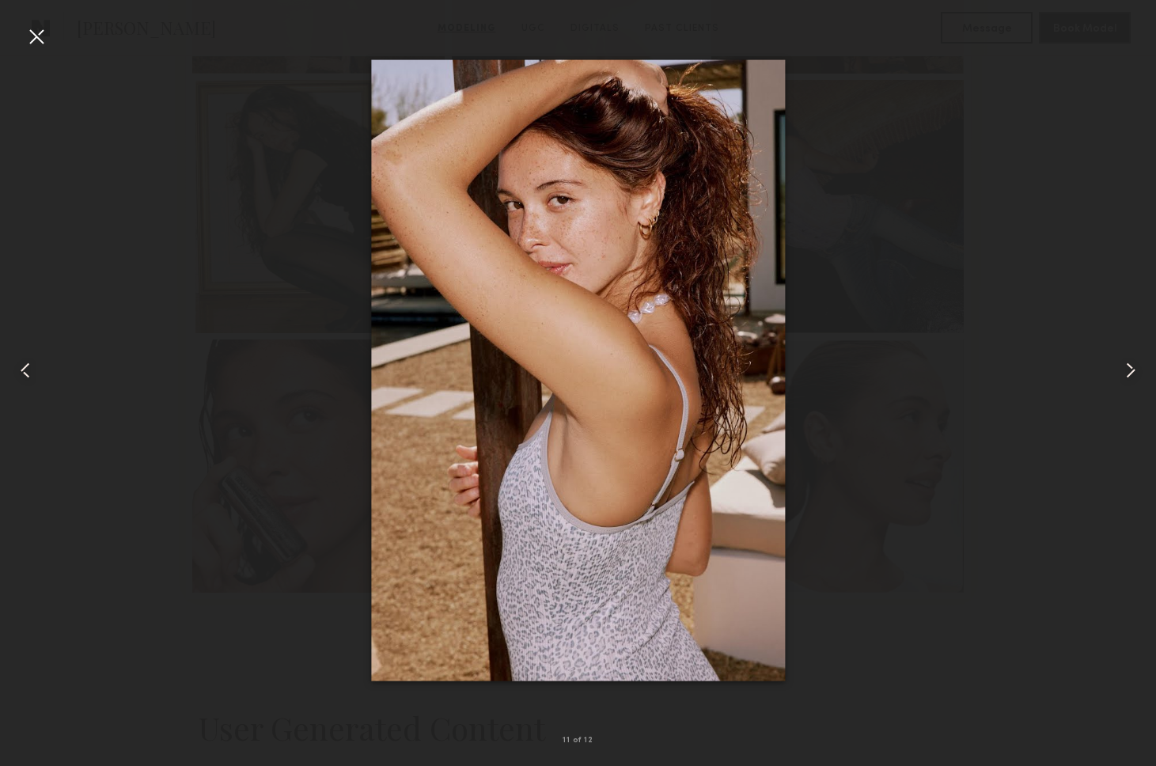
click at [641, 287] on img at bounding box center [578, 370] width 414 height 621
click at [529, 259] on img at bounding box center [578, 370] width 414 height 621
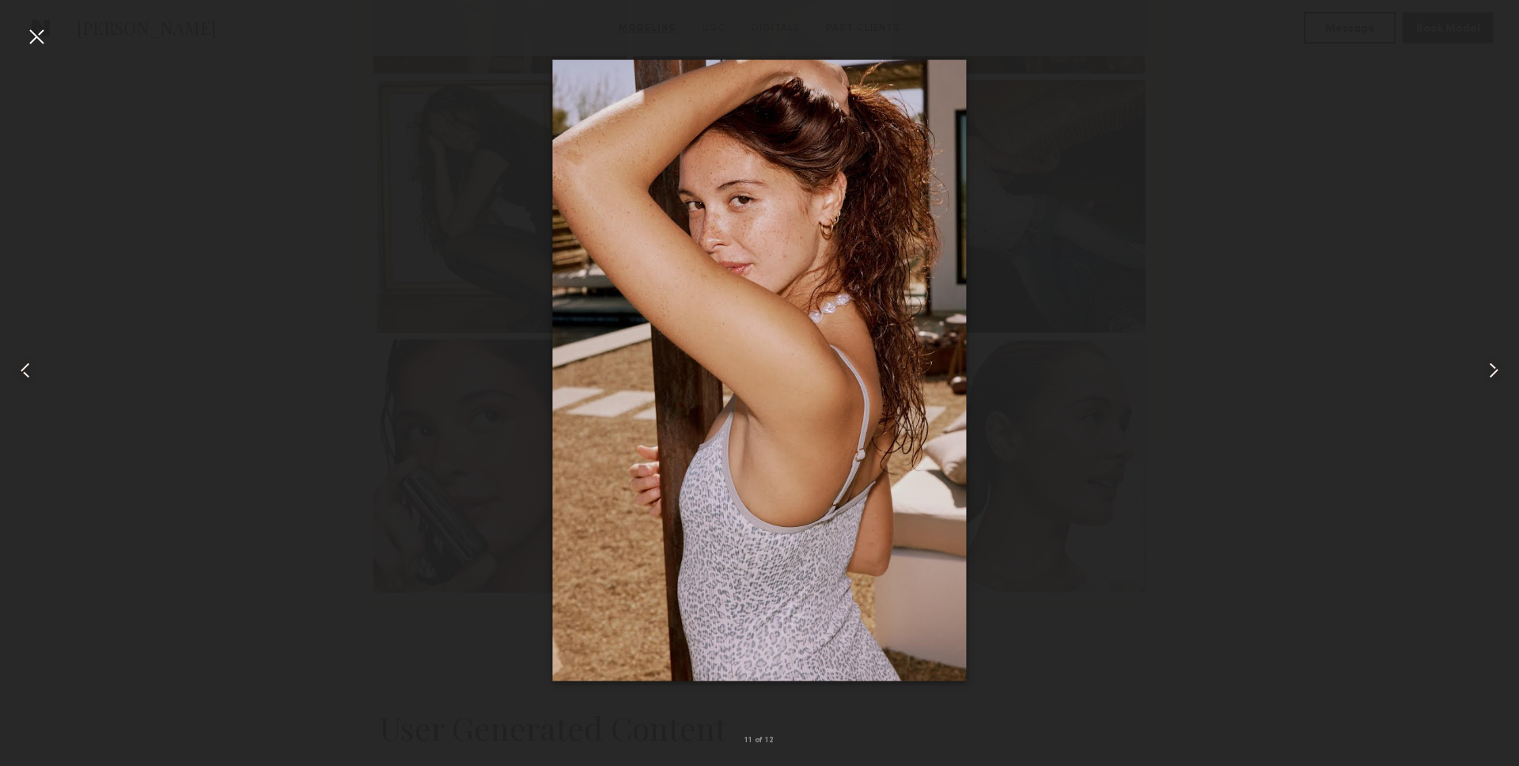
click at [1496, 380] on common-icon at bounding box center [1493, 370] width 25 height 25
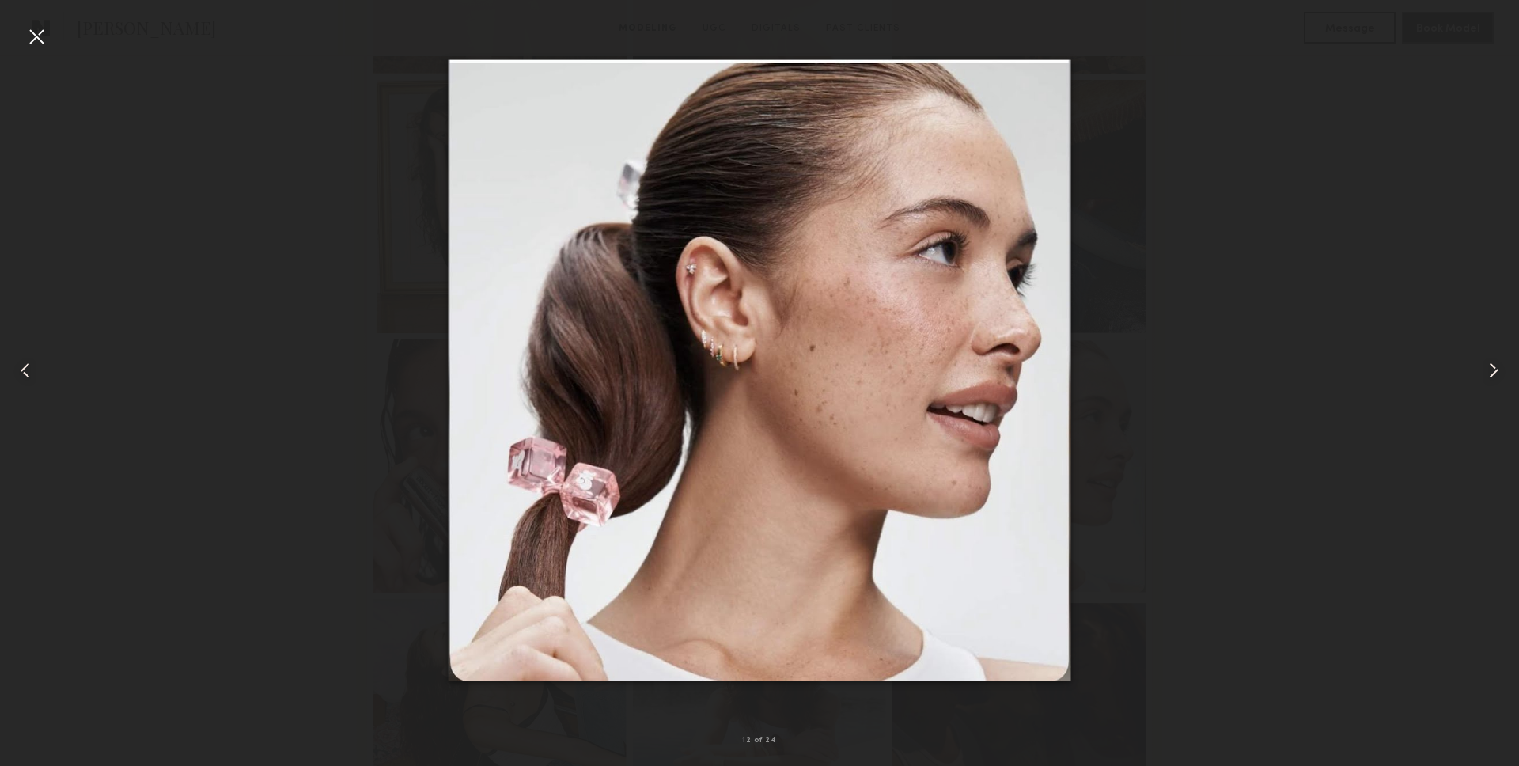
click at [1496, 380] on common-icon at bounding box center [1493, 370] width 25 height 25
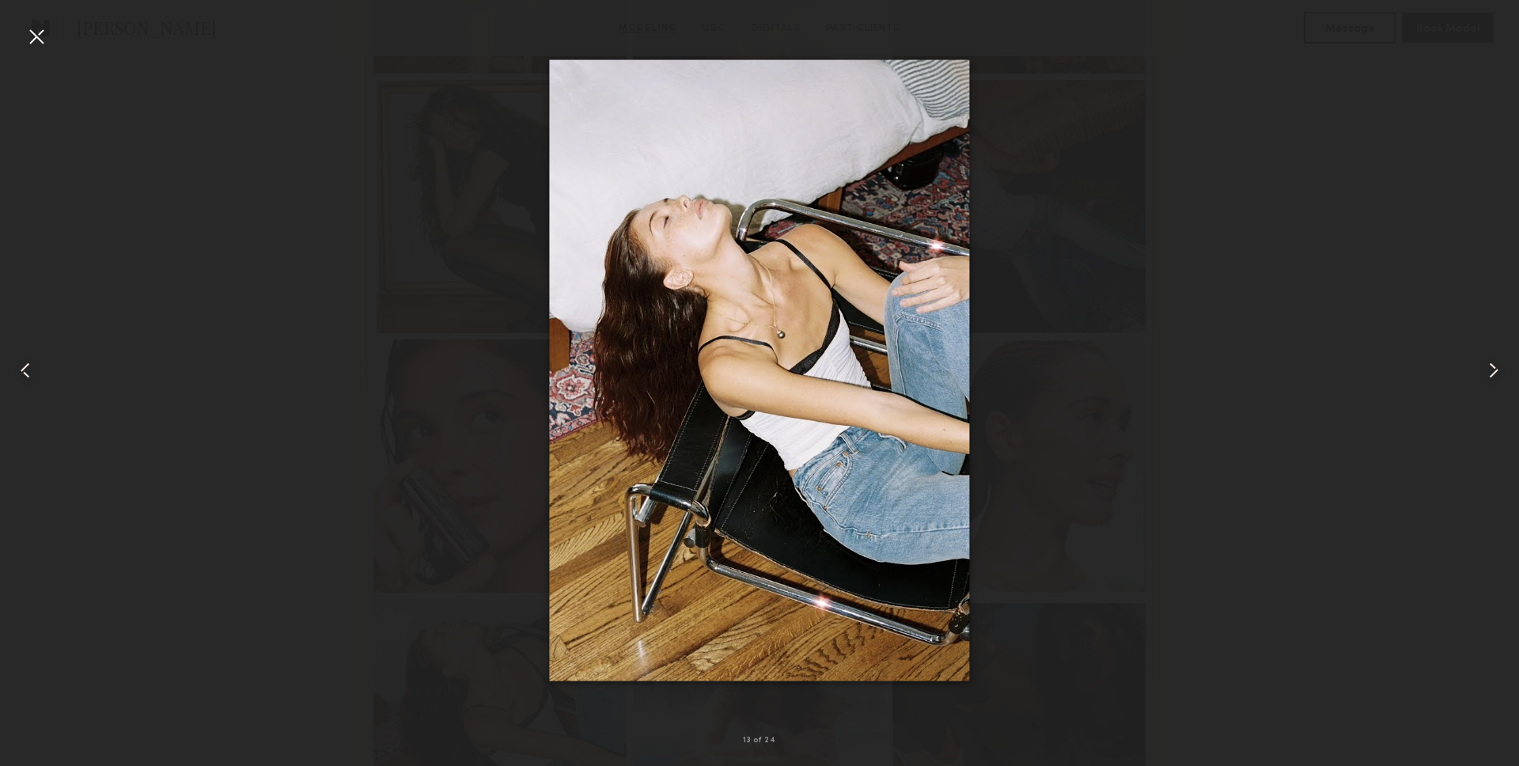
click at [35, 366] on common-icon at bounding box center [25, 370] width 25 height 25
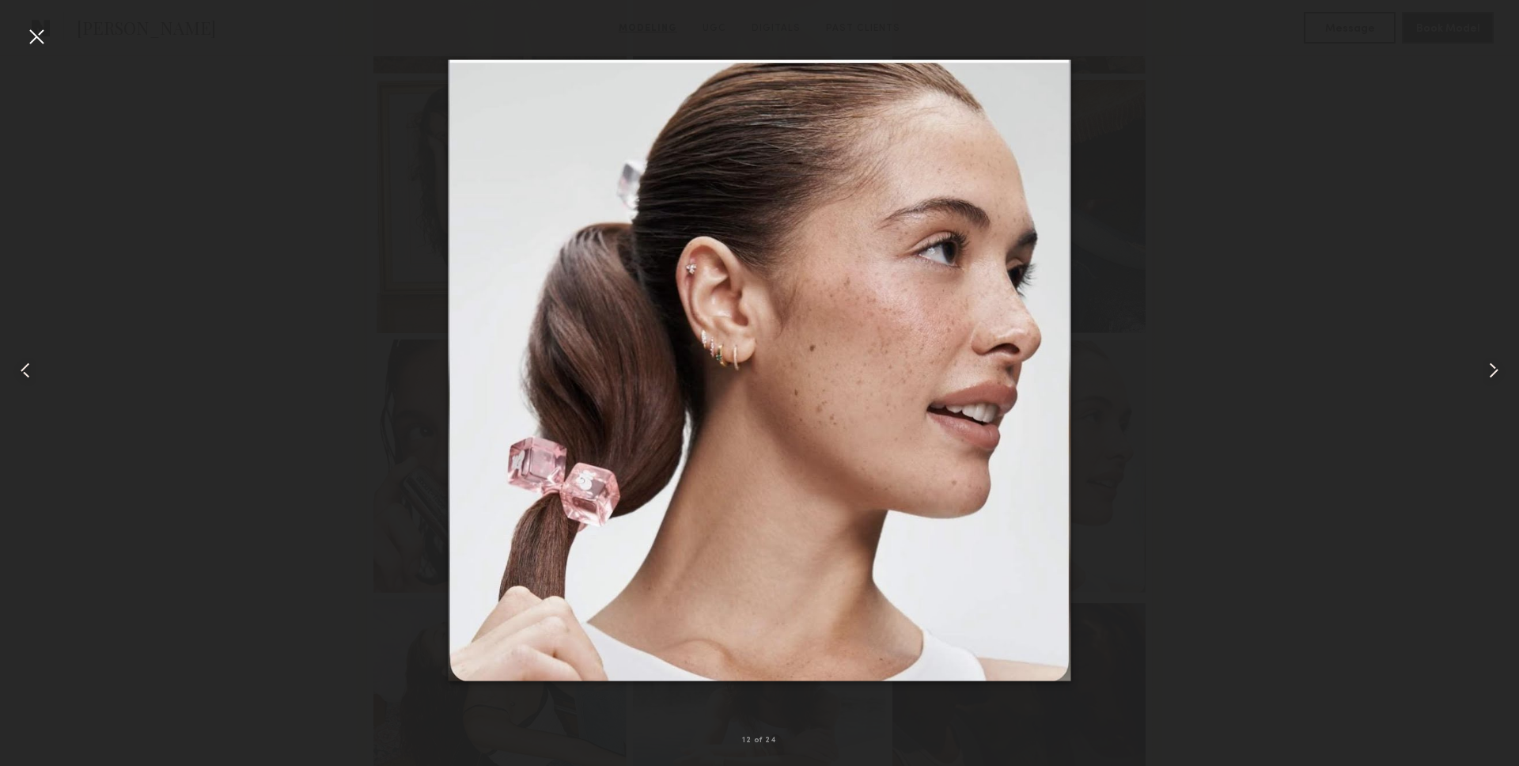
click at [64, 32] on div at bounding box center [759, 370] width 1519 height 690
click at [52, 34] on div at bounding box center [30, 370] width 61 height 690
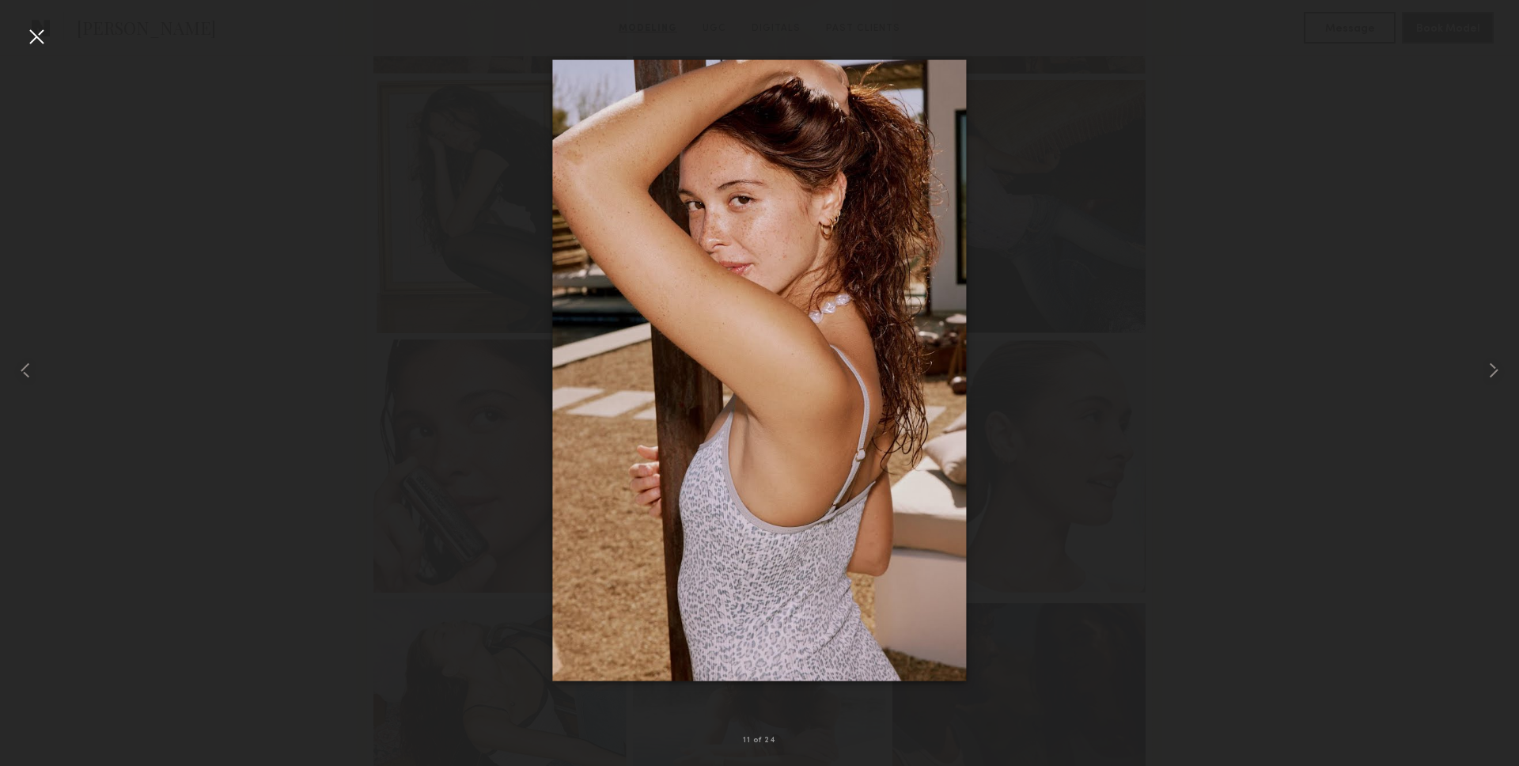
click at [48, 44] on div at bounding box center [36, 36] width 25 height 25
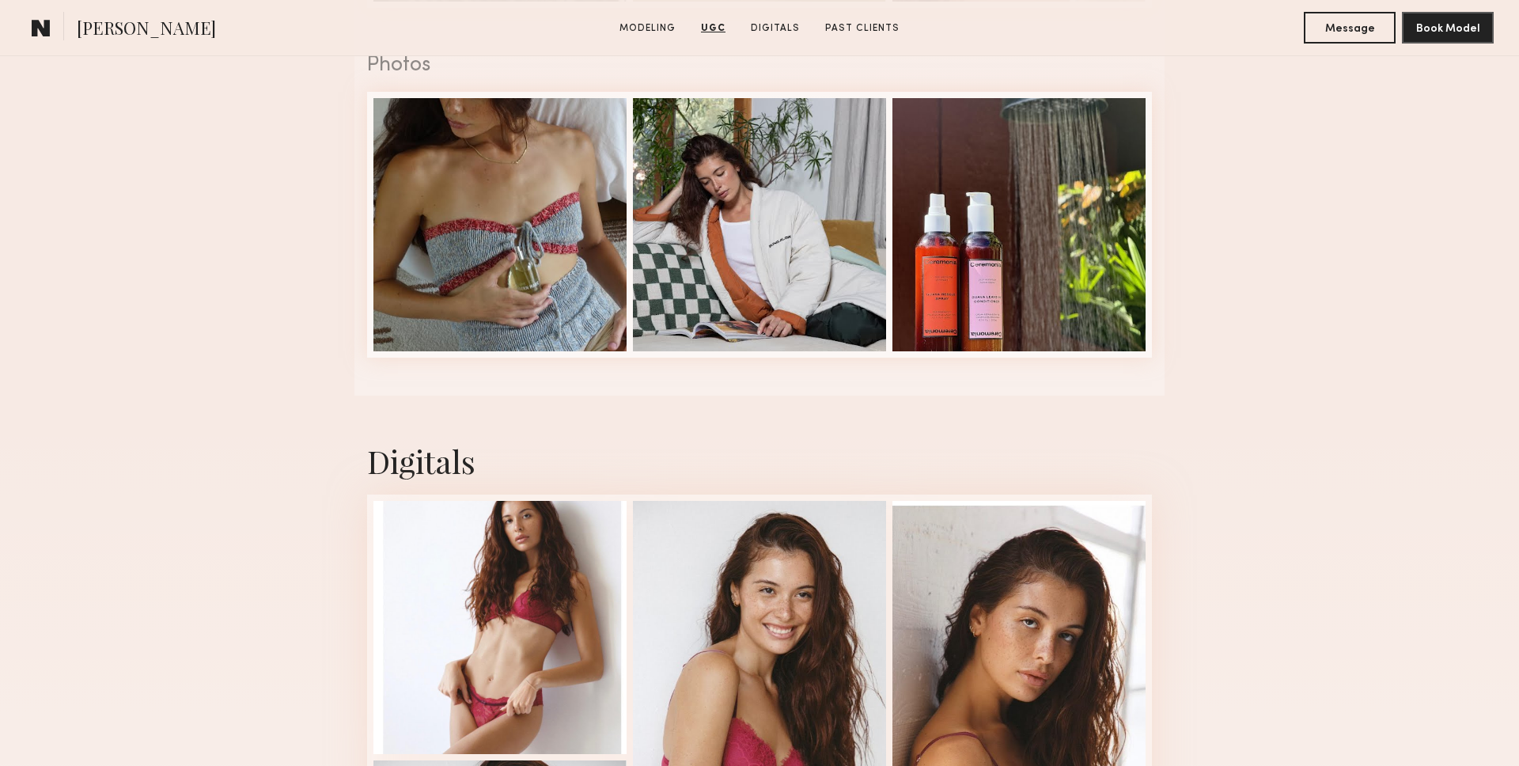
scroll to position [3224, 0]
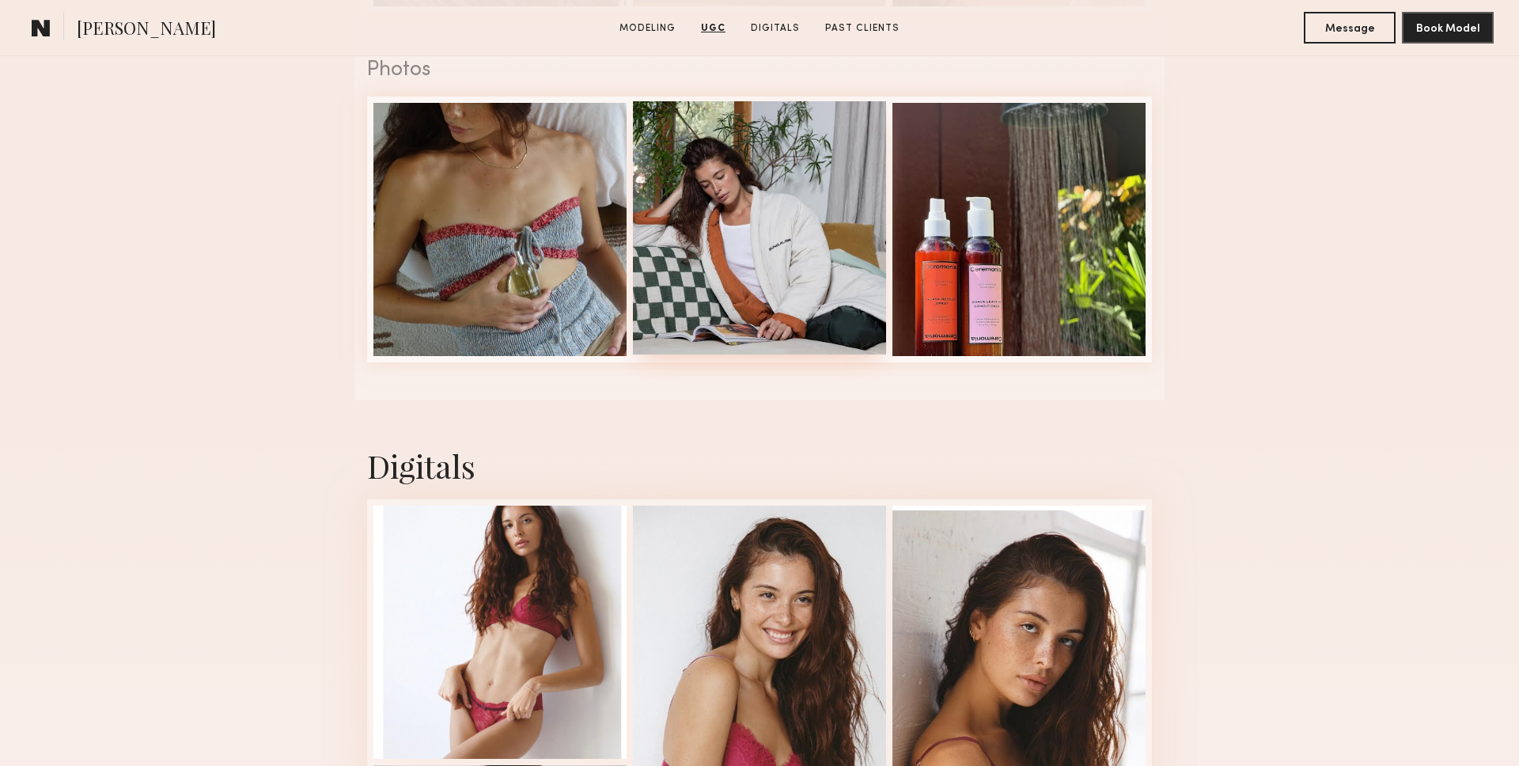
click at [670, 286] on div at bounding box center [759, 227] width 253 height 253
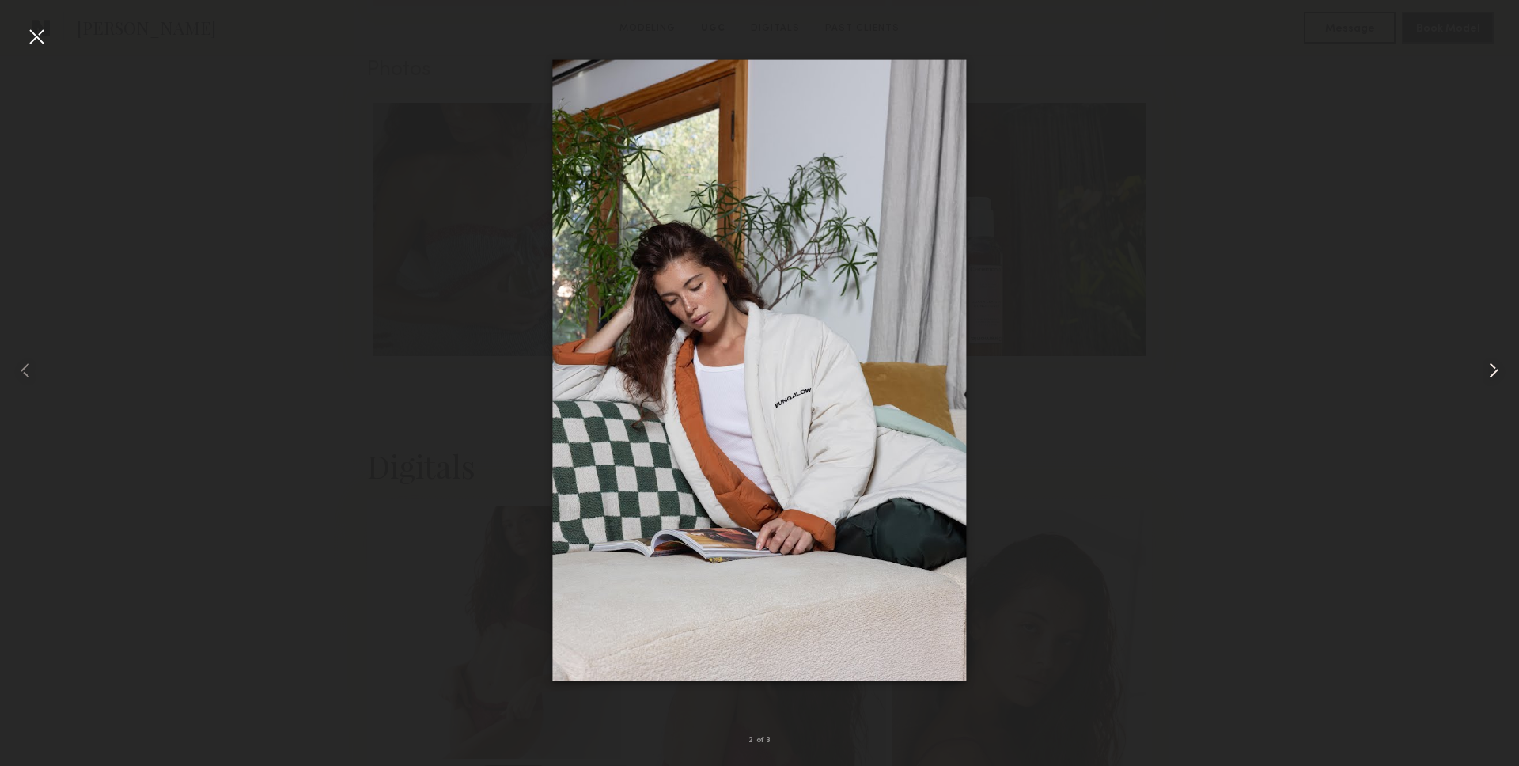
click at [1500, 29] on div at bounding box center [1488, 370] width 61 height 690
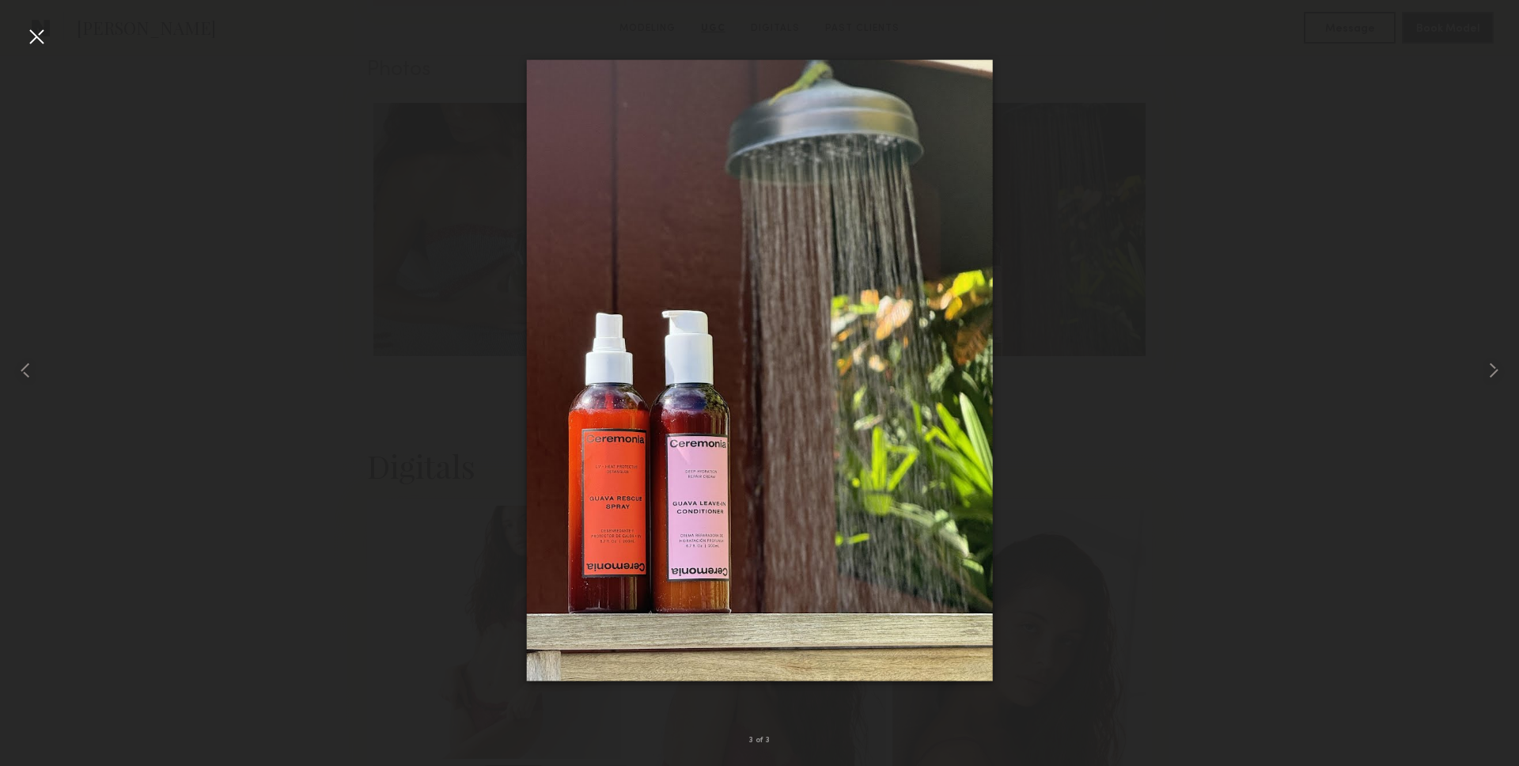
click at [36, 44] on div at bounding box center [36, 36] width 25 height 25
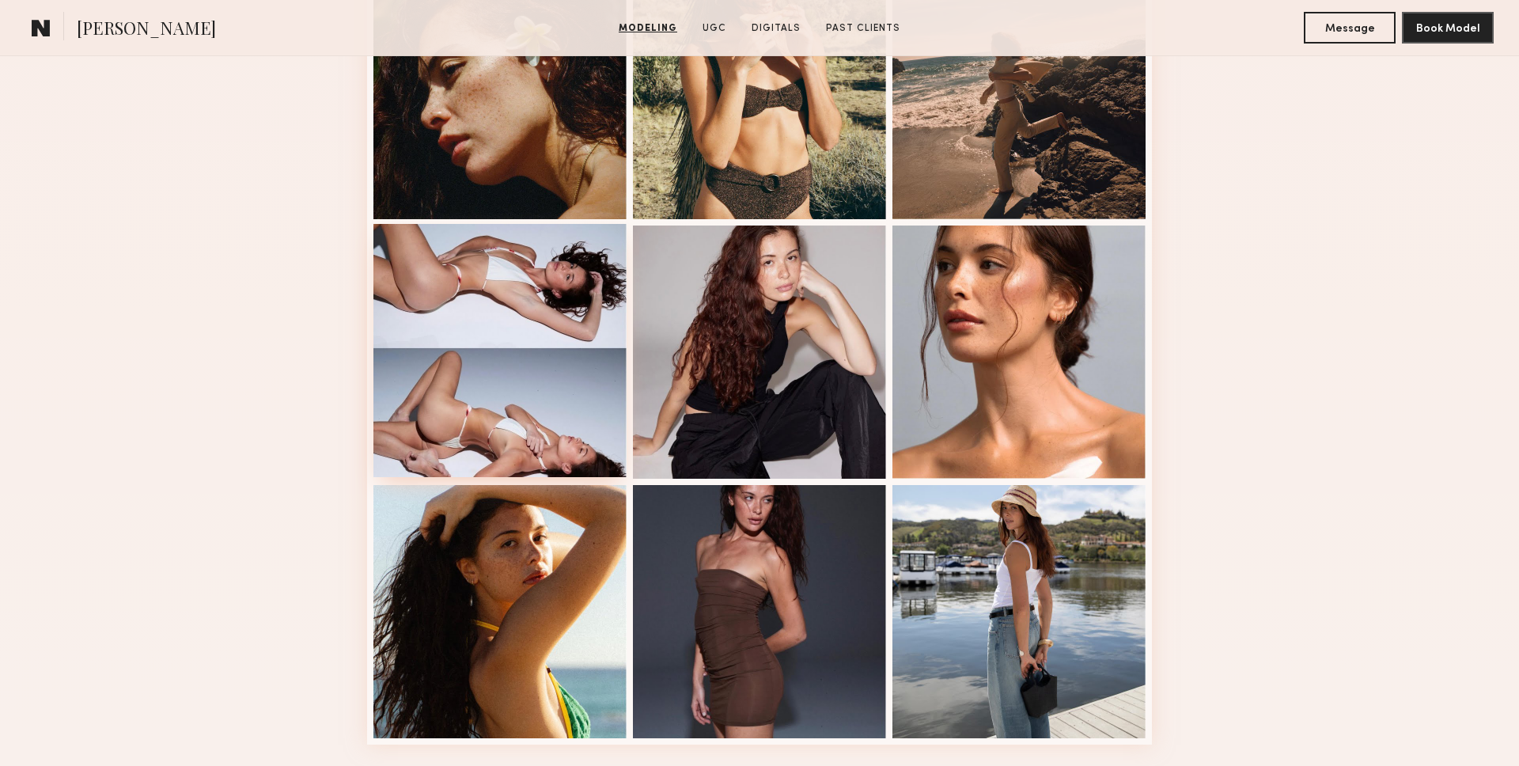
scroll to position [1785, 0]
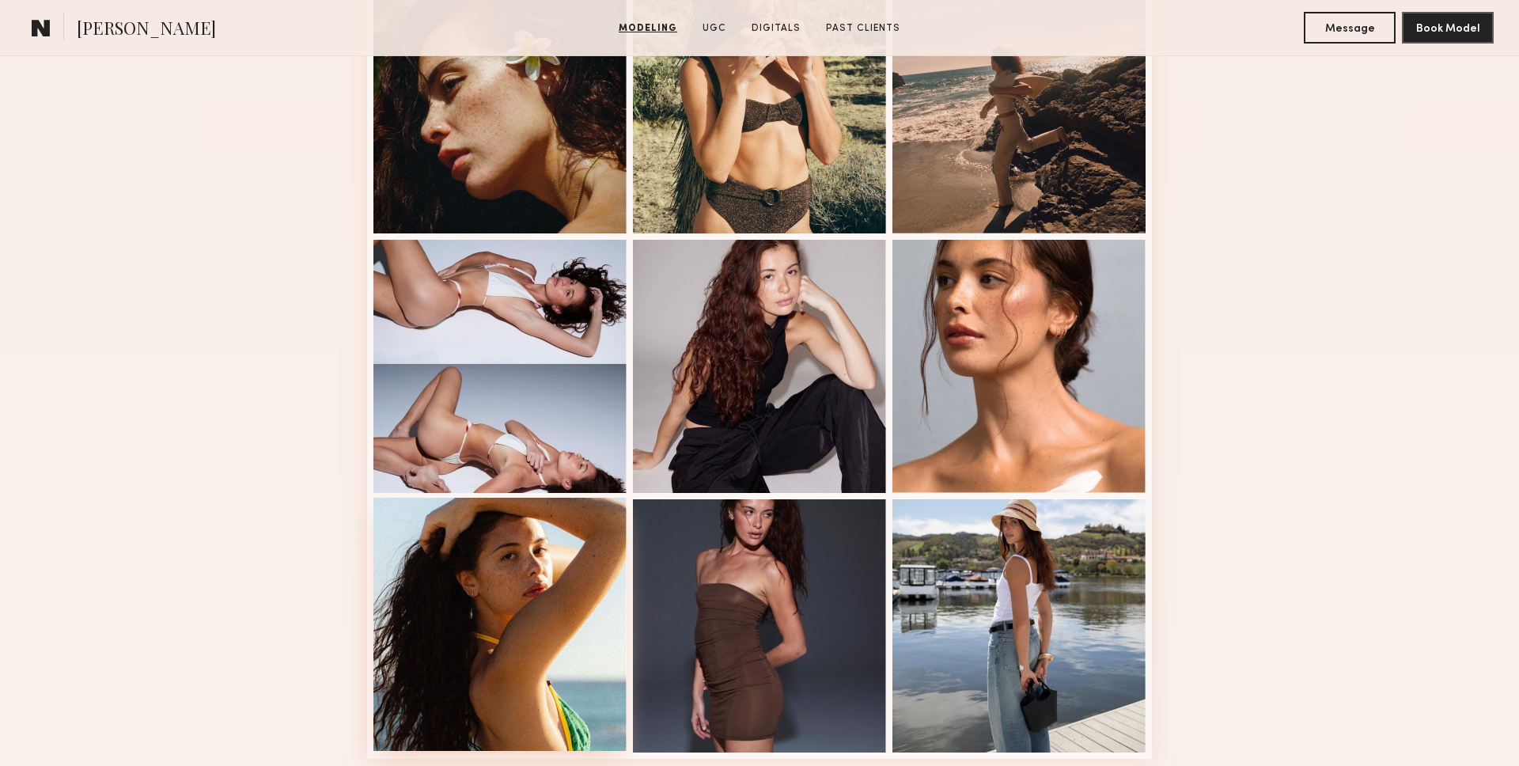
click at [493, 540] on div at bounding box center [499, 624] width 253 height 253
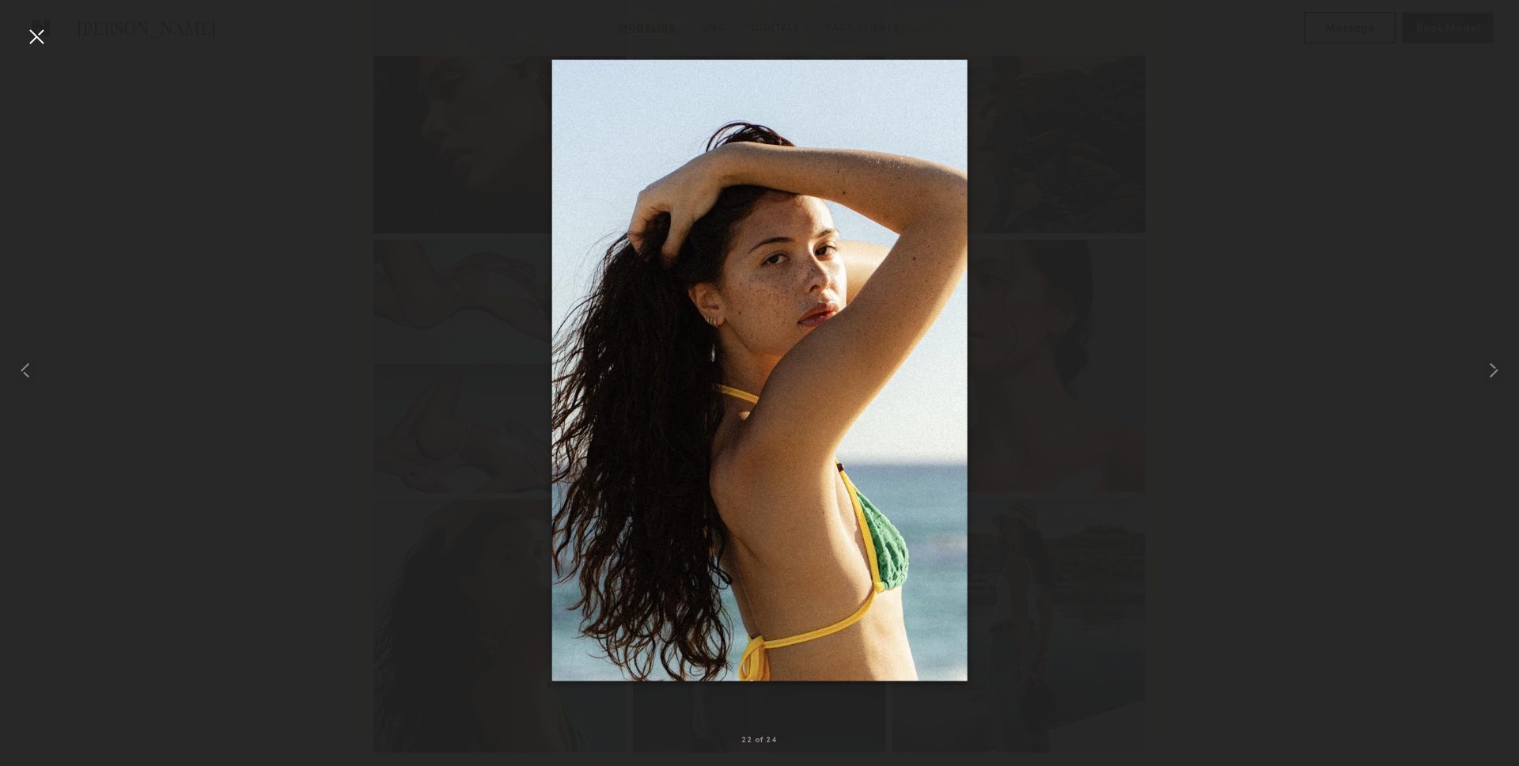
click at [32, 36] on div at bounding box center [36, 36] width 25 height 25
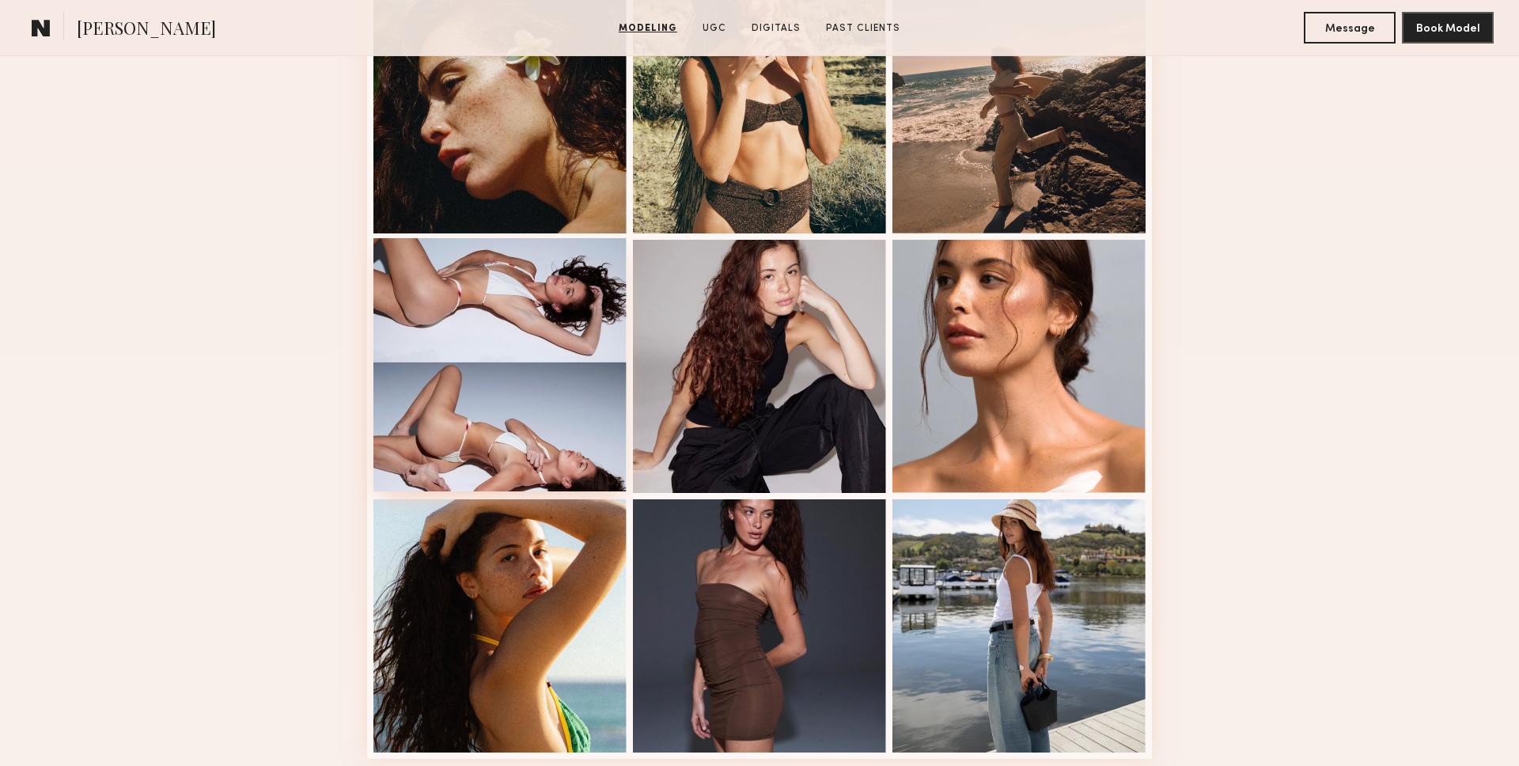
click at [566, 328] on div at bounding box center [499, 364] width 253 height 253
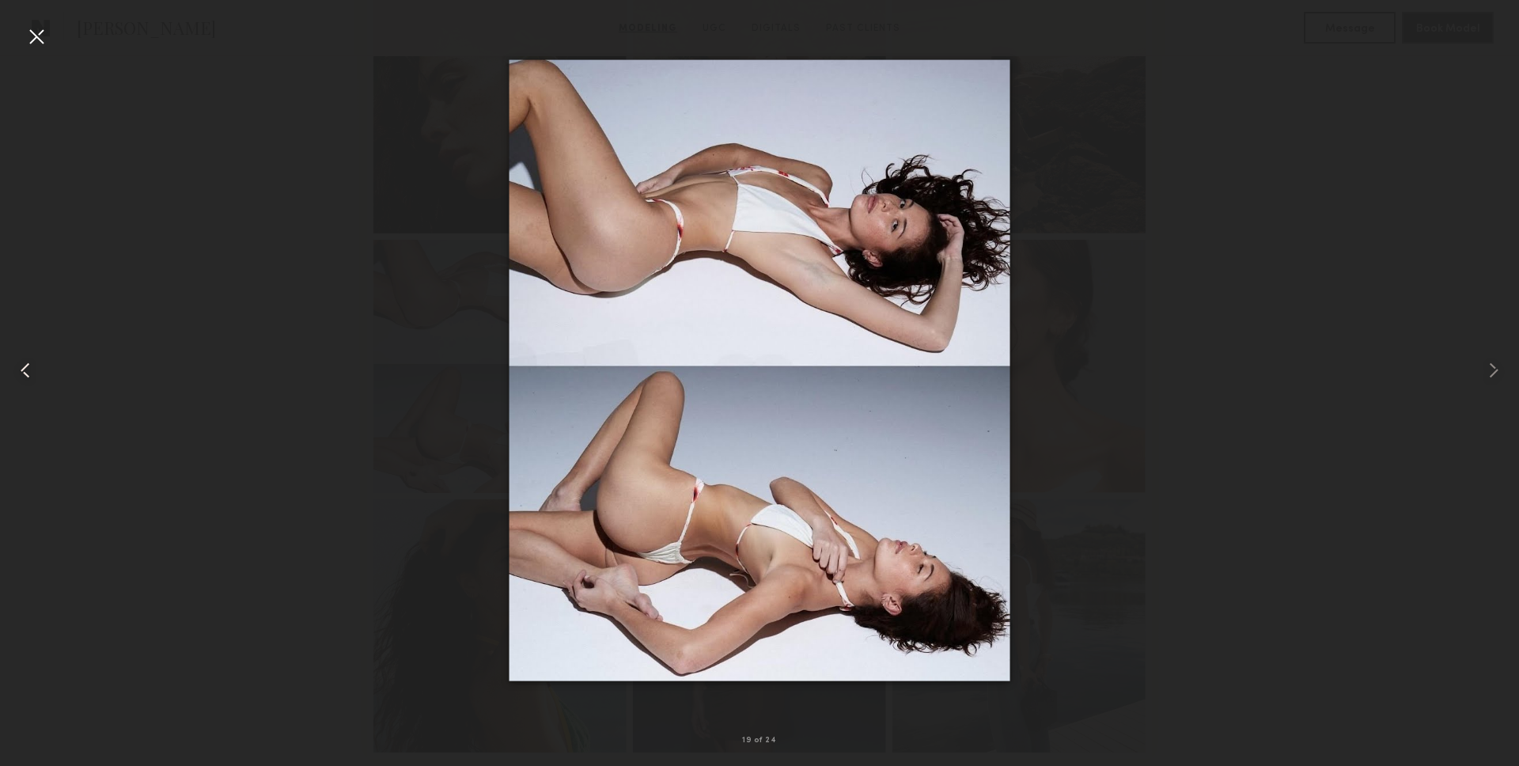
click at [21, 28] on div at bounding box center [30, 370] width 61 height 690
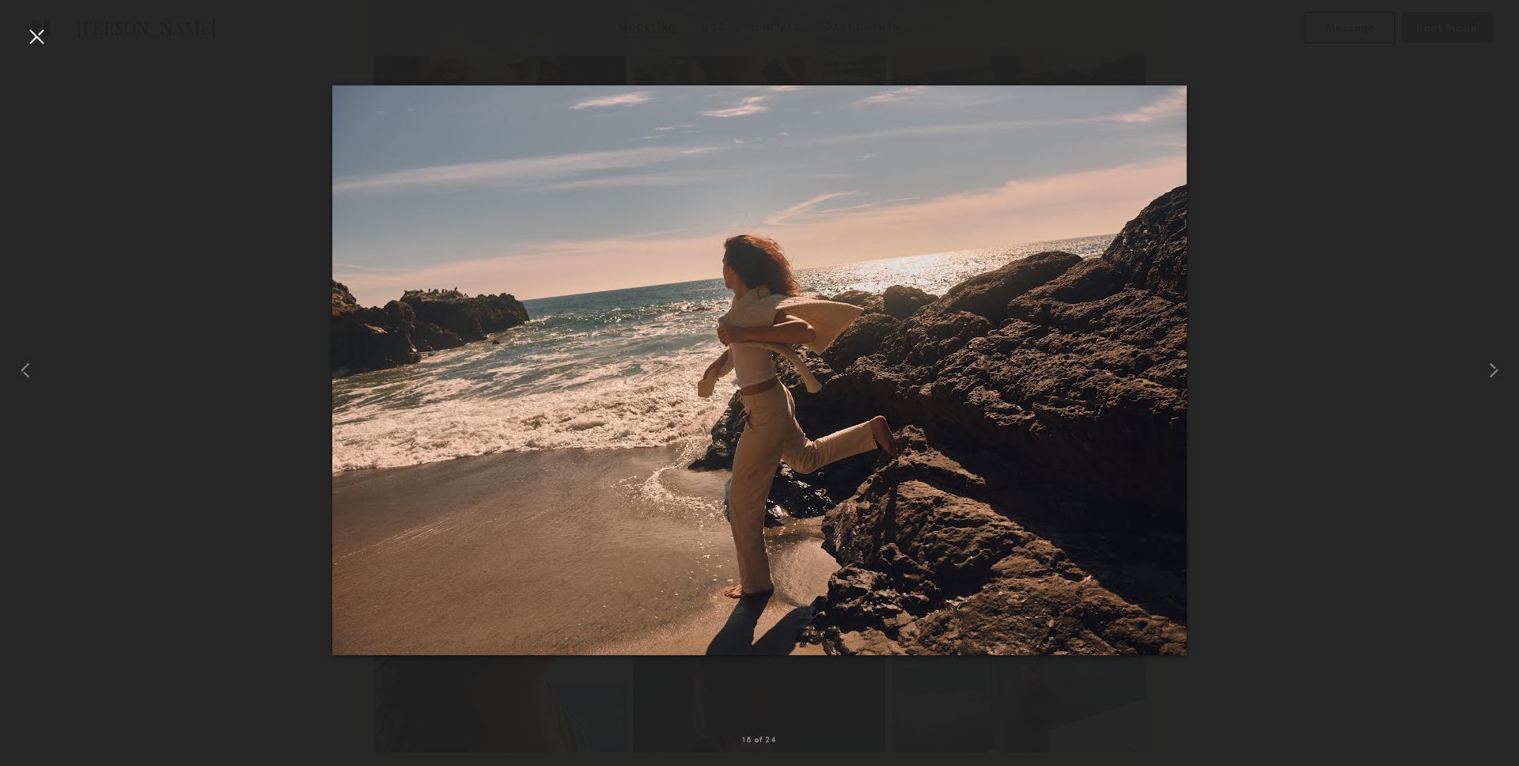
click at [37, 39] on div at bounding box center [36, 36] width 25 height 25
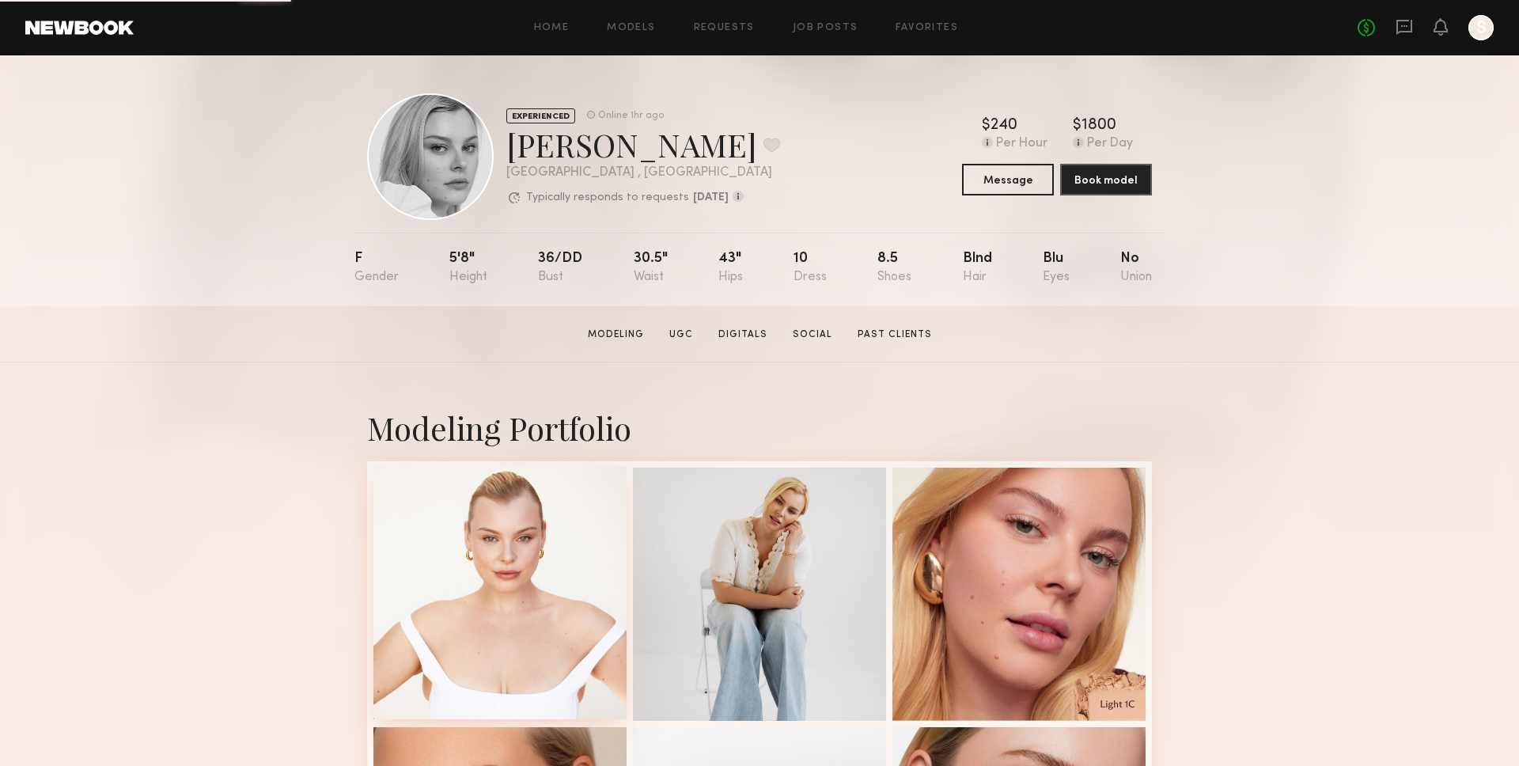
click at [470, 505] on div at bounding box center [499, 592] width 253 height 253
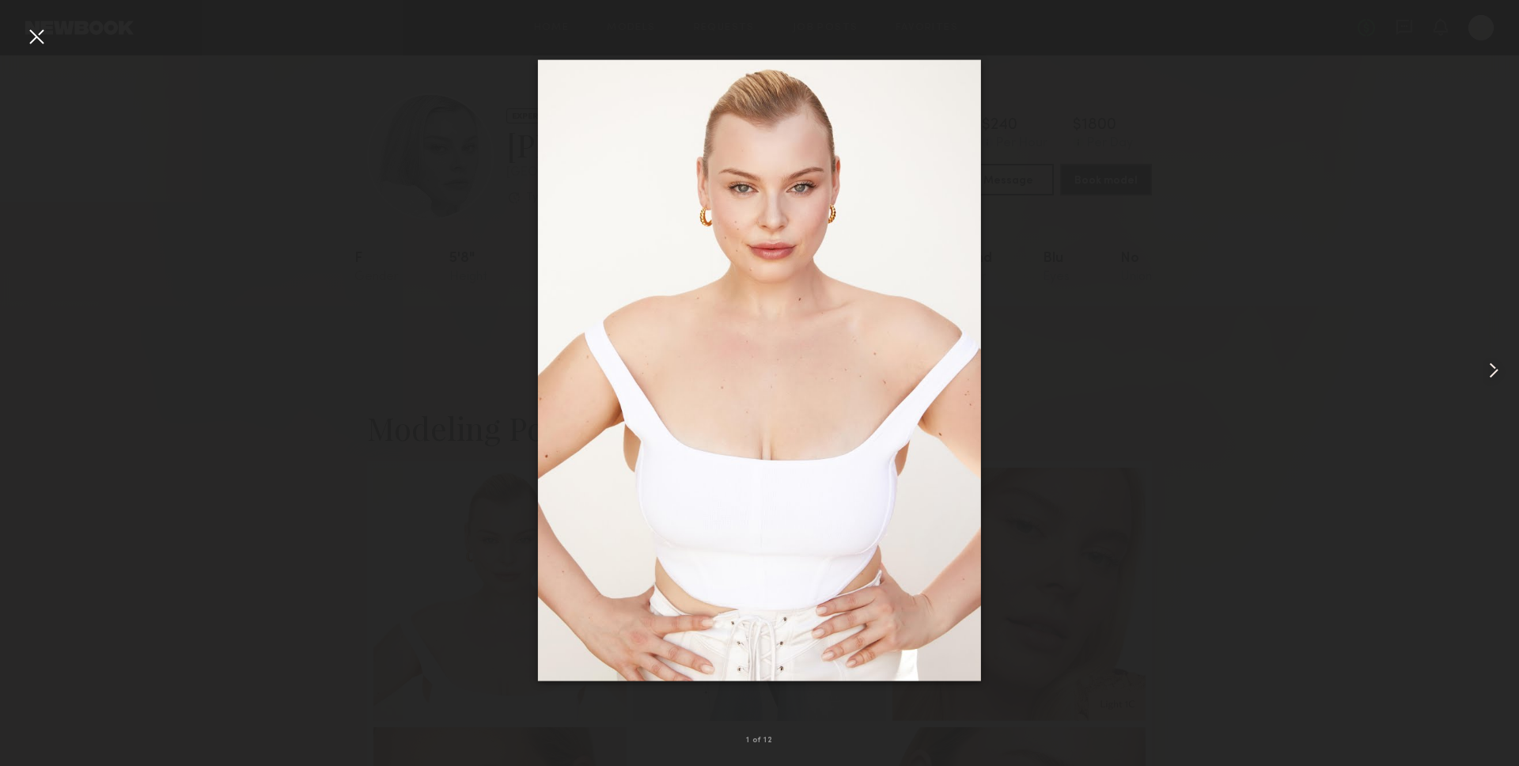
click at [1476, 350] on div at bounding box center [1488, 370] width 61 height 690
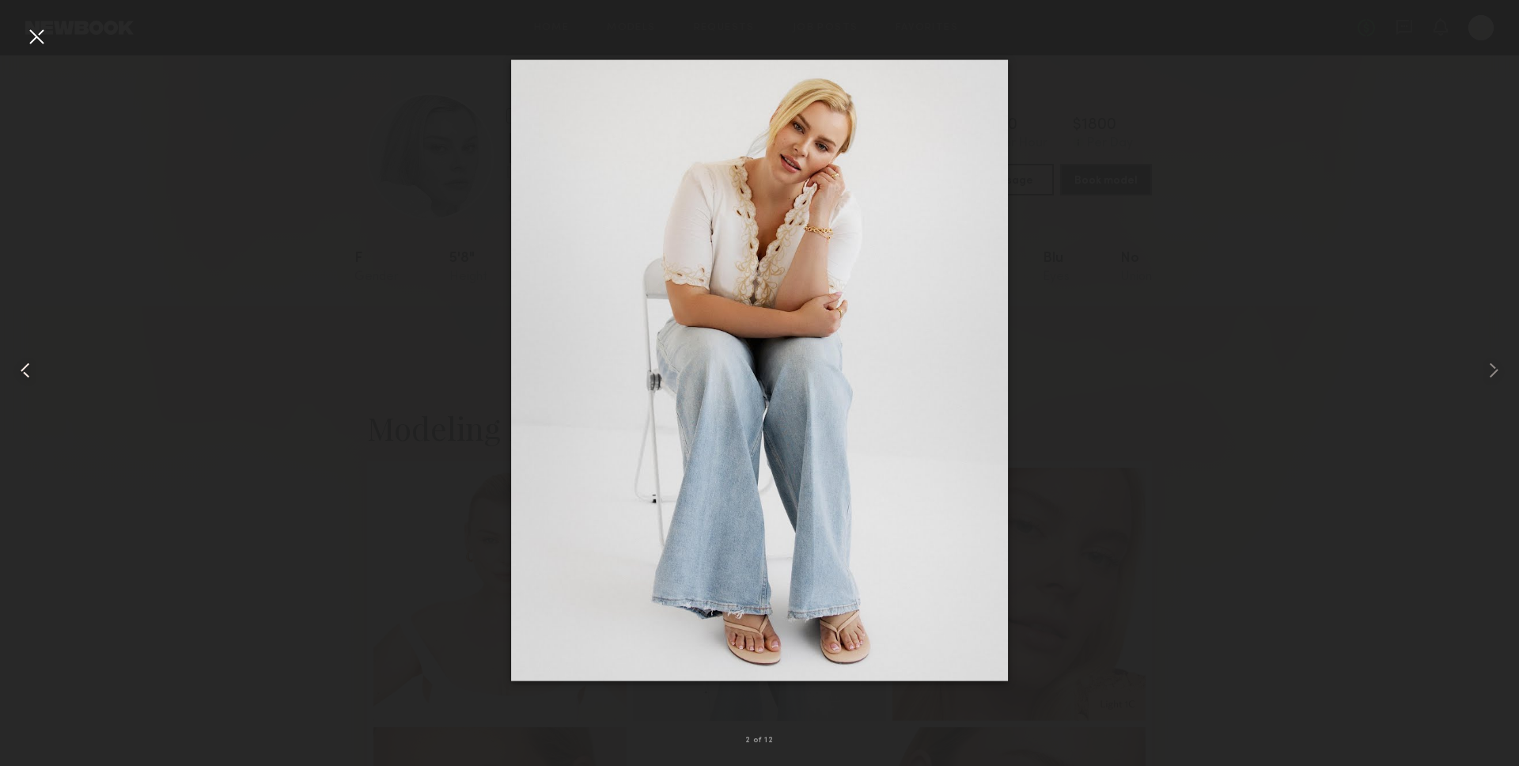
click at [55, 33] on div at bounding box center [30, 370] width 61 height 690
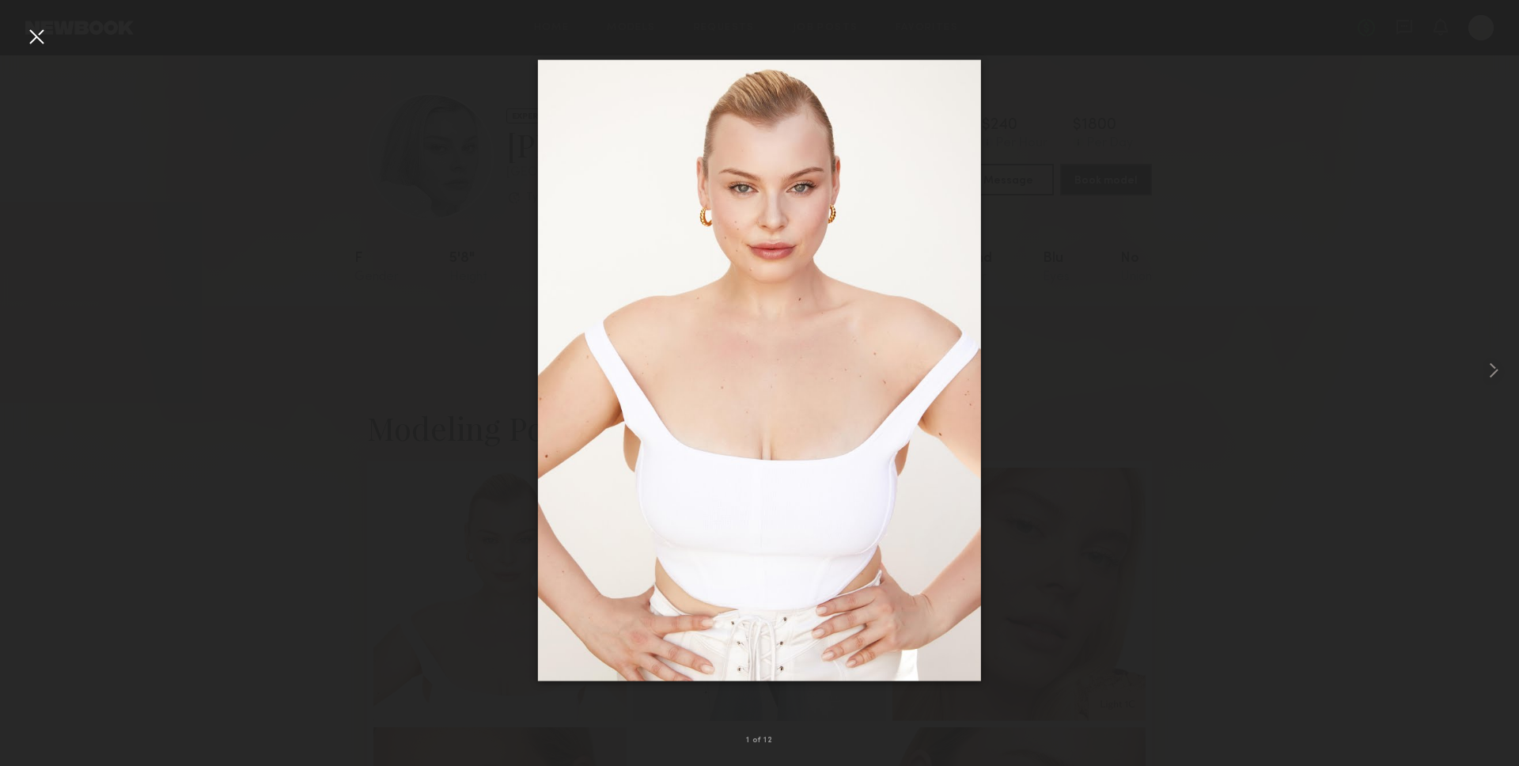
click at [36, 32] on div at bounding box center [36, 36] width 25 height 25
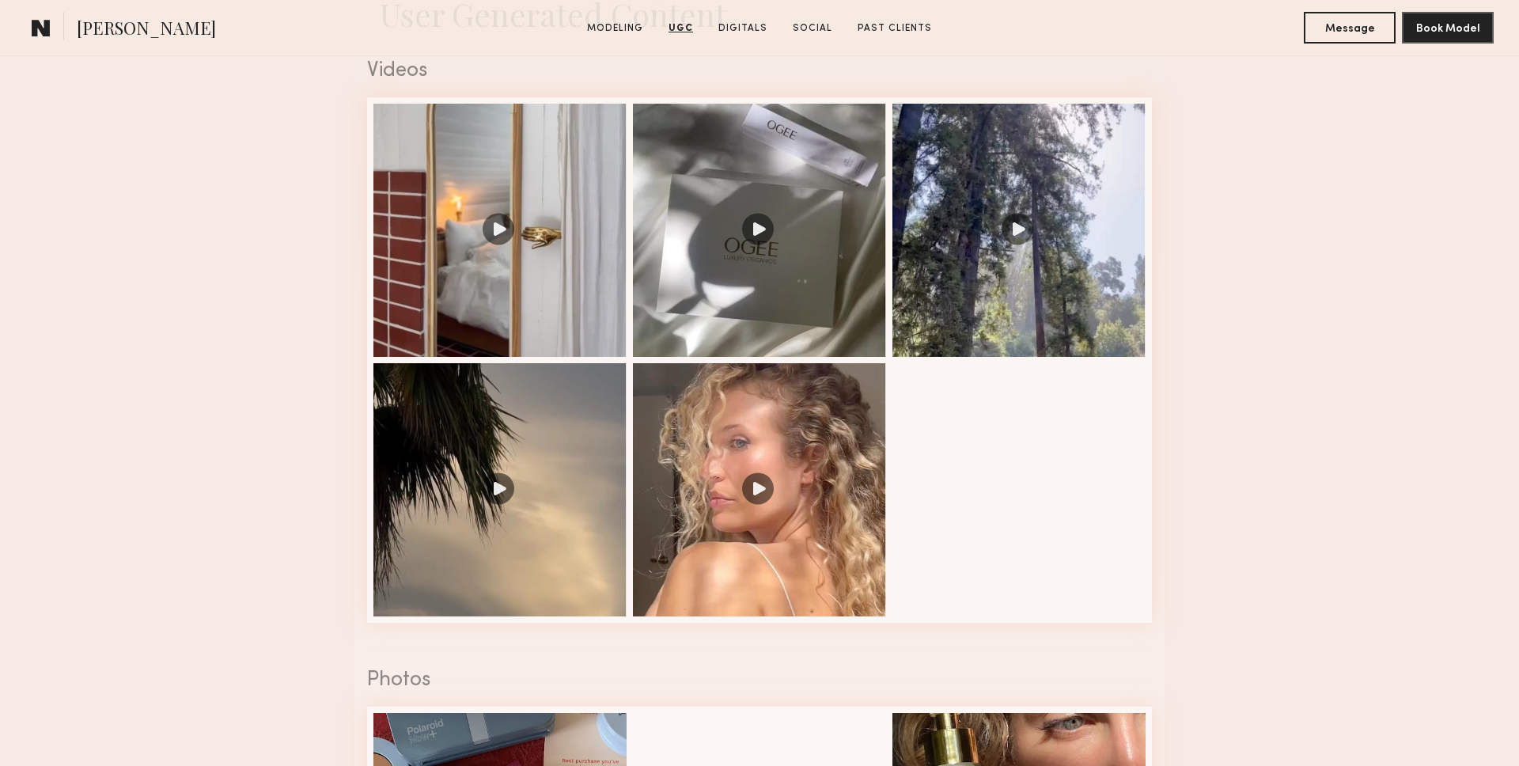
scroll to position [1605, 0]
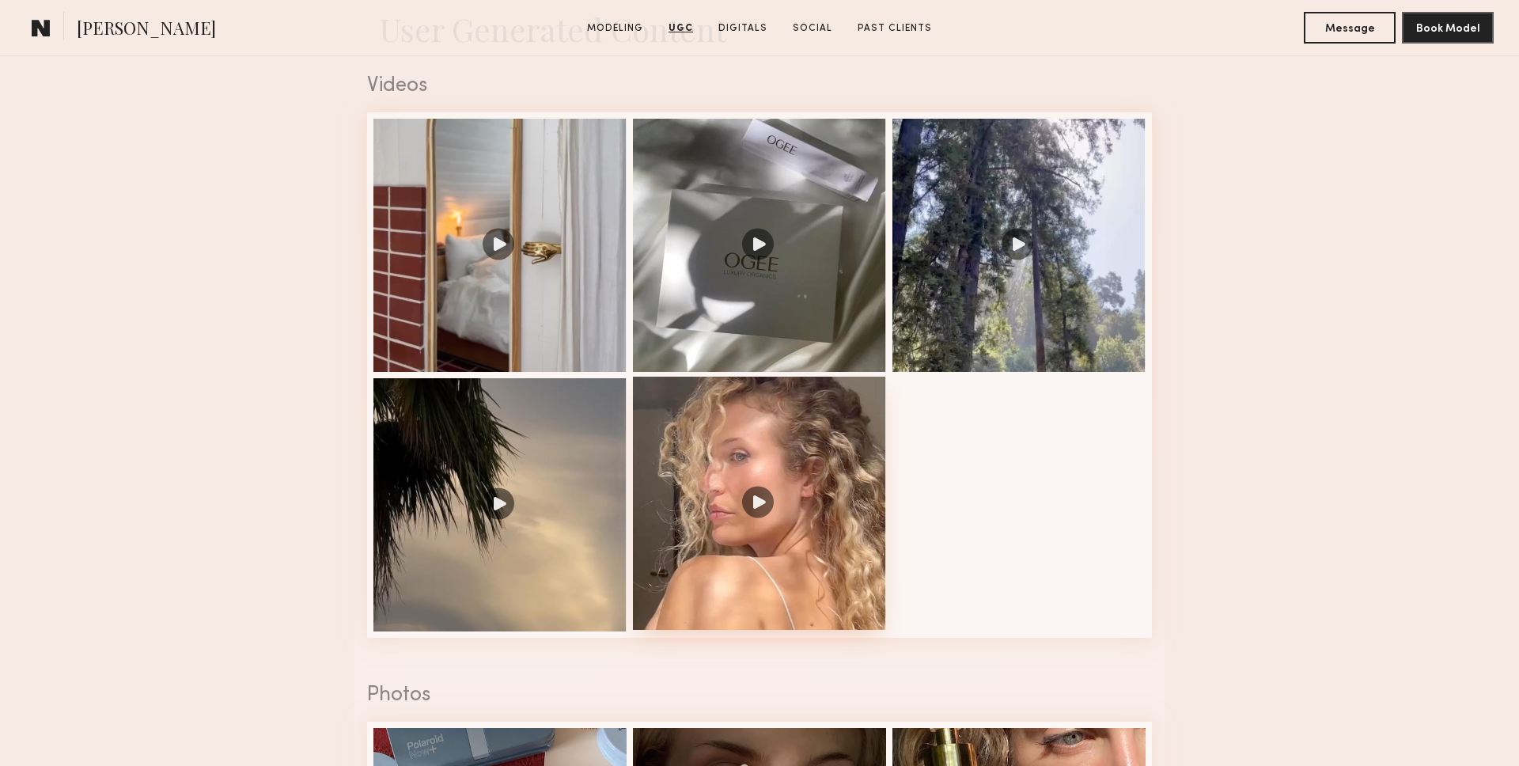
click at [832, 451] on div at bounding box center [759, 503] width 253 height 253
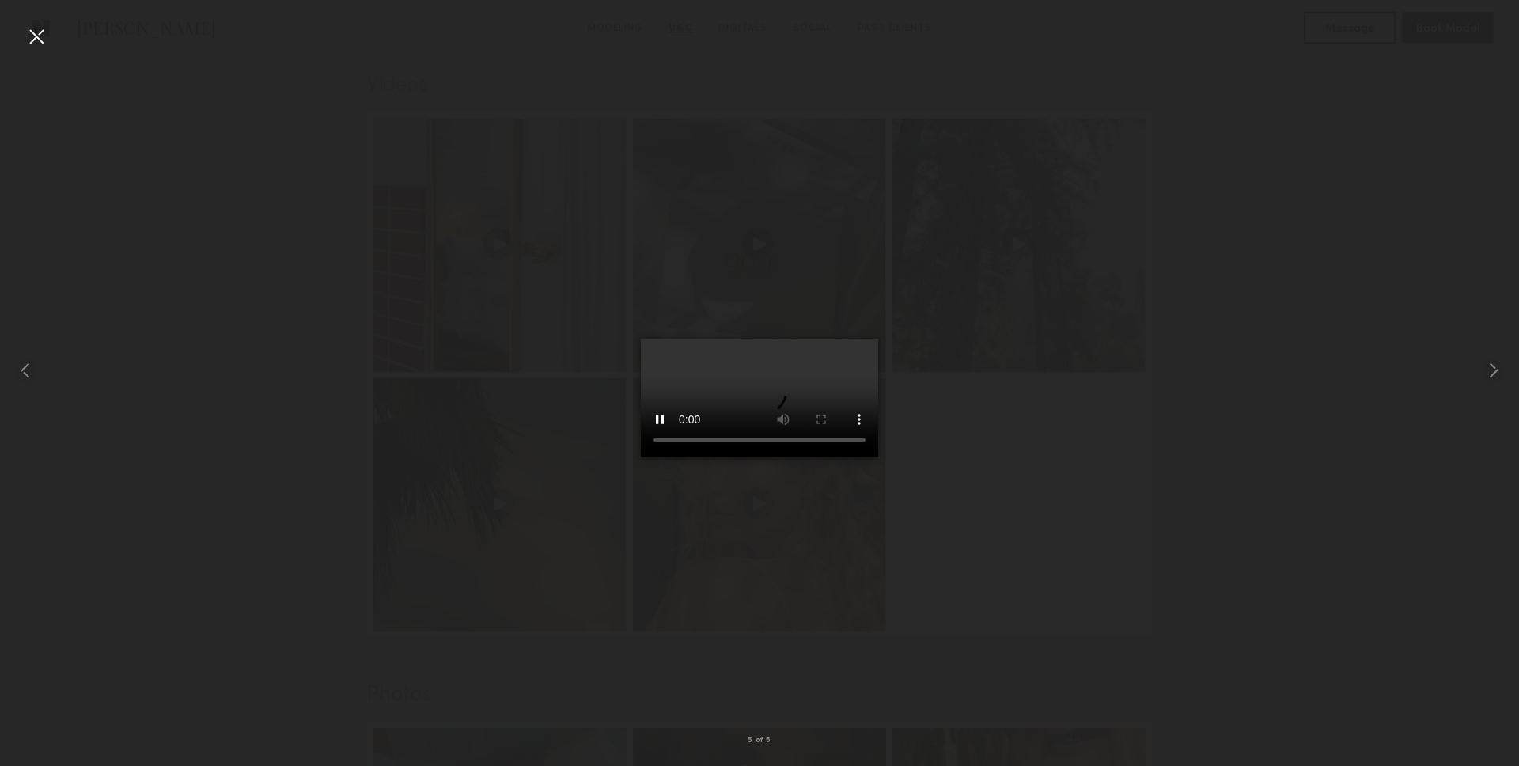
click at [153, 535] on div at bounding box center [759, 370] width 1519 height 690
click at [28, 30] on div at bounding box center [36, 36] width 25 height 25
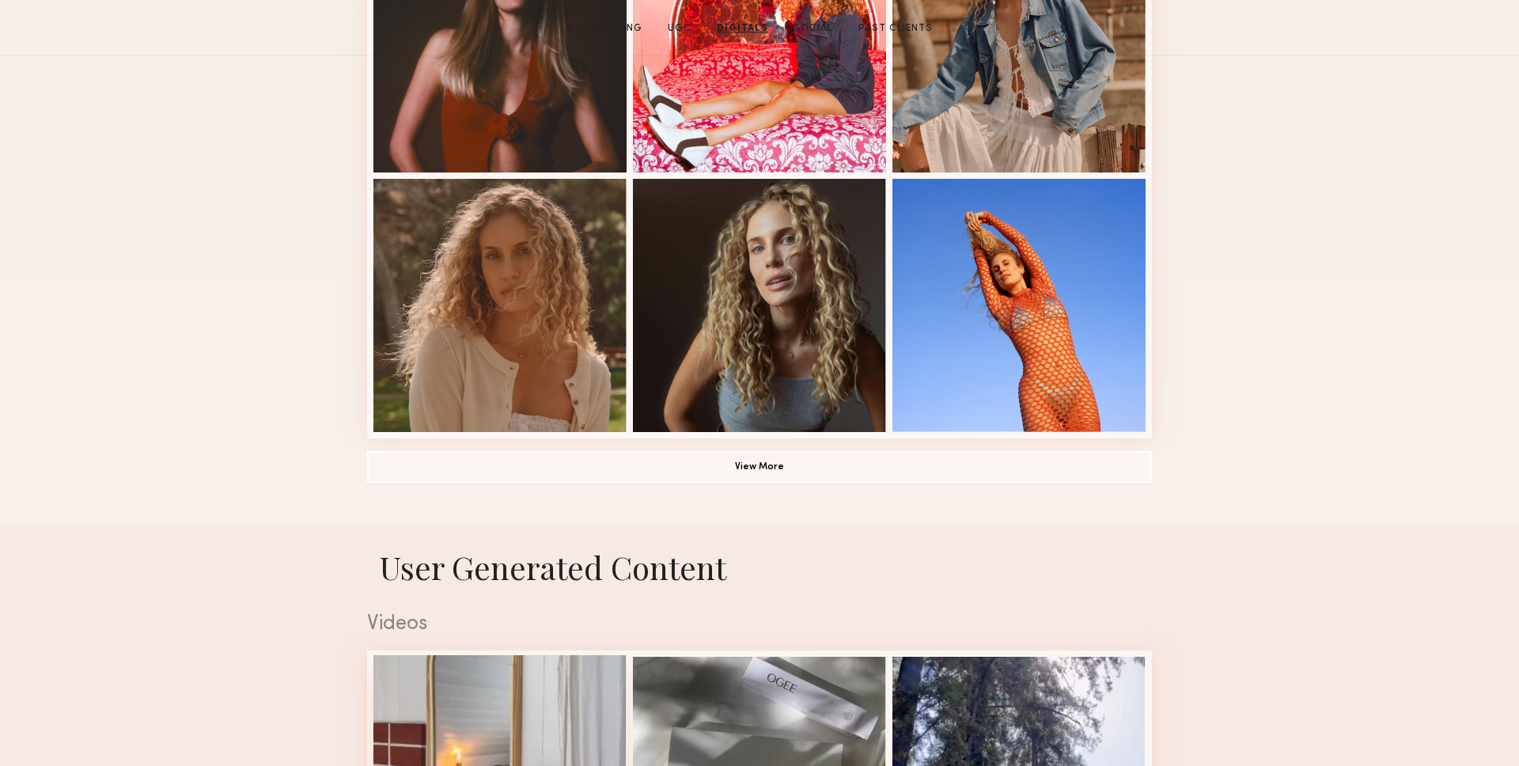
scroll to position [0, 0]
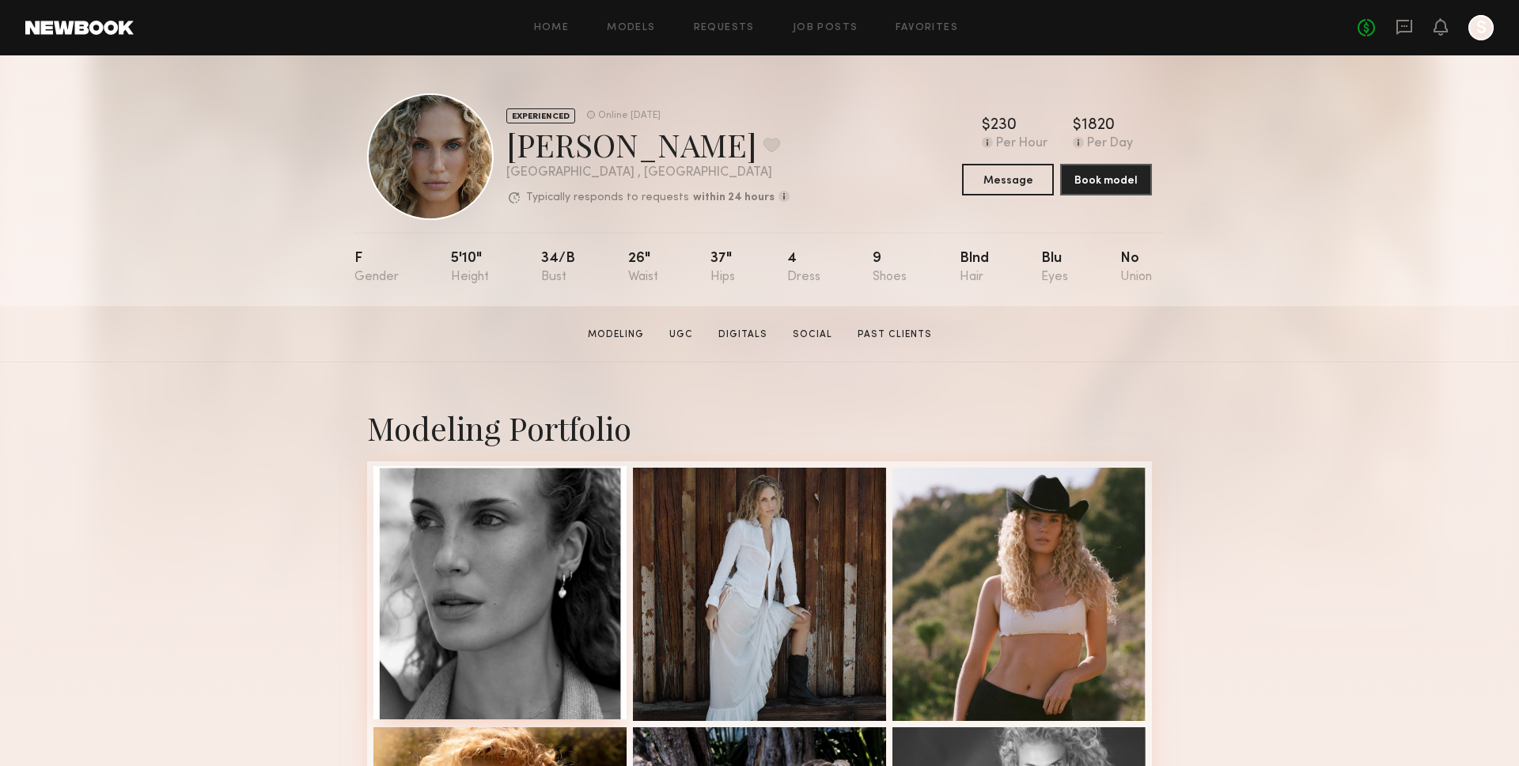
click at [479, 582] on div at bounding box center [499, 592] width 253 height 253
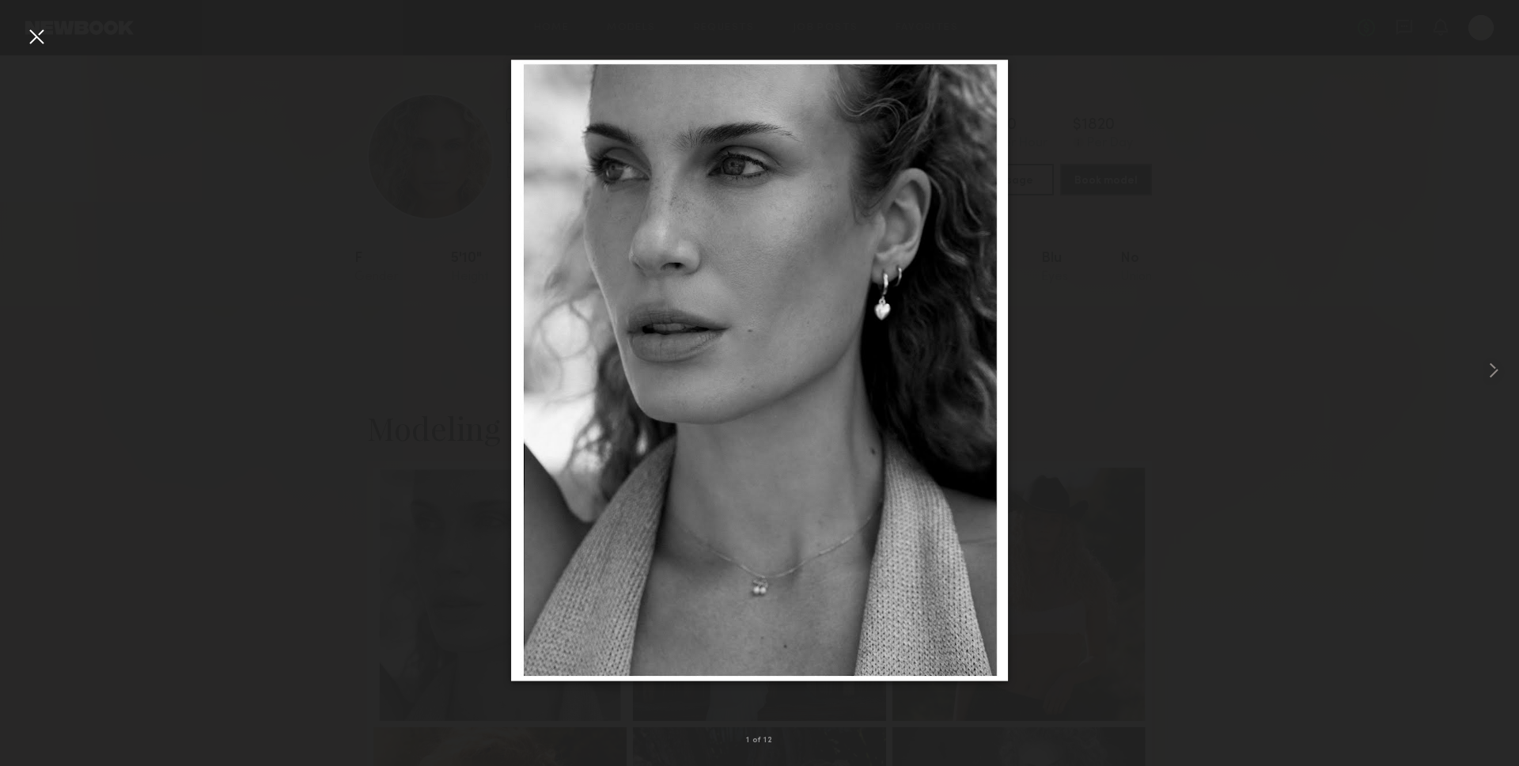
click at [0, 42] on div at bounding box center [759, 370] width 1519 height 690
click at [14, 38] on div at bounding box center [759, 370] width 1519 height 690
click at [27, 33] on div at bounding box center [36, 36] width 25 height 25
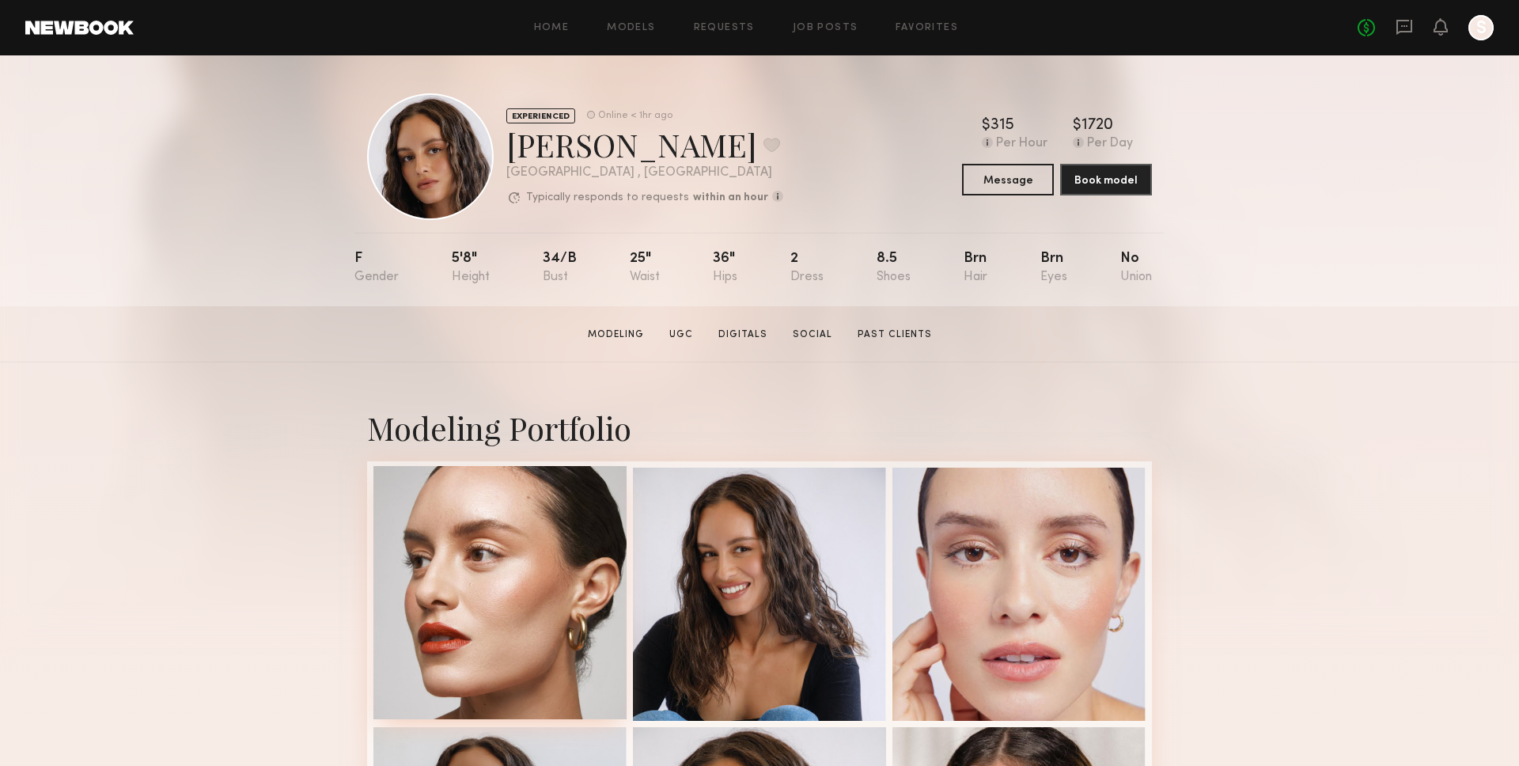
click at [519, 555] on div at bounding box center [499, 592] width 253 height 253
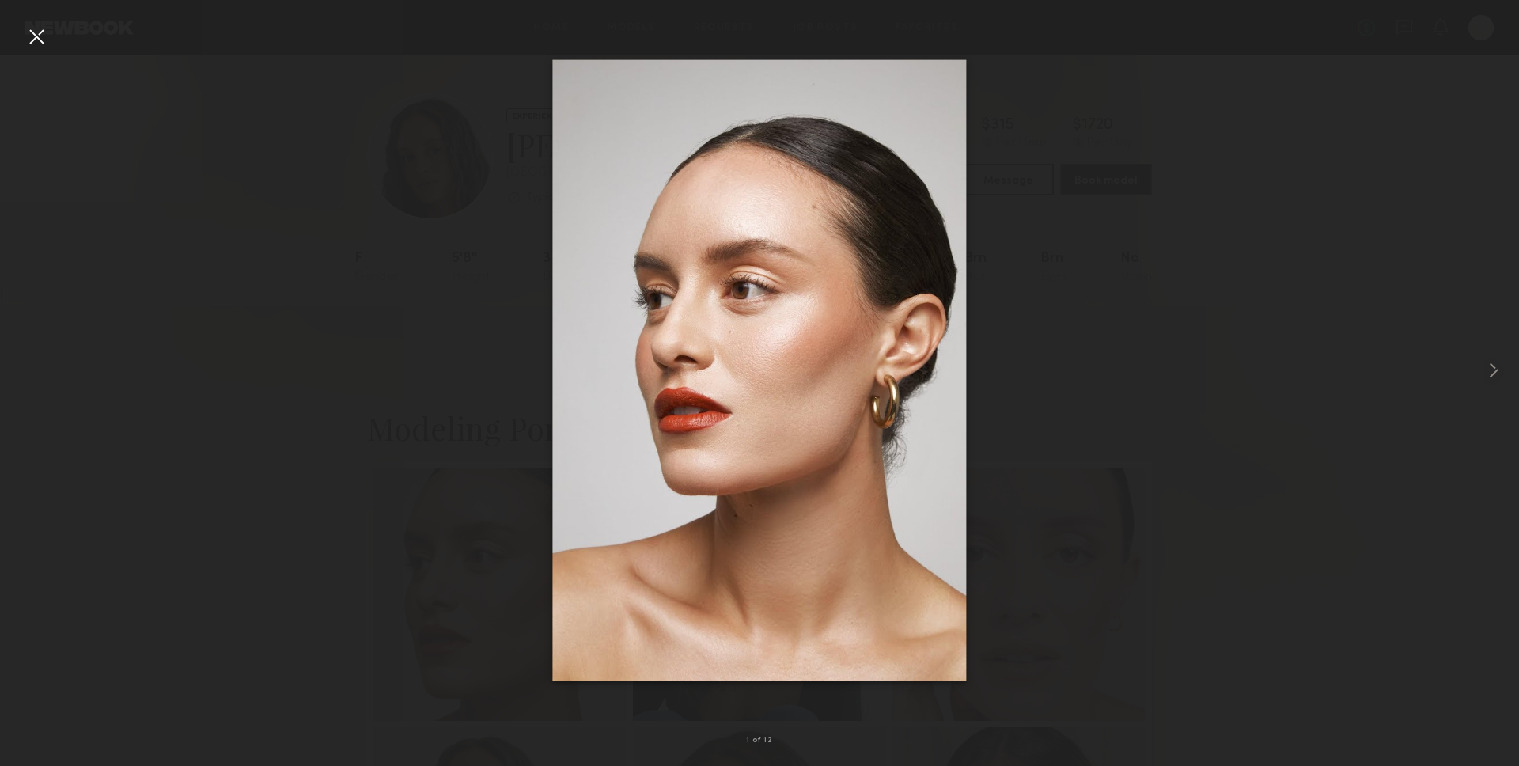
click at [25, 32] on div at bounding box center [36, 36] width 25 height 25
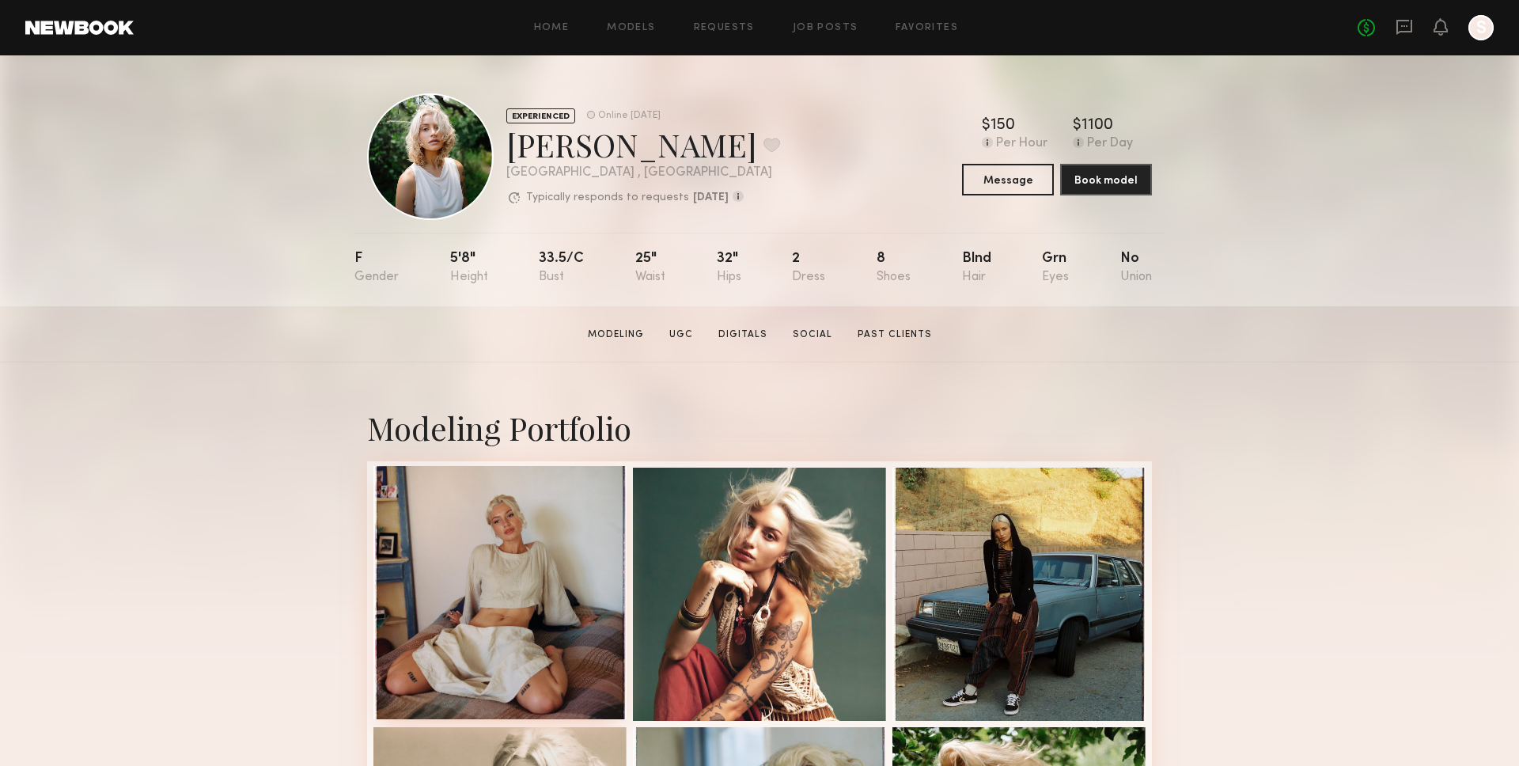
click at [490, 600] on div at bounding box center [499, 592] width 253 height 253
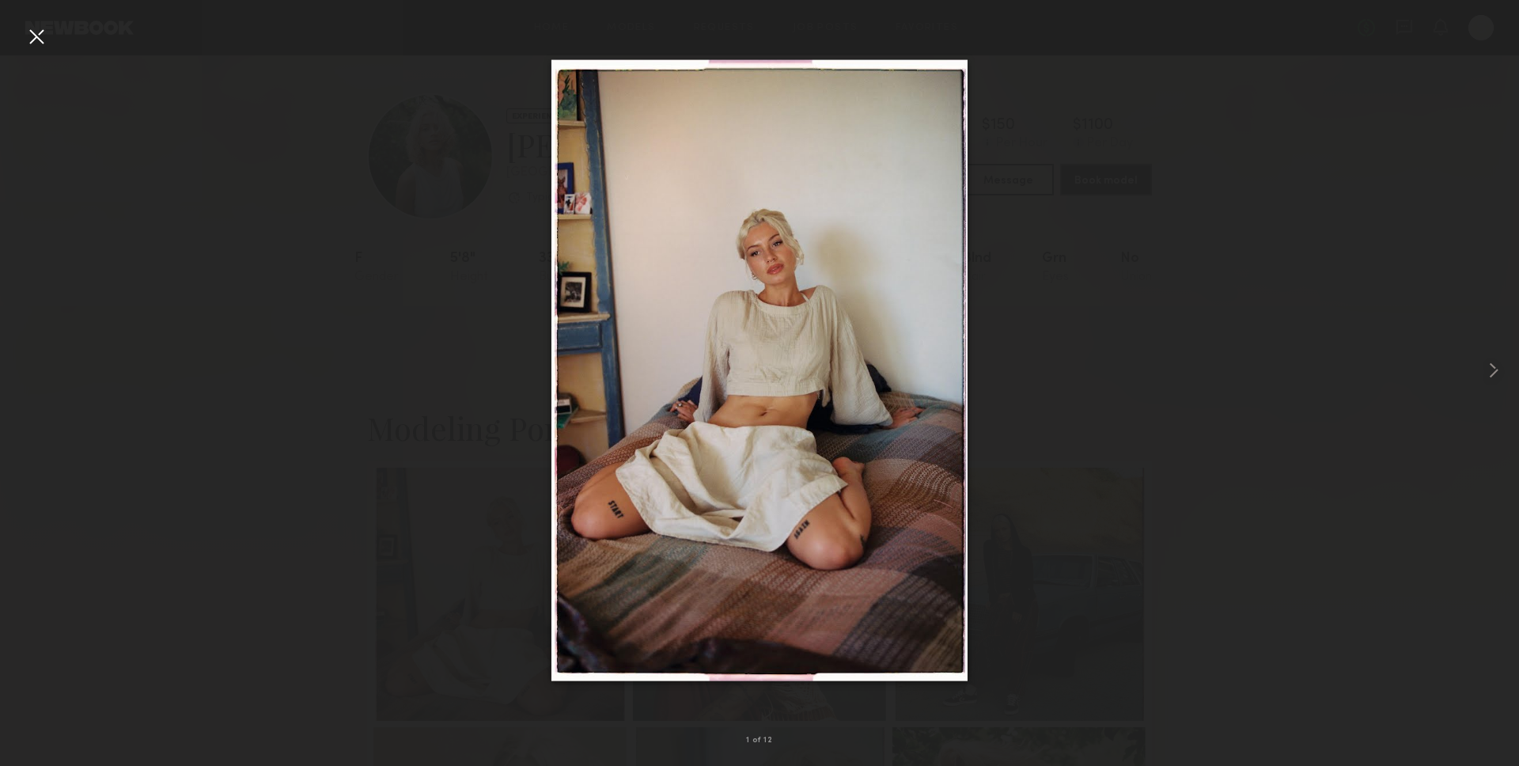
click at [26, 35] on div at bounding box center [36, 36] width 25 height 25
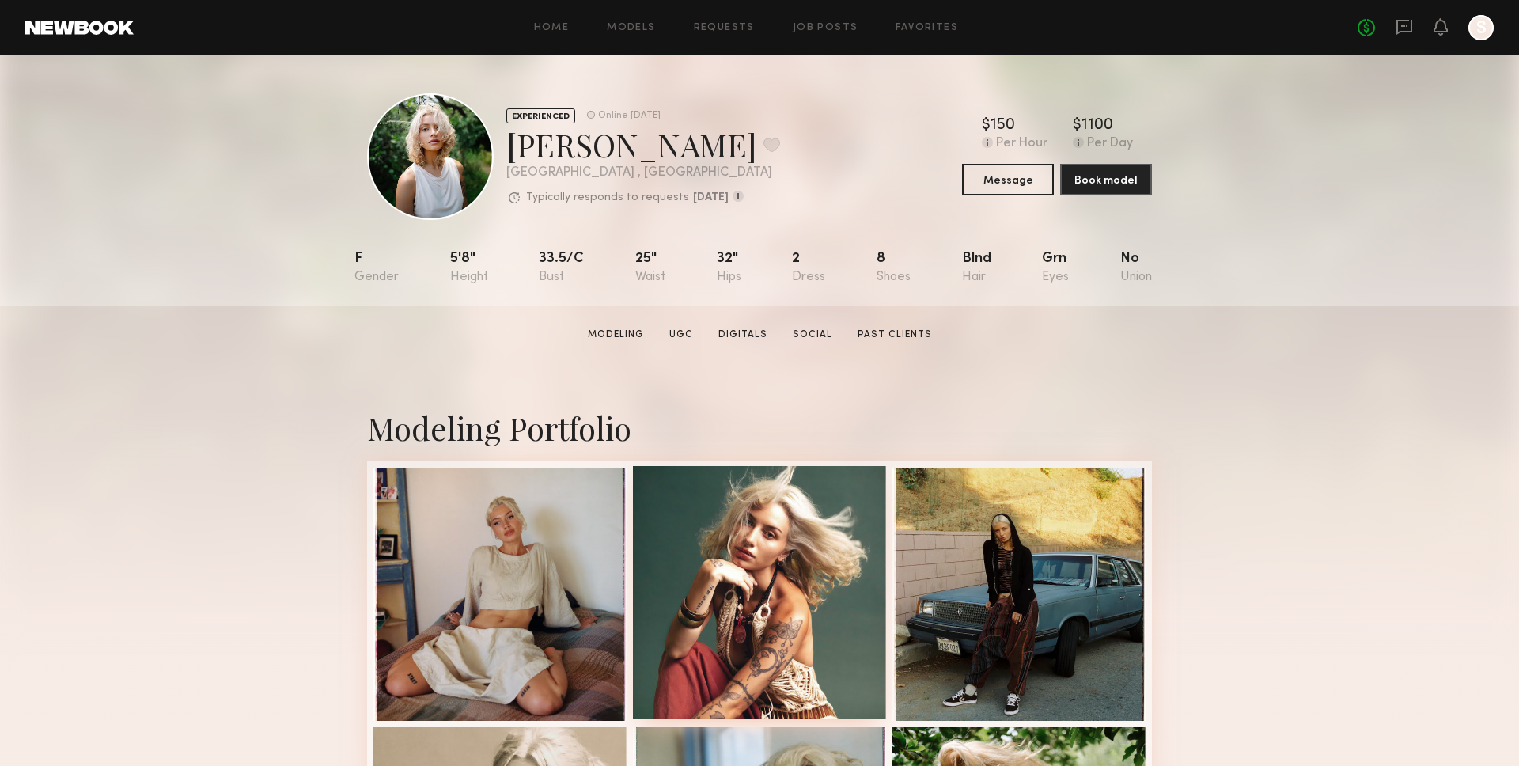
click at [703, 506] on div at bounding box center [759, 592] width 253 height 253
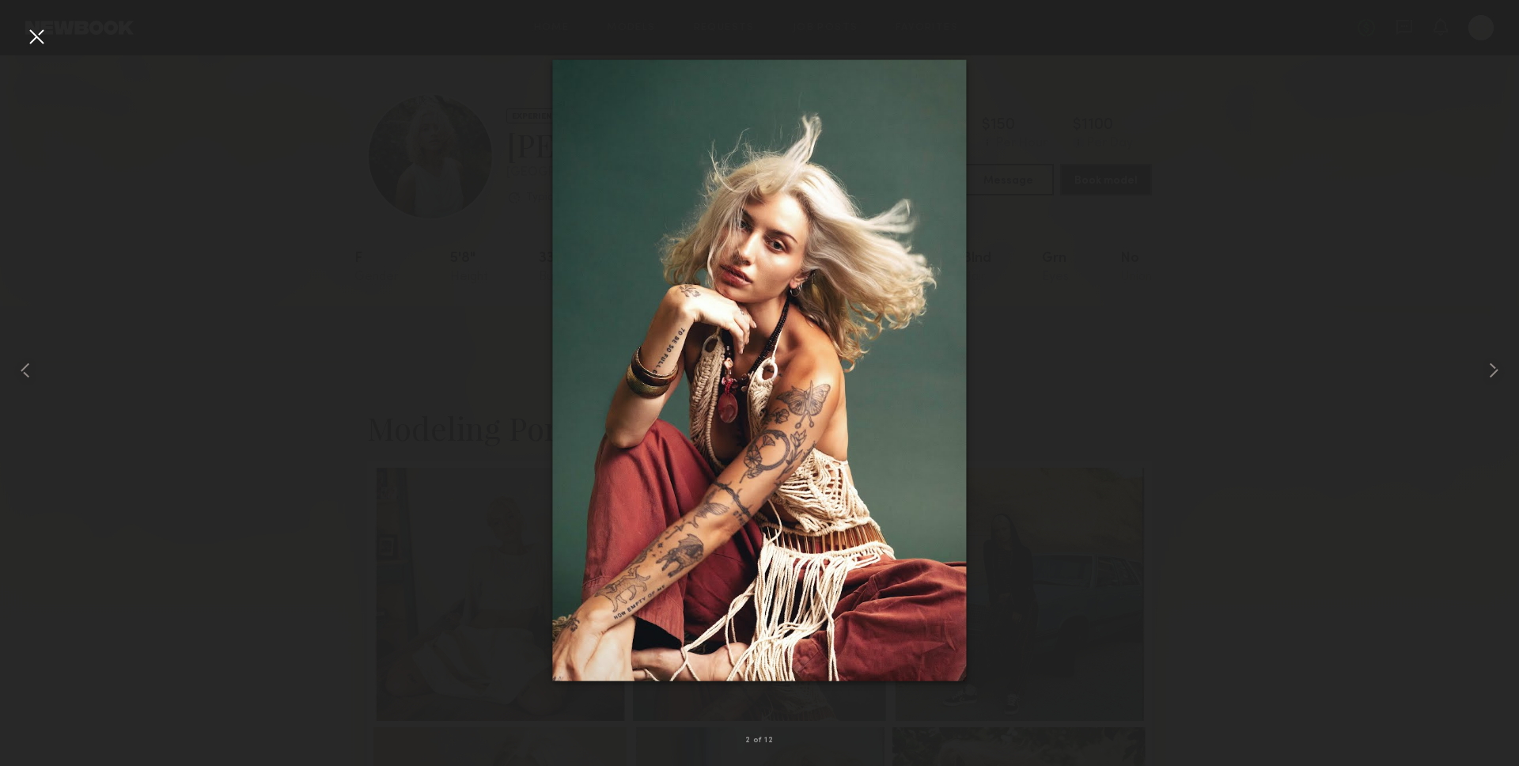
click at [48, 32] on div at bounding box center [36, 36] width 25 height 25
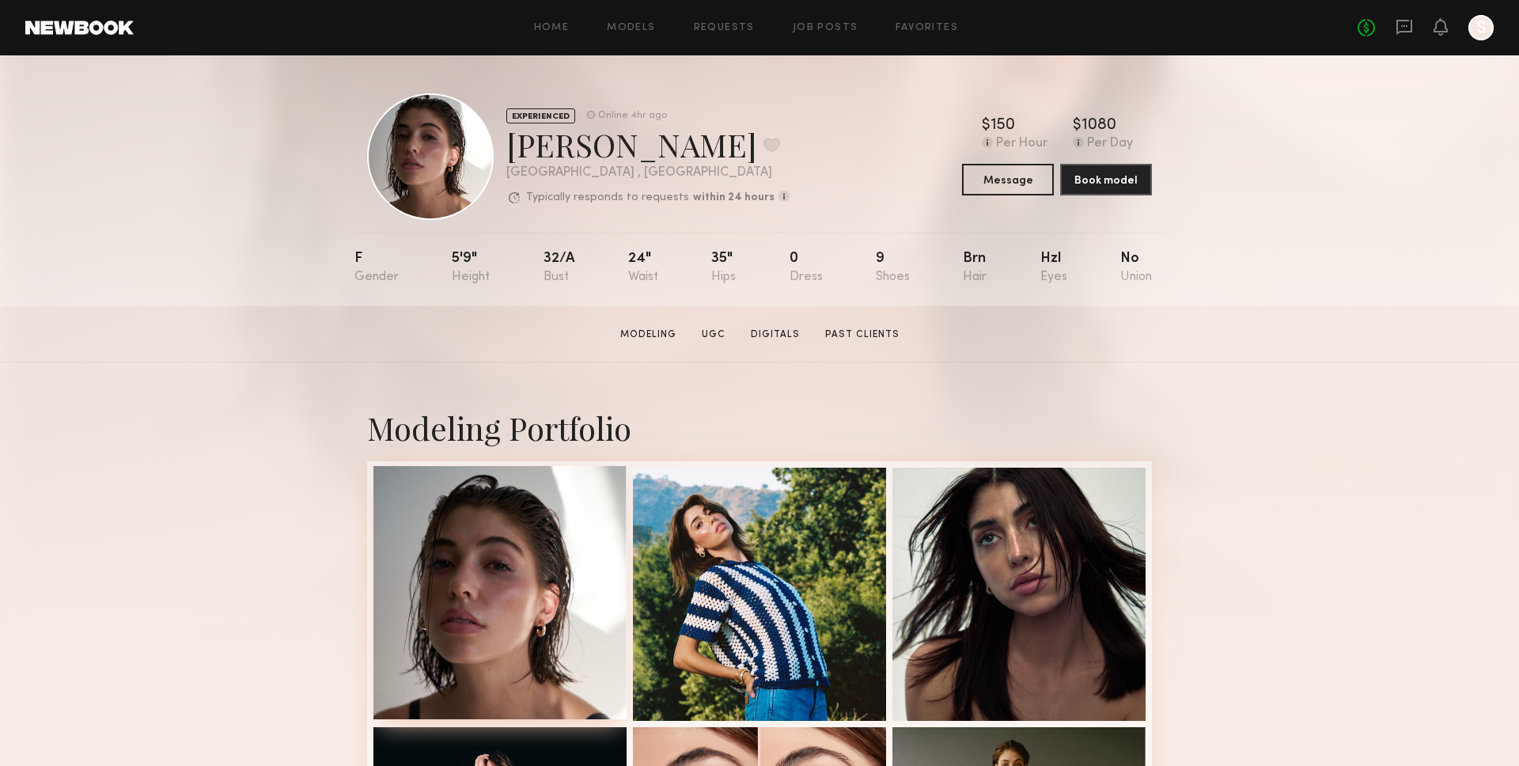
click at [542, 517] on div at bounding box center [499, 592] width 253 height 253
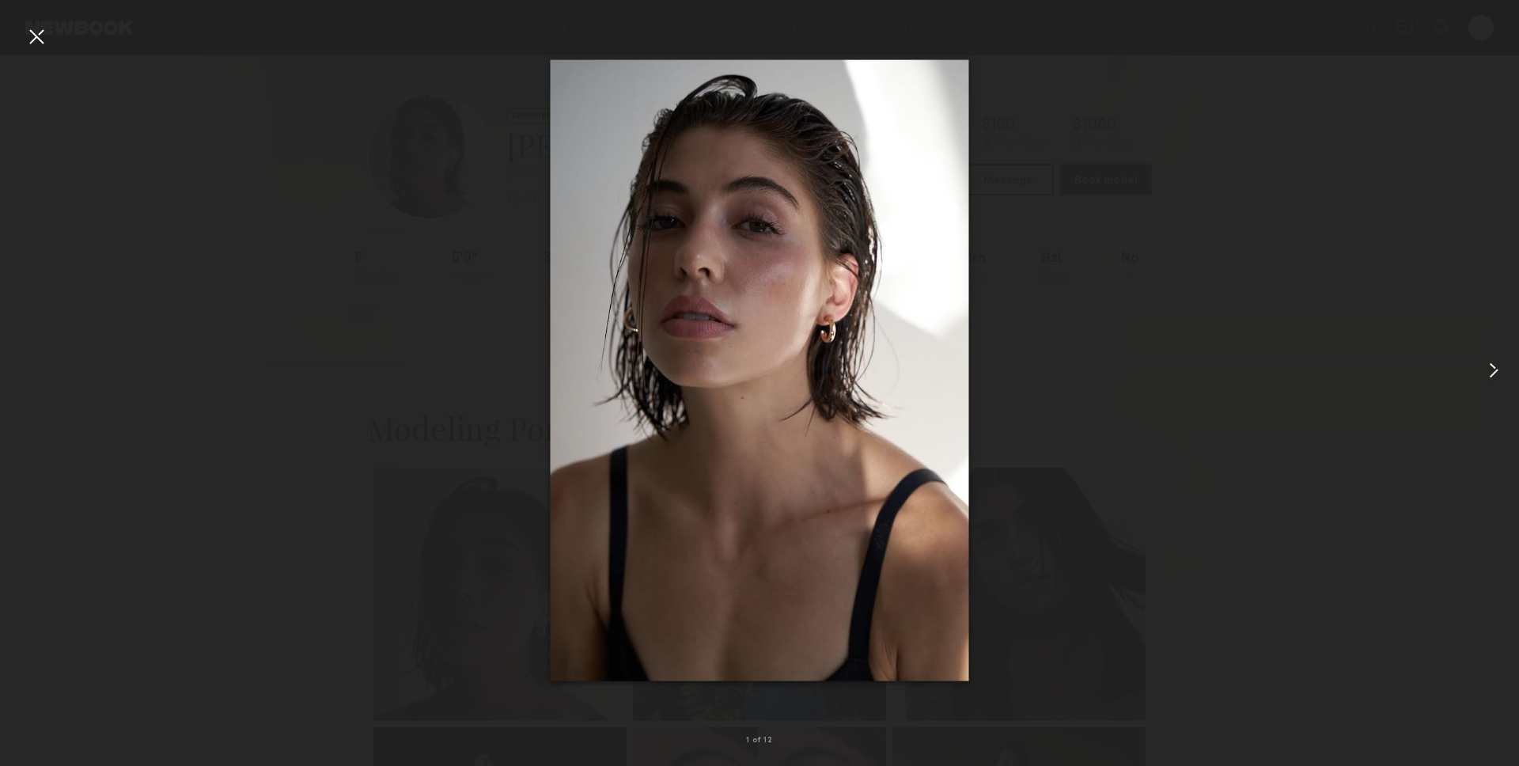
click at [1506, 347] on div at bounding box center [1488, 370] width 61 height 690
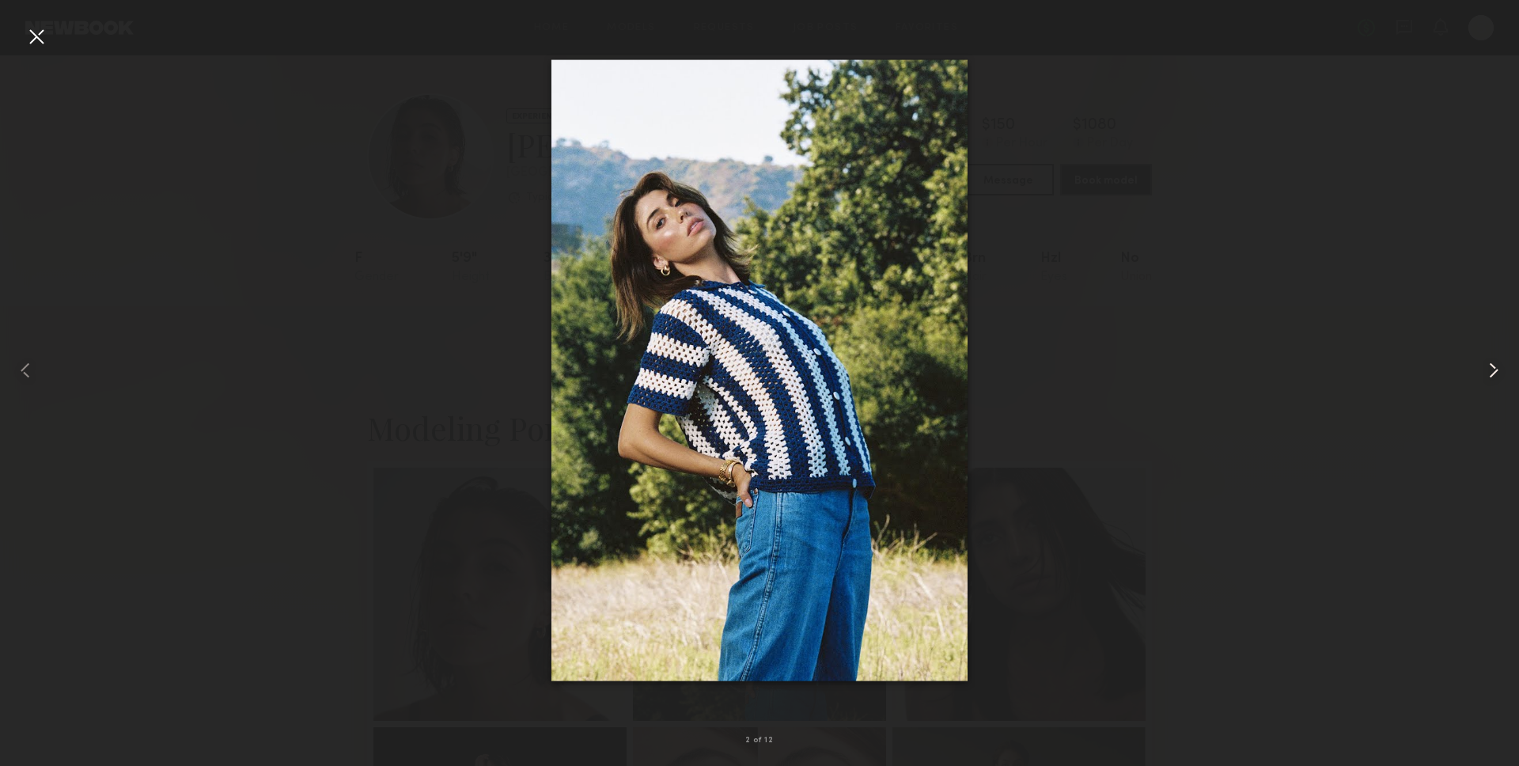
click at [1479, 357] on div at bounding box center [1488, 370] width 61 height 690
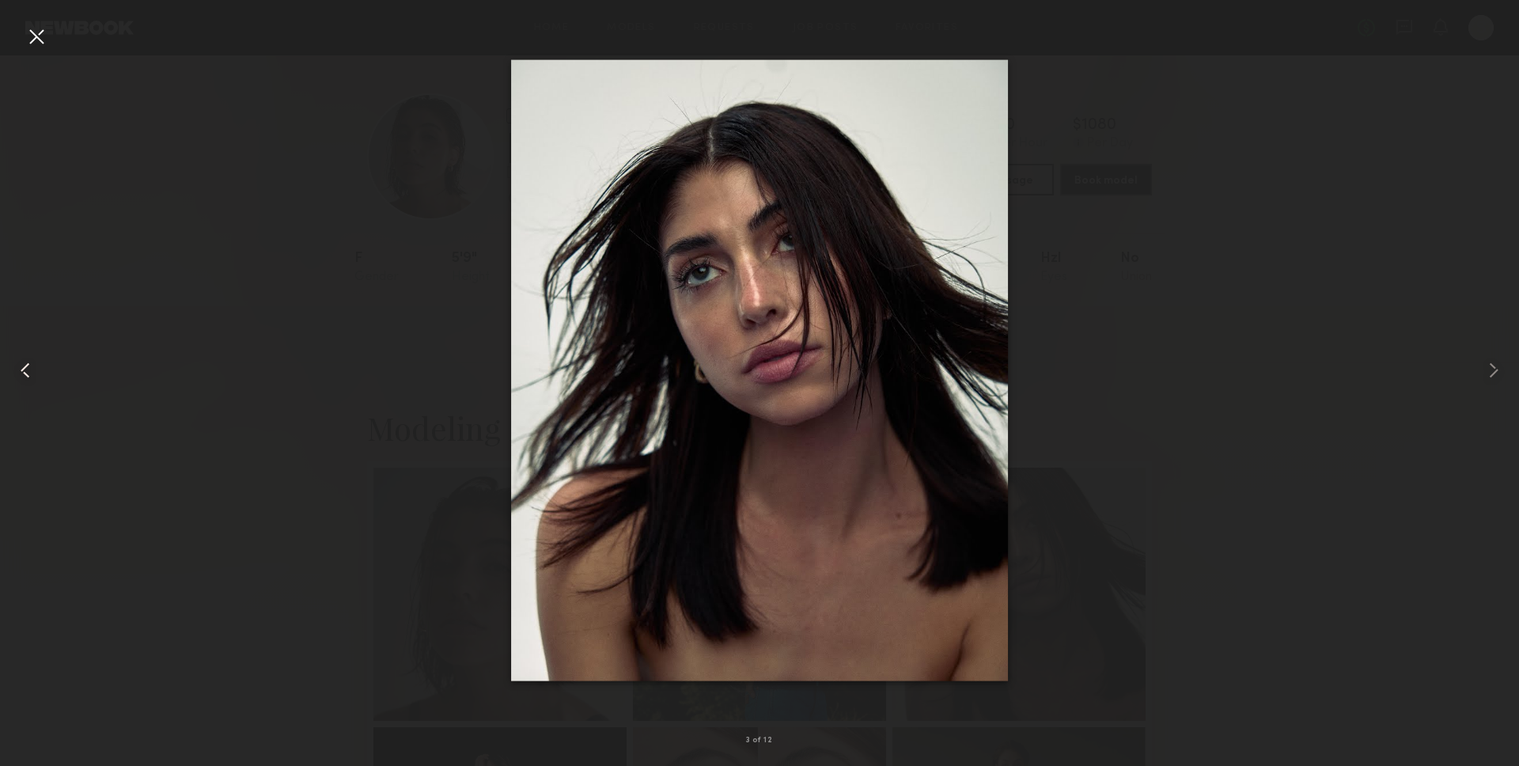
click at [48, 38] on div at bounding box center [36, 36] width 25 height 25
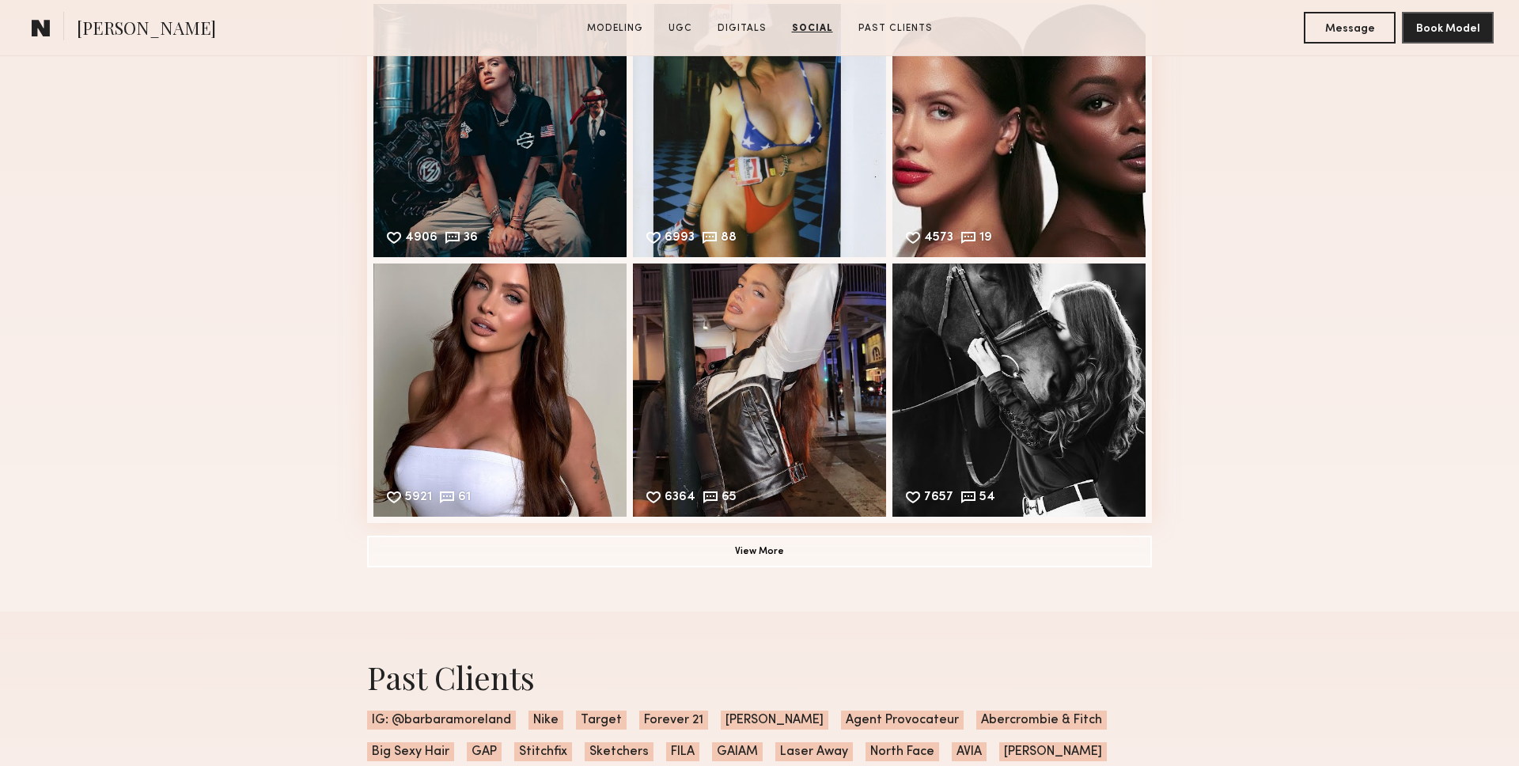
scroll to position [4265, 0]
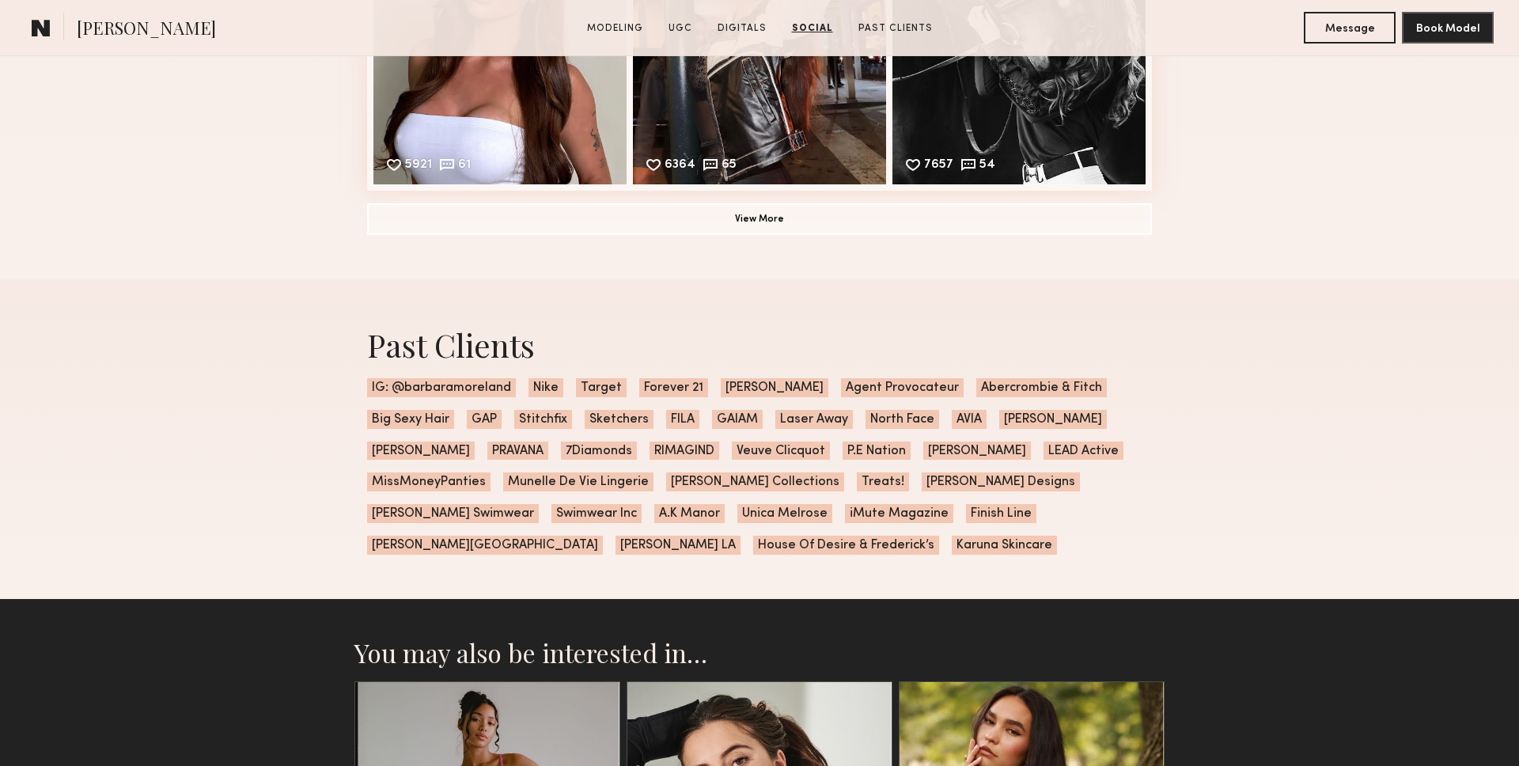
click at [401, 390] on span "IG: @barbaramoreland" at bounding box center [441, 387] width 149 height 19
copy span "@barbaramoreland"
drag, startPoint x: 395, startPoint y: 388, endPoint x: 514, endPoint y: 388, distance: 119.5
click at [514, 388] on div "Past Clients IG: @barbaramoreland Nike Target Forever 21 [PERSON_NAME] Agent Pr…" at bounding box center [759, 439] width 810 height 320
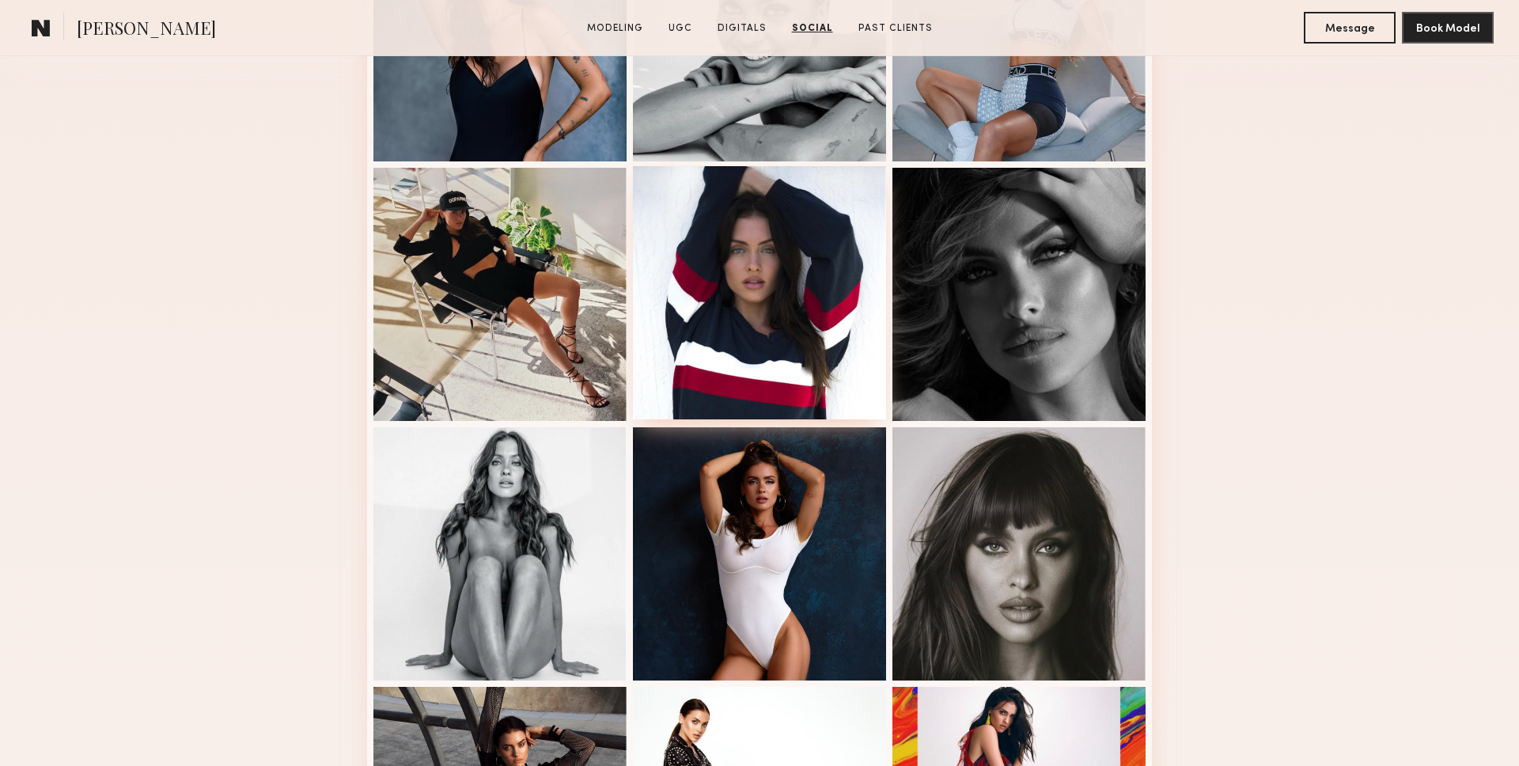
scroll to position [0, 0]
